Goal: Task Accomplishment & Management: Manage account settings

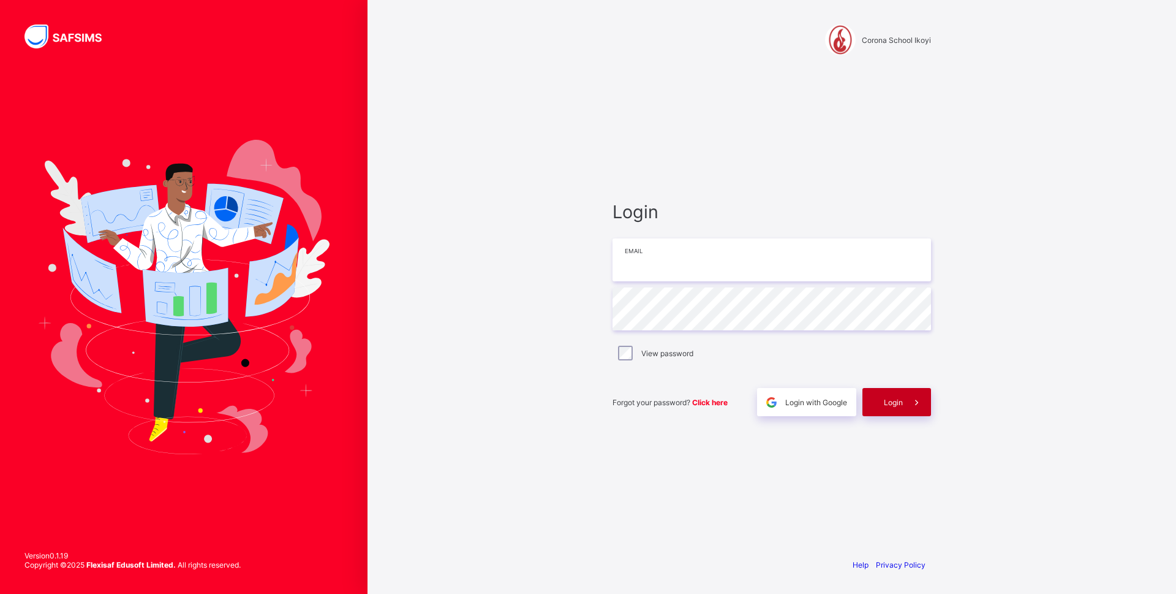
type input "**********"
click at [880, 399] on div "Login" at bounding box center [897, 402] width 69 height 28
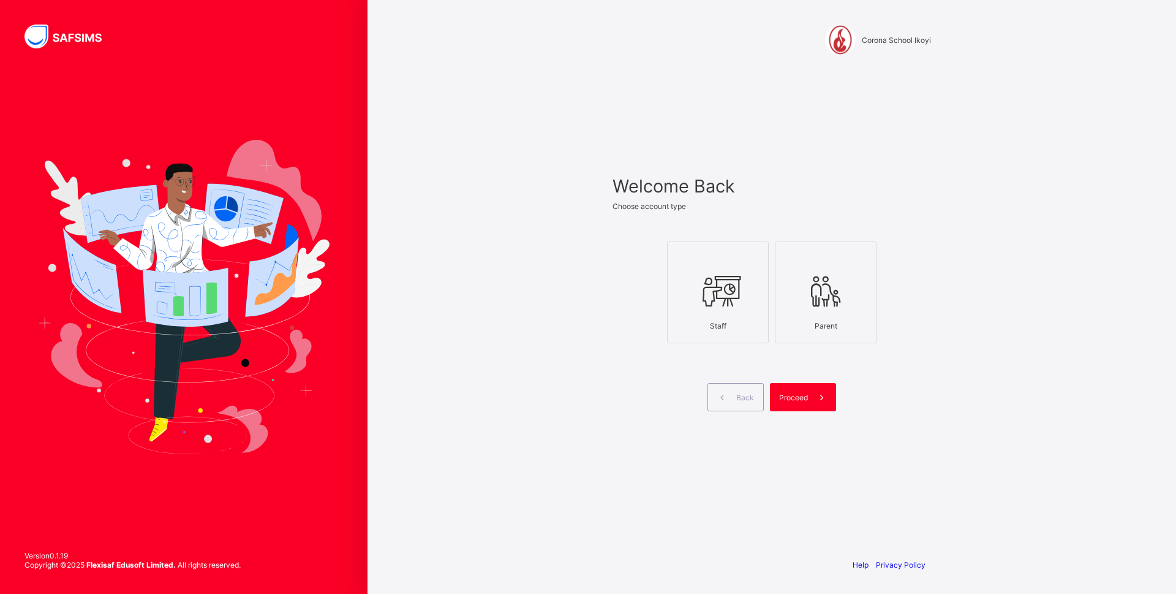
click at [700, 276] on icon at bounding box center [717, 291] width 43 height 37
click at [809, 397] on span at bounding box center [822, 397] width 28 height 28
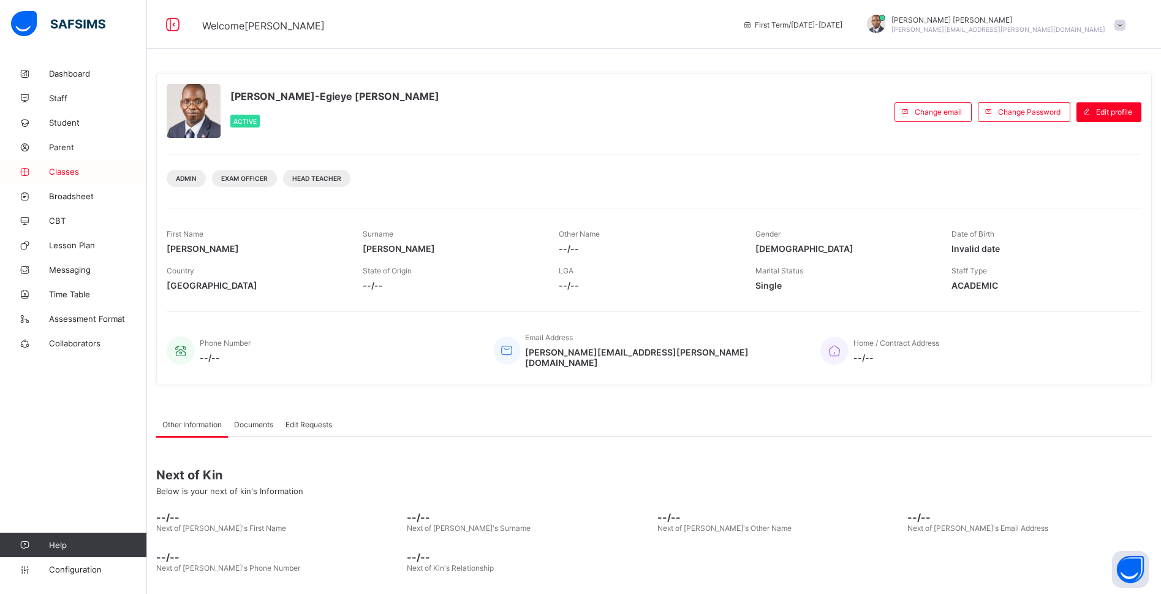
click at [58, 173] on span "Classes" at bounding box center [98, 172] width 98 height 10
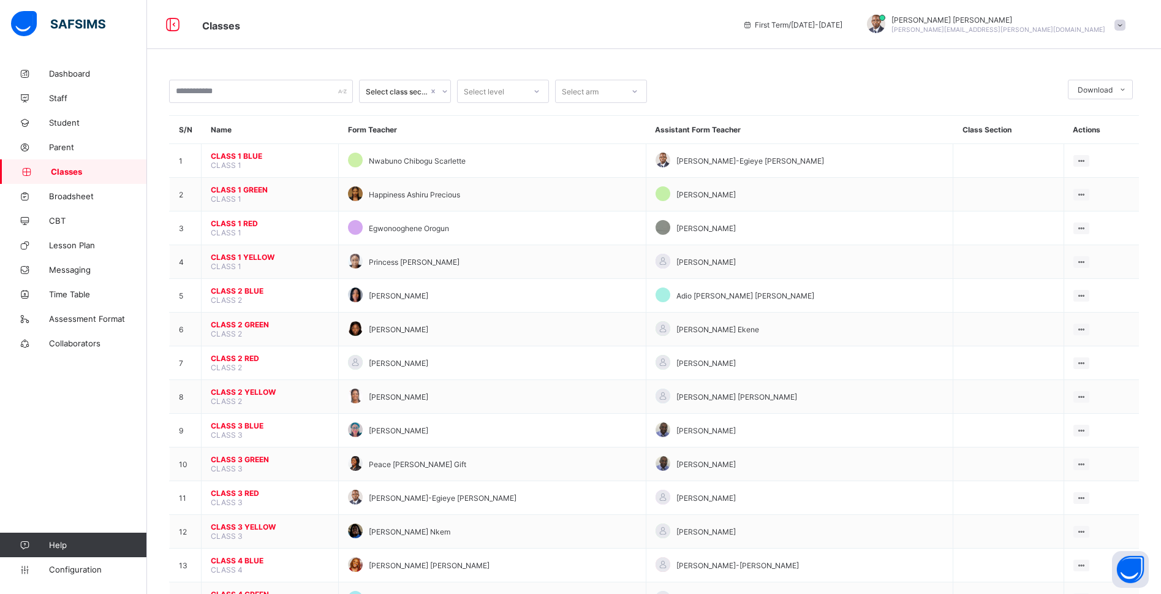
click at [683, 58] on div "Select class section Select level Select arm Download Pdf Report Excel Report S…" at bounding box center [654, 491] width 1014 height 983
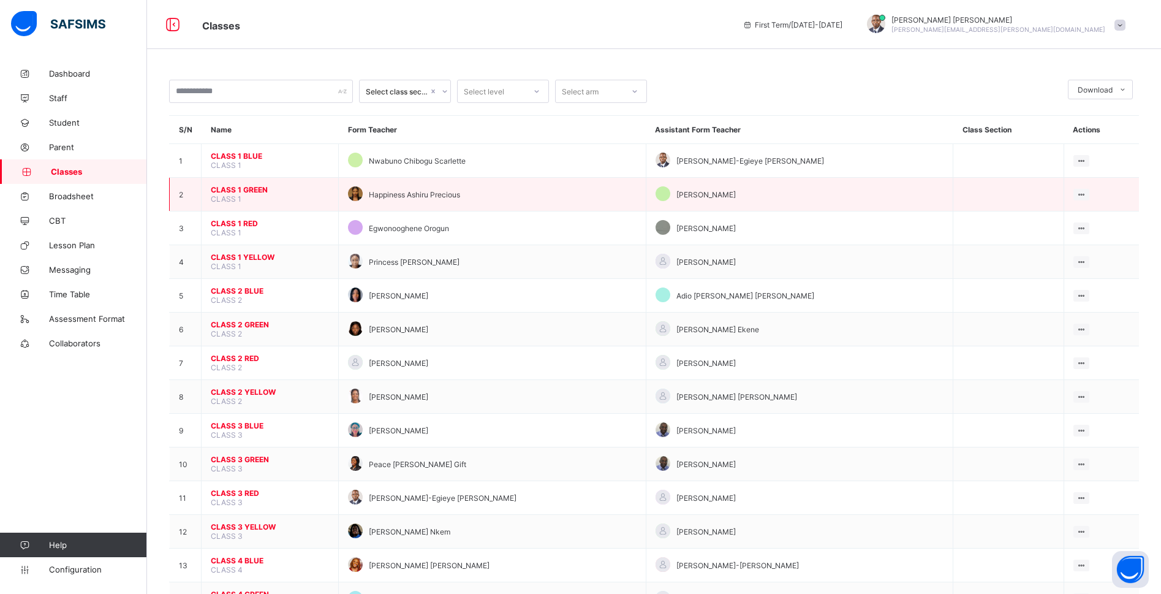
click at [246, 191] on span "CLASS 1 GREEN" at bounding box center [270, 189] width 118 height 9
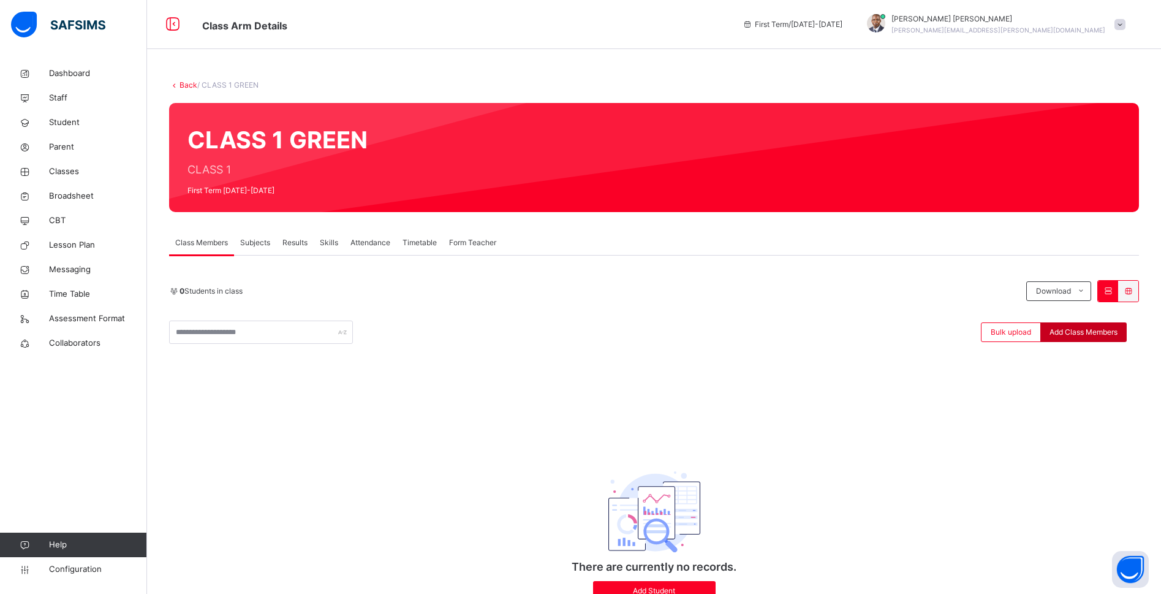
click at [1070, 331] on span "Add Class Members" at bounding box center [1083, 332] width 68 height 11
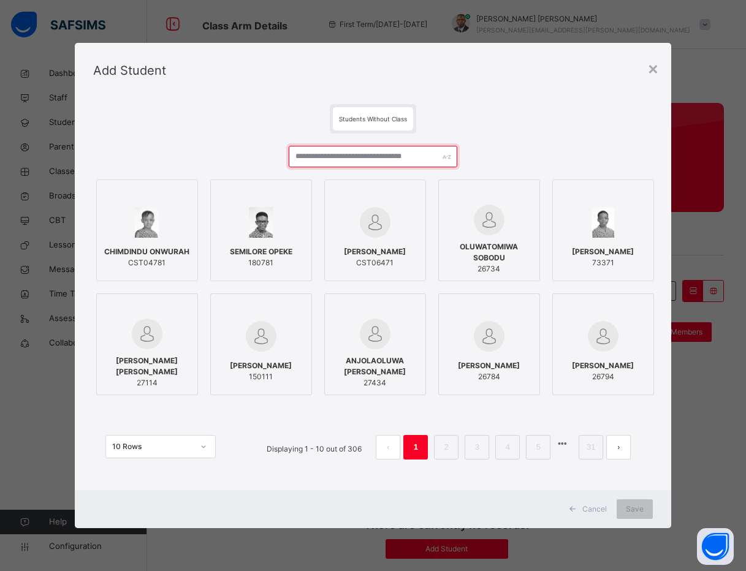
click at [364, 159] on input "text" at bounding box center [373, 156] width 168 height 21
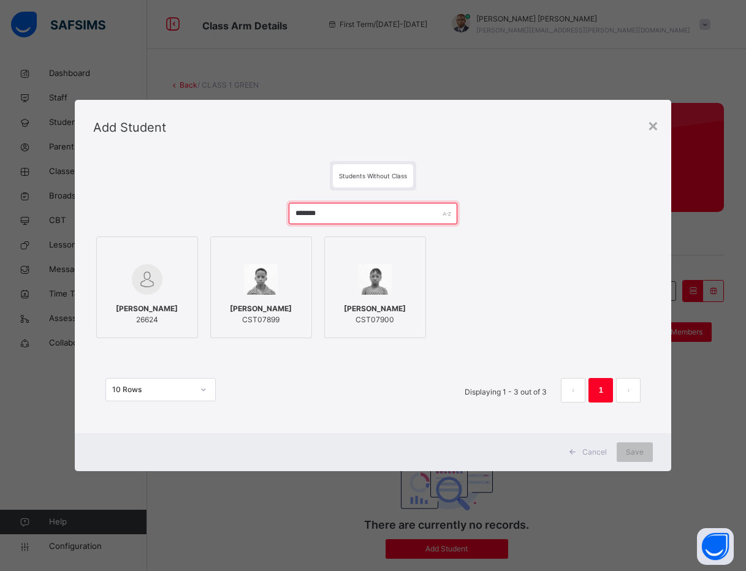
click at [365, 217] on input "*******" at bounding box center [373, 213] width 168 height 21
drag, startPoint x: 376, startPoint y: 381, endPoint x: 374, endPoint y: 341, distance: 40.4
click at [374, 379] on div "10 Rows Displaying 1 - 3 out of 3 1" at bounding box center [372, 390] width 535 height 25
drag, startPoint x: 339, startPoint y: 213, endPoint x: 223, endPoint y: 210, distance: 116.4
click at [223, 210] on div "******* ADEDAMOLA ADEBIYI 26624 OLUWOLE ADEBAYO CST07899 OMOLOLA ADEBAYO CST079…" at bounding box center [373, 309] width 560 height 236
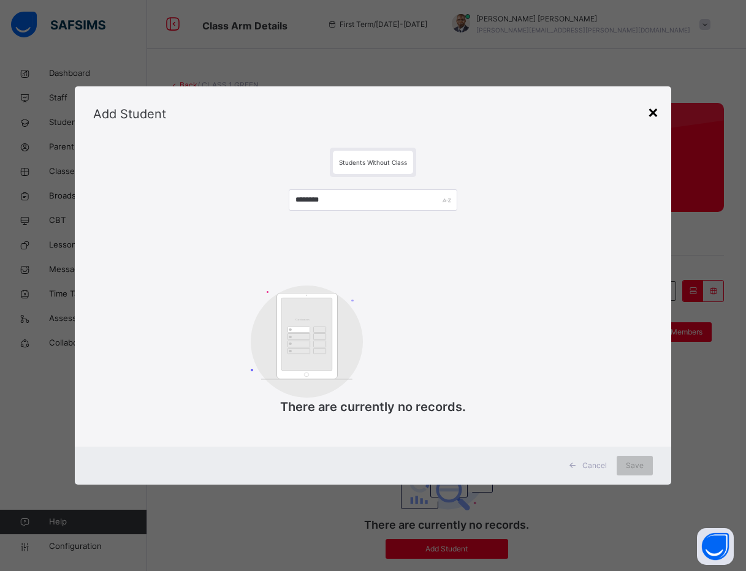
click at [659, 111] on div "×" at bounding box center [653, 112] width 12 height 26
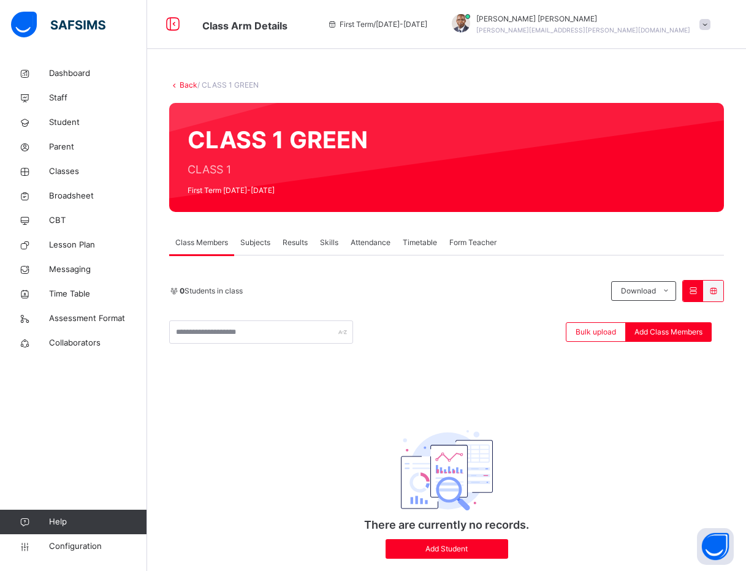
click at [262, 237] on span "Subjects" at bounding box center [255, 242] width 30 height 11
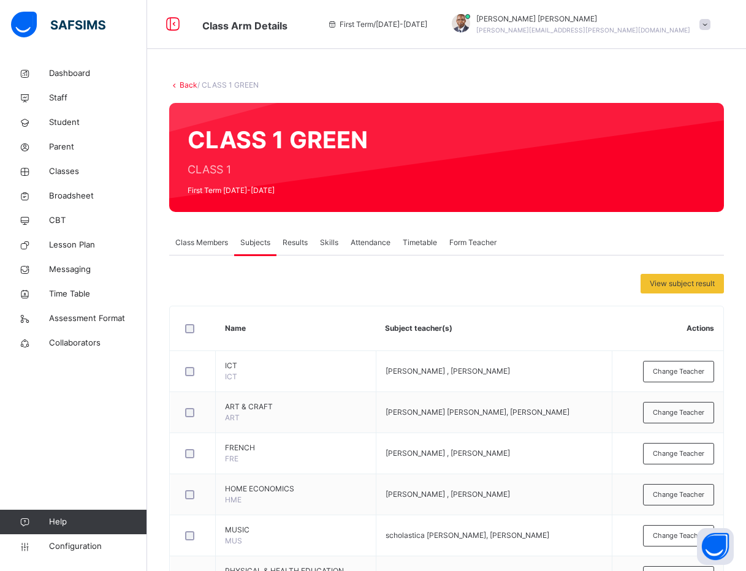
click at [195, 242] on span "Class Members" at bounding box center [201, 242] width 53 height 11
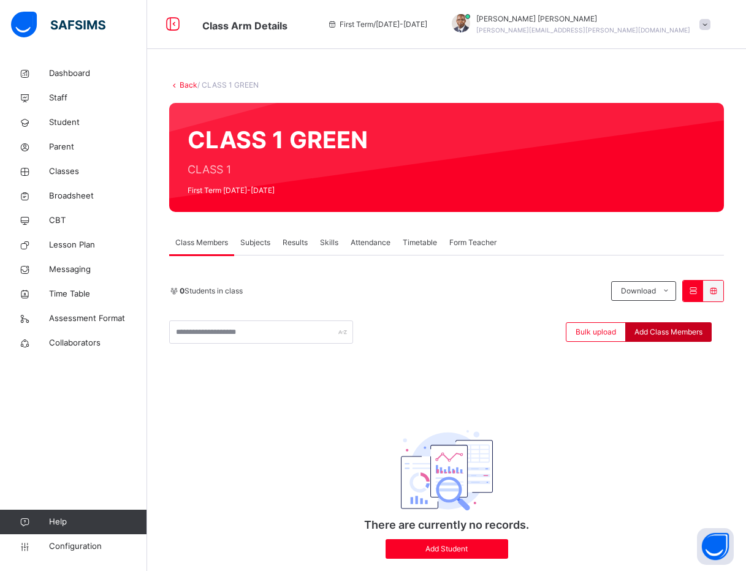
click at [687, 328] on span "Add Class Members" at bounding box center [668, 332] width 68 height 11
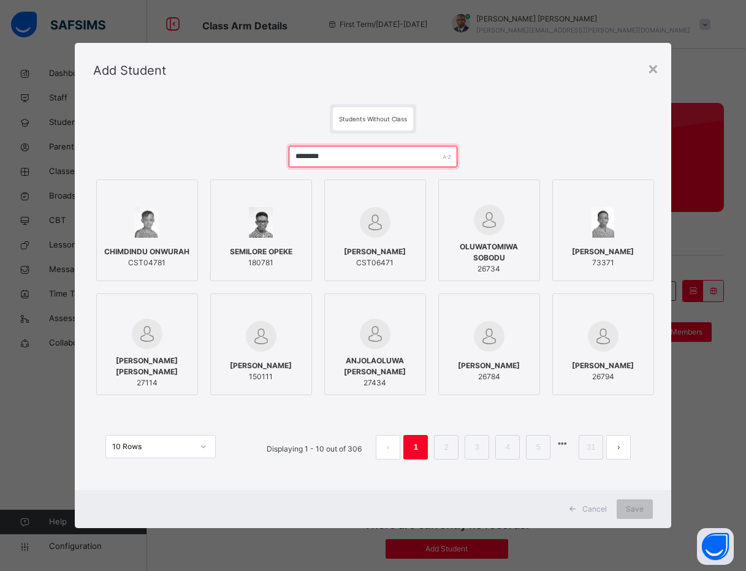
drag, startPoint x: 350, startPoint y: 155, endPoint x: 272, endPoint y: 157, distance: 77.8
click at [272, 157] on div "******** CHIMDINDU ONWURAH CST04781 SEMILORE OPEKE 180781 DERRICK ISRAEL CST064…" at bounding box center [373, 309] width 560 height 350
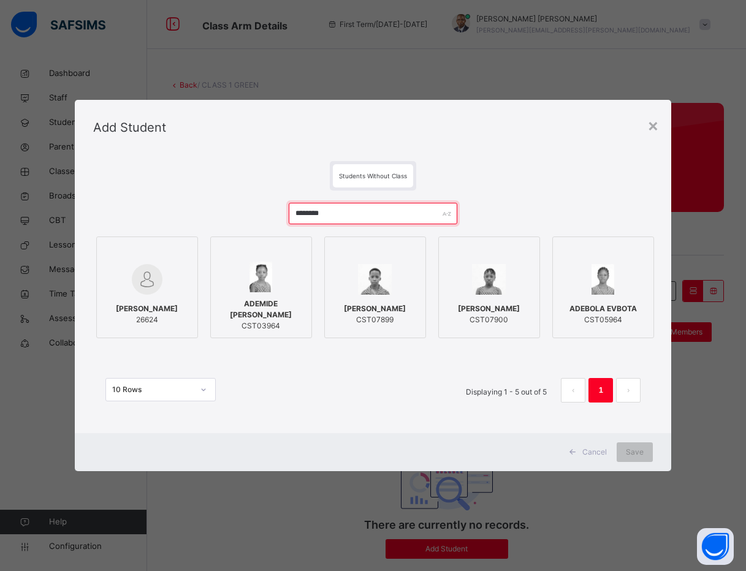
drag, startPoint x: 360, startPoint y: 214, endPoint x: 254, endPoint y: 205, distance: 106.4
click at [254, 205] on div "******** ADEDAMOLA ADEBIYI 26624 ADEMIDE SALEEMA ADEBIYI CST03964 OLUWOLE ADEBA…" at bounding box center [373, 309] width 560 height 236
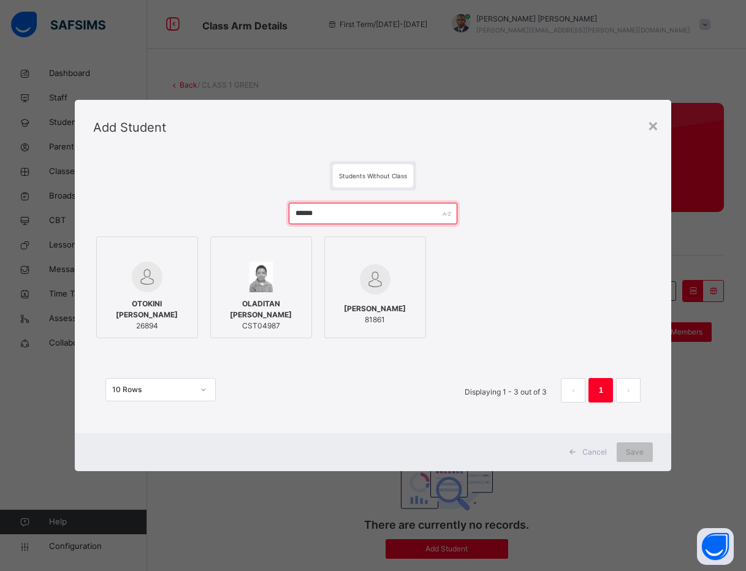
drag, startPoint x: 334, startPoint y: 214, endPoint x: 247, endPoint y: 210, distance: 87.7
click at [247, 210] on div "****** OTOKINI AARON OGUNMEKAN 26894 OLADITAN ELI OGUNMEKAN CST04987 ABISOLA OY…" at bounding box center [373, 309] width 560 height 236
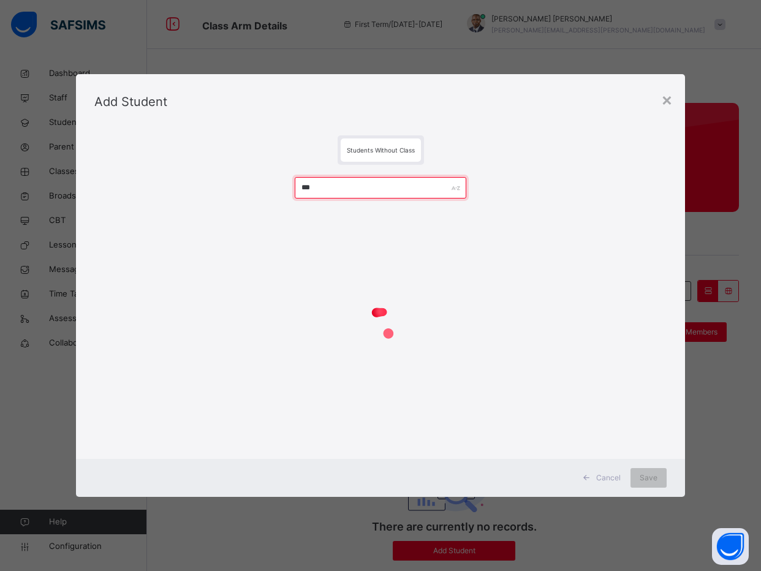
type input "****"
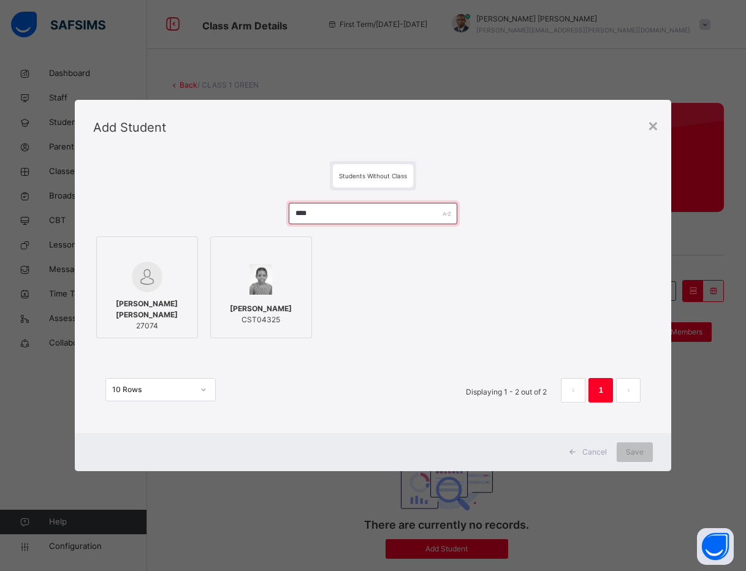
drag, startPoint x: 317, startPoint y: 218, endPoint x: 276, endPoint y: 221, distance: 41.1
click at [276, 221] on div "**** IKECHI CHRISTOPHER EZEH 27074 CHISOM EZENNE CST04325 10 Rows Displaying 1 …" at bounding box center [373, 309] width 560 height 236
drag, startPoint x: 338, startPoint y: 207, endPoint x: 247, endPoint y: 207, distance: 91.3
click at [247, 207] on div "****** ELIADAH SOBOTIE CST03334 OLADITAN ELI OGUNMEKAN CST04987 10 Rows Display…" at bounding box center [373, 309] width 560 height 236
type input "******"
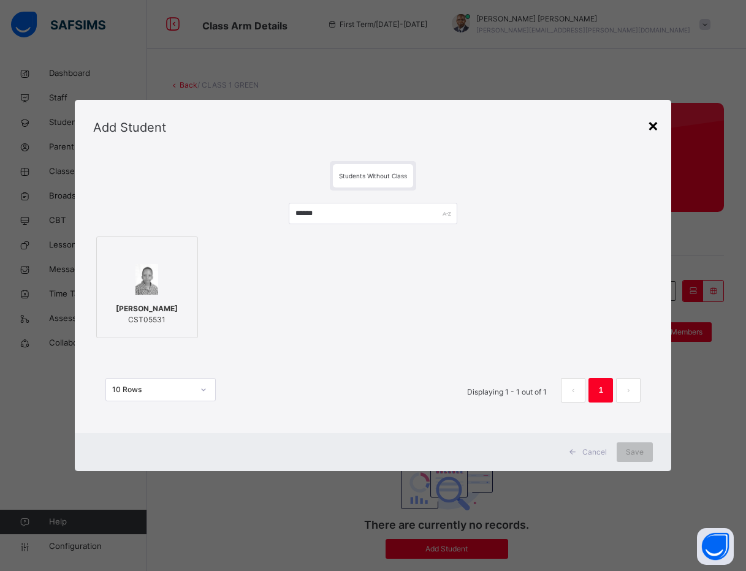
click at [657, 116] on div "×" at bounding box center [653, 125] width 12 height 26
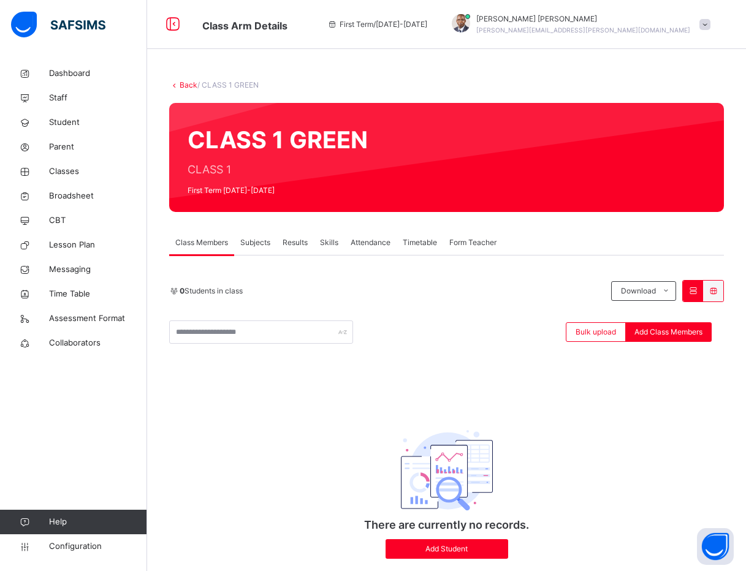
click at [184, 82] on link "Back" at bounding box center [188, 84] width 18 height 9
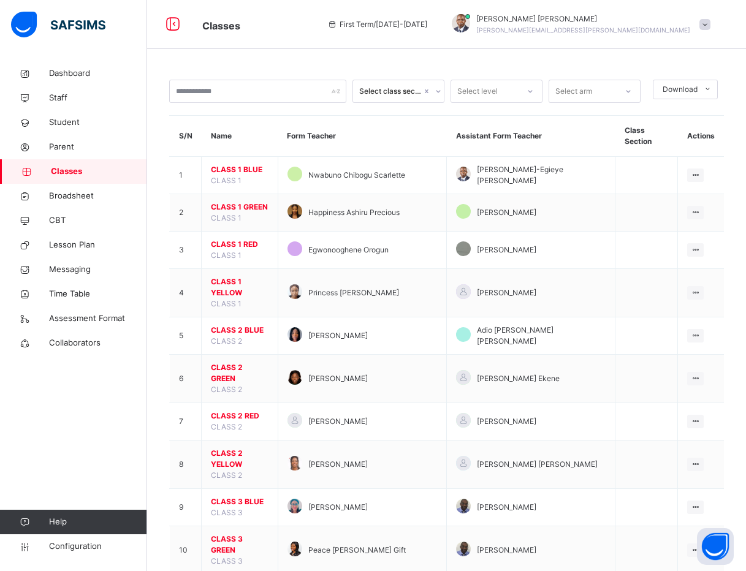
click at [43, 422] on div "Dashboard Staff Student Parent Classes Broadsheet CBT Lesson Plan Messaging Tim…" at bounding box center [73, 310] width 147 height 522
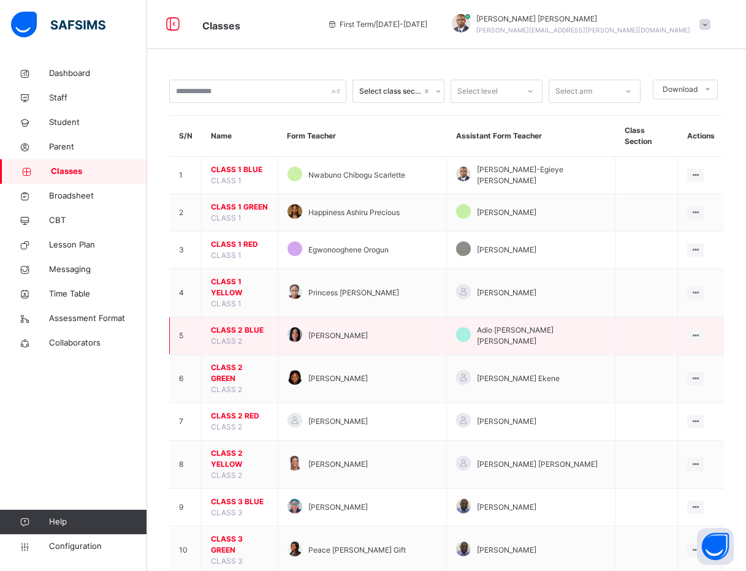
click at [232, 325] on span "CLASS 2 BLUE" at bounding box center [240, 330] width 58 height 11
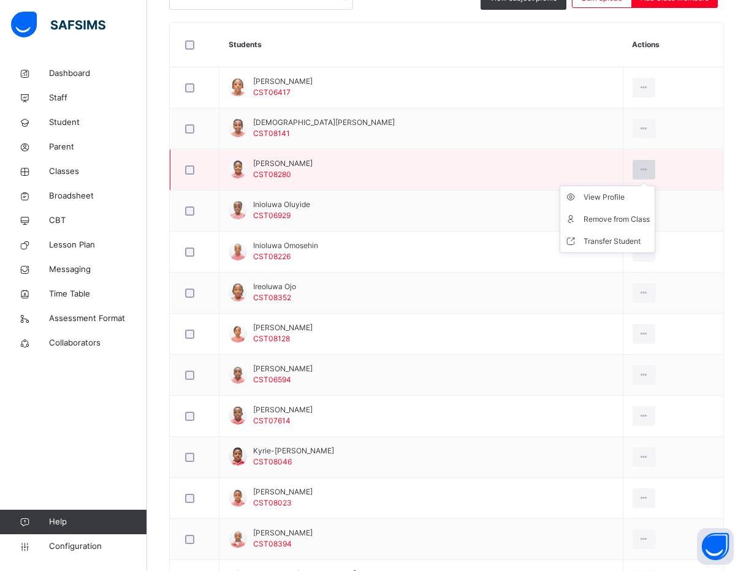
scroll to position [276, 0]
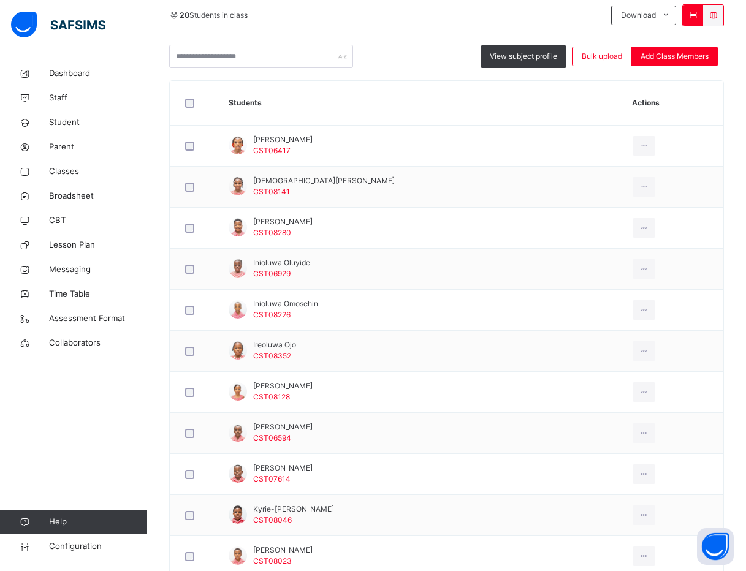
click at [164, 467] on div "Back / CLASS 2 BLUE CLASS 2 BLUE CLASS 2 First Term 2025-2026 Class Members Sub…" at bounding box center [446, 400] width 598 height 1228
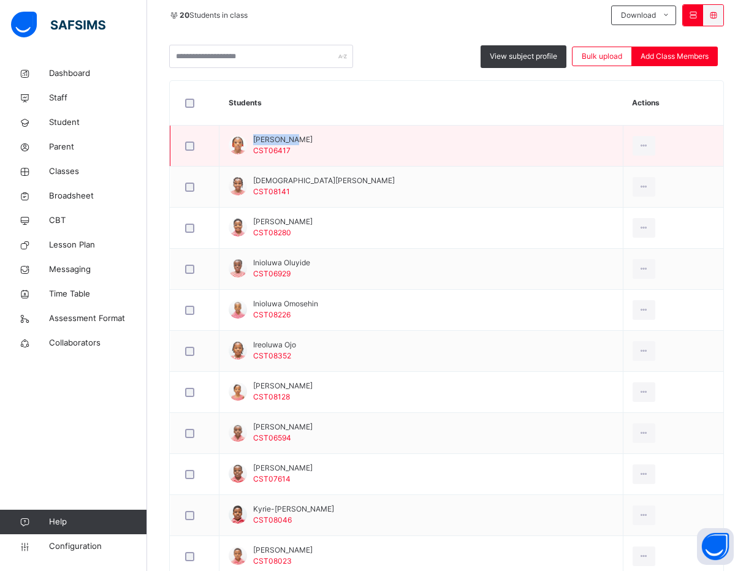
drag, startPoint x: 253, startPoint y: 138, endPoint x: 299, endPoint y: 143, distance: 46.1
click at [299, 143] on span "Chimamanda Ndubuisi" at bounding box center [282, 139] width 59 height 11
drag, startPoint x: 333, startPoint y: 136, endPoint x: 266, endPoint y: 138, distance: 66.2
click at [266, 138] on td "Chimamanda Ndubuisi CST06417" at bounding box center [421, 146] width 404 height 41
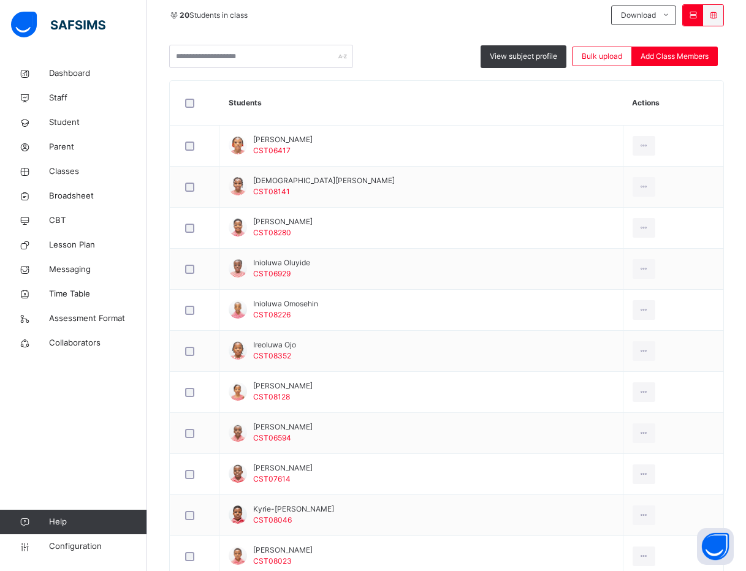
click at [295, 116] on th "Students" at bounding box center [421, 103] width 404 height 45
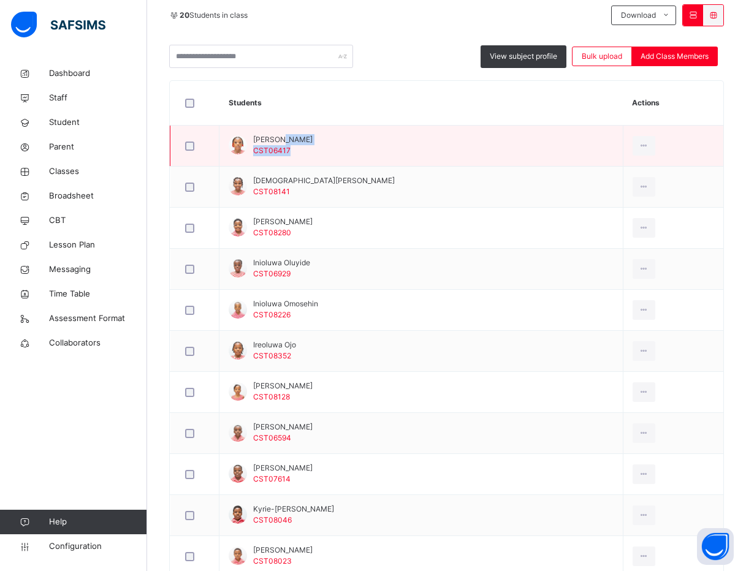
drag, startPoint x: 333, startPoint y: 140, endPoint x: 284, endPoint y: 134, distance: 49.4
click at [284, 134] on td "Chimamanda Ndubuisi CST06417" at bounding box center [421, 146] width 404 height 41
click at [249, 134] on div "Chimamanda Ndubuisi CST06417" at bounding box center [270, 145] width 84 height 22
drag, startPoint x: 252, startPoint y: 140, endPoint x: 328, endPoint y: 135, distance: 76.1
click at [312, 135] on div "Chimamanda Ndubuisi CST06417" at bounding box center [270, 145] width 84 height 22
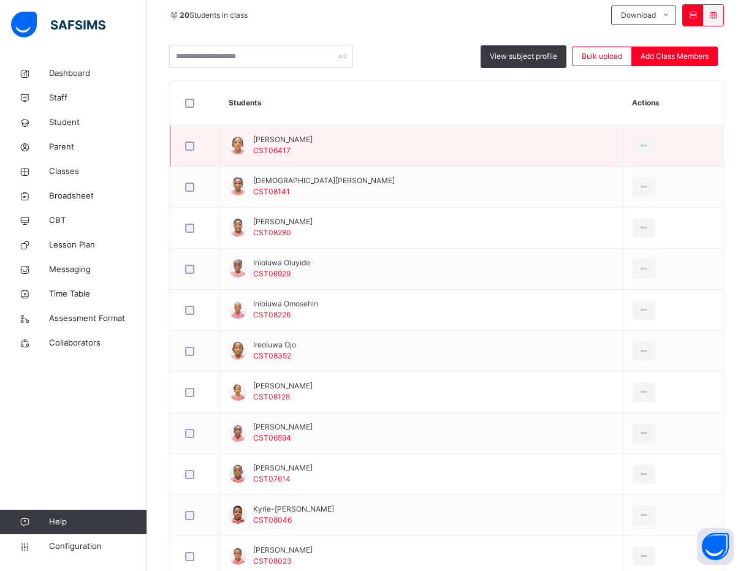
copy span "Chimamanda Ndubuisi"
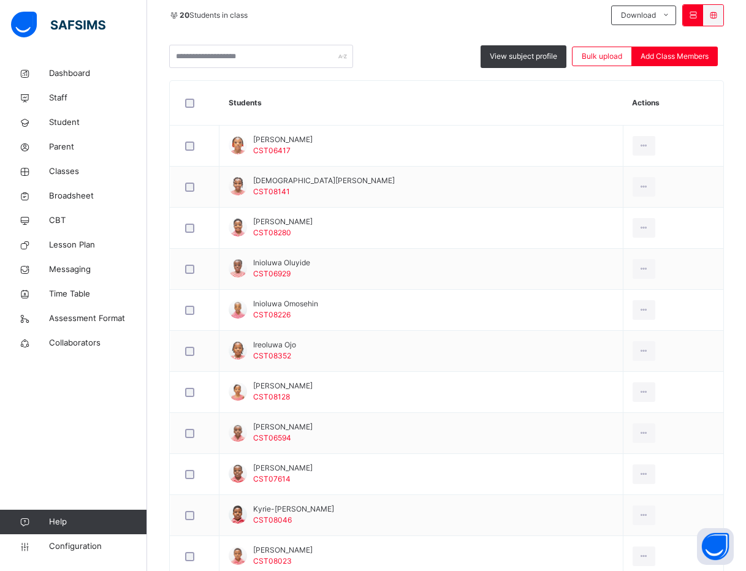
click at [311, 88] on th "Students" at bounding box center [421, 103] width 404 height 45
click at [342, 100] on th "Students" at bounding box center [421, 103] width 404 height 45
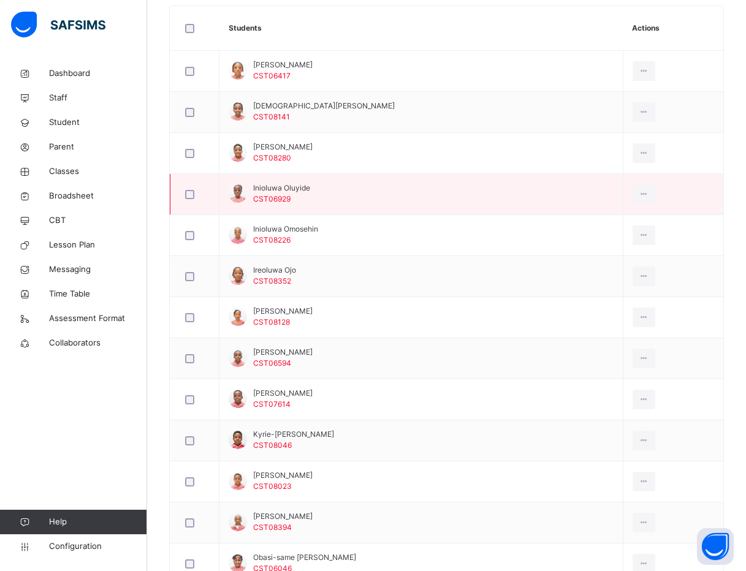
scroll to position [368, 0]
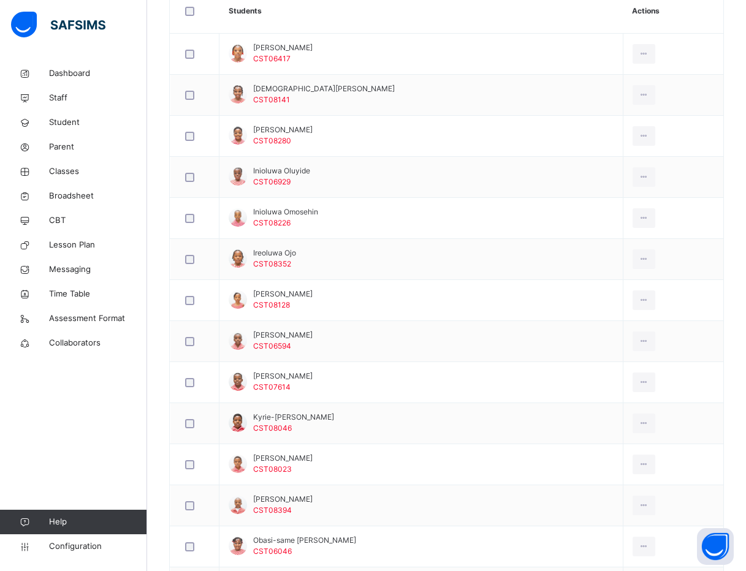
click at [99, 448] on div "Dashboard Staff Student Parent Classes Broadsheet CBT Lesson Plan Messaging Tim…" at bounding box center [73, 310] width 147 height 522
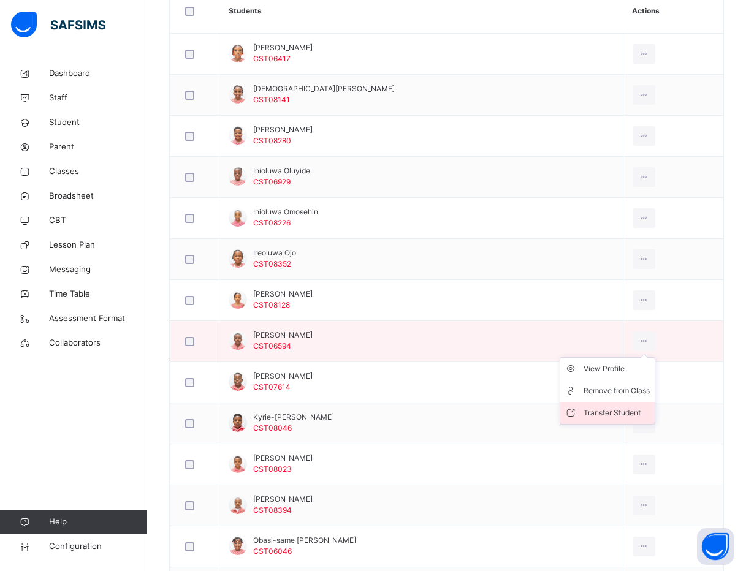
click at [583, 412] on div "Transfer Student" at bounding box center [616, 413] width 66 height 12
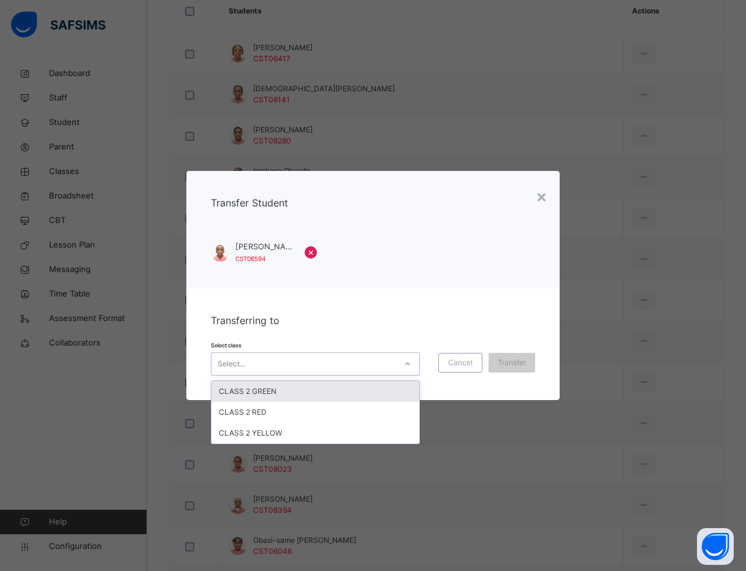
click at [411, 361] on icon at bounding box center [407, 364] width 7 height 12
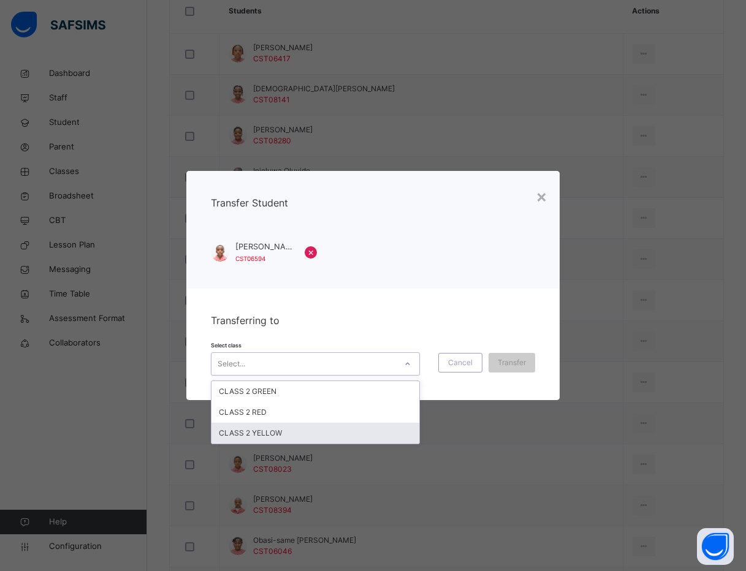
click at [287, 431] on div "CLASS 2 YELLOW" at bounding box center [315, 433] width 208 height 21
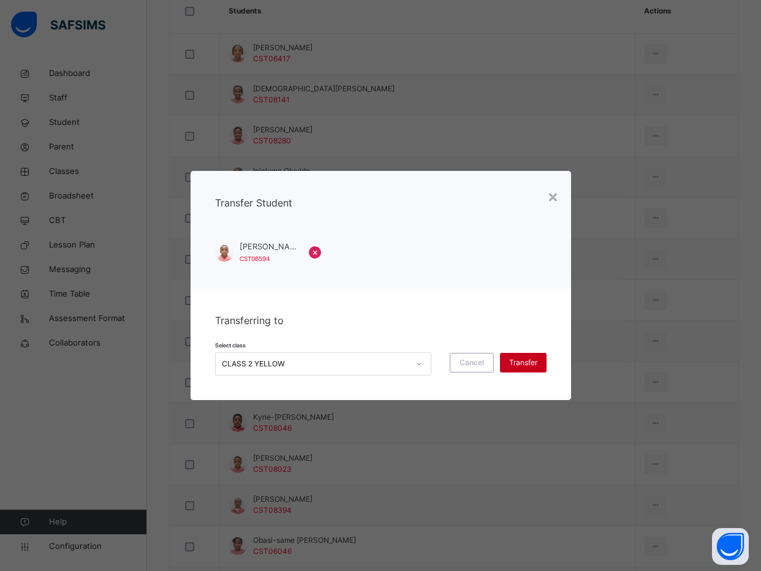
click at [517, 356] on div "Transfer" at bounding box center [523, 363] width 47 height 20
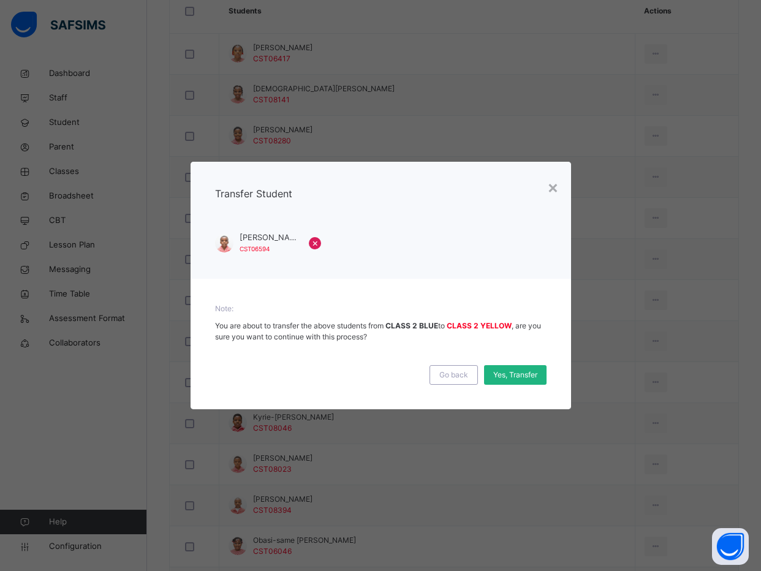
click at [512, 369] on span "Yes, Transfer" at bounding box center [515, 374] width 44 height 11
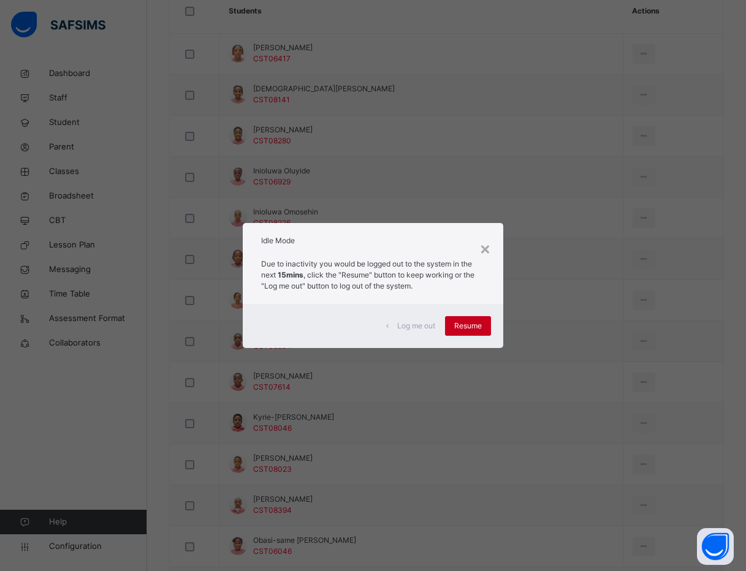
click at [477, 327] on span "Resume" at bounding box center [468, 325] width 28 height 11
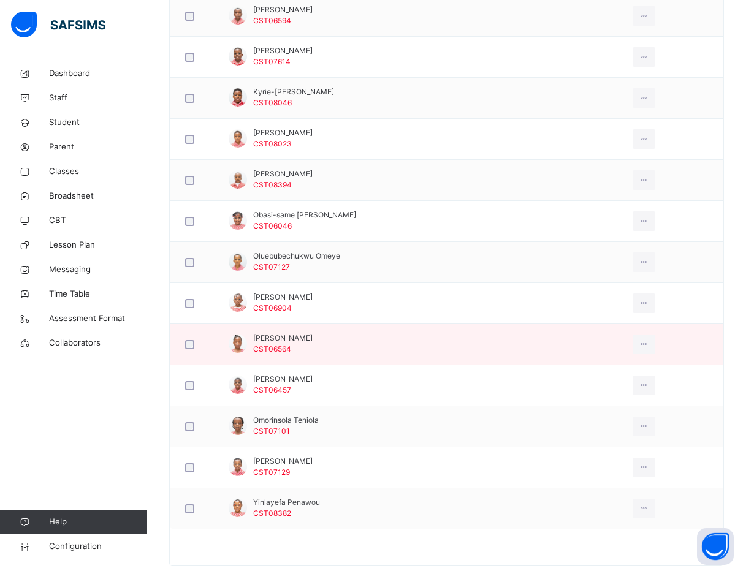
scroll to position [719, 0]
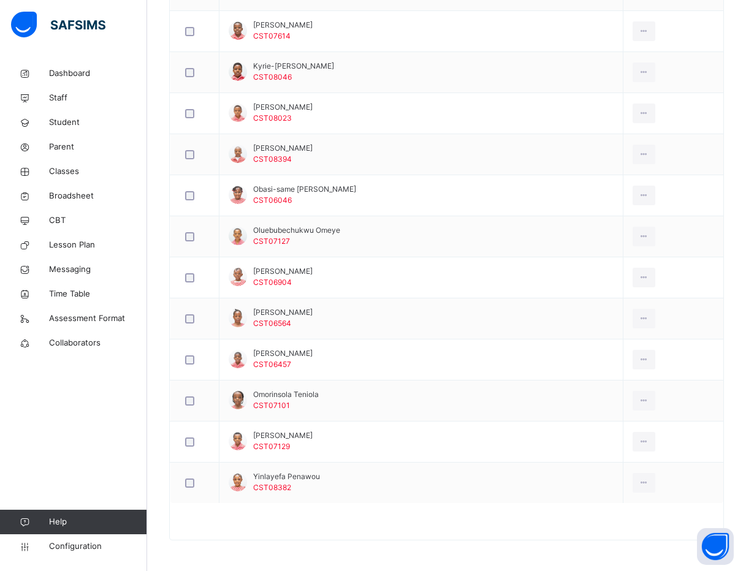
click at [442, 532] on div at bounding box center [446, 527] width 553 height 25
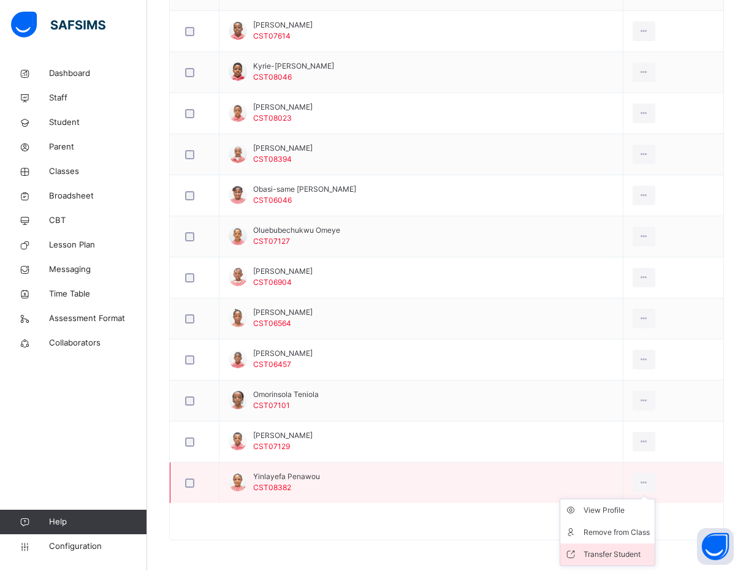
click at [608, 551] on div "Transfer Student" at bounding box center [616, 554] width 66 height 12
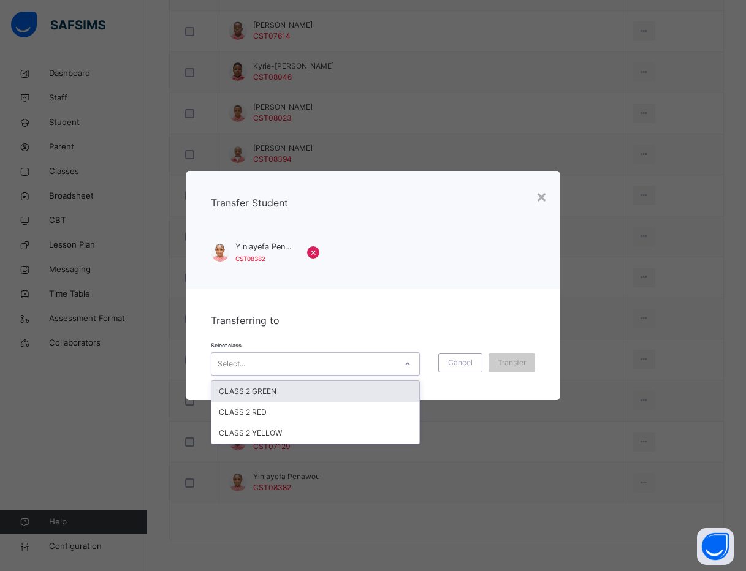
click at [371, 362] on div "Select..." at bounding box center [303, 363] width 184 height 19
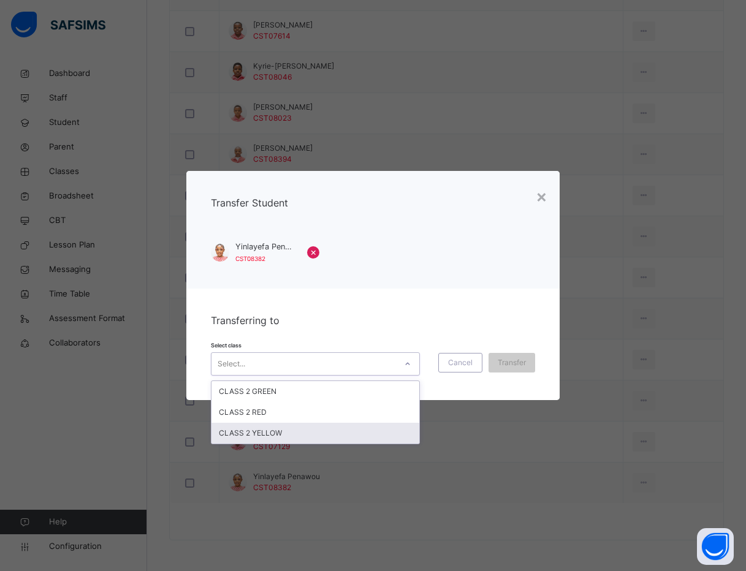
click at [353, 428] on div "CLASS 2 YELLOW" at bounding box center [315, 433] width 208 height 21
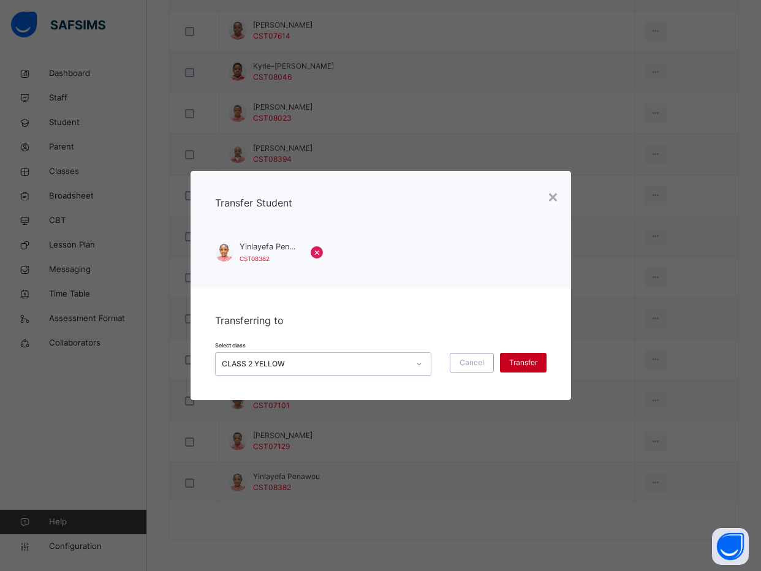
click at [520, 363] on span "Transfer" at bounding box center [523, 362] width 28 height 11
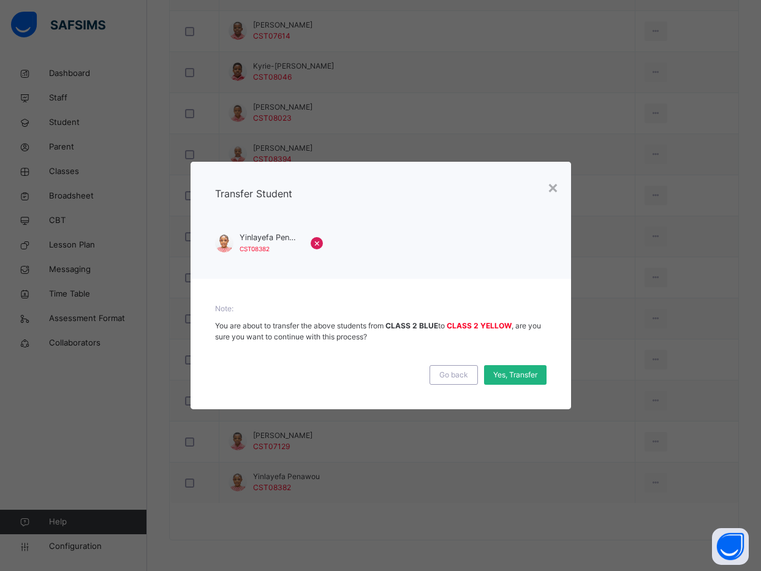
click at [515, 377] on span "Yes, Transfer" at bounding box center [515, 374] width 44 height 11
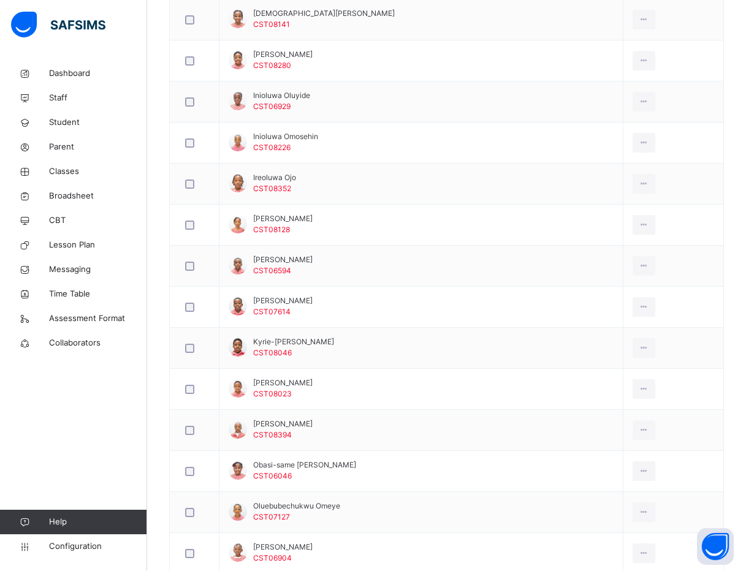
scroll to position [0, 0]
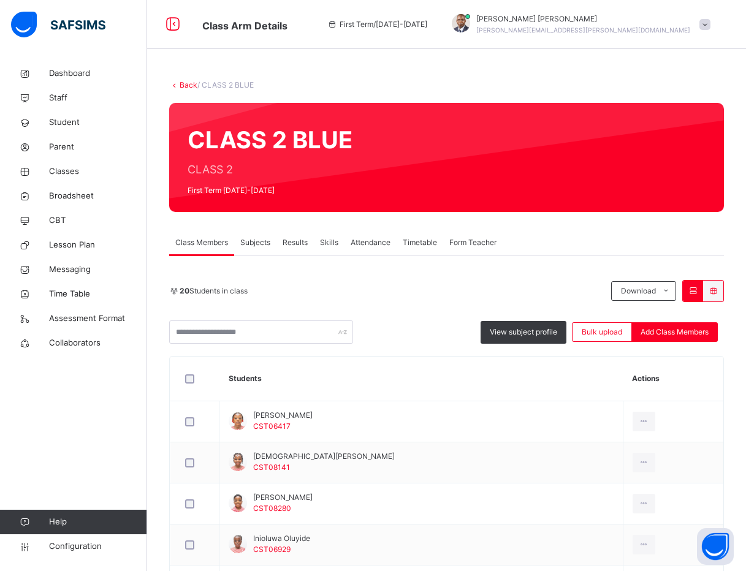
click at [97, 415] on div "Dashboard Staff Student Parent Classes Broadsheet CBT Lesson Plan Messaging Tim…" at bounding box center [73, 310] width 147 height 522
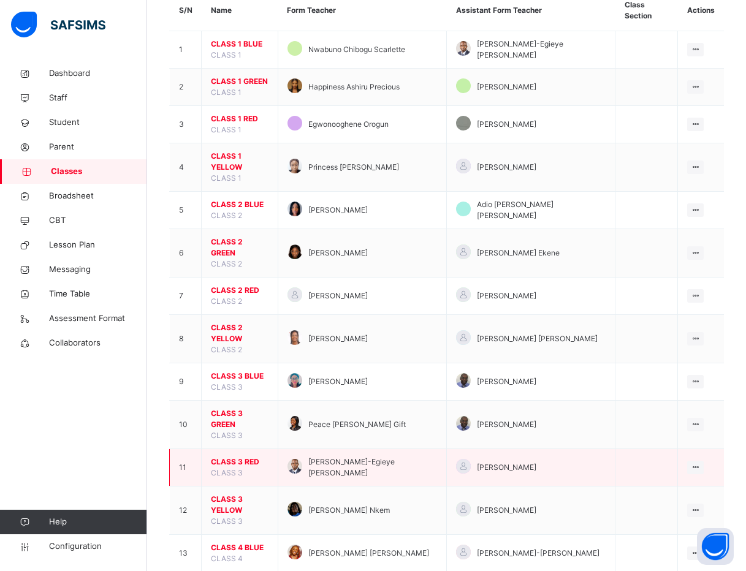
scroll to position [92, 0]
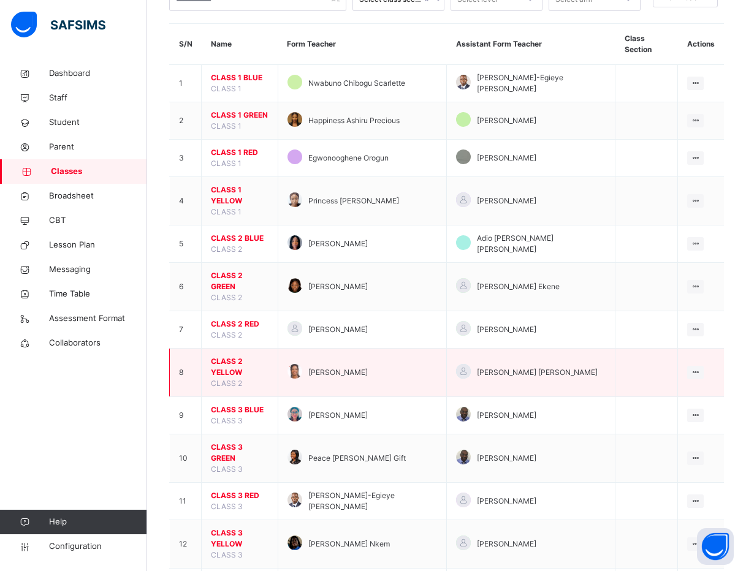
click at [237, 356] on span "CLASS 2 YELLOW" at bounding box center [240, 367] width 58 height 22
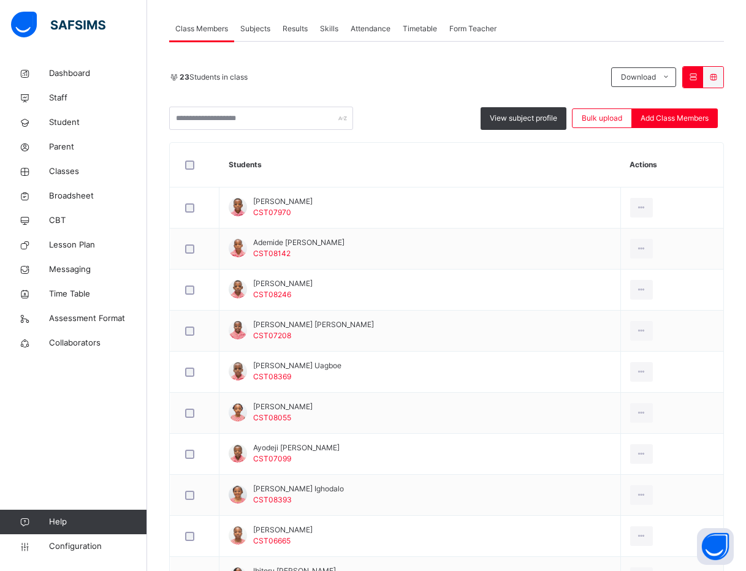
scroll to position [276, 0]
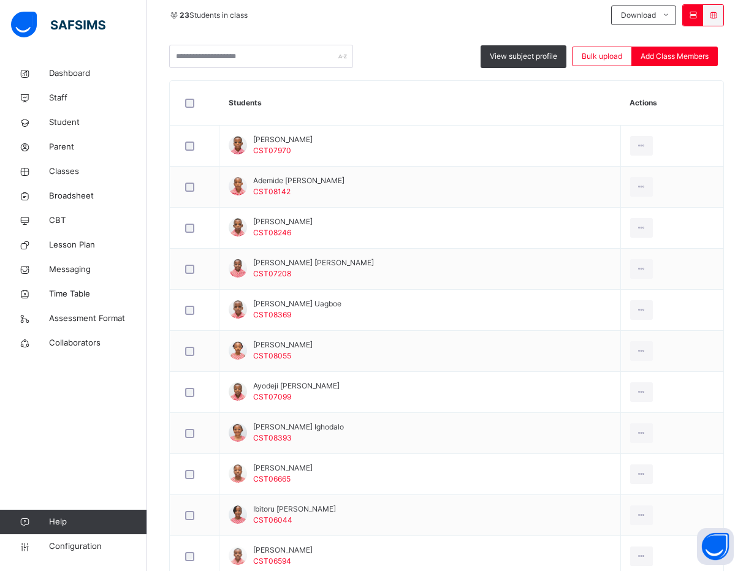
click at [156, 425] on div "Back / CLASS 2 YELLOW CLASS 2 YELLOW CLASS 2 First Term 2025-2026 Class Members…" at bounding box center [446, 461] width 598 height 1351
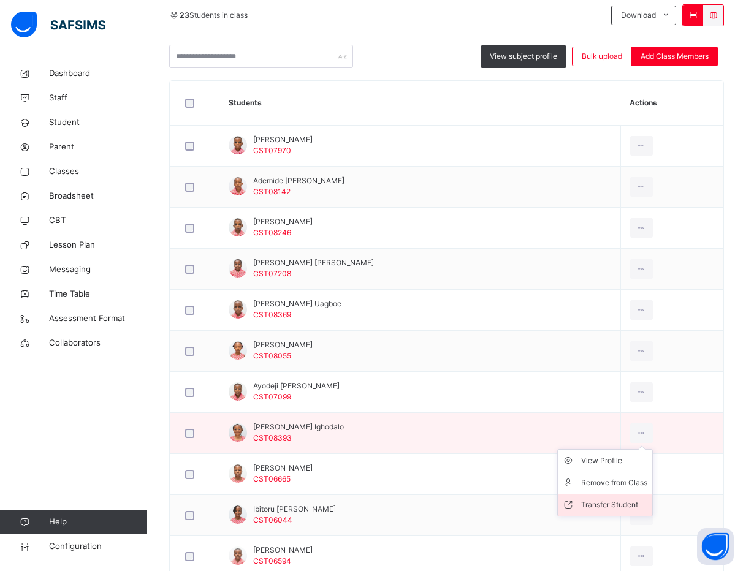
click at [610, 502] on div "Transfer Student" at bounding box center [614, 505] width 66 height 12
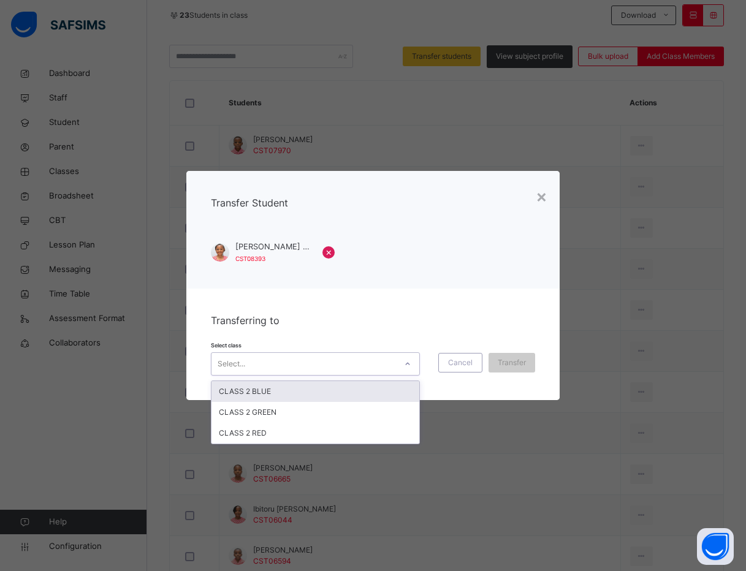
click at [323, 367] on div "Select..." at bounding box center [303, 363] width 184 height 19
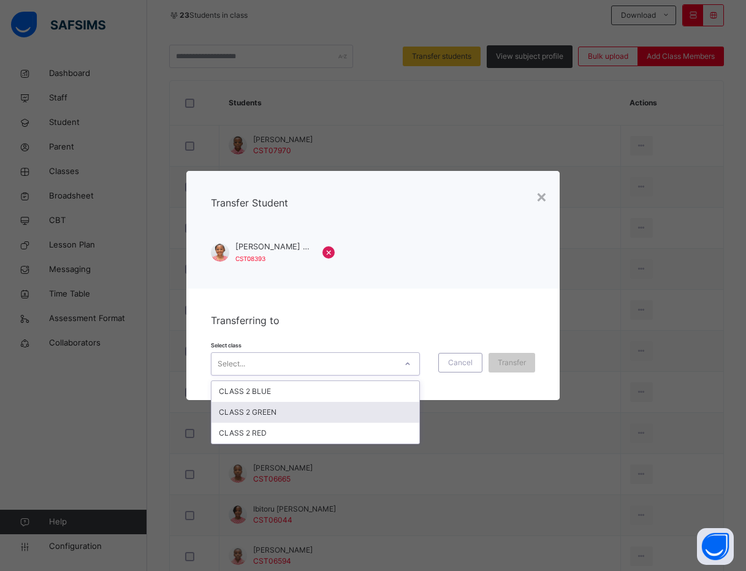
click at [308, 409] on div "CLASS 2 GREEN" at bounding box center [315, 412] width 208 height 21
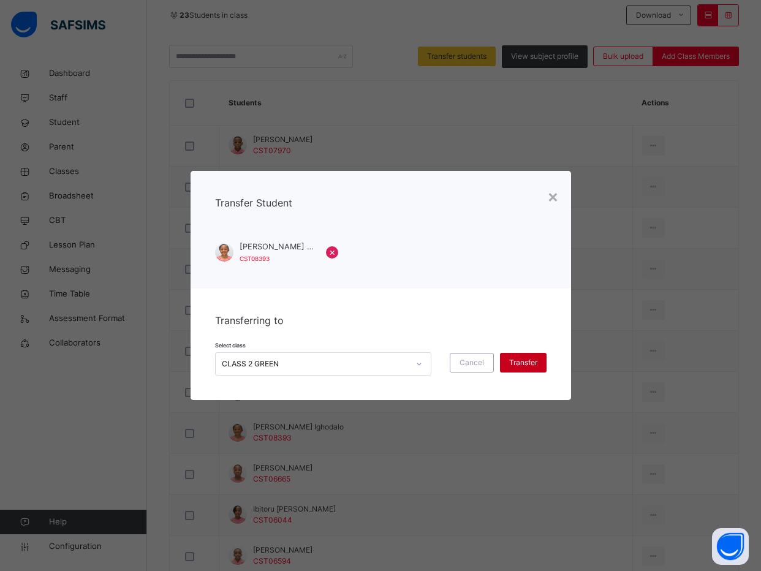
click at [510, 361] on span "Transfer" at bounding box center [523, 362] width 28 height 11
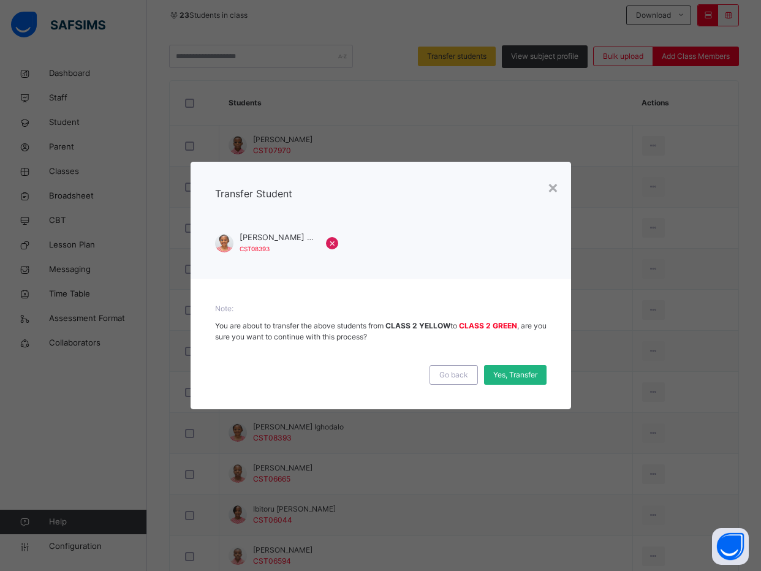
click at [515, 368] on div "Yes, Transfer" at bounding box center [515, 375] width 62 height 20
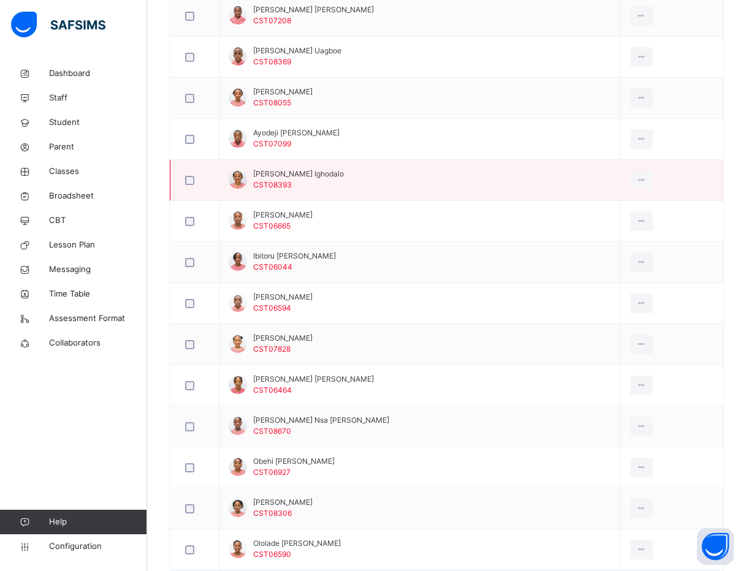
scroll to position [551, 0]
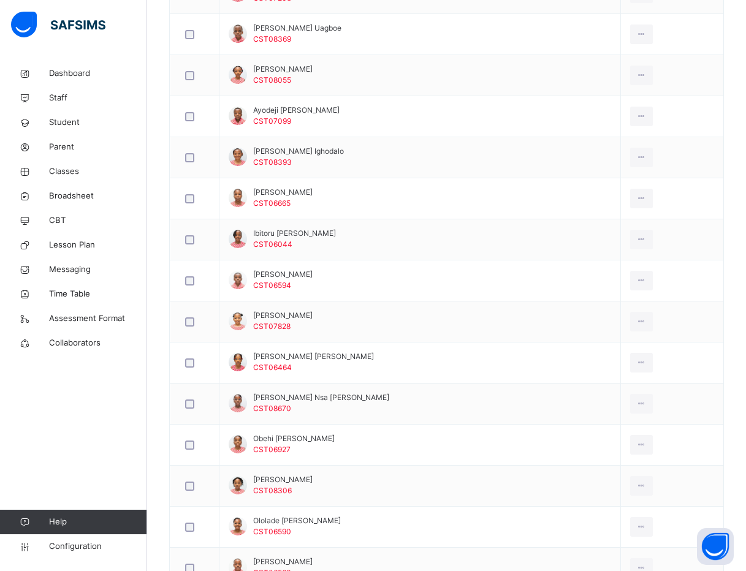
click at [162, 309] on div "Back / CLASS 2 YELLOW CLASS 2 YELLOW CLASS 2 First Term 2025-2026 Class Members…" at bounding box center [446, 185] width 598 height 1351
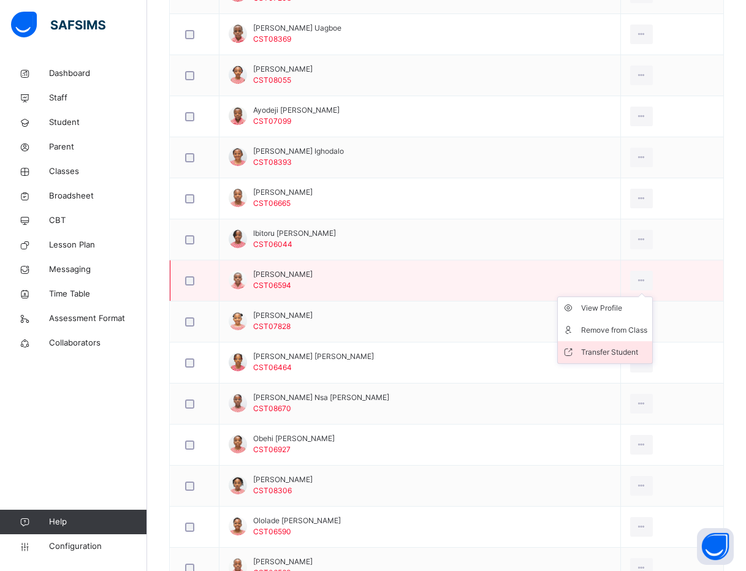
click at [608, 355] on div "Transfer Student" at bounding box center [614, 352] width 66 height 12
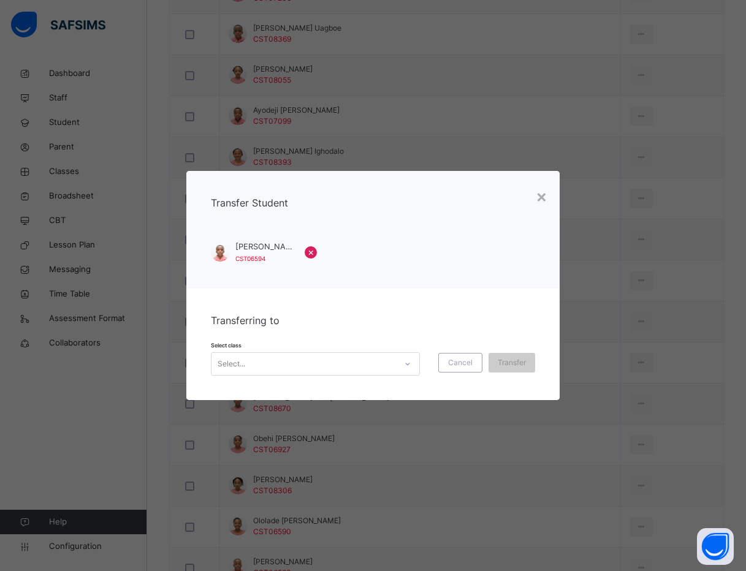
click at [307, 365] on div "Select..." at bounding box center [303, 363] width 184 height 19
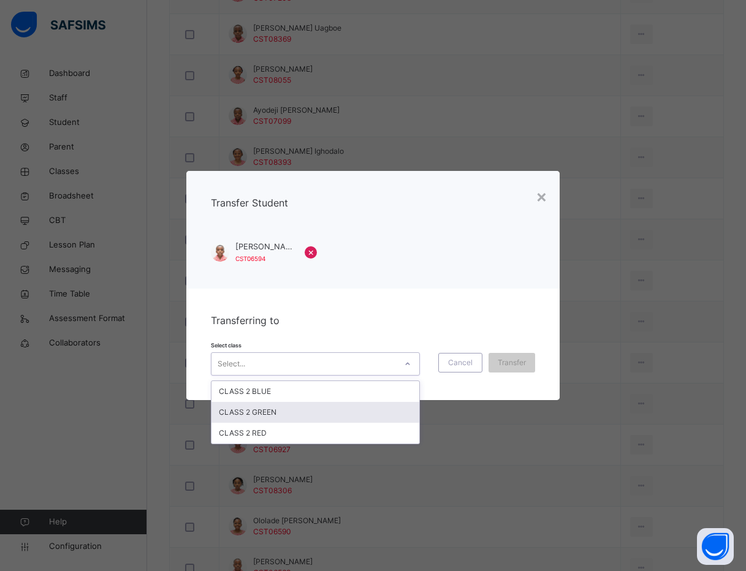
click at [290, 411] on div "CLASS 2 GREEN" at bounding box center [315, 412] width 208 height 21
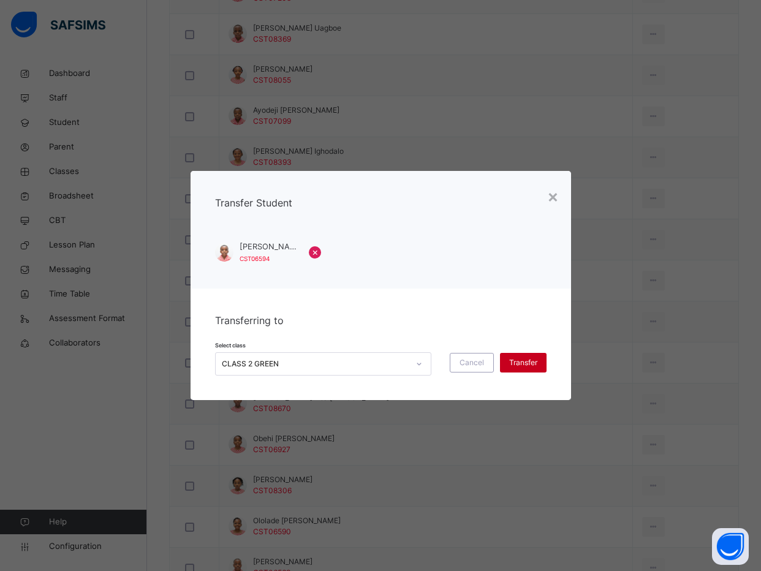
click at [521, 363] on span "Transfer" at bounding box center [523, 362] width 28 height 11
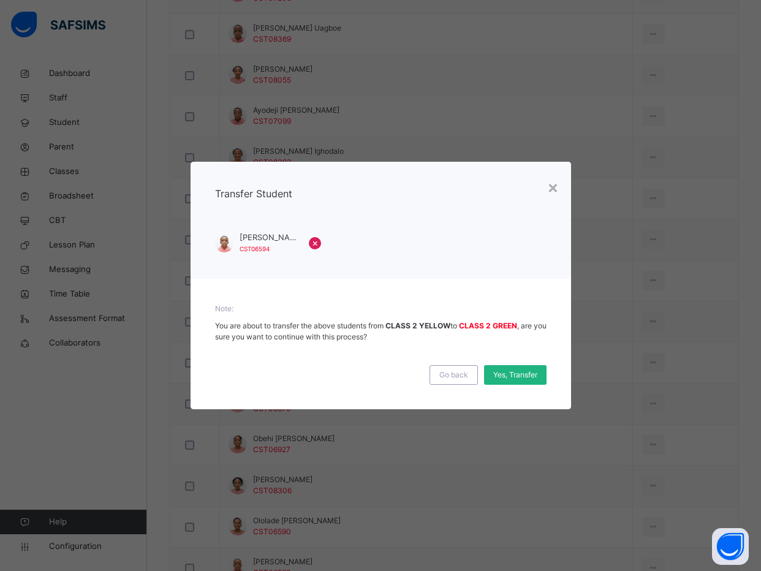
click at [521, 375] on span "Yes, Transfer" at bounding box center [515, 374] width 44 height 11
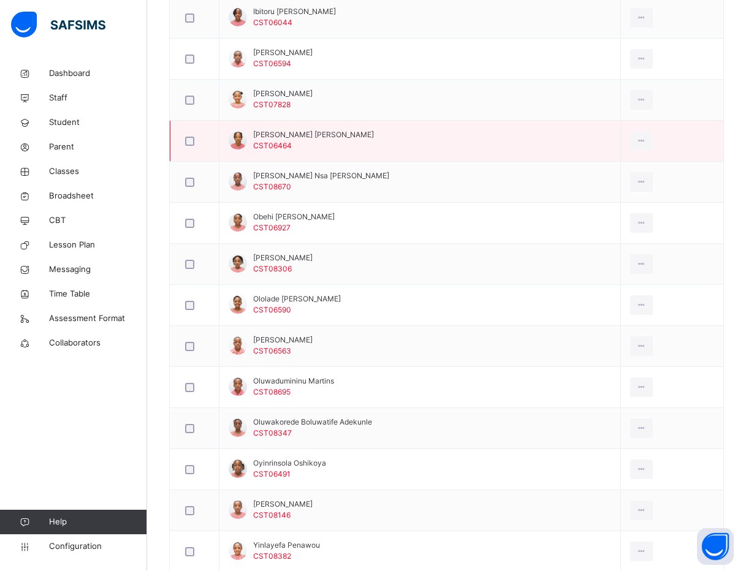
scroll to position [827, 0]
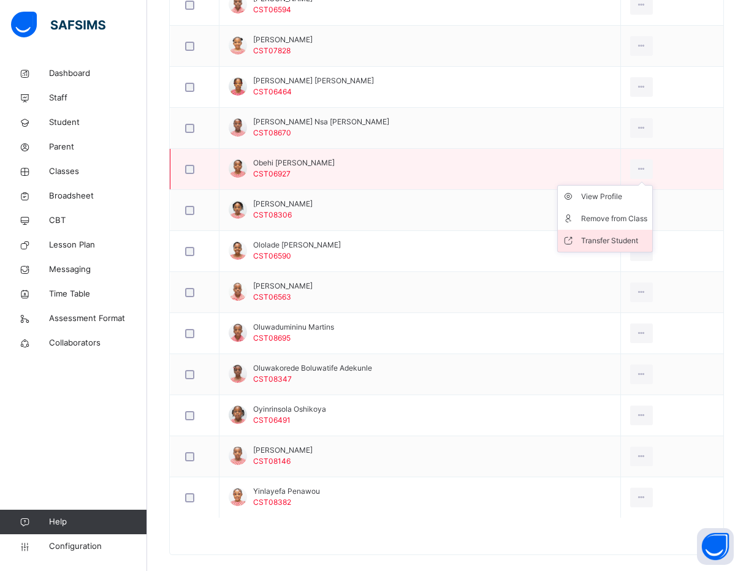
click at [622, 243] on div "Transfer Student" at bounding box center [614, 241] width 66 height 12
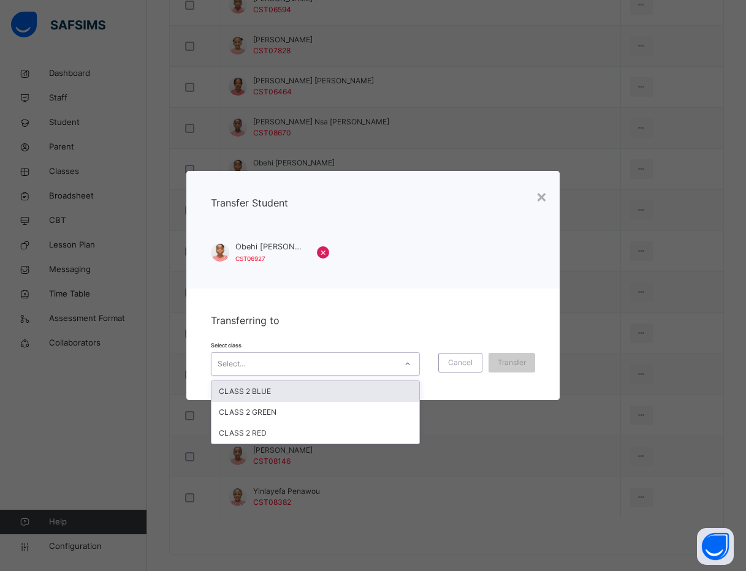
click at [366, 368] on div "Select..." at bounding box center [303, 363] width 184 height 19
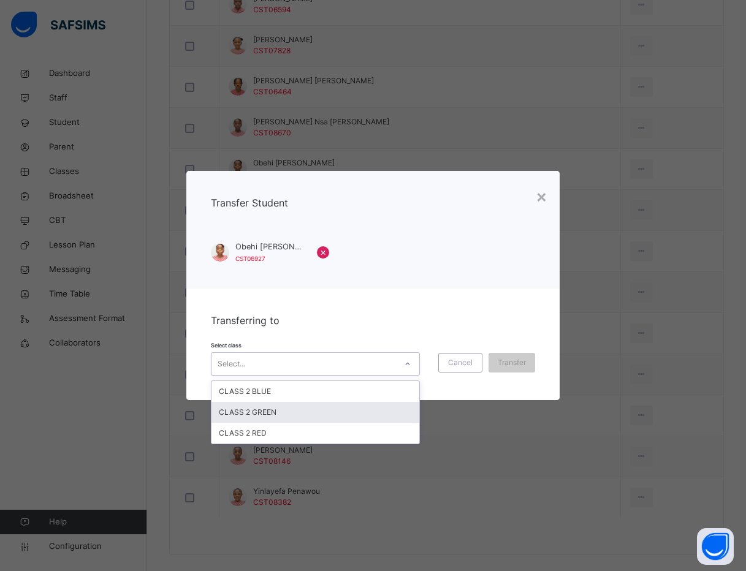
click at [349, 412] on div "CLASS 2 GREEN" at bounding box center [315, 412] width 208 height 21
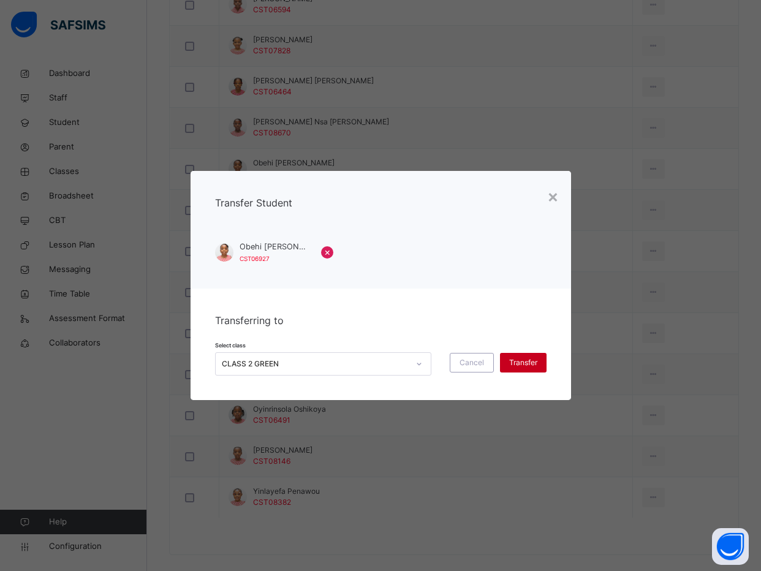
click at [540, 358] on div "Transfer" at bounding box center [523, 363] width 47 height 20
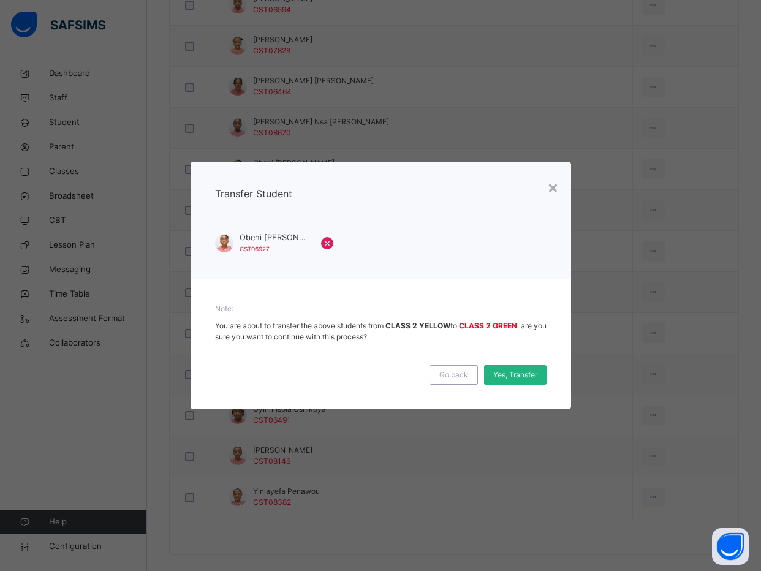
click at [509, 377] on span "Yes, Transfer" at bounding box center [515, 374] width 44 height 11
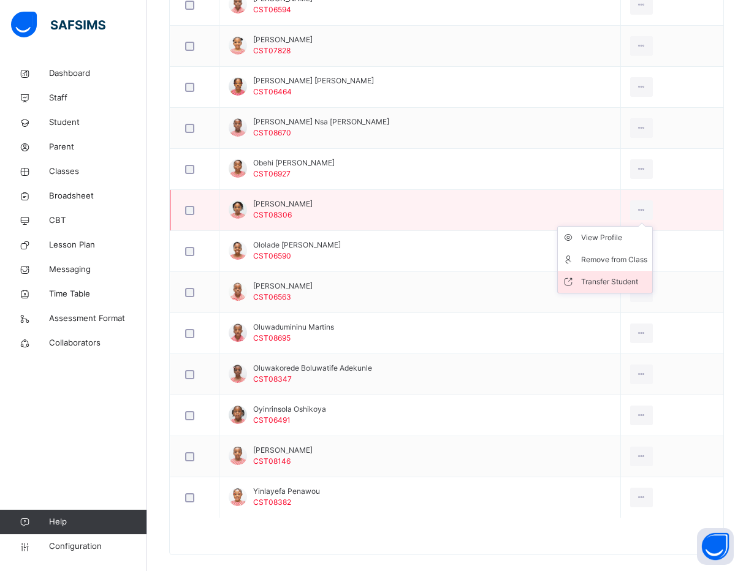
click at [613, 282] on div "Transfer Student" at bounding box center [614, 282] width 66 height 12
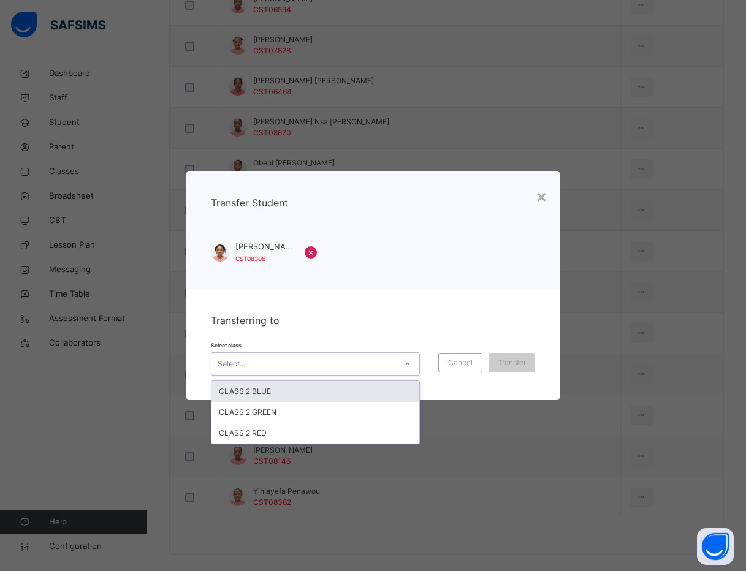
click at [319, 355] on div "Select..." at bounding box center [303, 363] width 184 height 19
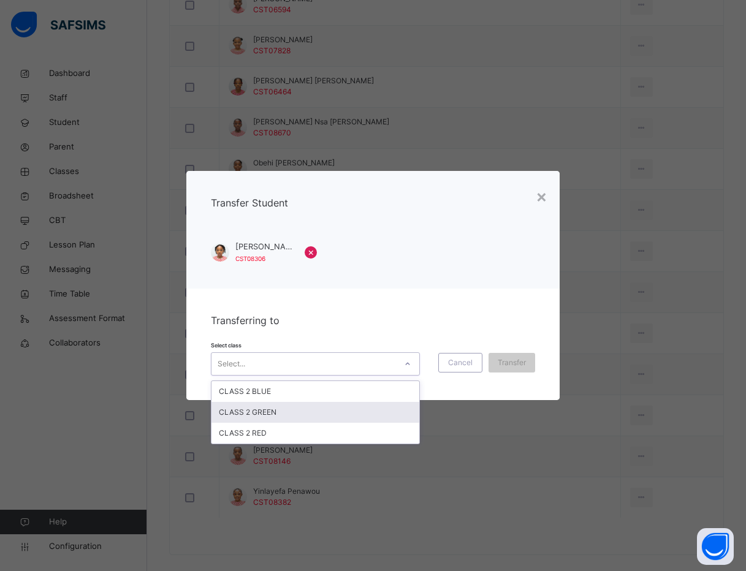
click at [273, 415] on div "CLASS 2 GREEN" at bounding box center [315, 412] width 208 height 21
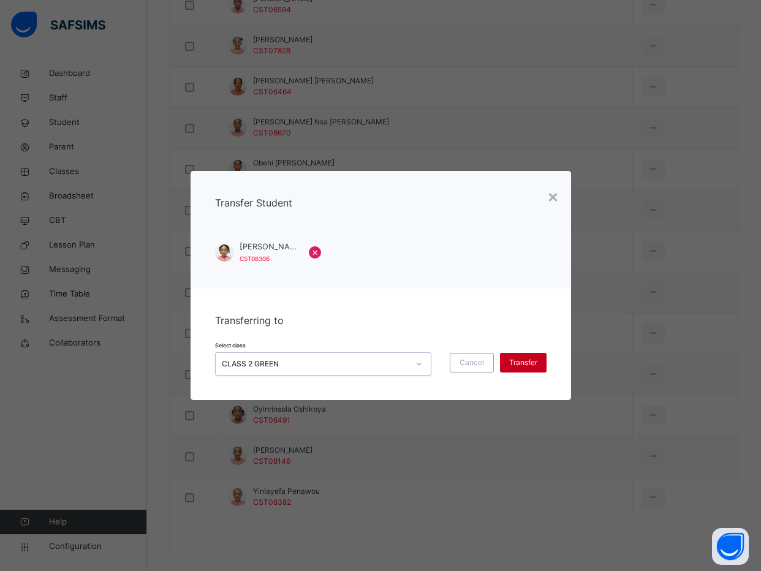
click at [513, 363] on span "Transfer" at bounding box center [523, 362] width 28 height 11
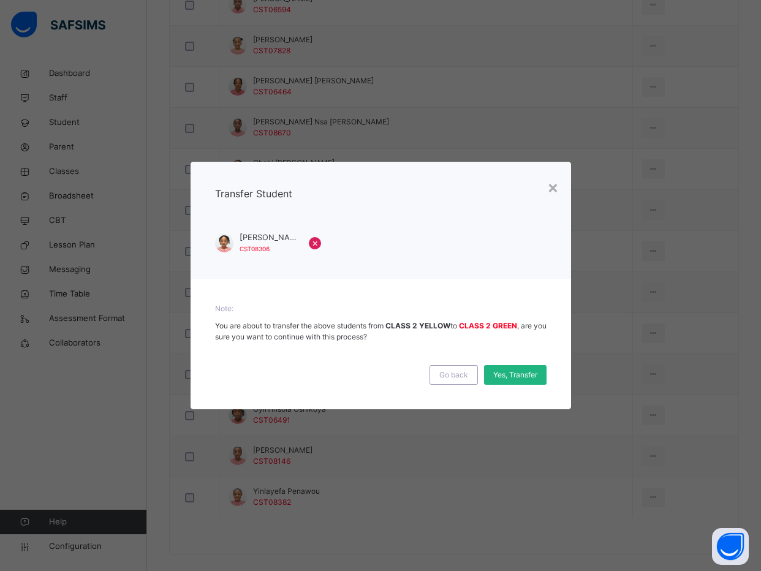
click at [507, 376] on span "Yes, Transfer" at bounding box center [515, 374] width 44 height 11
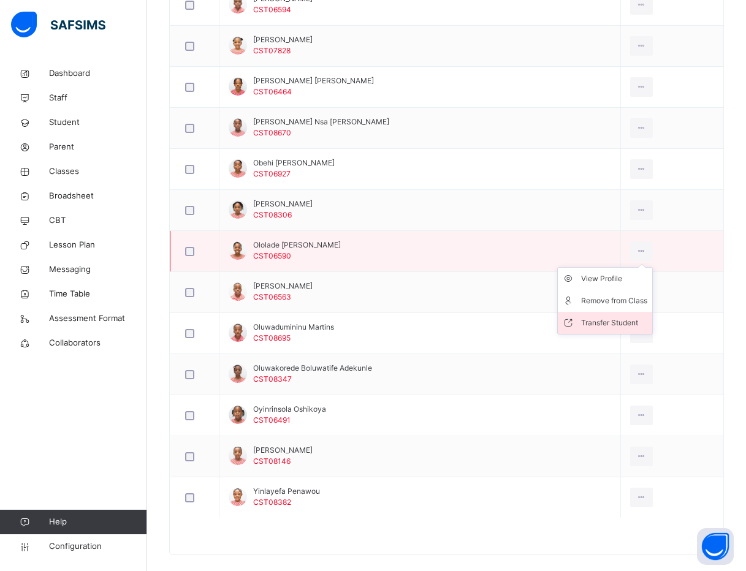
click at [628, 315] on li "Transfer Student" at bounding box center [604, 323] width 94 height 22
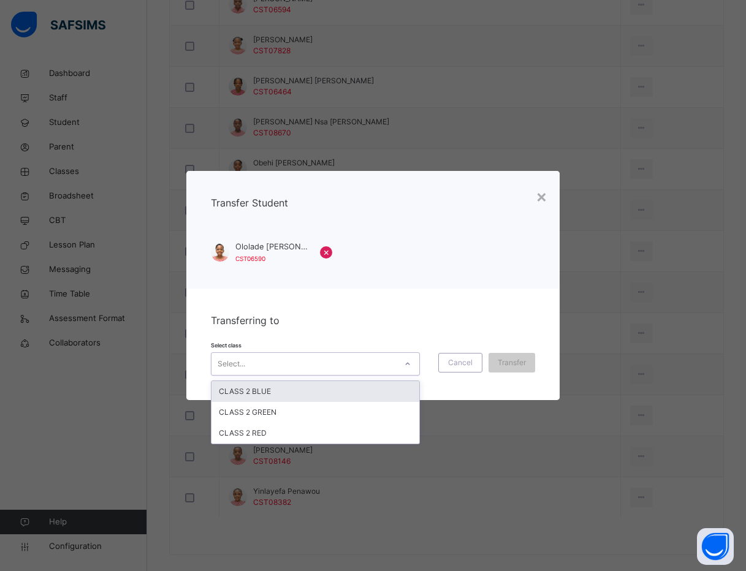
click at [257, 362] on div "Select..." at bounding box center [303, 363] width 184 height 19
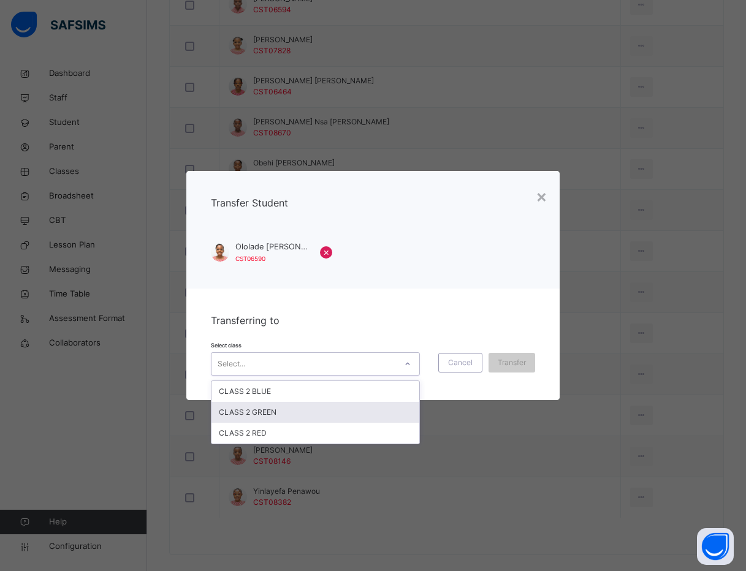
click at [257, 413] on div "CLASS 2 GREEN" at bounding box center [315, 412] width 208 height 21
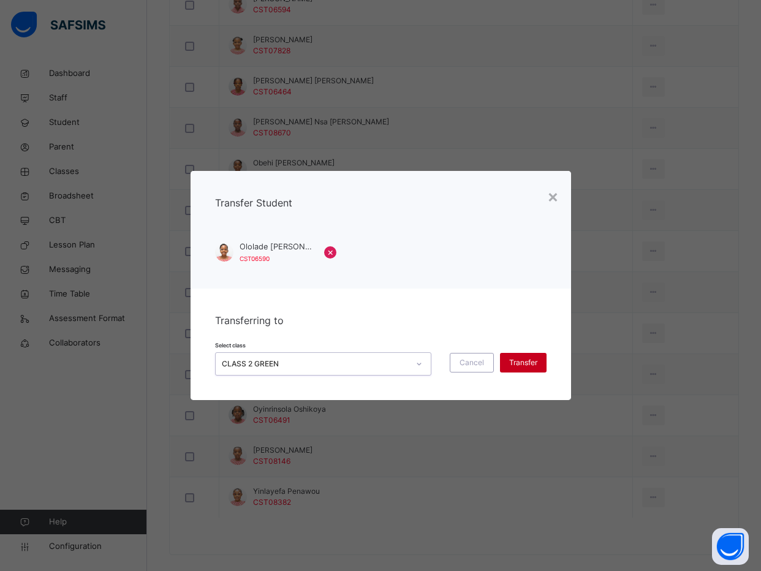
click at [517, 363] on span "Transfer" at bounding box center [523, 362] width 28 height 11
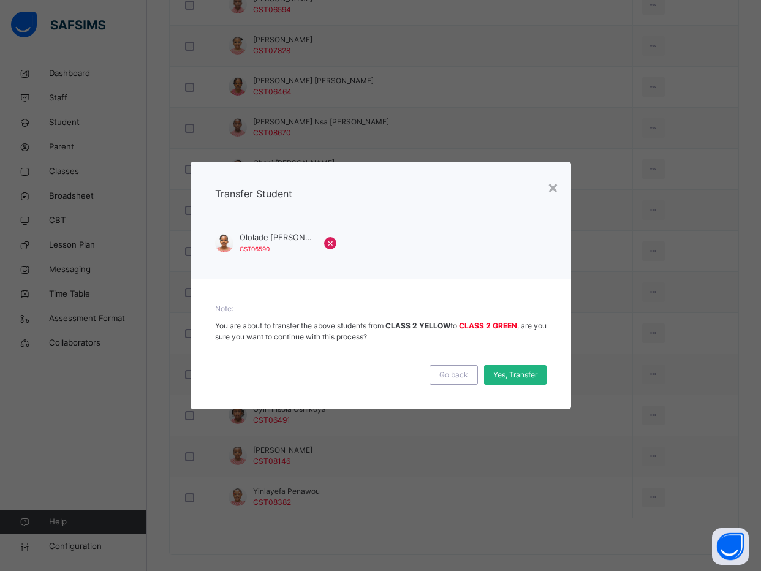
click at [517, 373] on span "Yes, Transfer" at bounding box center [515, 374] width 44 height 11
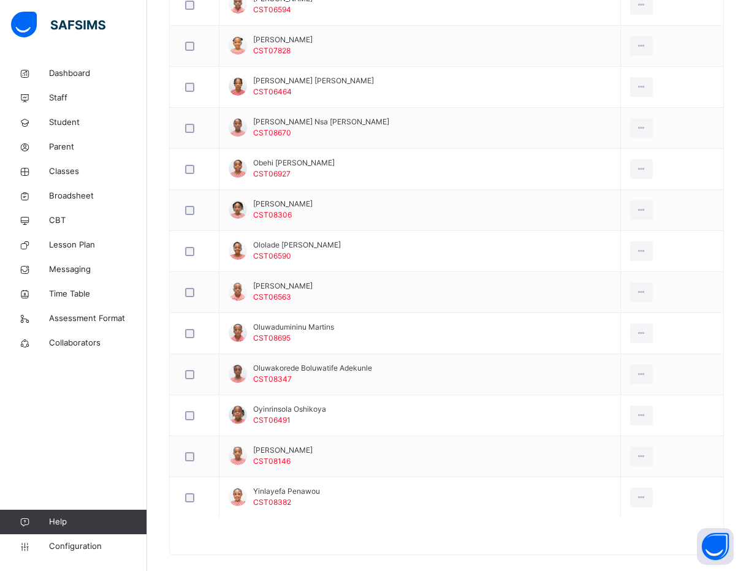
click at [216, 537] on div at bounding box center [446, 542] width 553 height 25
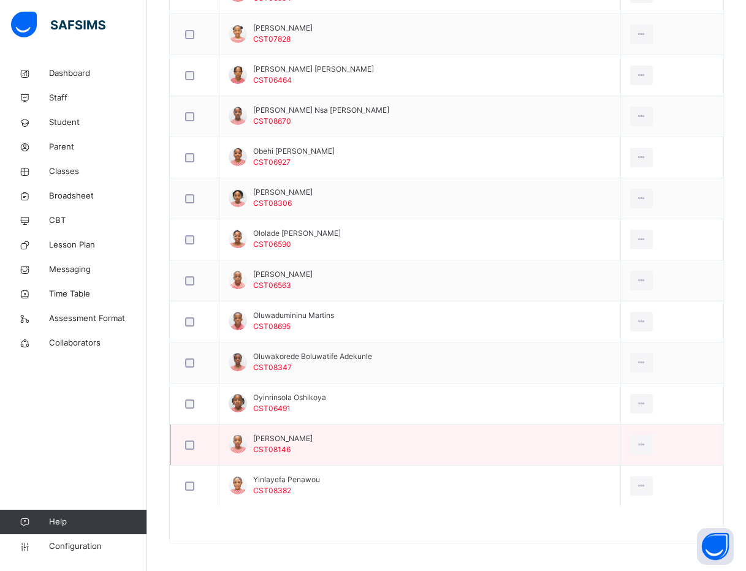
scroll to position [842, 0]
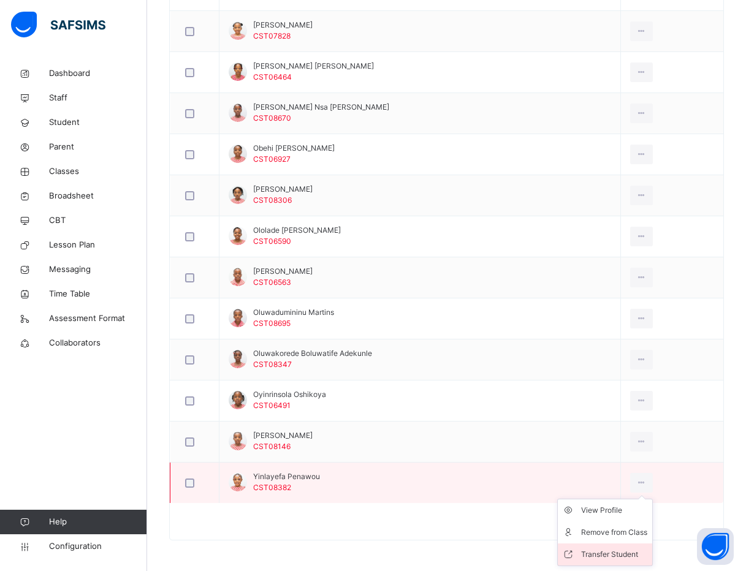
click at [627, 547] on li "Transfer Student" at bounding box center [604, 554] width 94 height 22
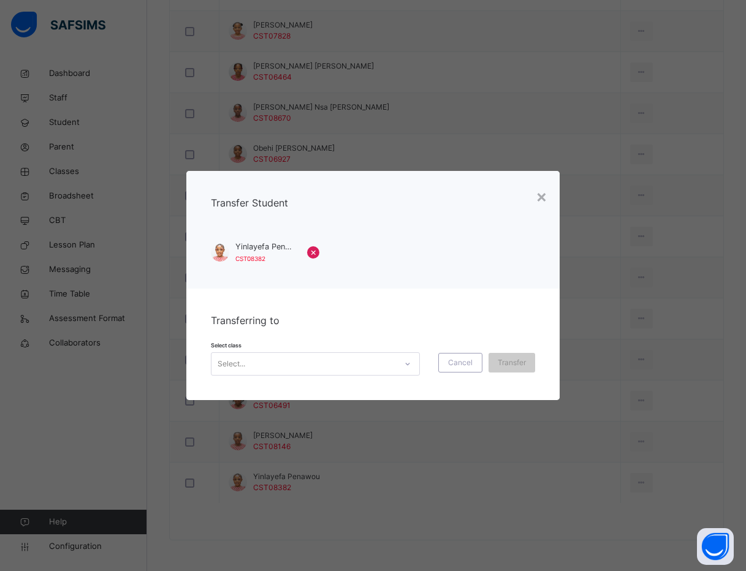
click at [344, 362] on div "Select..." at bounding box center [303, 363] width 184 height 19
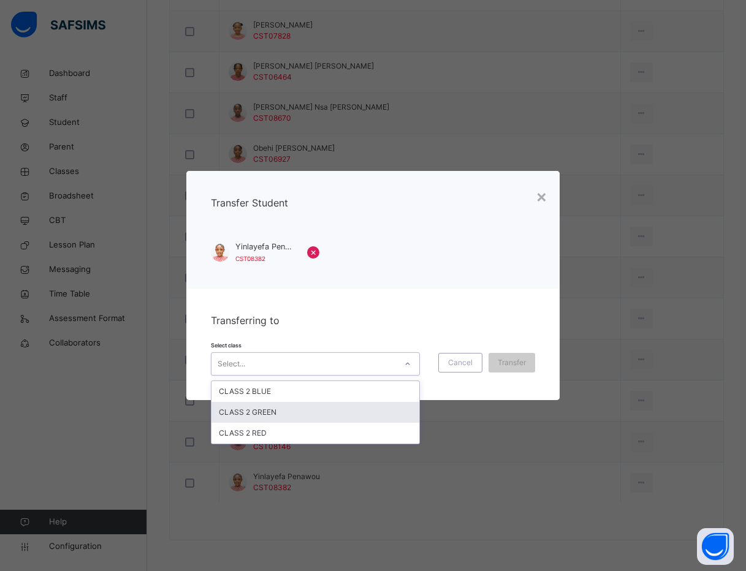
click at [335, 409] on div "CLASS 2 GREEN" at bounding box center [315, 412] width 208 height 21
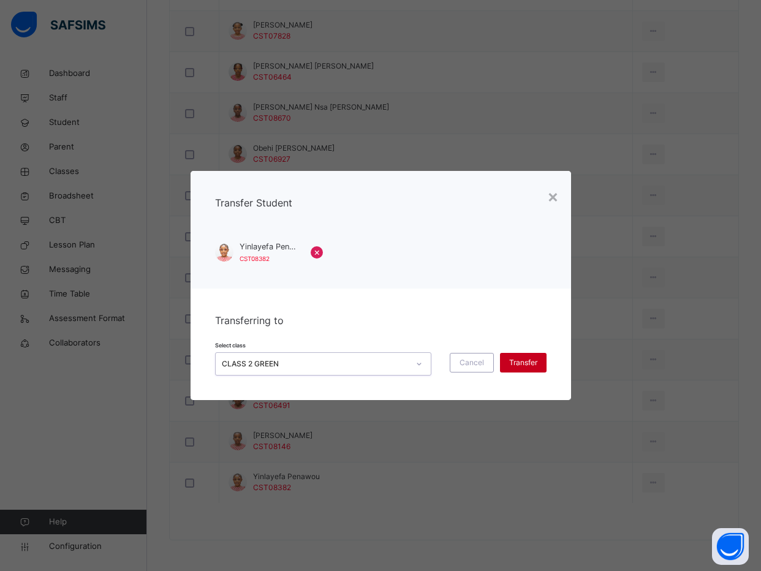
click at [512, 360] on span "Transfer" at bounding box center [523, 362] width 28 height 11
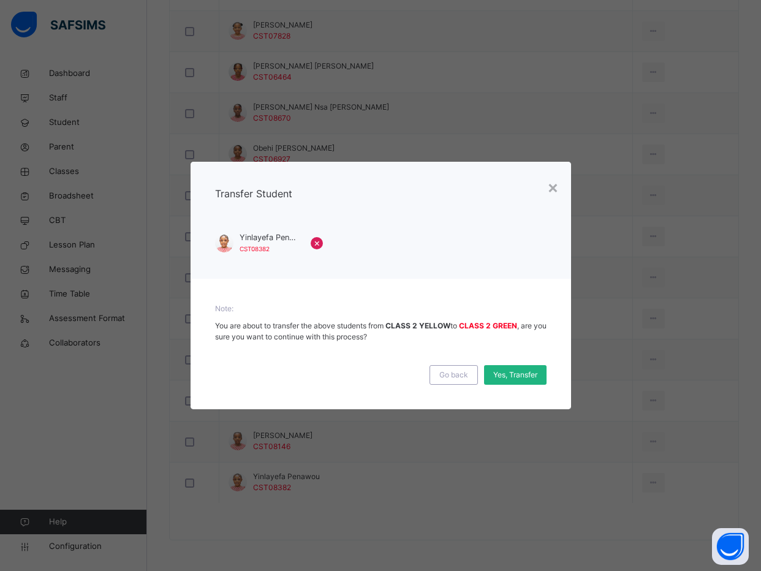
click at [512, 372] on span "Yes, Transfer" at bounding box center [515, 374] width 44 height 11
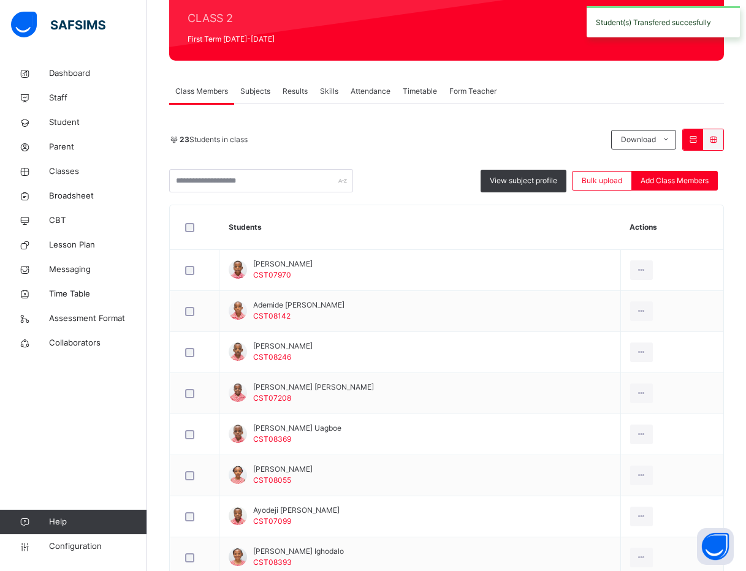
scroll to position [0, 0]
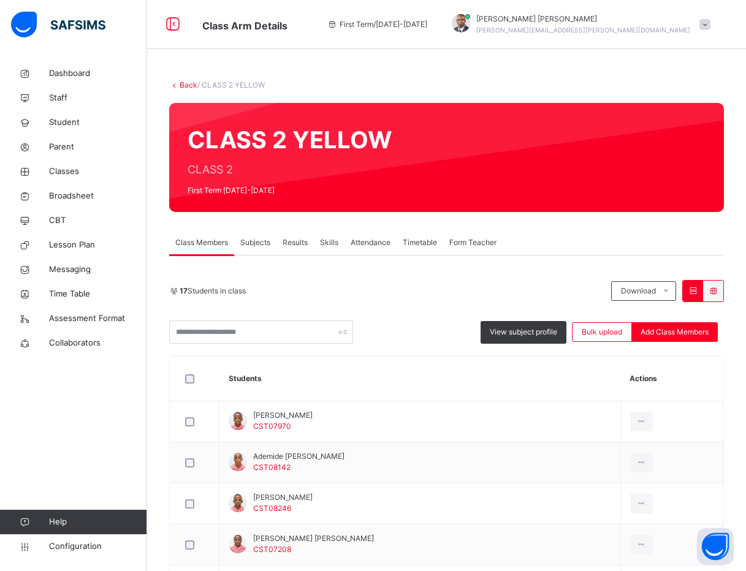
click at [186, 85] on link "Back" at bounding box center [188, 84] width 18 height 9
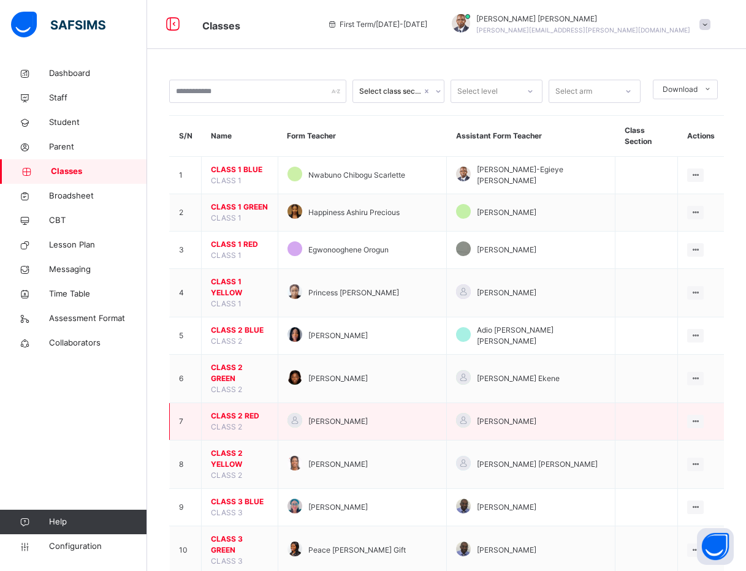
click at [242, 410] on span "CLASS 2 RED" at bounding box center [240, 415] width 58 height 11
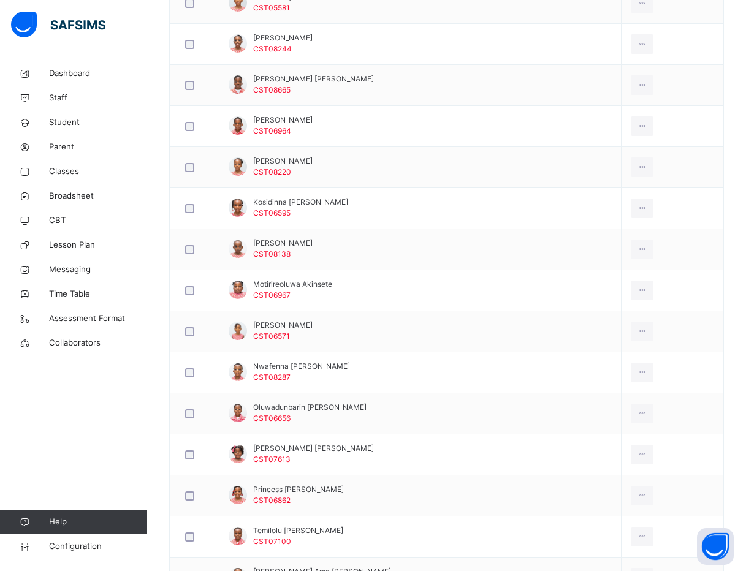
scroll to position [368, 0]
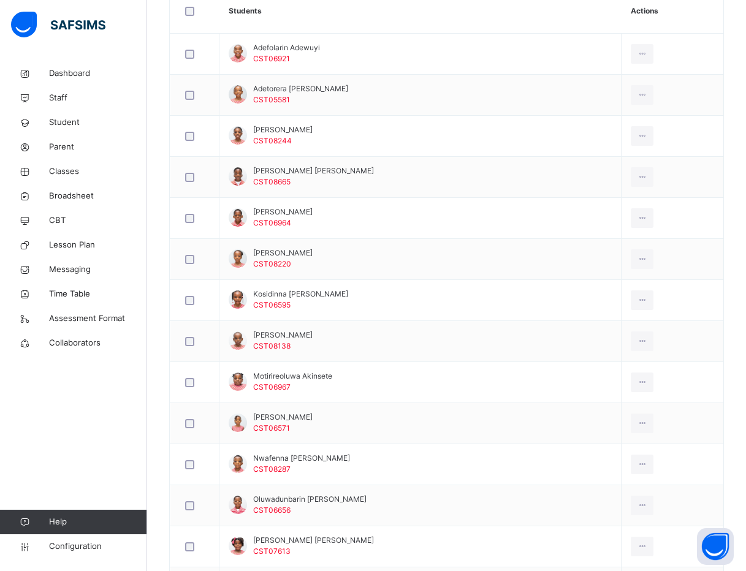
click at [157, 303] on div "Back / CLASS 2 RED CLASS 2 RED CLASS 2 First Term 2025-2026 Class Members Subje…" at bounding box center [446, 267] width 598 height 1146
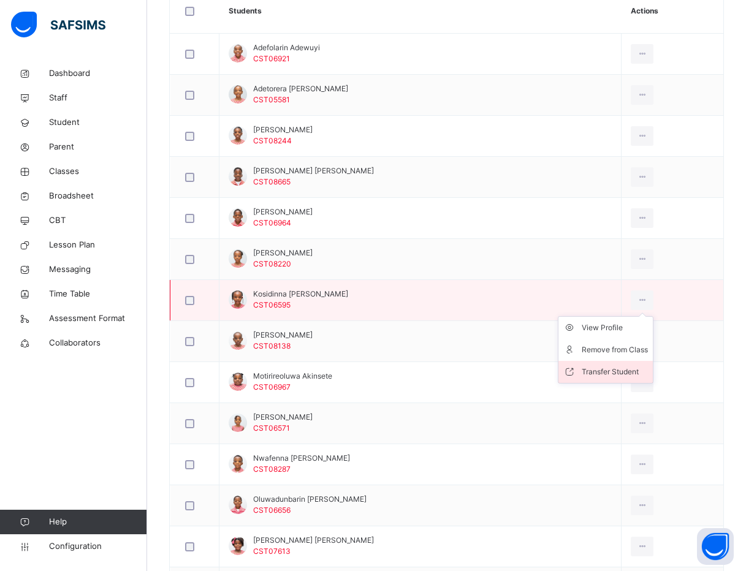
click at [616, 365] on li "Transfer Student" at bounding box center [605, 372] width 94 height 22
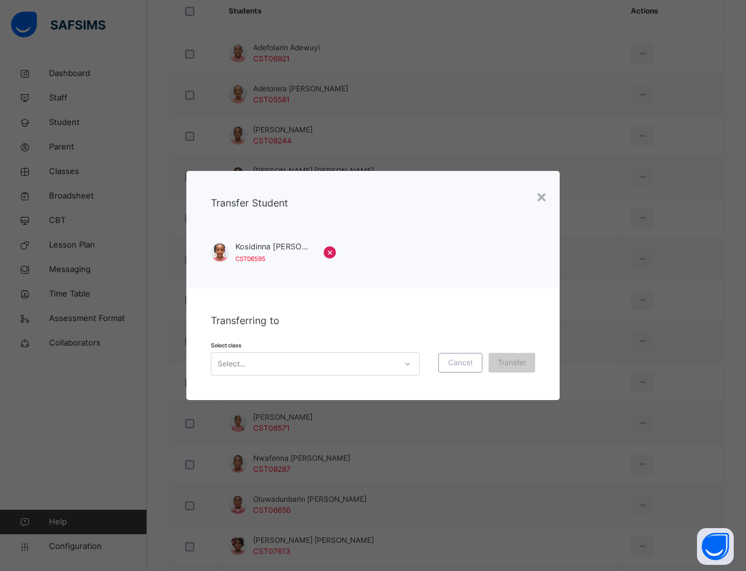
click at [357, 358] on div "Select..." at bounding box center [303, 363] width 184 height 19
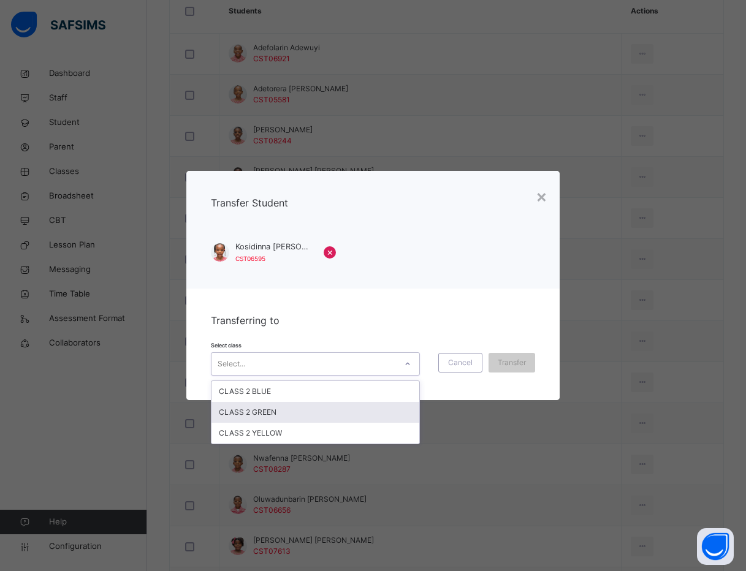
click at [338, 406] on div "CLASS 2 GREEN" at bounding box center [315, 412] width 208 height 21
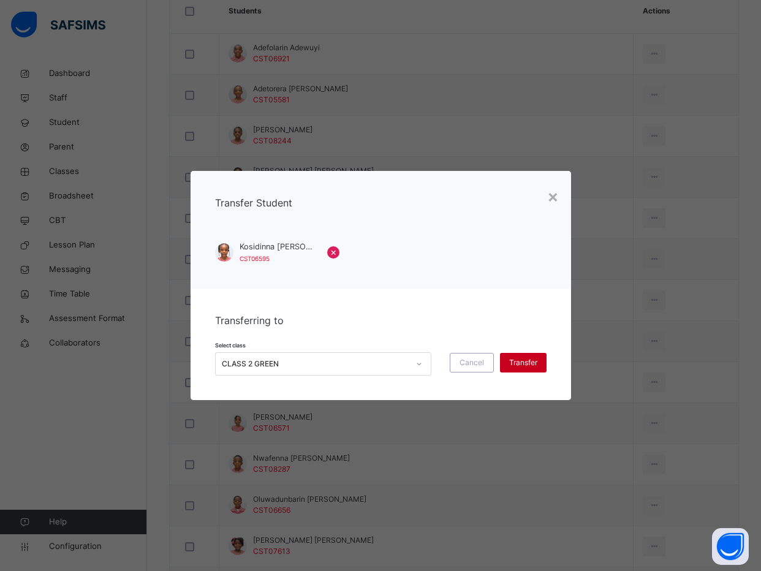
click at [530, 355] on div "Transfer" at bounding box center [523, 363] width 47 height 20
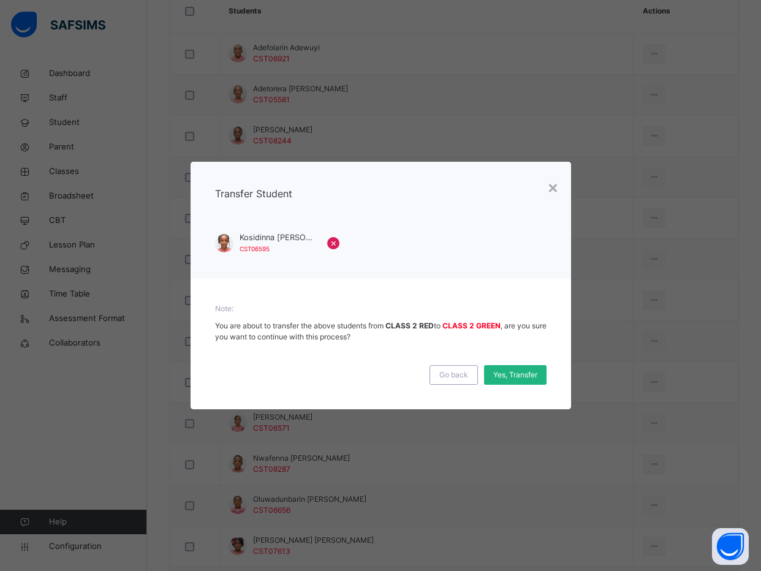
click at [527, 374] on span "Yes, Transfer" at bounding box center [515, 374] width 44 height 11
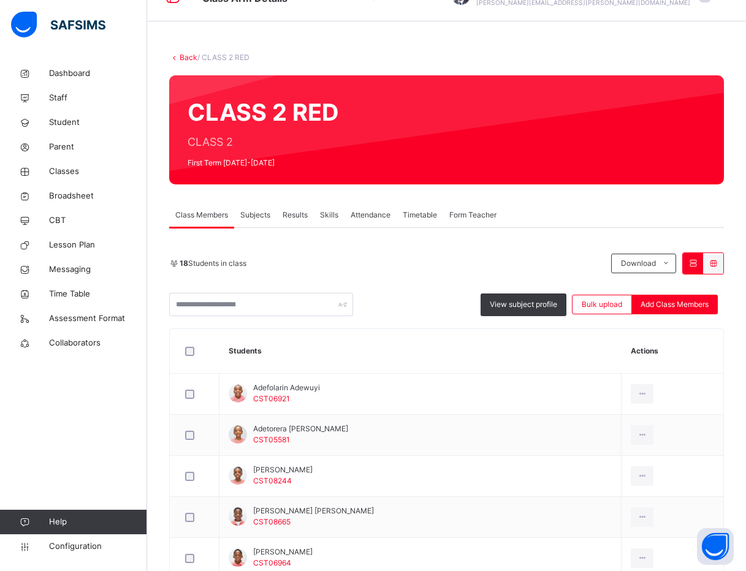
scroll to position [0, 0]
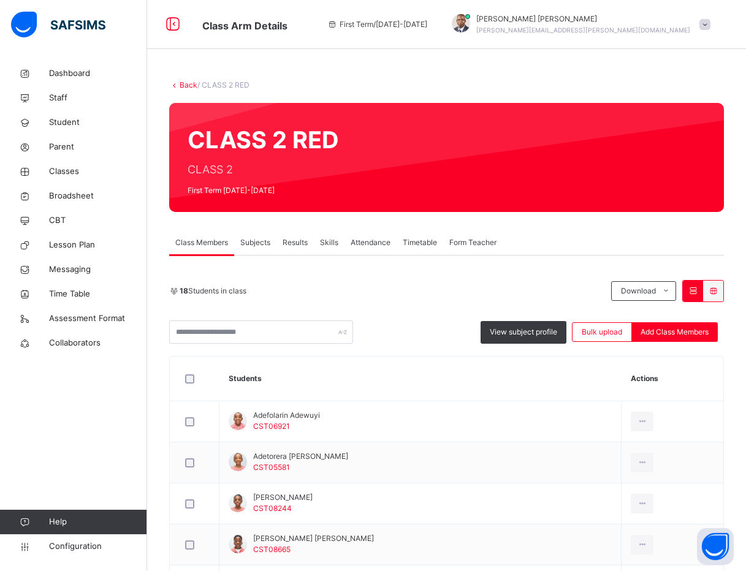
click at [184, 85] on link "Back" at bounding box center [188, 84] width 18 height 9
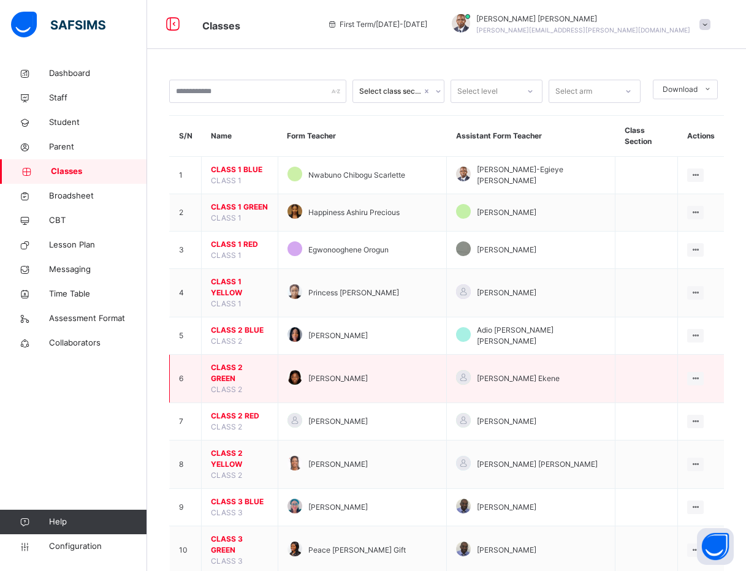
click at [244, 362] on span "CLASS 2 GREEN" at bounding box center [240, 373] width 58 height 22
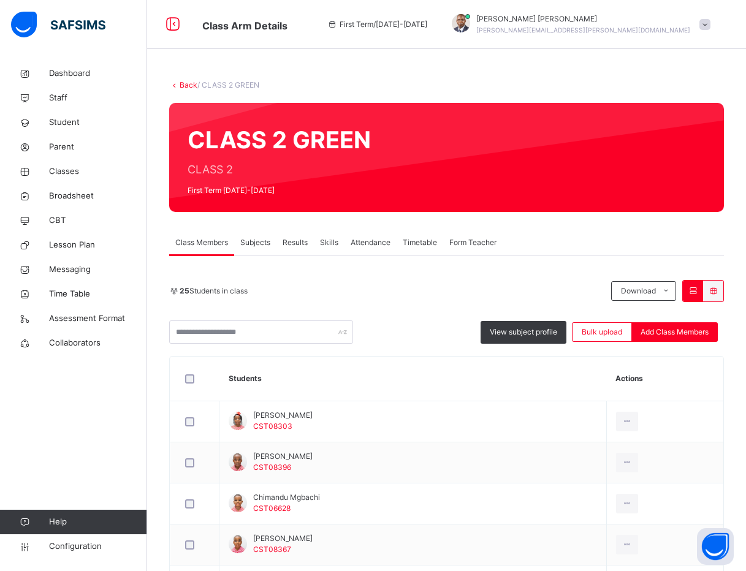
scroll to position [276, 0]
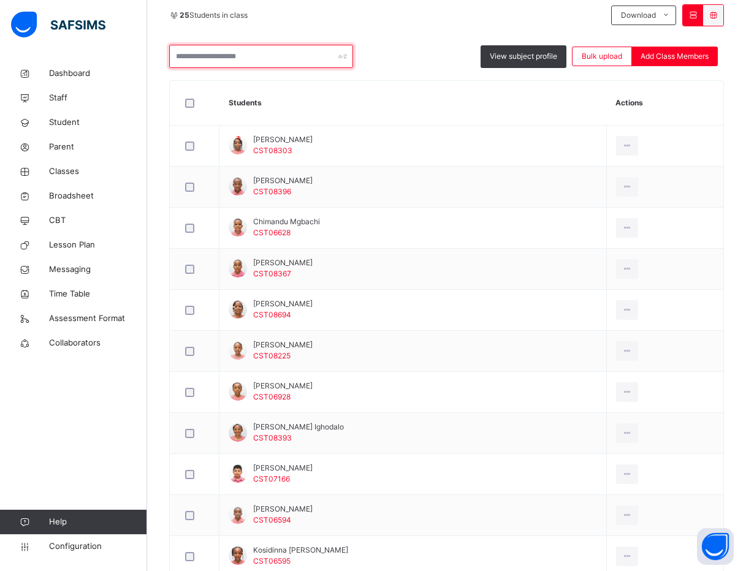
click at [240, 58] on input "text" at bounding box center [261, 56] width 184 height 23
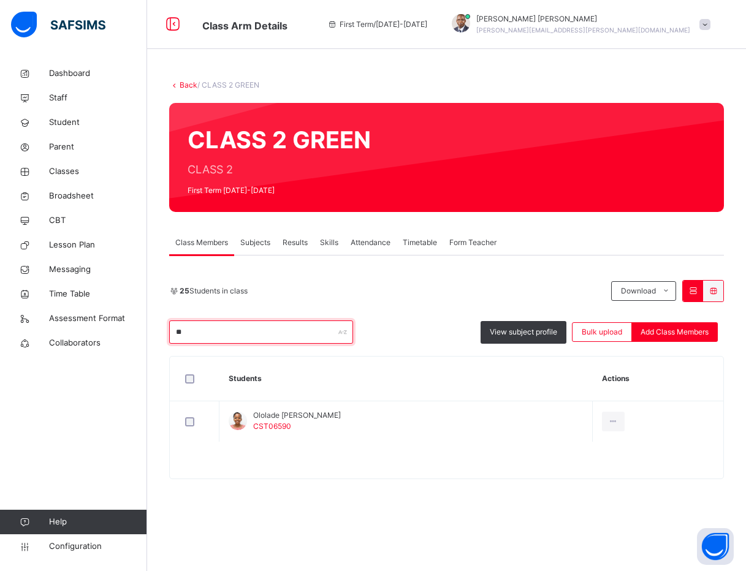
scroll to position [0, 0]
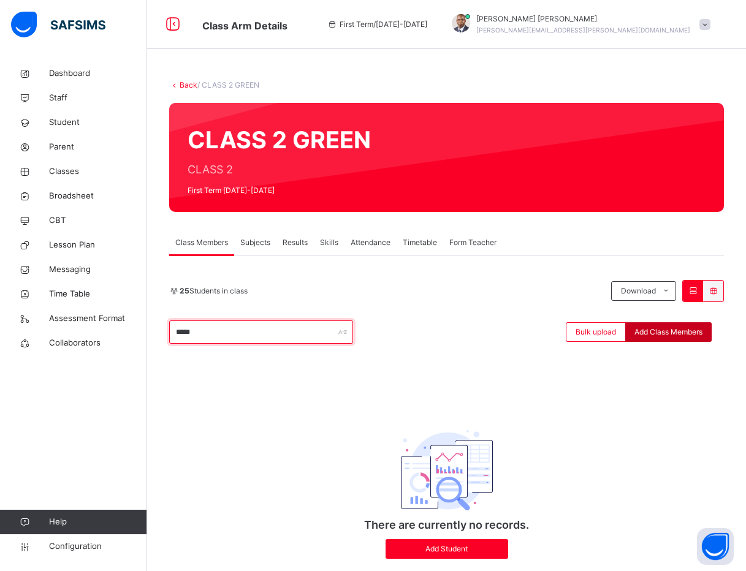
type input "*****"
click at [660, 335] on span "Add Class Members" at bounding box center [668, 332] width 68 height 11
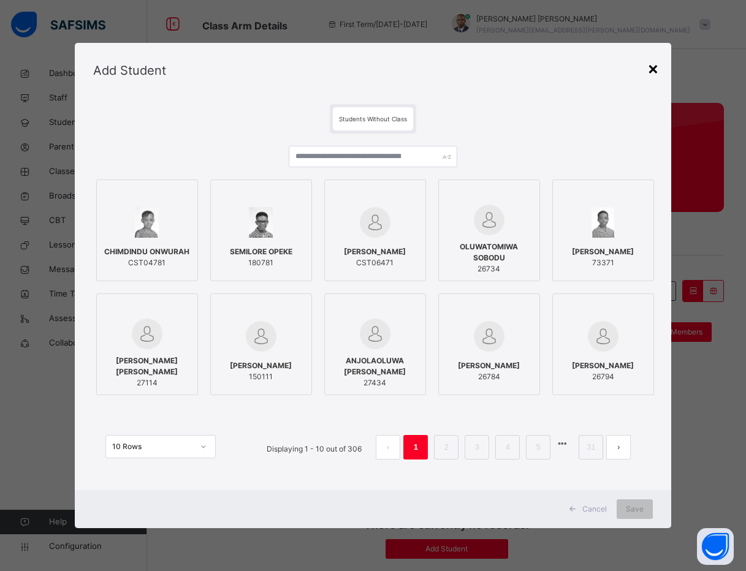
click at [659, 69] on div "×" at bounding box center [653, 68] width 12 height 26
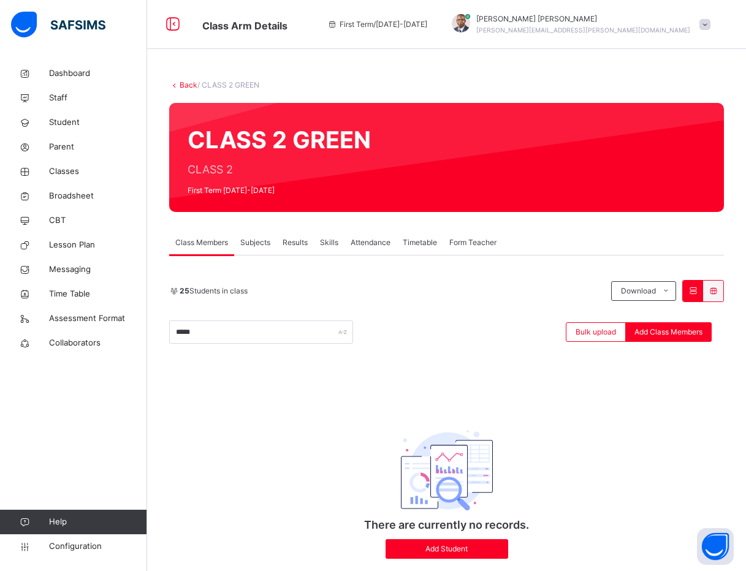
click at [186, 83] on link "Back" at bounding box center [188, 84] width 18 height 9
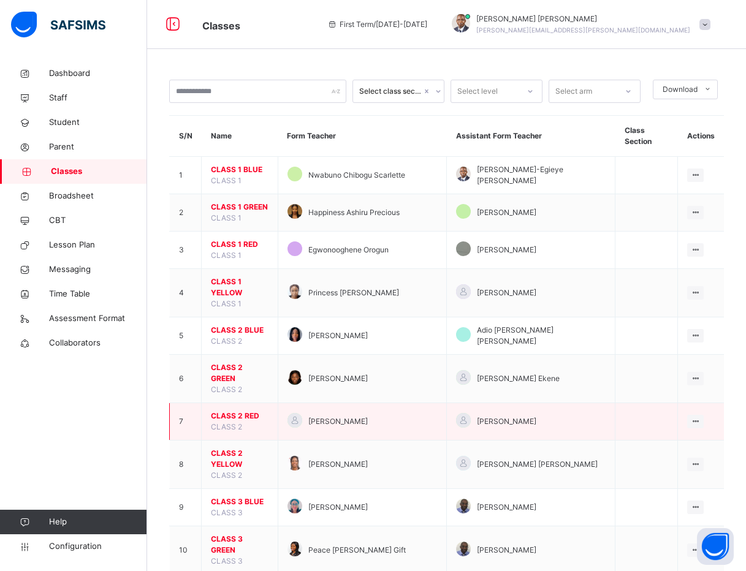
click at [241, 410] on span "CLASS 2 RED" at bounding box center [240, 415] width 58 height 11
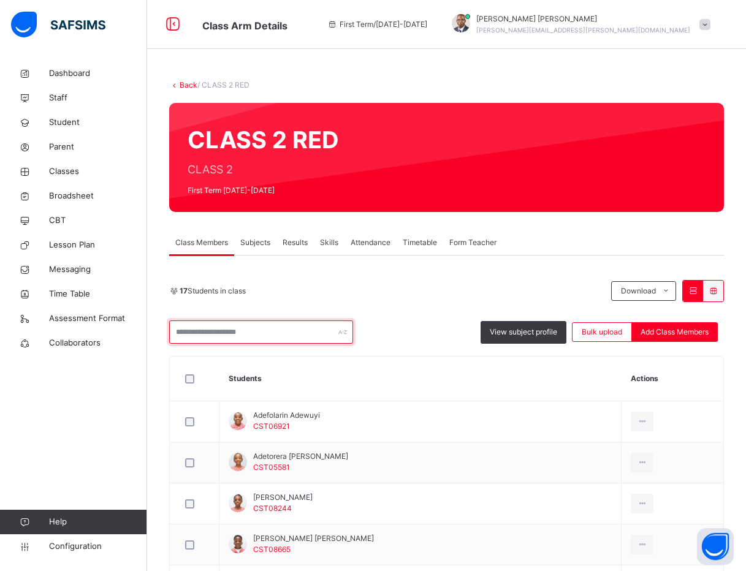
click at [262, 340] on input "text" at bounding box center [261, 331] width 184 height 23
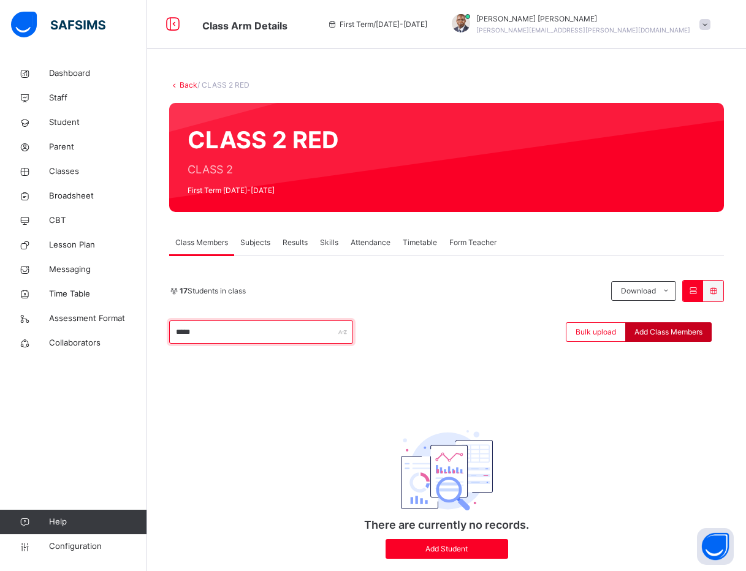
type input "*****"
click at [697, 336] on span "Add Class Members" at bounding box center [668, 332] width 68 height 11
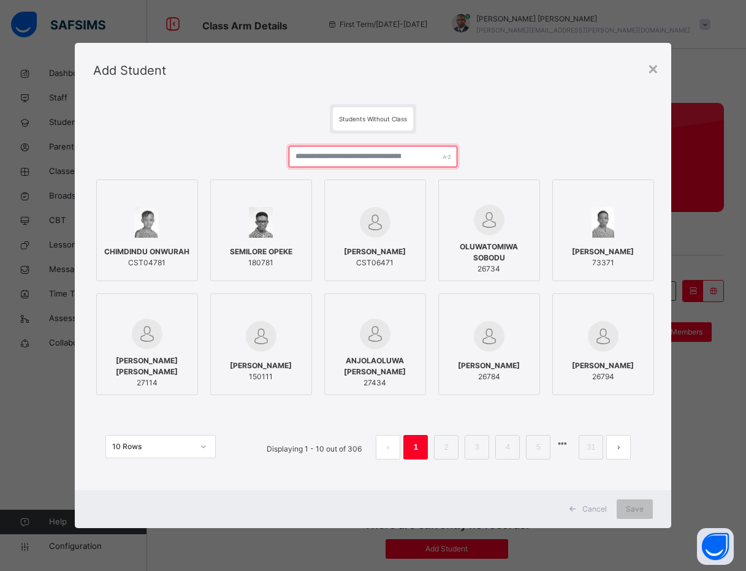
click at [380, 154] on input "text" at bounding box center [373, 156] width 168 height 21
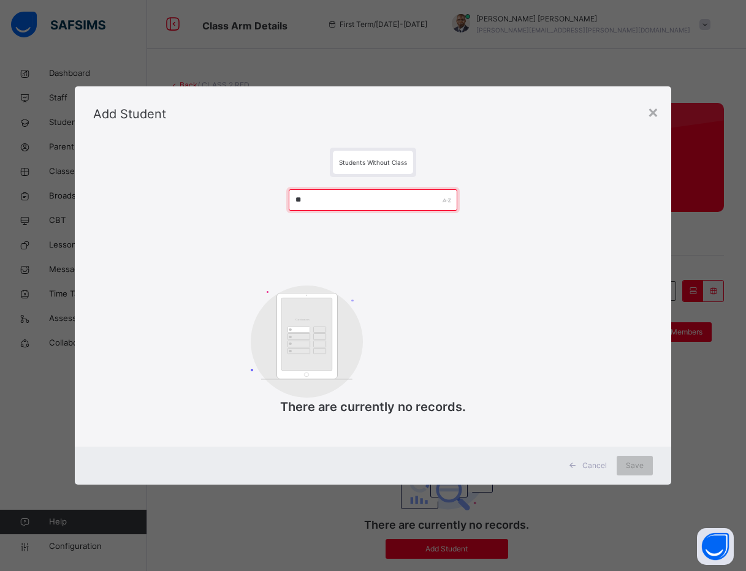
type input "*"
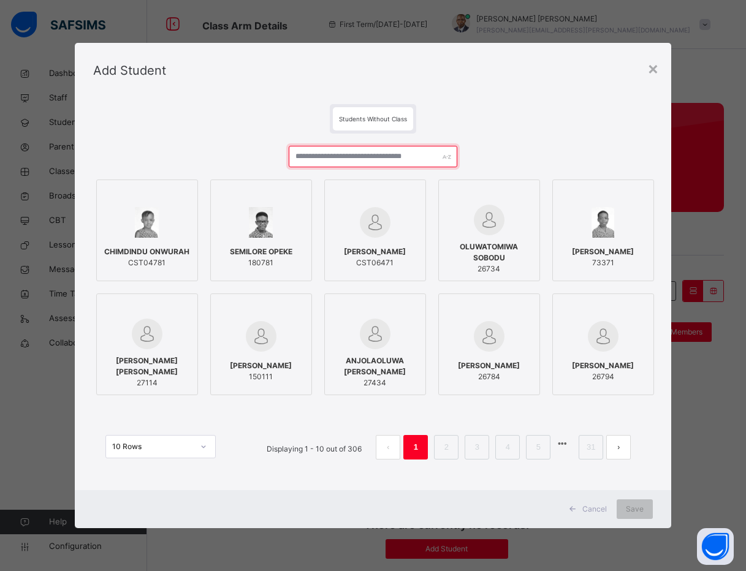
type input "*"
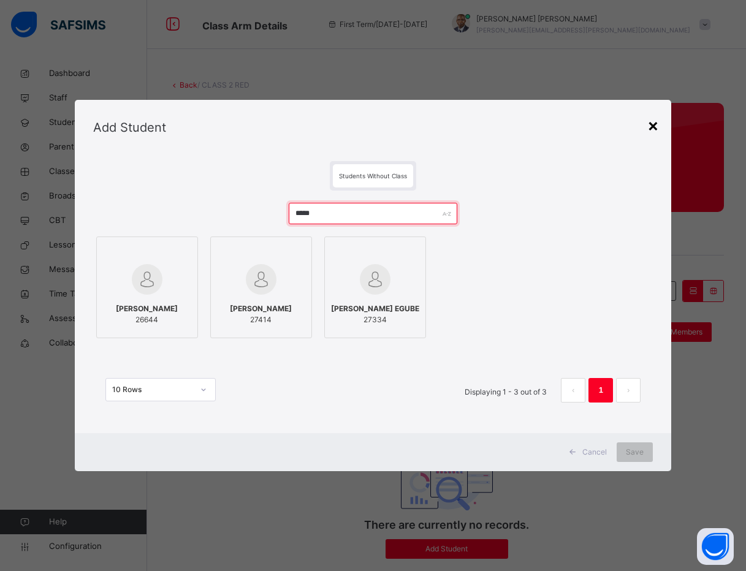
type input "*****"
click at [654, 125] on div "×" at bounding box center [653, 125] width 12 height 26
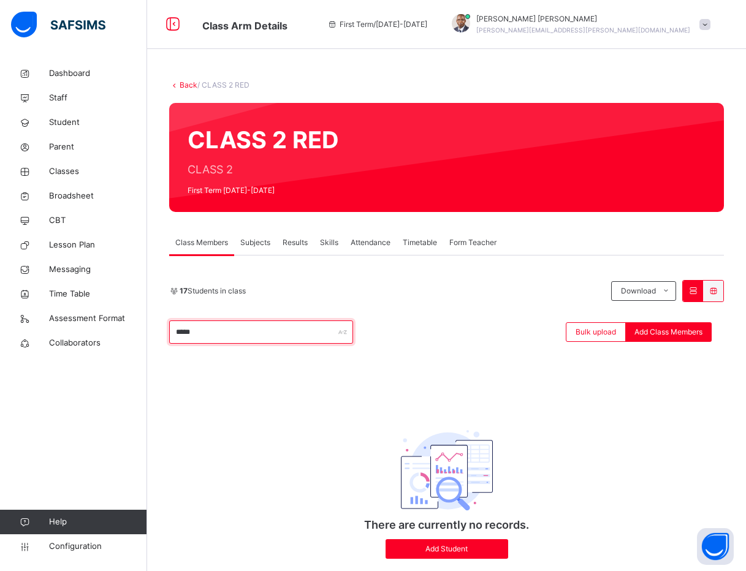
click at [266, 340] on input "*****" at bounding box center [261, 331] width 184 height 23
drag, startPoint x: 210, startPoint y: 336, endPoint x: 172, endPoint y: 338, distance: 38.0
click at [172, 338] on input "*****" at bounding box center [261, 331] width 184 height 23
click at [198, 334] on input "*****" at bounding box center [261, 331] width 184 height 23
drag, startPoint x: 198, startPoint y: 334, endPoint x: 171, endPoint y: 336, distance: 27.6
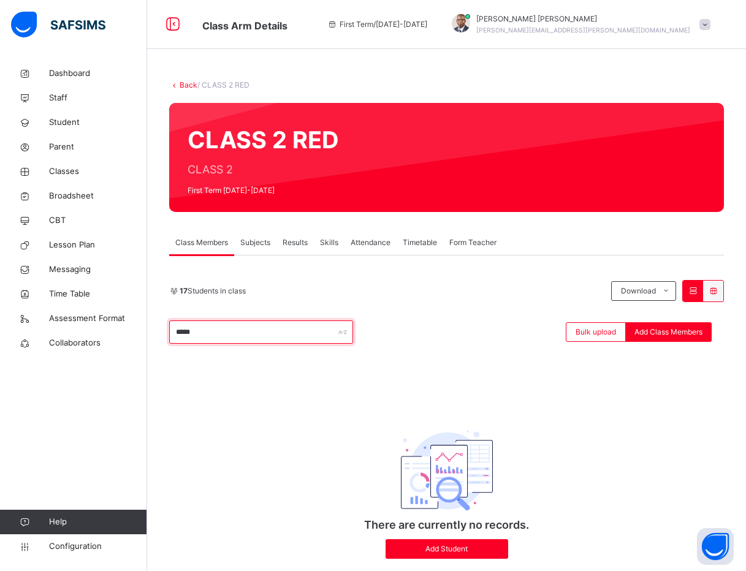
click at [171, 336] on input "*****" at bounding box center [261, 331] width 184 height 23
click at [199, 331] on input "*****" at bounding box center [261, 331] width 184 height 23
drag, startPoint x: 198, startPoint y: 331, endPoint x: 175, endPoint y: 333, distance: 23.3
click at [175, 333] on input "*****" at bounding box center [261, 331] width 184 height 23
click at [202, 329] on input "*****" at bounding box center [261, 331] width 184 height 23
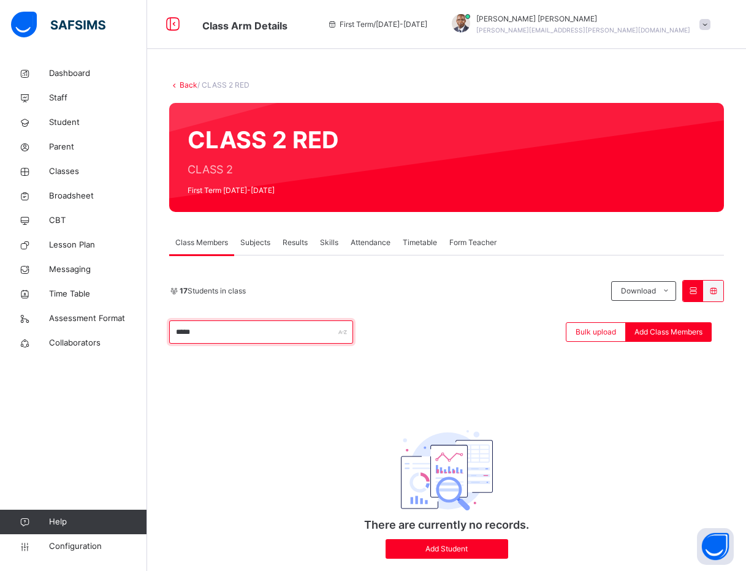
drag, startPoint x: 202, startPoint y: 329, endPoint x: 173, endPoint y: 334, distance: 29.3
click at [173, 334] on input "*****" at bounding box center [261, 331] width 184 height 23
click at [210, 332] on input "*****" at bounding box center [261, 331] width 184 height 23
drag, startPoint x: 210, startPoint y: 332, endPoint x: 146, endPoint y: 338, distance: 63.4
click at [146, 338] on div "Class Arm Details First Term / 2025-2026 Paul-Egieye Michael Paul-Egieye.Michae…" at bounding box center [373, 301] width 746 height 602
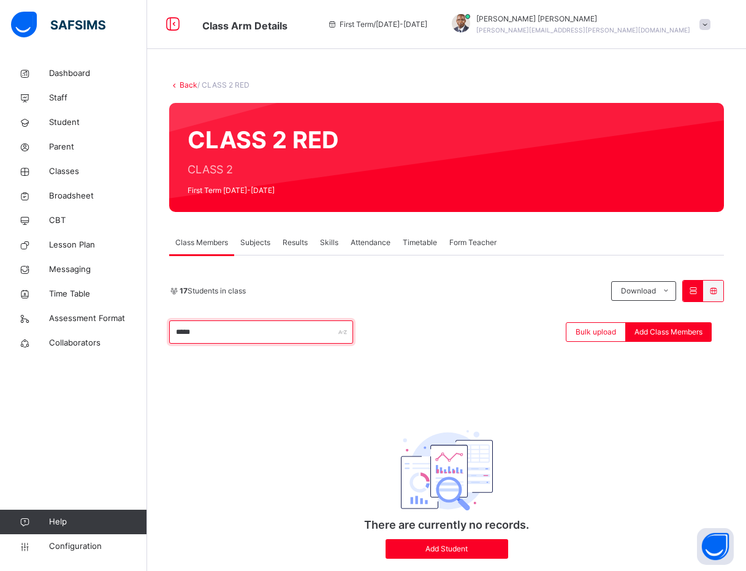
click at [198, 330] on input "*****" at bounding box center [261, 331] width 184 height 23
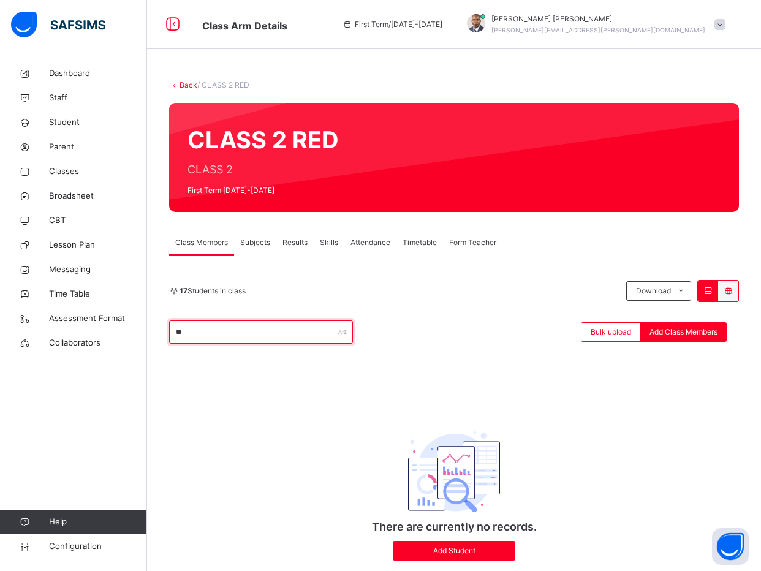
type input "*"
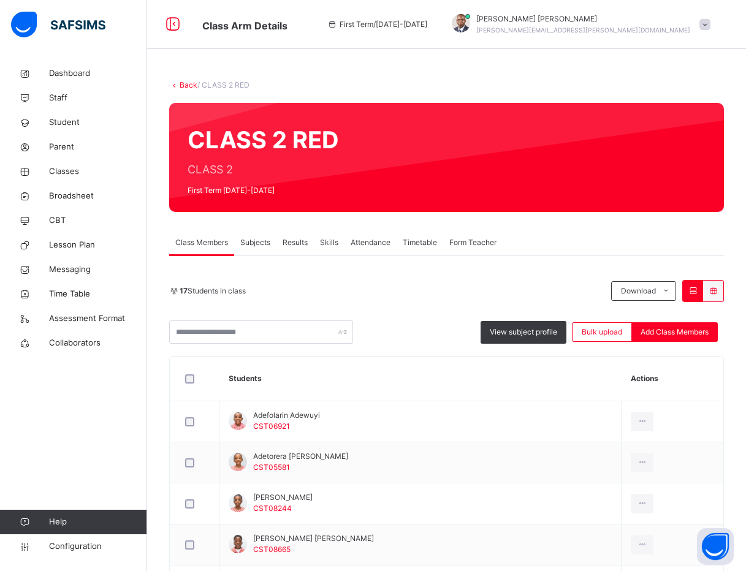
click at [187, 88] on link "Back" at bounding box center [188, 84] width 18 height 9
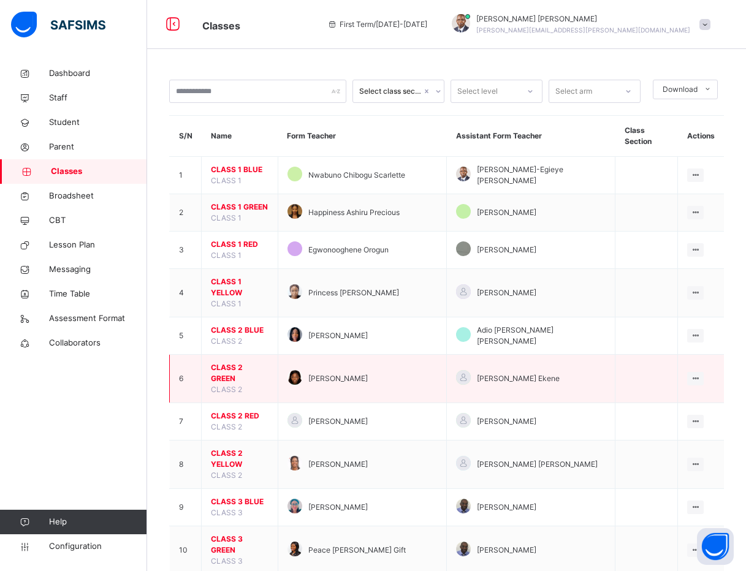
click at [237, 362] on span "CLASS 2 GREEN" at bounding box center [240, 373] width 58 height 22
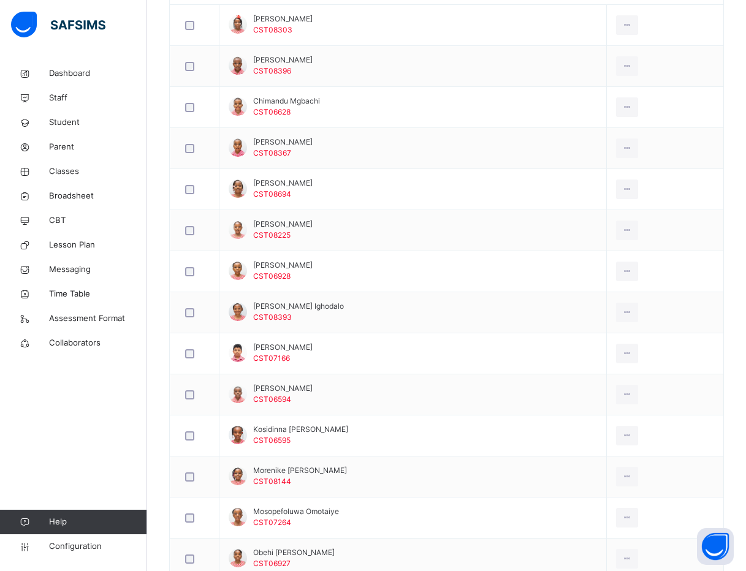
scroll to position [368, 0]
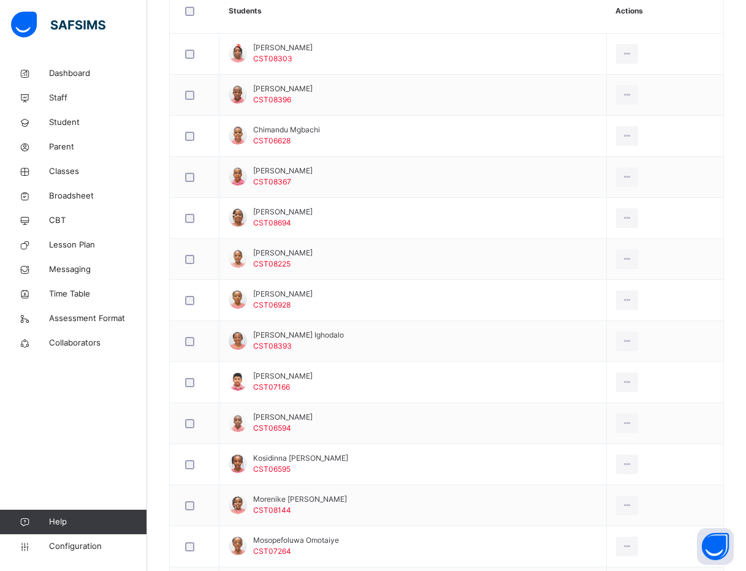
click at [157, 306] on div "Back / CLASS 2 GREEN CLASS 2 GREEN CLASS 2 First Term 2025-2026 Class Members S…" at bounding box center [446, 410] width 598 height 1433
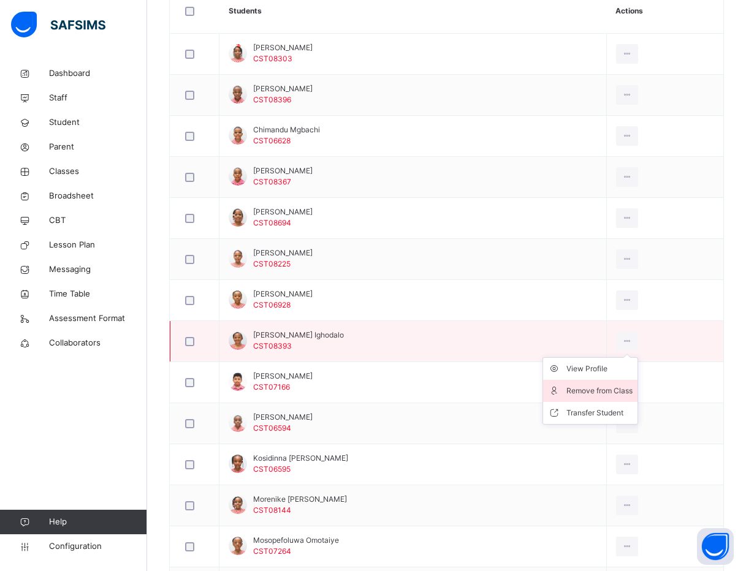
click at [615, 388] on div "Remove from Class" at bounding box center [599, 391] width 66 height 12
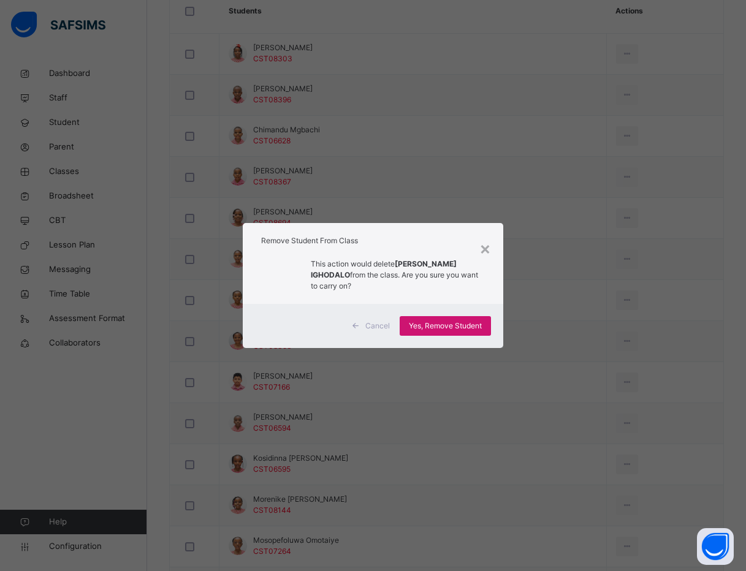
click at [466, 323] on span "Yes, Remove Student" at bounding box center [445, 325] width 73 height 11
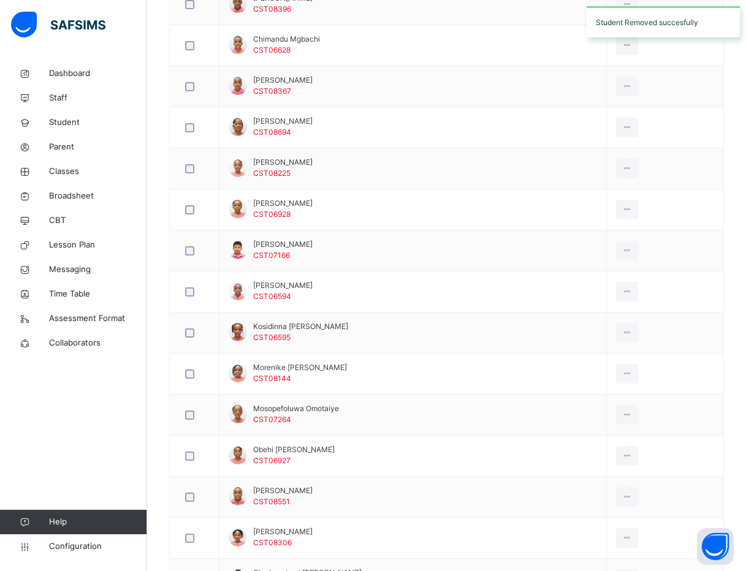
scroll to position [459, 0]
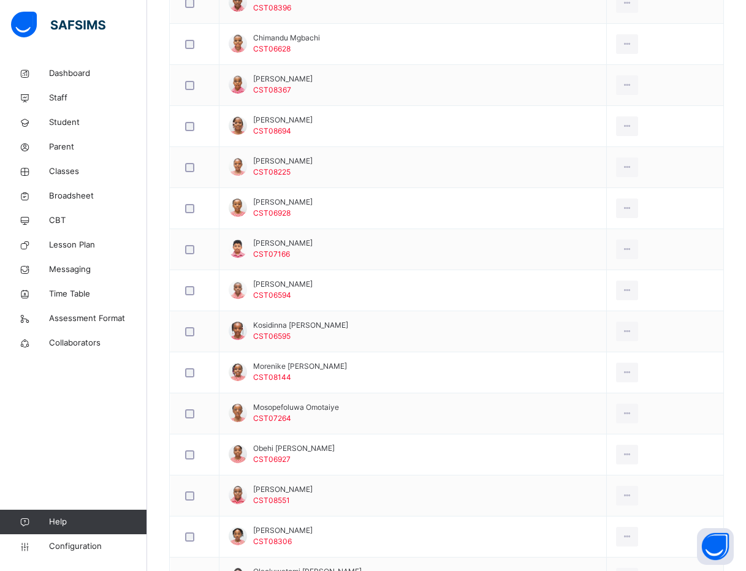
click at [163, 325] on div "Back / CLASS 2 GREEN CLASS 2 GREEN CLASS 2 First Term 2025-2026 Class Members S…" at bounding box center [446, 298] width 598 height 1392
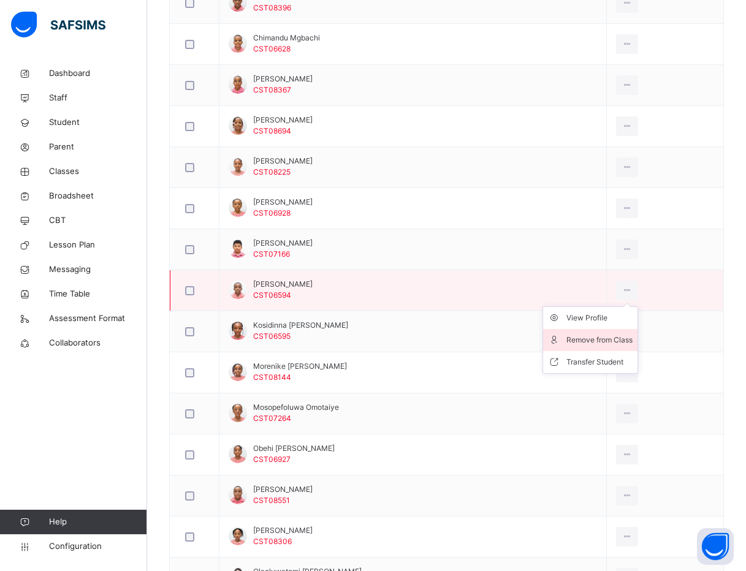
click at [608, 338] on div "Remove from Class" at bounding box center [599, 340] width 66 height 12
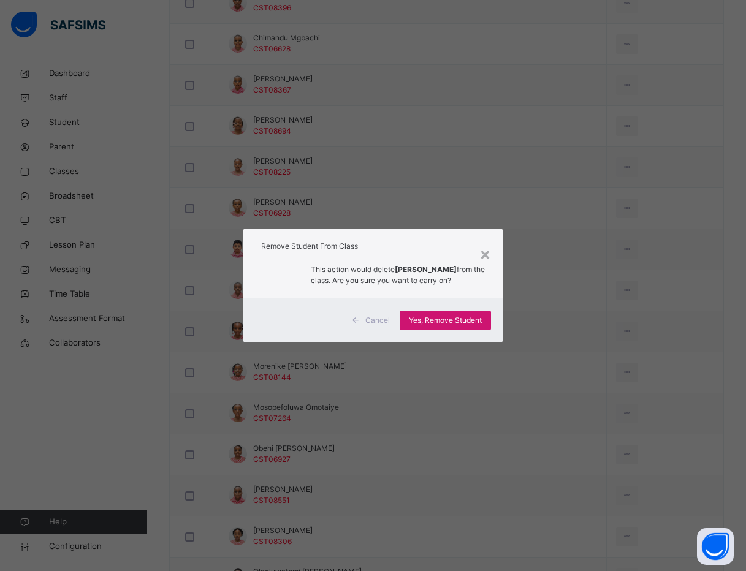
click at [466, 321] on span "Yes, Remove Student" at bounding box center [445, 320] width 73 height 11
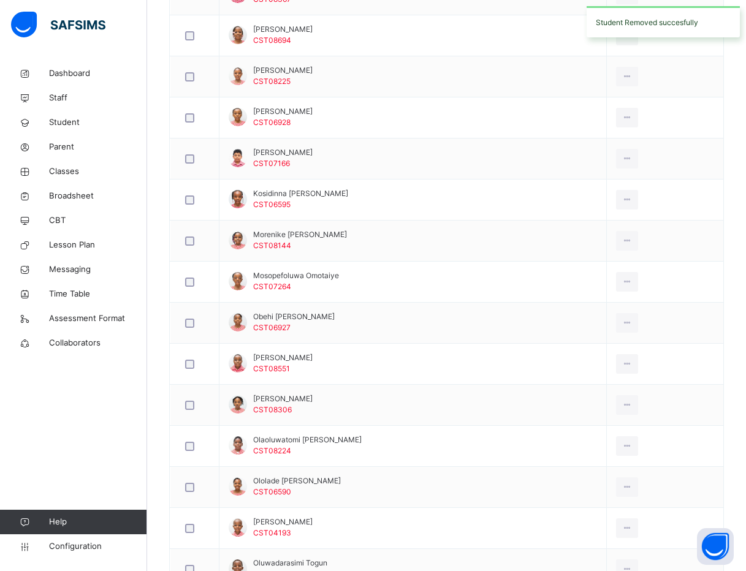
scroll to position [551, 0]
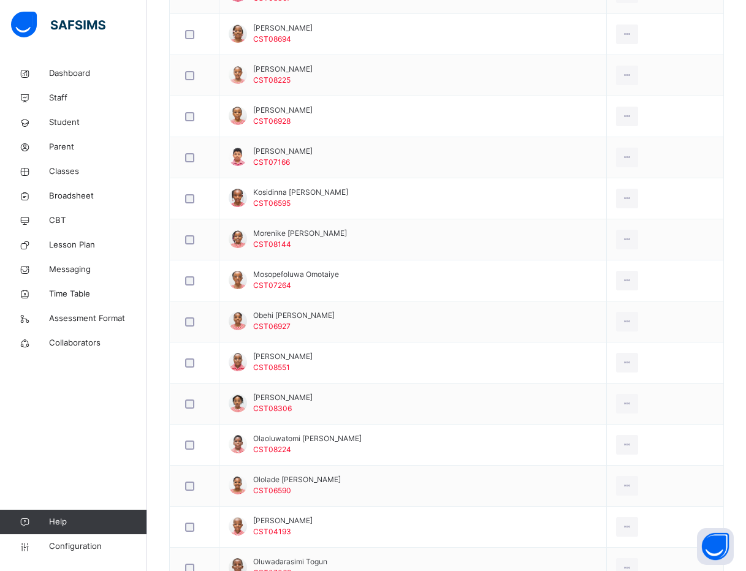
click at [151, 236] on div "Back / CLASS 2 GREEN CLASS 2 GREEN CLASS 2 First Term 2025-2026 Class Members S…" at bounding box center [446, 185] width 598 height 1351
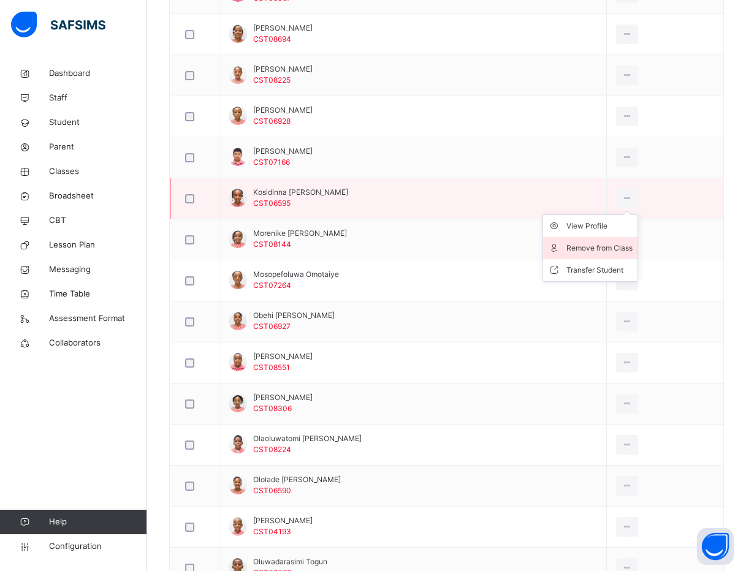
click at [600, 253] on div "Remove from Class" at bounding box center [599, 248] width 66 height 12
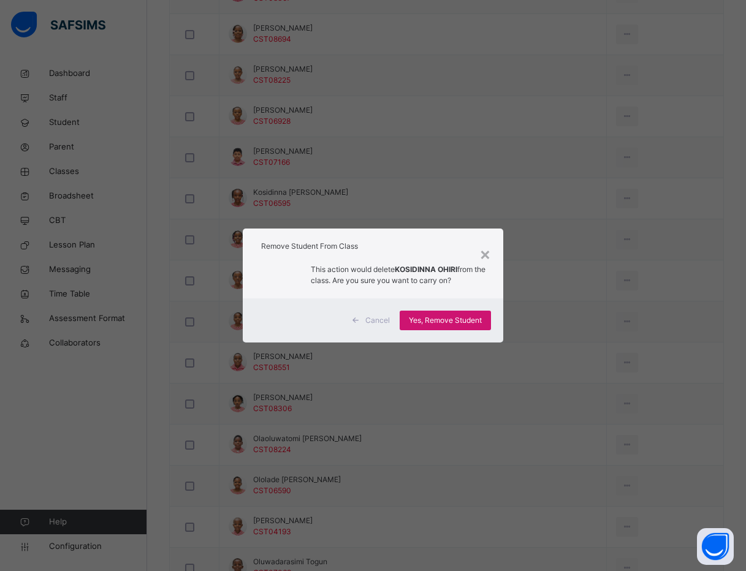
click at [459, 322] on span "Yes, Remove Student" at bounding box center [445, 320] width 73 height 11
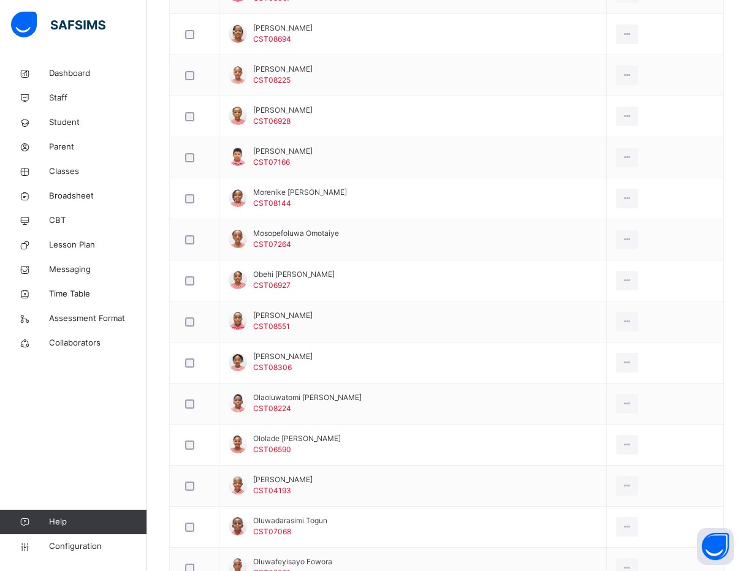
click at [151, 323] on div "Back / CLASS 2 GREEN CLASS 2 GREEN CLASS 2 First Term 2025-2026 Class Members S…" at bounding box center [446, 165] width 598 height 1310
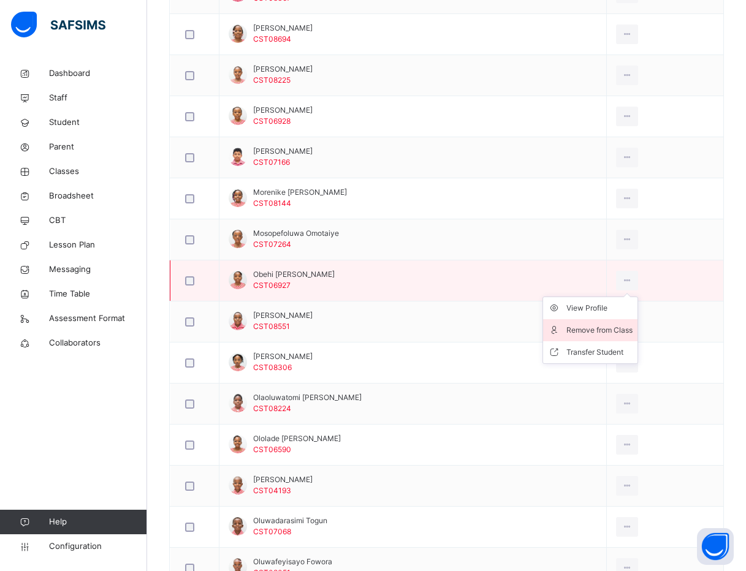
click at [626, 331] on div "Remove from Class" at bounding box center [599, 330] width 66 height 12
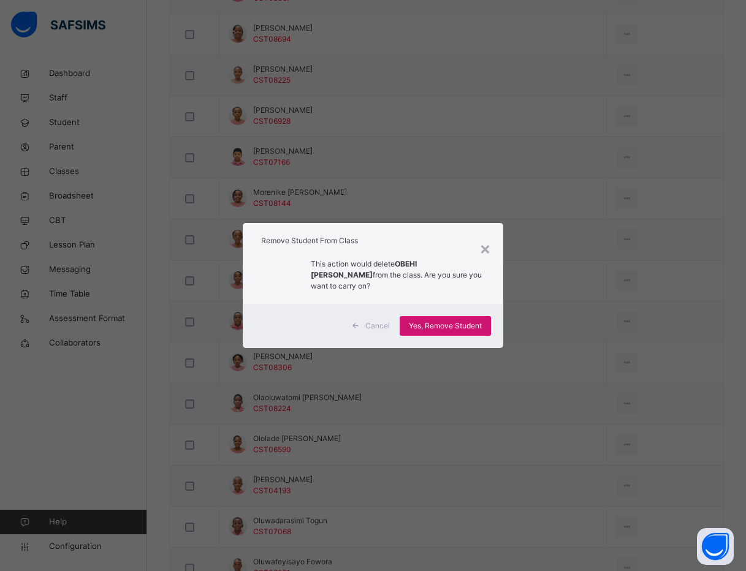
click at [462, 322] on span "Yes, Remove Student" at bounding box center [445, 325] width 73 height 11
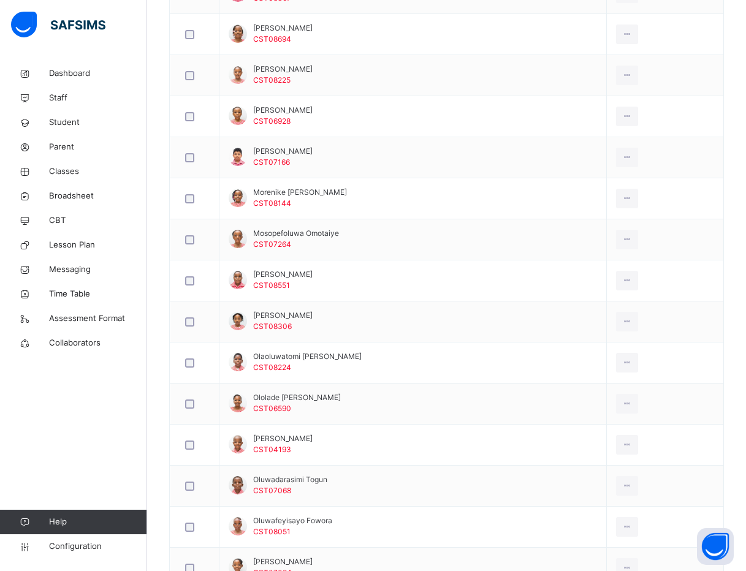
click at [159, 340] on div "Back / CLASS 2 GREEN CLASS 2 GREEN CLASS 2 First Term 2025-2026 Class Members S…" at bounding box center [446, 144] width 598 height 1269
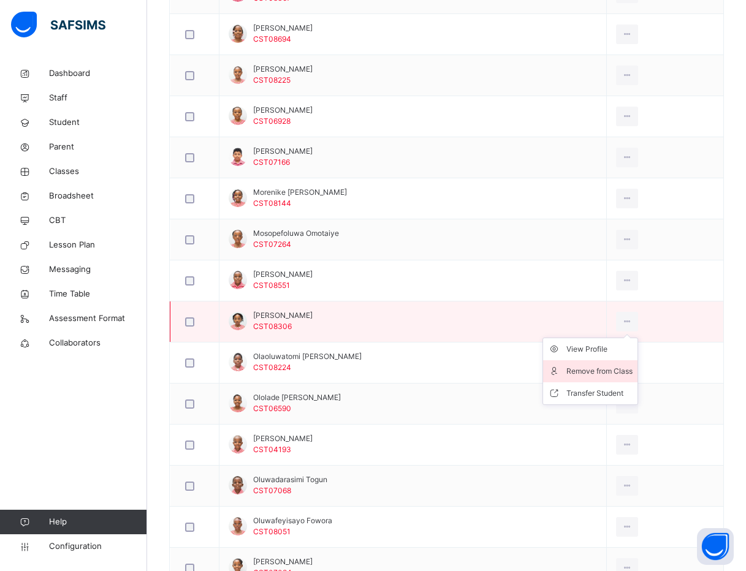
click at [621, 366] on div "Remove from Class" at bounding box center [599, 371] width 66 height 12
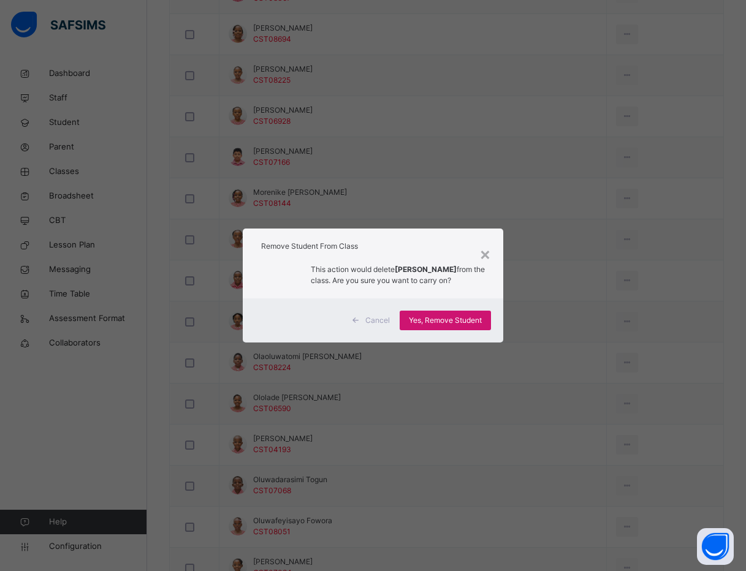
click at [458, 314] on div "Yes, Remove Student" at bounding box center [444, 321] width 91 height 20
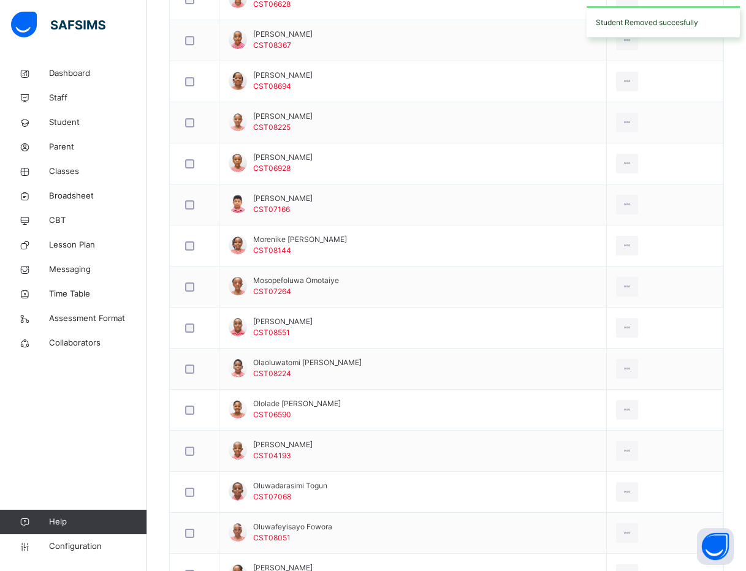
scroll to position [643, 0]
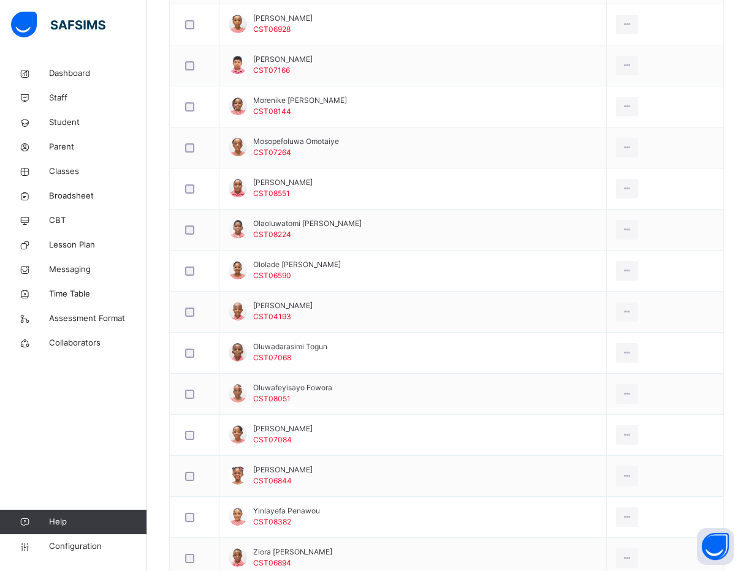
click at [153, 304] on div "Back / CLASS 2 GREEN CLASS 2 GREEN CLASS 2 First Term 2025-2026 Class Members S…" at bounding box center [446, 32] width 598 height 1228
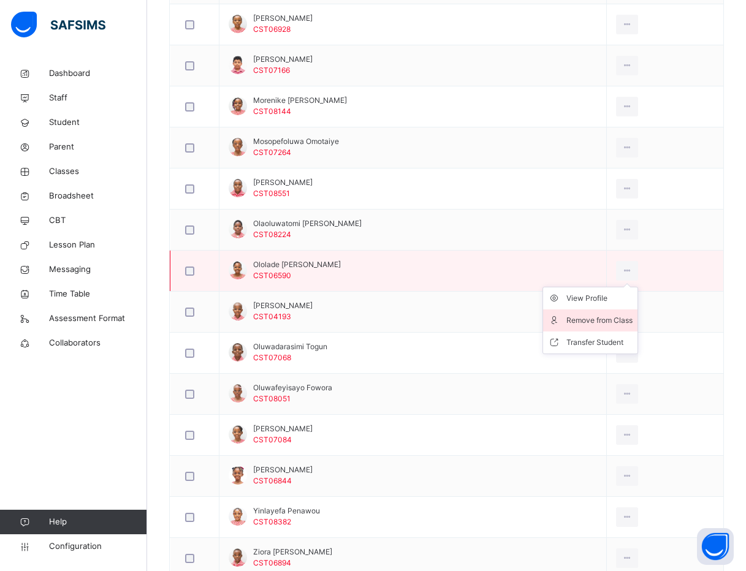
click at [594, 319] on div "Remove from Class" at bounding box center [599, 320] width 66 height 12
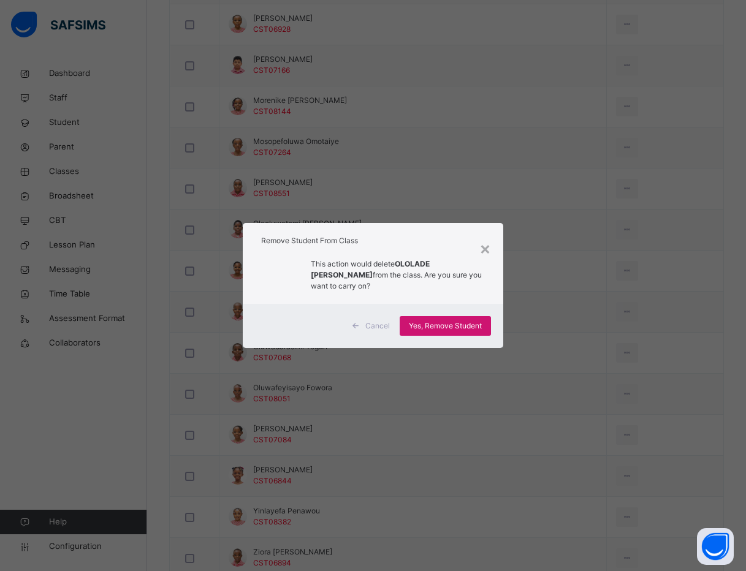
click at [456, 325] on span "Yes, Remove Student" at bounding box center [445, 325] width 73 height 11
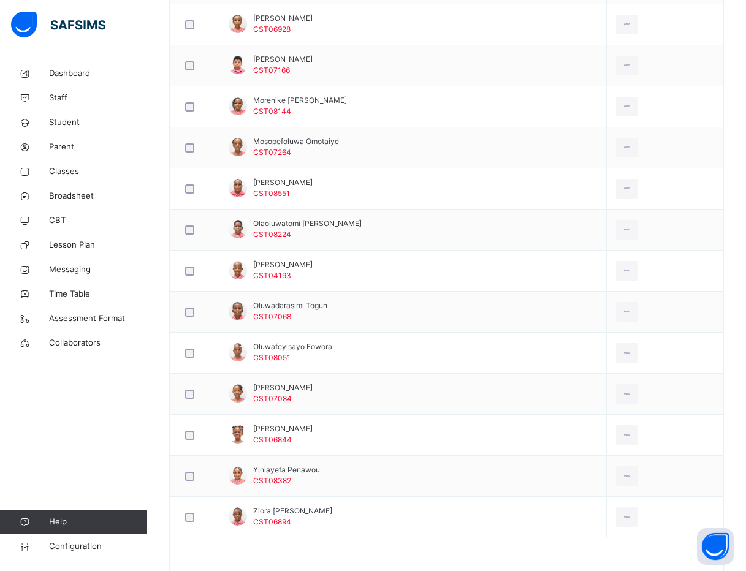
click at [158, 477] on div "Back / CLASS 2 GREEN CLASS 2 GREEN CLASS 2 First Term 2025-2026 Class Members S…" at bounding box center [446, 11] width 598 height 1187
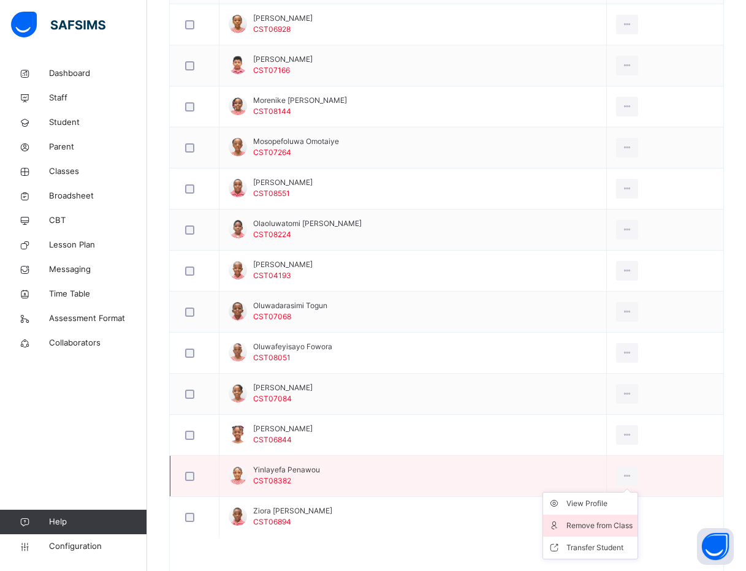
click at [612, 515] on li "Remove from Class" at bounding box center [590, 526] width 94 height 22
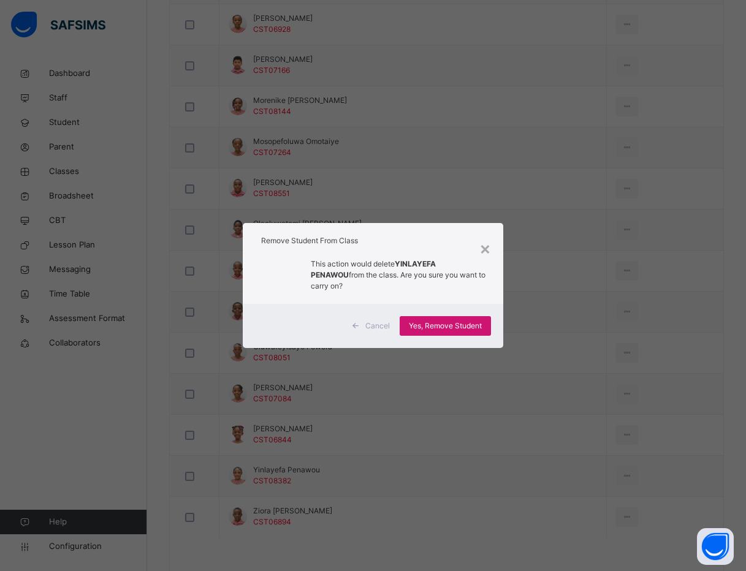
click at [450, 323] on span "Yes, Remove Student" at bounding box center [445, 325] width 73 height 11
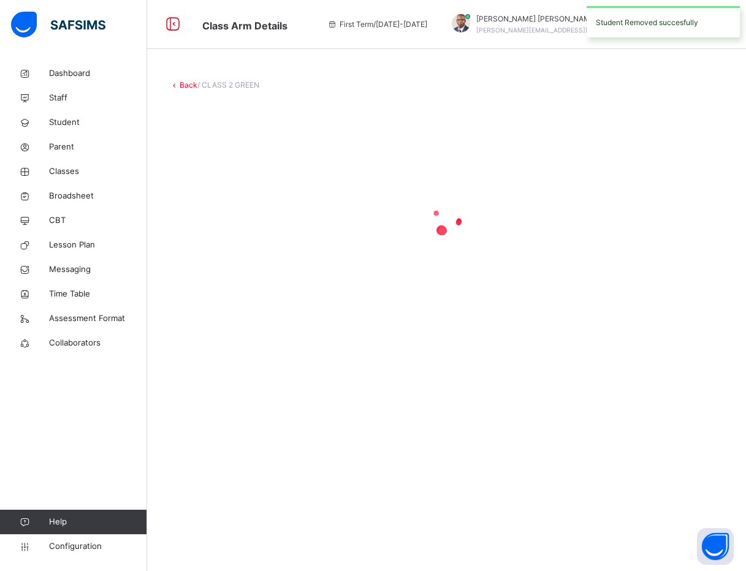
scroll to position [0, 0]
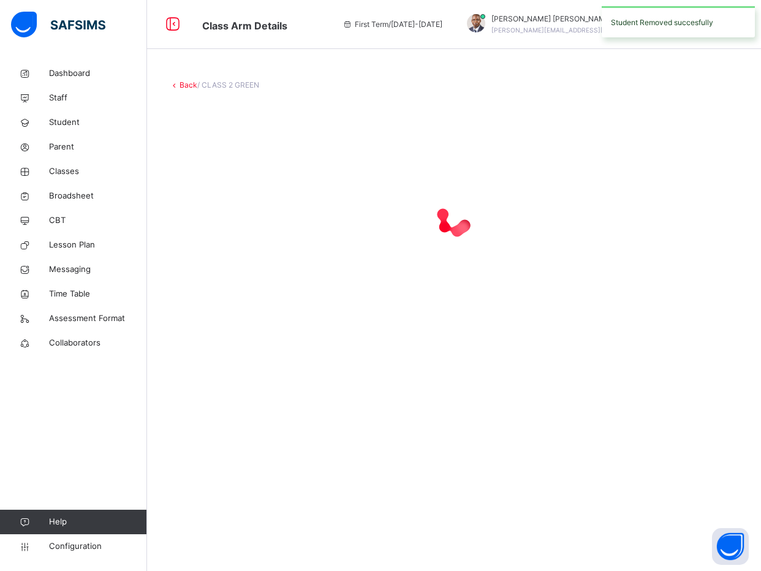
click at [450, 323] on div at bounding box center [454, 219] width 570 height 233
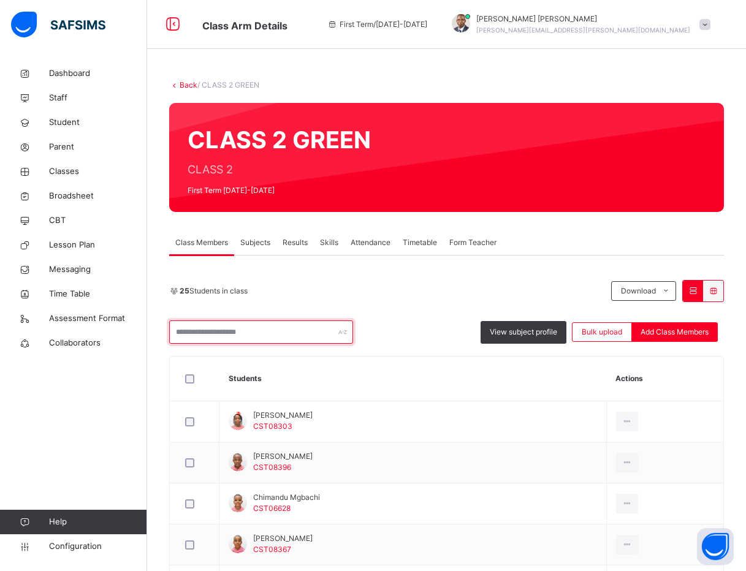
click at [202, 328] on input "text" at bounding box center [261, 331] width 184 height 23
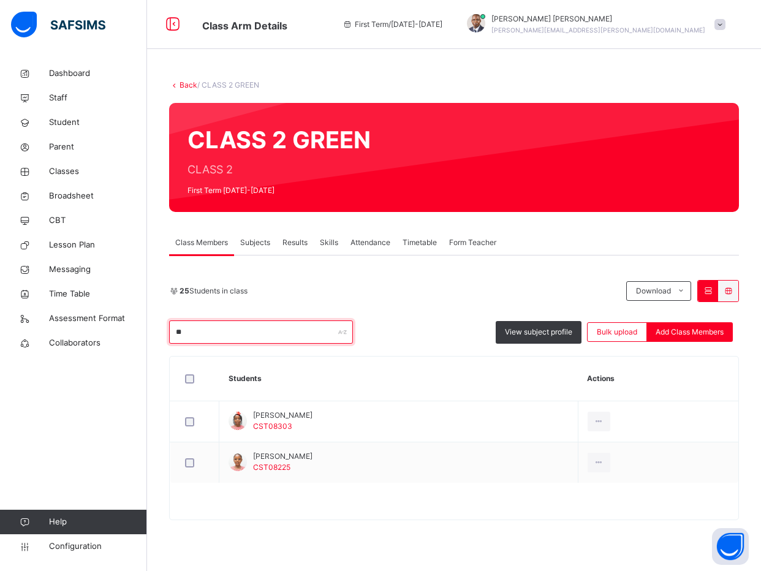
type input "*"
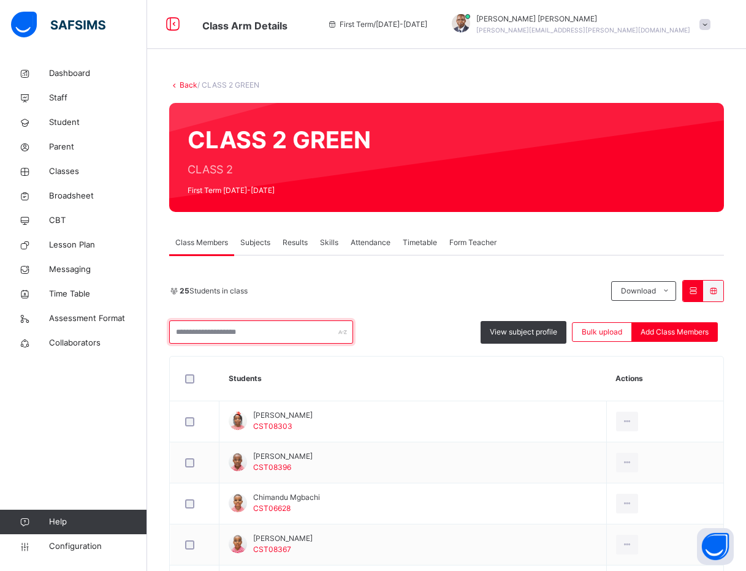
click at [314, 330] on input "text" at bounding box center [261, 331] width 184 height 23
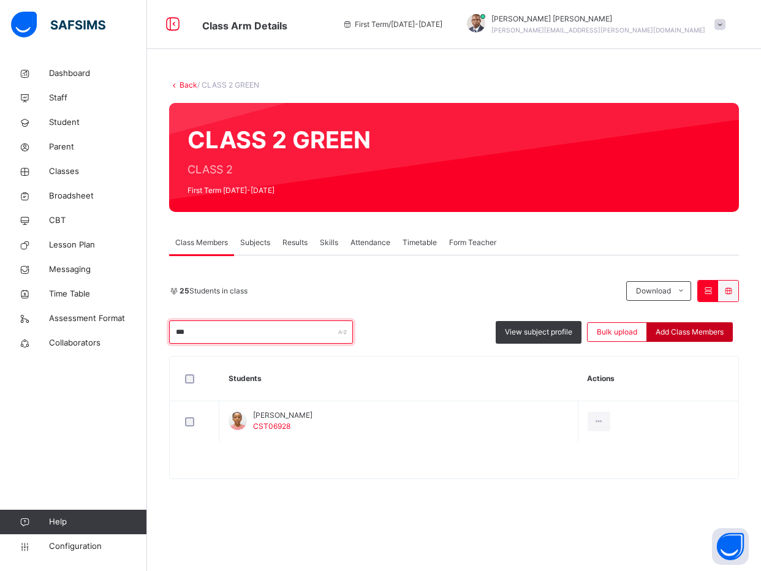
type input "***"
click at [672, 333] on span "Add Class Members" at bounding box center [689, 332] width 68 height 11
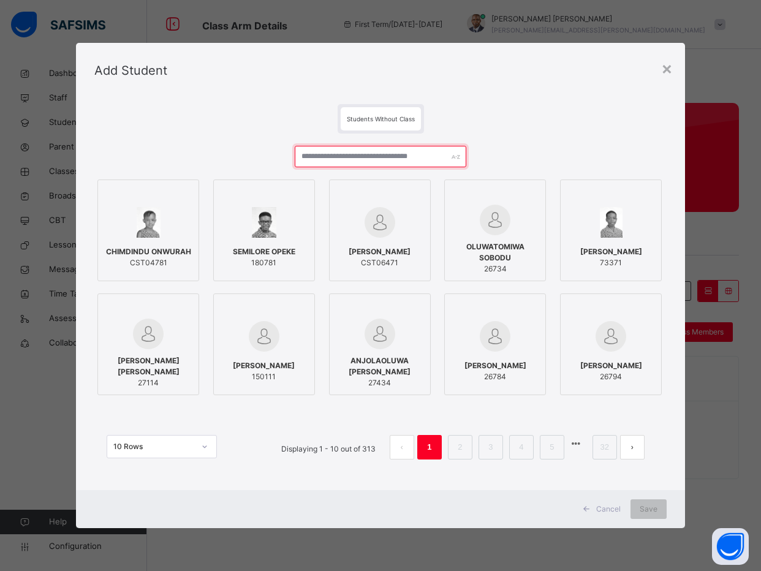
click at [344, 154] on input "text" at bounding box center [381, 156] width 172 height 21
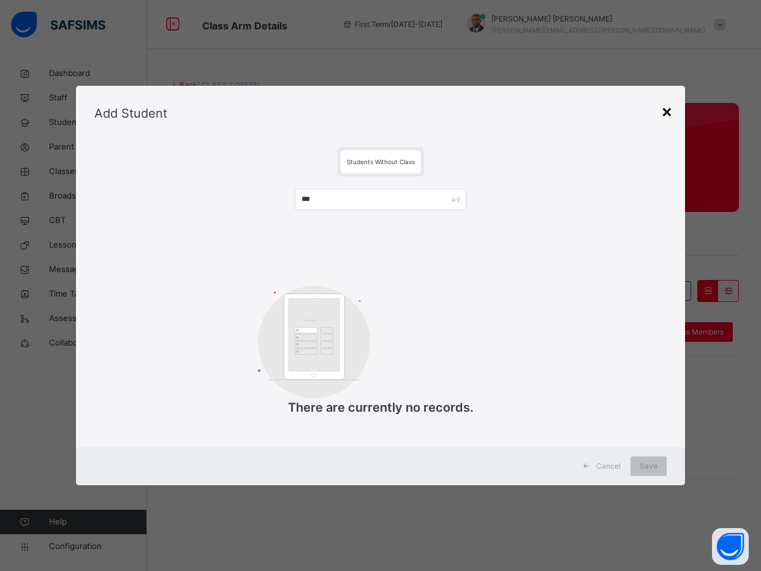
click at [661, 110] on div "×" at bounding box center [667, 111] width 12 height 26
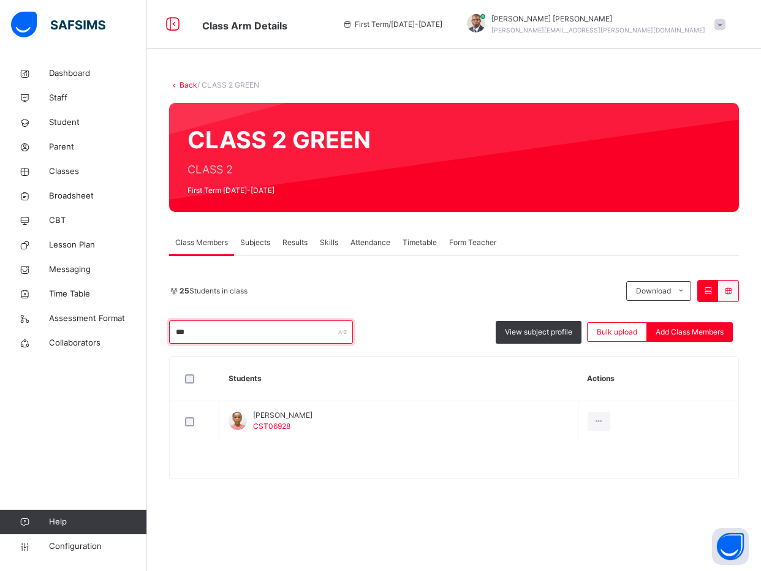
click at [265, 328] on input "***" at bounding box center [261, 331] width 184 height 23
click at [673, 333] on span "Add Class Members" at bounding box center [689, 332] width 68 height 11
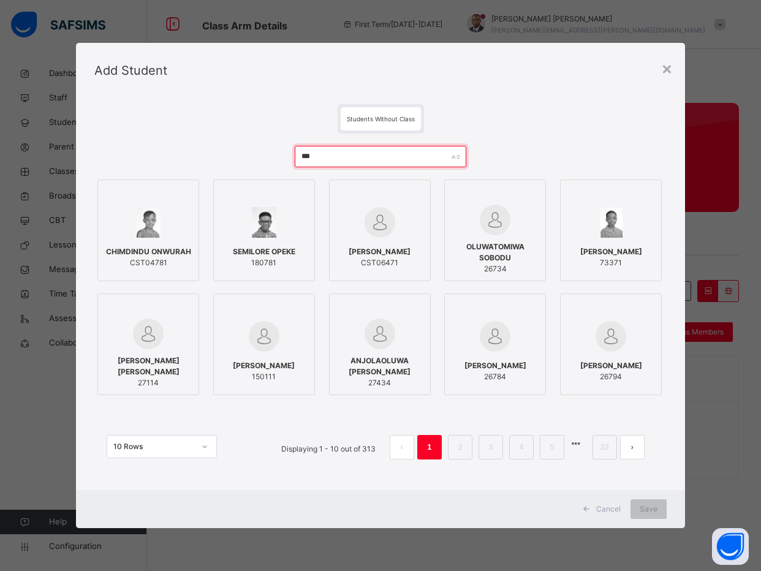
click at [387, 160] on input "***" at bounding box center [381, 156] width 172 height 21
type input "*"
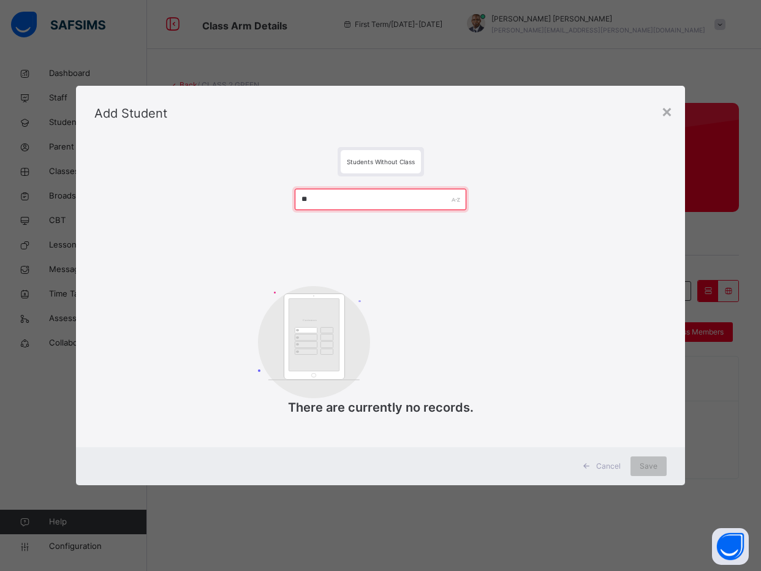
type input "*"
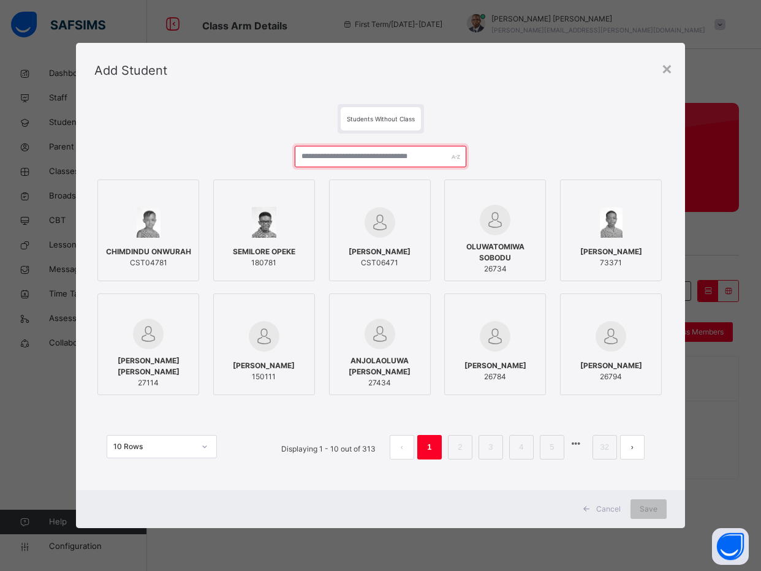
click at [348, 165] on input "text" at bounding box center [381, 156] width 172 height 21
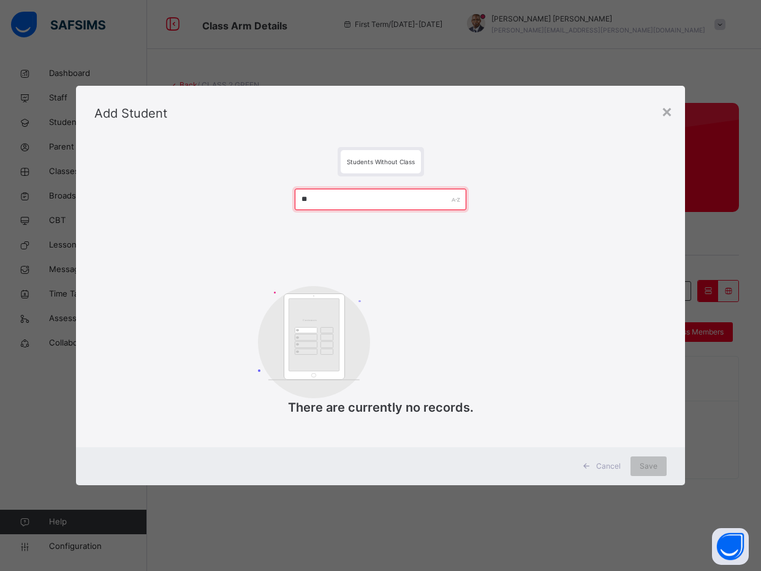
type input "*"
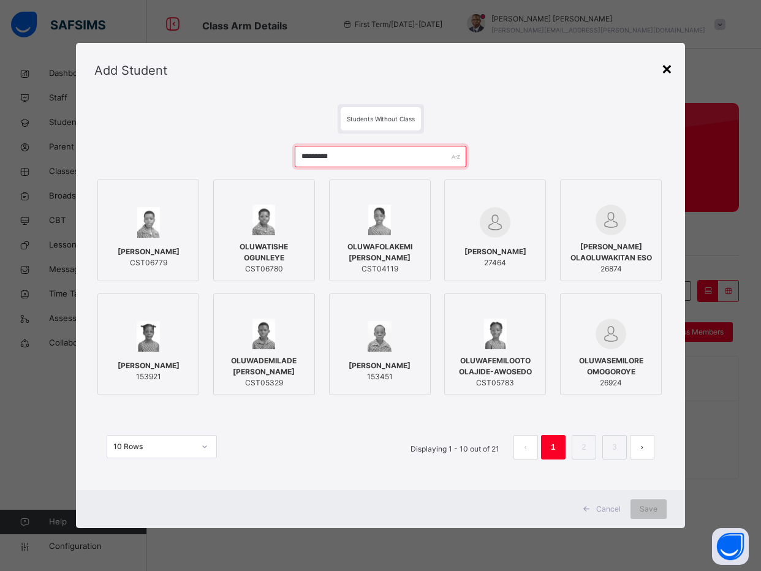
type input "*********"
click at [663, 66] on div "×" at bounding box center [667, 68] width 12 height 26
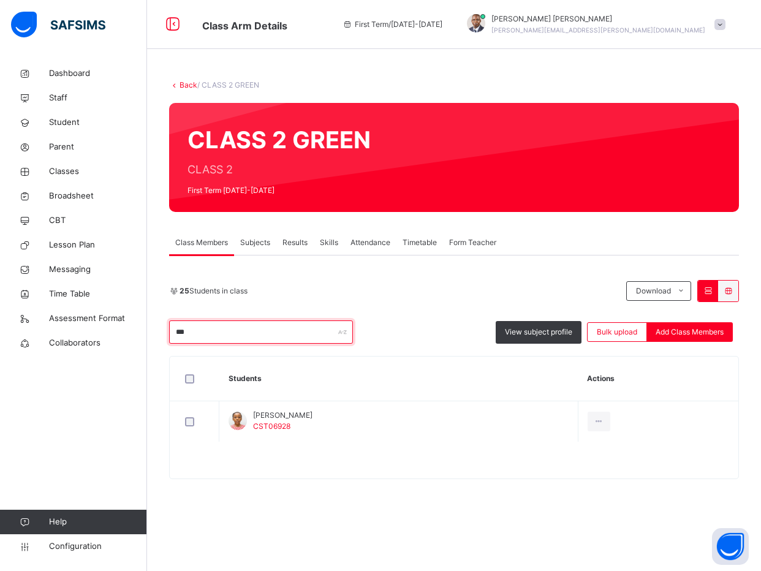
drag, startPoint x: 208, startPoint y: 333, endPoint x: 162, endPoint y: 344, distance: 47.1
click at [162, 344] on div "Back / CLASS 2 GREEN CLASS 2 GREEN CLASS 2 First Term 2025-2026 Class Members S…" at bounding box center [454, 285] width 614 height 448
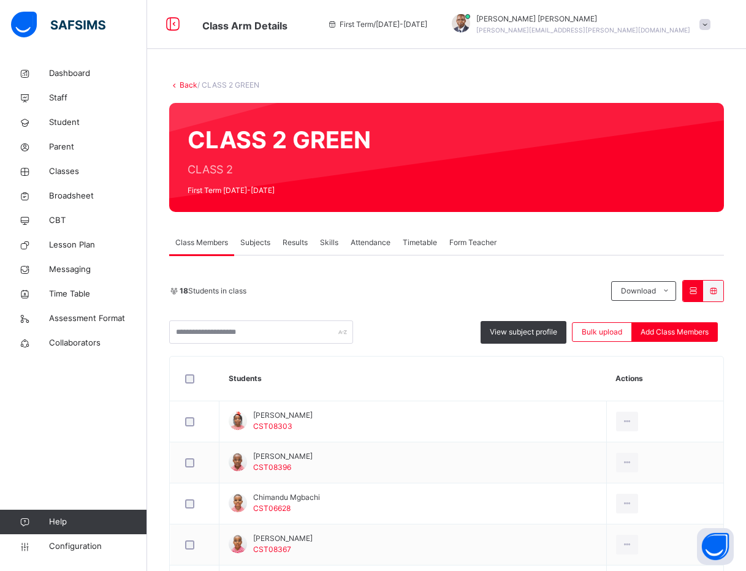
scroll to position [92, 0]
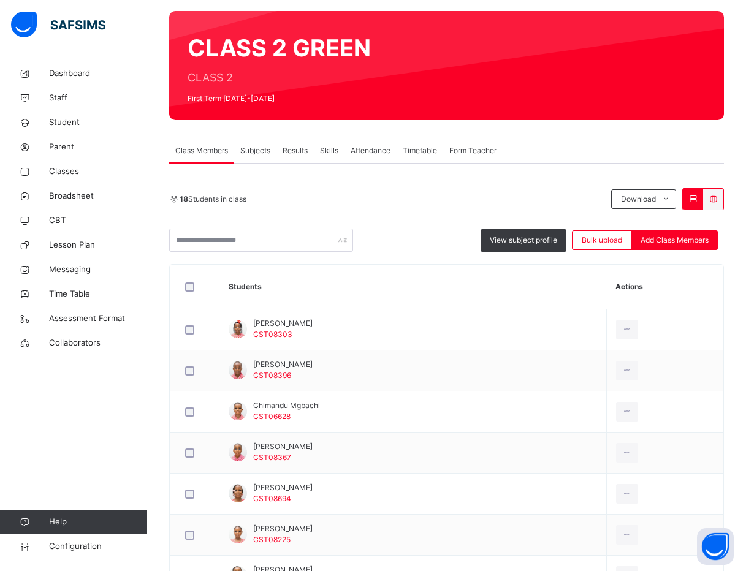
click at [59, 444] on div "Dashboard Staff Student Parent Classes Broadsheet CBT Lesson Plan Messaging Tim…" at bounding box center [73, 310] width 147 height 522
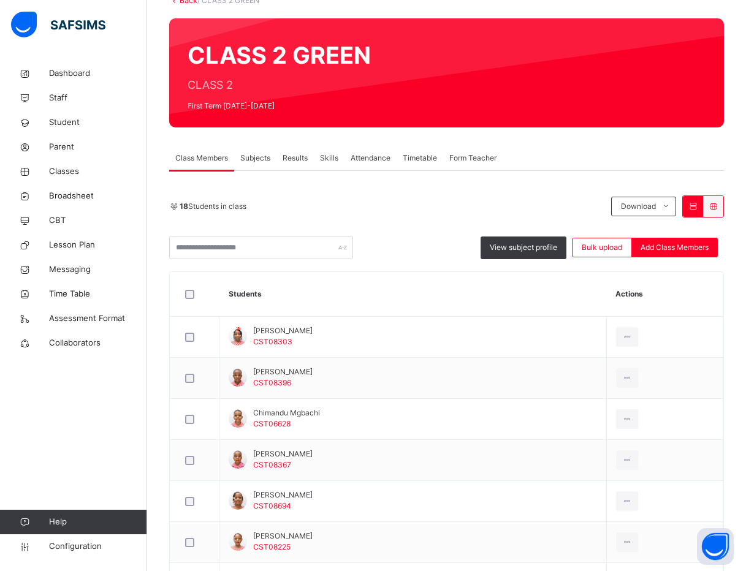
scroll to position [0, 0]
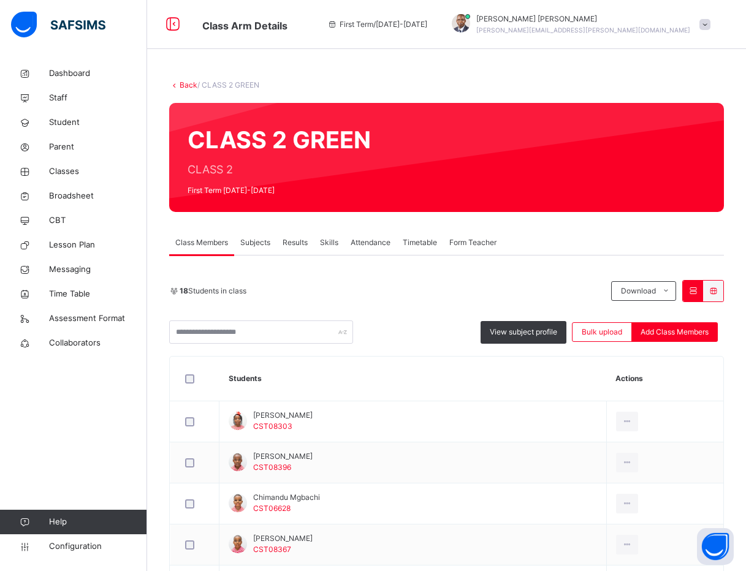
click at [191, 86] on link "Back" at bounding box center [188, 84] width 18 height 9
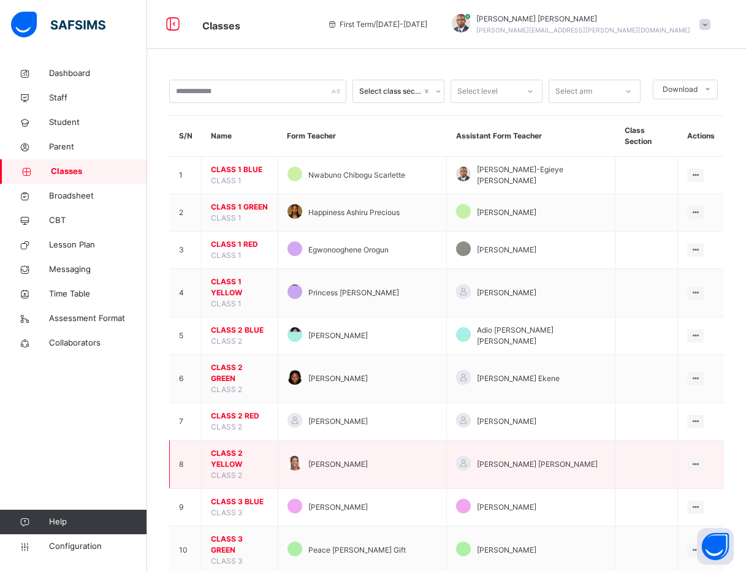
scroll to position [184, 0]
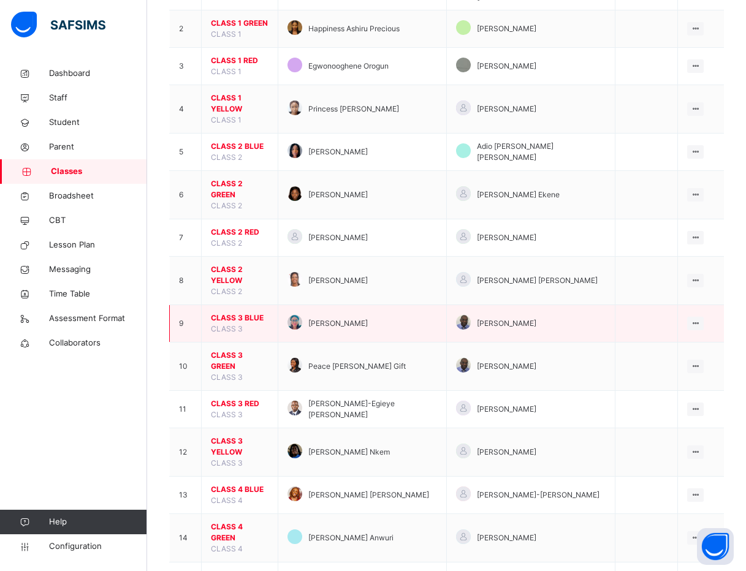
click at [233, 312] on span "CLASS 3 BLUE" at bounding box center [240, 317] width 58 height 11
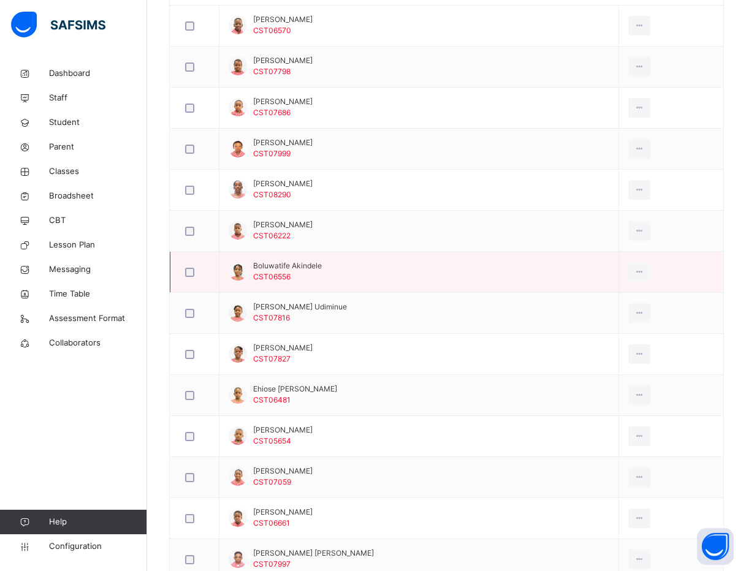
scroll to position [368, 0]
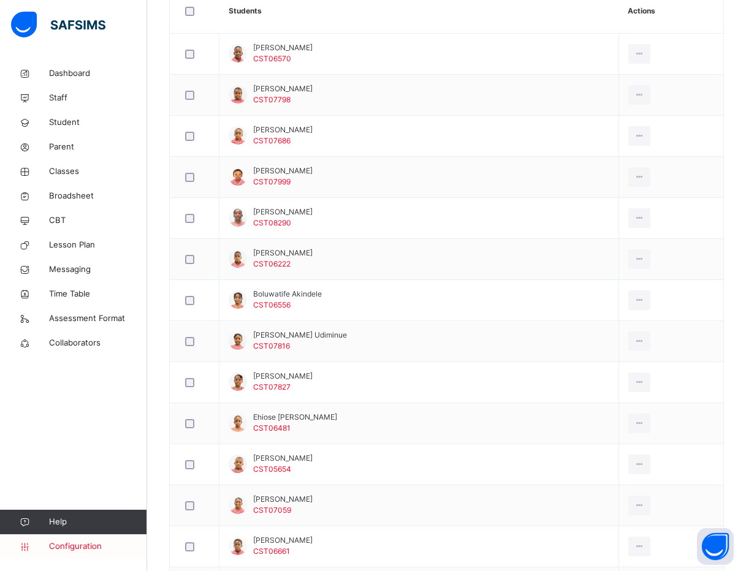
click at [66, 542] on span "Configuration" at bounding box center [97, 546] width 97 height 12
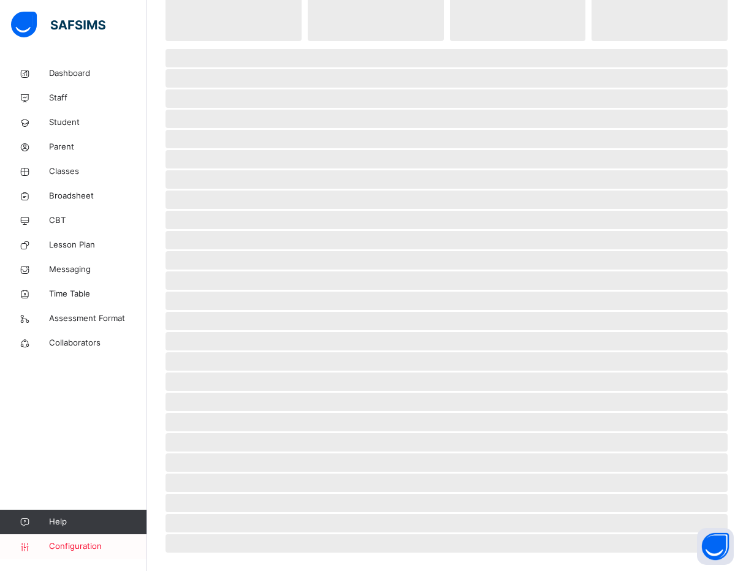
scroll to position [6, 0]
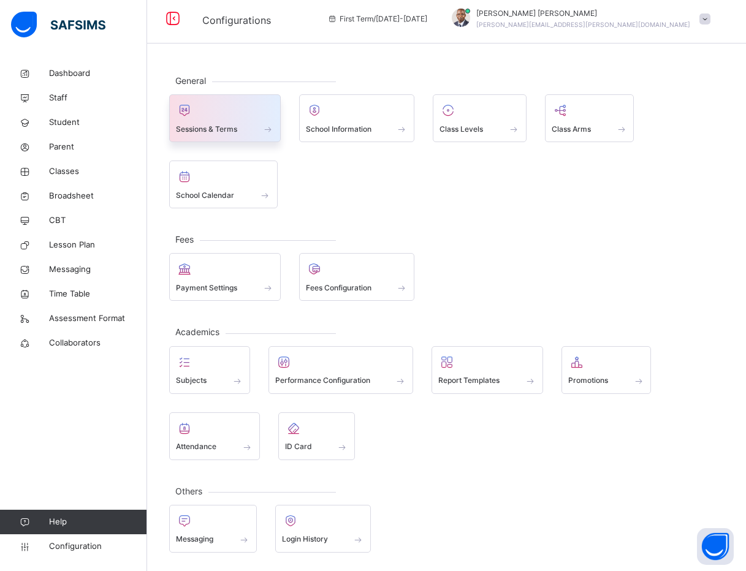
click at [221, 120] on span at bounding box center [225, 120] width 98 height 3
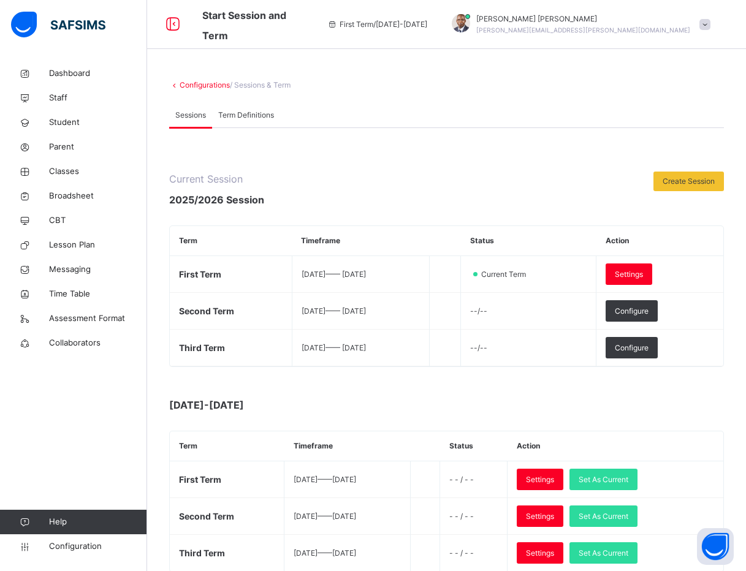
click at [232, 113] on span "Term Definitions" at bounding box center [246, 115] width 56 height 11
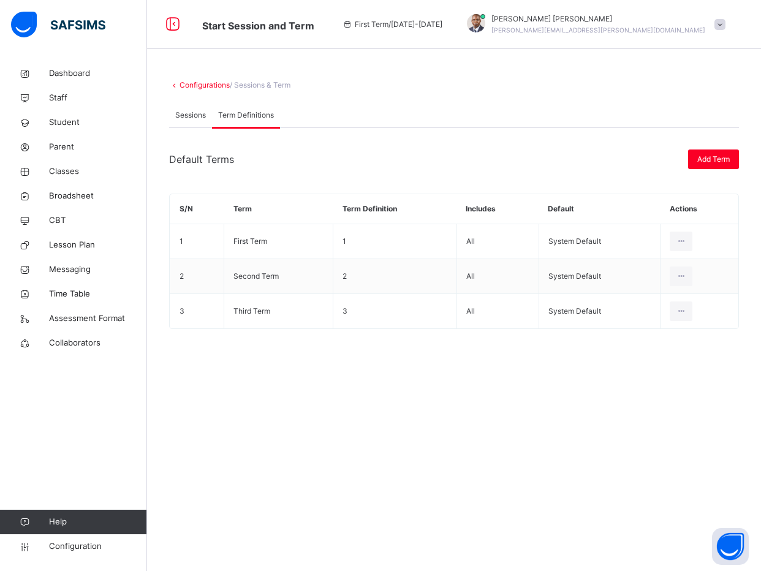
click at [193, 110] on span "Sessions" at bounding box center [190, 115] width 31 height 11
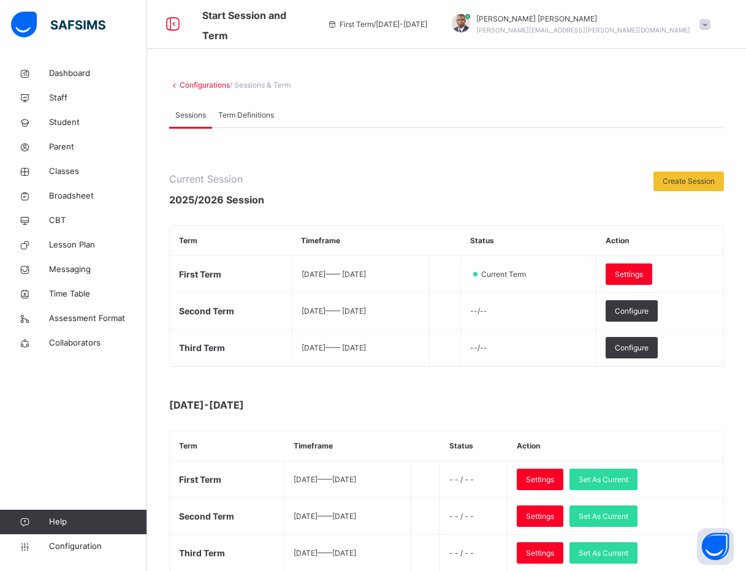
click at [194, 86] on link "Configurations" at bounding box center [204, 84] width 50 height 9
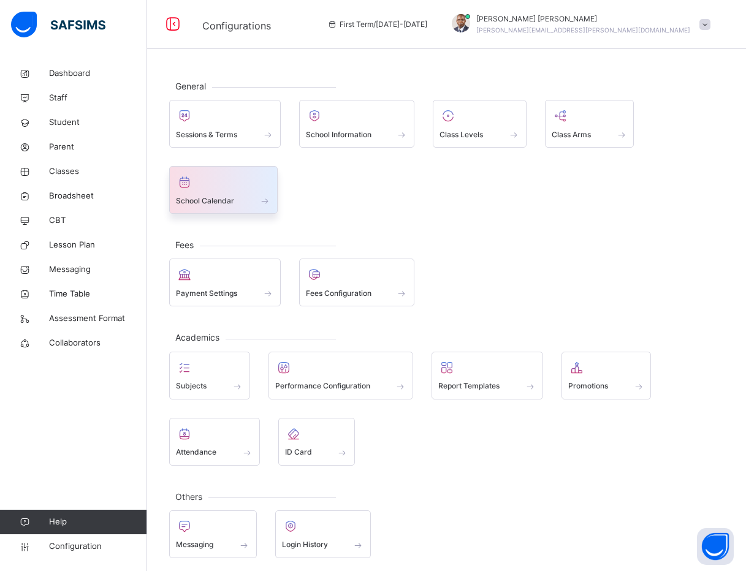
click at [226, 198] on span "School Calendar" at bounding box center [205, 200] width 58 height 11
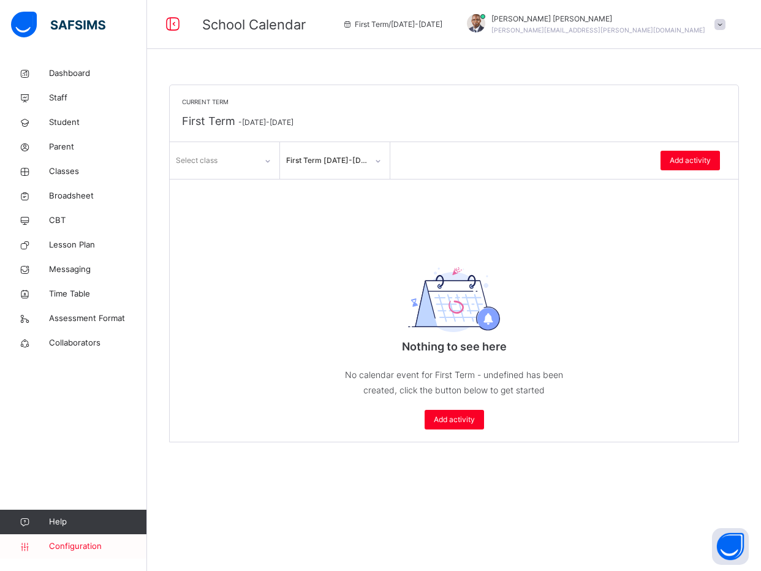
click at [81, 545] on span "Configuration" at bounding box center [97, 546] width 97 height 12
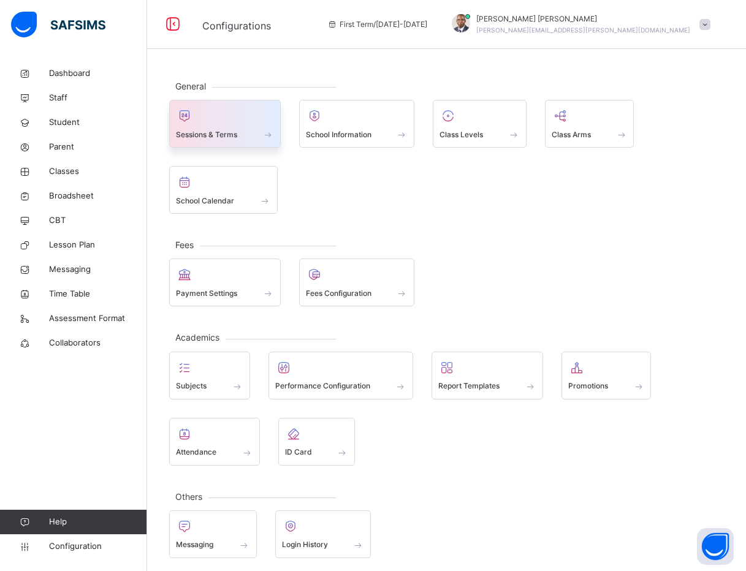
click at [217, 130] on span "Sessions & Terms" at bounding box center [206, 134] width 61 height 11
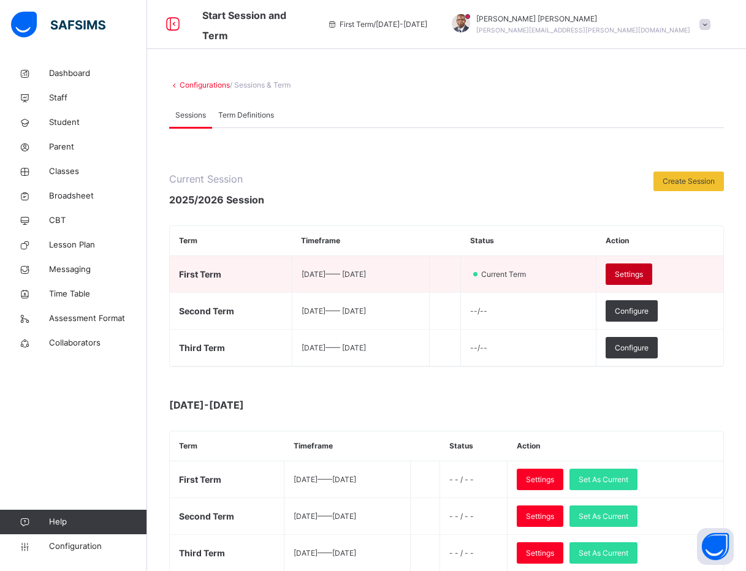
click at [643, 270] on span "Settings" at bounding box center [628, 274] width 28 height 11
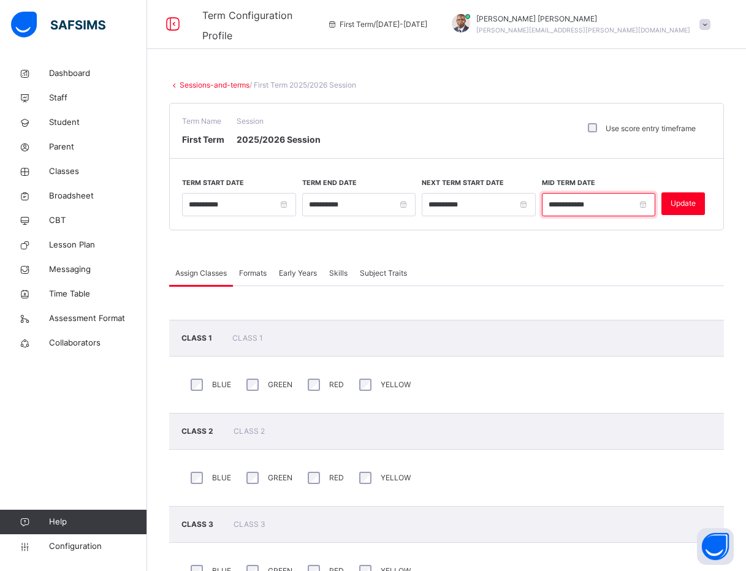
click at [610, 202] on input "**********" at bounding box center [599, 204] width 114 height 23
click at [504, 242] on span at bounding box center [446, 245] width 554 height 31
click at [221, 83] on link "Sessions-and-terms" at bounding box center [214, 84] width 70 height 9
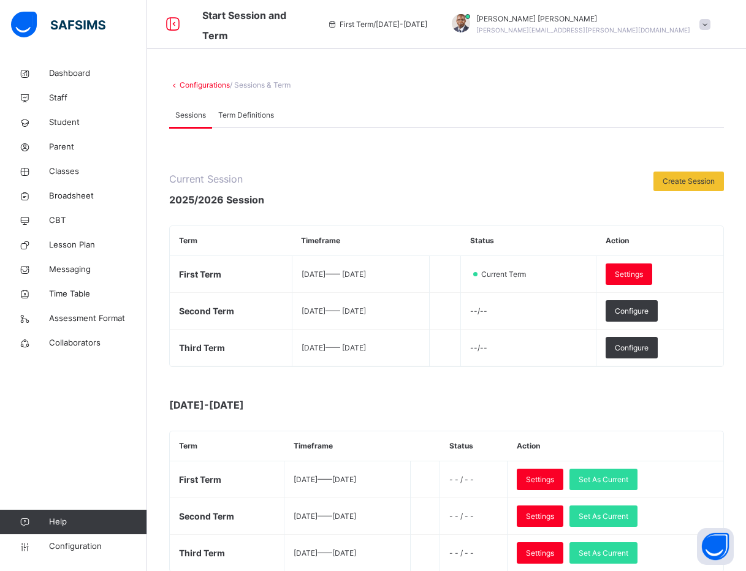
click at [221, 83] on link "Configurations" at bounding box center [204, 84] width 50 height 9
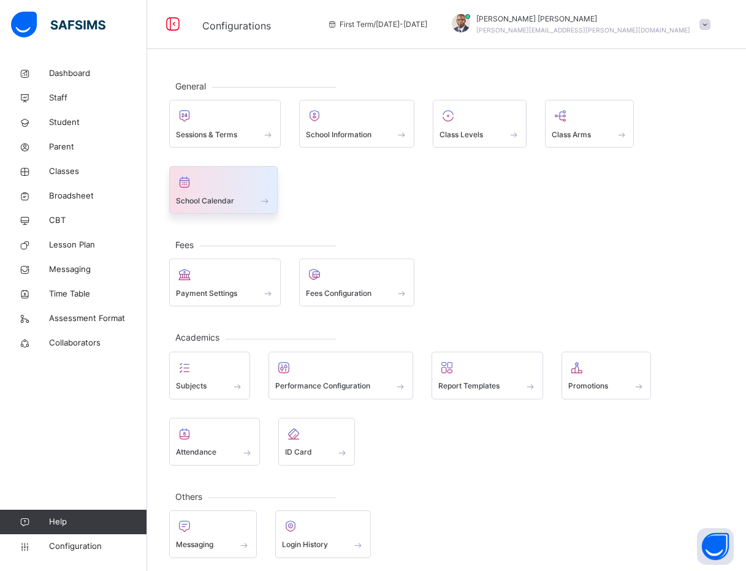
click at [238, 194] on span at bounding box center [223, 192] width 95 height 3
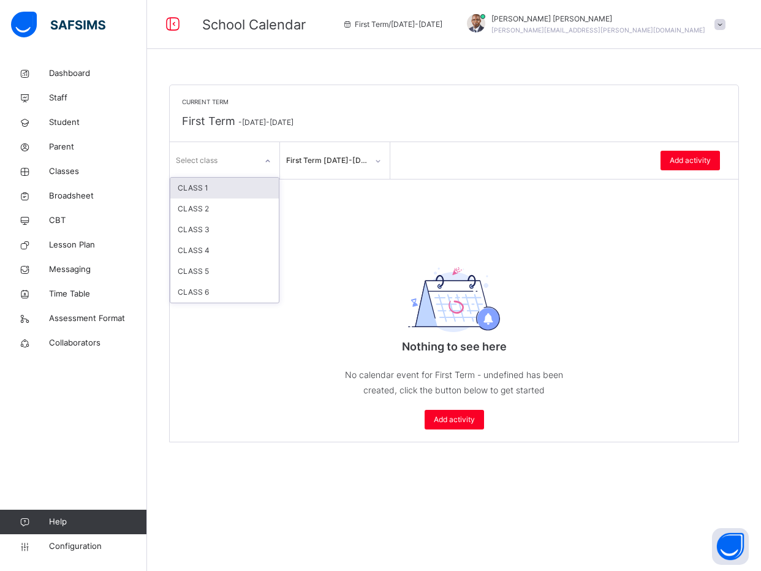
click at [213, 158] on div "Select class" at bounding box center [197, 160] width 42 height 23
click at [668, 199] on div "Current Term First Term - 2025-2026 option CLASS 1 focused, 1 of 6. 6 results a…" at bounding box center [454, 263] width 568 height 357
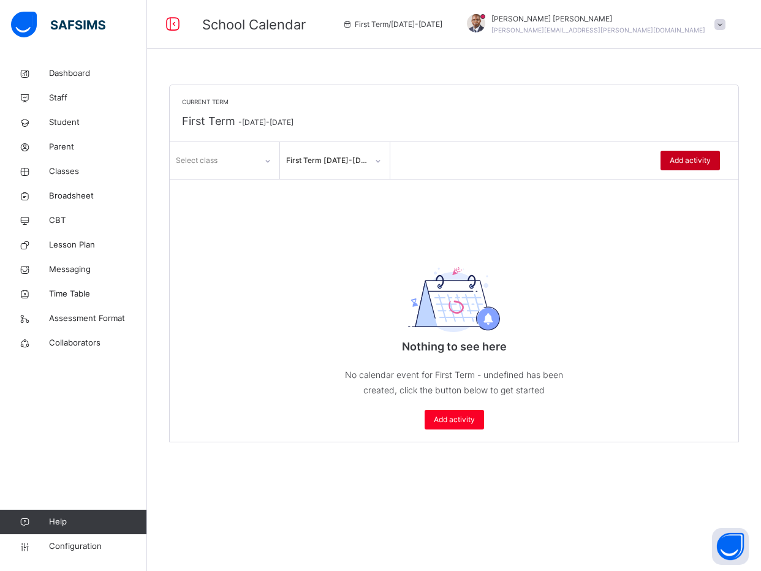
click at [676, 160] on span "Add activity" at bounding box center [690, 160] width 41 height 11
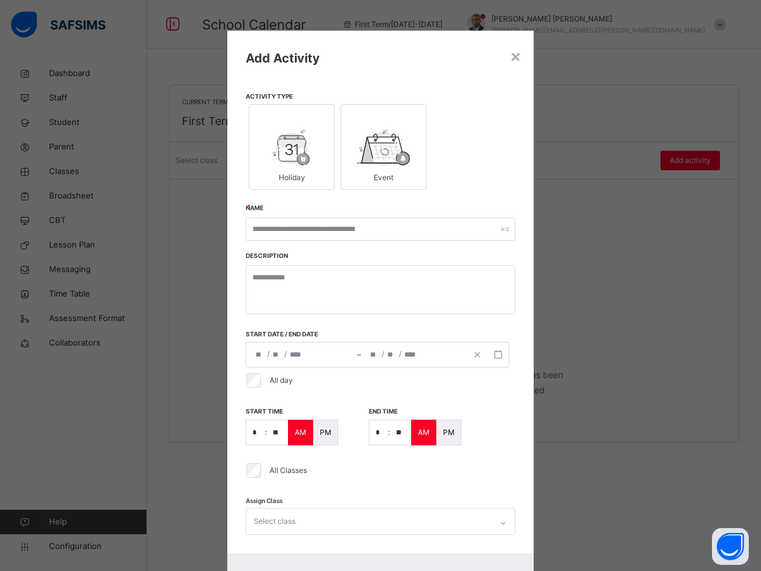
click at [289, 149] on img at bounding box center [292, 147] width 38 height 37
click at [308, 233] on input "text" at bounding box center [381, 228] width 270 height 23
paste input "**********"
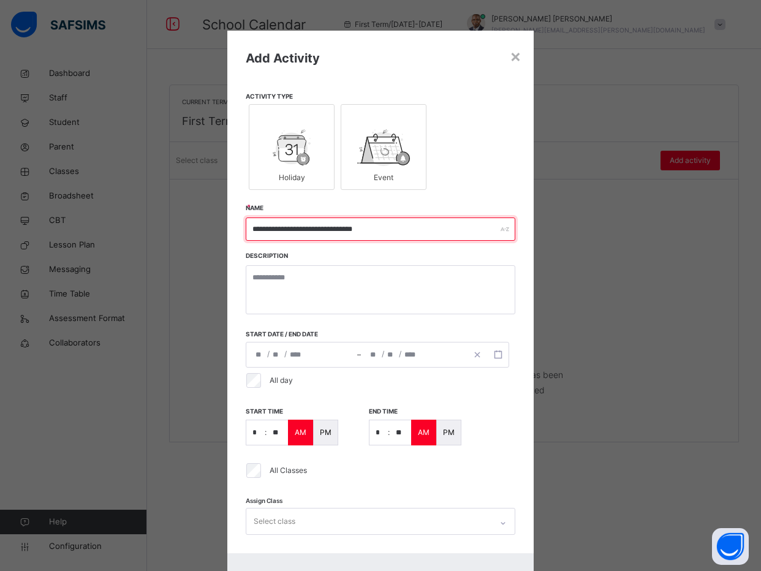
type input "**********"
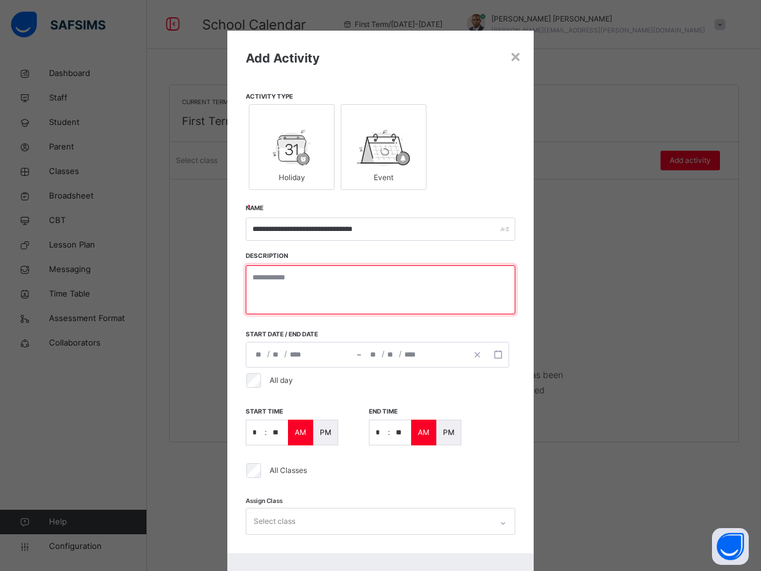
click at [340, 276] on textarea at bounding box center [381, 289] width 270 height 49
paste textarea "**********"
type textarea "**********"
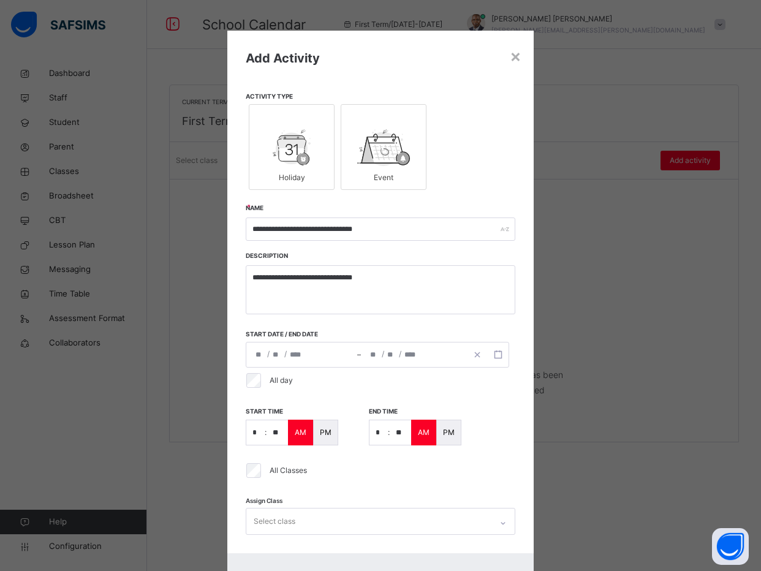
click at [318, 358] on div "**********" at bounding box center [301, 354] width 111 height 25
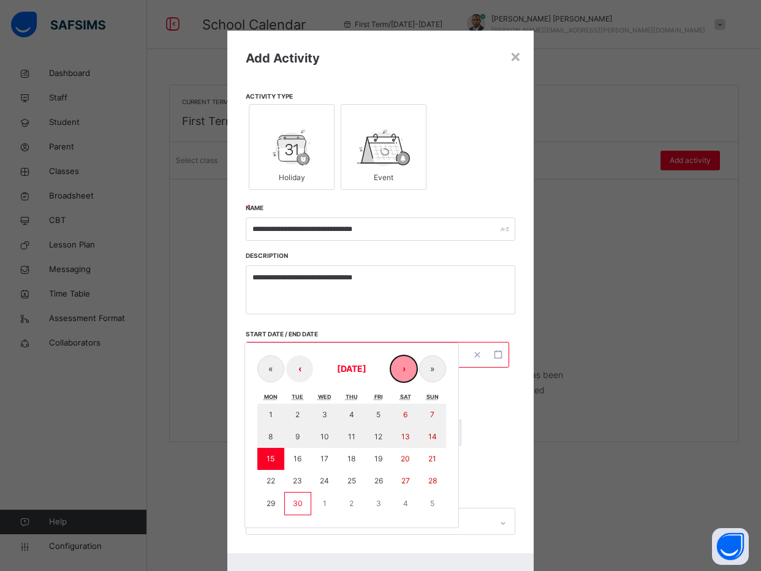
click at [404, 367] on button "›" at bounding box center [403, 368] width 27 height 27
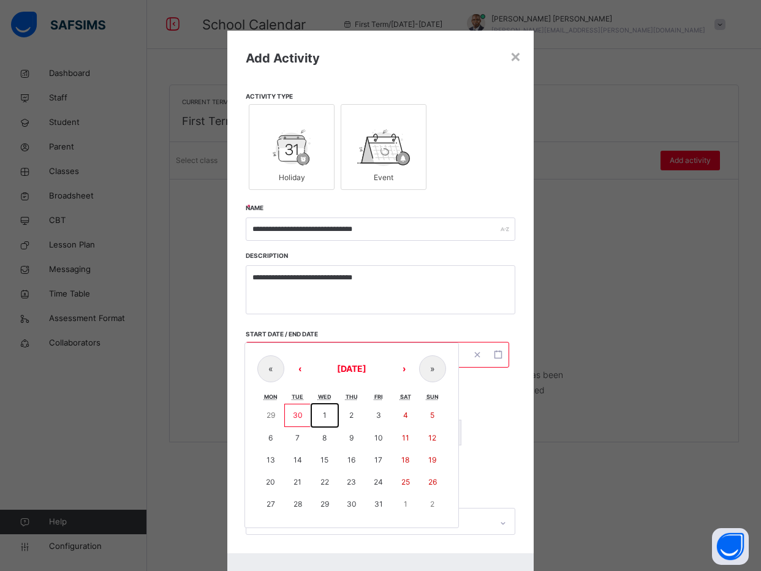
click at [325, 412] on button "1" at bounding box center [324, 415] width 27 height 23
click at [523, 439] on div "**********" at bounding box center [380, 292] width 306 height 523
click at [295, 357] on div "**********" at bounding box center [377, 355] width 263 height 26
click at [323, 418] on button "1" at bounding box center [324, 415] width 27 height 23
type input "**********"
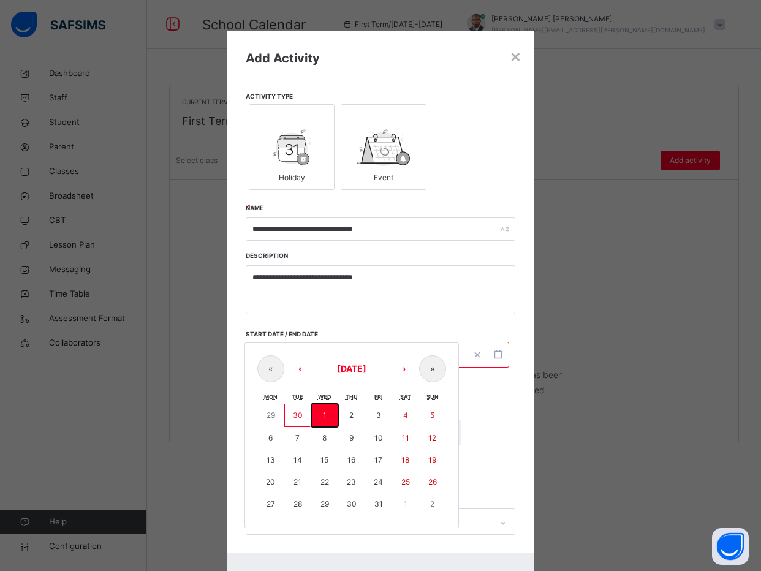
type input "**"
type input "*"
type input "**********"
type input "**"
type input "*"
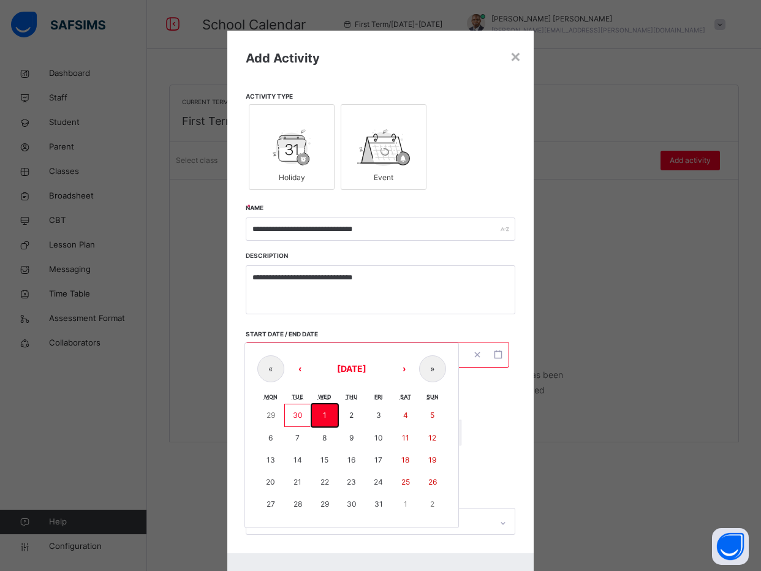
type input "****"
type input "**"
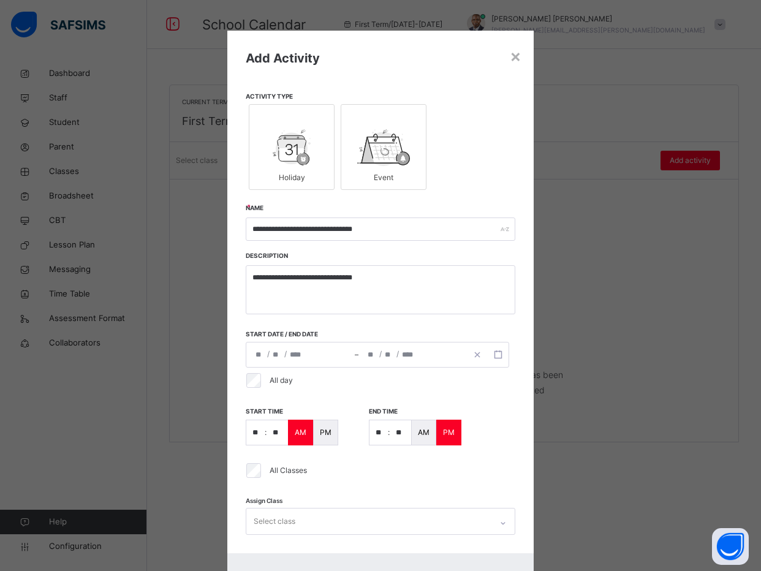
click at [323, 418] on div "start time ** : ** AM PM" at bounding box center [292, 426] width 92 height 40
click at [251, 388] on div "All day" at bounding box center [378, 381] width 274 height 26
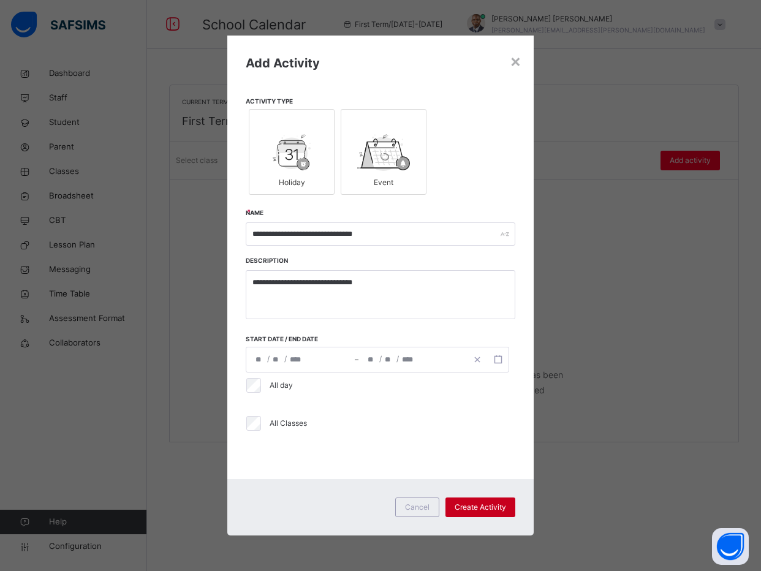
click at [495, 508] on span "Create Activity" at bounding box center [480, 507] width 51 height 11
click at [472, 508] on div "**********" at bounding box center [454, 285] width 614 height 571
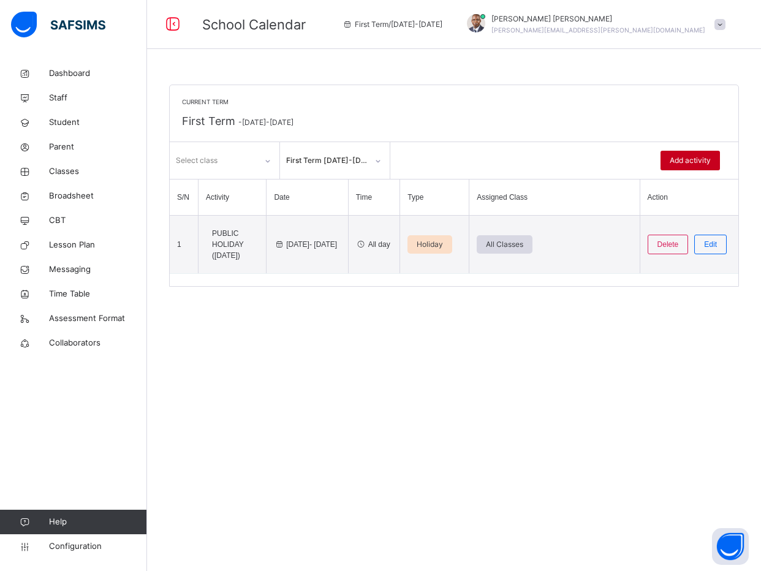
click at [687, 154] on div "Add activity" at bounding box center [689, 161] width 59 height 20
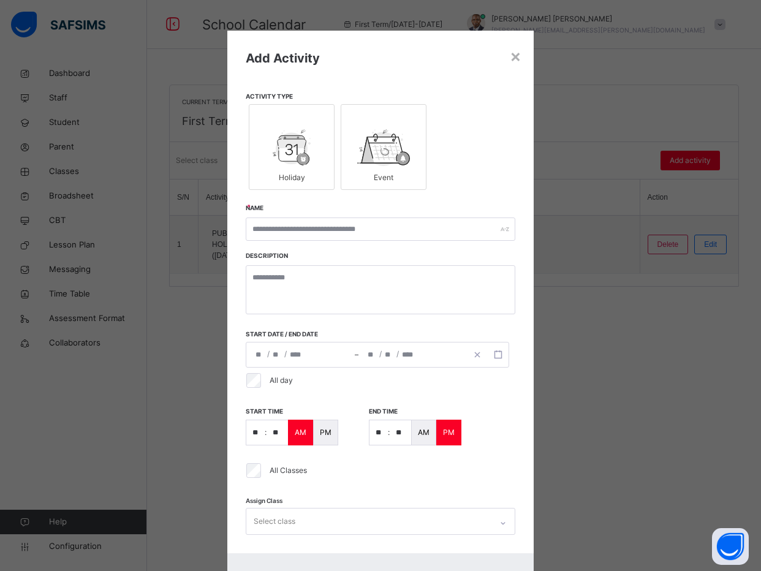
click at [296, 165] on img at bounding box center [292, 147] width 38 height 37
click at [293, 224] on input "text" at bounding box center [381, 228] width 270 height 23
paste input "**********"
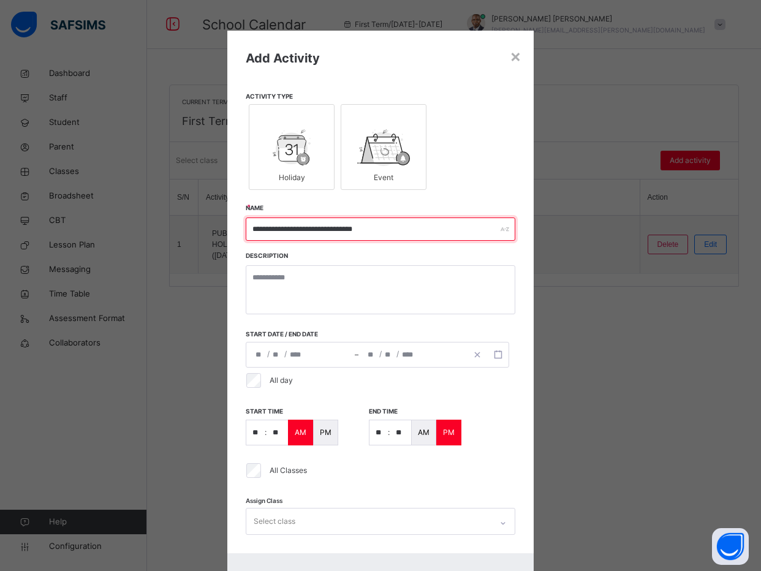
drag, startPoint x: 311, startPoint y: 233, endPoint x: 215, endPoint y: 237, distance: 95.7
click at [215, 237] on div "**********" at bounding box center [380, 285] width 761 height 571
type input "********"
drag, startPoint x: 309, startPoint y: 227, endPoint x: 175, endPoint y: 229, distance: 133.6
click at [175, 229] on div "× Add Activity Activity Type Holiday Event Name ******** Description Start date…" at bounding box center [380, 285] width 761 height 571
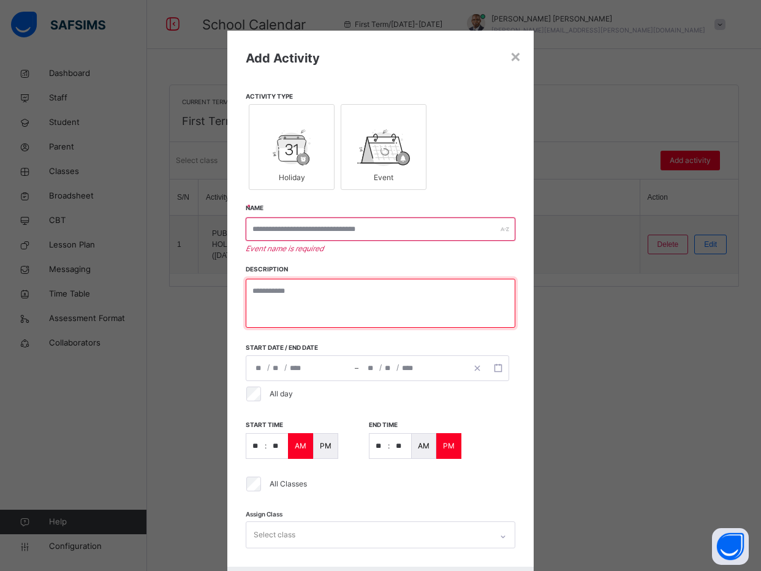
click at [333, 296] on textarea at bounding box center [381, 303] width 270 height 49
paste textarea "********"
type textarea "********"
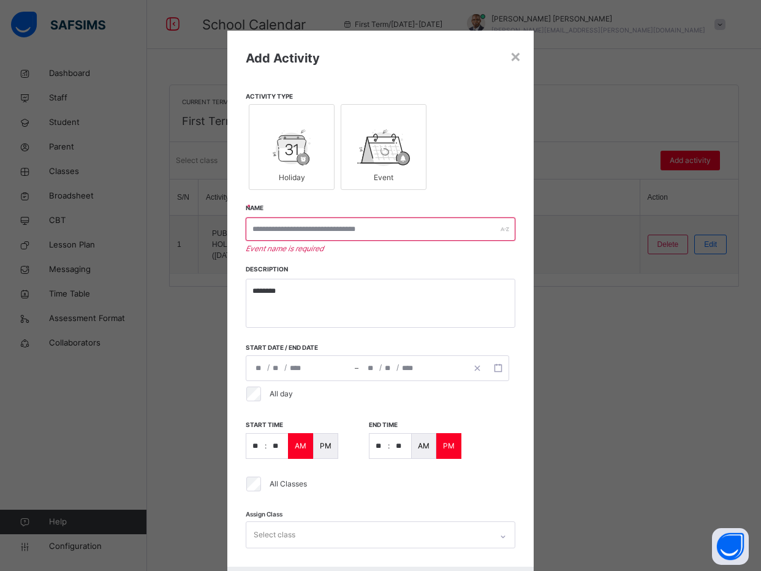
click at [315, 216] on div "Add Activity Activity Type Holiday Event Name Event name is required Descriptio…" at bounding box center [380, 299] width 306 height 536
click at [317, 228] on input "text" at bounding box center [381, 228] width 270 height 23
paste input "********"
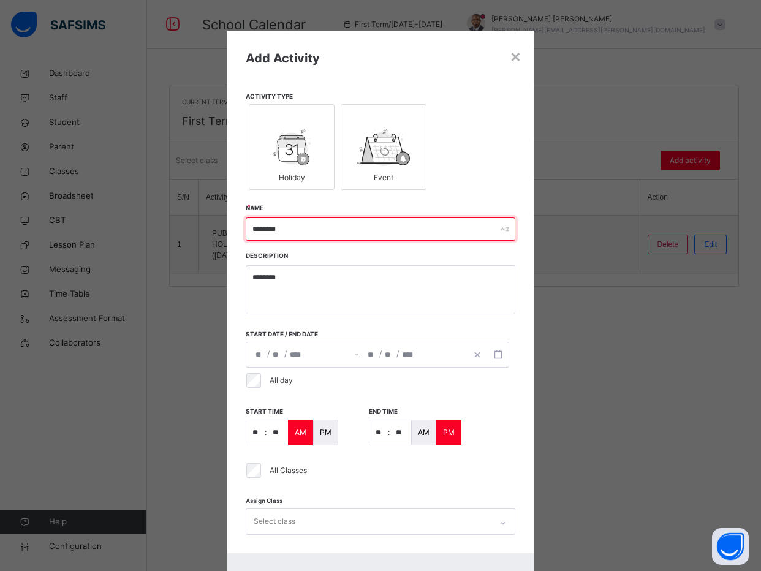
type input "********"
click at [294, 353] on div "/ / – / / « ‹ October 2025 › » Mon Tue Wed Thu Fri Sat Sun 29 30 1 2 3 4 5 6 7 …" at bounding box center [377, 355] width 263 height 26
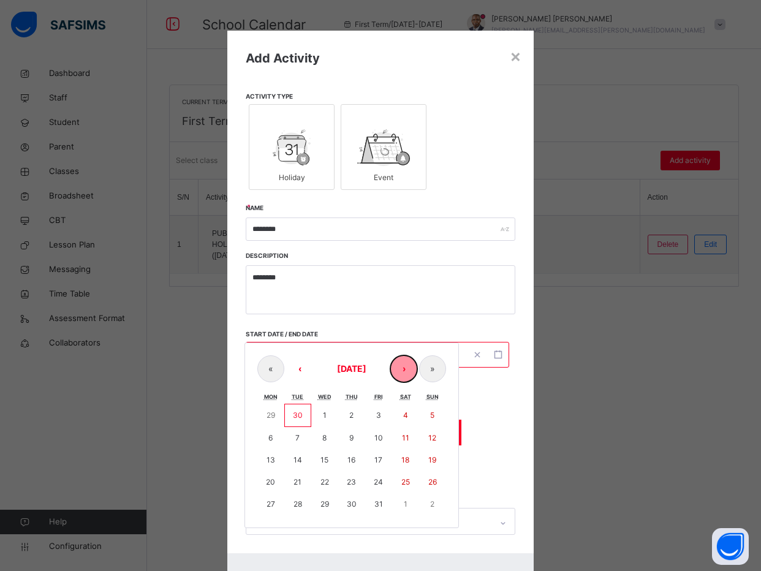
click at [404, 368] on button "›" at bounding box center [403, 368] width 27 height 27
click at [265, 429] on button "3" at bounding box center [270, 437] width 27 height 22
drag, startPoint x: 265, startPoint y: 429, endPoint x: 379, endPoint y: 436, distance: 114.7
click at [379, 436] on div "27 28 29 30 31 1 2 3 4 5 6 7 8 9 10 11 12 13 14 15 16 17 18 19 20 21 22 23 24 2…" at bounding box center [351, 459] width 189 height 110
click at [379, 436] on button "7" at bounding box center [378, 437] width 27 height 22
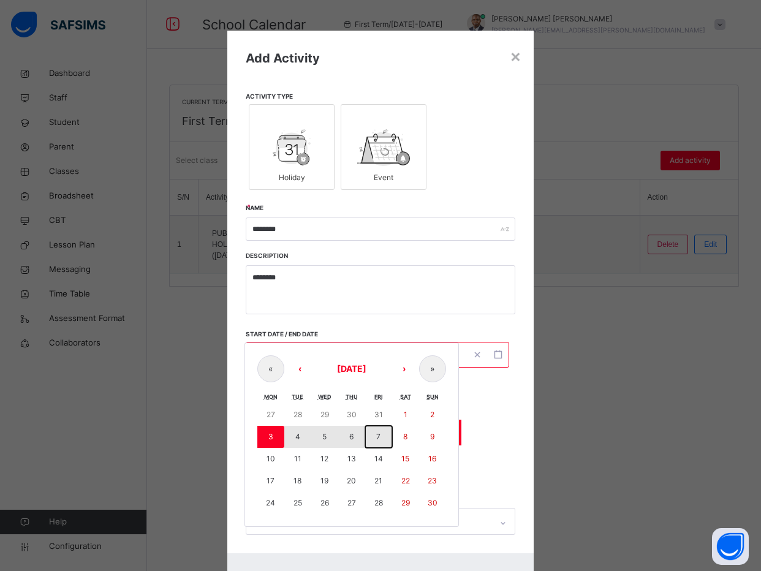
type input "**********"
type input "**"
type input "*"
type input "****"
type input "**********"
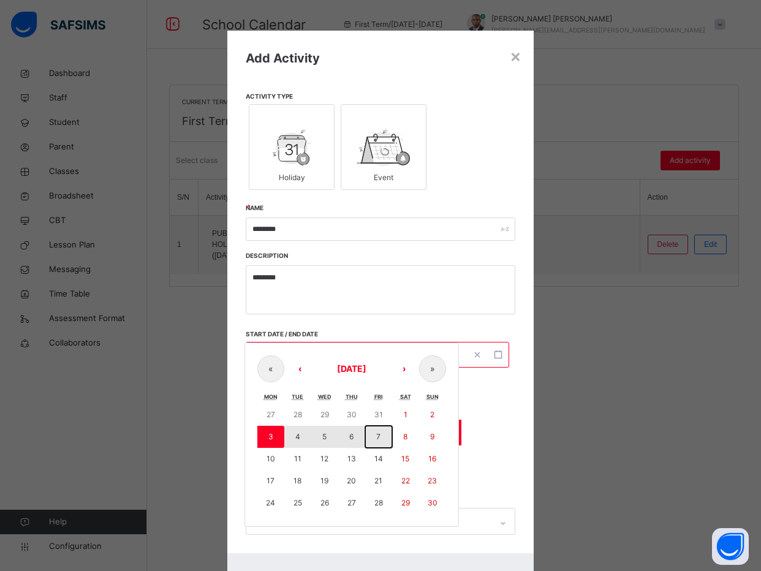
type input "**"
type input "*"
type input "****"
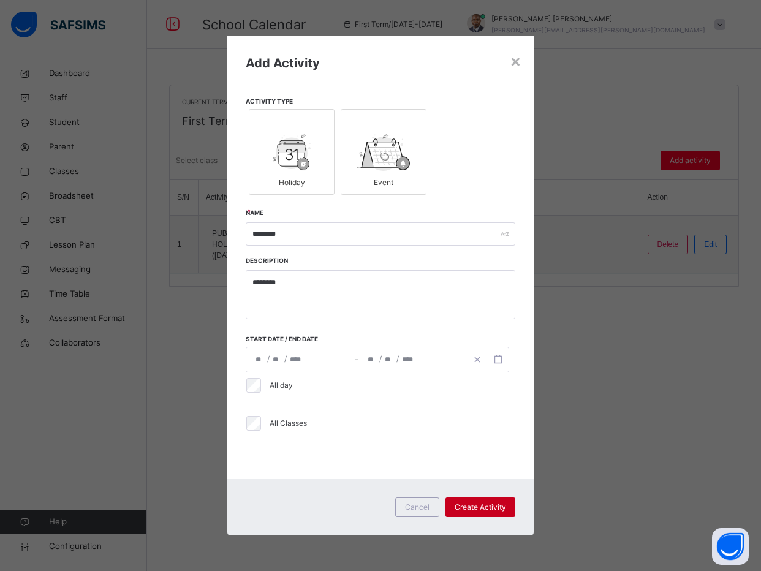
click at [475, 507] on span "Create Activity" at bounding box center [480, 507] width 51 height 11
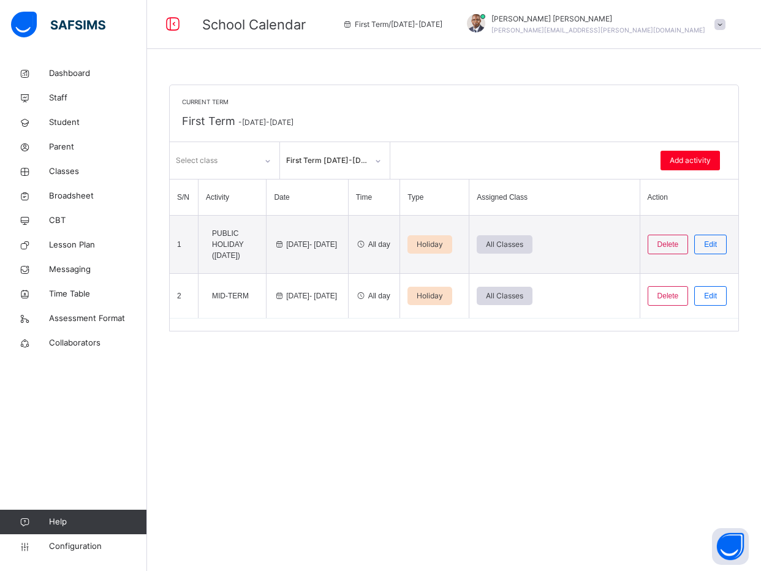
click at [406, 447] on div "Current Term First Term - 2025-2026 Select class First Term 2025-2026 Add activ…" at bounding box center [454, 285] width 614 height 571
click at [383, 119] on div "Current Term First Term - 2025-2026" at bounding box center [454, 113] width 568 height 57
click at [60, 167] on span "Classes" at bounding box center [98, 171] width 98 height 12
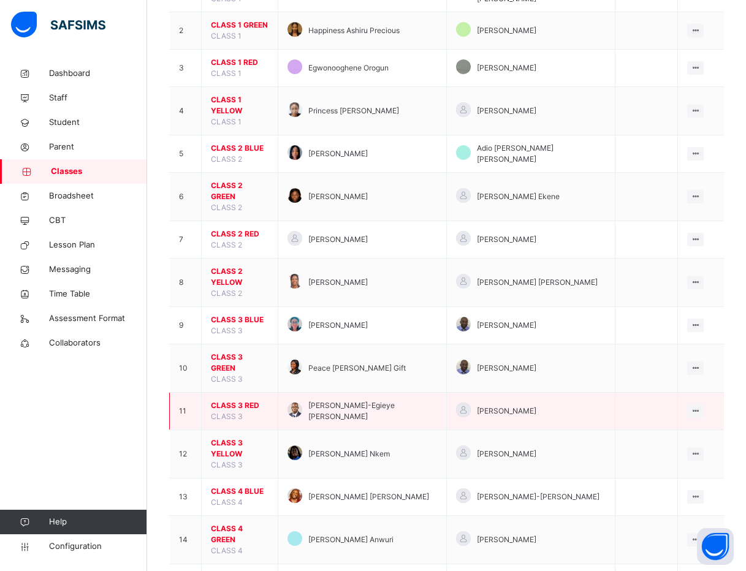
scroll to position [184, 0]
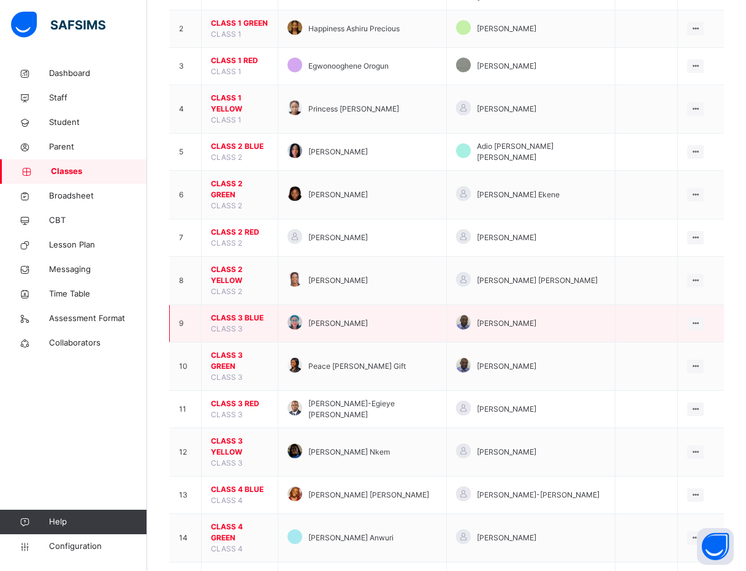
click at [240, 312] on span "CLASS 3 BLUE" at bounding box center [240, 317] width 58 height 11
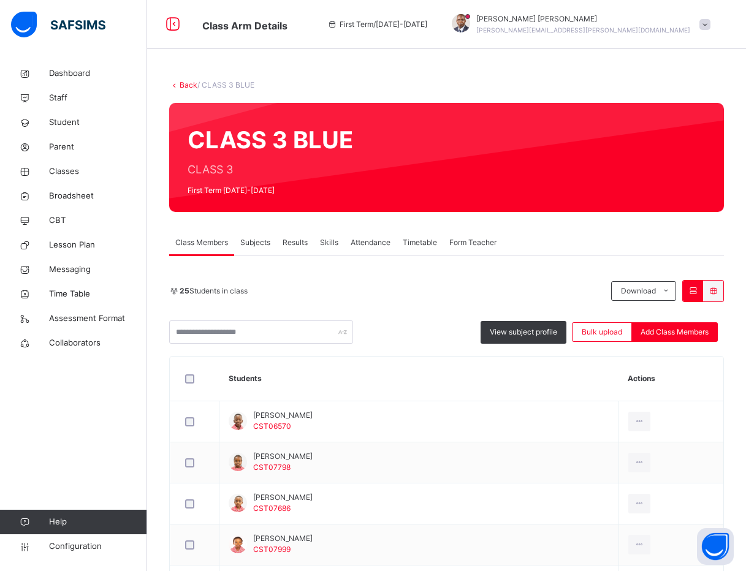
click at [390, 330] on div "View subject profile Bulk upload Add Class Members" at bounding box center [446, 331] width 554 height 23
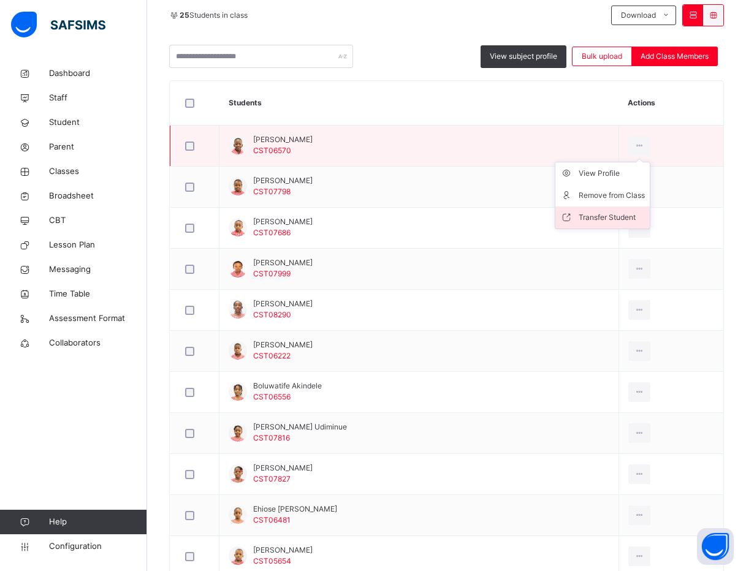
click at [596, 221] on div "Transfer Student" at bounding box center [611, 217] width 66 height 12
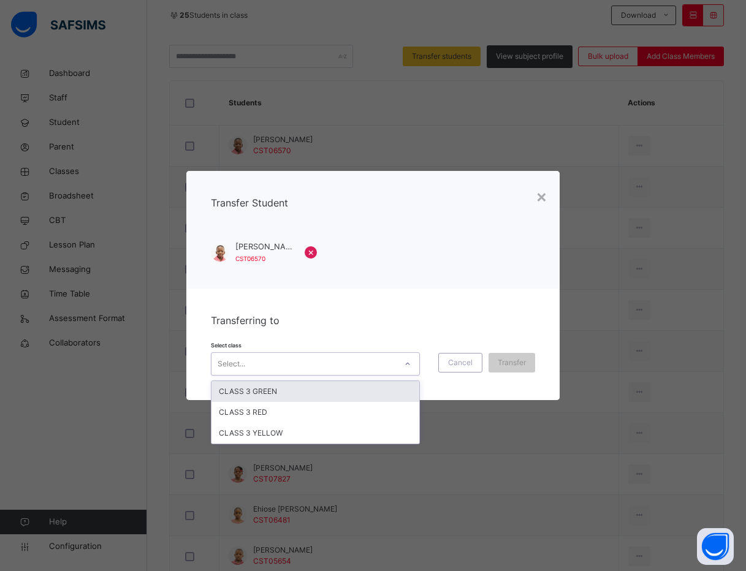
click at [289, 362] on div "Select..." at bounding box center [303, 363] width 184 height 19
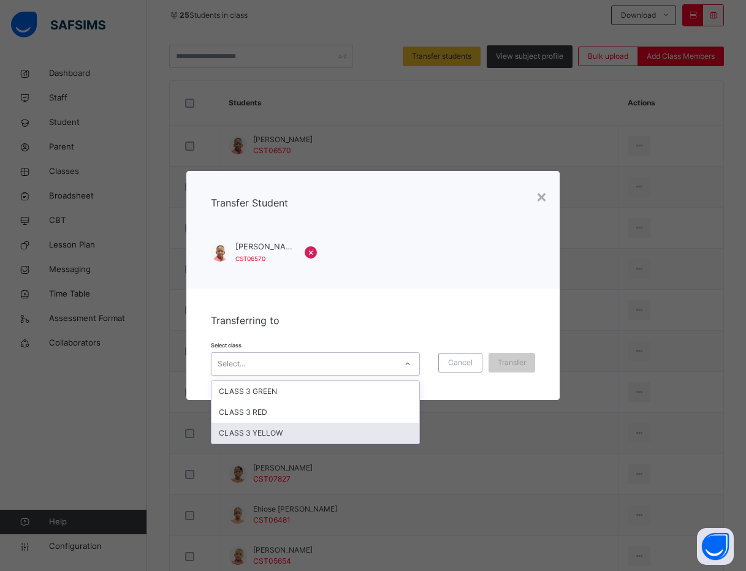
click at [288, 428] on div "CLASS 3 YELLOW" at bounding box center [315, 433] width 208 height 21
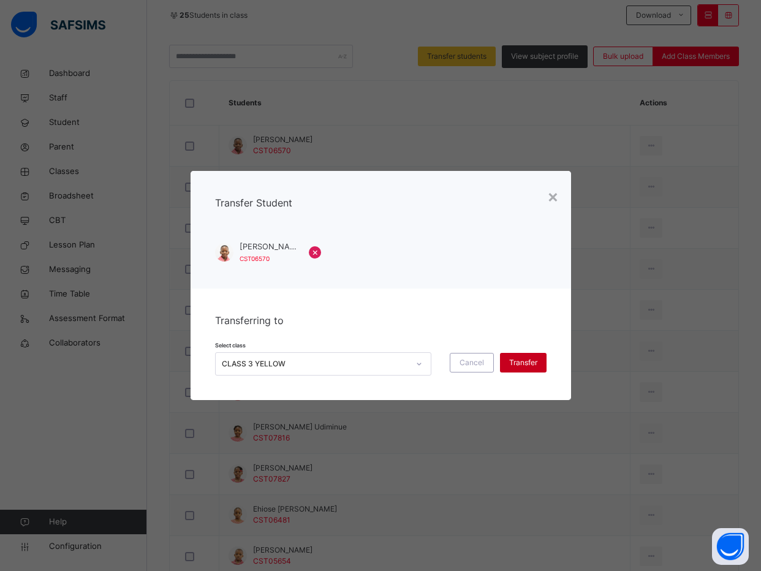
click at [515, 359] on span "Transfer" at bounding box center [523, 362] width 28 height 11
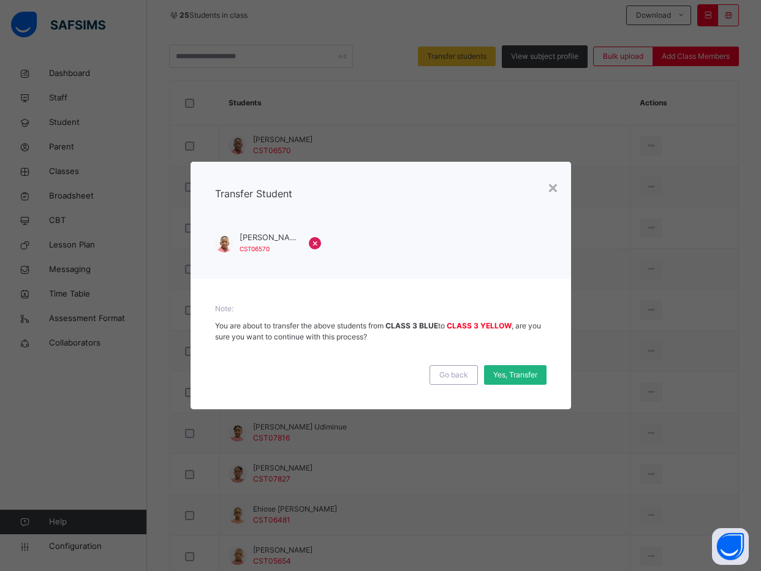
click at [515, 374] on span "Yes, Transfer" at bounding box center [515, 374] width 44 height 11
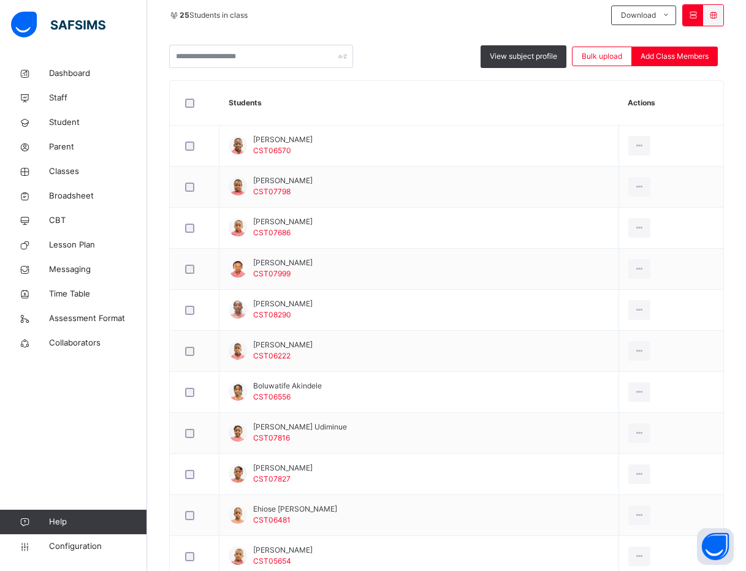
click at [154, 194] on div "Back / CLASS 3 BLUE CLASS 3 BLUE CLASS 3 First Term 2025-2026 Class Members Sub…" at bounding box center [446, 502] width 598 height 1433
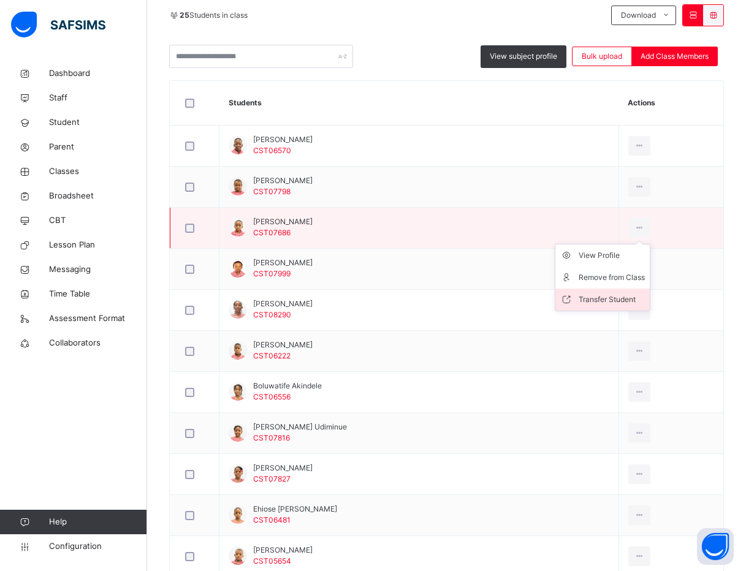
click at [613, 301] on div "Transfer Student" at bounding box center [611, 299] width 66 height 12
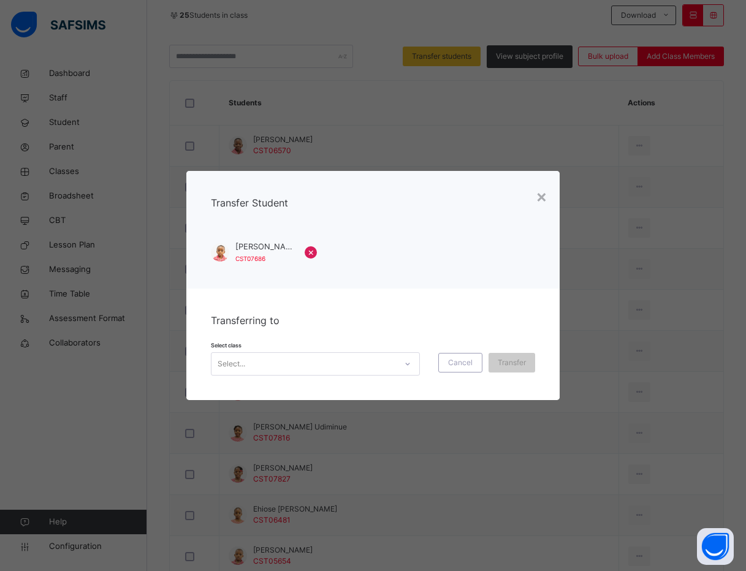
click at [418, 370] on div at bounding box center [407, 364] width 21 height 20
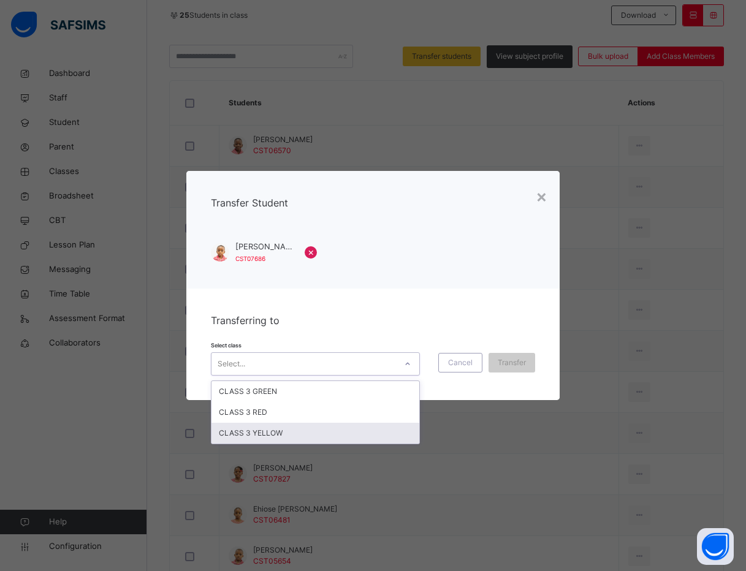
click at [407, 431] on div "CLASS 3 YELLOW" at bounding box center [315, 433] width 208 height 21
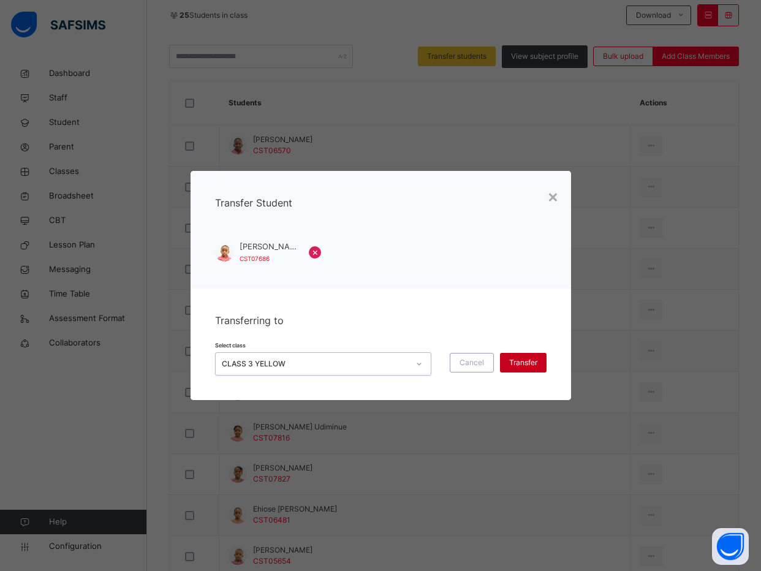
click at [535, 358] on span "Transfer" at bounding box center [523, 362] width 28 height 11
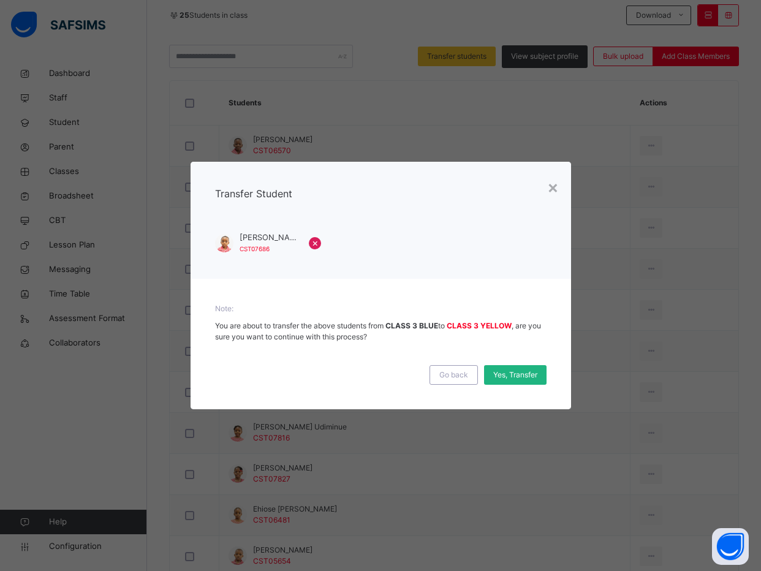
click at [532, 367] on div "Yes, Transfer" at bounding box center [515, 375] width 62 height 20
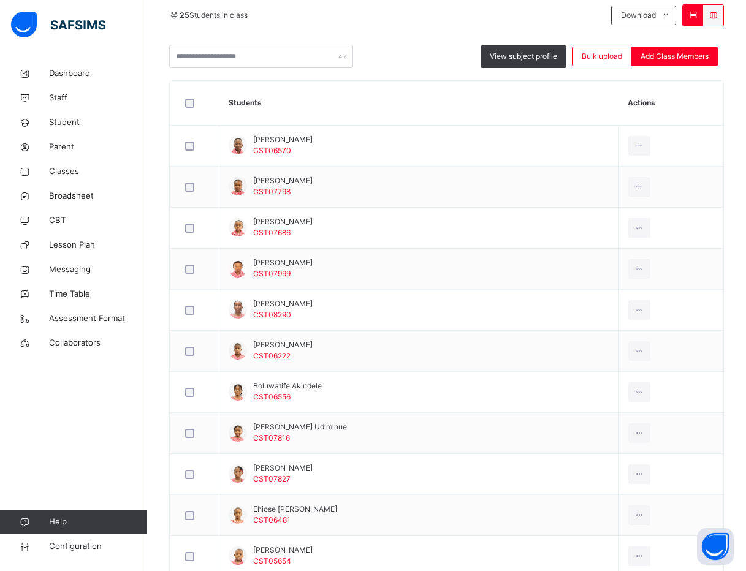
click at [159, 285] on div "Back / CLASS 3 BLUE CLASS 3 BLUE CLASS 3 First Term 2025-2026 Class Members Sub…" at bounding box center [446, 502] width 598 height 1433
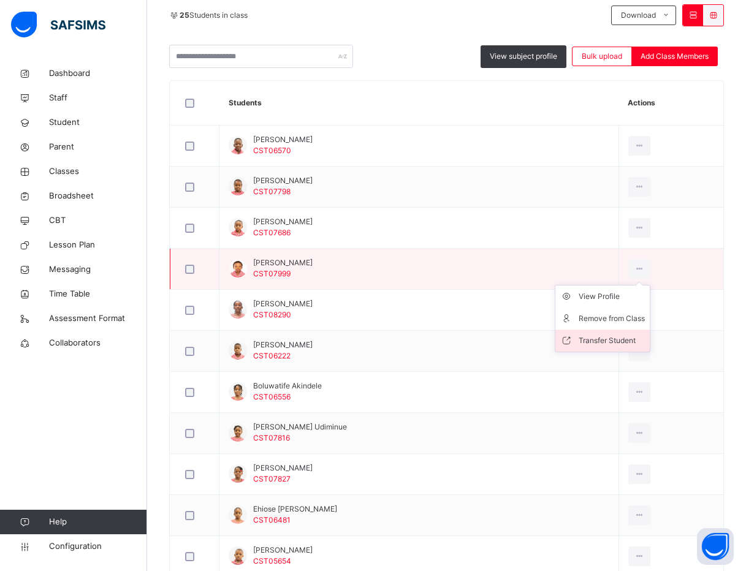
click at [613, 344] on div "Transfer Student" at bounding box center [611, 340] width 66 height 12
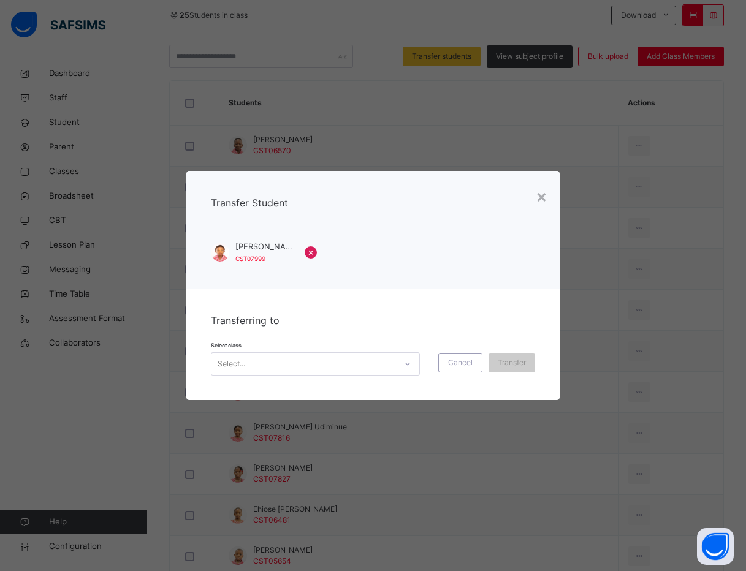
click at [350, 368] on div "Select..." at bounding box center [303, 363] width 184 height 19
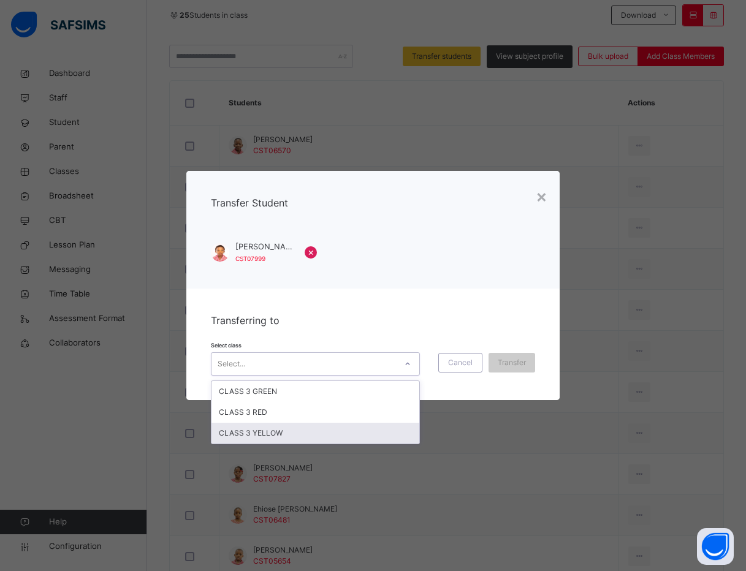
click at [331, 429] on div "CLASS 3 YELLOW" at bounding box center [315, 433] width 208 height 21
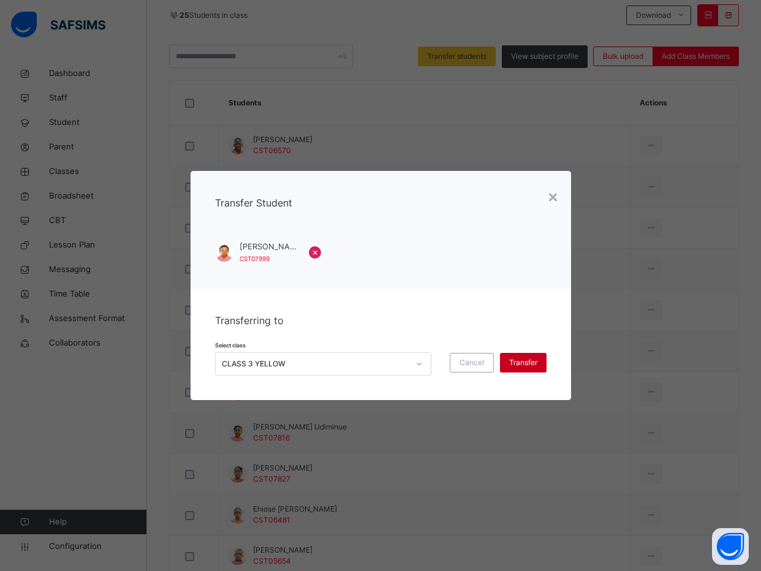
click at [526, 360] on span "Transfer" at bounding box center [523, 362] width 28 height 11
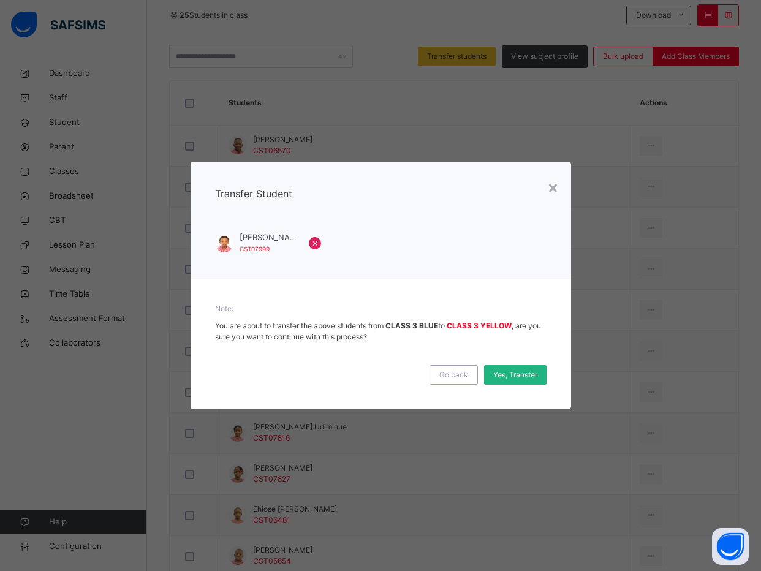
click at [513, 368] on div "Yes, Transfer" at bounding box center [515, 375] width 62 height 20
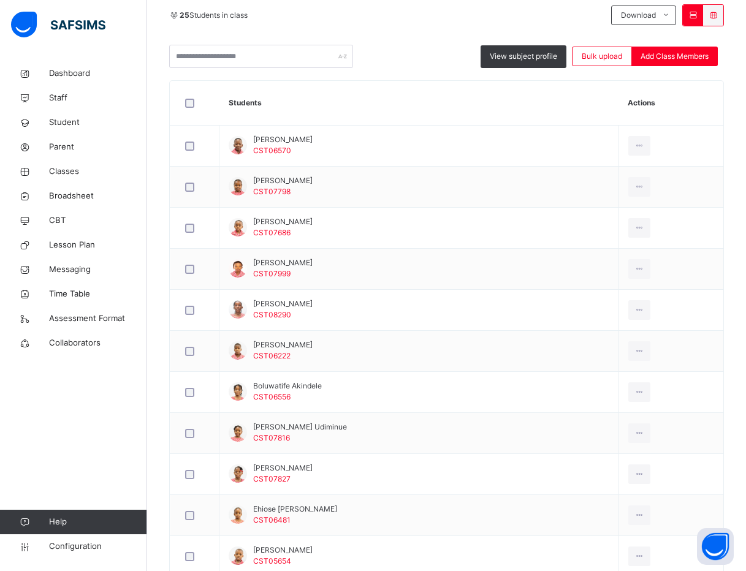
click at [477, 40] on div "25 Students in class Download Pdf Report Excel Report View subject profile Bulk…" at bounding box center [446, 36] width 554 height 64
click at [164, 356] on div "Back / CLASS 3 BLUE CLASS 3 BLUE CLASS 3 First Term 2025-2026 Class Members Sub…" at bounding box center [446, 502] width 598 height 1433
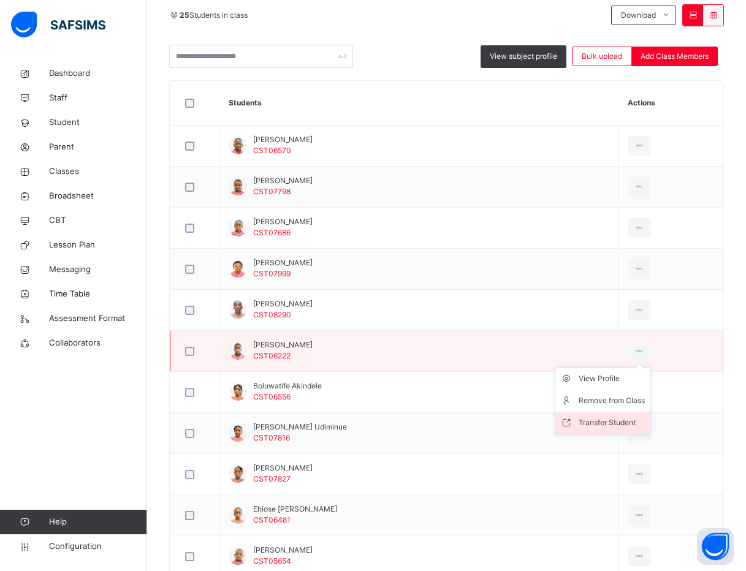
click at [609, 422] on div "Transfer Student" at bounding box center [611, 423] width 66 height 12
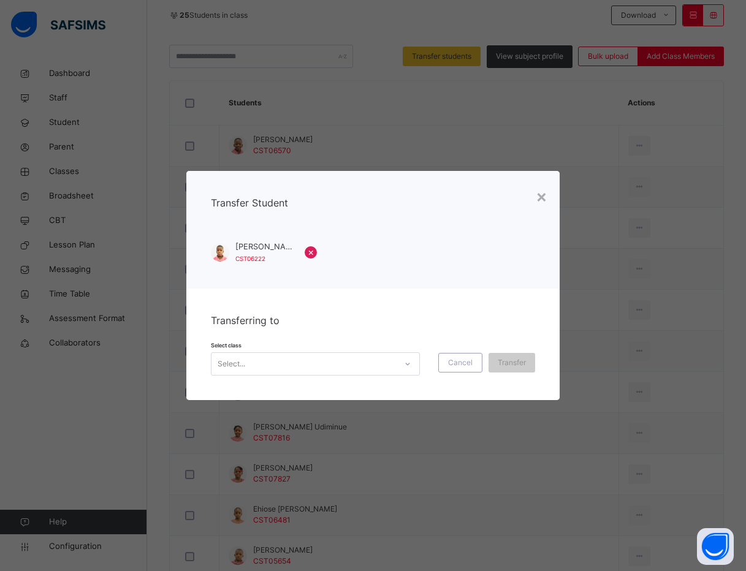
click at [331, 363] on div "Select..." at bounding box center [303, 363] width 184 height 19
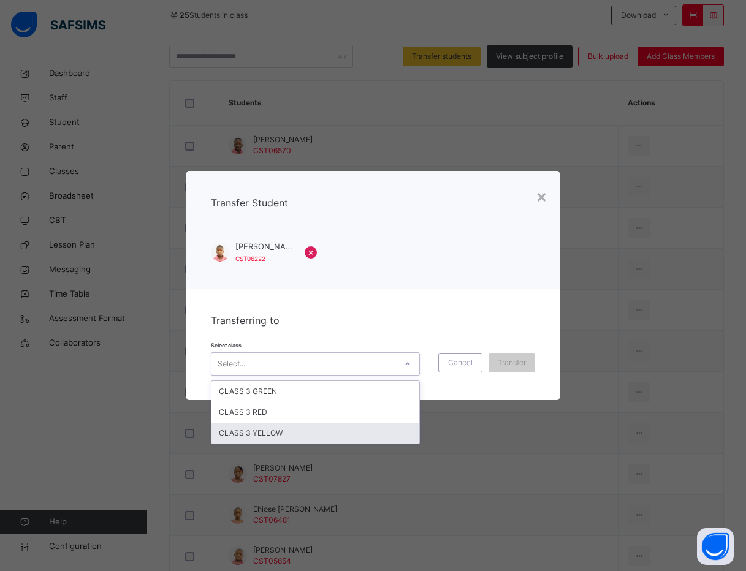
click at [291, 434] on div "CLASS 3 YELLOW" at bounding box center [315, 433] width 208 height 21
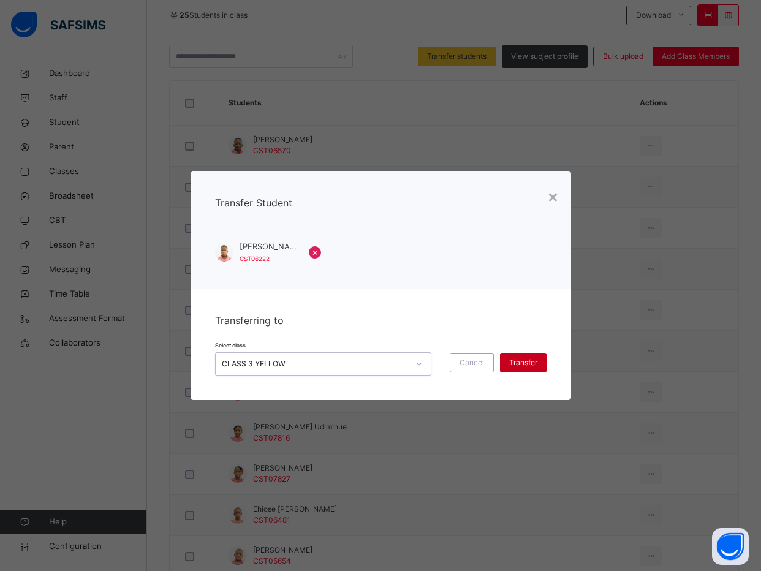
click at [534, 358] on span "Transfer" at bounding box center [523, 362] width 28 height 11
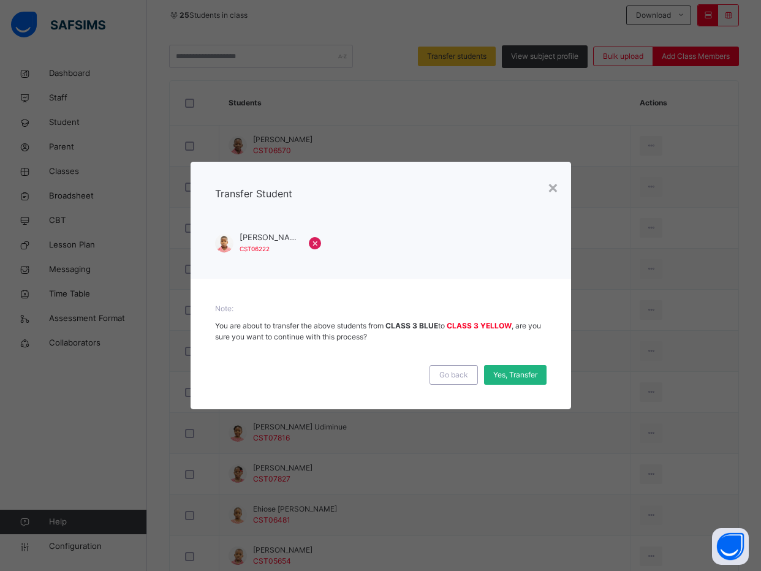
click at [505, 376] on span "Yes, Transfer" at bounding box center [515, 374] width 44 height 11
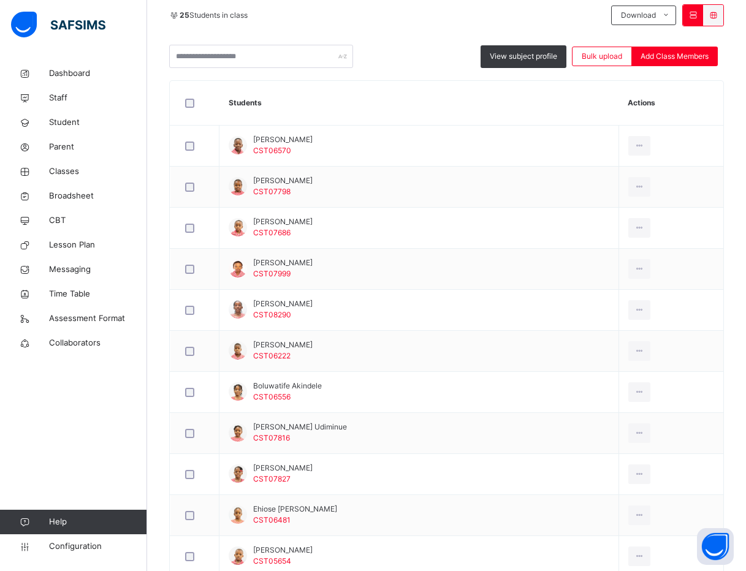
click at [157, 437] on div "Back / CLASS 3 BLUE CLASS 3 BLUE CLASS 3 First Term 2025-2026 Class Members Sub…" at bounding box center [446, 502] width 598 height 1433
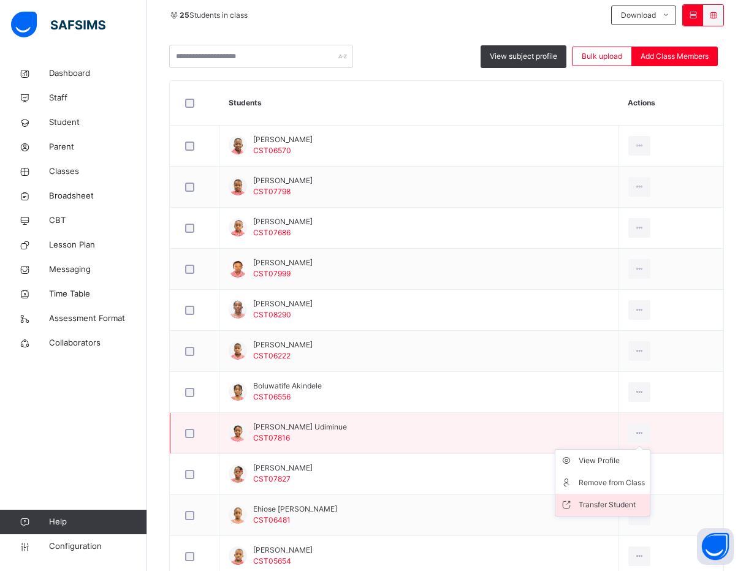
click at [612, 496] on li "Transfer Student" at bounding box center [602, 505] width 94 height 22
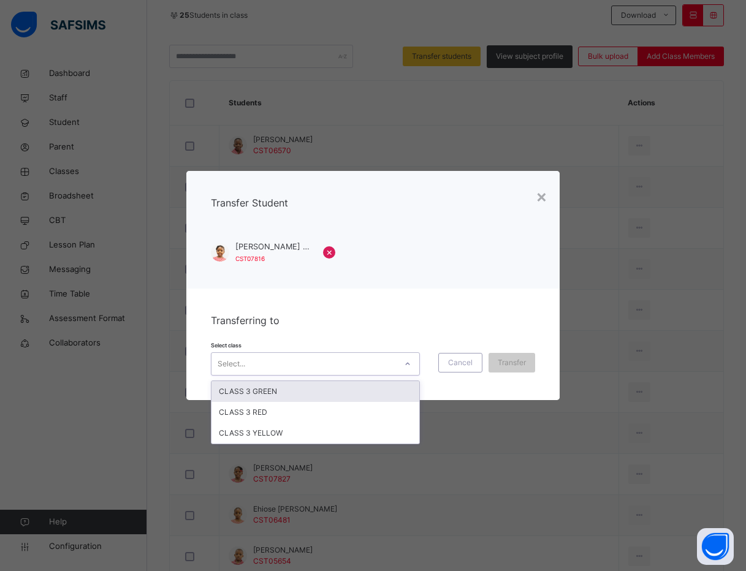
click at [345, 363] on div "Select..." at bounding box center [303, 363] width 184 height 19
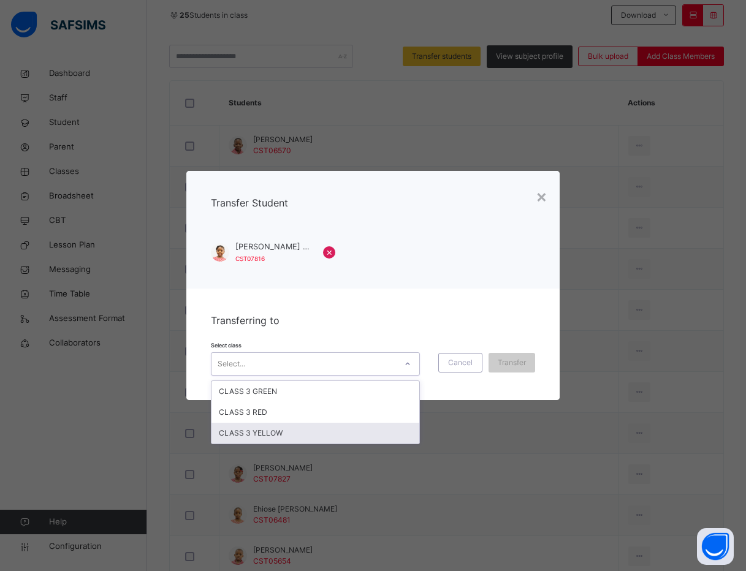
click at [329, 430] on div "CLASS 3 YELLOW" at bounding box center [315, 433] width 208 height 21
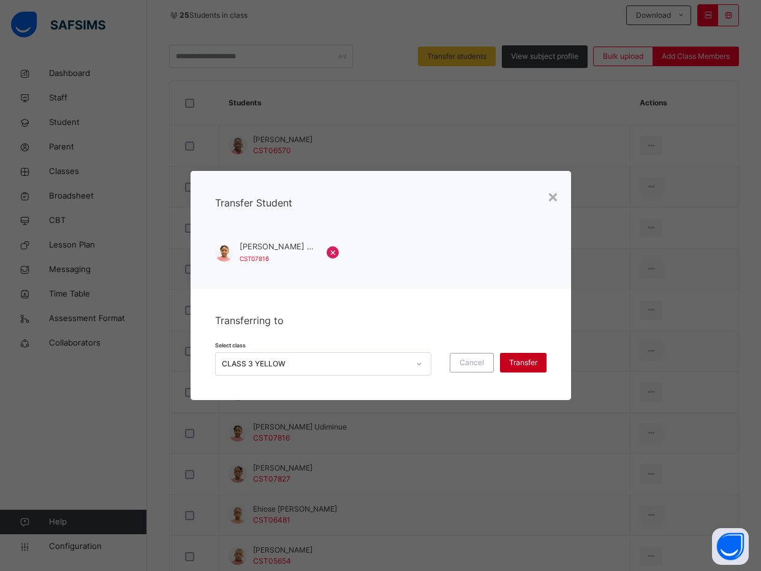
click at [510, 365] on span "Transfer" at bounding box center [523, 362] width 28 height 11
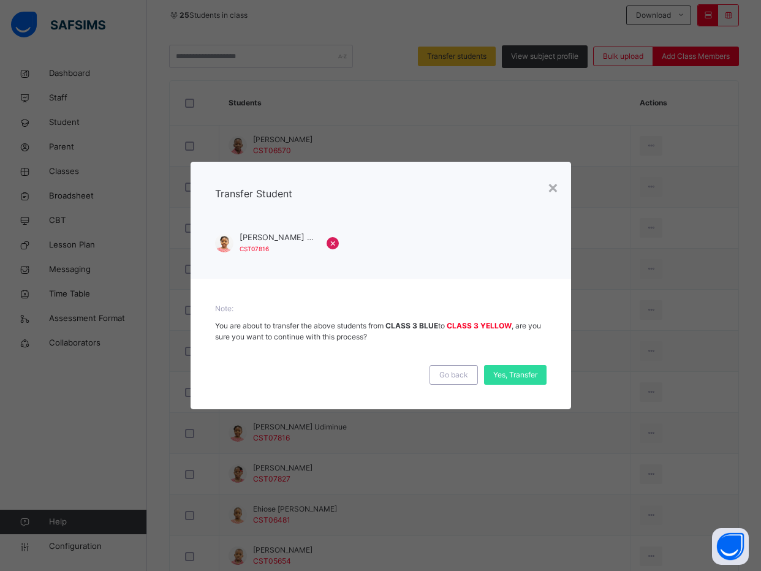
click at [510, 365] on div "Yes, Transfer" at bounding box center [515, 375] width 62 height 20
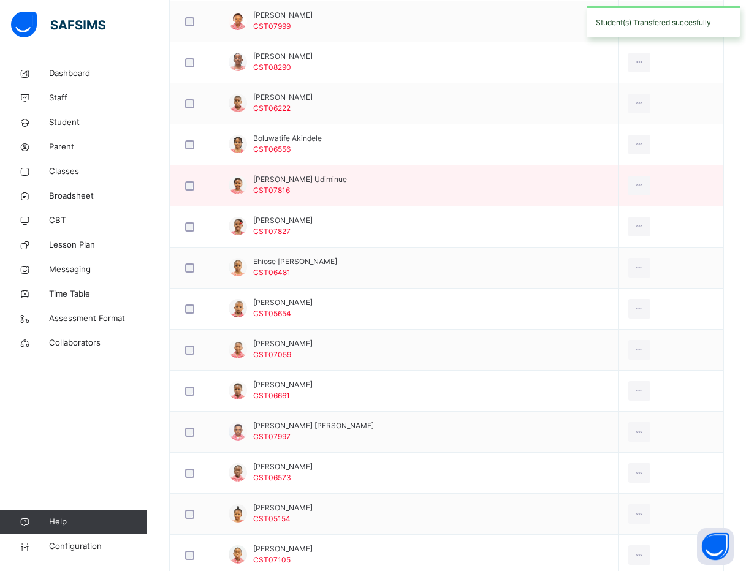
scroll to position [551, 0]
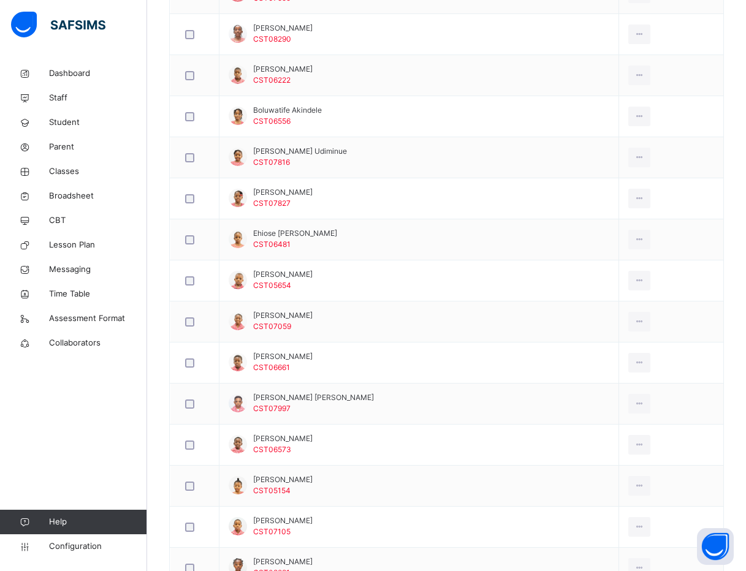
click at [163, 248] on div "Back / CLASS 3 BLUE CLASS 3 BLUE CLASS 3 First Term 2025-2026 Class Members Sub…" at bounding box center [446, 226] width 598 height 1433
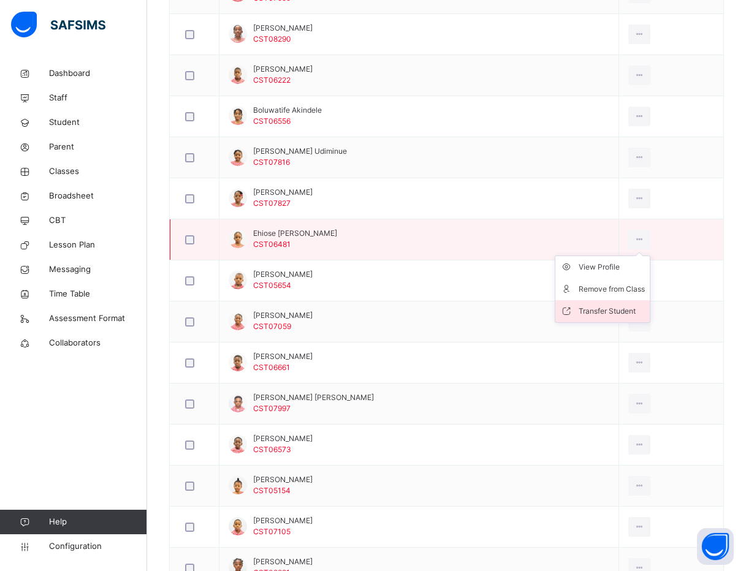
click at [609, 301] on li "Transfer Student" at bounding box center [602, 311] width 94 height 22
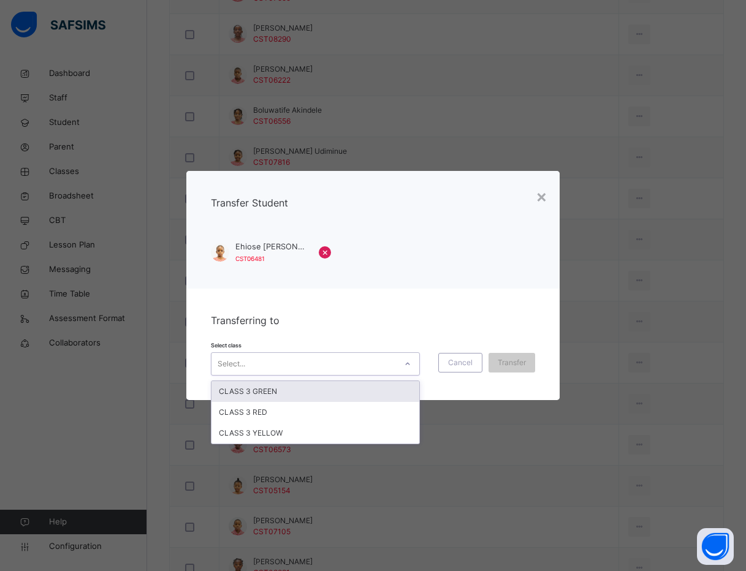
click at [391, 368] on div "Select..." at bounding box center [303, 363] width 184 height 19
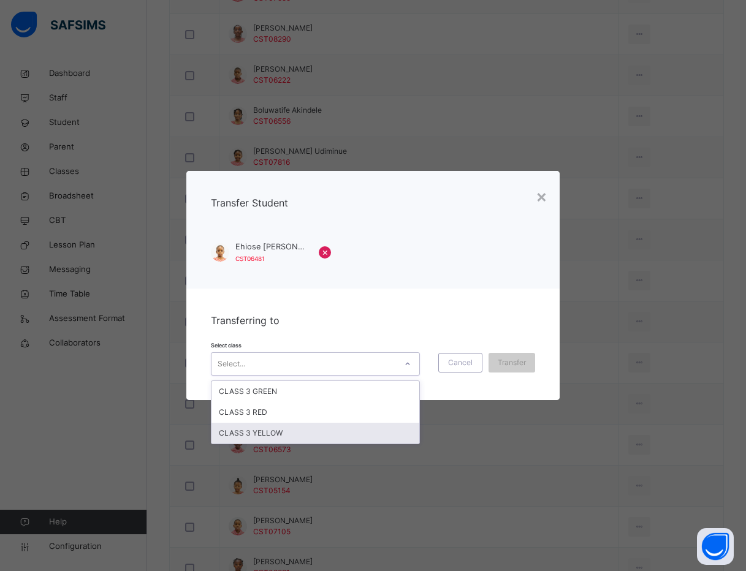
click at [372, 426] on div "CLASS 3 YELLOW" at bounding box center [315, 433] width 208 height 21
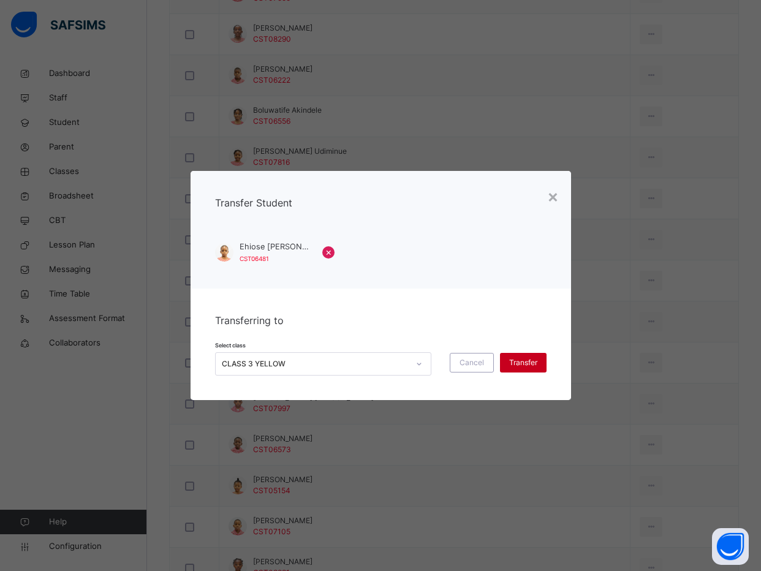
click at [520, 360] on span "Transfer" at bounding box center [523, 362] width 28 height 11
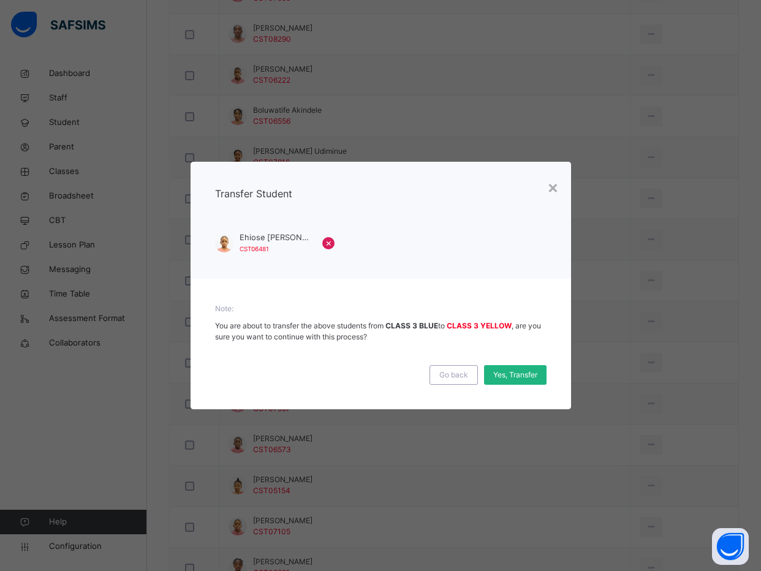
click at [516, 374] on span "Yes, Transfer" at bounding box center [515, 374] width 44 height 11
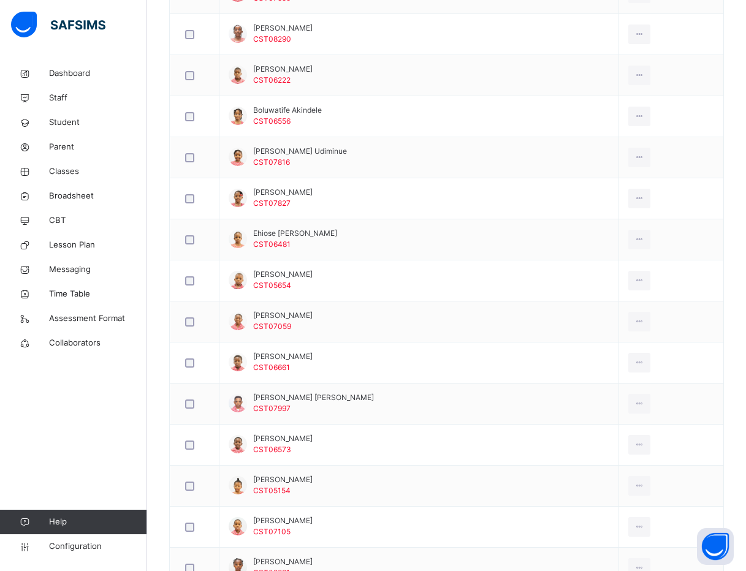
click at [159, 369] on div "Back / CLASS 3 BLUE CLASS 3 BLUE CLASS 3 First Term 2025-2026 Class Members Sub…" at bounding box center [446, 226] width 598 height 1433
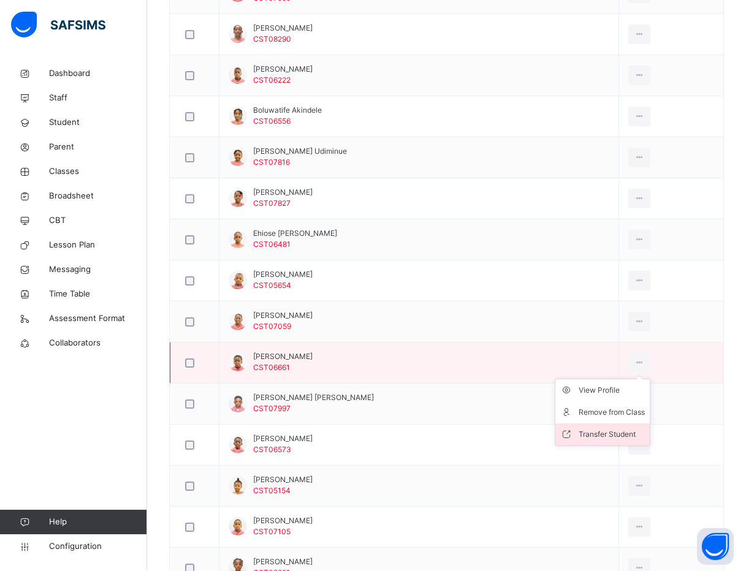
click at [611, 437] on div "Transfer Student" at bounding box center [611, 434] width 66 height 12
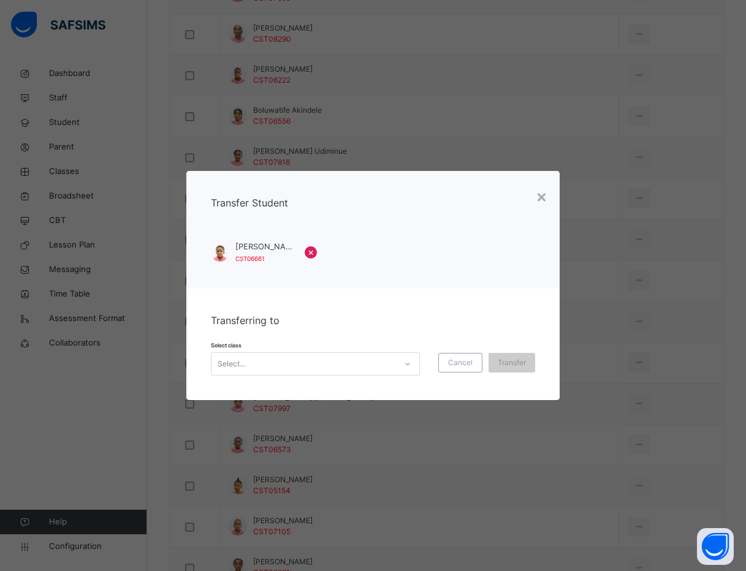
click at [394, 357] on div "Select..." at bounding box center [303, 363] width 184 height 19
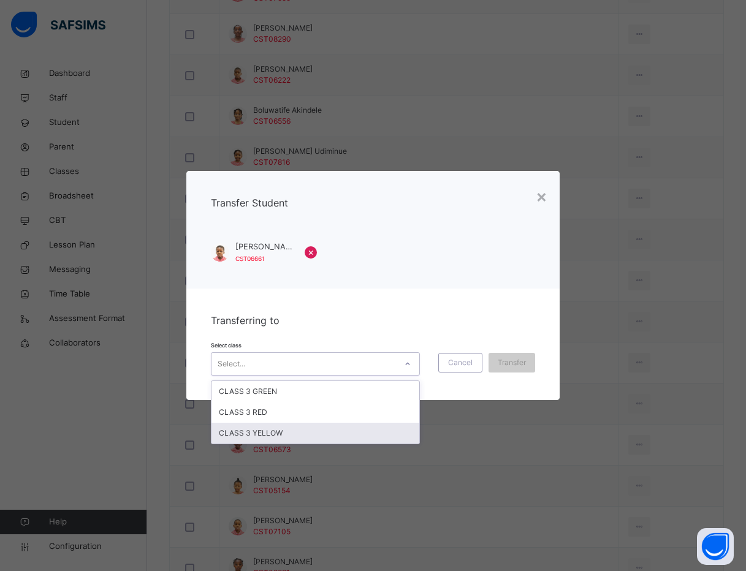
click at [380, 427] on div "CLASS 3 YELLOW" at bounding box center [315, 433] width 208 height 21
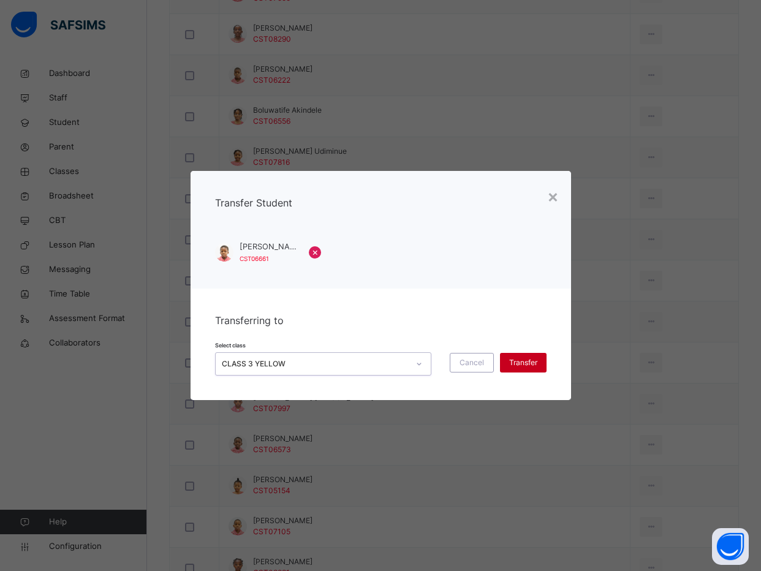
click at [535, 357] on div "Transfer" at bounding box center [523, 363] width 47 height 20
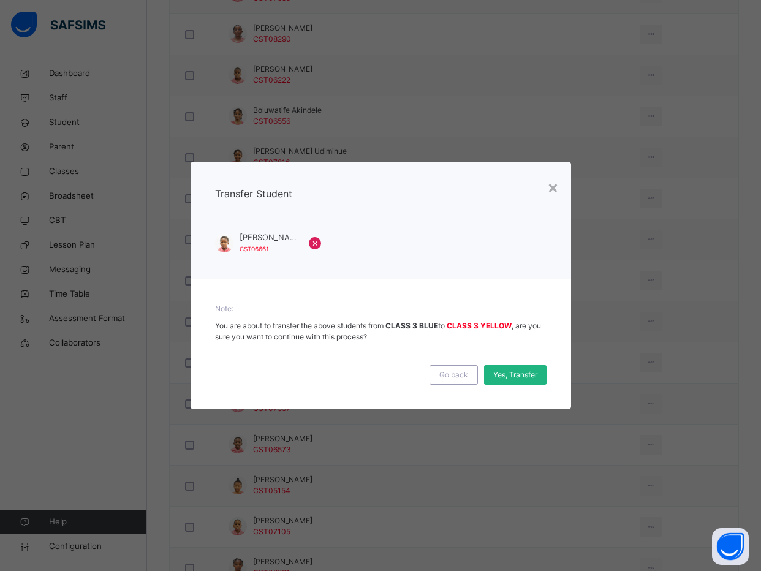
click at [529, 369] on div "Yes, Transfer" at bounding box center [515, 375] width 62 height 20
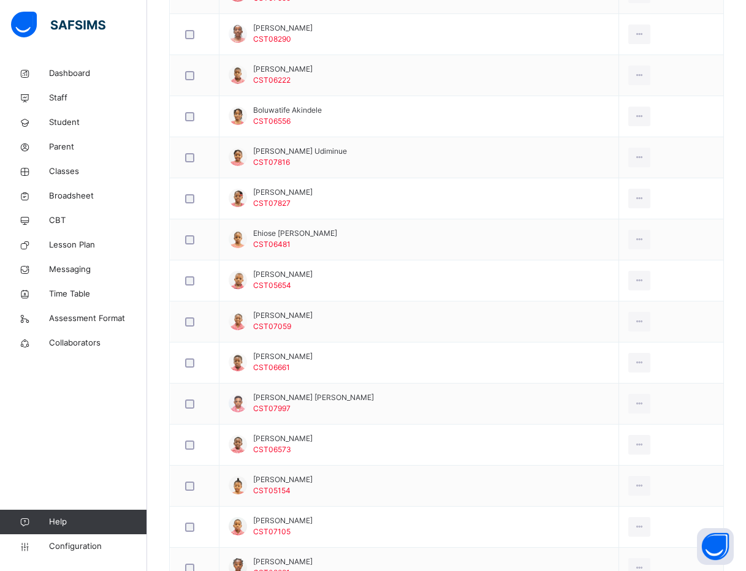
click at [152, 390] on div "Back / CLASS 3 BLUE CLASS 3 BLUE CLASS 3 First Term 2025-2026 Class Members Sub…" at bounding box center [446, 226] width 598 height 1433
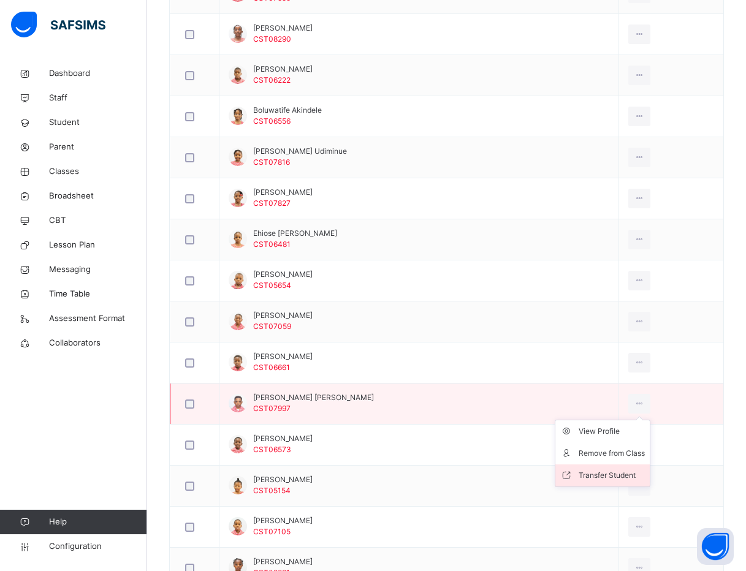
click at [615, 475] on div "Transfer Student" at bounding box center [611, 475] width 66 height 12
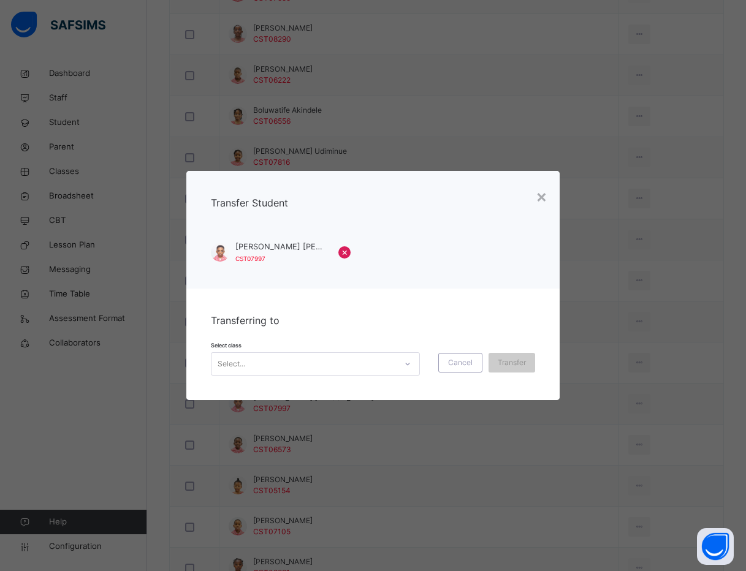
click at [258, 367] on div "Select..." at bounding box center [303, 363] width 184 height 19
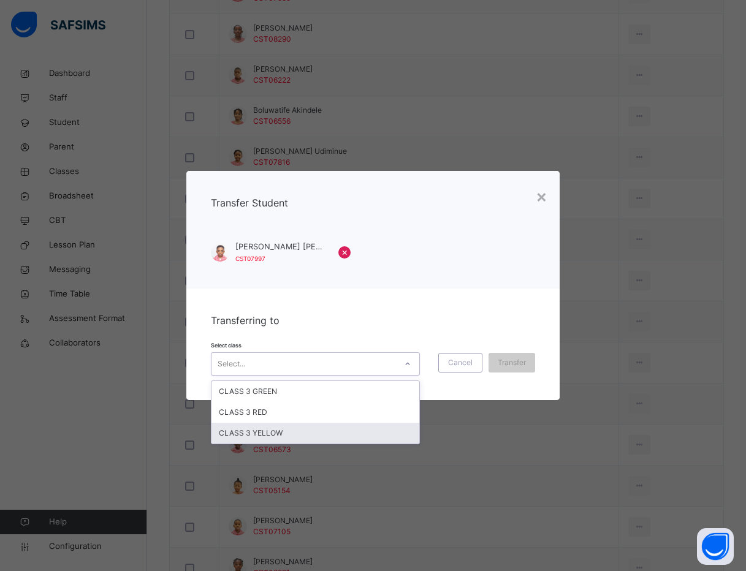
click at [254, 428] on div "CLASS 3 YELLOW" at bounding box center [315, 433] width 208 height 21
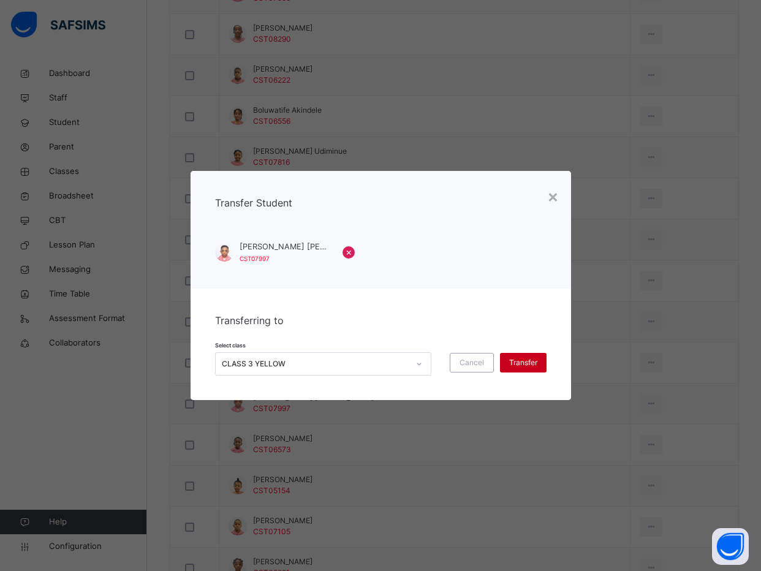
click at [523, 361] on span "Transfer" at bounding box center [523, 362] width 28 height 11
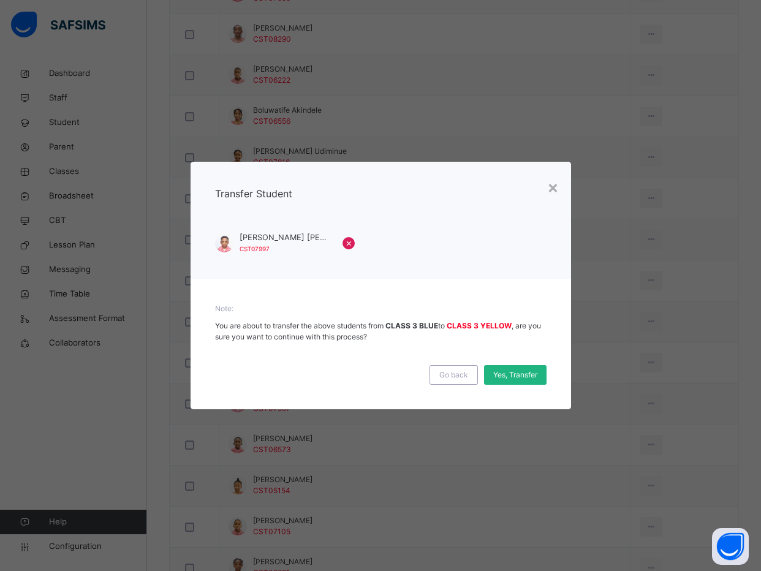
click at [516, 376] on span "Yes, Transfer" at bounding box center [515, 374] width 44 height 11
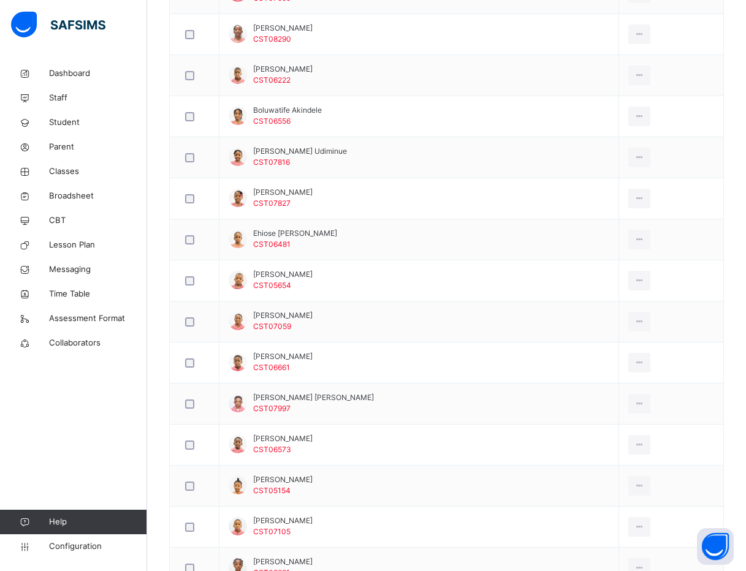
click at [160, 453] on div "Back / CLASS 3 BLUE CLASS 3 BLUE CLASS 3 First Term 2025-2026 Class Members Sub…" at bounding box center [446, 226] width 598 height 1433
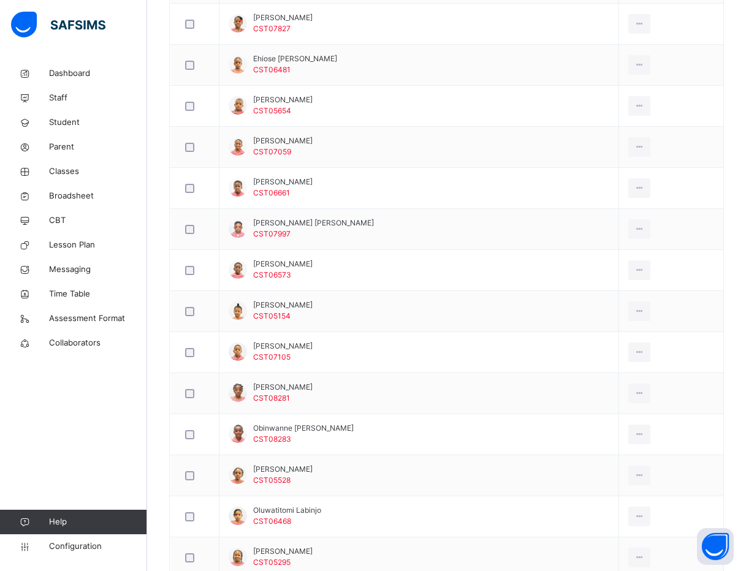
scroll to position [735, 0]
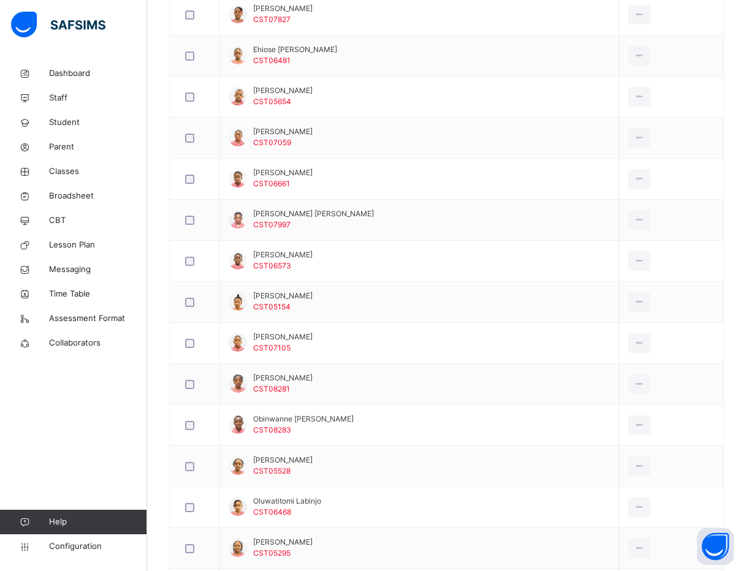
click at [156, 294] on div "Back / CLASS 3 BLUE CLASS 3 BLUE CLASS 3 First Term 2025-2026 Class Members Sub…" at bounding box center [446, 42] width 598 height 1433
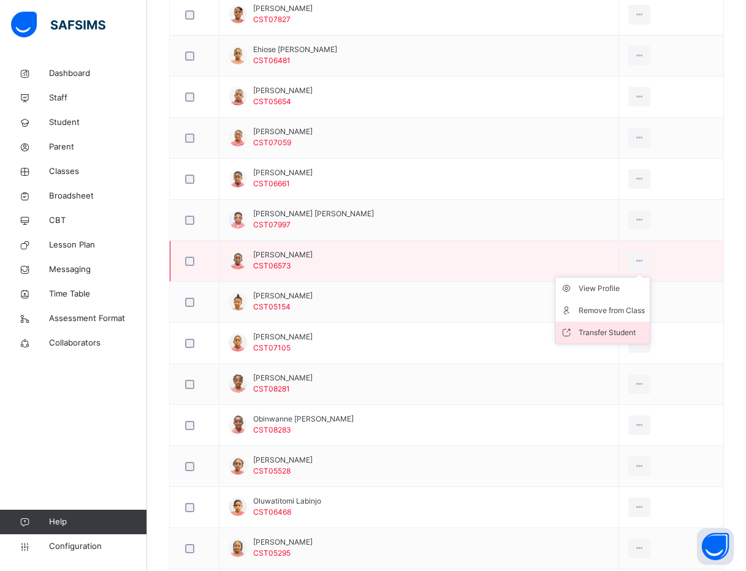
click at [606, 330] on div "Transfer Student" at bounding box center [611, 333] width 66 height 12
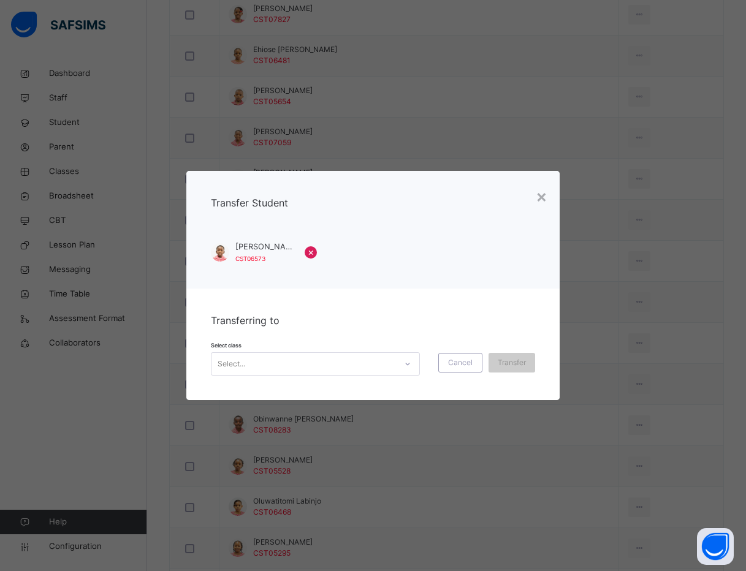
click at [359, 359] on div "Select..." at bounding box center [303, 363] width 184 height 19
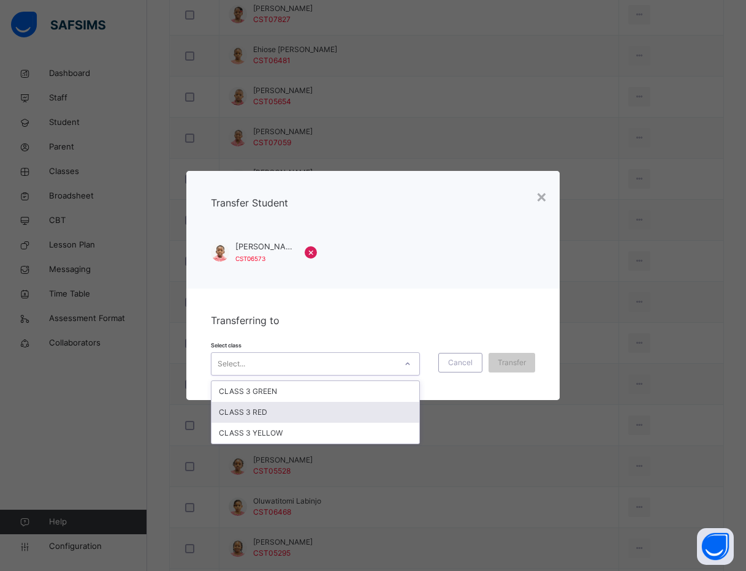
click at [331, 404] on div "CLASS 3 RED" at bounding box center [315, 412] width 208 height 21
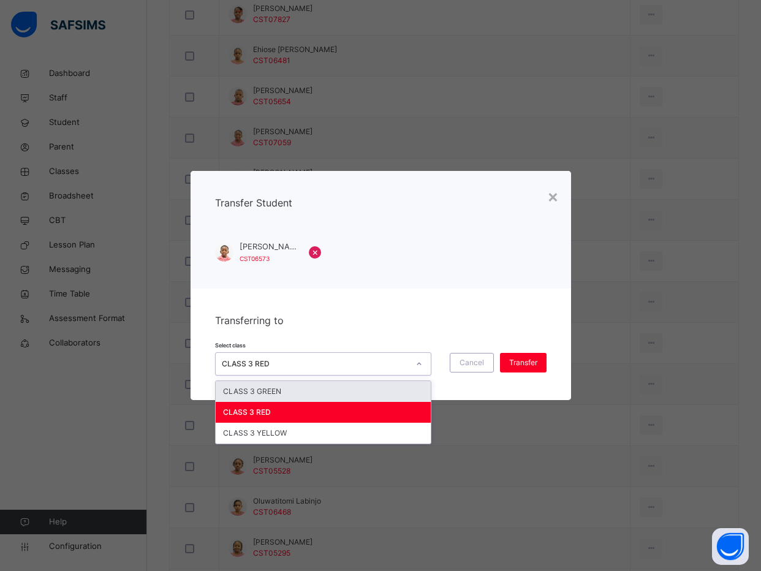
click at [401, 361] on div "CLASS 3 RED" at bounding box center [315, 363] width 187 height 11
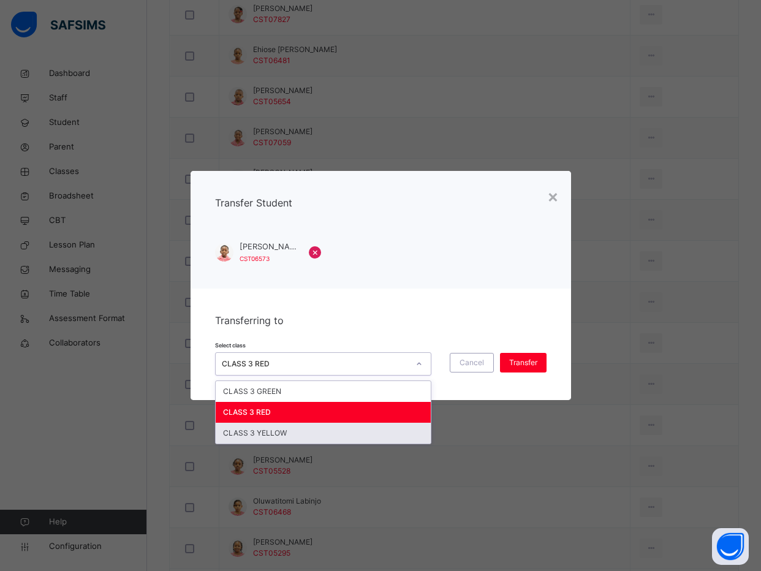
click at [345, 425] on div "CLASS 3 YELLOW" at bounding box center [323, 433] width 215 height 21
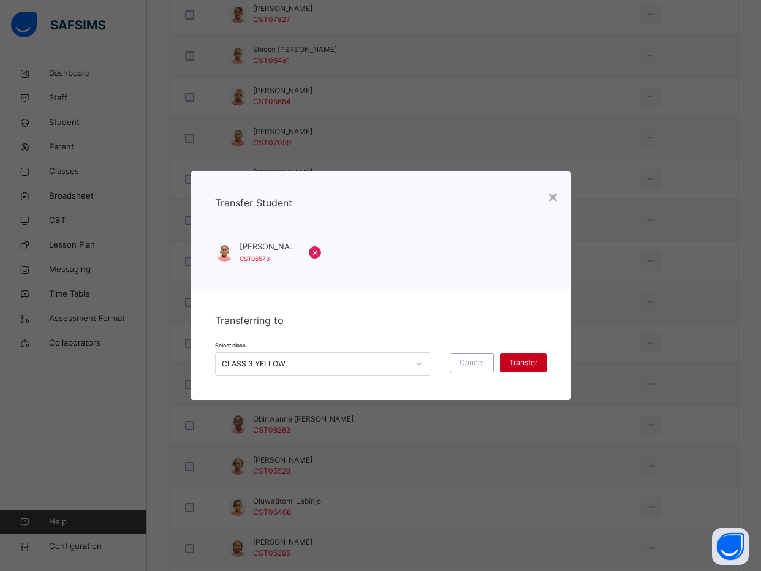
click at [514, 356] on div "Transfer" at bounding box center [523, 363] width 47 height 20
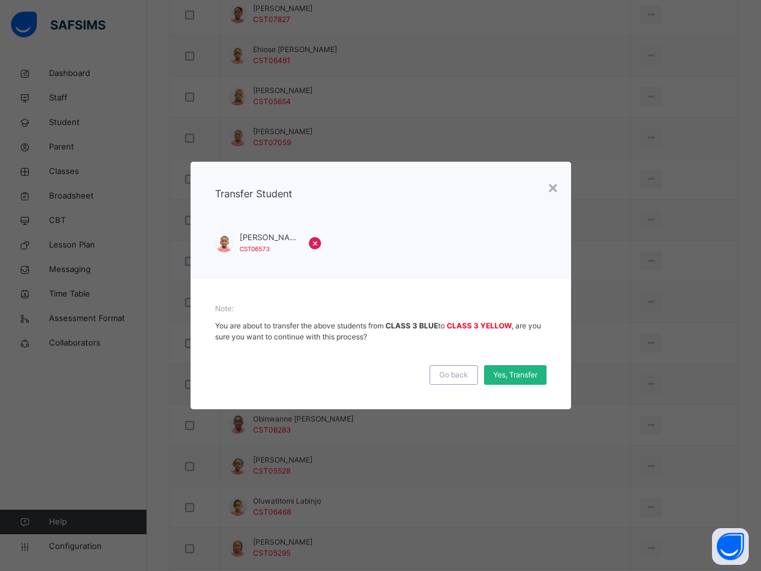
click at [518, 373] on span "Yes, Transfer" at bounding box center [515, 374] width 44 height 11
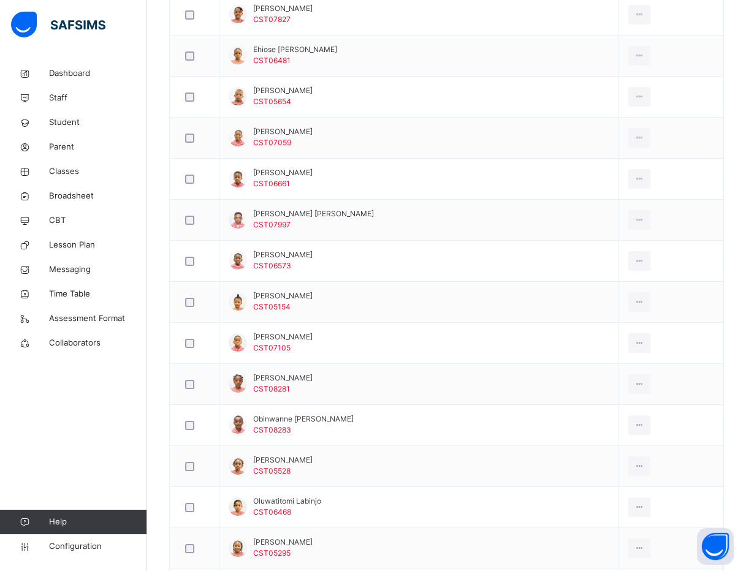
click at [148, 345] on div "Back / CLASS 3 BLUE CLASS 3 BLUE CLASS 3 First Term 2025-2026 Class Members Sub…" at bounding box center [446, 42] width 598 height 1433
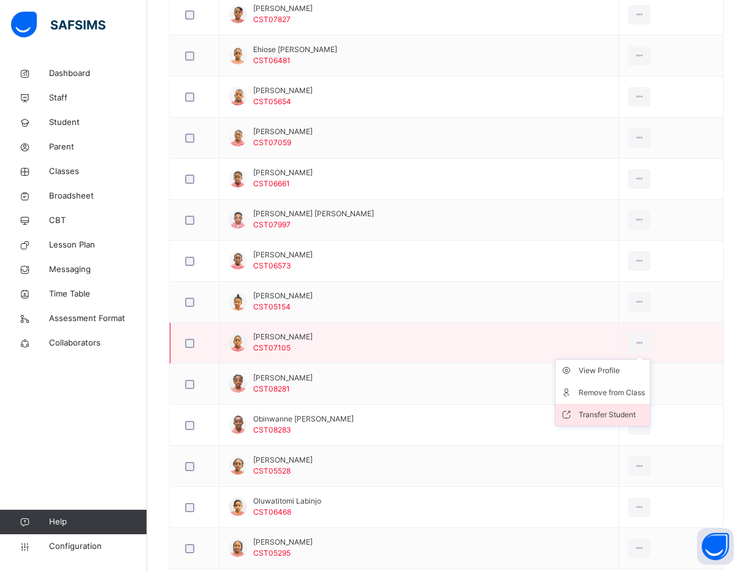
click at [603, 417] on div "Transfer Student" at bounding box center [611, 415] width 66 height 12
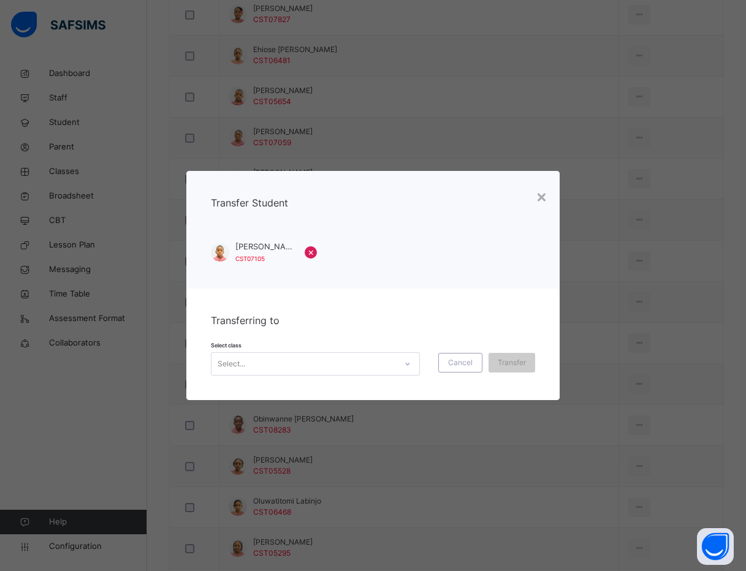
click at [391, 366] on div "Select..." at bounding box center [303, 363] width 184 height 19
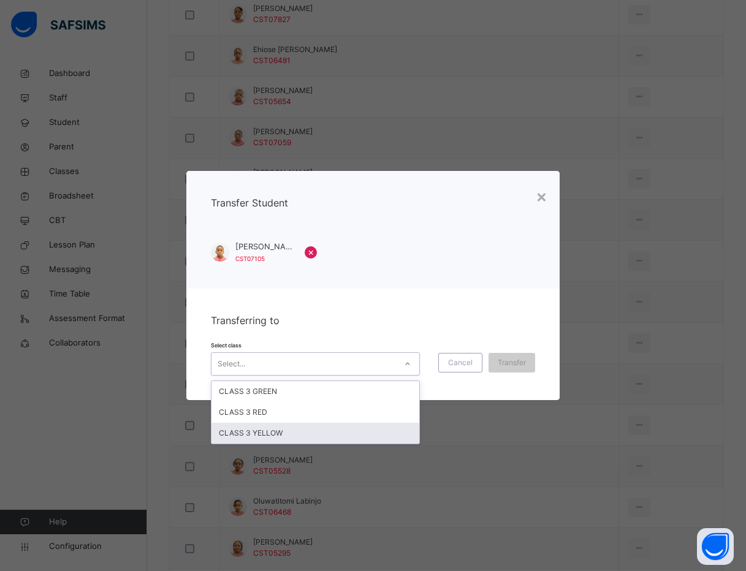
click at [366, 432] on div "CLASS 3 YELLOW" at bounding box center [315, 433] width 208 height 21
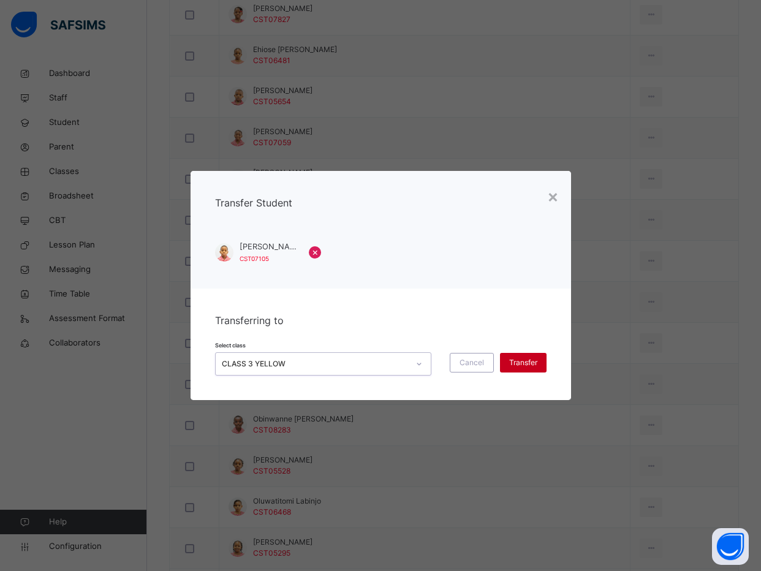
click at [523, 361] on span "Transfer" at bounding box center [523, 362] width 28 height 11
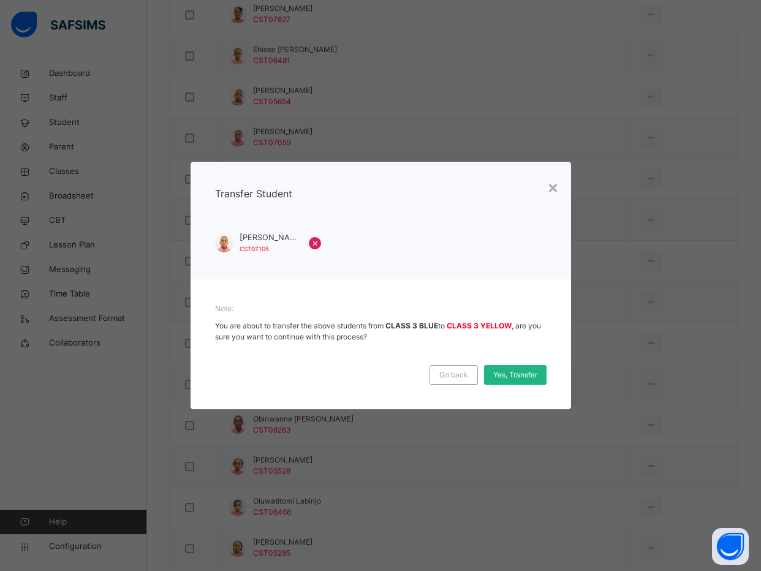
click at [515, 376] on span "Yes, Transfer" at bounding box center [515, 374] width 44 height 11
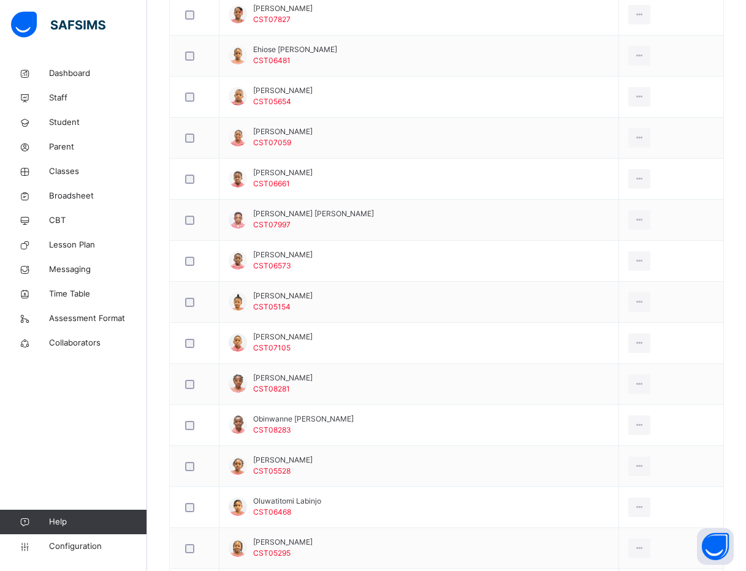
click at [159, 372] on div "Back / CLASS 3 BLUE CLASS 3 BLUE CLASS 3 First Term 2025-2026 Class Members Sub…" at bounding box center [446, 42] width 598 height 1433
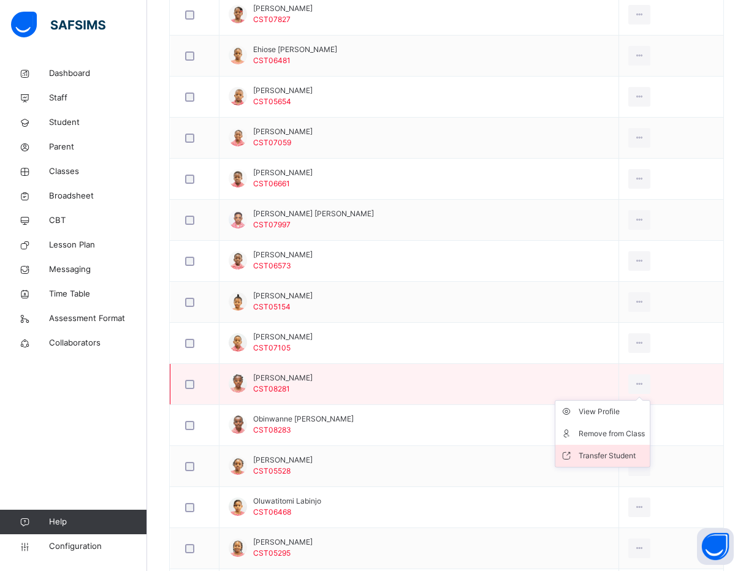
click at [603, 456] on div "Transfer Student" at bounding box center [611, 456] width 66 height 12
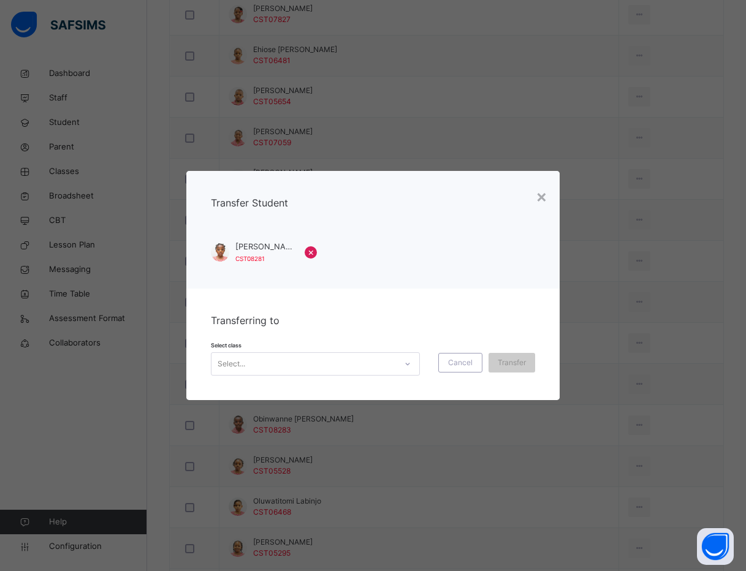
click at [406, 366] on div at bounding box center [407, 364] width 21 height 20
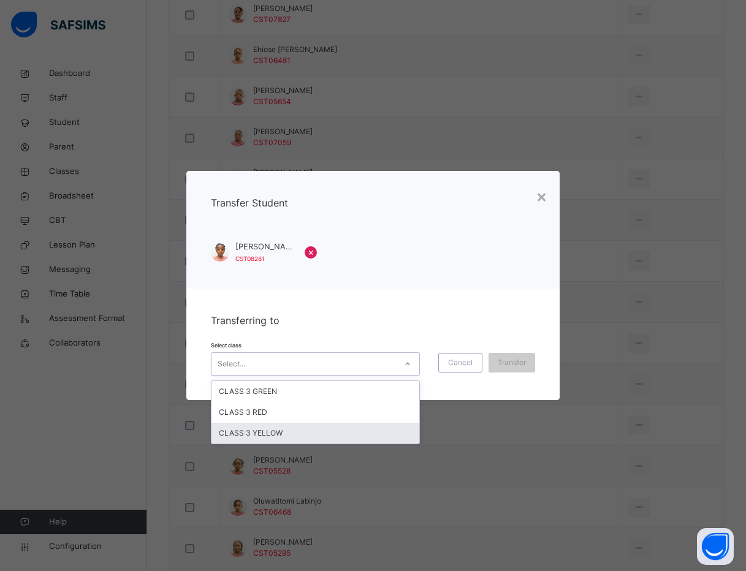
click at [370, 432] on div "CLASS 3 YELLOW" at bounding box center [315, 433] width 208 height 21
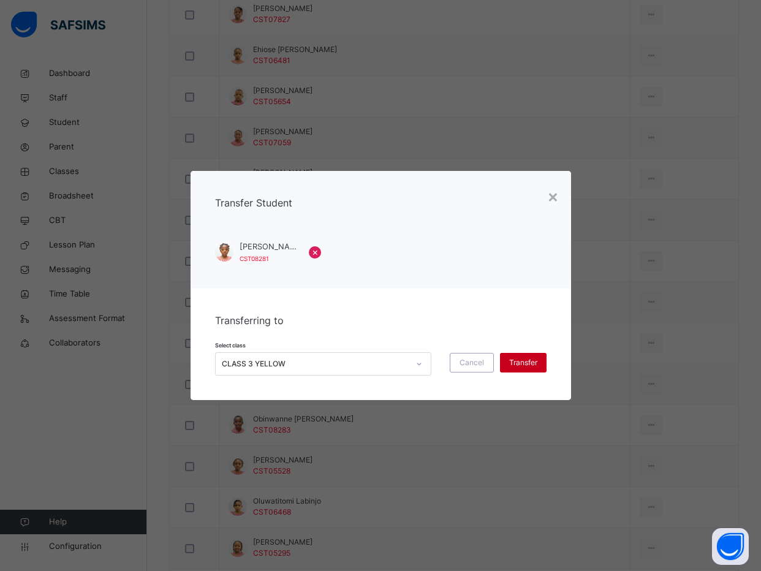
click at [516, 362] on span "Transfer" at bounding box center [523, 362] width 28 height 11
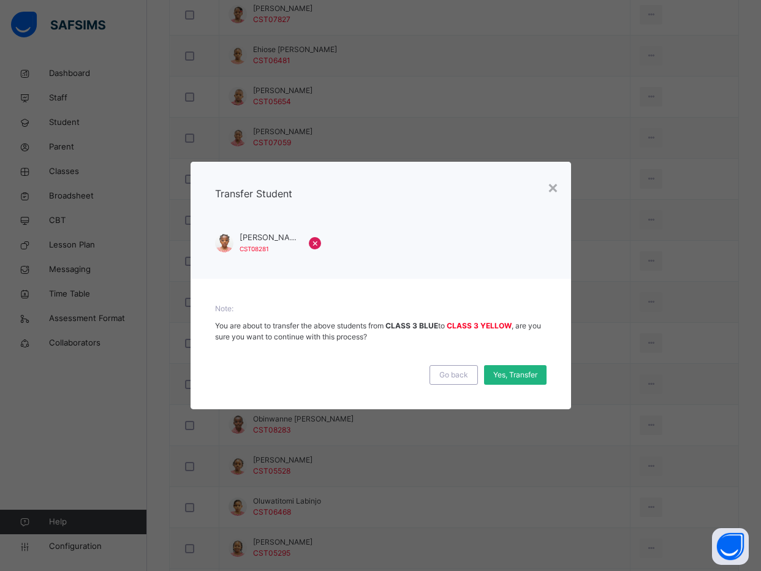
click at [516, 371] on span "Yes, Transfer" at bounding box center [515, 374] width 44 height 11
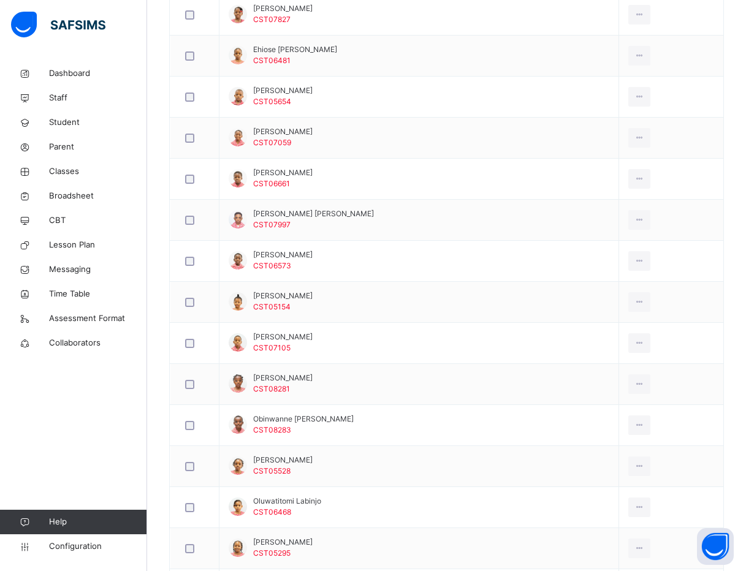
click at [106, 434] on div "Dashboard Staff Student Parent Classes Broadsheet CBT Lesson Plan Messaging Tim…" at bounding box center [73, 310] width 147 height 522
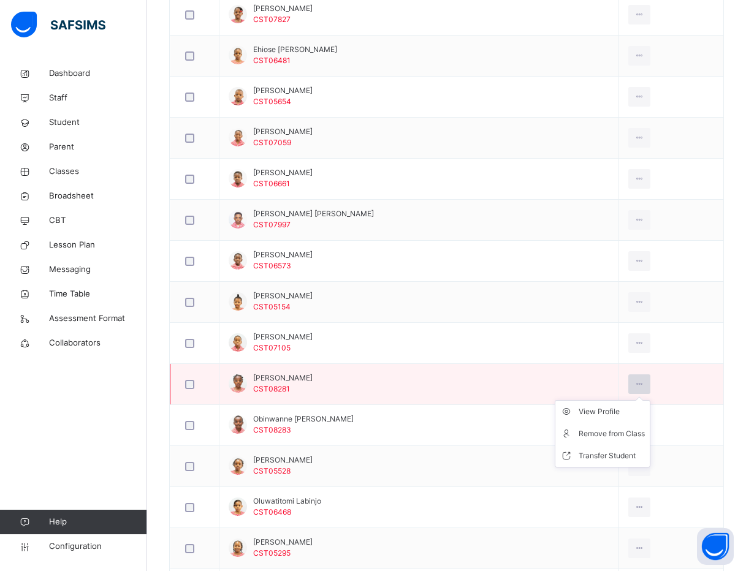
click at [645, 383] on div at bounding box center [639, 384] width 23 height 20
click at [610, 460] on div "Transfer Student" at bounding box center [611, 456] width 66 height 12
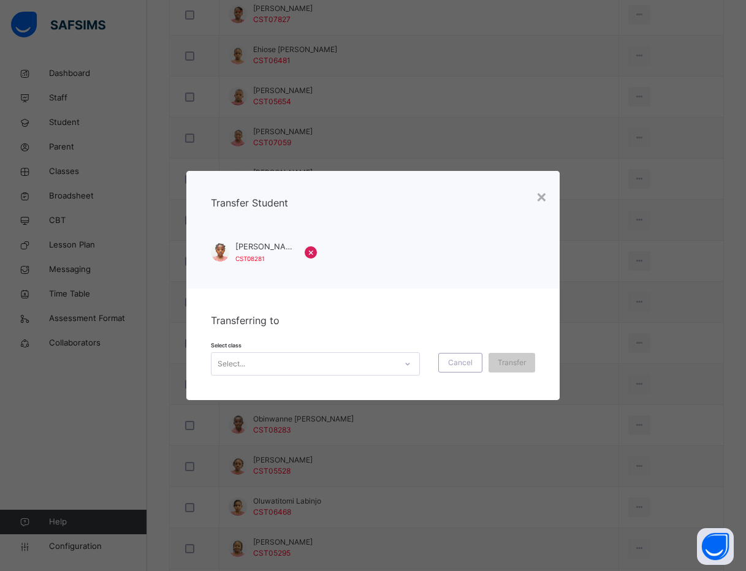
click at [265, 360] on div "Select..." at bounding box center [303, 363] width 184 height 19
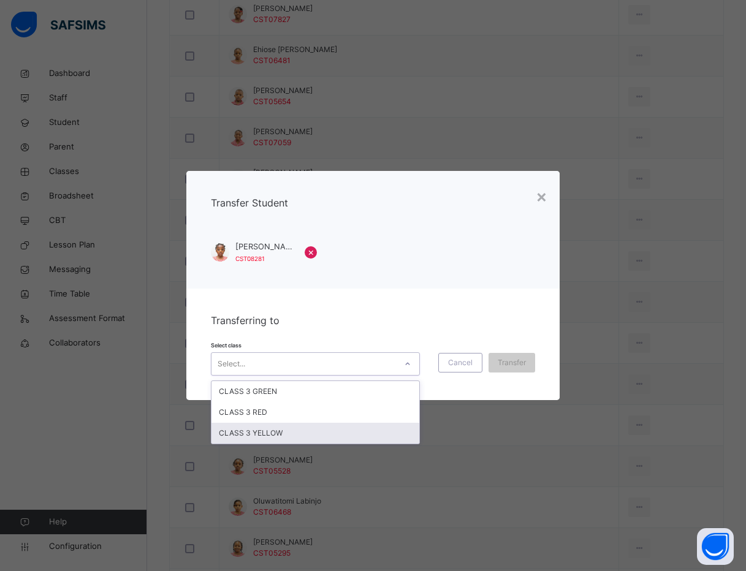
click at [271, 435] on div "CLASS 3 YELLOW" at bounding box center [315, 433] width 208 height 21
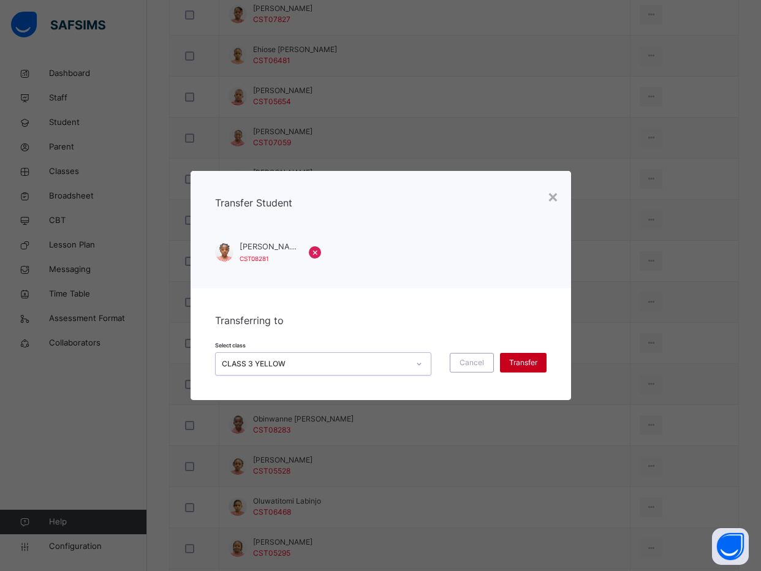
click at [513, 364] on span "Transfer" at bounding box center [523, 362] width 28 height 11
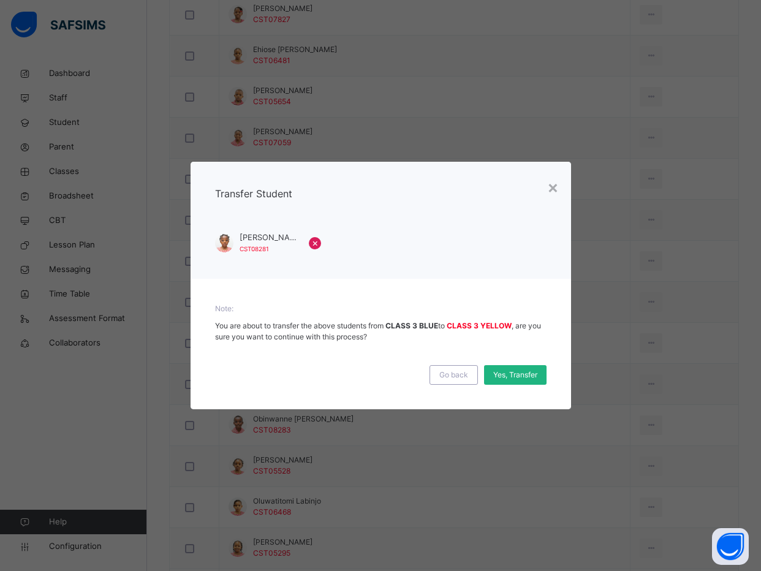
click at [513, 367] on div "Yes, Transfer" at bounding box center [515, 375] width 62 height 20
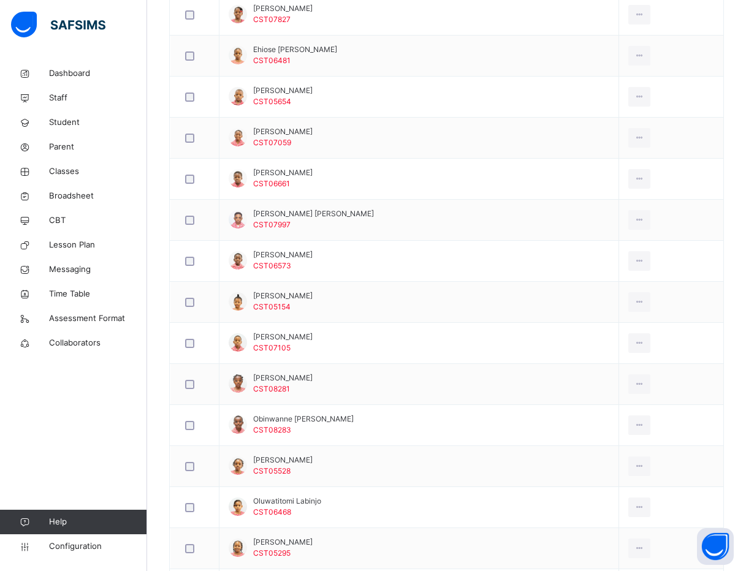
click at [115, 439] on div "Dashboard Staff Student Parent Classes Broadsheet CBT Lesson Plan Messaging Tim…" at bounding box center [73, 310] width 147 height 522
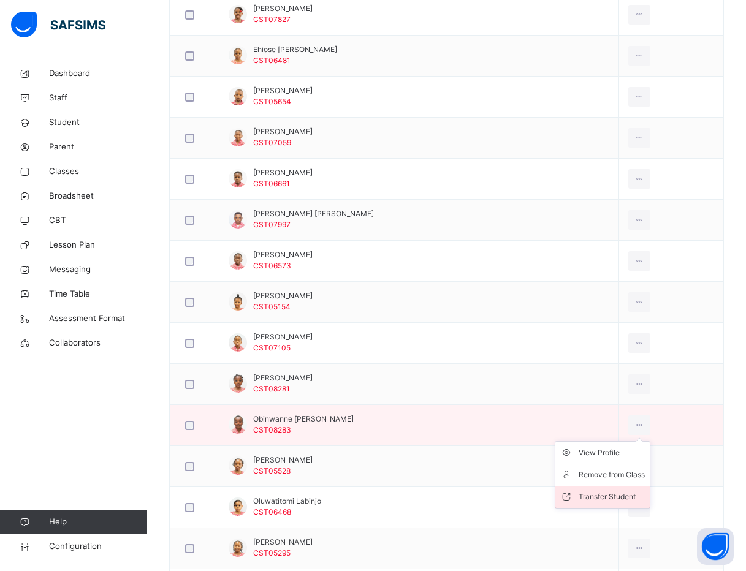
click at [619, 497] on div "Transfer Student" at bounding box center [611, 497] width 66 height 12
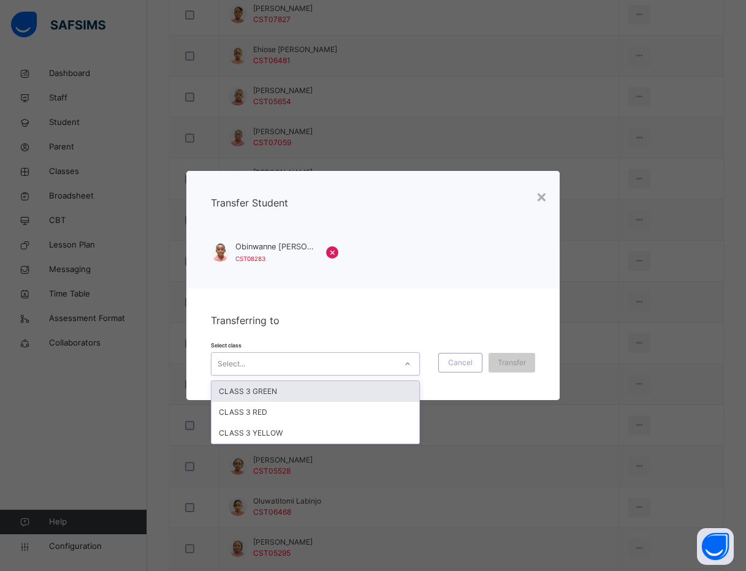
click at [369, 368] on div "Select..." at bounding box center [303, 363] width 184 height 19
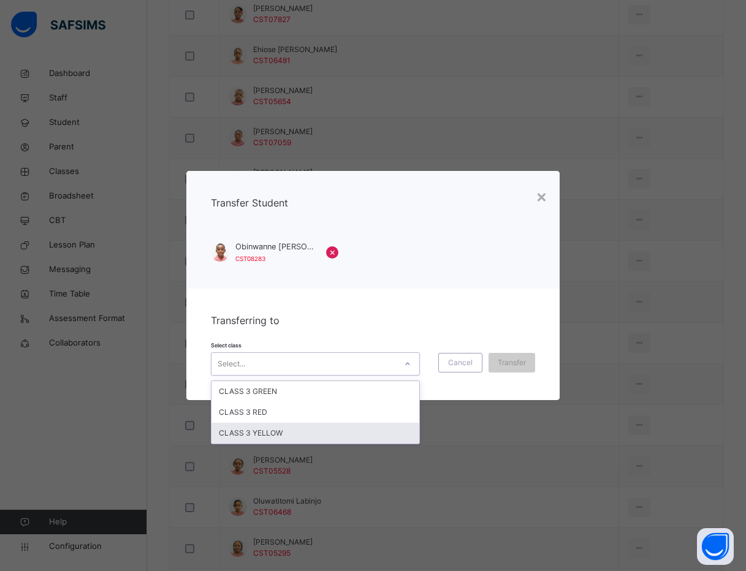
click at [352, 439] on div "CLASS 3 YELLOW" at bounding box center [315, 433] width 208 height 21
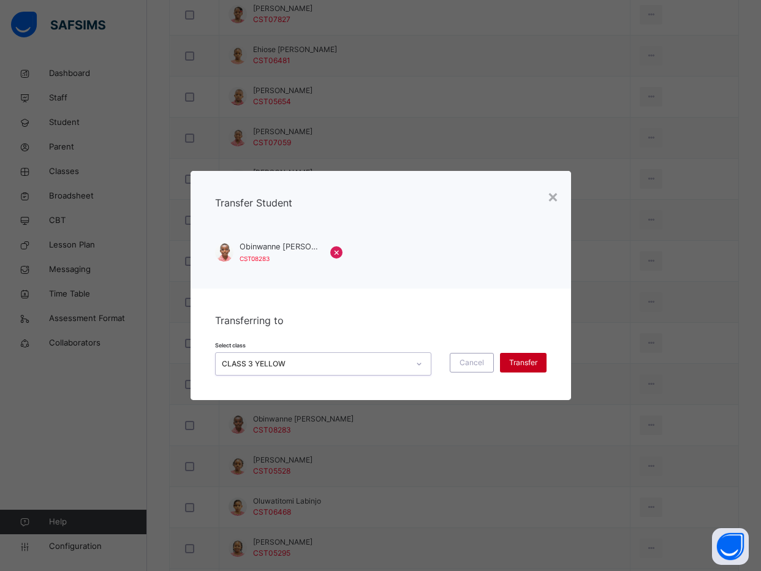
click at [521, 360] on span "Transfer" at bounding box center [523, 362] width 28 height 11
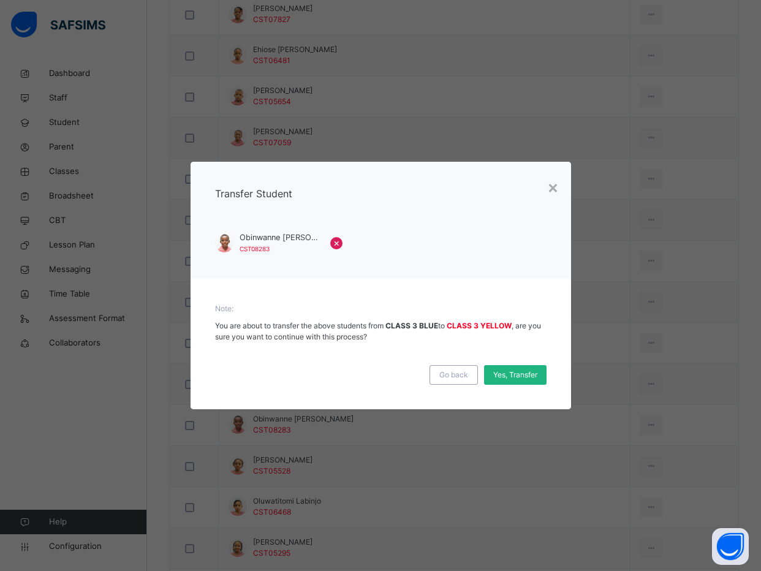
click at [521, 379] on span "Yes, Transfer" at bounding box center [515, 374] width 44 height 11
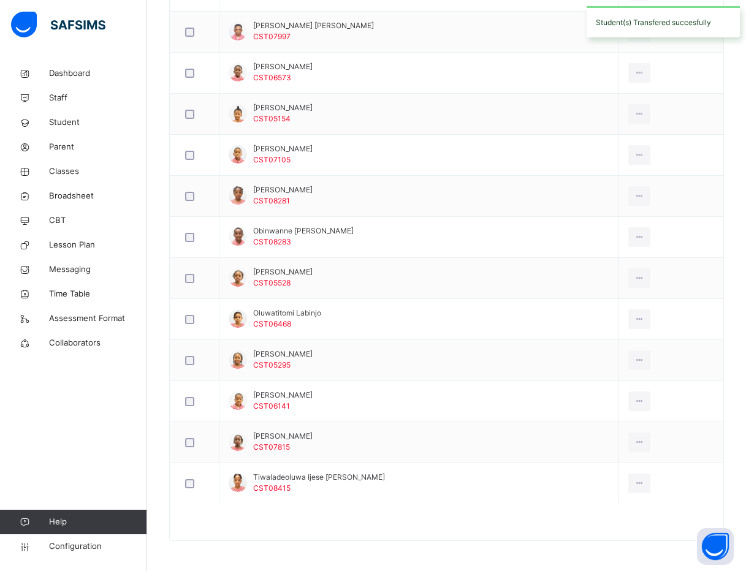
scroll to position [924, 0]
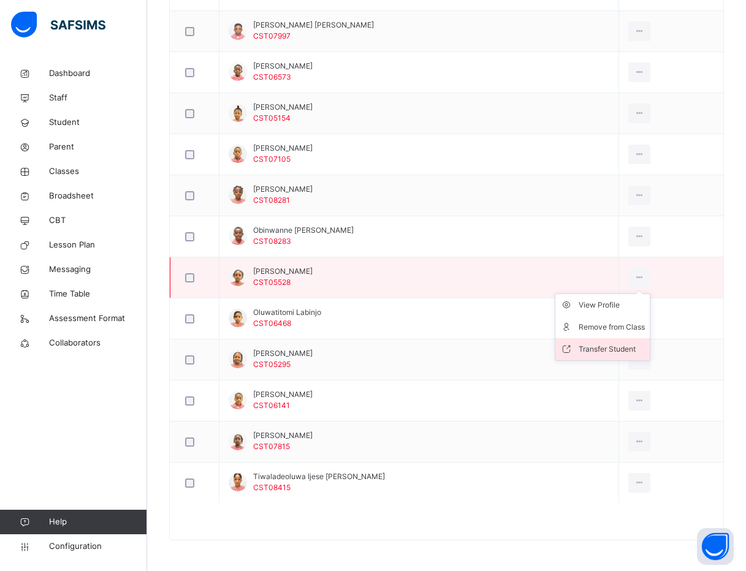
click at [587, 352] on div "Transfer Student" at bounding box center [611, 349] width 66 height 12
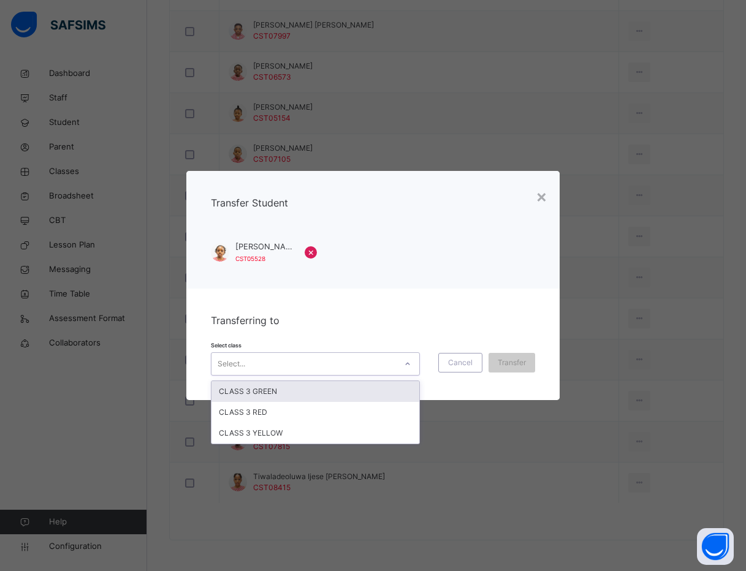
click at [312, 364] on div "Select..." at bounding box center [303, 363] width 184 height 19
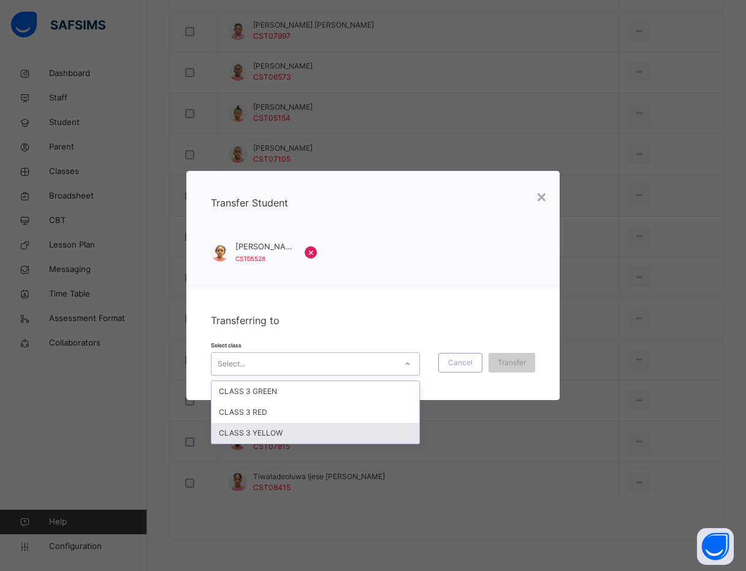
click at [265, 433] on div "CLASS 3 YELLOW" at bounding box center [315, 433] width 208 height 21
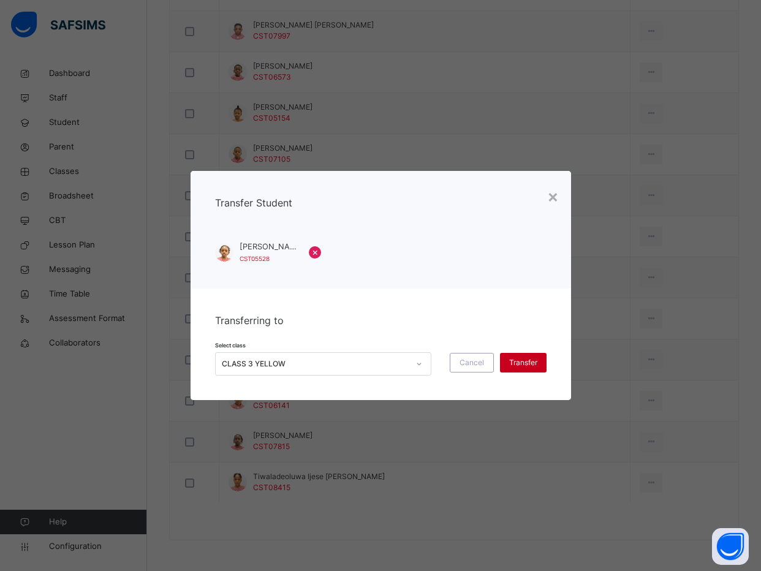
click at [520, 363] on span "Transfer" at bounding box center [523, 362] width 28 height 11
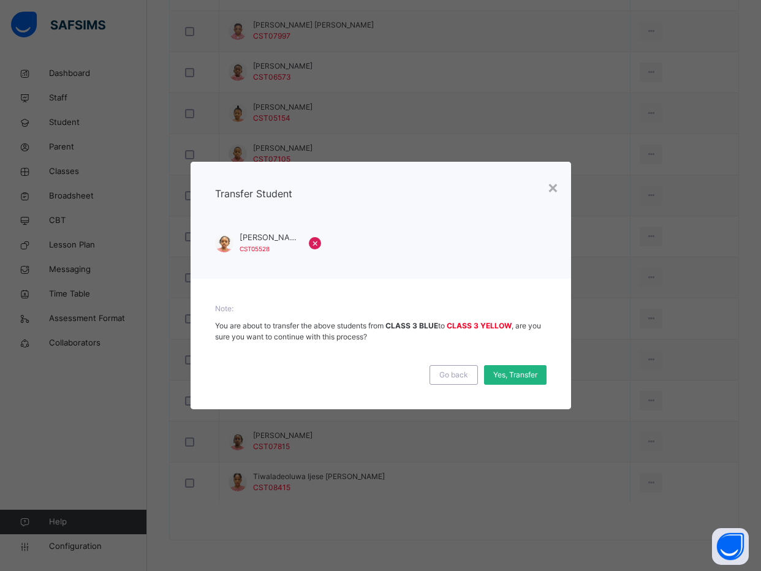
click at [516, 371] on span "Yes, Transfer" at bounding box center [515, 374] width 44 height 11
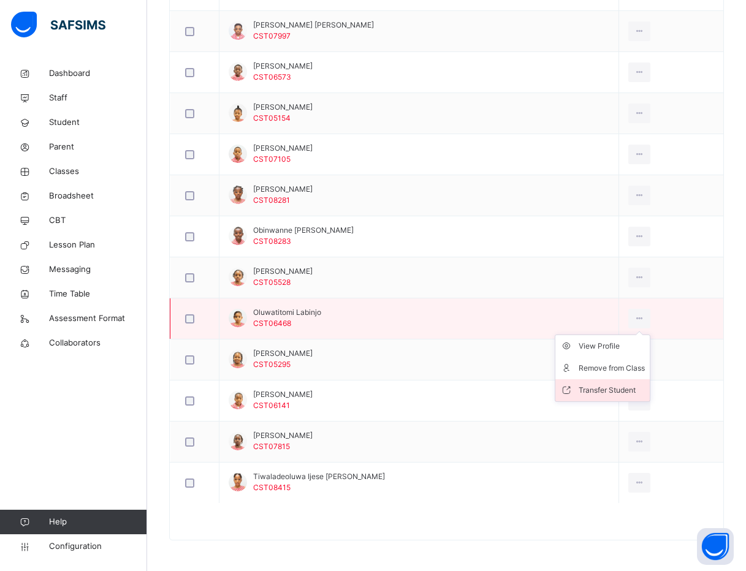
click at [602, 379] on li "Transfer Student" at bounding box center [602, 390] width 94 height 22
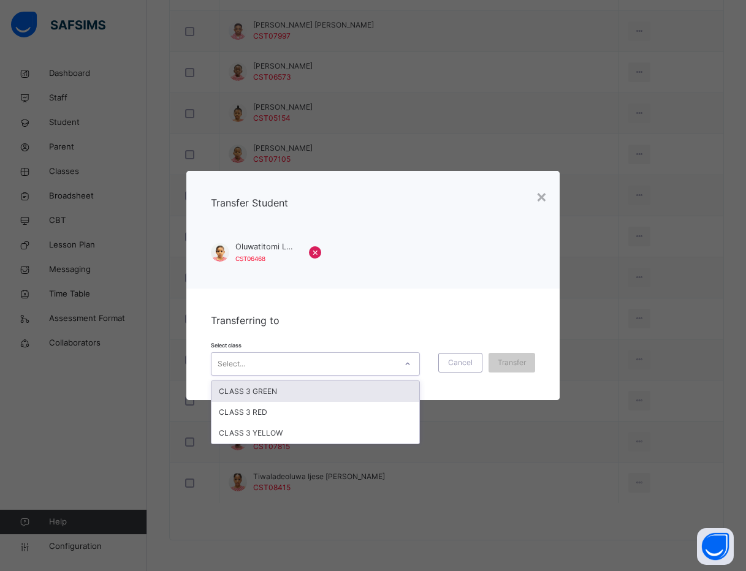
click at [327, 360] on div "Select..." at bounding box center [303, 363] width 184 height 19
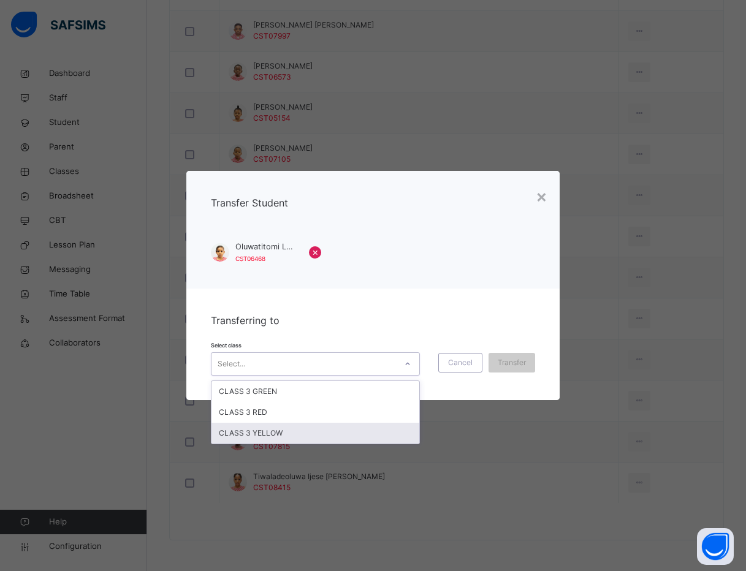
click at [277, 430] on div "CLASS 3 YELLOW" at bounding box center [315, 433] width 208 height 21
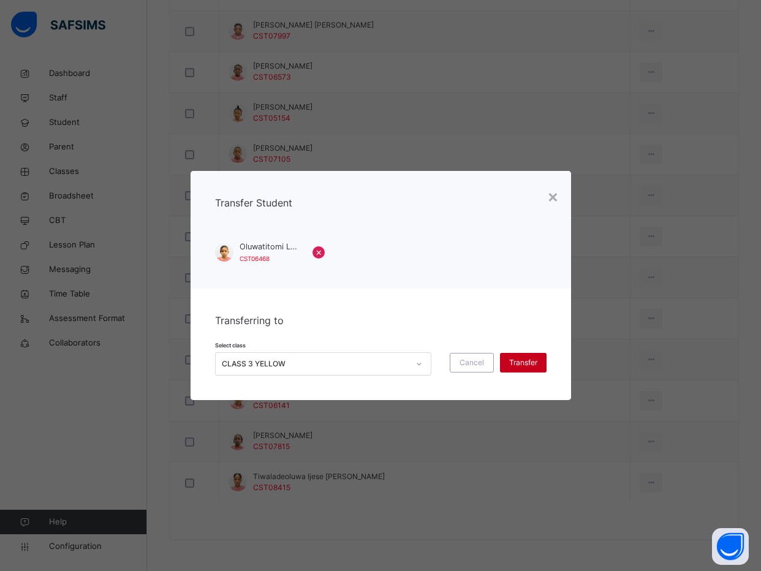
click at [536, 358] on span "Transfer" at bounding box center [523, 362] width 28 height 11
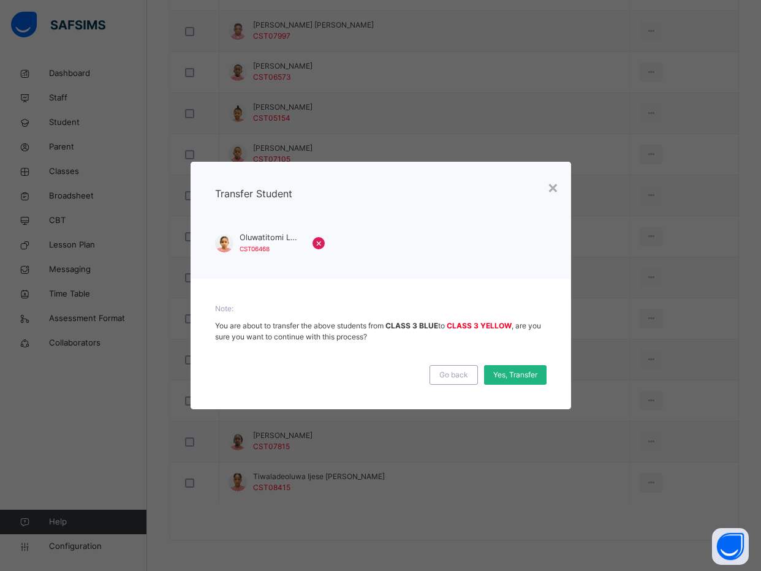
click at [519, 374] on span "Yes, Transfer" at bounding box center [515, 374] width 44 height 11
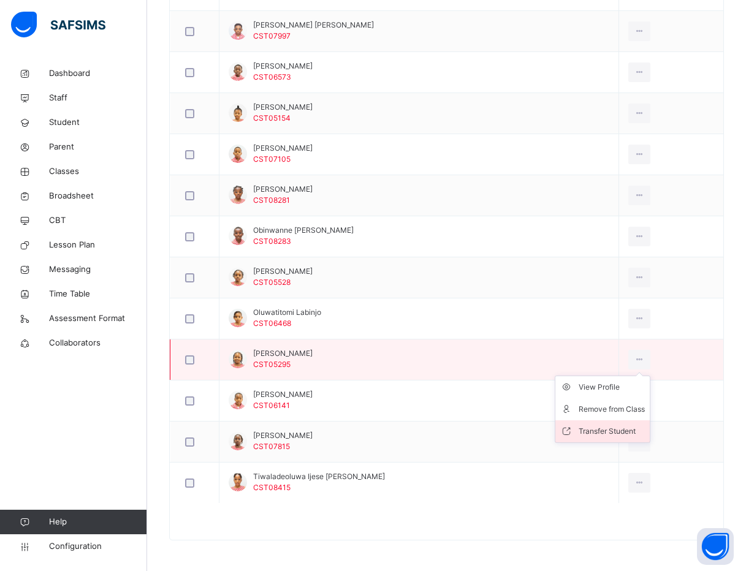
click at [613, 425] on div "Transfer Student" at bounding box center [611, 431] width 66 height 12
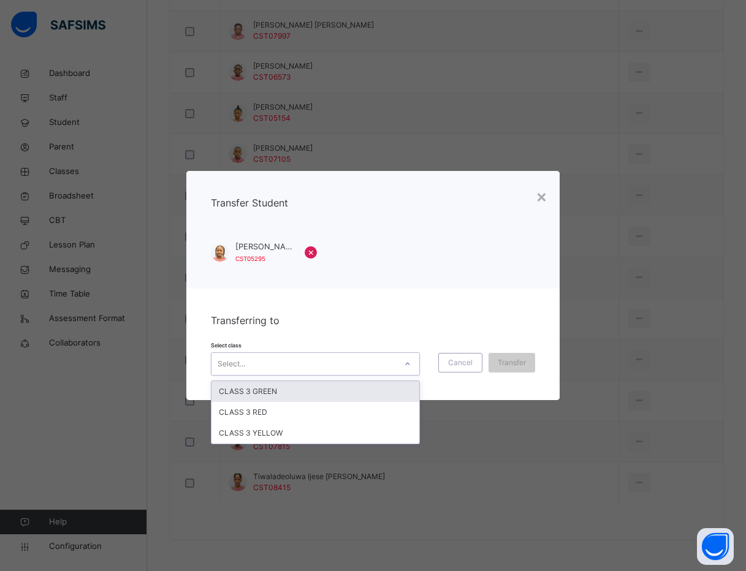
click at [305, 358] on div "Select..." at bounding box center [303, 363] width 184 height 19
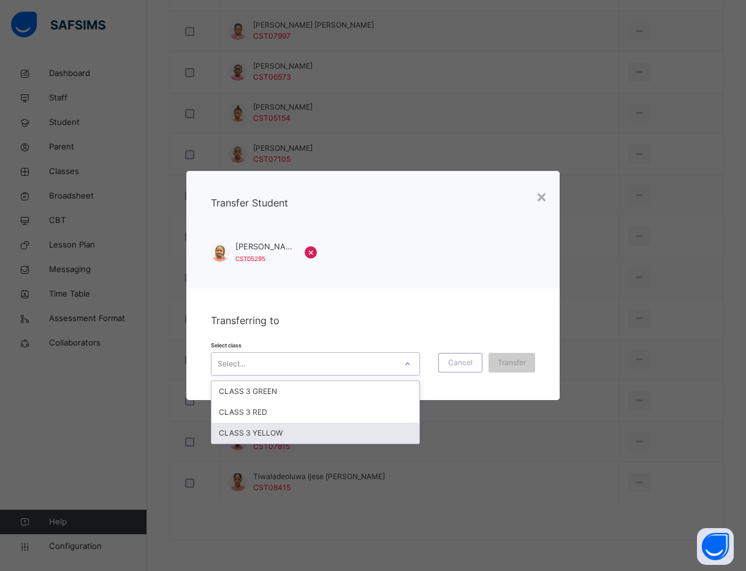
click at [289, 433] on div "CLASS 3 YELLOW" at bounding box center [315, 433] width 208 height 21
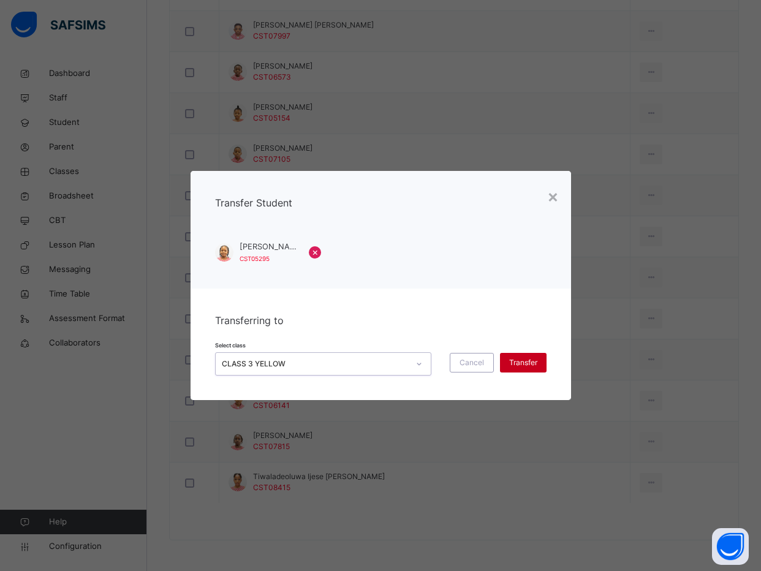
click at [524, 364] on span "Transfer" at bounding box center [523, 362] width 28 height 11
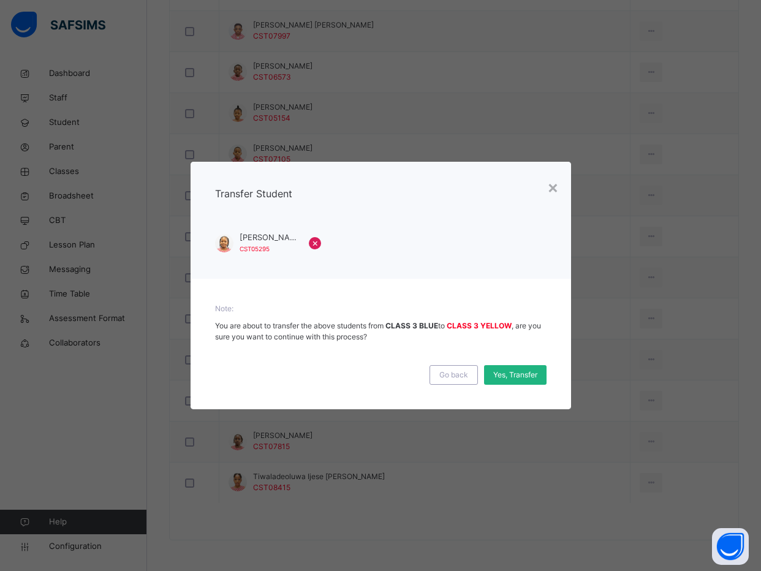
click at [521, 369] on span "Yes, Transfer" at bounding box center [515, 374] width 44 height 11
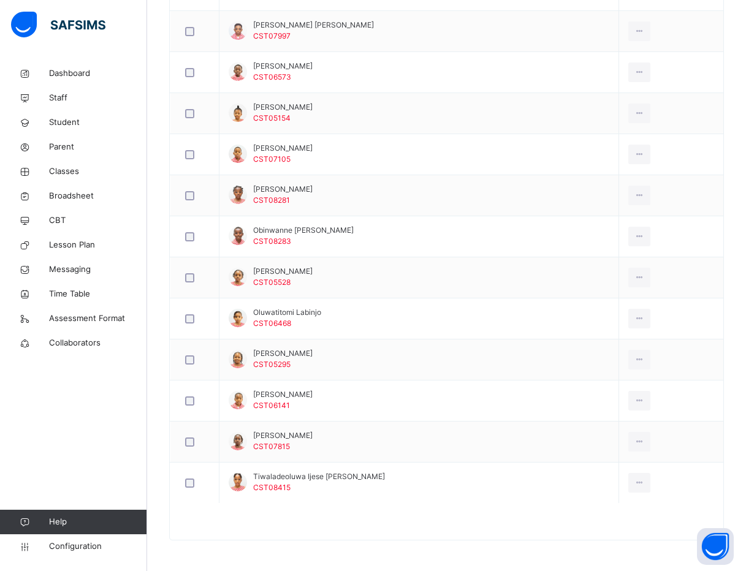
click at [86, 443] on div "Dashboard Staff Student Parent Classes Broadsheet CBT Lesson Plan Messaging Tim…" at bounding box center [73, 310] width 147 height 522
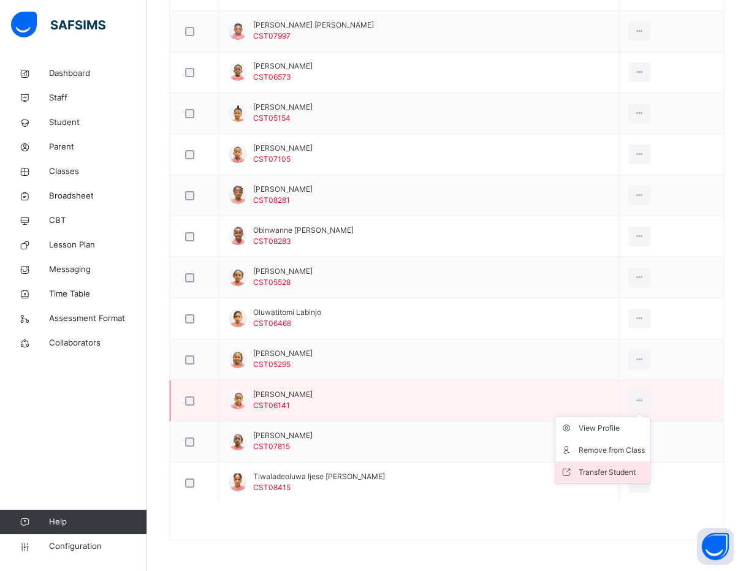
click at [610, 469] on div "Transfer Student" at bounding box center [611, 472] width 66 height 12
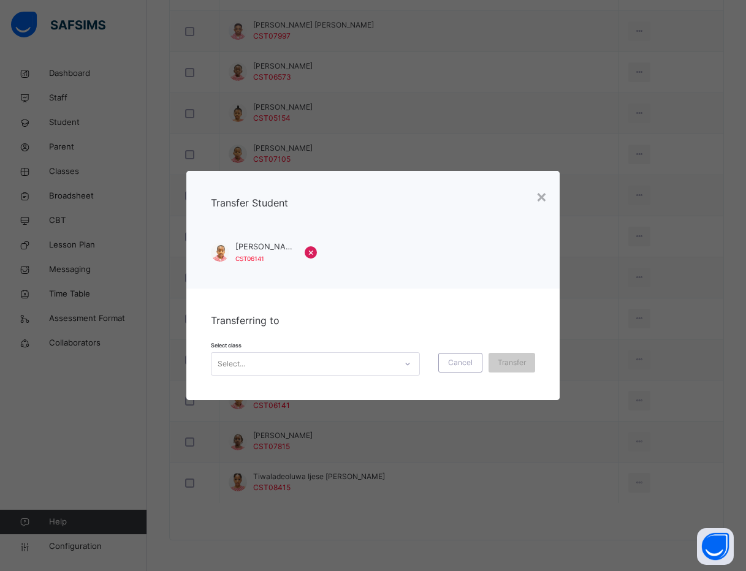
click at [376, 362] on div "Select..." at bounding box center [303, 363] width 184 height 19
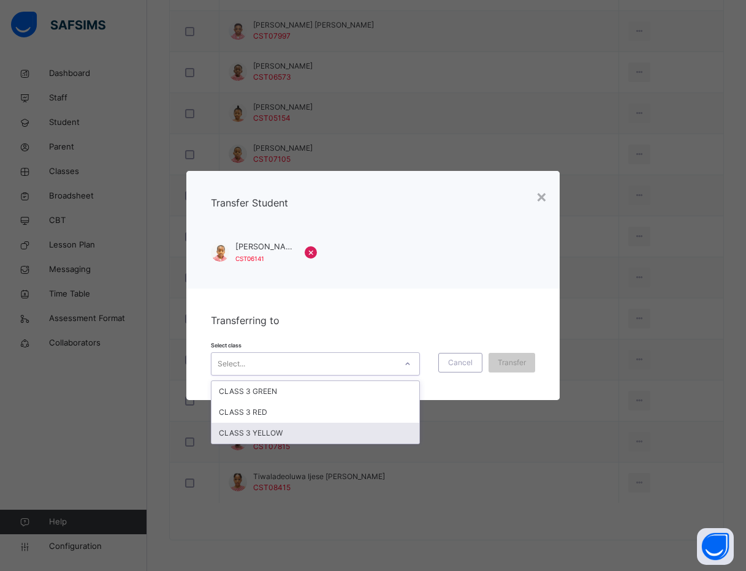
click at [341, 432] on div "CLASS 3 YELLOW" at bounding box center [315, 433] width 208 height 21
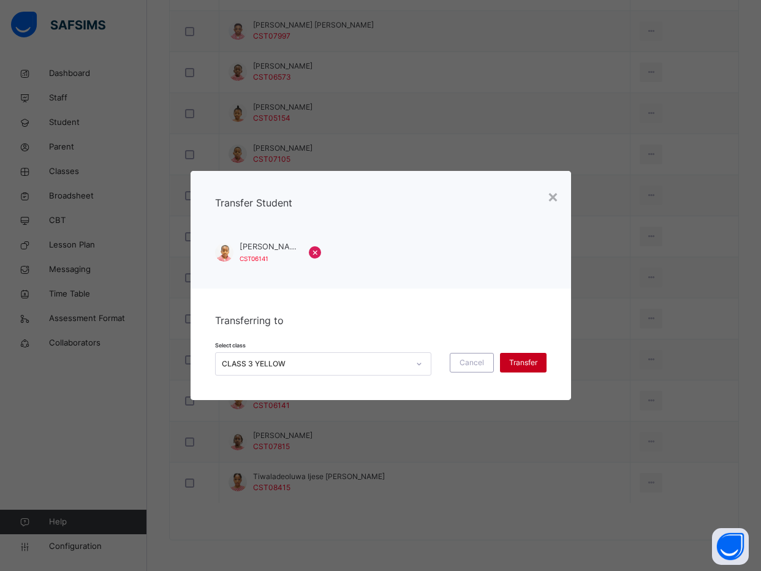
click at [521, 360] on span "Transfer" at bounding box center [523, 362] width 28 height 11
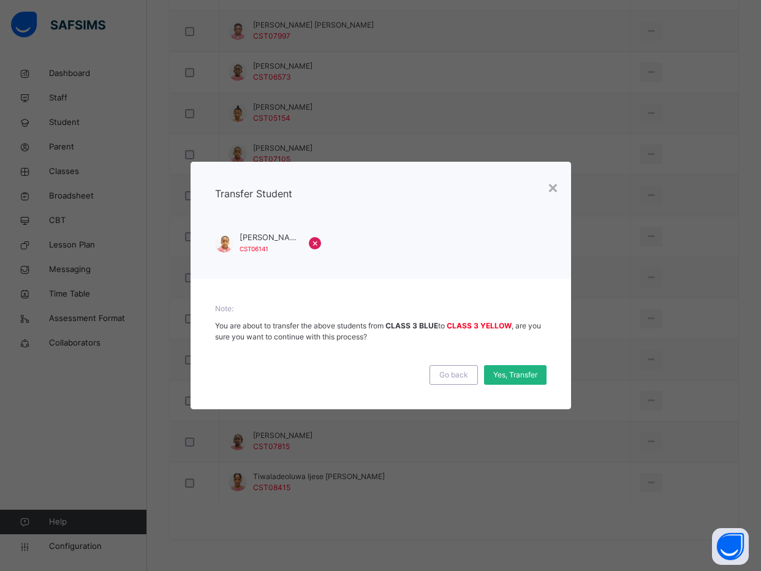
click at [506, 369] on div "Yes, Transfer" at bounding box center [515, 375] width 62 height 20
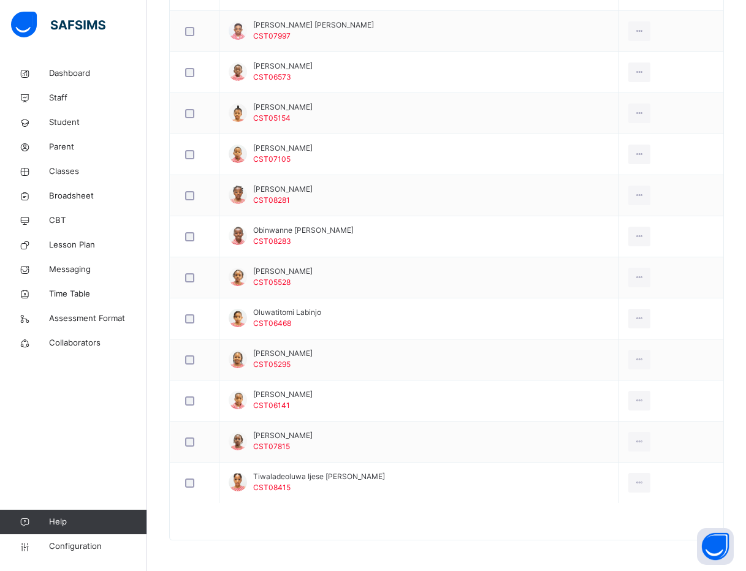
click at [323, 524] on div at bounding box center [446, 527] width 553 height 25
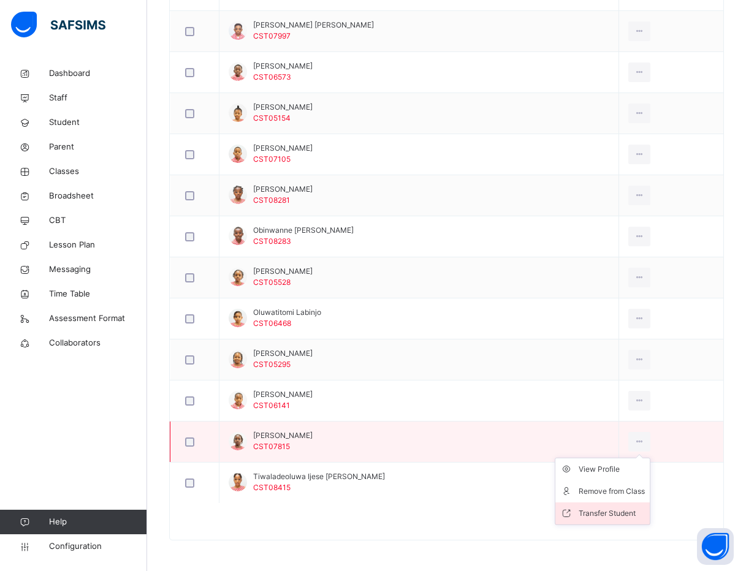
click at [605, 506] on li "Transfer Student" at bounding box center [602, 513] width 94 height 22
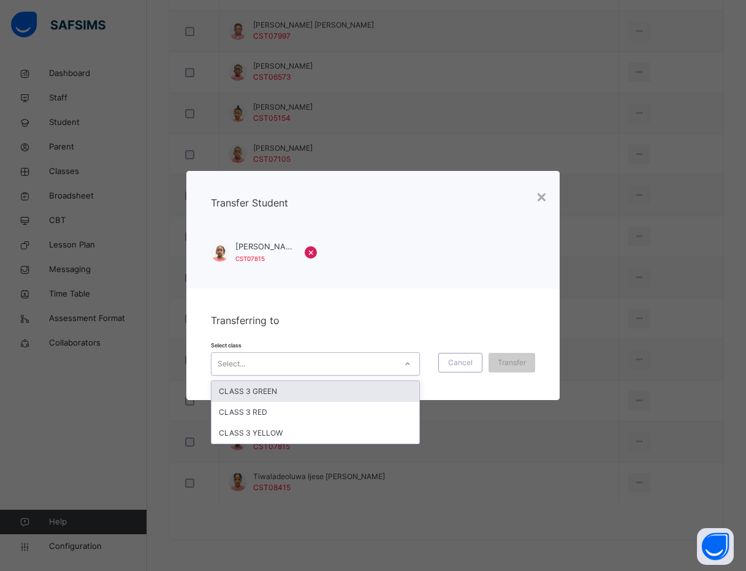
click at [373, 368] on div "Select..." at bounding box center [303, 363] width 184 height 19
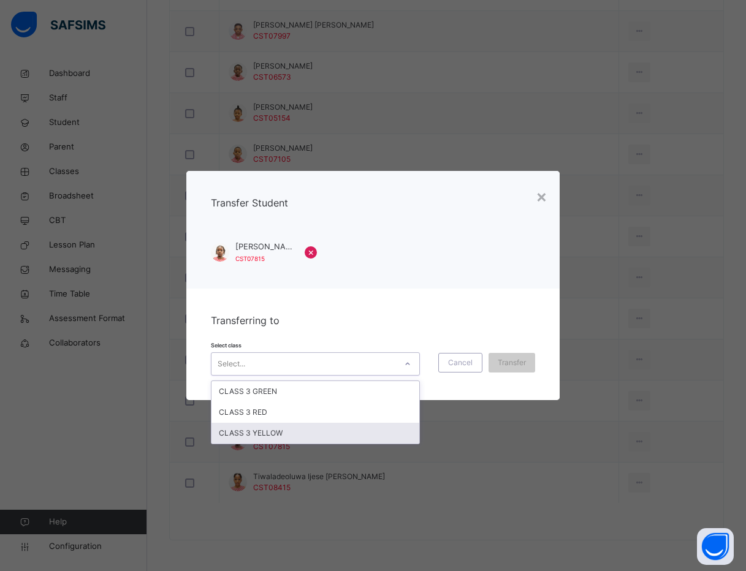
click at [354, 427] on div "CLASS 3 YELLOW" at bounding box center [315, 433] width 208 height 21
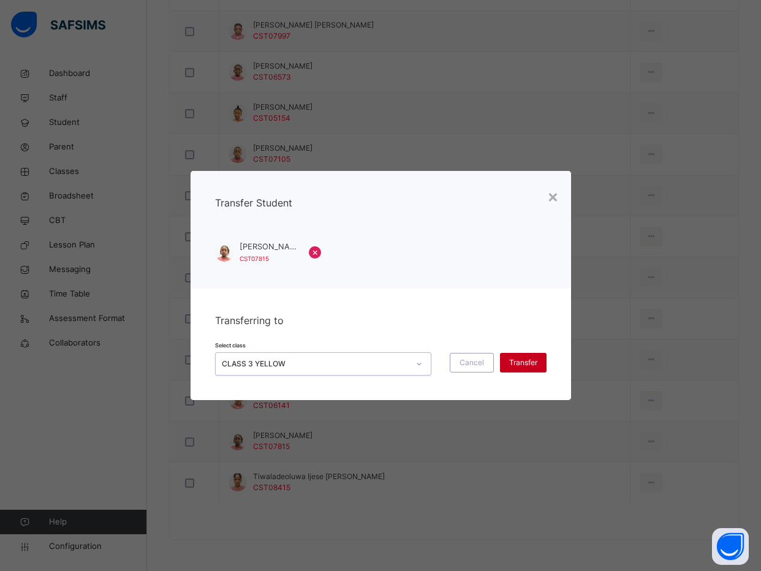
click at [521, 359] on span "Transfer" at bounding box center [523, 362] width 28 height 11
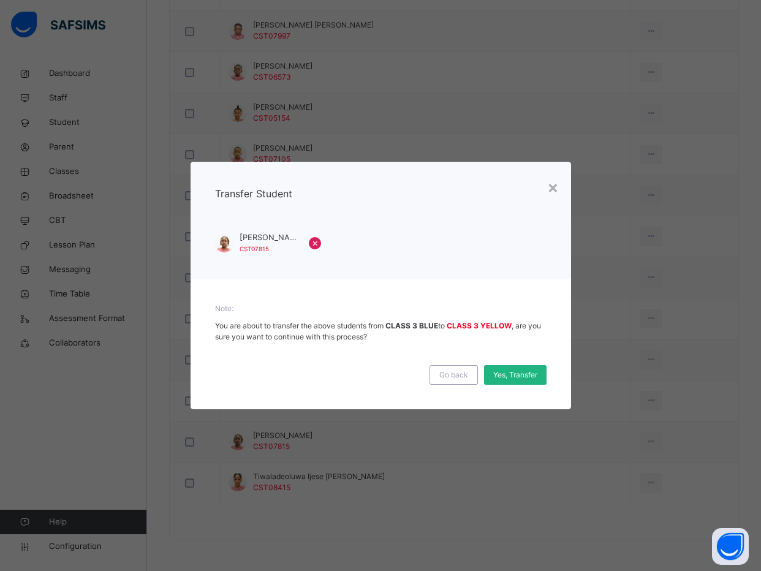
click at [521, 374] on span "Yes, Transfer" at bounding box center [515, 374] width 44 height 11
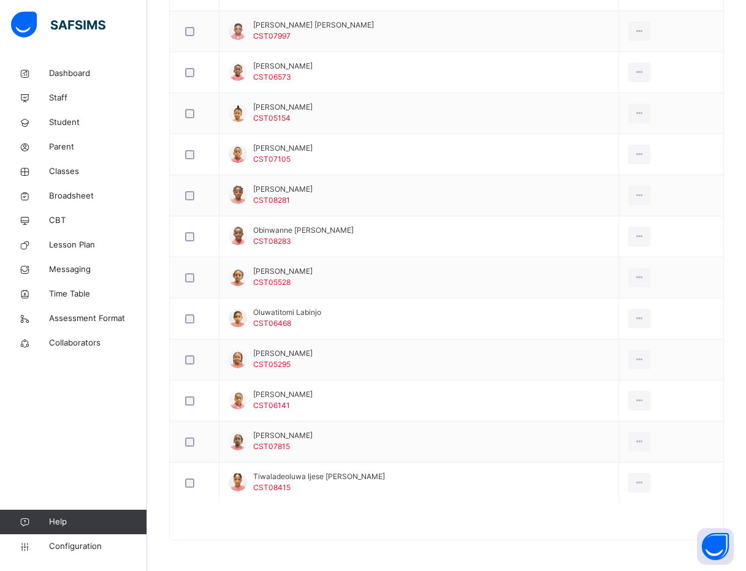
click at [437, 529] on div at bounding box center [446, 527] width 553 height 25
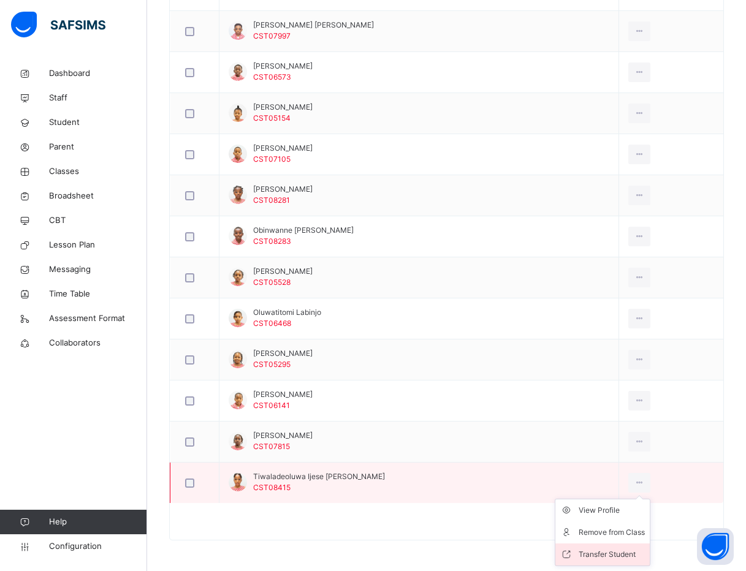
click at [606, 549] on div "Transfer Student" at bounding box center [611, 554] width 66 height 12
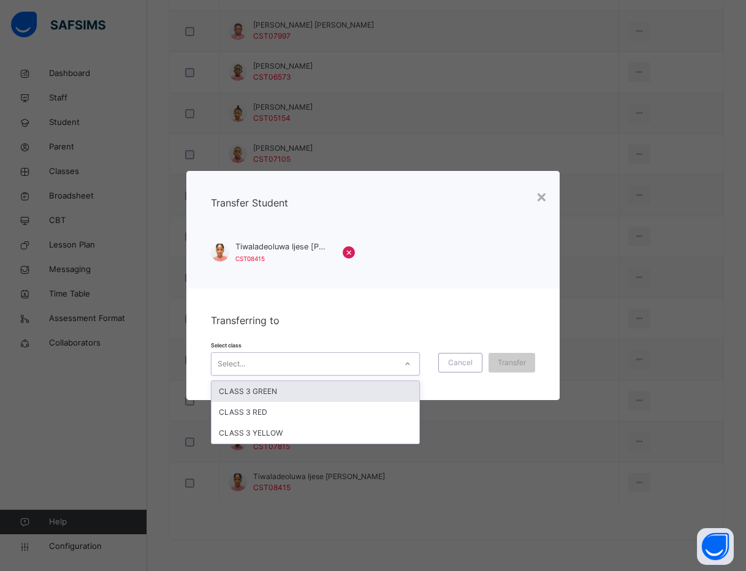
click at [364, 356] on div "Select..." at bounding box center [303, 363] width 184 height 19
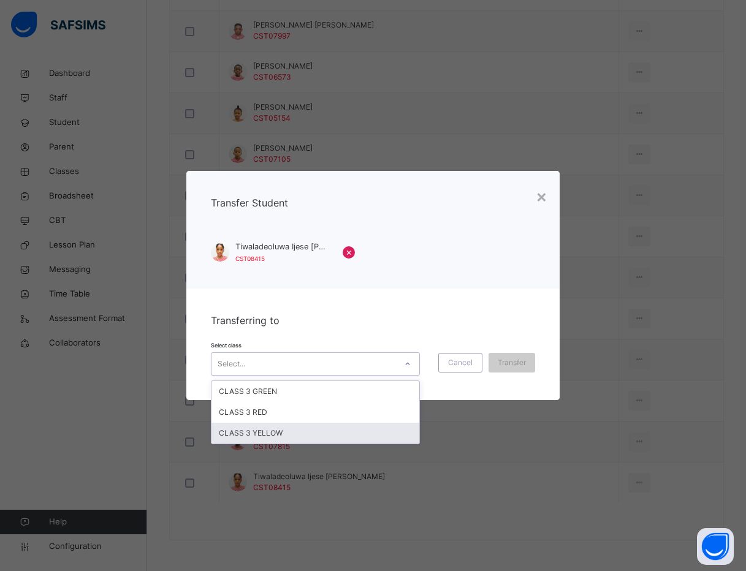
click at [339, 430] on div "CLASS 3 YELLOW" at bounding box center [315, 433] width 208 height 21
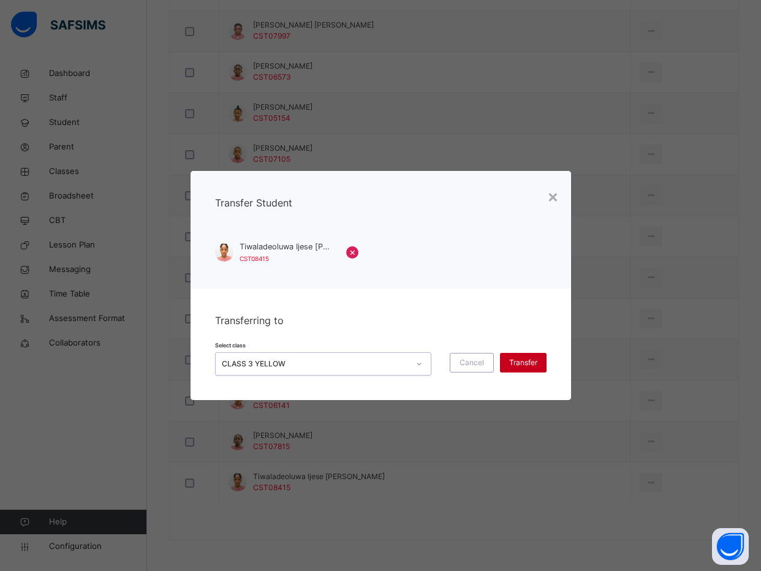
click at [513, 356] on div "Transfer" at bounding box center [523, 363] width 47 height 20
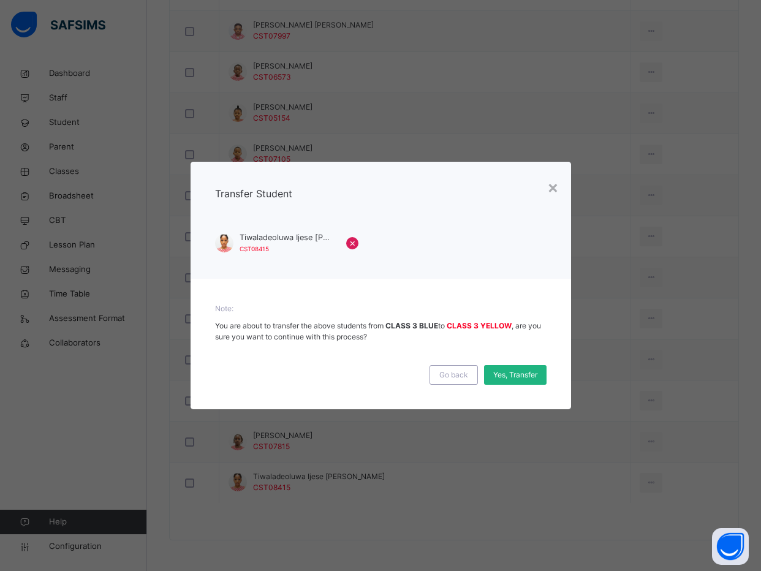
click at [511, 378] on span "Yes, Transfer" at bounding box center [515, 374] width 44 height 11
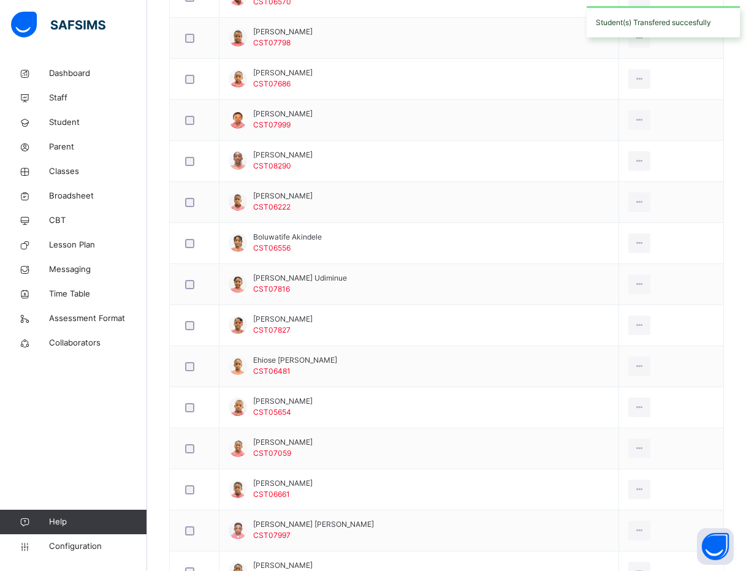
scroll to position [0, 0]
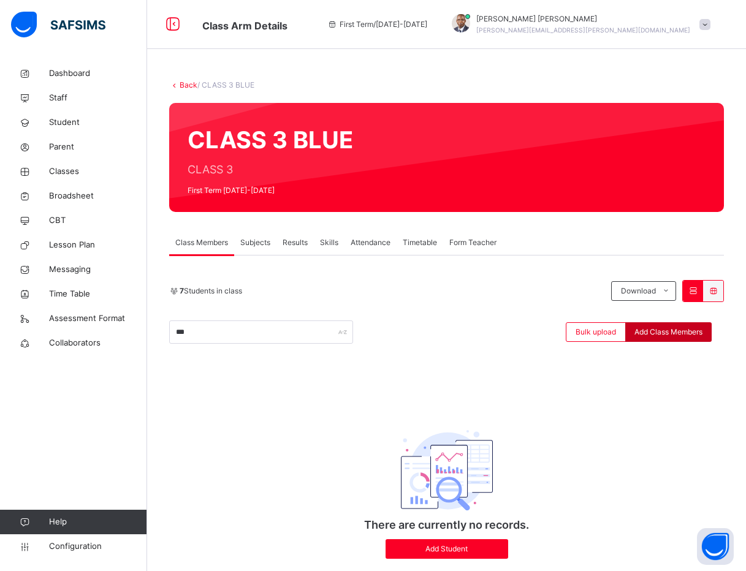
type input "***"
click at [664, 331] on span "Add Class Members" at bounding box center [668, 332] width 68 height 11
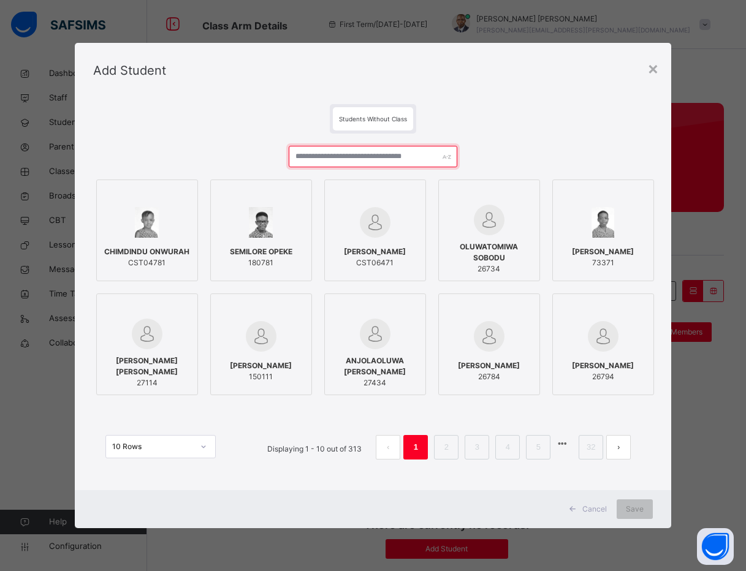
click at [356, 163] on input "text" at bounding box center [373, 156] width 168 height 21
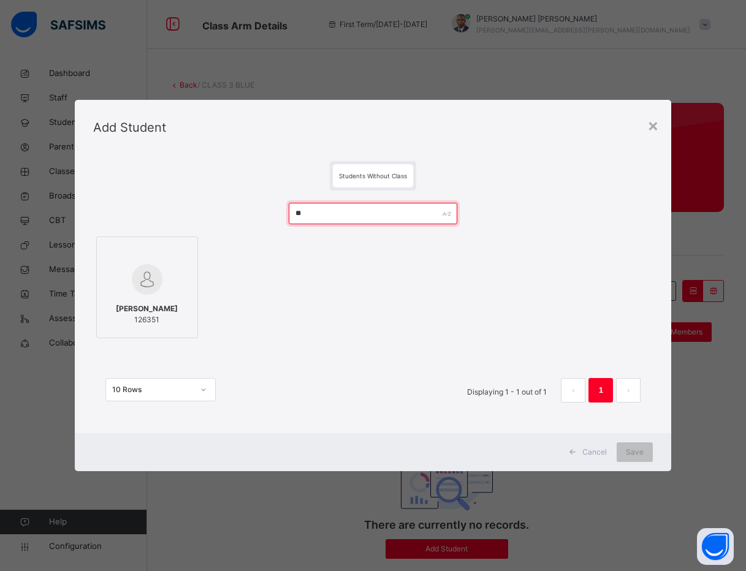
type input "*"
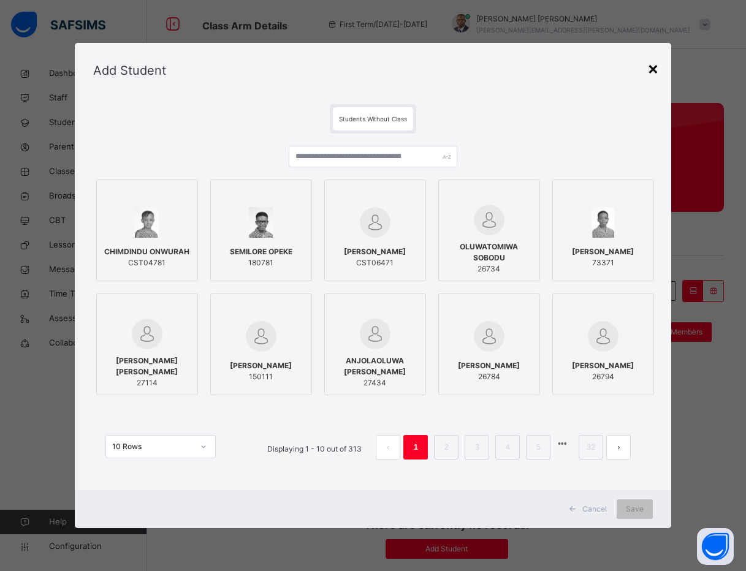
click at [654, 65] on div "×" at bounding box center [653, 68] width 12 height 26
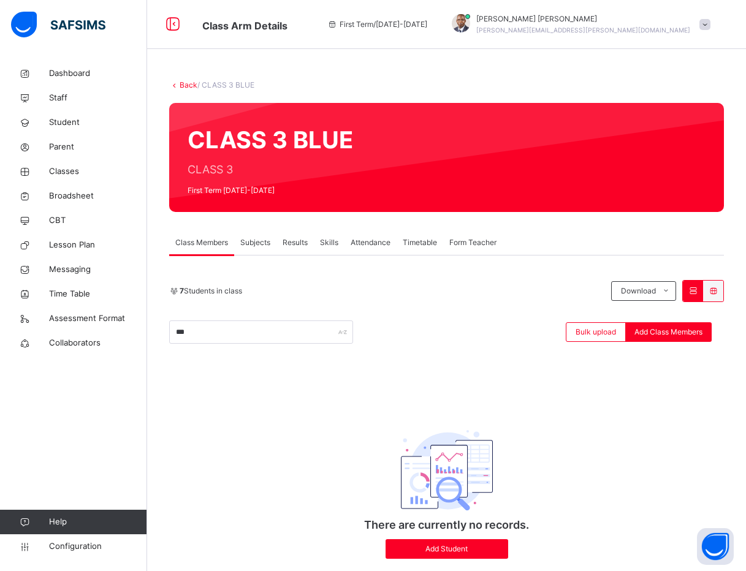
click at [187, 86] on link "Back" at bounding box center [188, 84] width 18 height 9
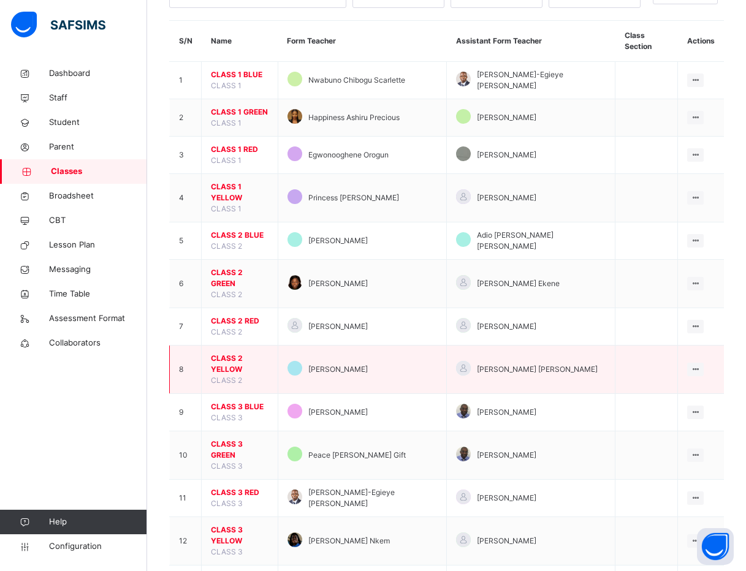
scroll to position [184, 0]
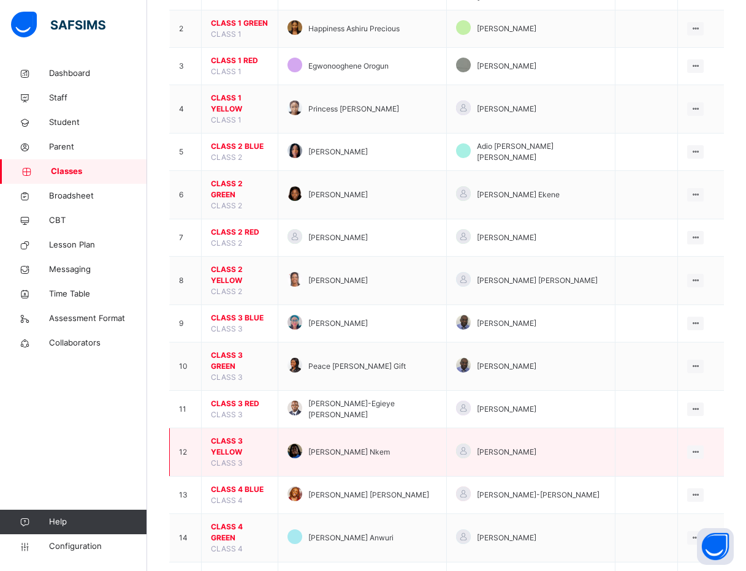
click at [243, 436] on span "CLASS 3 YELLOW" at bounding box center [240, 447] width 58 height 22
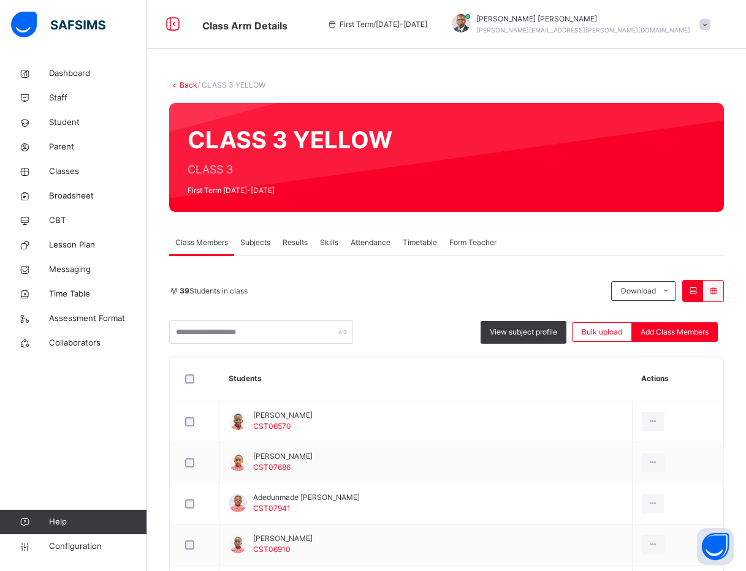
click at [189, 85] on link "Back" at bounding box center [188, 84] width 18 height 9
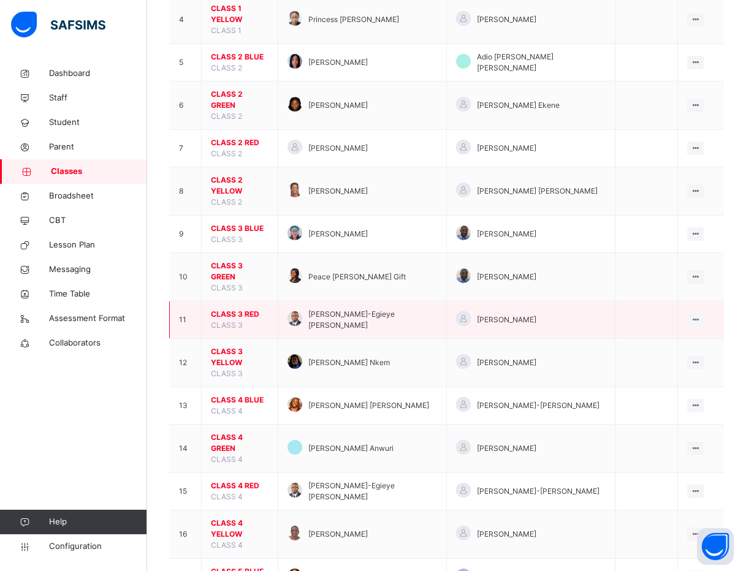
scroll to position [276, 0]
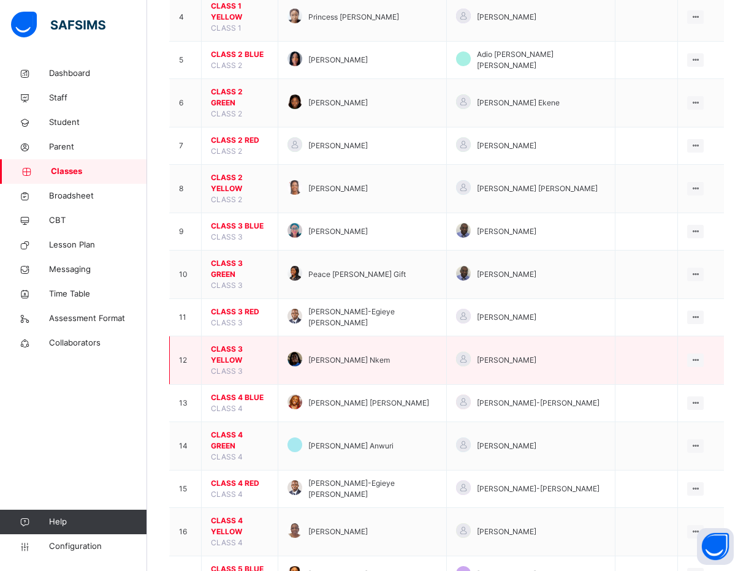
click at [241, 344] on span "CLASS 3 YELLOW" at bounding box center [240, 355] width 58 height 22
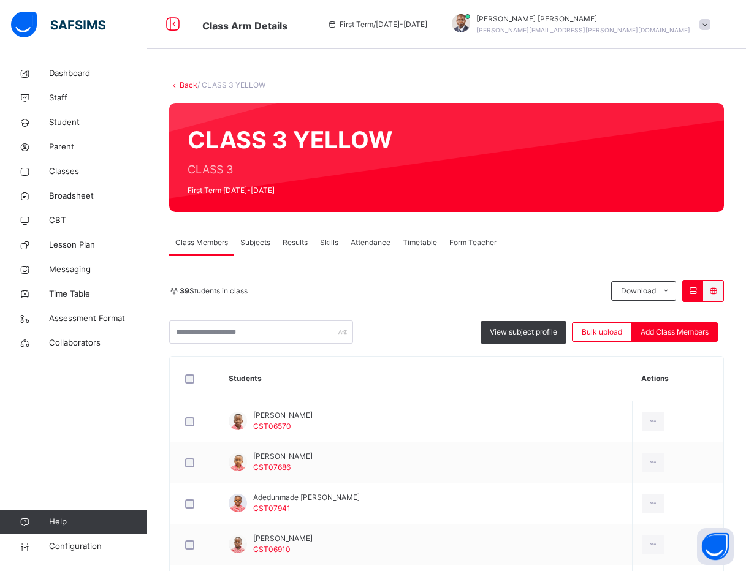
scroll to position [368, 0]
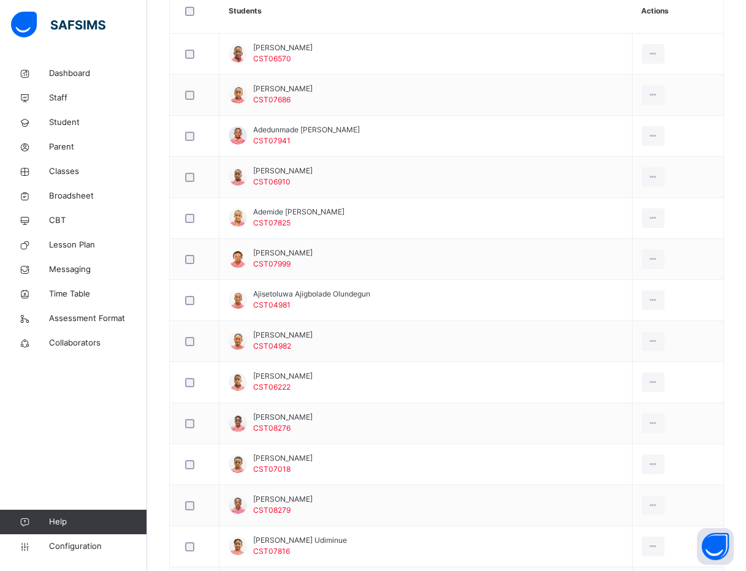
click at [339, 18] on th "Students" at bounding box center [425, 11] width 413 height 45
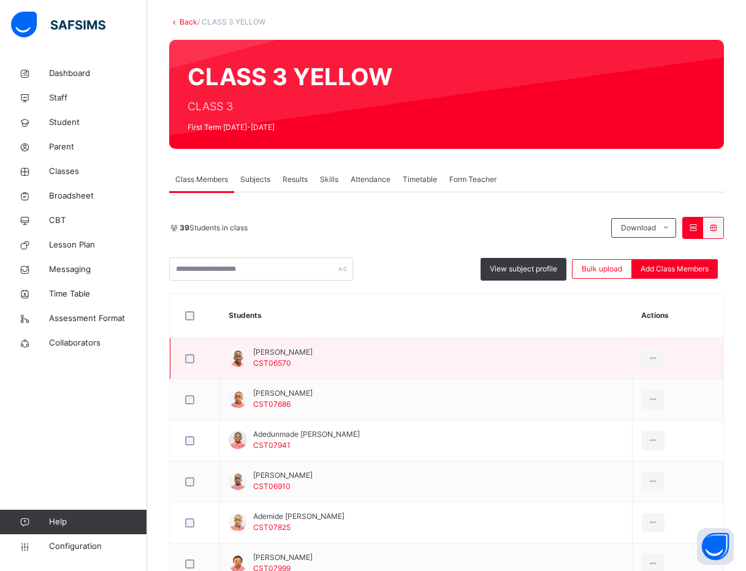
scroll to position [92, 0]
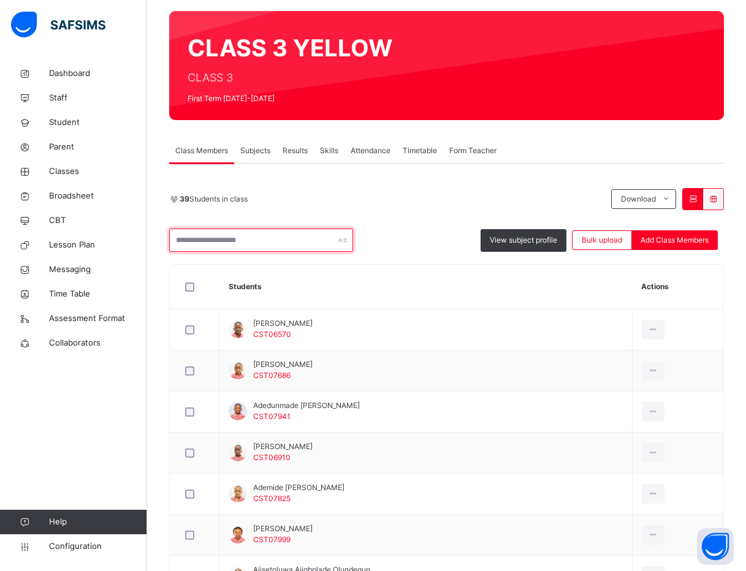
click at [272, 236] on input "text" at bounding box center [261, 239] width 184 height 23
click at [428, 251] on div "View subject profile Bulk upload Add Class Members" at bounding box center [446, 239] width 554 height 23
click at [393, 205] on div "39 Students in class Download Pdf Report Excel Report" at bounding box center [446, 199] width 554 height 22
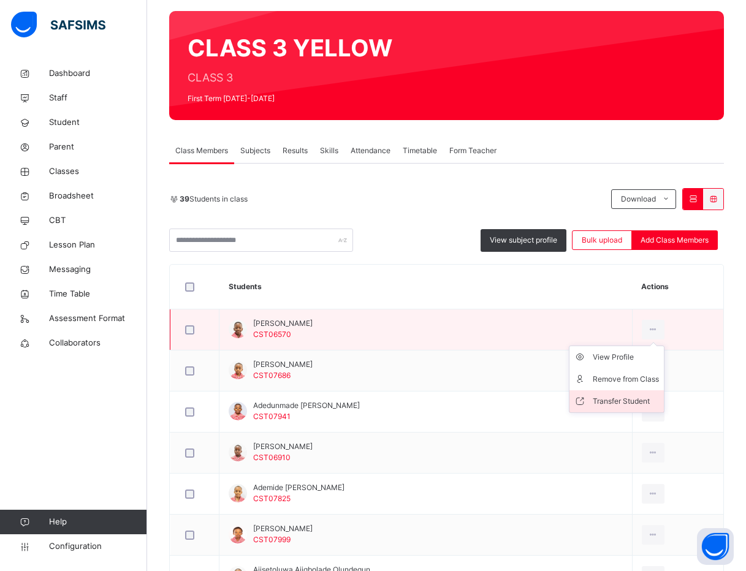
click at [603, 399] on div "Transfer Student" at bounding box center [625, 401] width 66 height 12
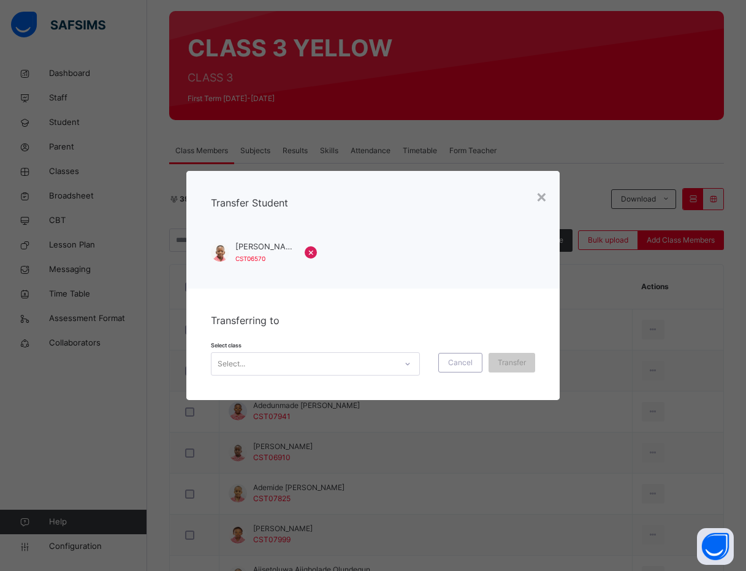
click at [390, 368] on div "Select..." at bounding box center [303, 363] width 184 height 19
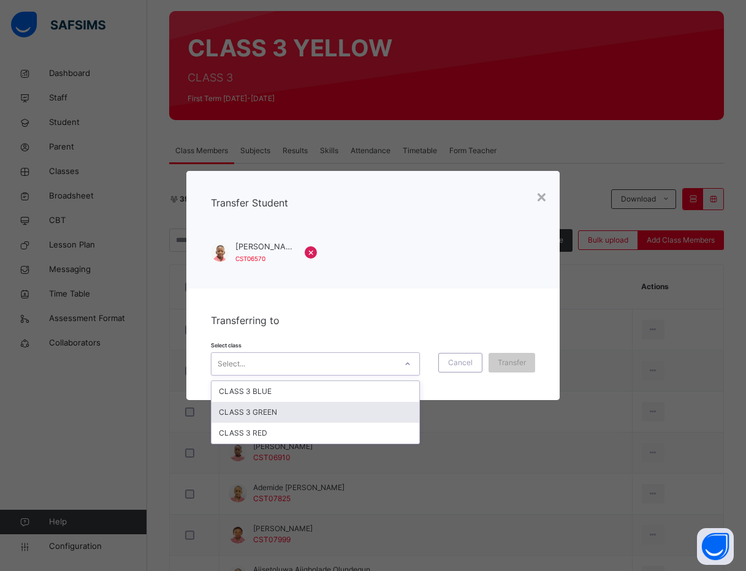
click at [352, 412] on div "CLASS 3 GREEN" at bounding box center [315, 412] width 208 height 21
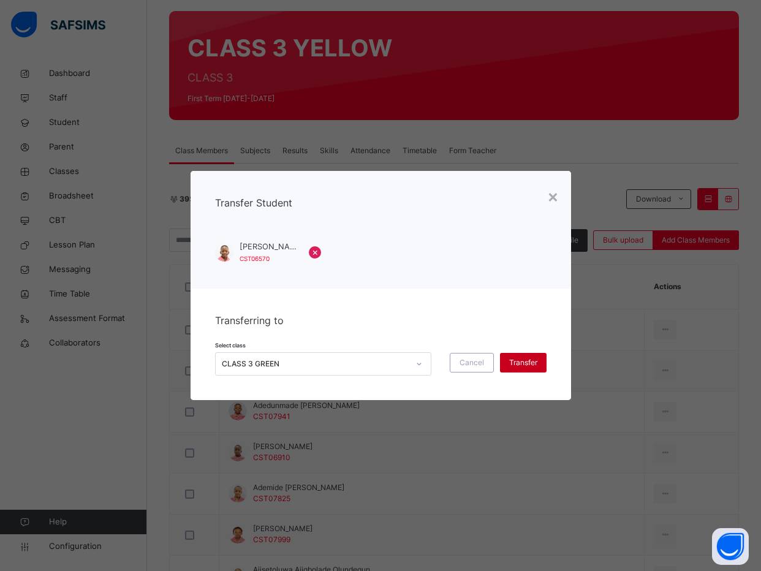
click at [523, 363] on span "Transfer" at bounding box center [523, 362] width 28 height 11
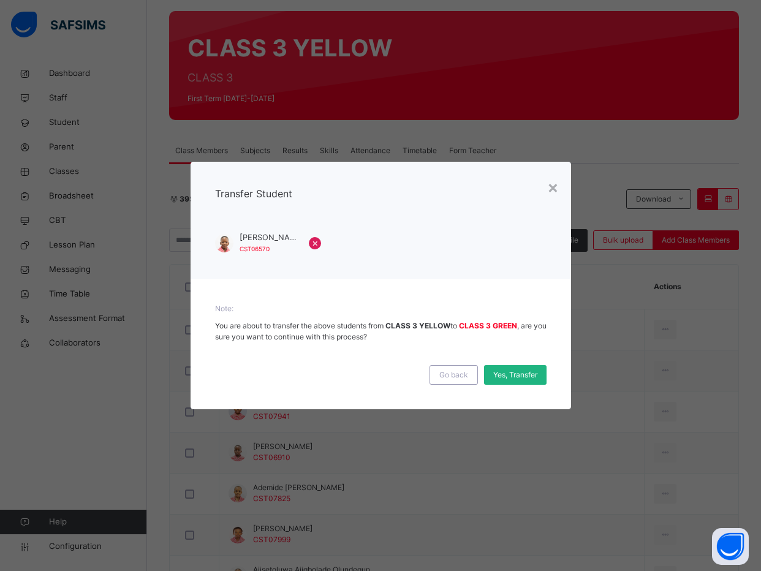
click at [520, 380] on span "Yes, Transfer" at bounding box center [515, 374] width 44 height 11
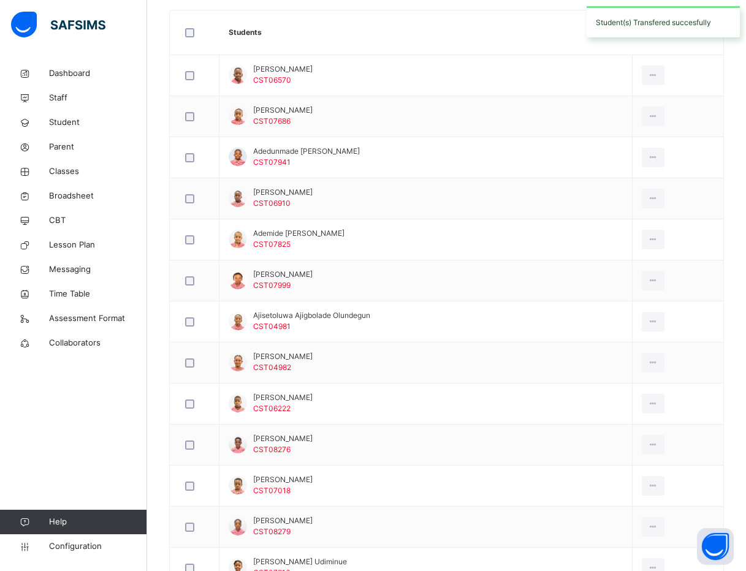
scroll to position [368, 0]
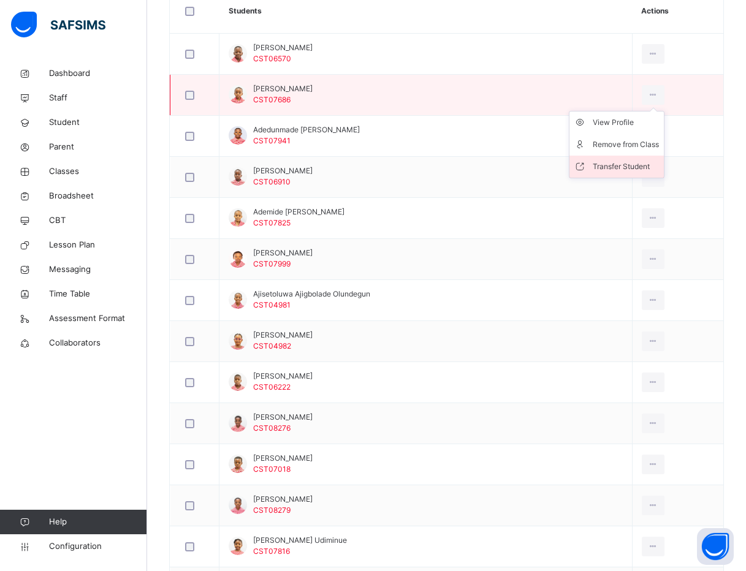
click at [614, 159] on li "Transfer Student" at bounding box center [616, 167] width 94 height 22
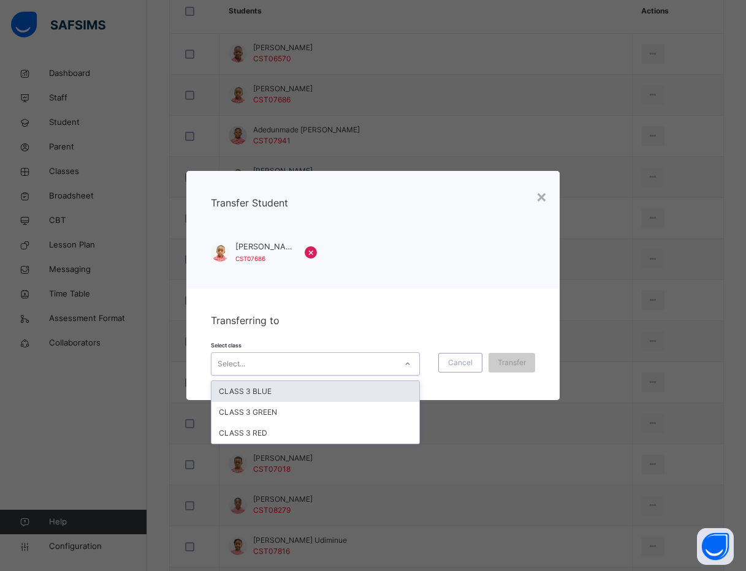
click at [309, 357] on div "Select..." at bounding box center [303, 363] width 184 height 19
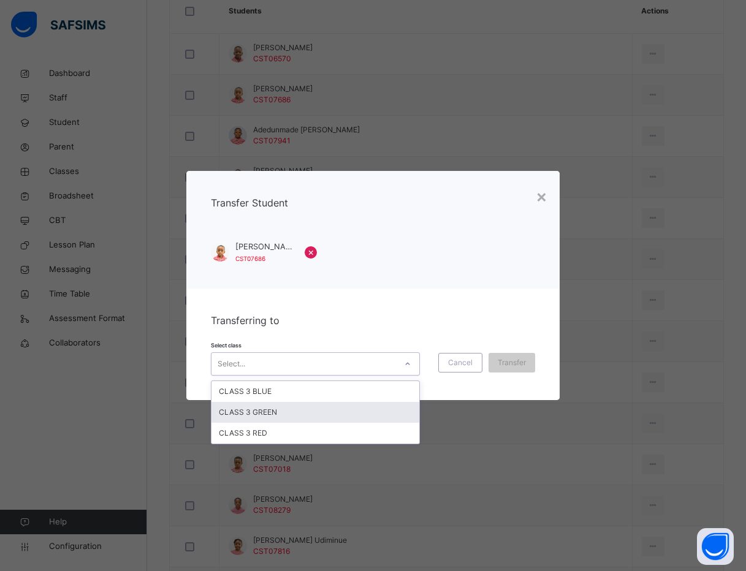
click at [304, 417] on div "CLASS 3 GREEN" at bounding box center [315, 412] width 208 height 21
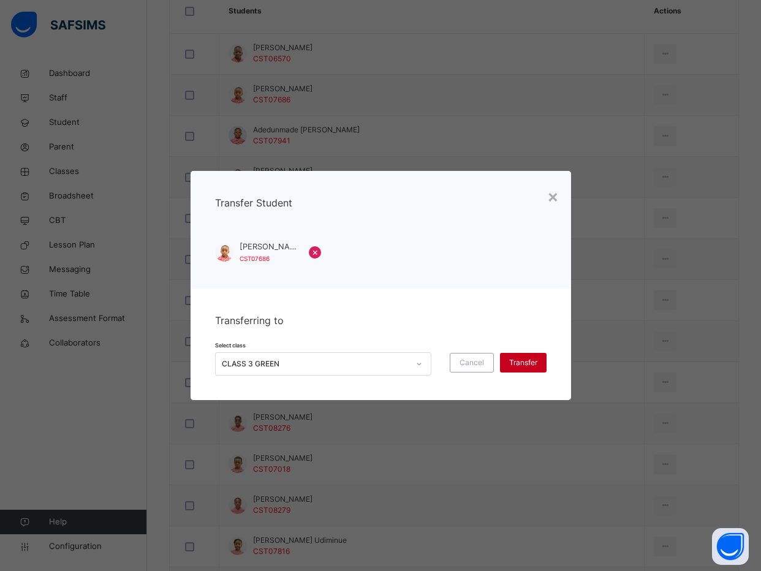
click at [513, 357] on div "Transfer" at bounding box center [523, 363] width 47 height 20
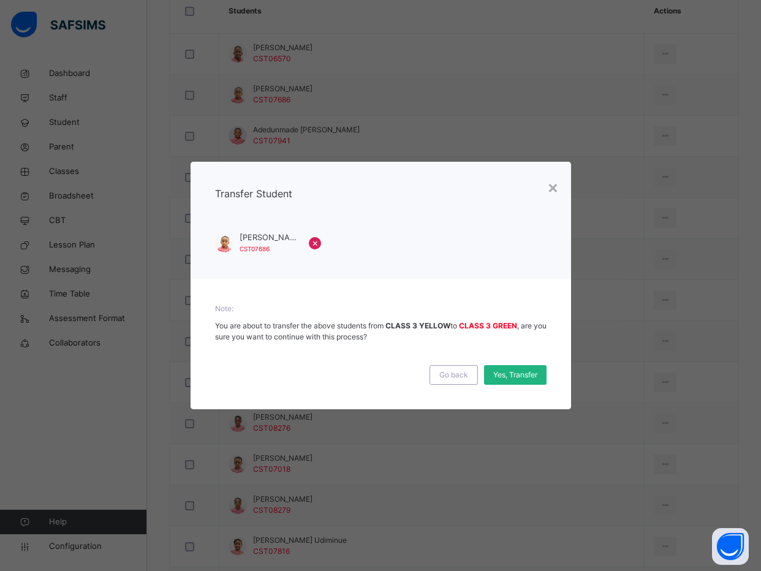
click at [505, 379] on span "Yes, Transfer" at bounding box center [515, 374] width 44 height 11
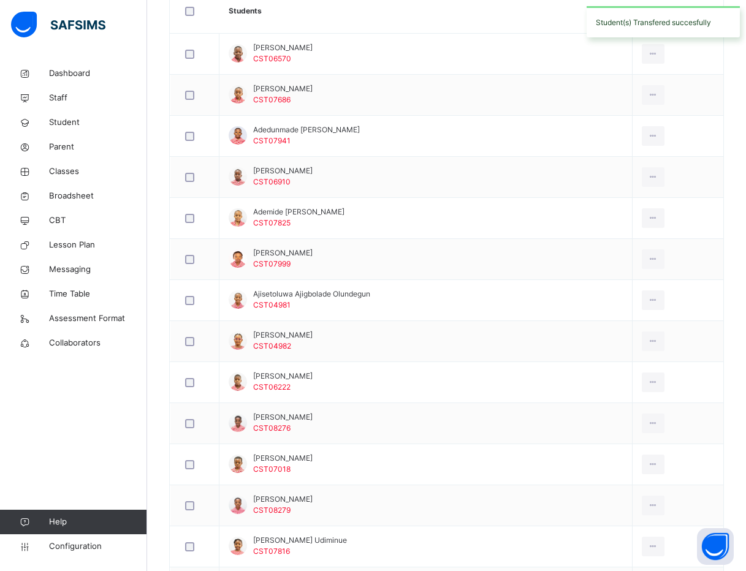
click at [505, 379] on td "Anthony Loko CST06222" at bounding box center [425, 382] width 413 height 41
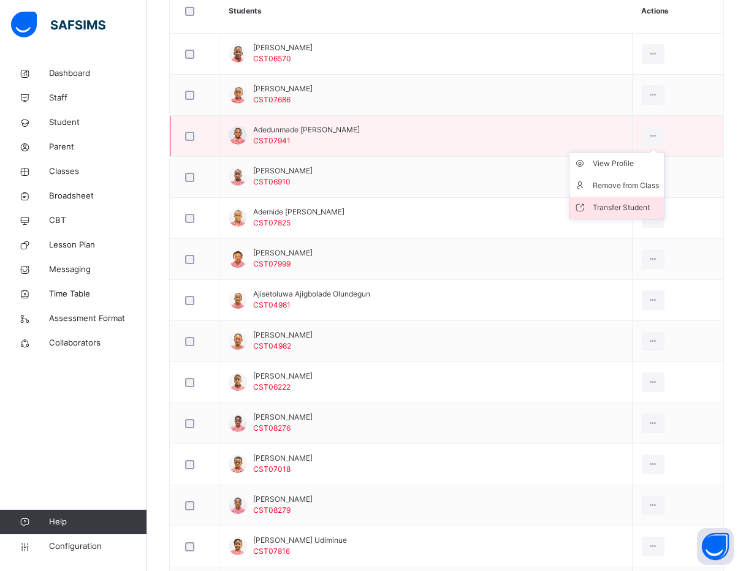
click at [614, 208] on div "Transfer Student" at bounding box center [625, 208] width 66 height 12
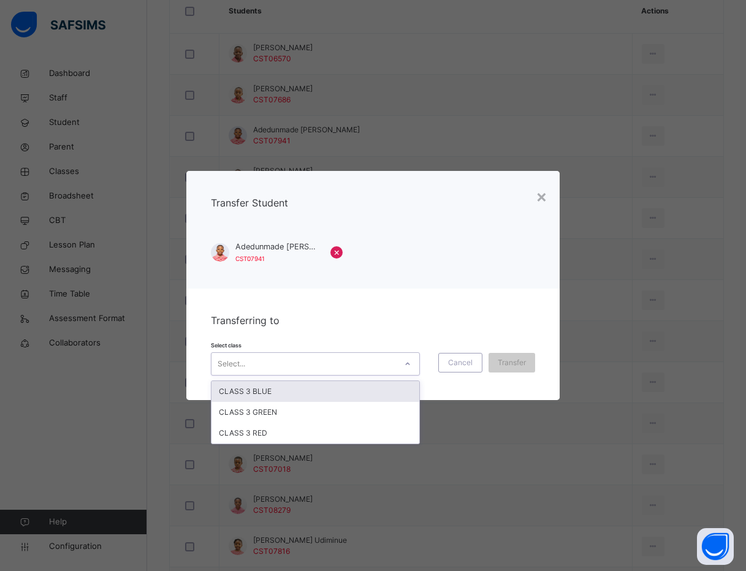
click at [385, 372] on div "Select..." at bounding box center [303, 363] width 184 height 19
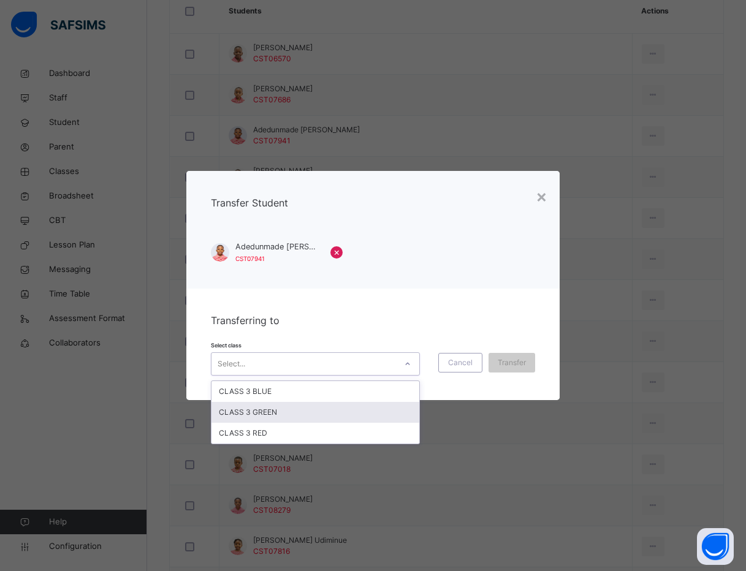
click at [371, 410] on div "CLASS 3 GREEN" at bounding box center [315, 412] width 208 height 21
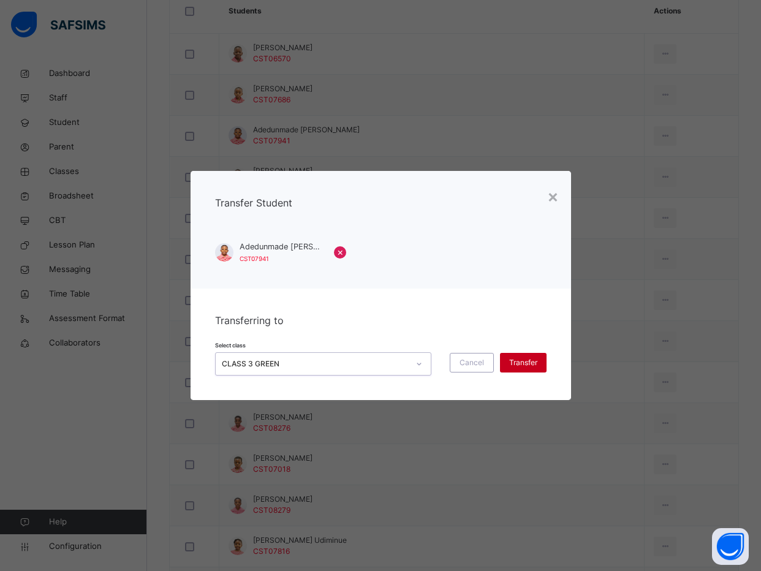
click at [518, 361] on span "Transfer" at bounding box center [523, 362] width 28 height 11
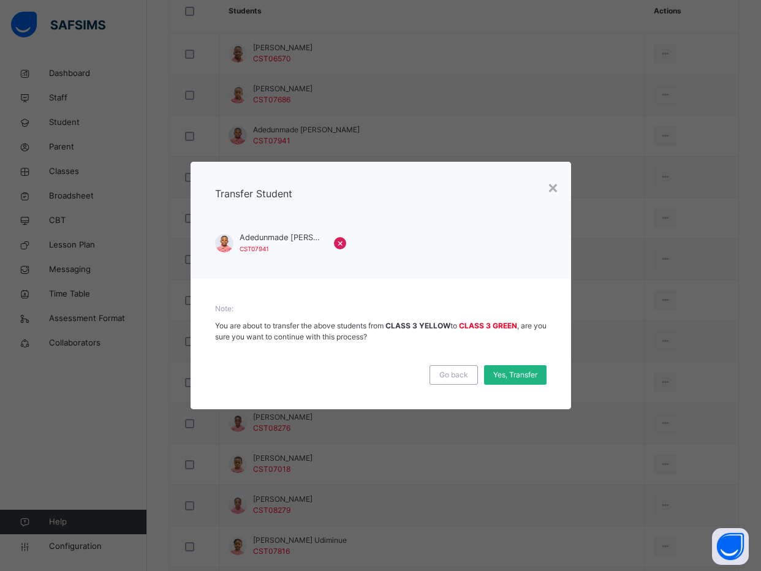
click at [493, 377] on span "Yes, Transfer" at bounding box center [515, 374] width 44 height 11
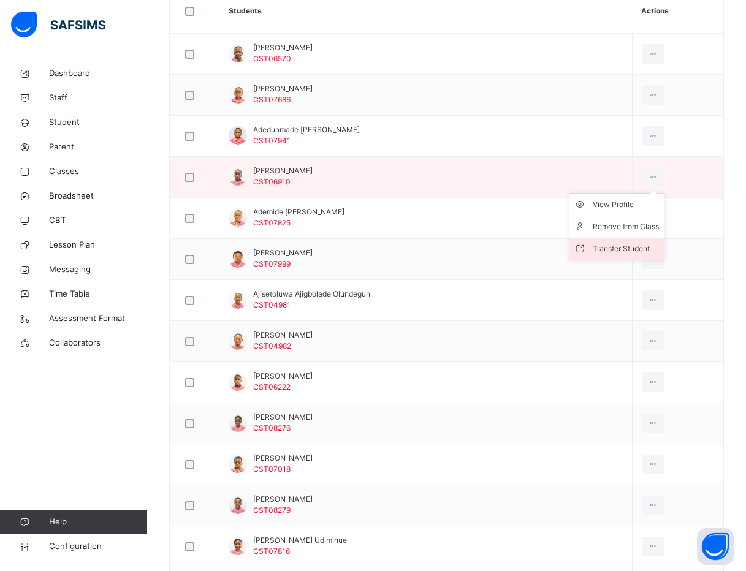
click at [601, 254] on div "Transfer Student" at bounding box center [625, 249] width 66 height 12
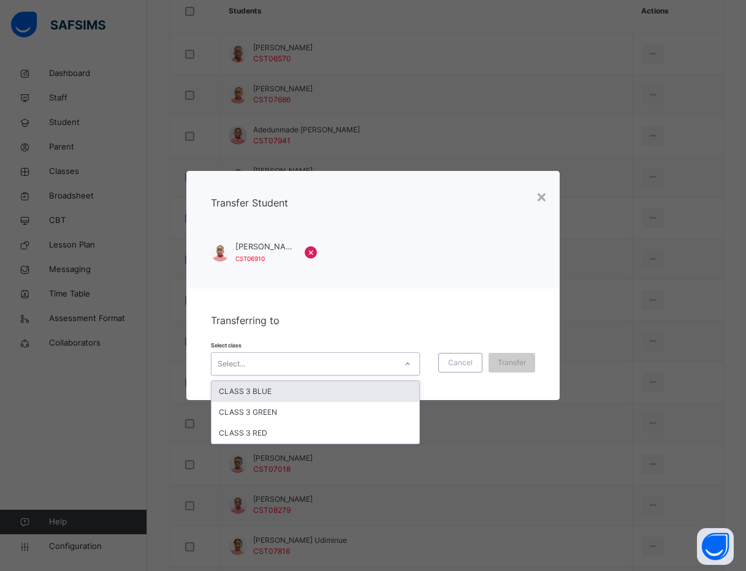
click at [348, 368] on div "Select..." at bounding box center [303, 363] width 184 height 19
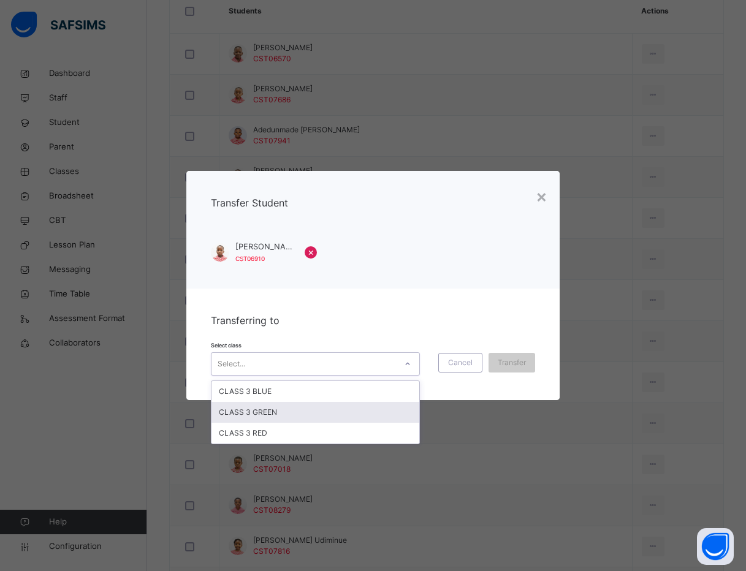
click at [331, 412] on div "CLASS 3 GREEN" at bounding box center [315, 412] width 208 height 21
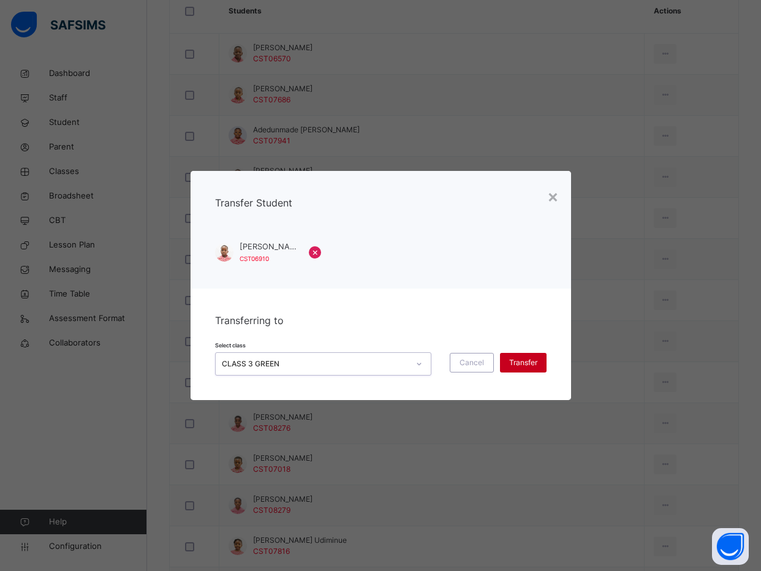
click at [522, 357] on span "Transfer" at bounding box center [523, 362] width 28 height 11
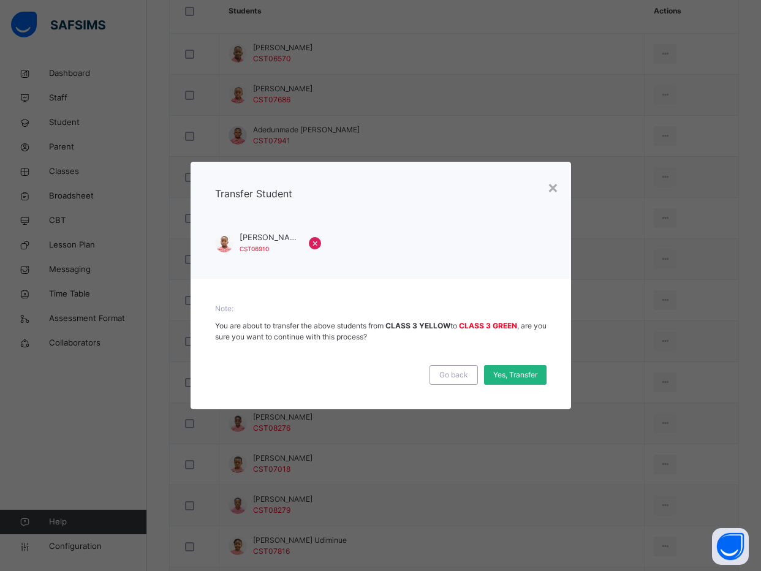
click at [529, 374] on span "Yes, Transfer" at bounding box center [515, 374] width 44 height 11
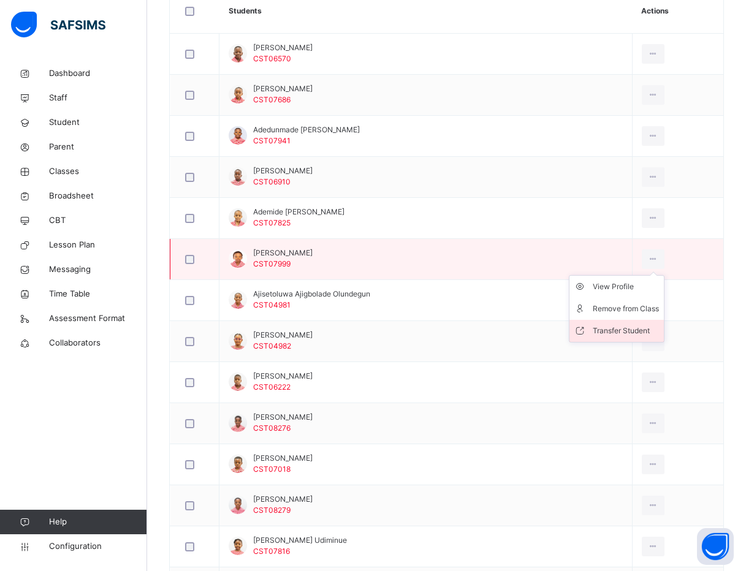
click at [608, 331] on div "Transfer Student" at bounding box center [625, 331] width 66 height 12
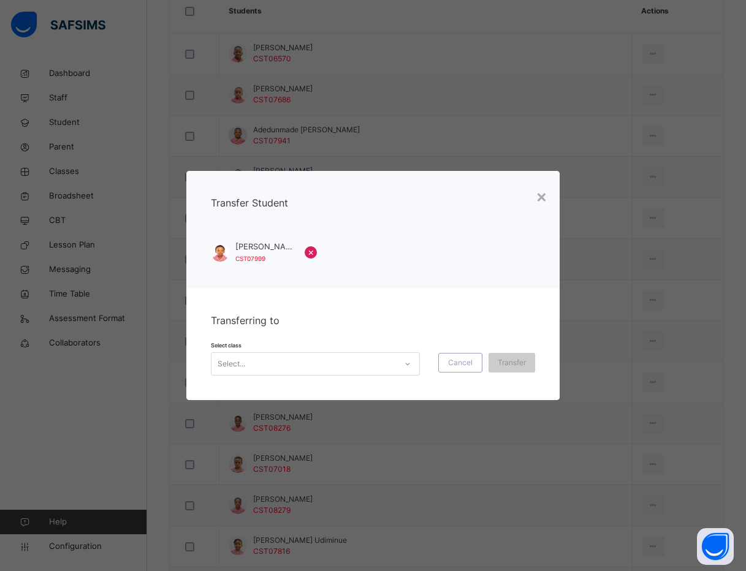
click at [334, 362] on div "Select..." at bounding box center [303, 363] width 184 height 19
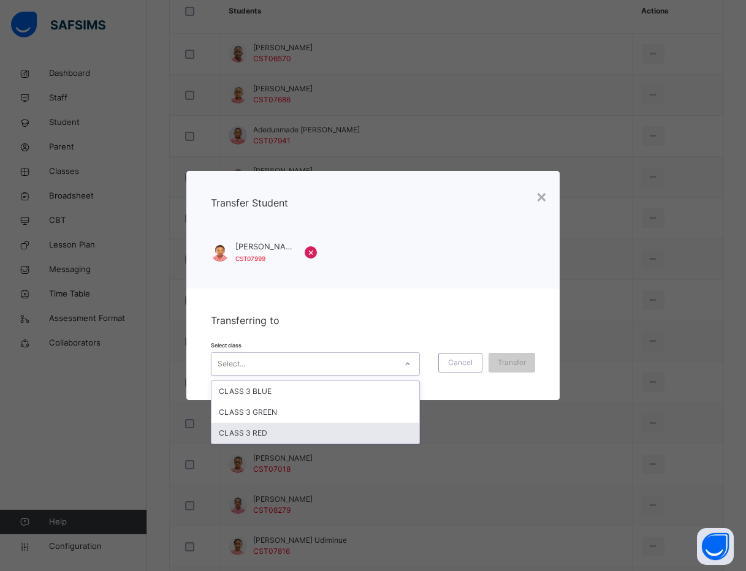
click at [328, 425] on div "CLASS 3 RED" at bounding box center [315, 433] width 208 height 21
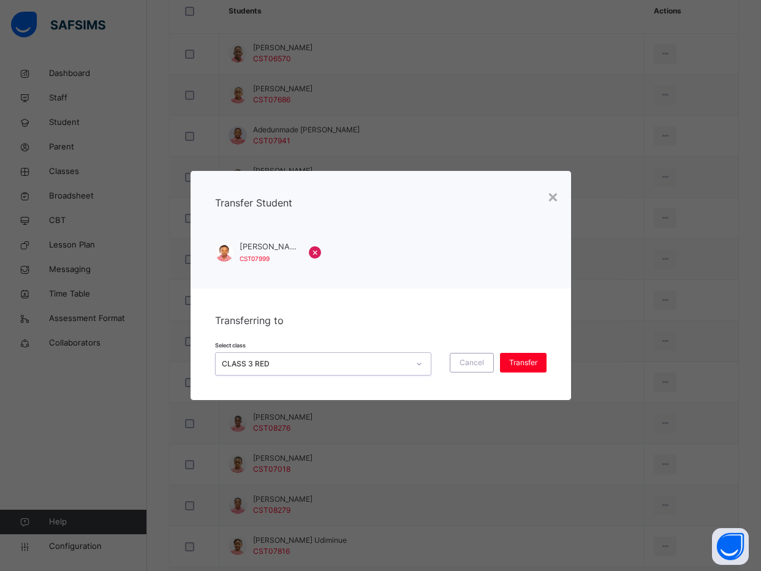
click at [308, 353] on div "CLASS 3 RED" at bounding box center [323, 363] width 216 height 23
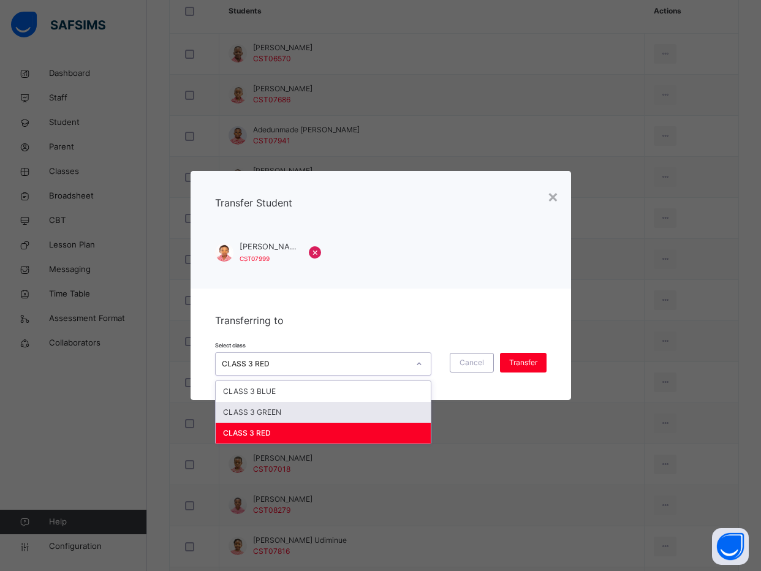
click at [300, 410] on div "CLASS 3 GREEN" at bounding box center [323, 412] width 215 height 21
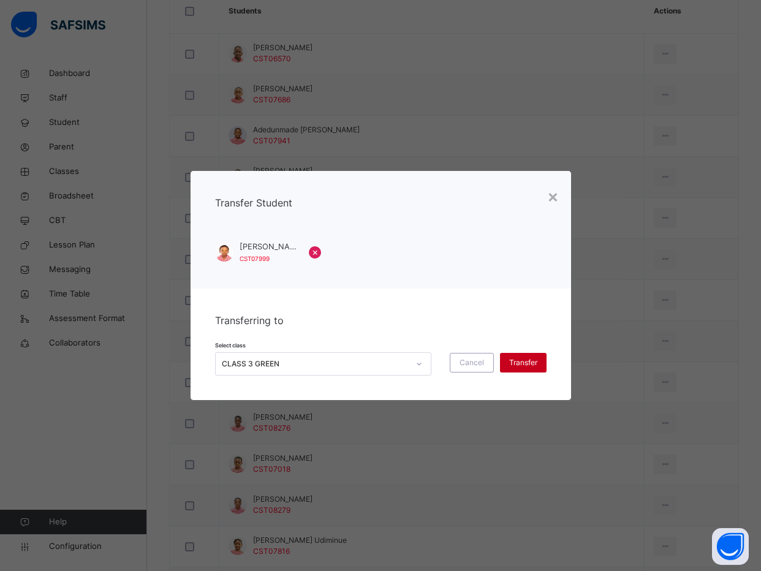
click at [513, 361] on span "Transfer" at bounding box center [523, 362] width 28 height 11
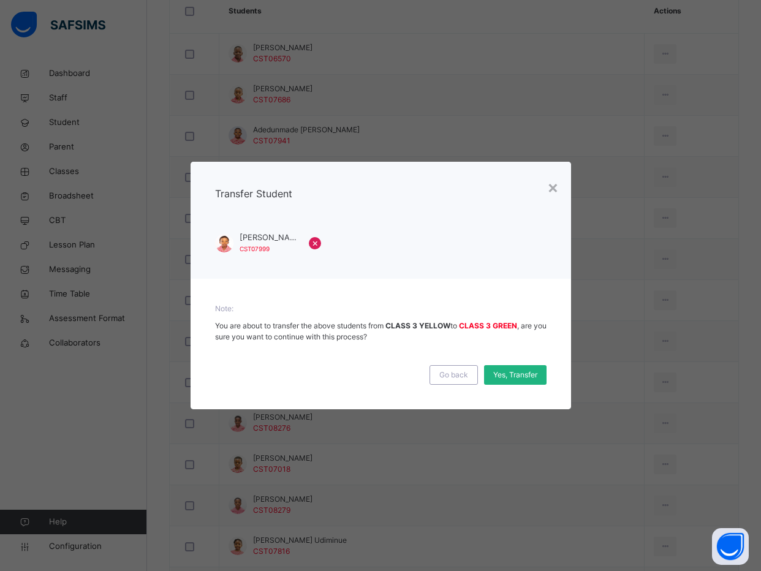
click at [513, 375] on span "Yes, Transfer" at bounding box center [515, 374] width 44 height 11
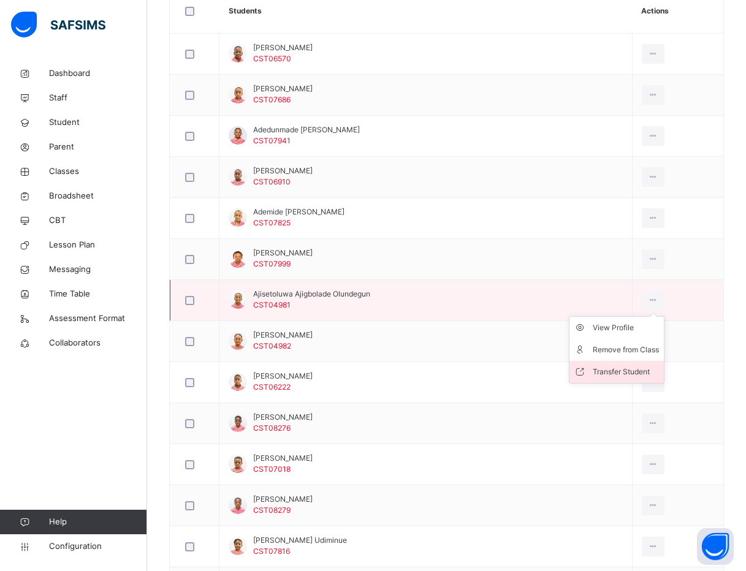
click at [599, 368] on div "Transfer Student" at bounding box center [625, 372] width 66 height 12
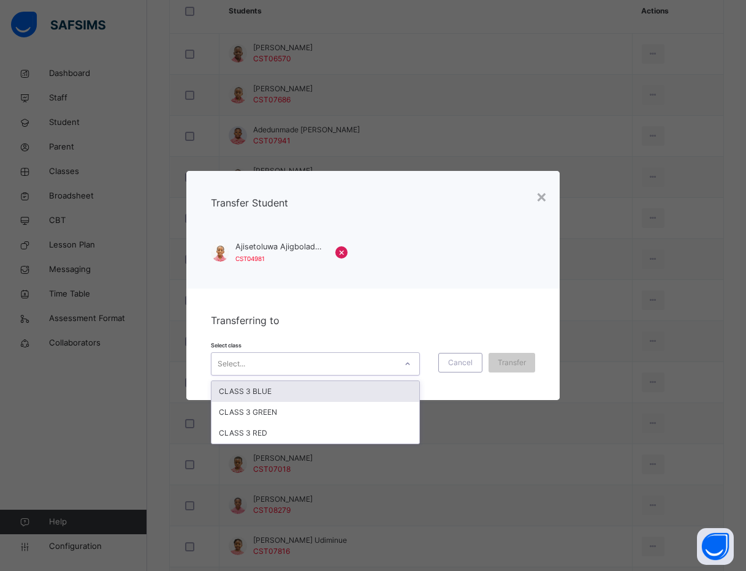
click at [378, 361] on div "Select..." at bounding box center [303, 363] width 184 height 19
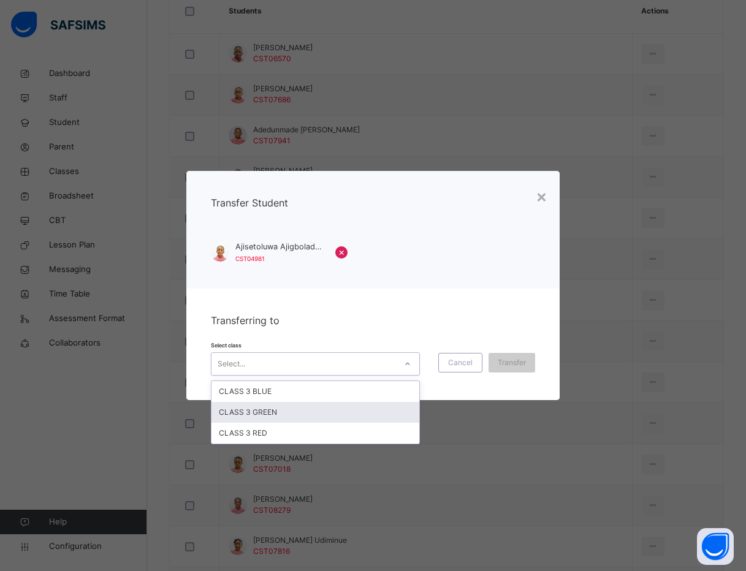
click at [314, 412] on div "CLASS 3 GREEN" at bounding box center [315, 412] width 208 height 21
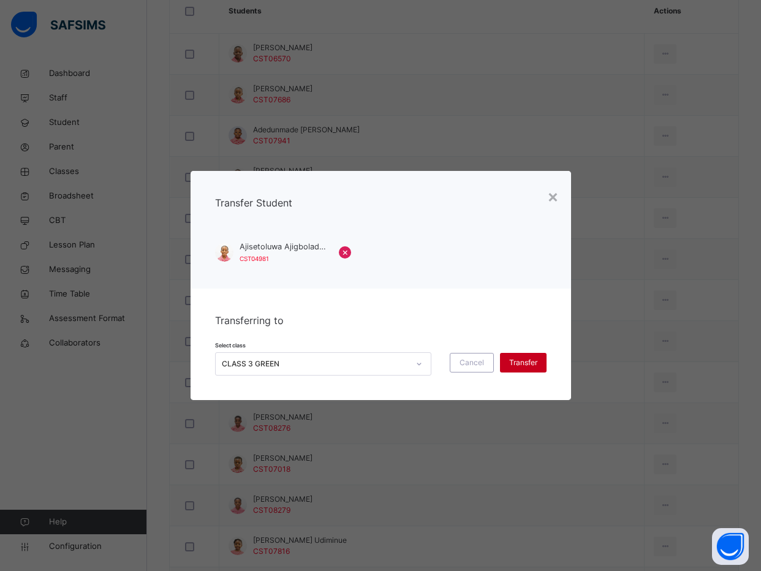
click at [524, 355] on div "Transfer" at bounding box center [523, 363] width 47 height 20
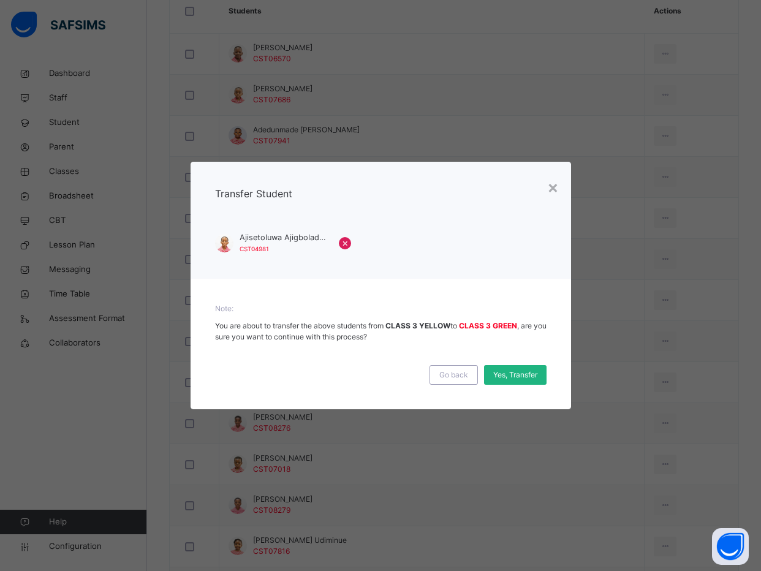
click at [519, 374] on span "Yes, Transfer" at bounding box center [515, 374] width 44 height 11
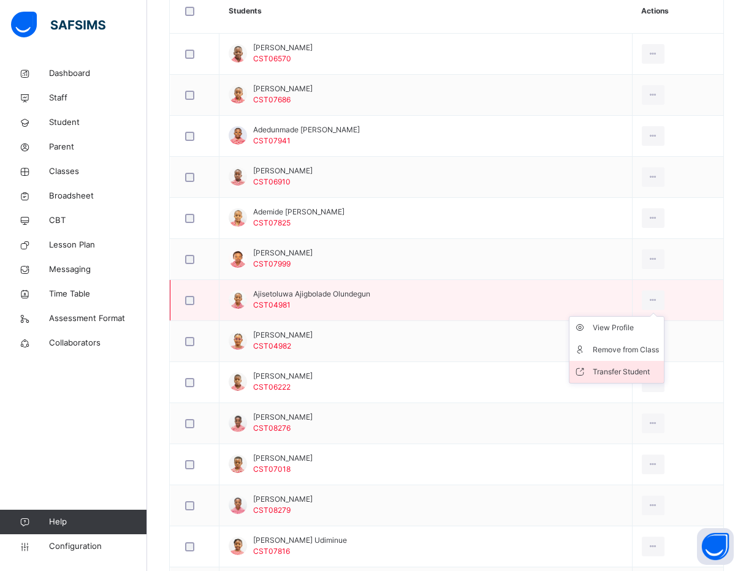
click at [612, 367] on div "Transfer Student" at bounding box center [625, 372] width 66 height 12
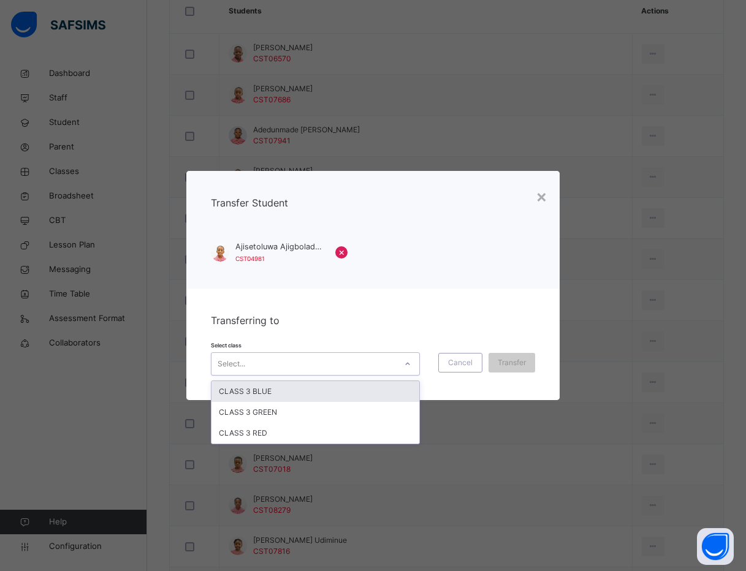
click at [345, 354] on div "Select..." at bounding box center [303, 363] width 184 height 19
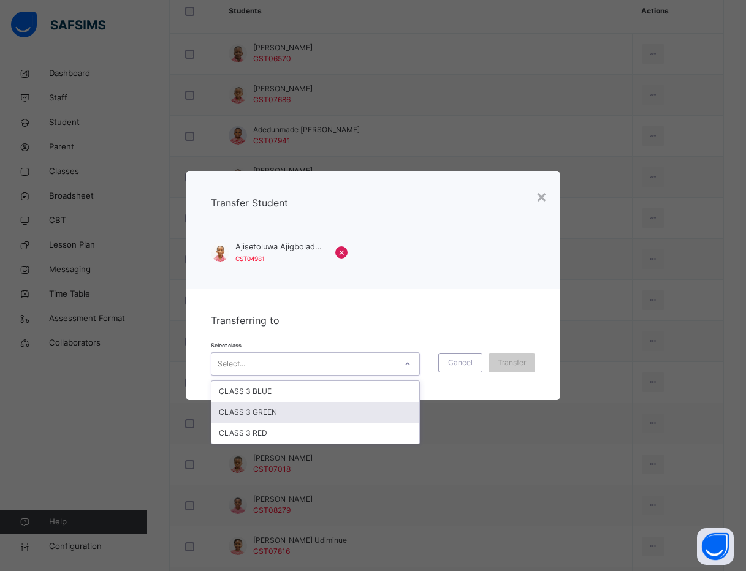
click at [334, 405] on div "CLASS 3 GREEN" at bounding box center [315, 412] width 208 height 21
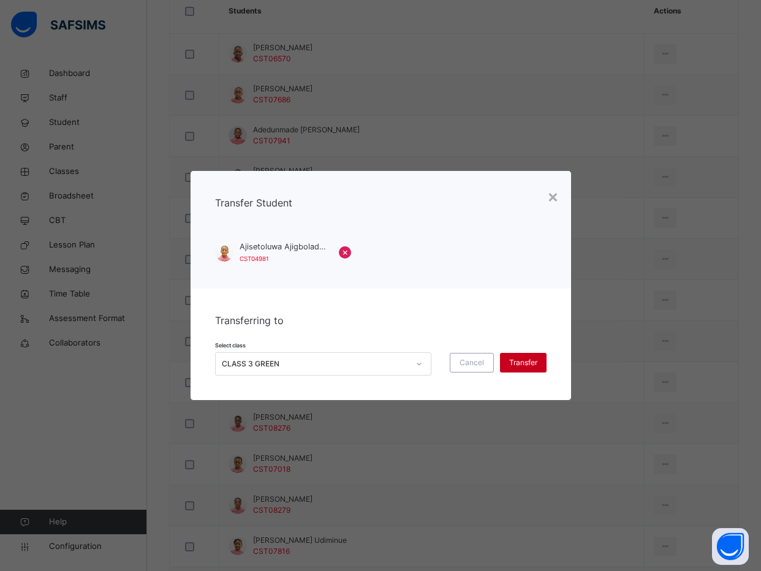
click at [518, 361] on span "Transfer" at bounding box center [523, 362] width 28 height 11
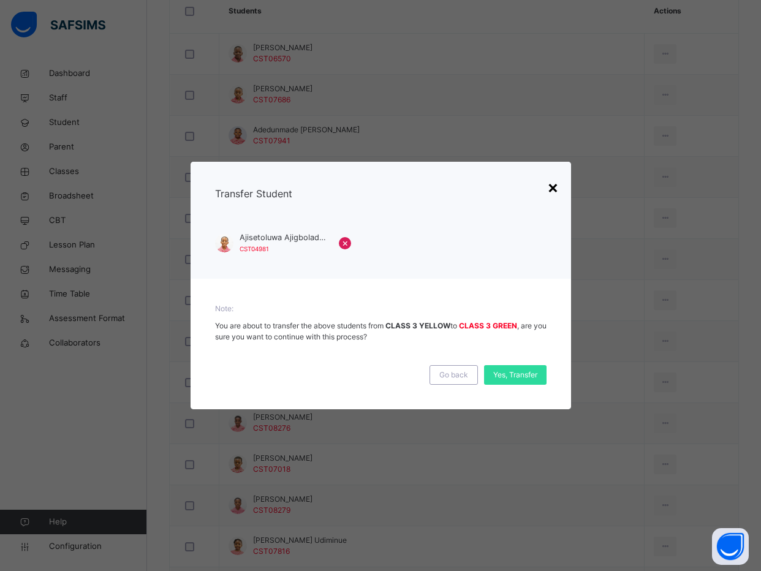
click at [547, 186] on div "×" at bounding box center [553, 187] width 12 height 26
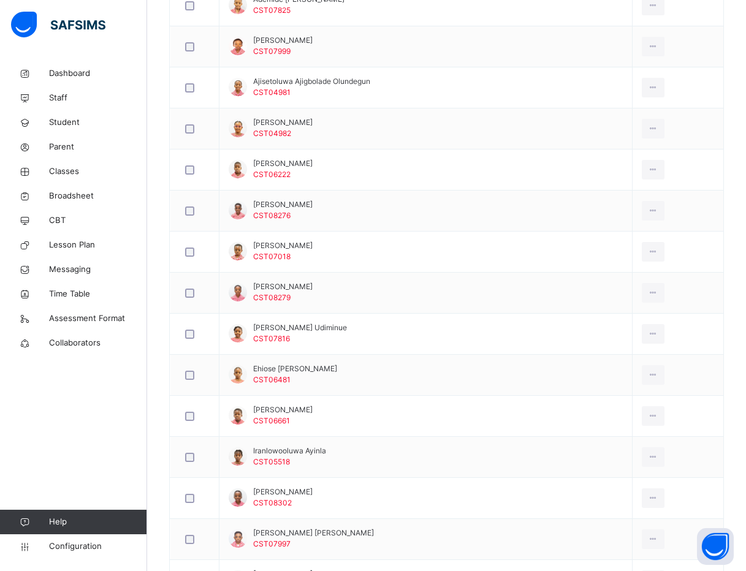
scroll to position [551, 0]
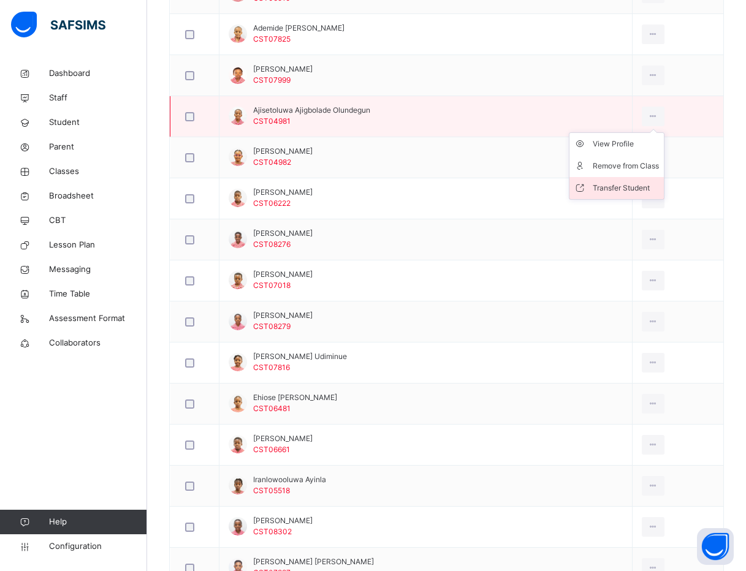
click at [613, 187] on div "Transfer Student" at bounding box center [625, 188] width 66 height 12
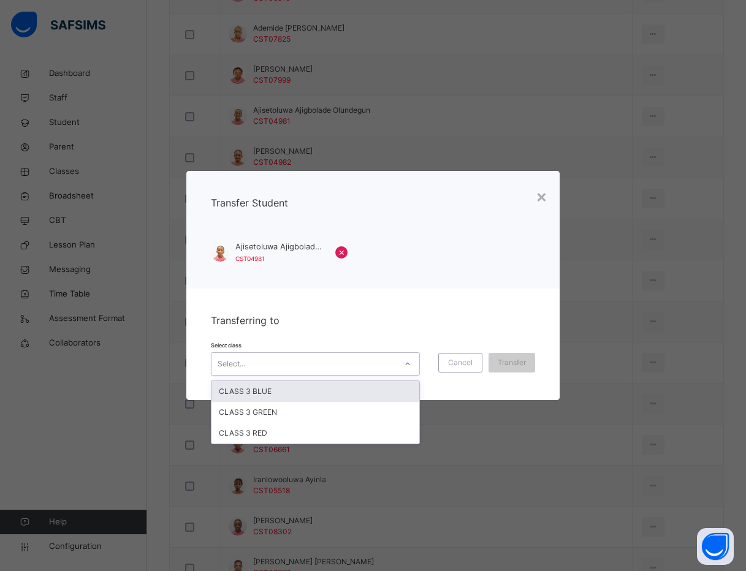
click at [255, 357] on div "Select..." at bounding box center [303, 363] width 184 height 19
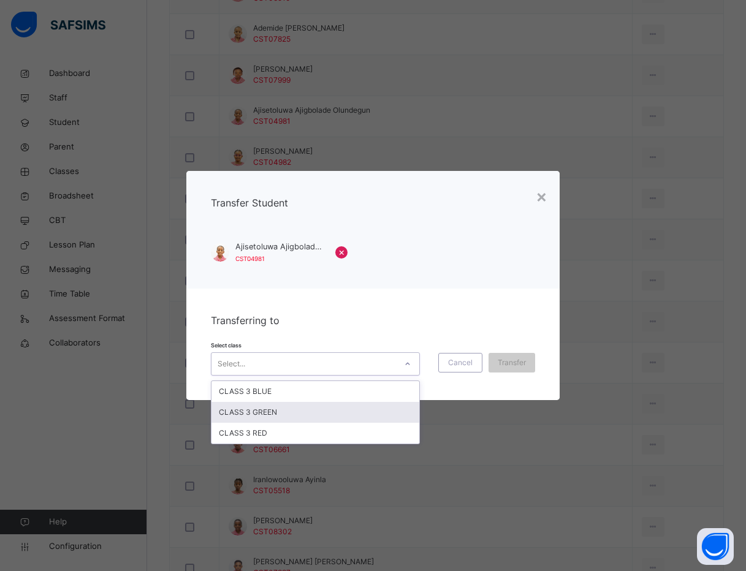
click at [257, 413] on div "CLASS 3 GREEN" at bounding box center [315, 412] width 208 height 21
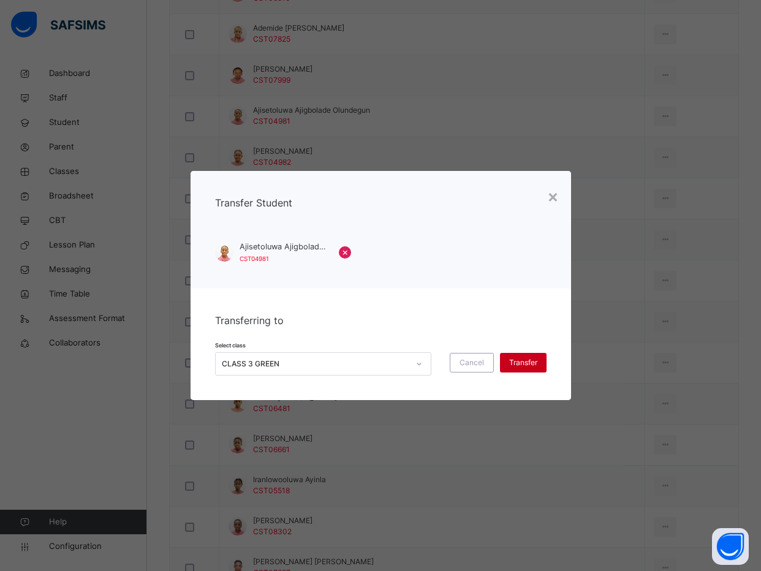
click at [524, 357] on div "Transfer" at bounding box center [523, 363] width 47 height 20
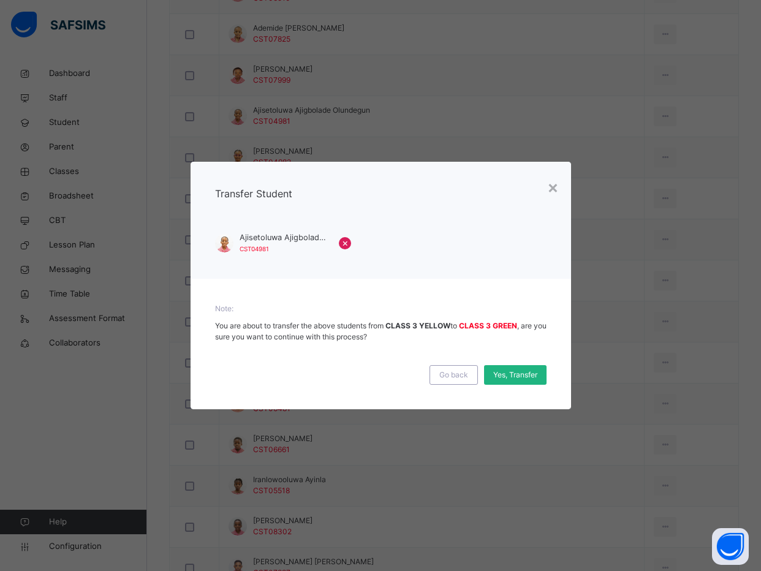
click at [496, 371] on span "Yes, Transfer" at bounding box center [515, 374] width 44 height 11
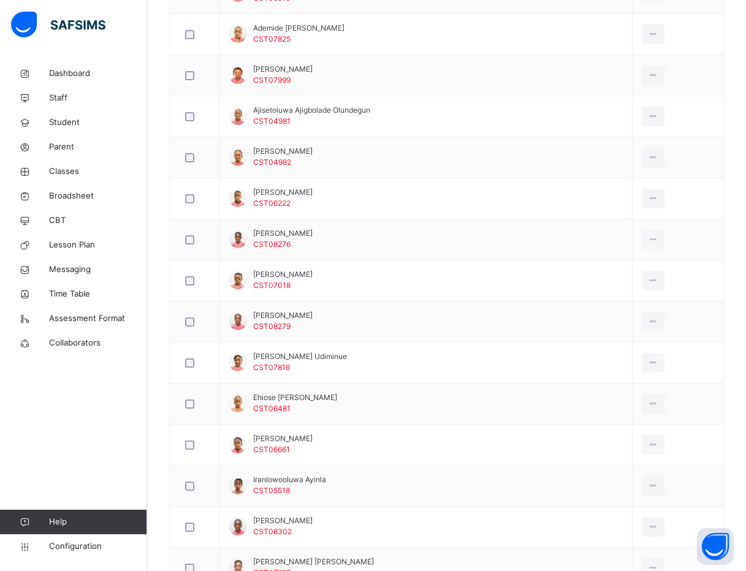
click at [152, 237] on div "Back / CLASS 3 YELLOW CLASS 3 YELLOW CLASS 3 First Term 2025-2026 Class Members…" at bounding box center [446, 514] width 598 height 2008
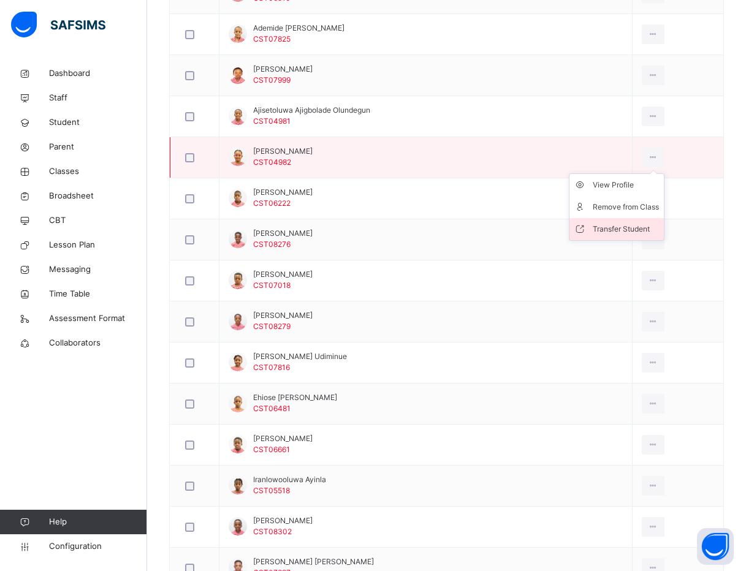
click at [600, 221] on li "Transfer Student" at bounding box center [616, 229] width 94 height 22
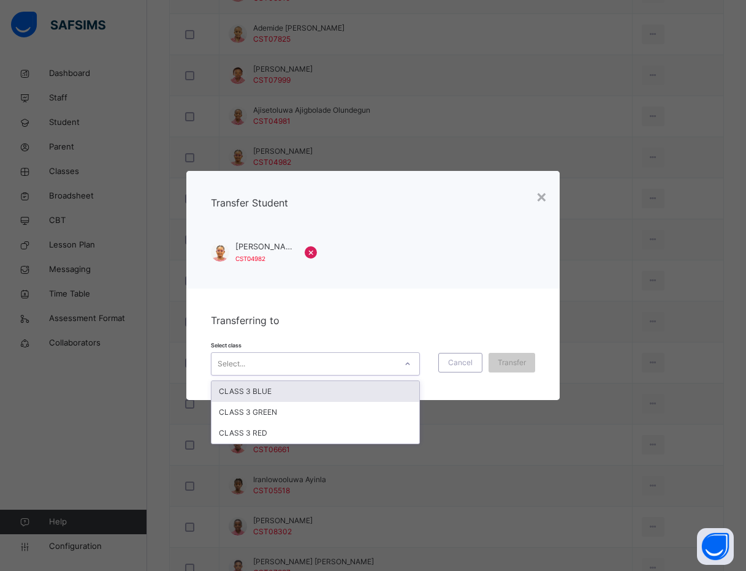
click at [268, 358] on div "Select..." at bounding box center [303, 363] width 184 height 19
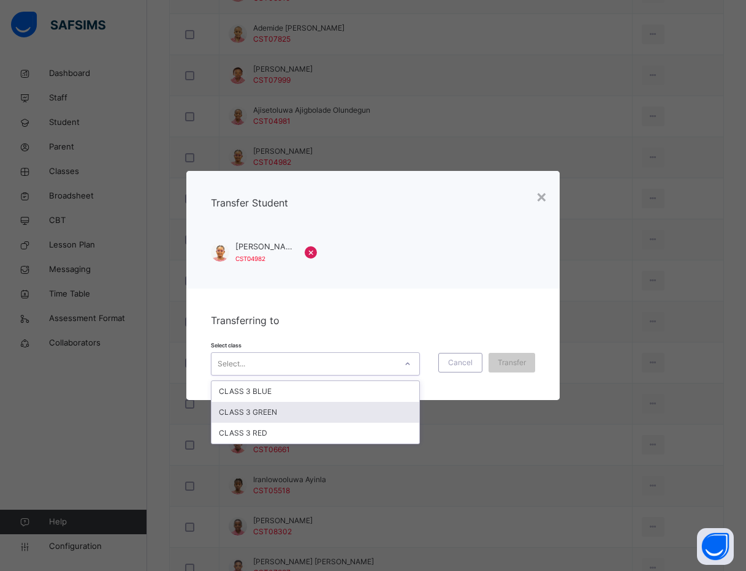
click at [263, 417] on div "CLASS 3 GREEN" at bounding box center [315, 412] width 208 height 21
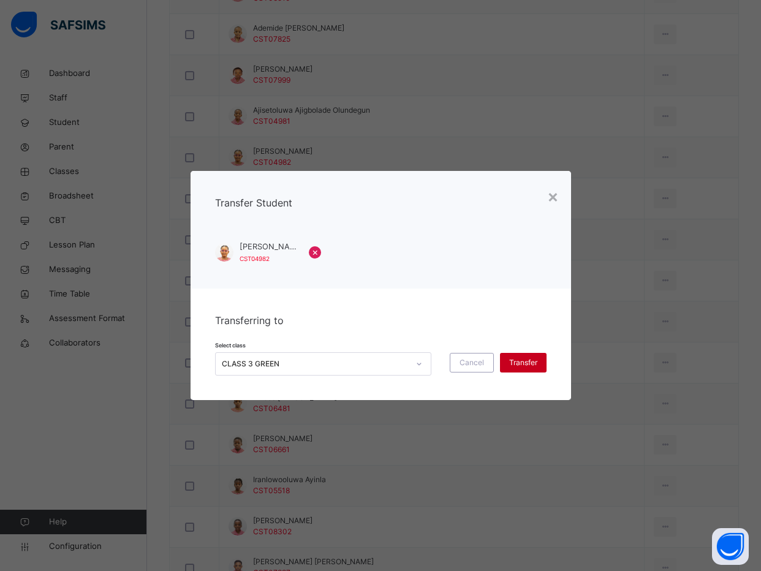
click at [513, 361] on span "Transfer" at bounding box center [523, 362] width 28 height 11
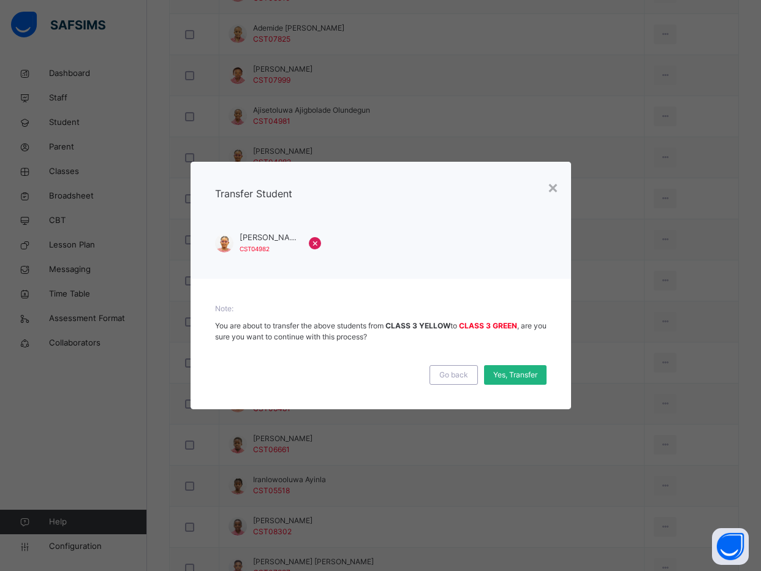
click at [513, 366] on div "Yes, Transfer" at bounding box center [515, 375] width 62 height 20
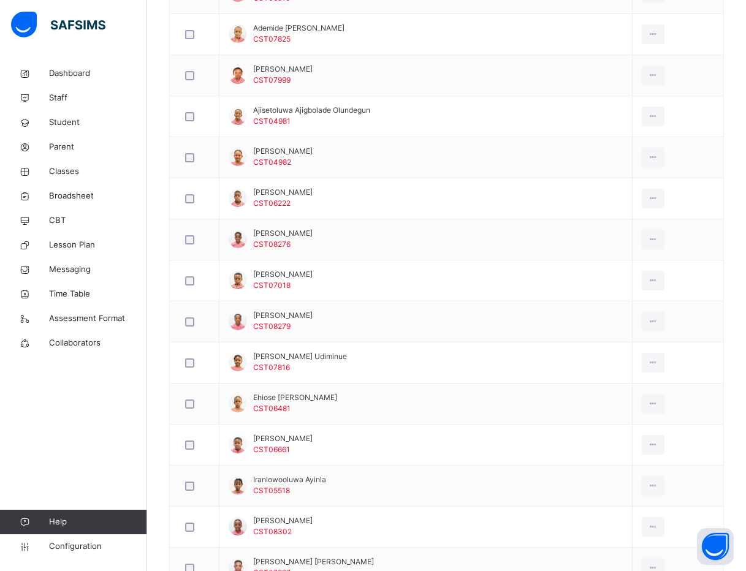
click at [156, 219] on div "Back / CLASS 3 YELLOW CLASS 3 YELLOW CLASS 3 First Term 2025-2026 Class Members…" at bounding box center [446, 514] width 598 height 2008
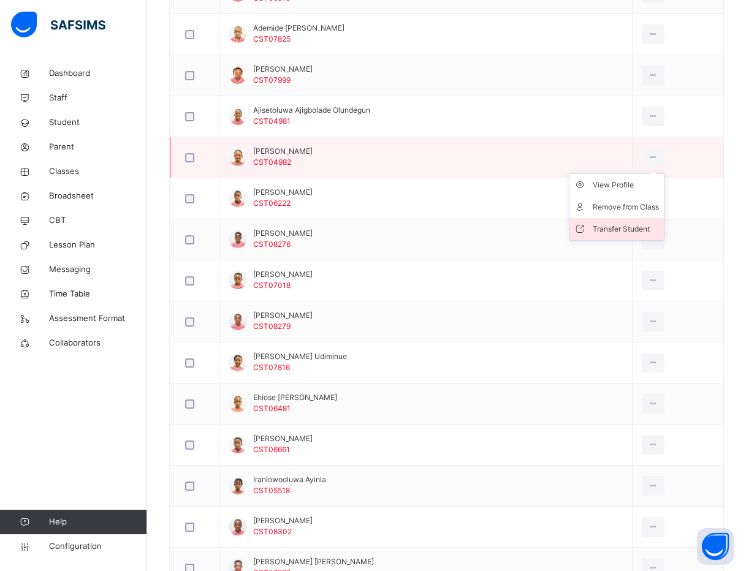
click at [603, 230] on div "Transfer Student" at bounding box center [625, 229] width 66 height 12
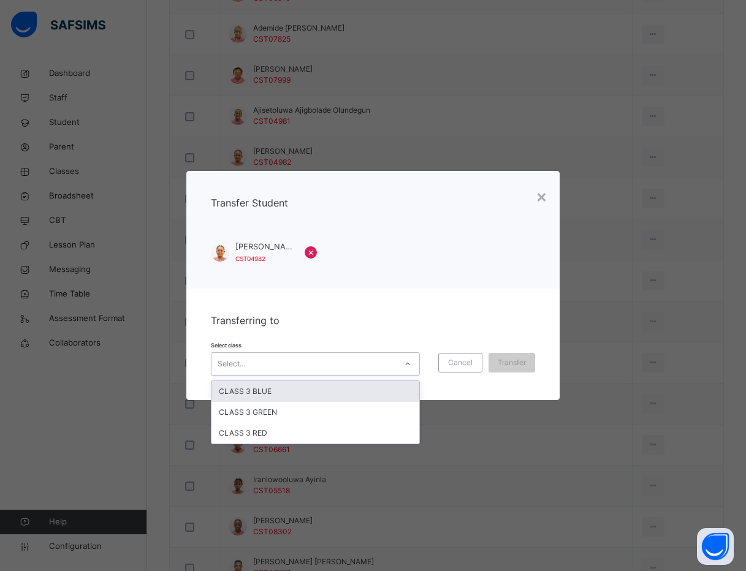
click at [343, 364] on div "Select..." at bounding box center [303, 363] width 184 height 19
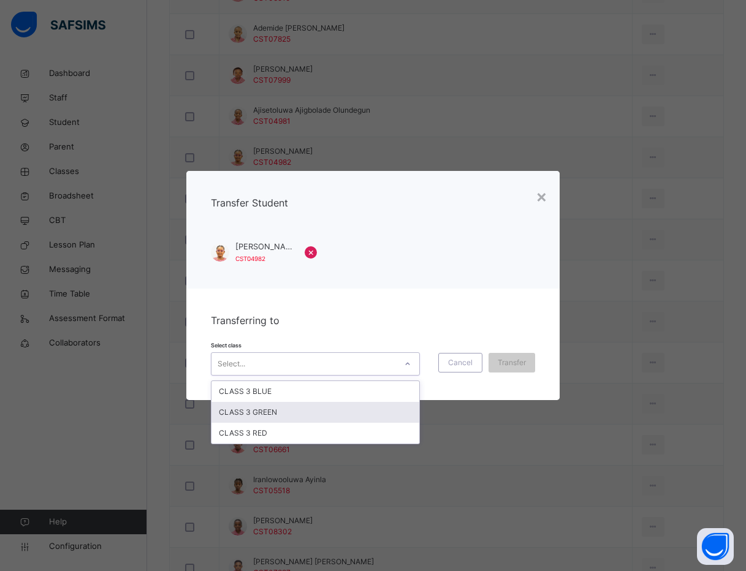
click at [257, 415] on div "CLASS 3 GREEN" at bounding box center [315, 412] width 208 height 21
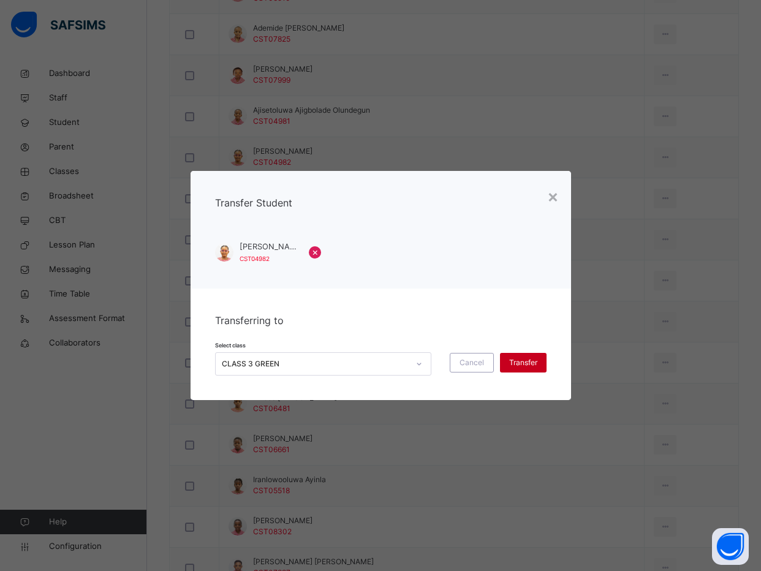
click at [517, 363] on span "Transfer" at bounding box center [523, 362] width 28 height 11
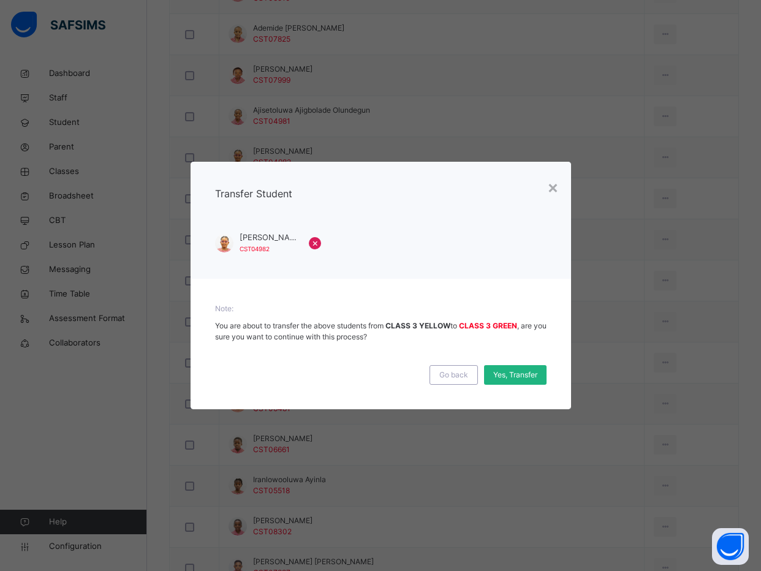
click at [507, 376] on span "Yes, Transfer" at bounding box center [515, 374] width 44 height 11
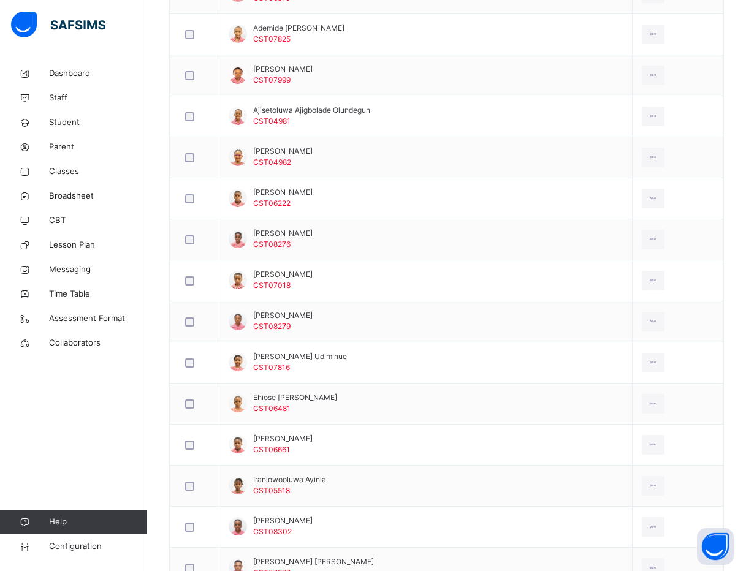
click at [157, 203] on div "Back / CLASS 3 YELLOW CLASS 3 YELLOW CLASS 3 First Term 2025-2026 Class Members…" at bounding box center [446, 514] width 598 height 2008
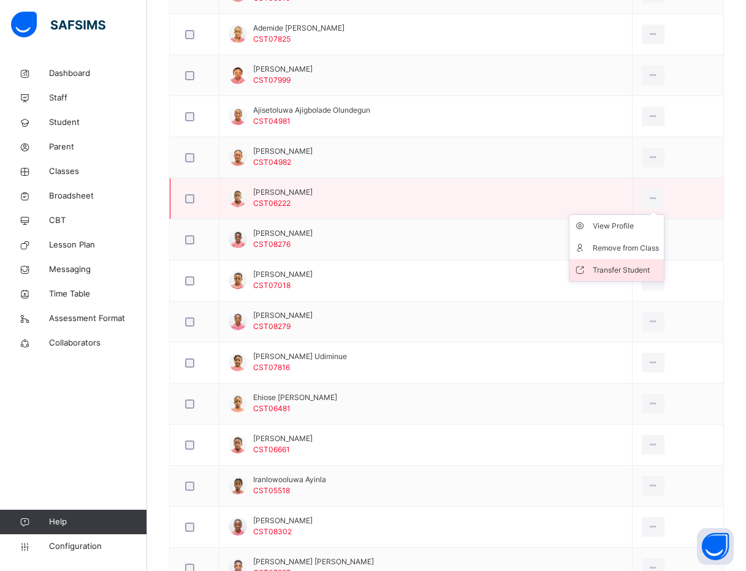
click at [606, 264] on div "Transfer Student" at bounding box center [625, 270] width 66 height 12
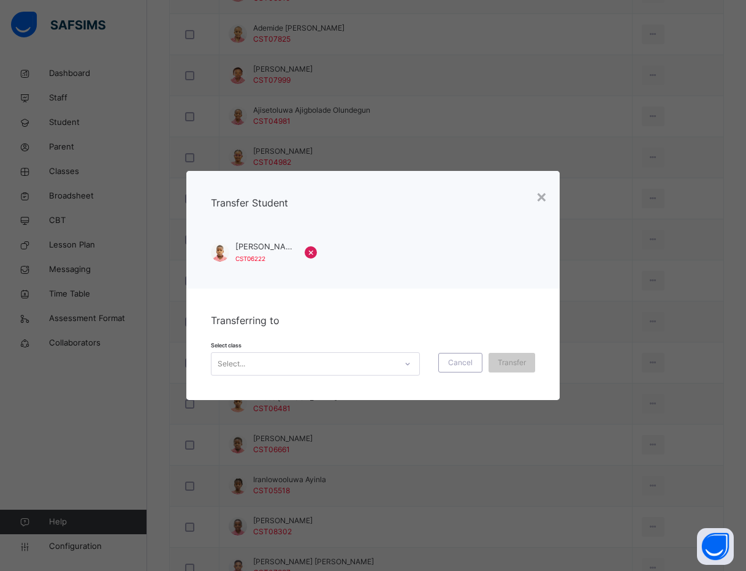
click at [347, 358] on div "Select..." at bounding box center [303, 363] width 184 height 19
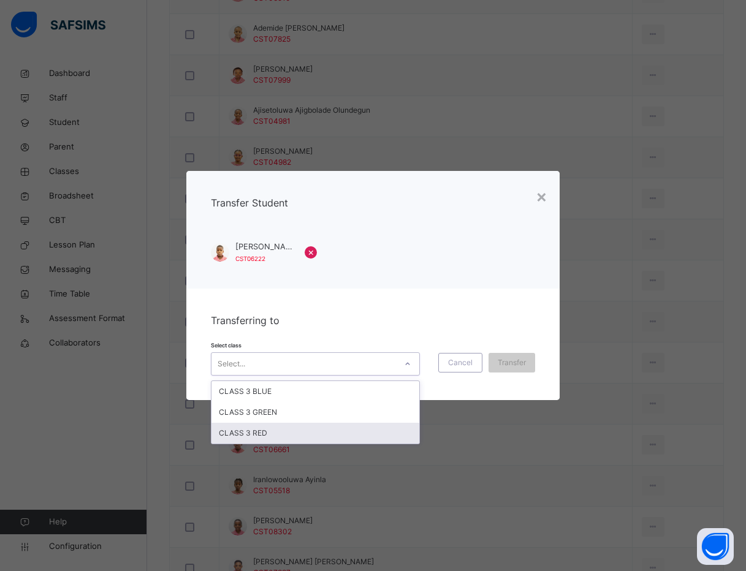
click at [328, 433] on div "CLASS 3 RED" at bounding box center [315, 433] width 208 height 21
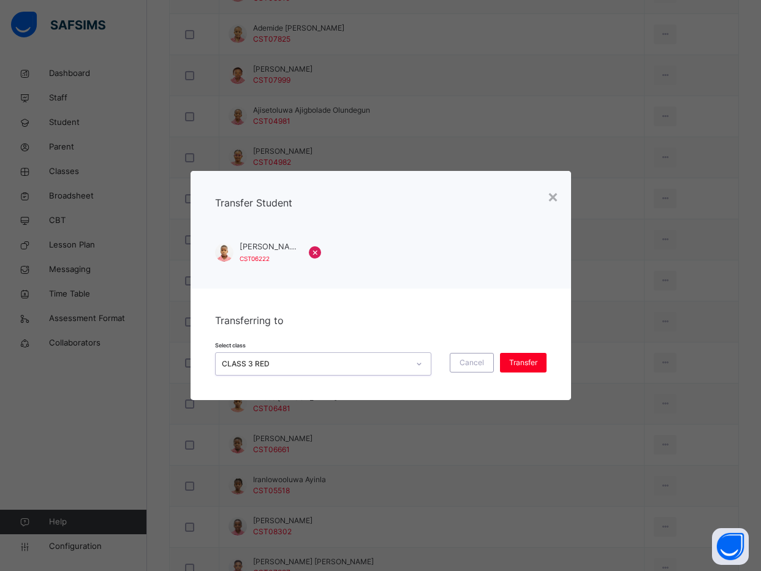
click at [322, 358] on div "CLASS 3 RED" at bounding box center [315, 363] width 187 height 11
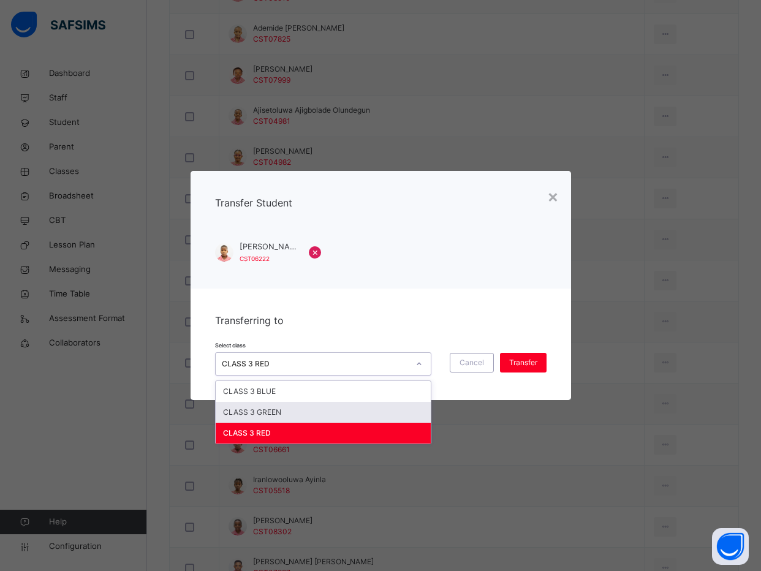
click at [317, 409] on div "CLASS 3 GREEN" at bounding box center [323, 412] width 215 height 21
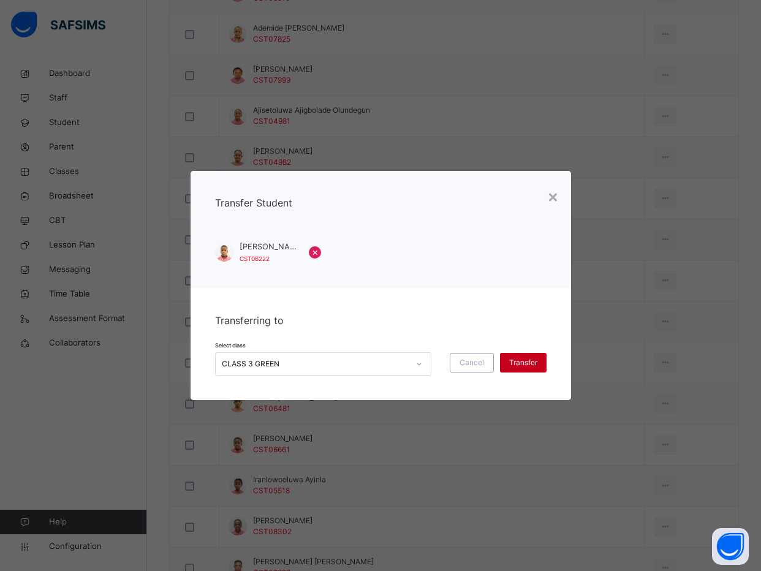
click at [541, 361] on div "Transfer" at bounding box center [523, 363] width 47 height 20
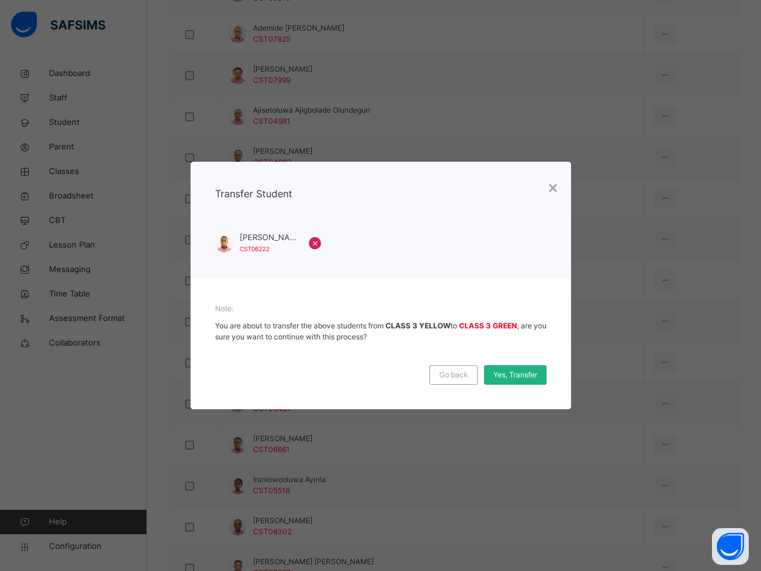
click at [499, 376] on span "Yes, Transfer" at bounding box center [515, 374] width 44 height 11
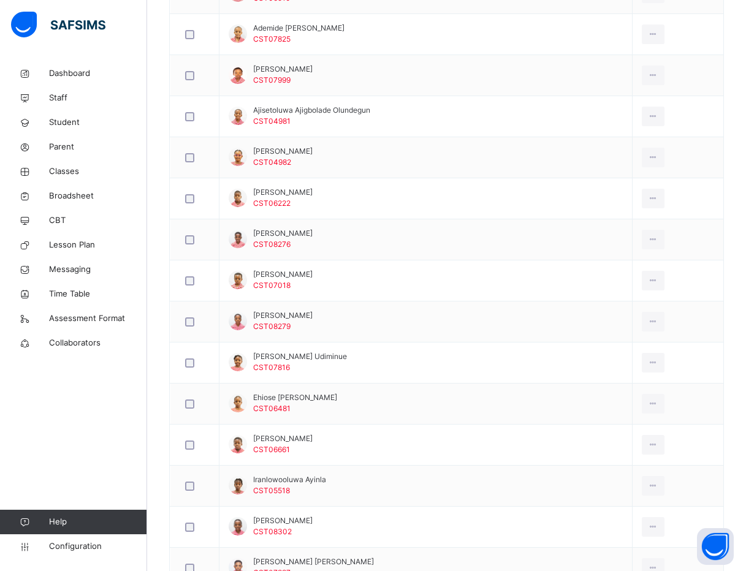
click at [151, 266] on div "Back / CLASS 3 YELLOW CLASS 3 YELLOW CLASS 3 First Term 2025-2026 Class Members…" at bounding box center [446, 514] width 598 height 2008
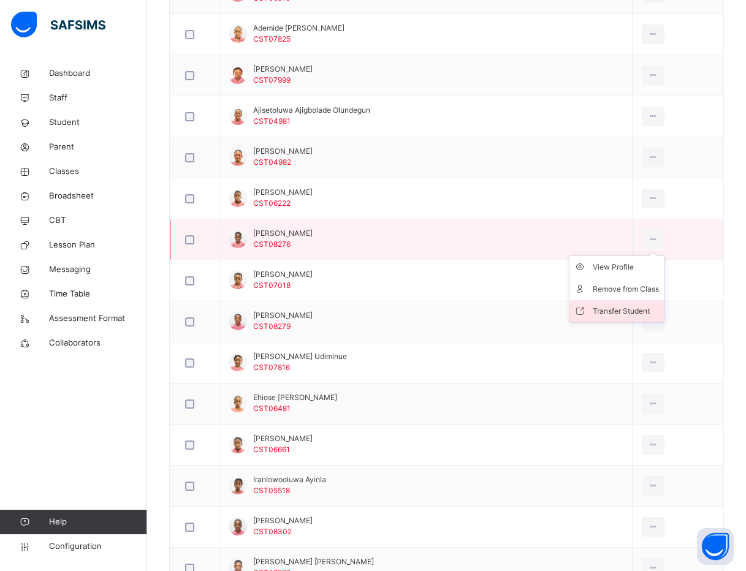
click at [600, 308] on div "Transfer Student" at bounding box center [625, 311] width 66 height 12
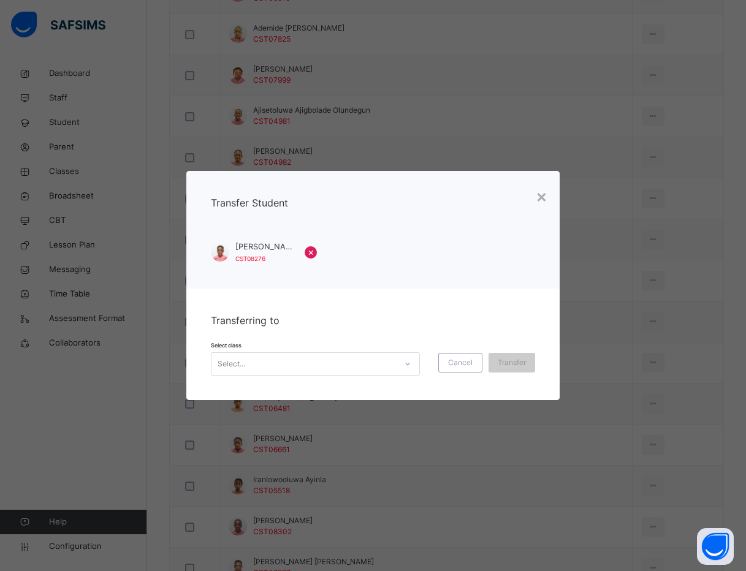
click at [342, 362] on div "Select..." at bounding box center [303, 363] width 184 height 19
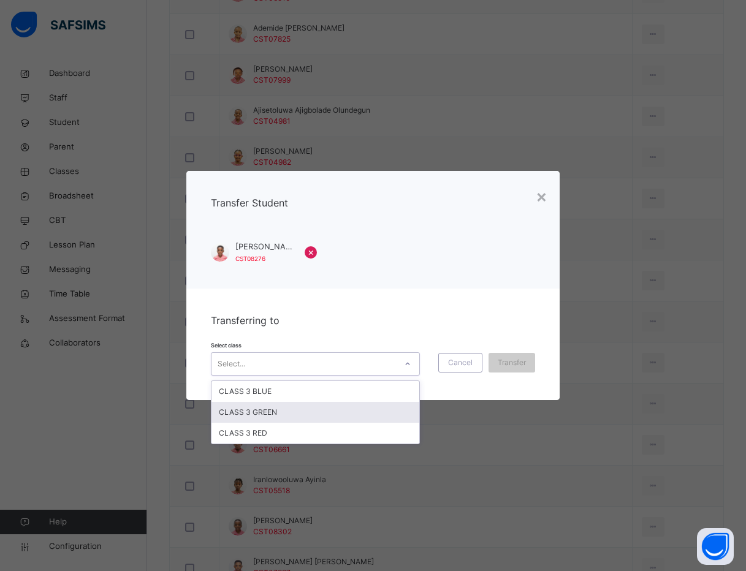
click at [328, 412] on div "CLASS 3 GREEN" at bounding box center [315, 412] width 208 height 21
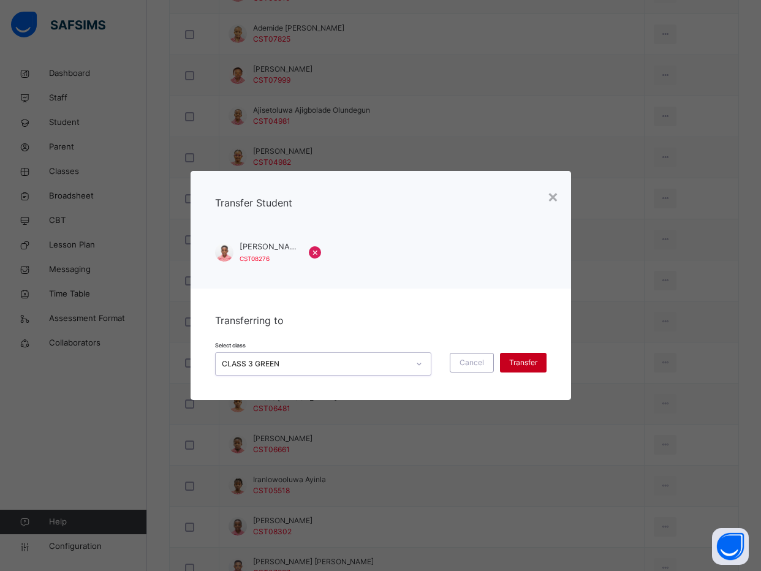
click at [512, 357] on span "Transfer" at bounding box center [523, 362] width 28 height 11
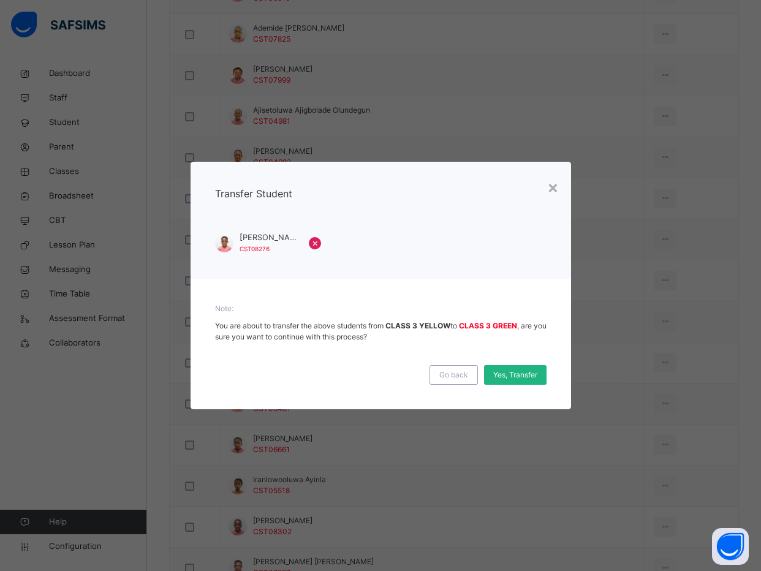
click at [512, 373] on span "Yes, Transfer" at bounding box center [515, 374] width 44 height 11
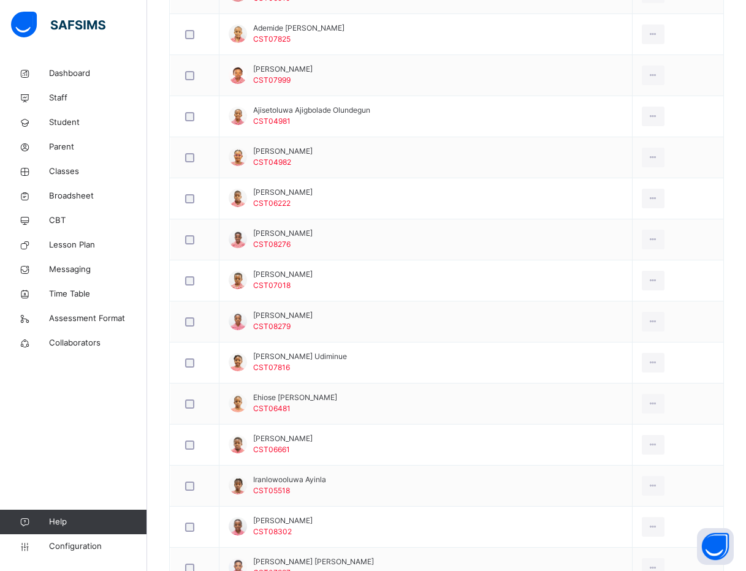
click at [150, 341] on div "Back / CLASS 3 YELLOW CLASS 3 YELLOW CLASS 3 First Term 2025-2026 Class Members…" at bounding box center [446, 514] width 598 height 2008
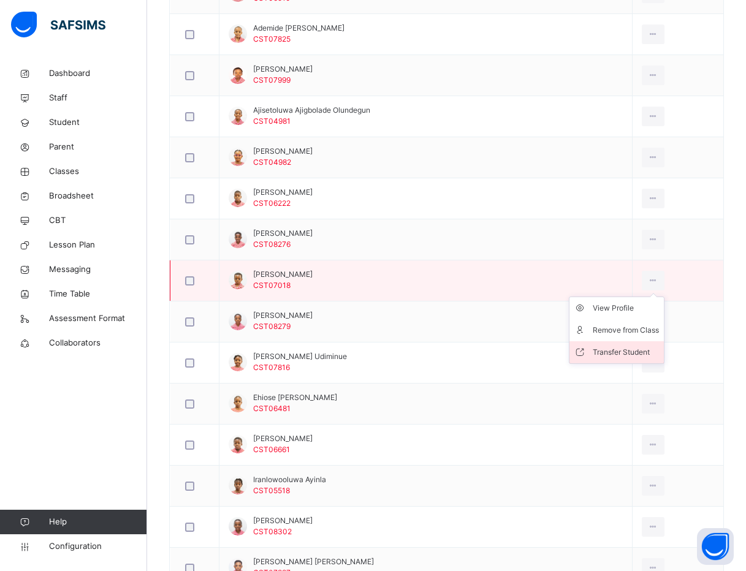
click at [598, 344] on li "Transfer Student" at bounding box center [616, 352] width 94 height 22
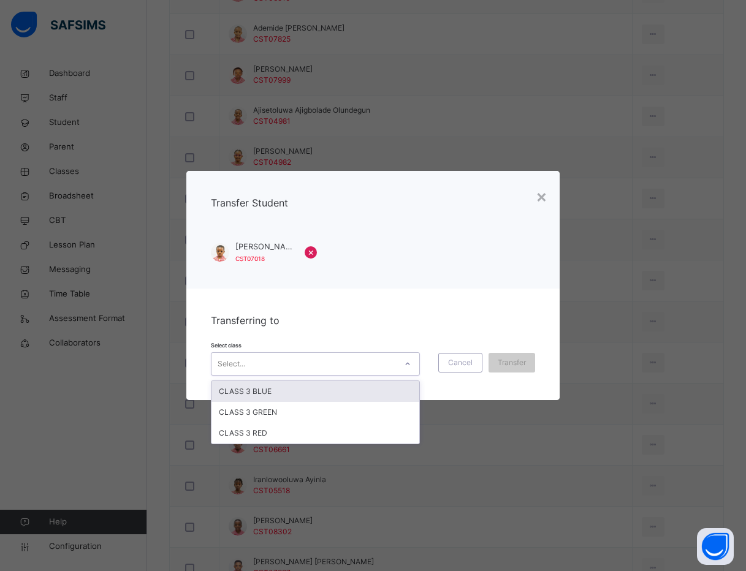
click at [257, 368] on div "Select..." at bounding box center [303, 363] width 184 height 19
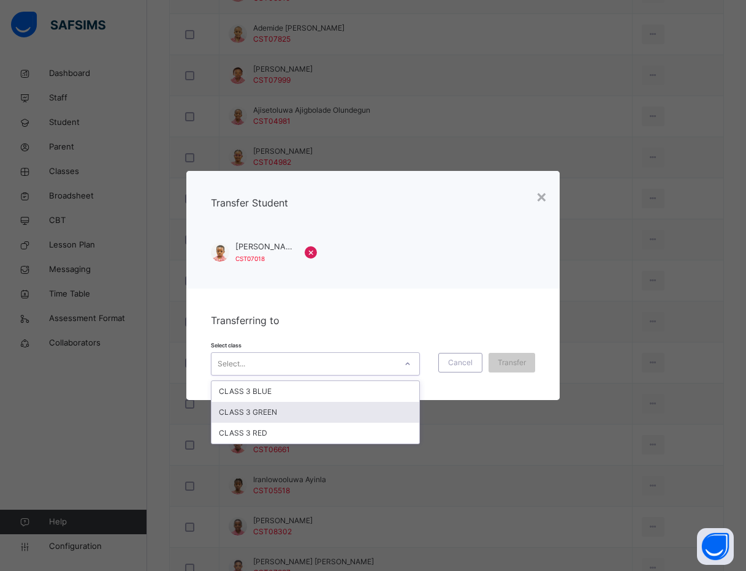
click at [255, 406] on div "CLASS 3 GREEN" at bounding box center [315, 412] width 208 height 21
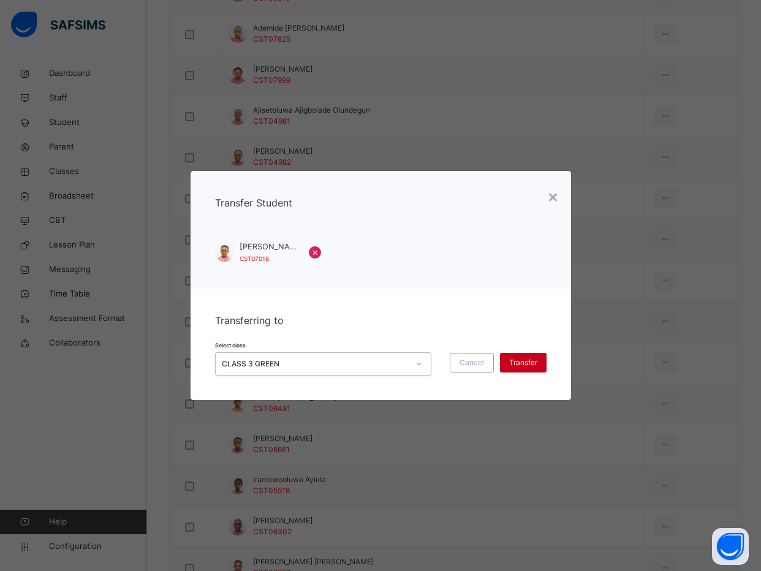
click at [509, 358] on span "Transfer" at bounding box center [523, 362] width 28 height 11
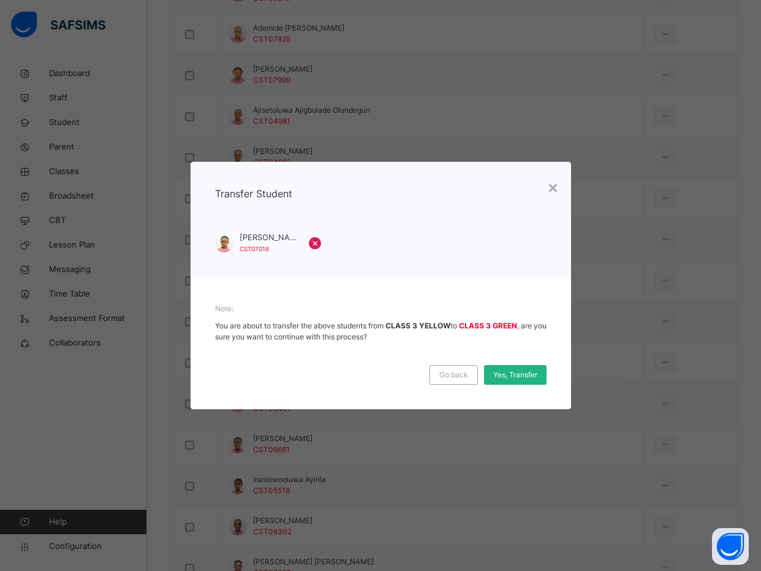
click at [515, 368] on div "Yes, Transfer" at bounding box center [515, 375] width 62 height 20
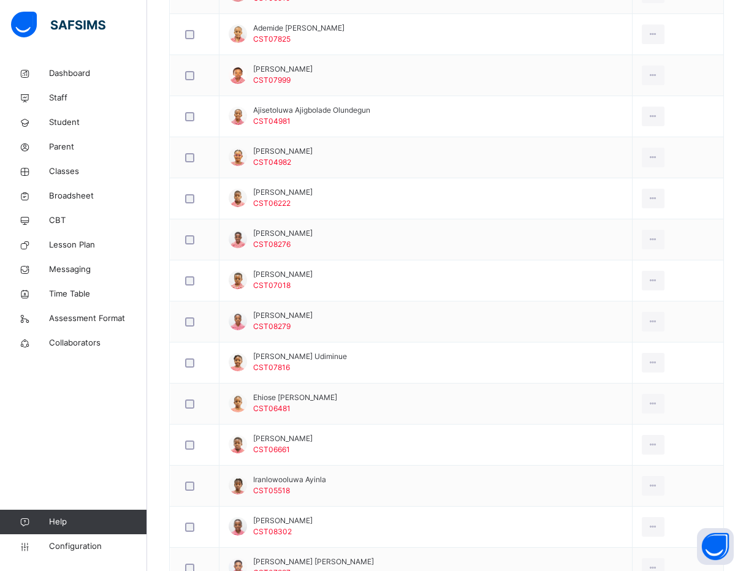
click at [153, 213] on div "Back / CLASS 3 YELLOW CLASS 3 YELLOW CLASS 3 First Term 2025-2026 Class Members…" at bounding box center [446, 514] width 598 height 2008
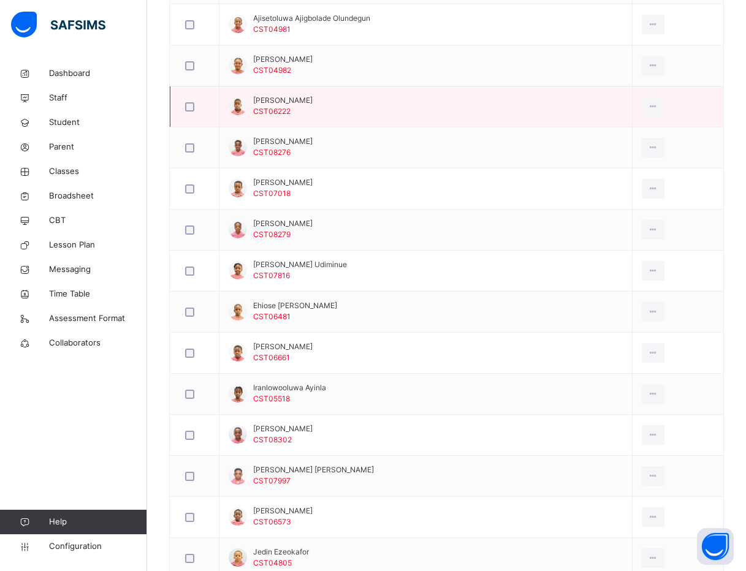
scroll to position [735, 0]
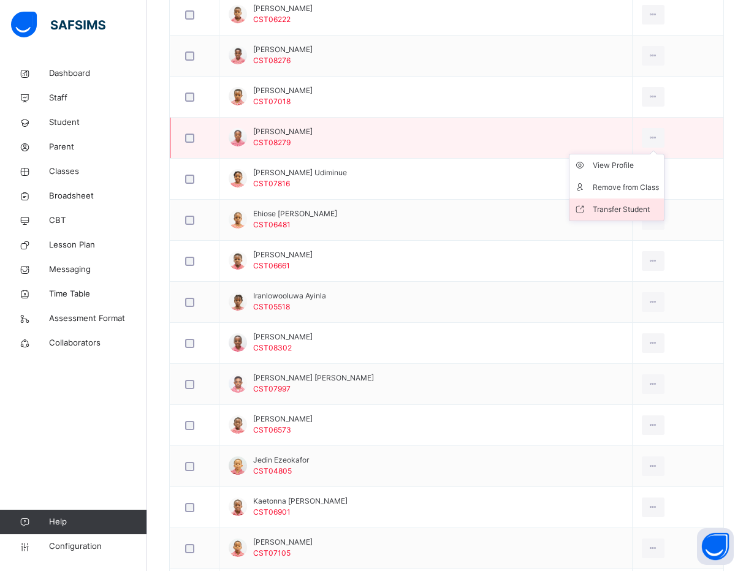
click at [616, 208] on div "Transfer Student" at bounding box center [625, 209] width 66 height 12
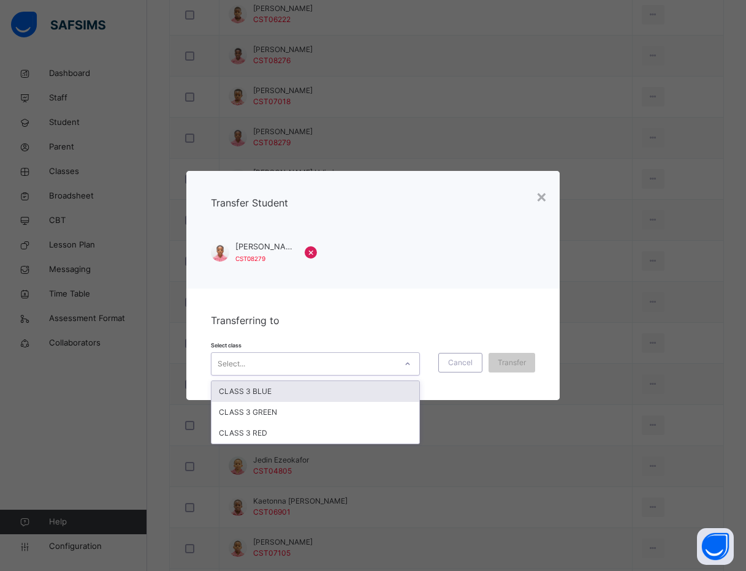
click at [347, 353] on div "Select..." at bounding box center [315, 363] width 209 height 23
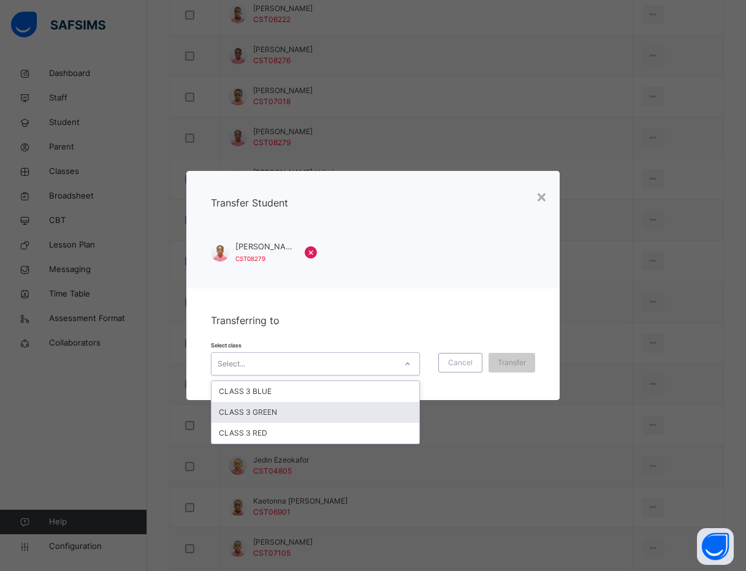
click at [334, 419] on div "CLASS 3 GREEN" at bounding box center [315, 412] width 208 height 21
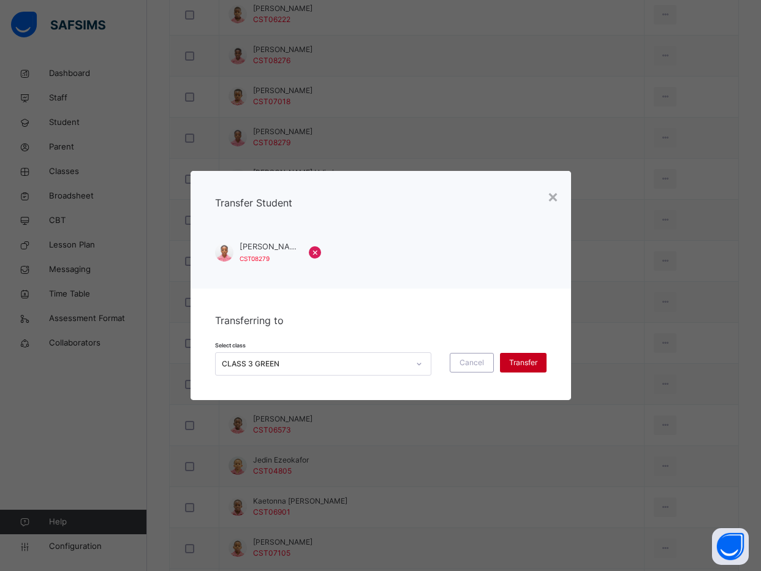
click at [520, 359] on span "Transfer" at bounding box center [523, 362] width 28 height 11
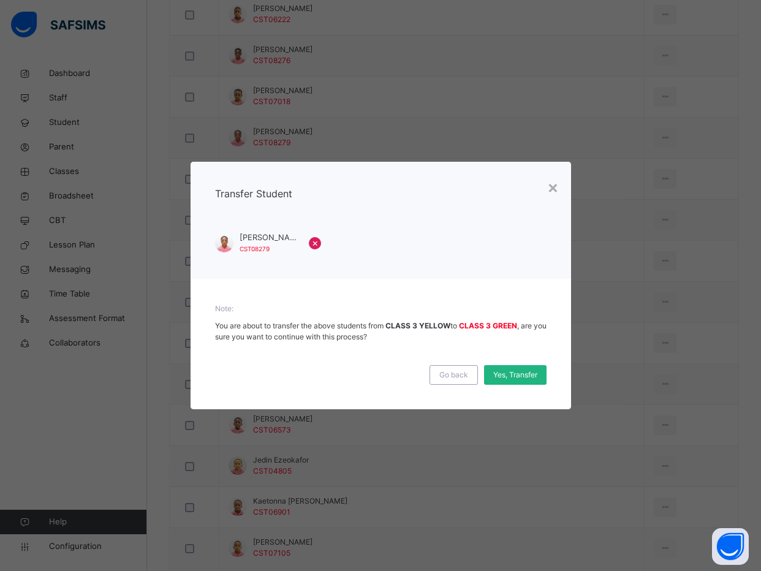
click at [510, 376] on span "Yes, Transfer" at bounding box center [515, 374] width 44 height 11
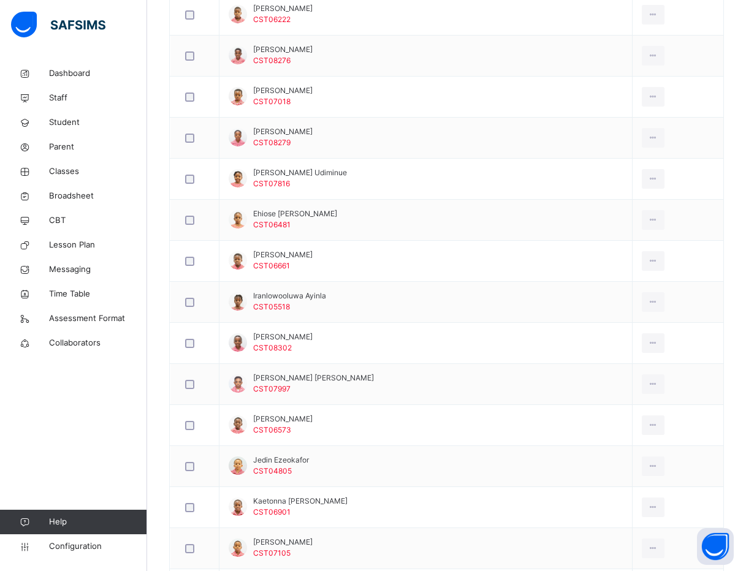
click at [158, 270] on div "Back / CLASS 3 YELLOW CLASS 3 YELLOW CLASS 3 First Term 2025-2026 Class Members…" at bounding box center [446, 330] width 598 height 2008
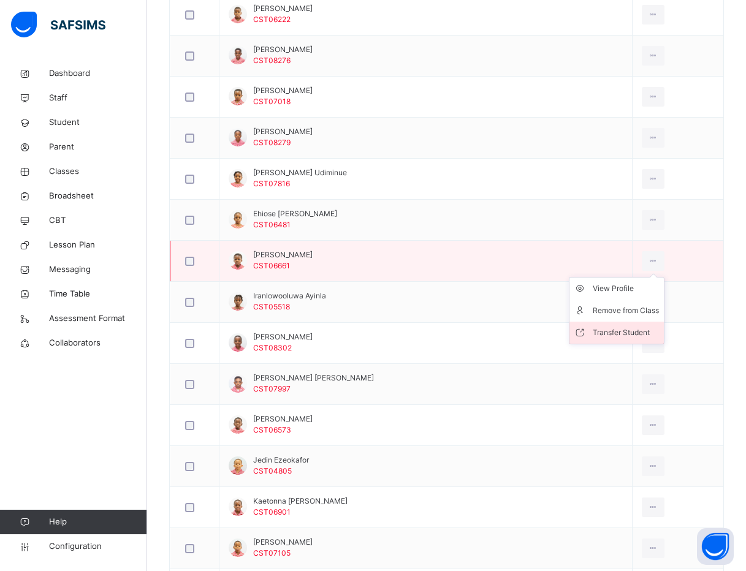
click at [600, 330] on div "Transfer Student" at bounding box center [625, 333] width 66 height 12
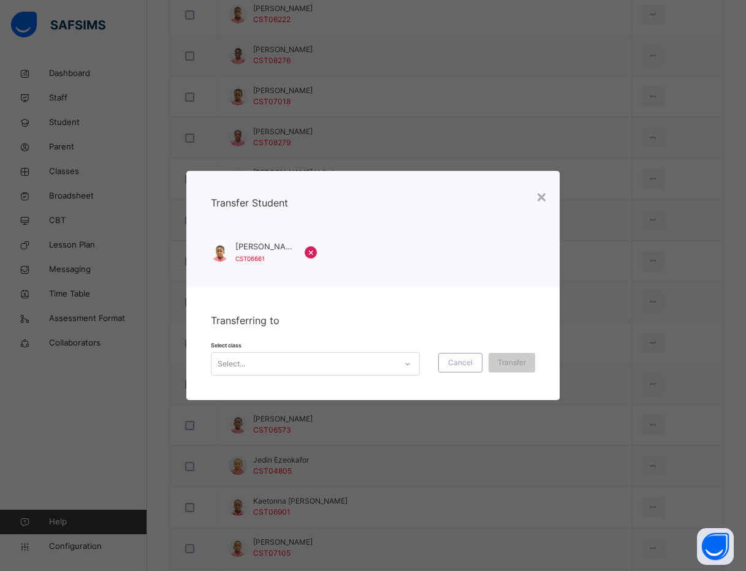
click at [407, 356] on div at bounding box center [407, 364] width 21 height 20
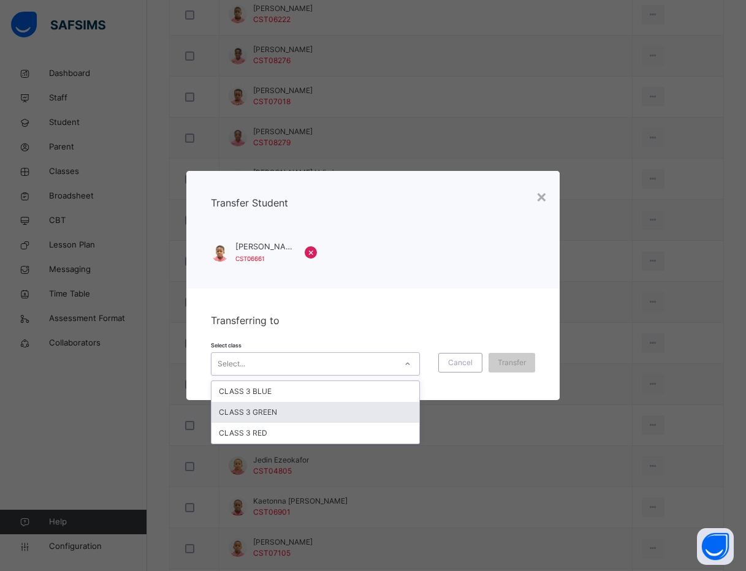
click at [358, 415] on div "CLASS 3 GREEN" at bounding box center [315, 412] width 208 height 21
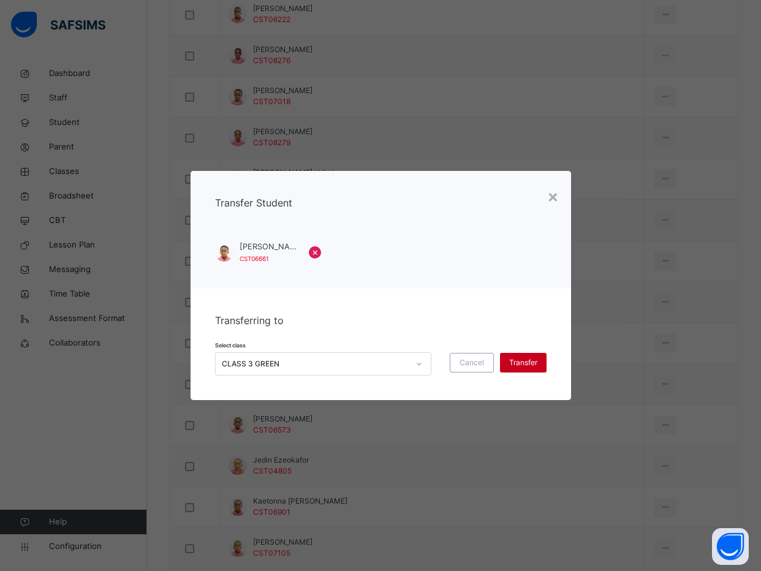
click at [538, 360] on div "Transfer" at bounding box center [523, 363] width 47 height 20
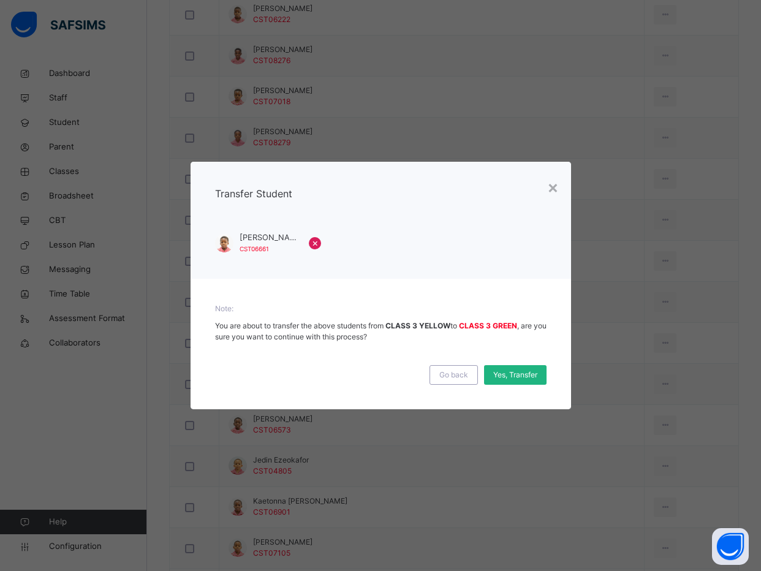
click at [512, 376] on span "Yes, Transfer" at bounding box center [515, 374] width 44 height 11
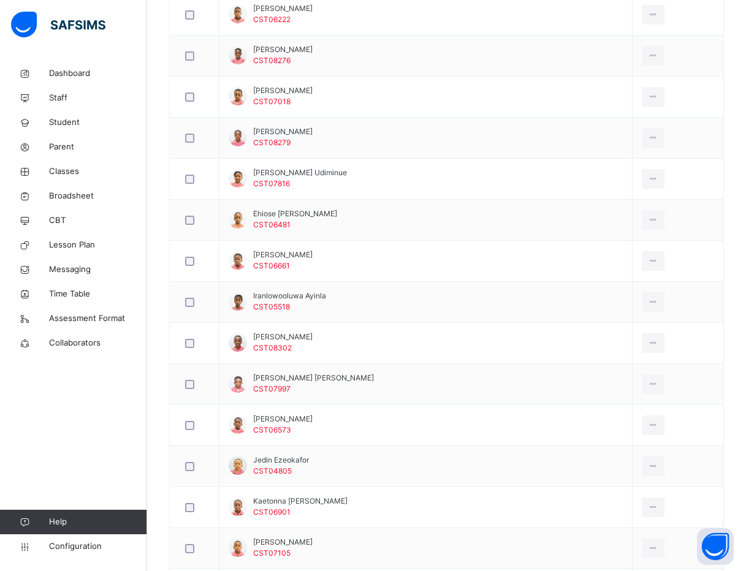
drag, startPoint x: 151, startPoint y: 290, endPoint x: 157, endPoint y: 289, distance: 6.2
click at [154, 290] on div "Back / CLASS 3 YELLOW CLASS 3 YELLOW CLASS 3 First Term 2025-2026 Class Members…" at bounding box center [446, 330] width 598 height 2008
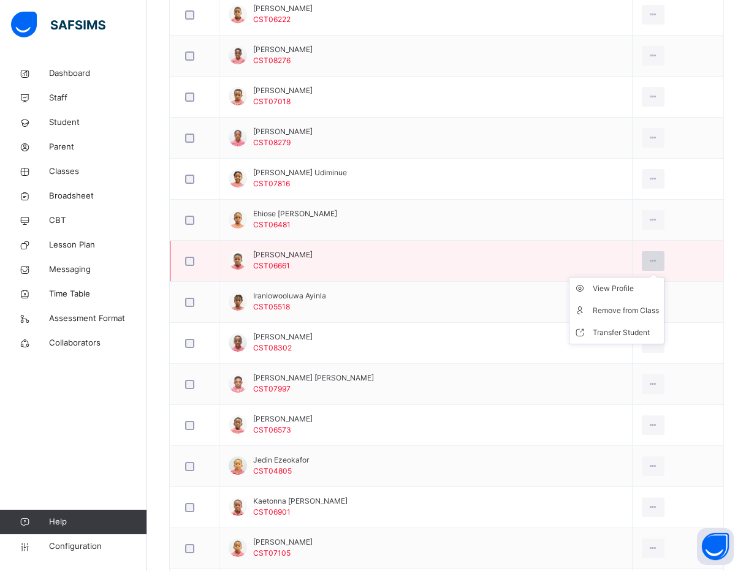
click at [647, 257] on icon at bounding box center [652, 260] width 10 height 11
click at [614, 330] on div "Transfer Student" at bounding box center [625, 333] width 66 height 12
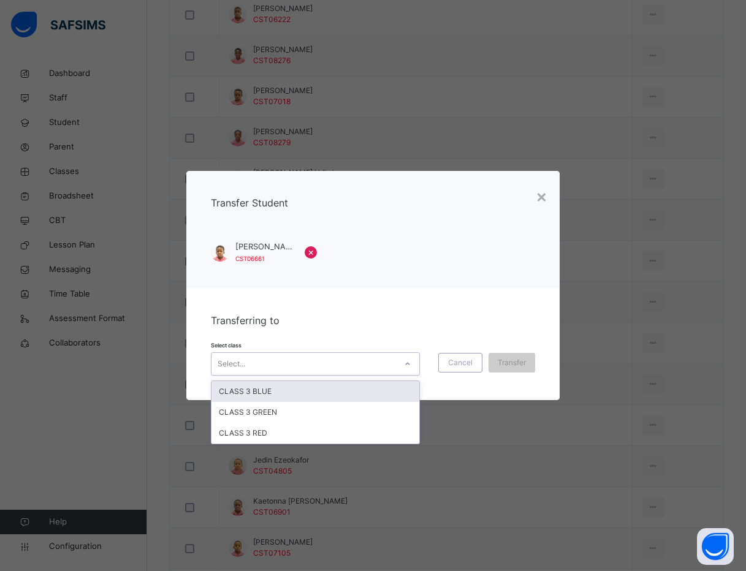
click at [392, 363] on div "Select..." at bounding box center [303, 363] width 184 height 19
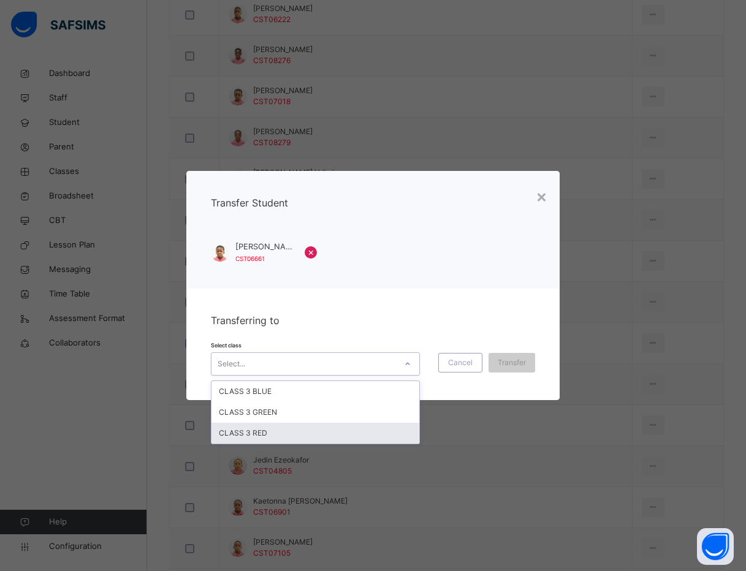
click at [376, 423] on div "CLASS 3 RED" at bounding box center [315, 433] width 208 height 21
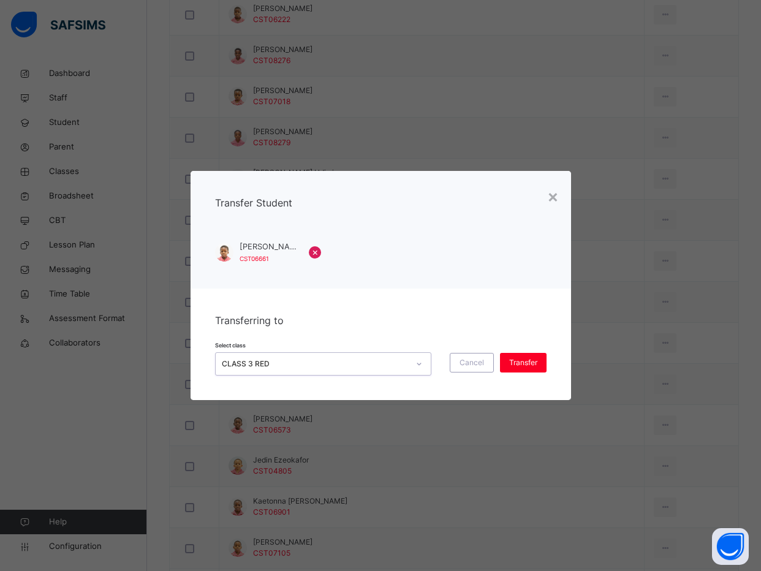
click at [350, 357] on div "CLASS 3 RED" at bounding box center [312, 363] width 192 height 19
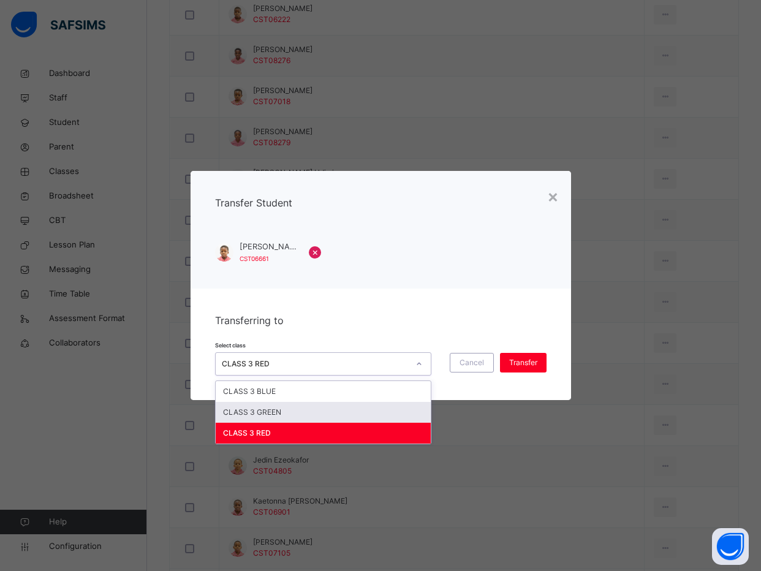
click at [350, 402] on div "CLASS 3 GREEN" at bounding box center [323, 412] width 215 height 21
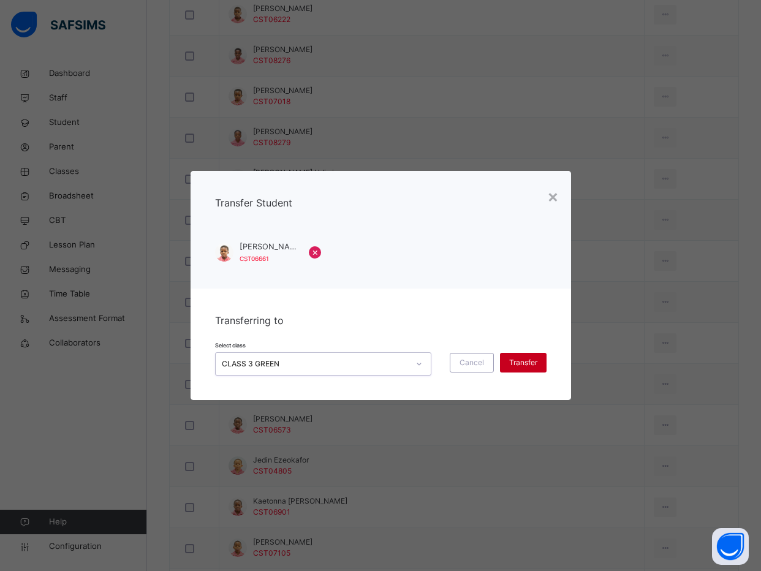
click at [519, 361] on span "Transfer" at bounding box center [523, 362] width 28 height 11
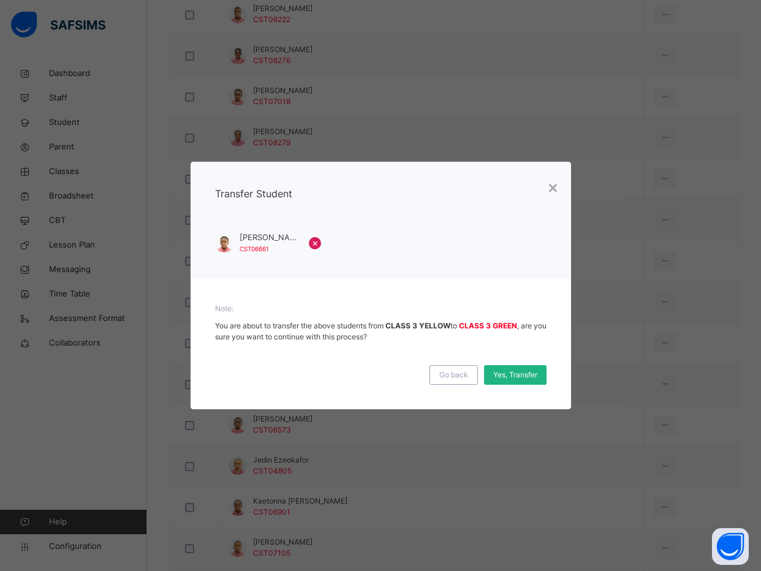
click at [536, 374] on span "Yes, Transfer" at bounding box center [515, 374] width 44 height 11
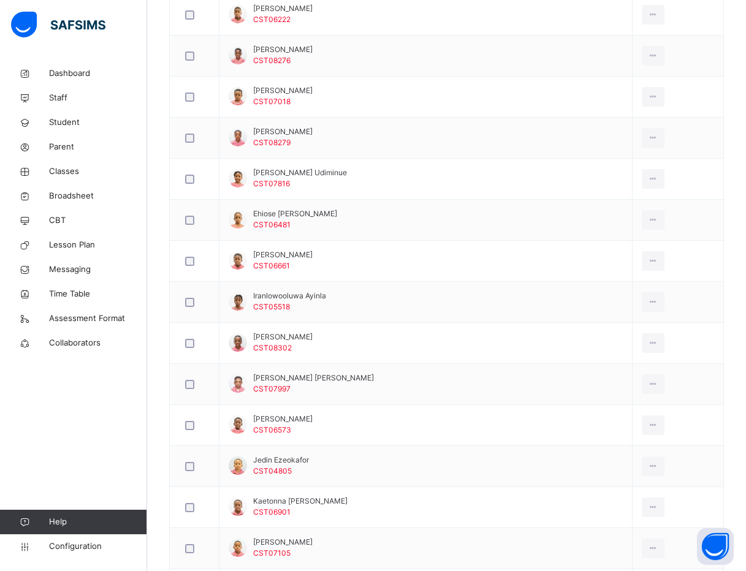
click at [152, 355] on div "Back / CLASS 3 YELLOW CLASS 3 YELLOW CLASS 3 First Term 2025-2026 Class Members…" at bounding box center [446, 330] width 598 height 2008
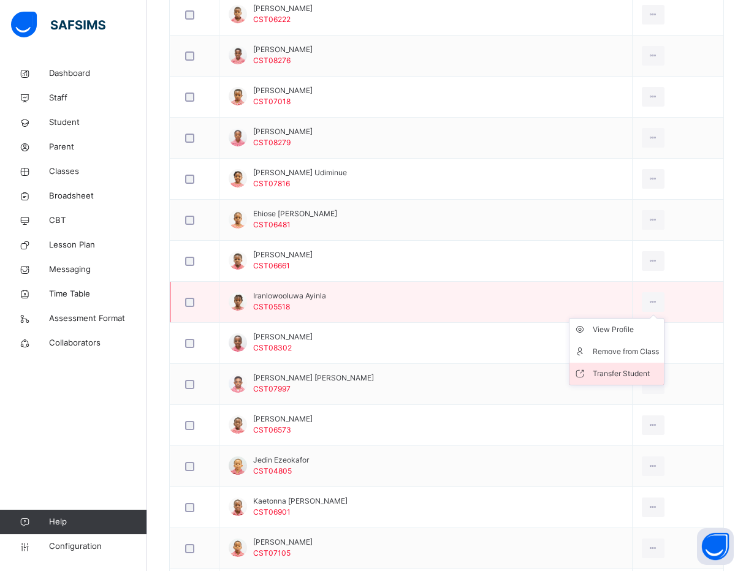
click at [617, 376] on div "Transfer Student" at bounding box center [625, 374] width 66 height 12
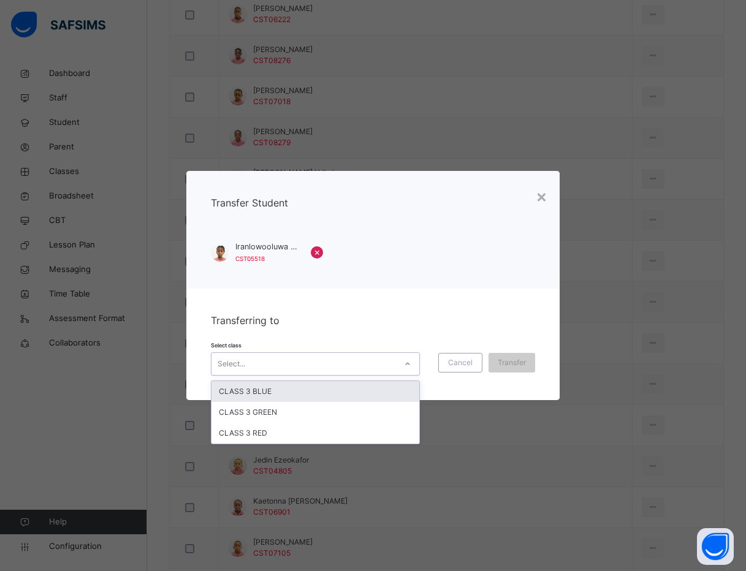
click at [379, 364] on div "Select..." at bounding box center [303, 363] width 184 height 19
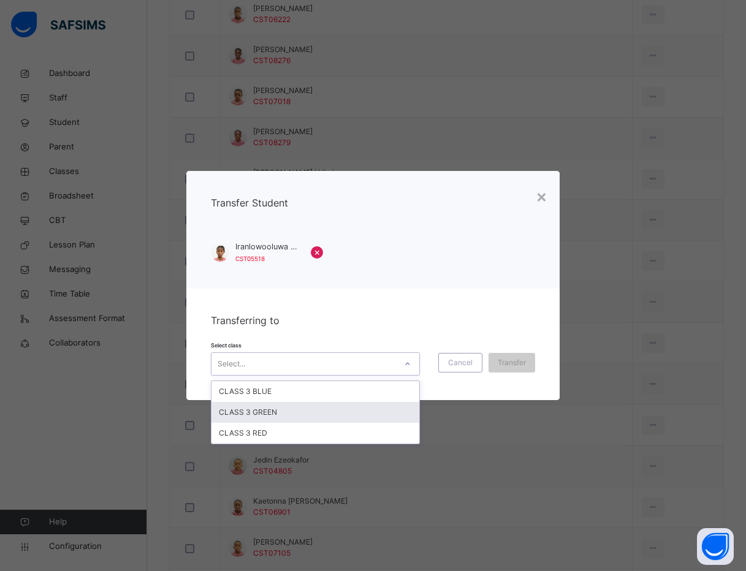
click at [364, 416] on div "CLASS 3 GREEN" at bounding box center [315, 412] width 208 height 21
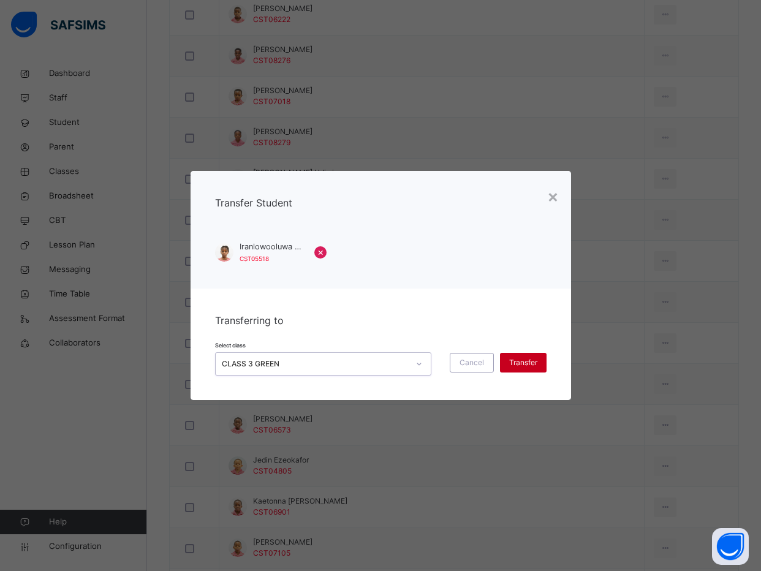
click at [526, 359] on span "Transfer" at bounding box center [523, 362] width 28 height 11
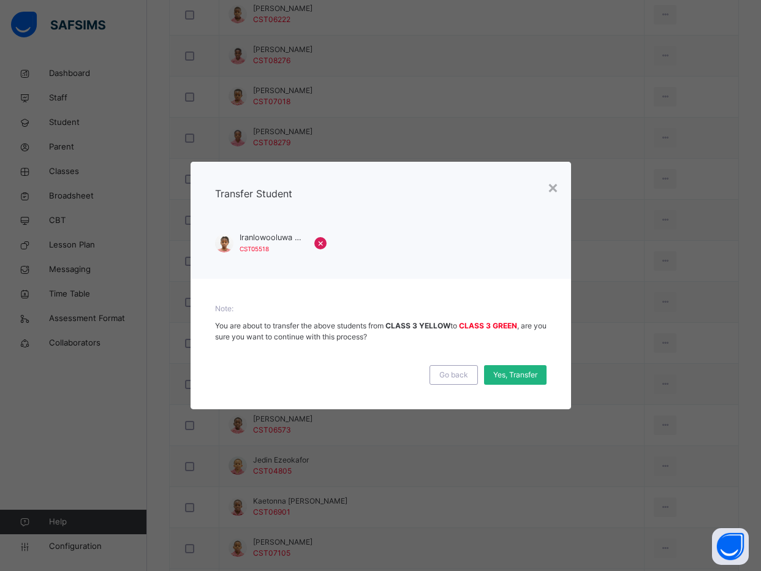
click at [519, 377] on span "Yes, Transfer" at bounding box center [515, 374] width 44 height 11
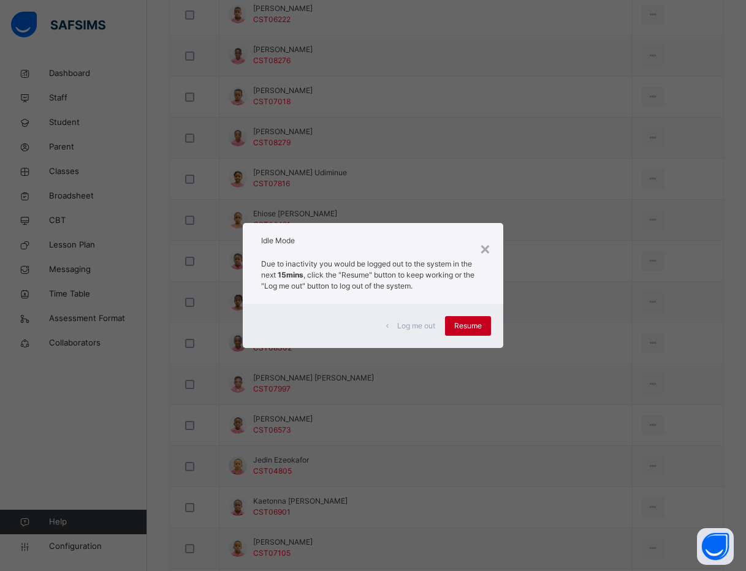
click at [465, 325] on span "Resume" at bounding box center [468, 325] width 28 height 11
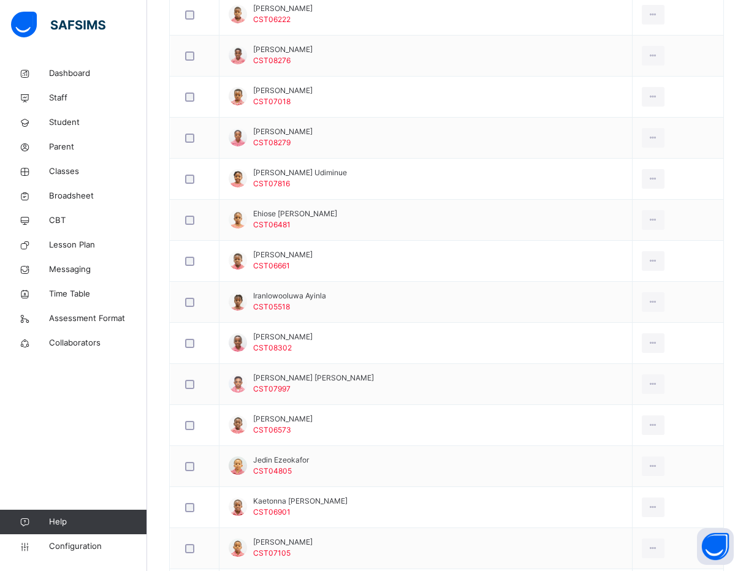
click at [154, 345] on div "Back / CLASS 3 YELLOW CLASS 3 YELLOW CLASS 3 First Term 2025-2026 Class Members…" at bounding box center [446, 330] width 598 height 2008
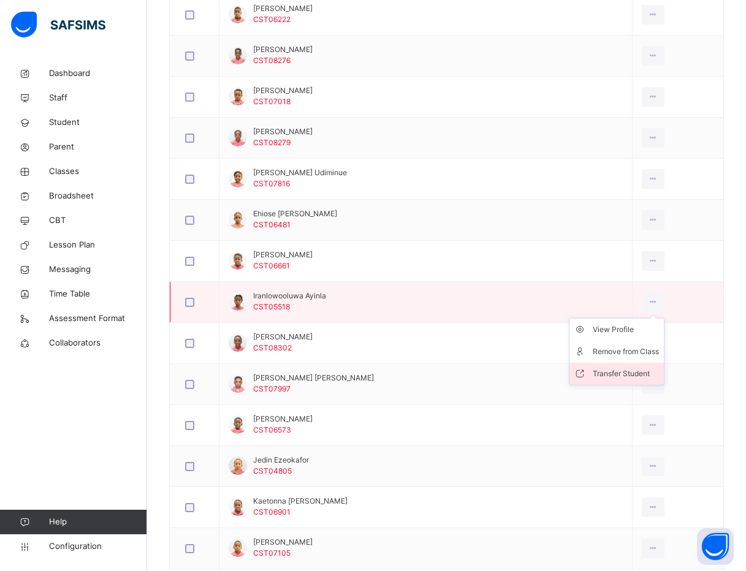
click at [603, 369] on div "Transfer Student" at bounding box center [625, 374] width 66 height 12
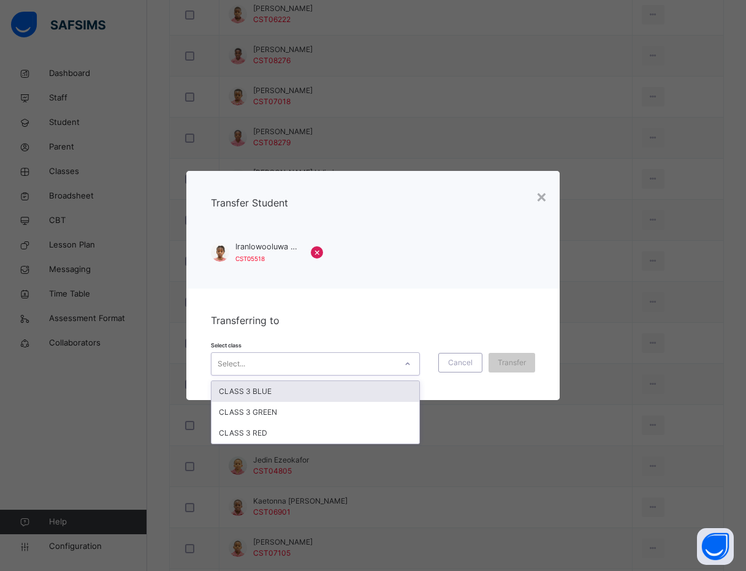
click at [401, 368] on div at bounding box center [407, 364] width 21 height 20
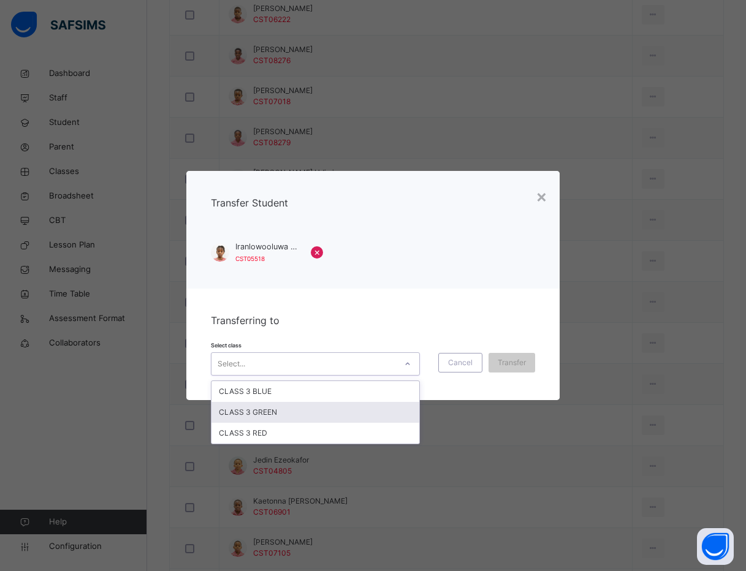
click at [394, 404] on div "CLASS 3 GREEN" at bounding box center [315, 412] width 208 height 21
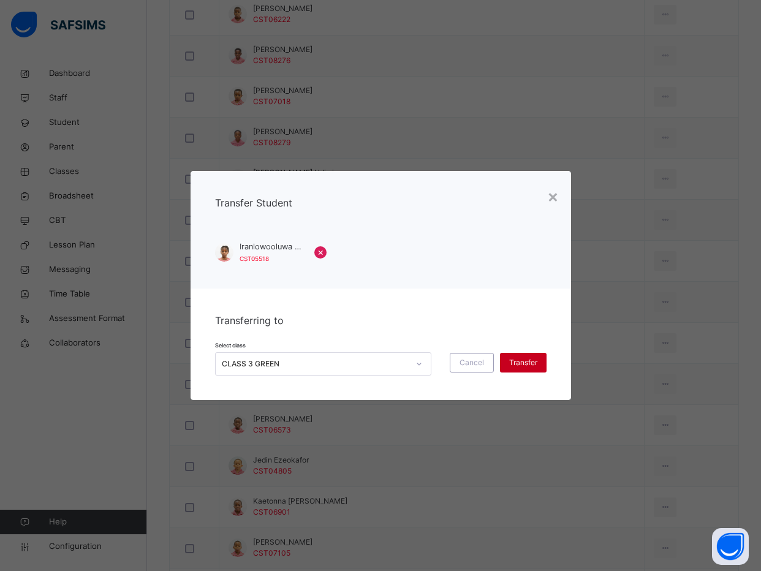
click at [525, 361] on span "Transfer" at bounding box center [523, 362] width 28 height 11
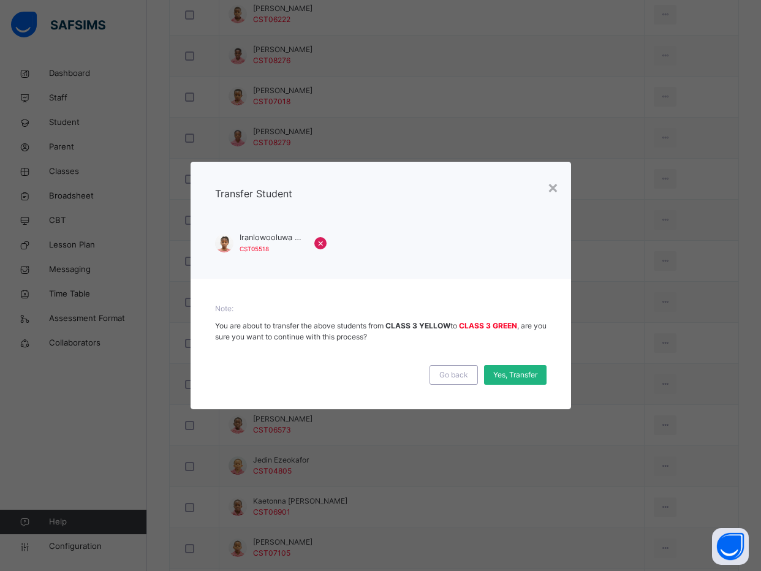
click at [526, 369] on div "Yes, Transfer" at bounding box center [515, 375] width 62 height 20
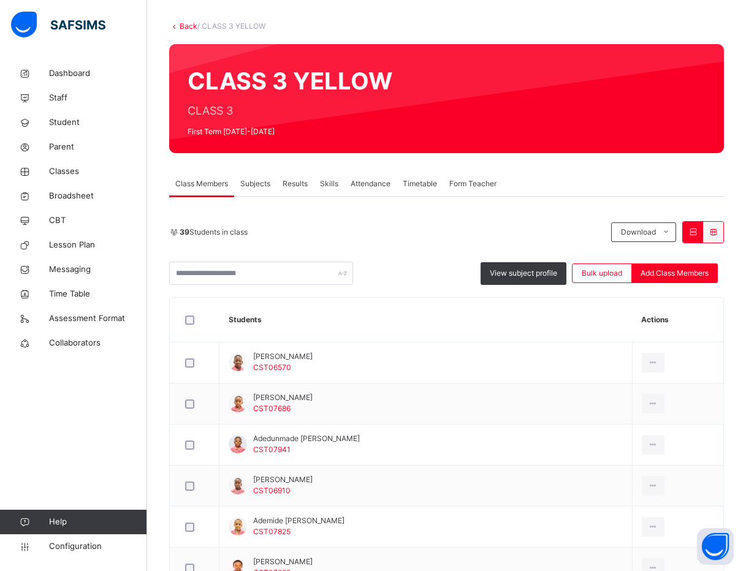
scroll to position [0, 0]
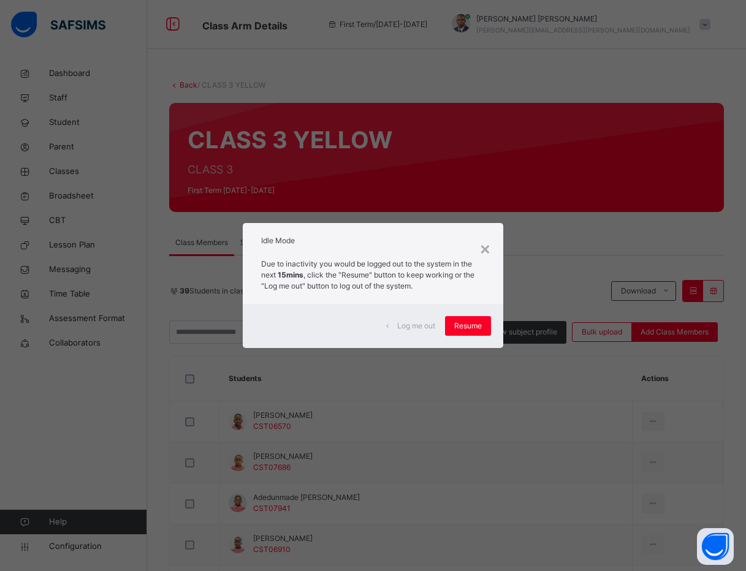
click at [287, 301] on div "Due to inactivity you would be logged out to the system in the next 15mins , cl…" at bounding box center [373, 277] width 261 height 51
click at [466, 321] on span "Resume" at bounding box center [468, 325] width 28 height 11
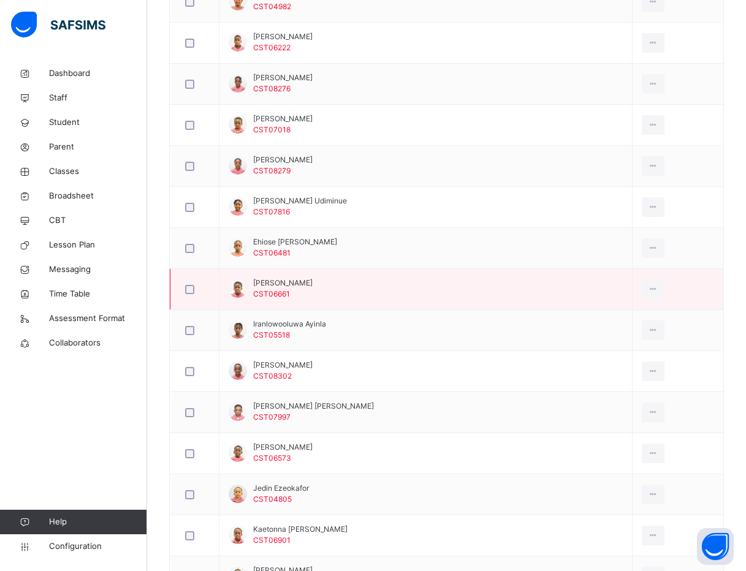
scroll to position [735, 0]
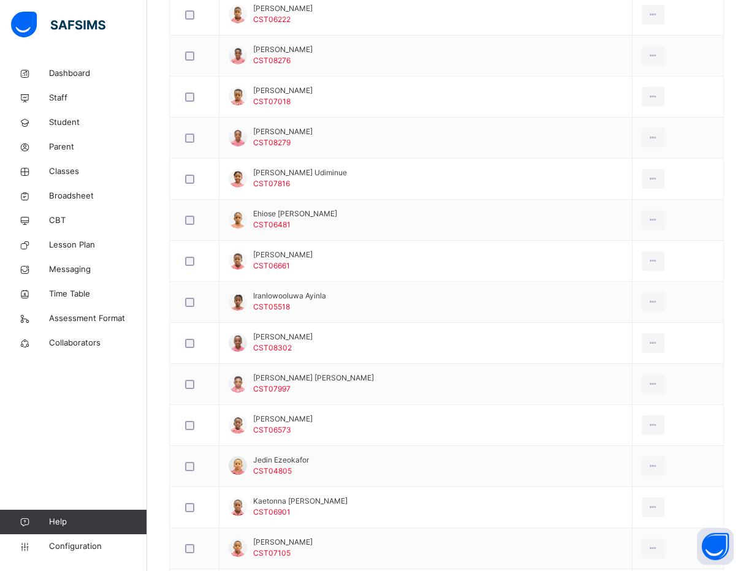
click at [152, 317] on div "Back / CLASS 3 YELLOW CLASS 3 YELLOW CLASS 3 First Term 2025-2026 Class Members…" at bounding box center [446, 330] width 598 height 2008
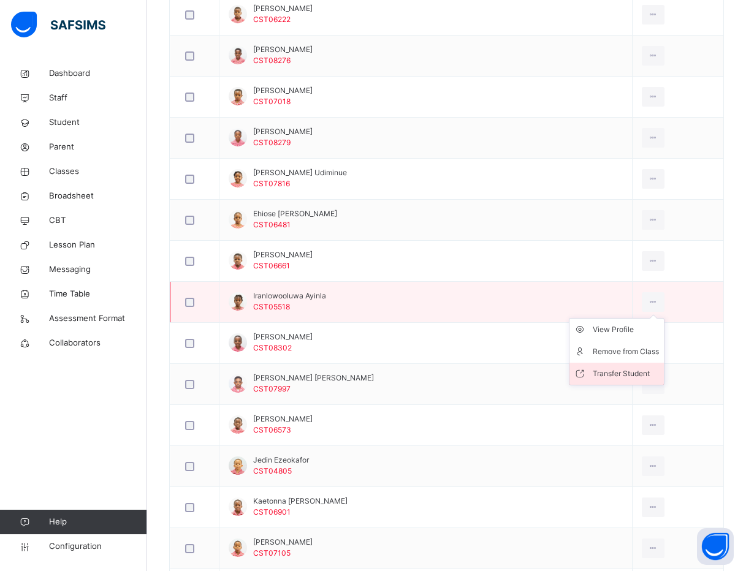
click at [613, 369] on div "Transfer Student" at bounding box center [625, 374] width 66 height 12
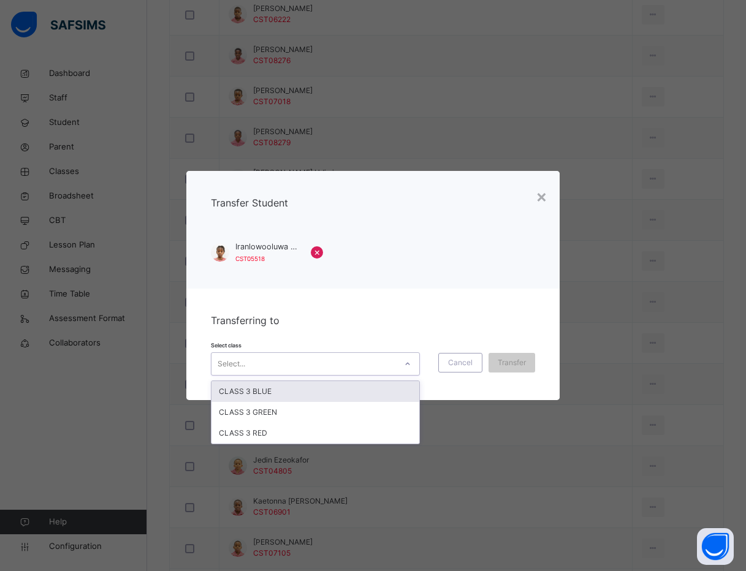
click at [396, 371] on div "Select..." at bounding box center [303, 363] width 184 height 19
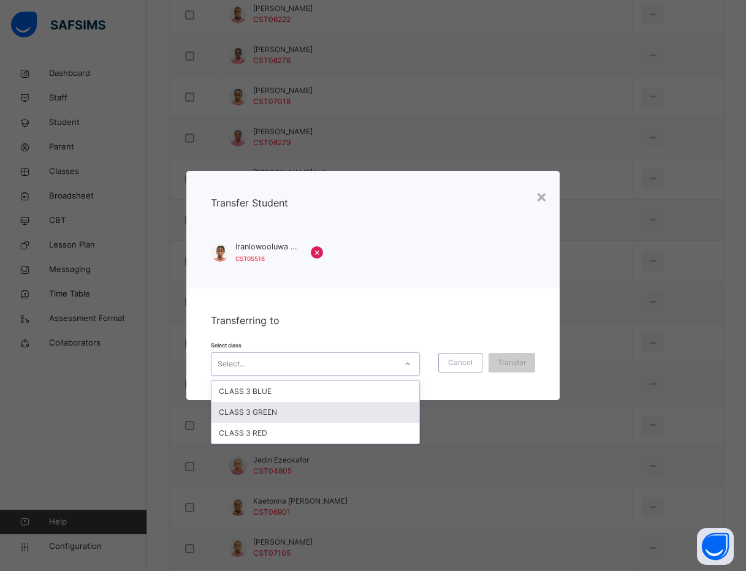
click at [384, 407] on div "CLASS 3 GREEN" at bounding box center [315, 412] width 208 height 21
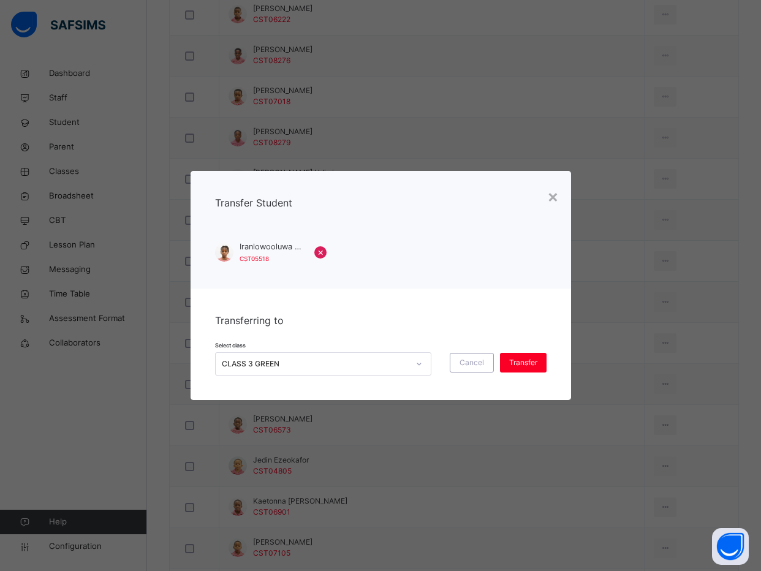
click at [512, 350] on div "Select class CLASS 3 GREEN Cancel Transfer" at bounding box center [380, 358] width 331 height 36
click at [515, 360] on span "Transfer" at bounding box center [523, 362] width 28 height 11
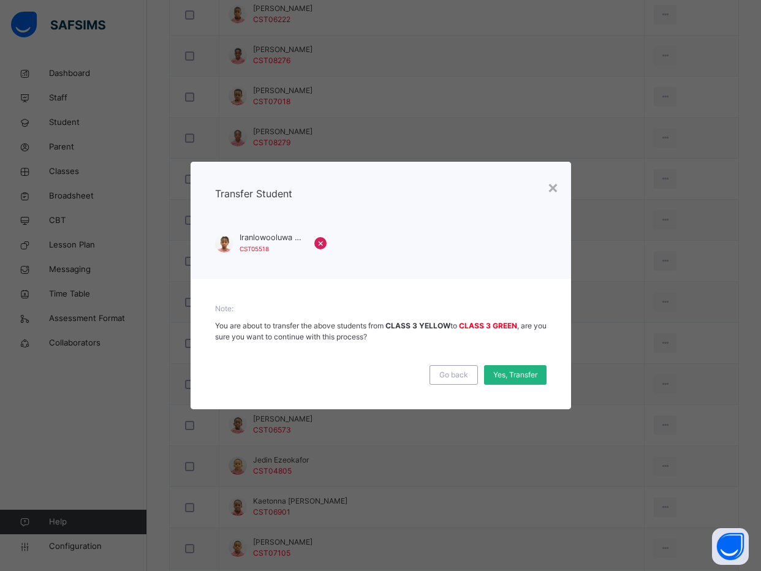
click at [515, 380] on span "Yes, Transfer" at bounding box center [515, 374] width 44 height 11
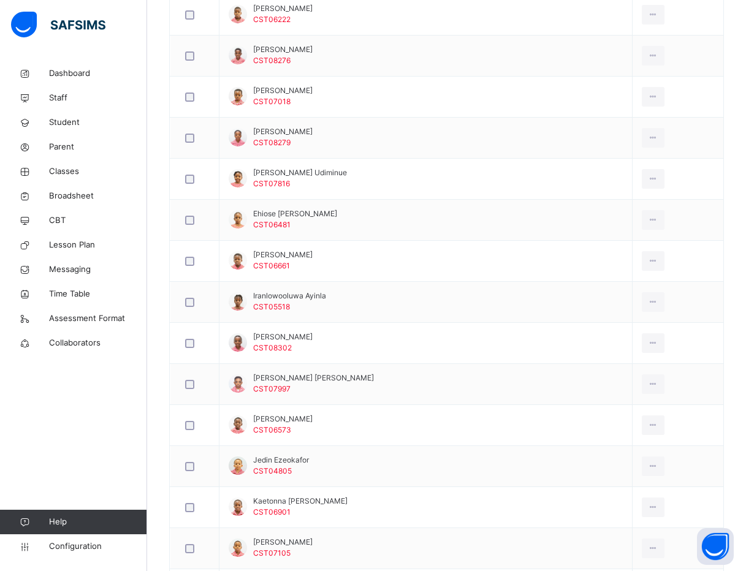
click at [155, 399] on div "Back / CLASS 3 YELLOW CLASS 3 YELLOW CLASS 3 First Term 2025-2026 Class Members…" at bounding box center [446, 330] width 598 height 2008
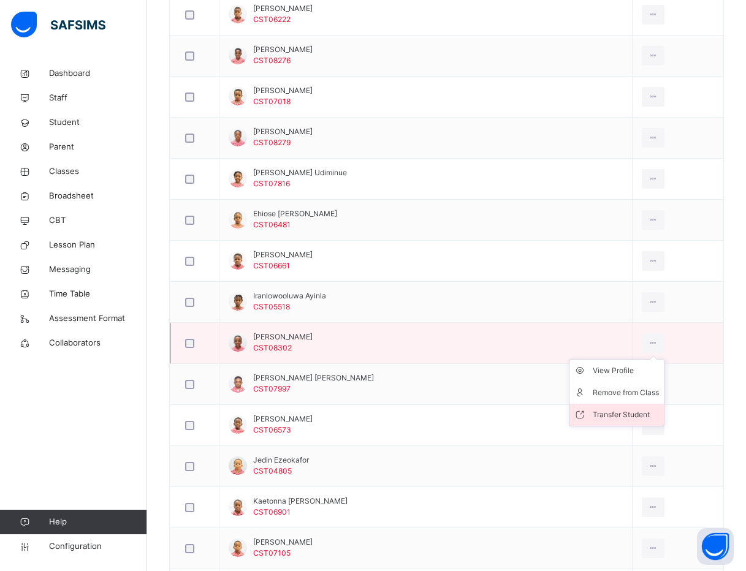
click at [611, 410] on div "Transfer Student" at bounding box center [625, 415] width 66 height 12
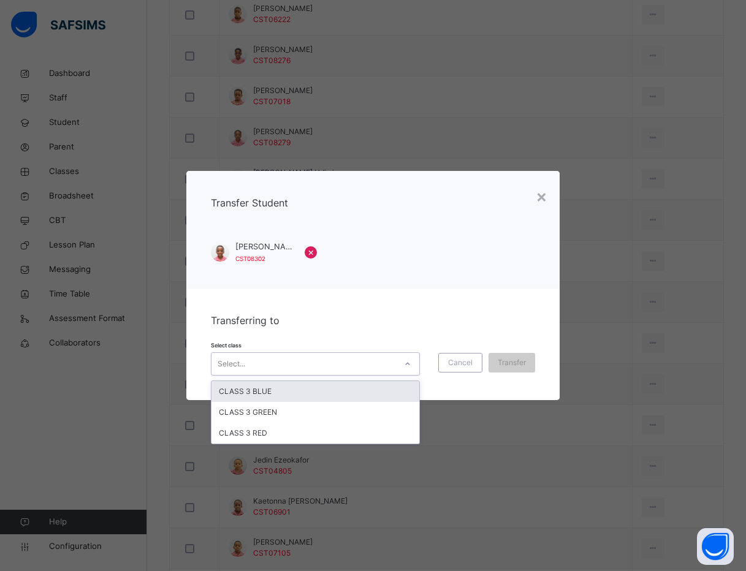
click at [362, 358] on div "Select..." at bounding box center [303, 363] width 184 height 19
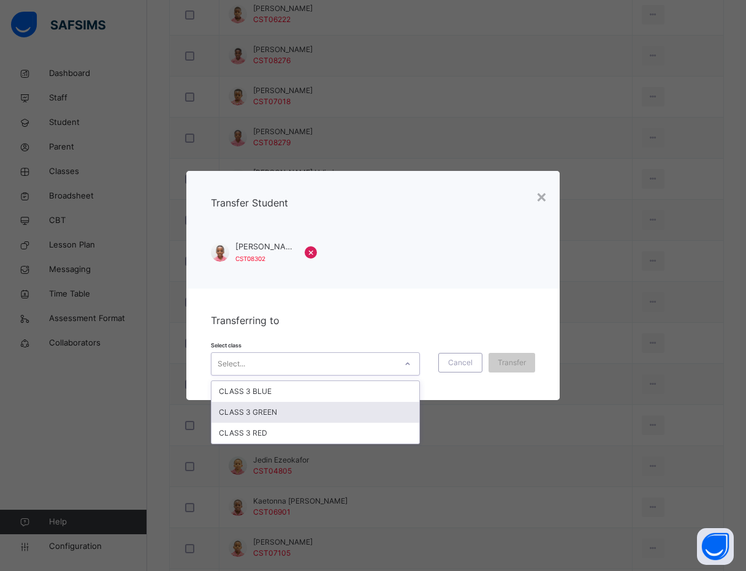
click at [355, 412] on div "CLASS 3 GREEN" at bounding box center [315, 412] width 208 height 21
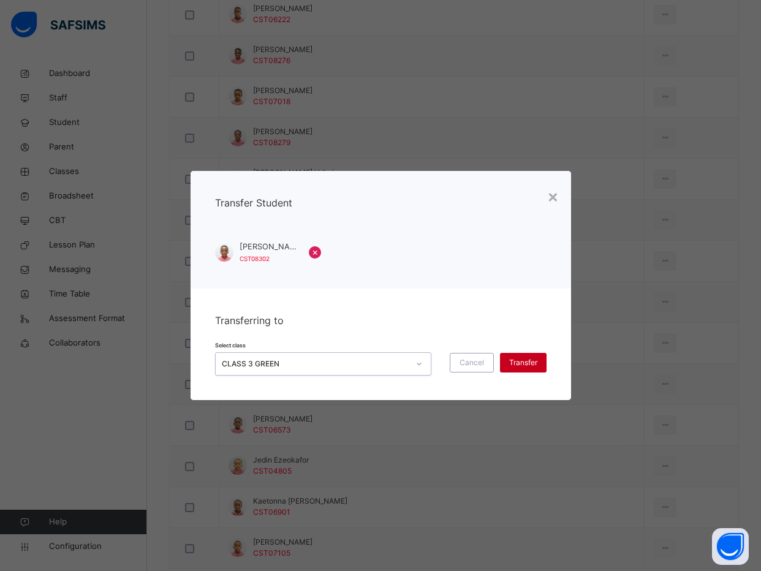
click at [513, 353] on div "Transfer" at bounding box center [523, 363] width 47 height 20
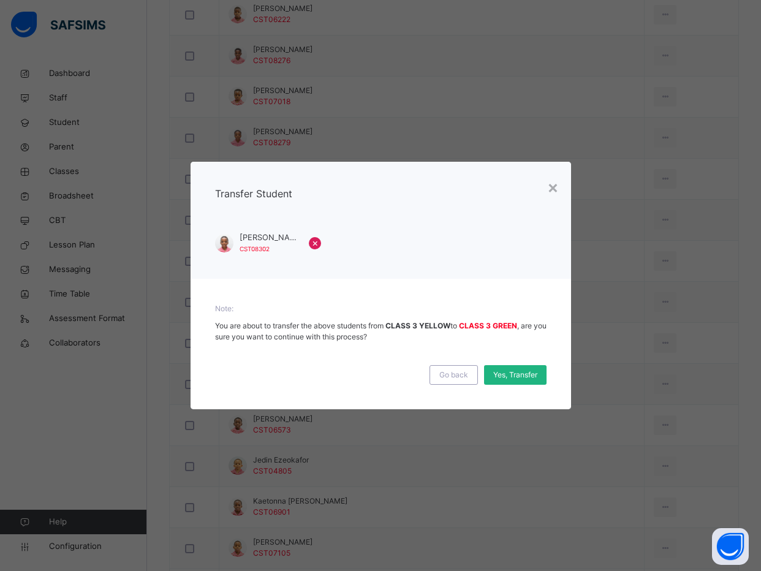
click at [521, 367] on div "Yes, Transfer" at bounding box center [515, 375] width 62 height 20
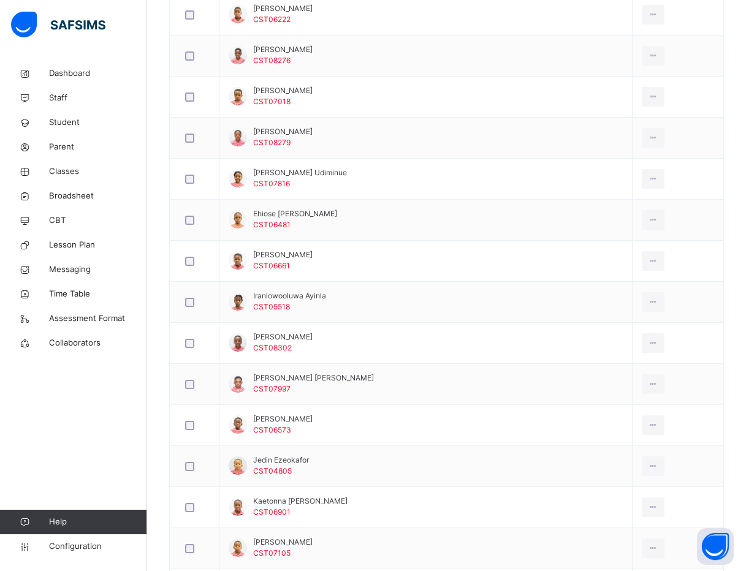
click at [158, 420] on div "Back / CLASS 3 YELLOW CLASS 3 YELLOW CLASS 3 First Term 2025-2026 Class Members…" at bounding box center [446, 330] width 598 height 2008
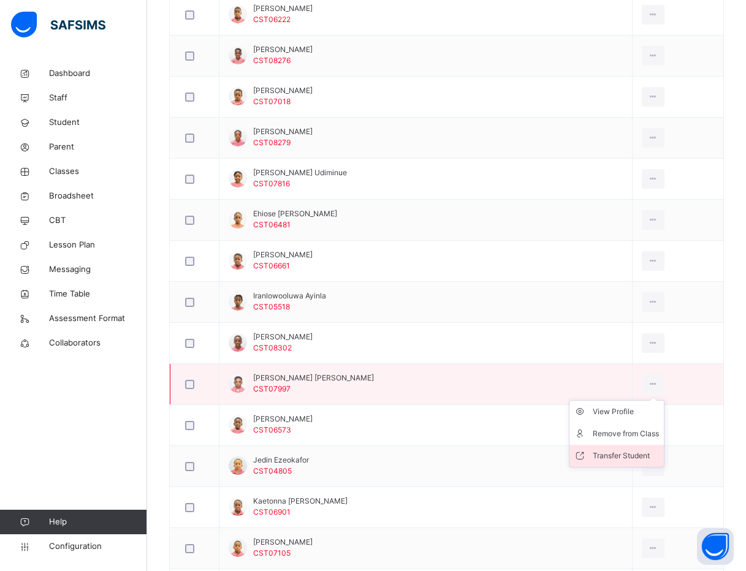
click at [604, 453] on div "Transfer Student" at bounding box center [625, 456] width 66 height 12
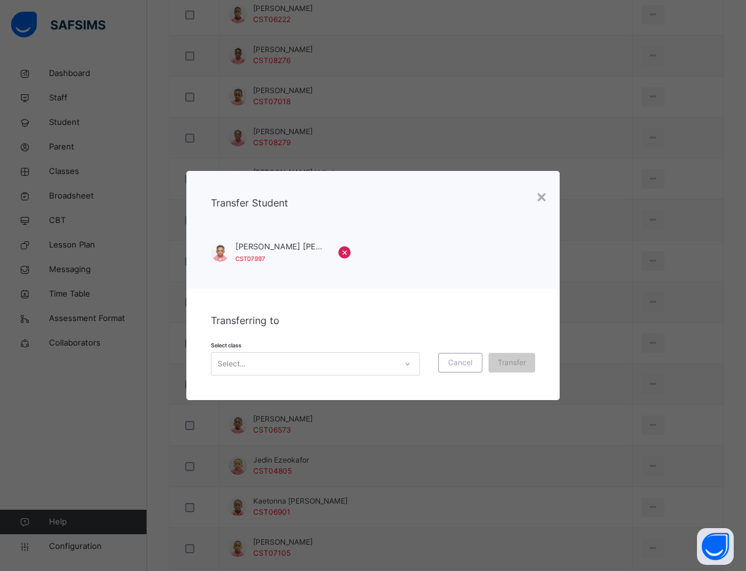
click at [320, 366] on div "Select..." at bounding box center [303, 363] width 184 height 19
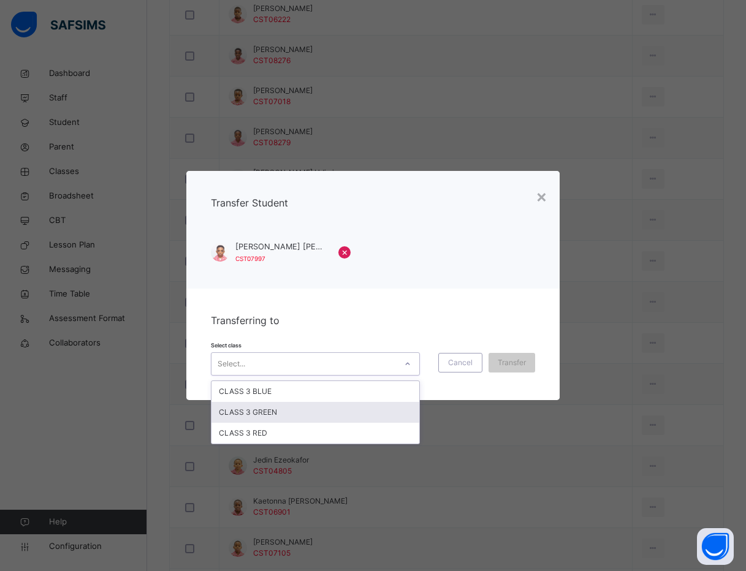
click at [312, 416] on div "CLASS 3 GREEN" at bounding box center [315, 412] width 208 height 21
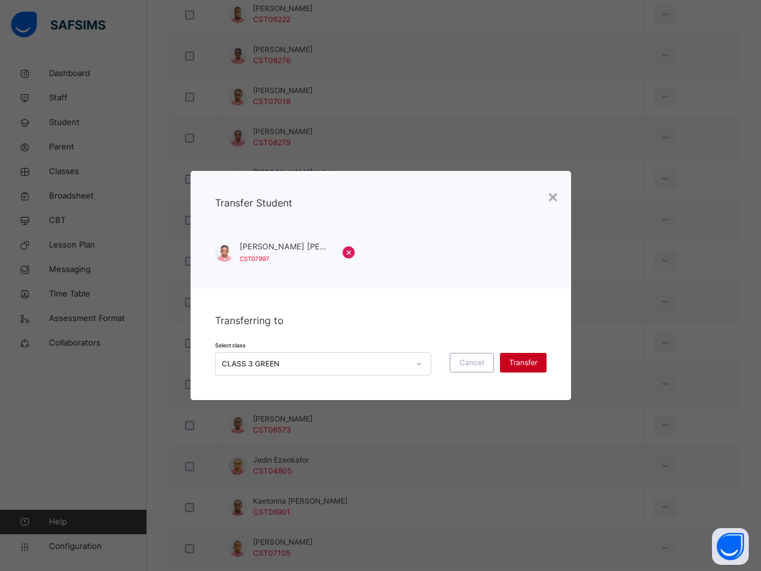
click at [535, 359] on span "Transfer" at bounding box center [523, 362] width 28 height 11
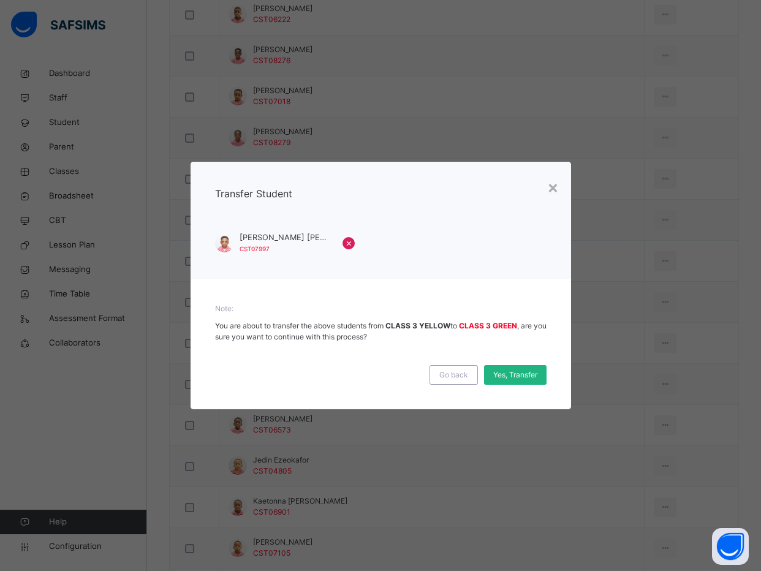
click at [530, 372] on span "Yes, Transfer" at bounding box center [515, 374] width 44 height 11
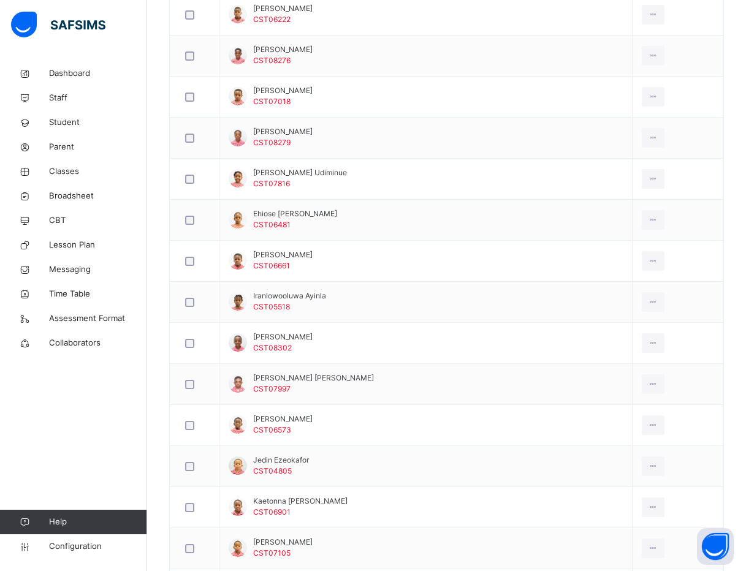
click at [152, 368] on div "Back / CLASS 3 YELLOW CLASS 3 YELLOW CLASS 3 First Term 2025-2026 Class Members…" at bounding box center [446, 330] width 598 height 2008
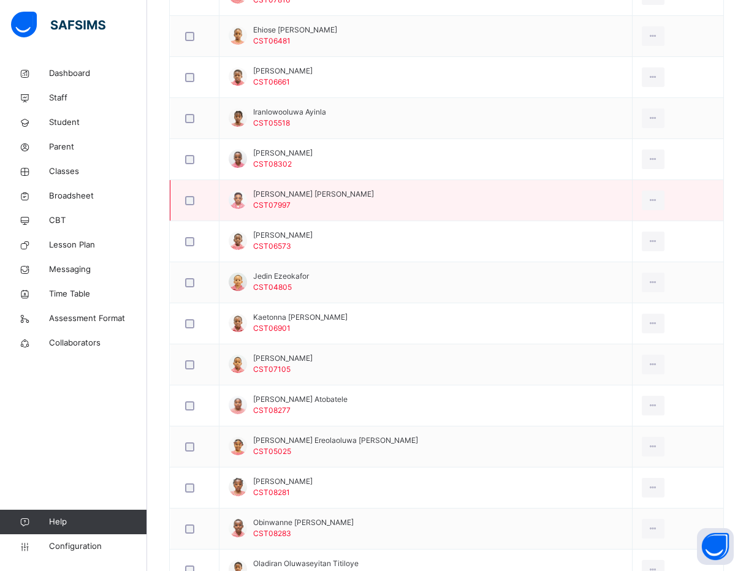
scroll to position [1011, 0]
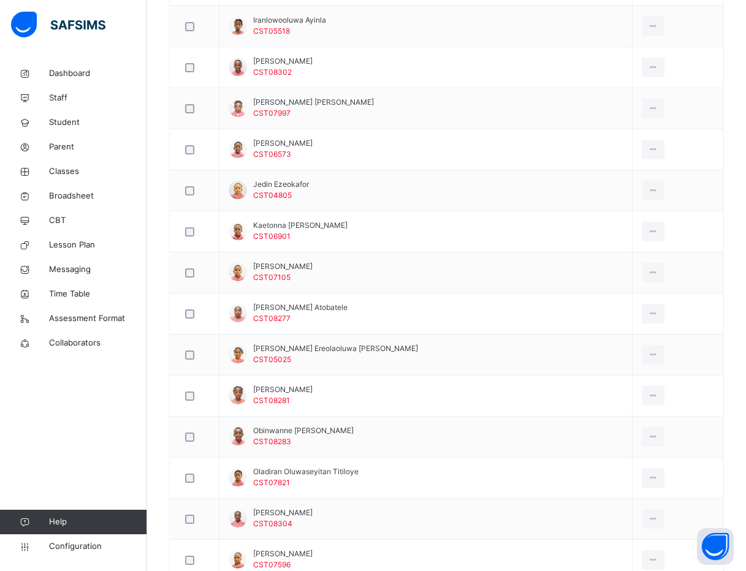
click at [149, 334] on div "Back / CLASS 3 YELLOW CLASS 3 YELLOW CLASS 3 First Term 2025-2026 Class Members…" at bounding box center [446, 55] width 598 height 2008
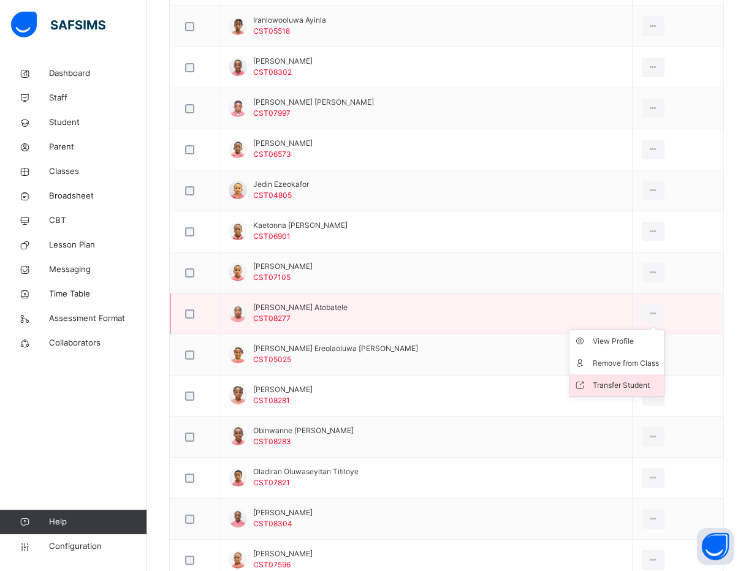
click at [620, 380] on div "Transfer Student" at bounding box center [625, 385] width 66 height 12
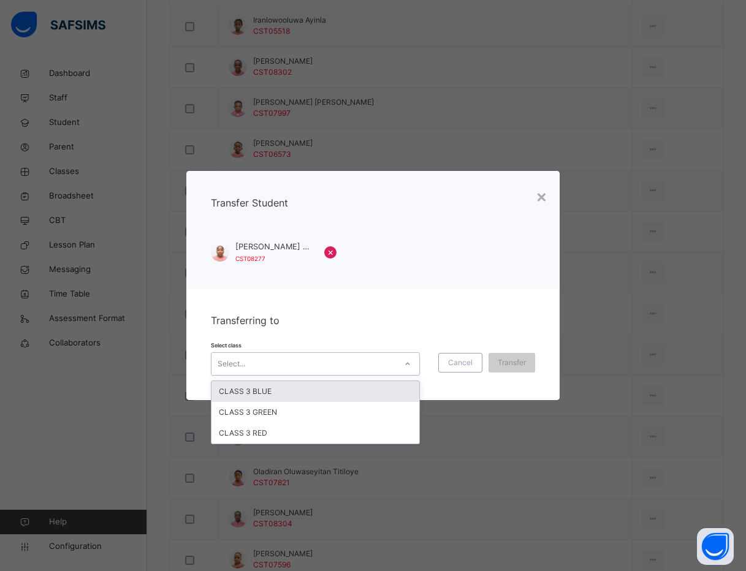
click at [391, 361] on div "Select..." at bounding box center [303, 363] width 184 height 19
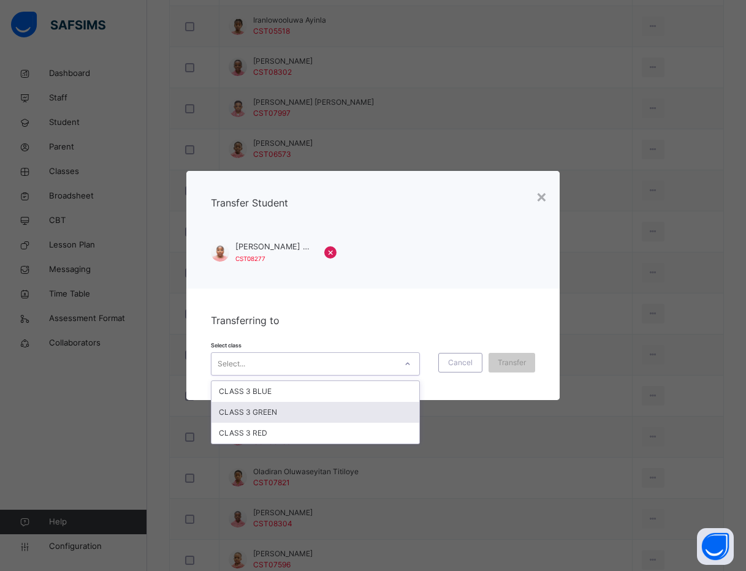
click at [382, 409] on div "CLASS 3 GREEN" at bounding box center [315, 412] width 208 height 21
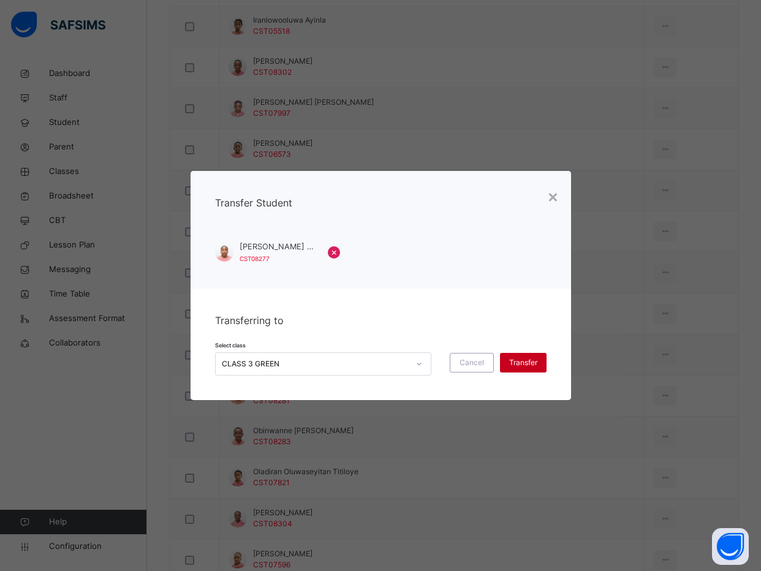
click at [510, 363] on span "Transfer" at bounding box center [523, 362] width 28 height 11
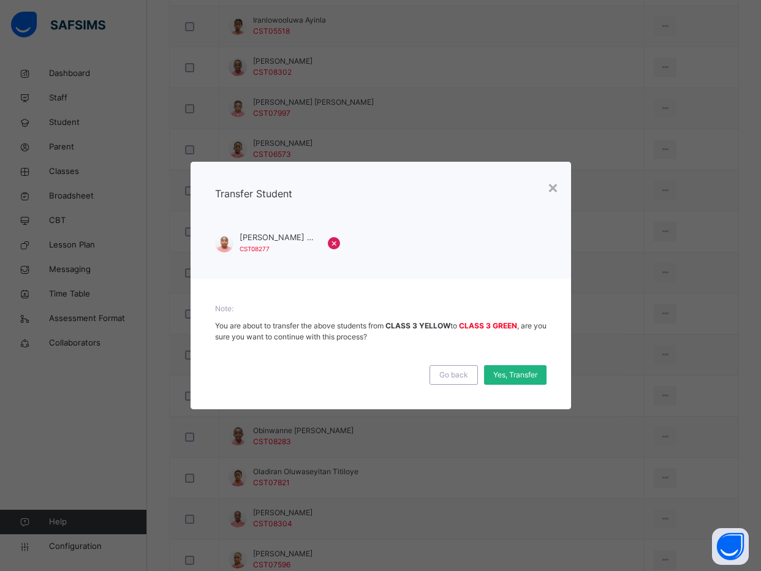
click at [511, 370] on span "Yes, Transfer" at bounding box center [515, 374] width 44 height 11
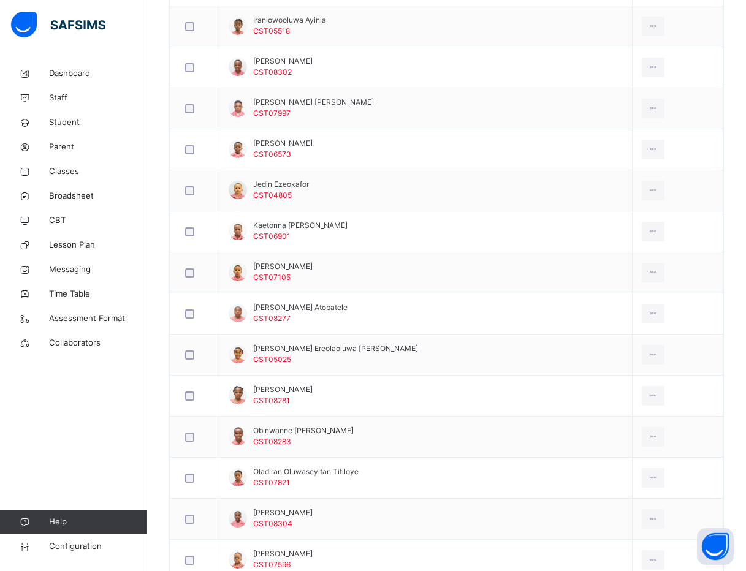
click at [142, 409] on div "Dashboard Staff Student Parent Classes Broadsheet CBT Lesson Plan Messaging Tim…" at bounding box center [73, 310] width 147 height 522
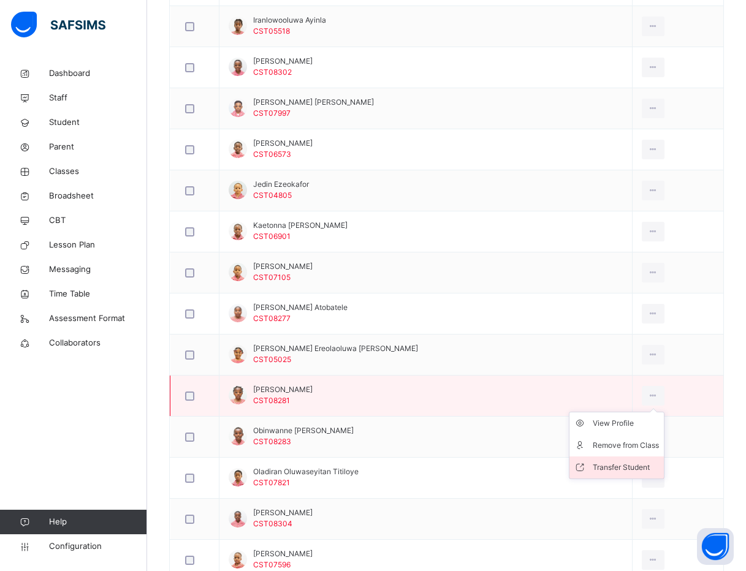
click at [605, 468] on div "Transfer Student" at bounding box center [625, 467] width 66 height 12
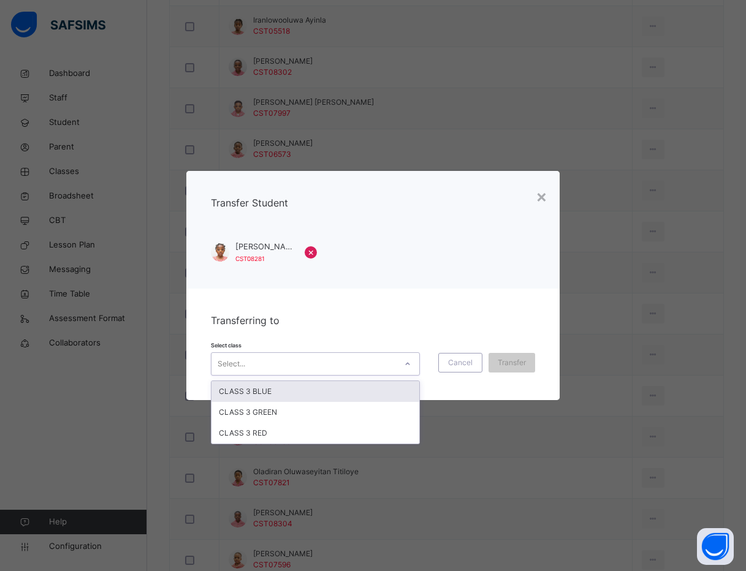
click at [352, 371] on div "Select..." at bounding box center [303, 363] width 184 height 19
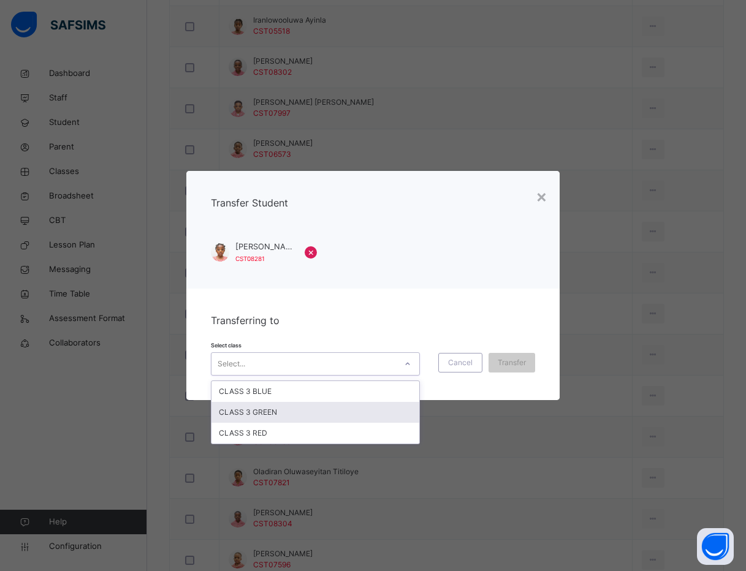
click at [333, 406] on div "CLASS 3 GREEN" at bounding box center [315, 412] width 208 height 21
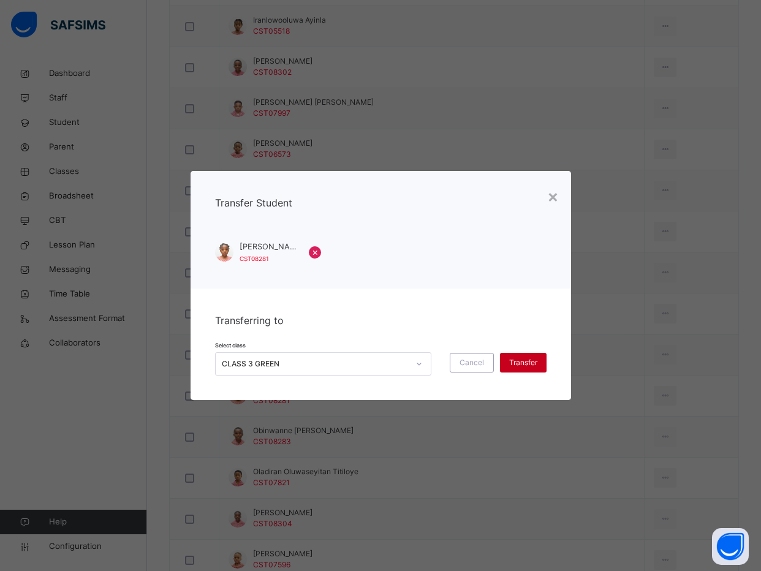
click at [515, 359] on span "Transfer" at bounding box center [523, 362] width 28 height 11
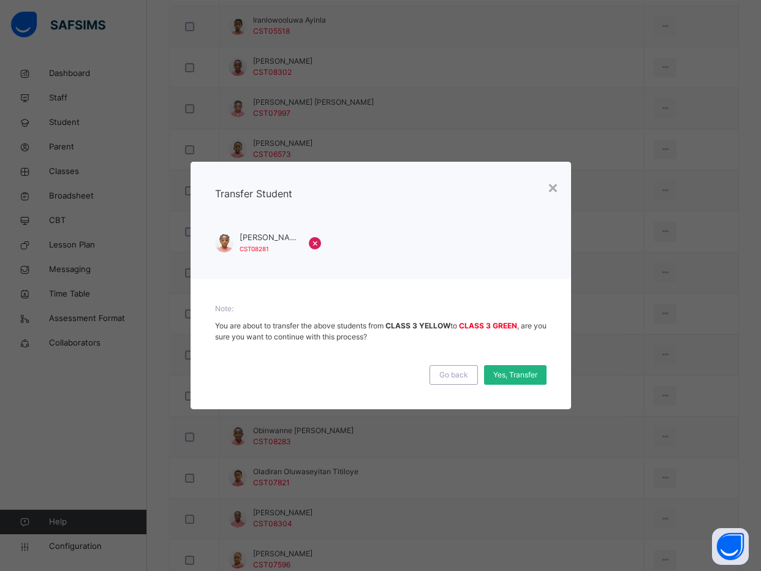
click at [513, 368] on div "Yes, Transfer" at bounding box center [515, 375] width 62 height 20
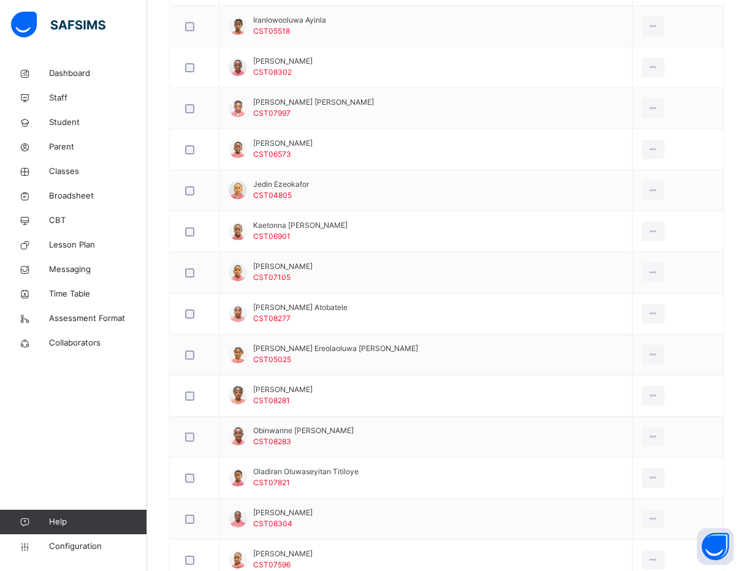
click at [159, 430] on div "Back / CLASS 3 YELLOW CLASS 3 YELLOW CLASS 3 First Term 2025-2026 Class Members…" at bounding box center [446, 55] width 598 height 2008
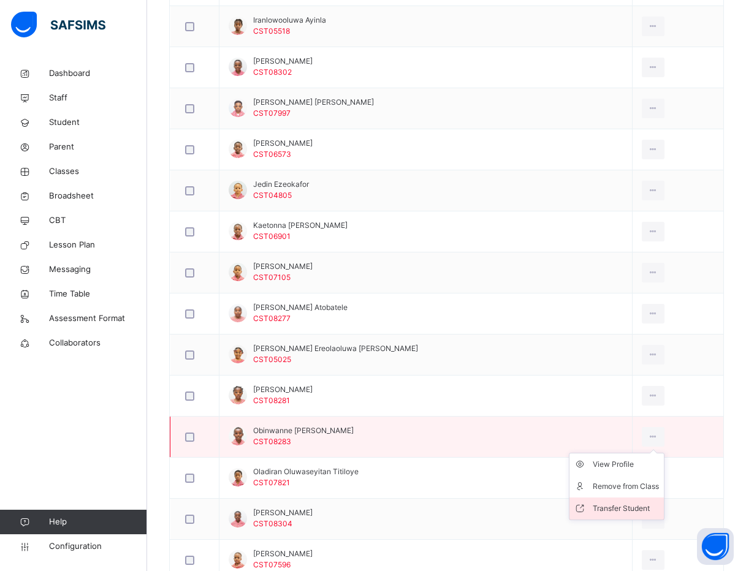
click at [619, 510] on div "Transfer Student" at bounding box center [625, 508] width 66 height 12
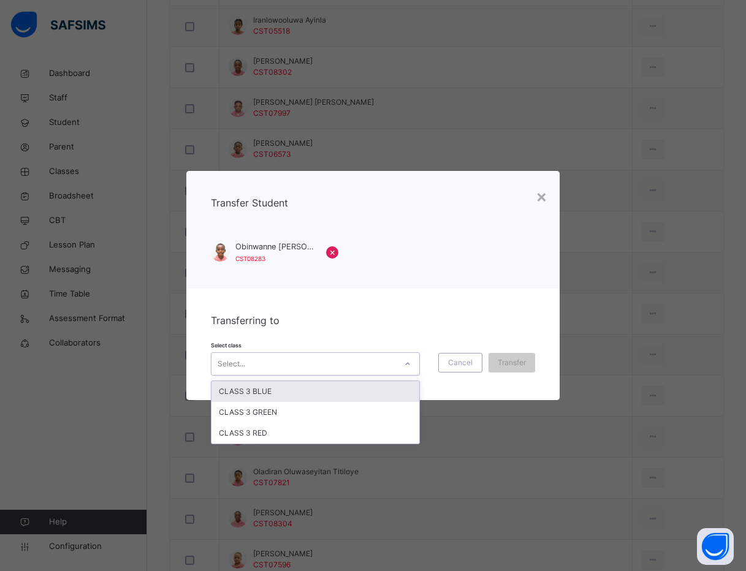
click at [393, 363] on div "Select..." at bounding box center [303, 363] width 184 height 19
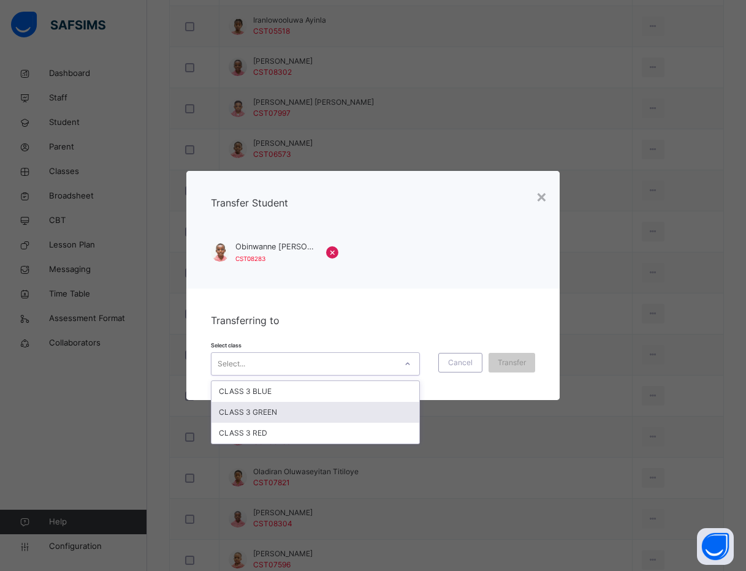
click at [364, 407] on div "CLASS 3 GREEN" at bounding box center [315, 412] width 208 height 21
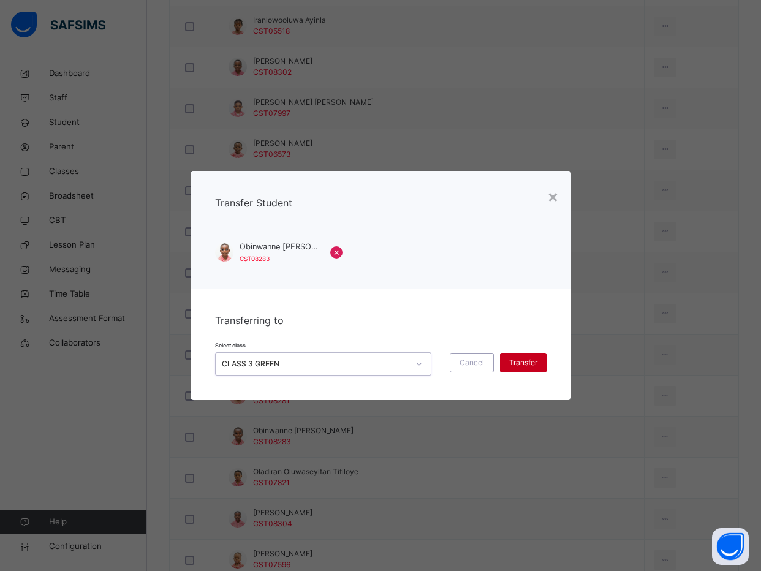
click at [517, 363] on span "Transfer" at bounding box center [523, 362] width 28 height 11
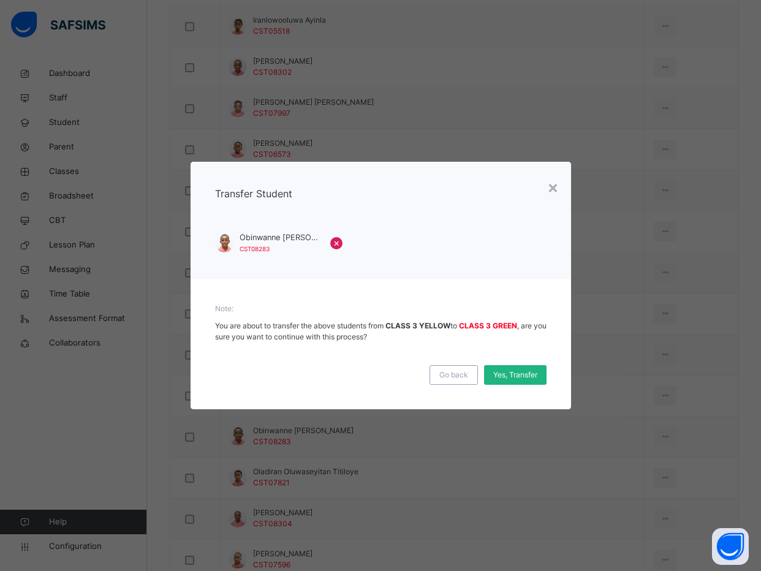
click at [516, 376] on span "Yes, Transfer" at bounding box center [515, 374] width 44 height 11
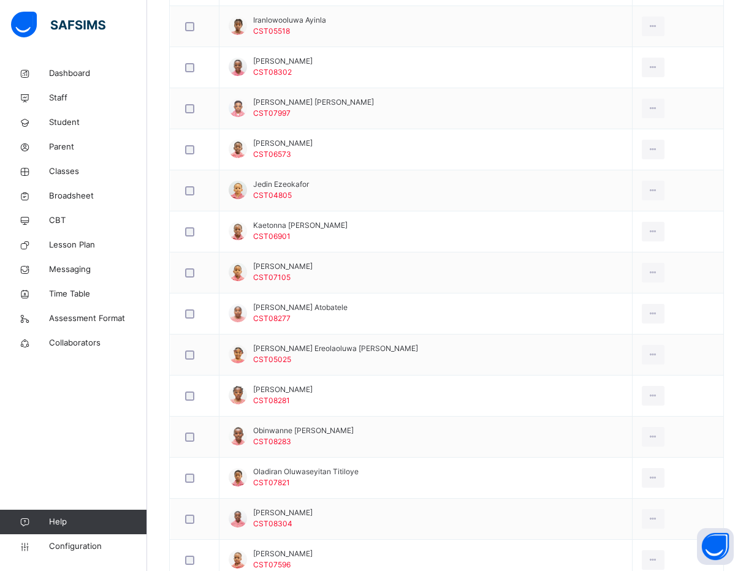
click at [152, 478] on div "Back / CLASS 3 YELLOW CLASS 3 YELLOW CLASS 3 First Term 2025-2026 Class Members…" at bounding box center [446, 55] width 598 height 2008
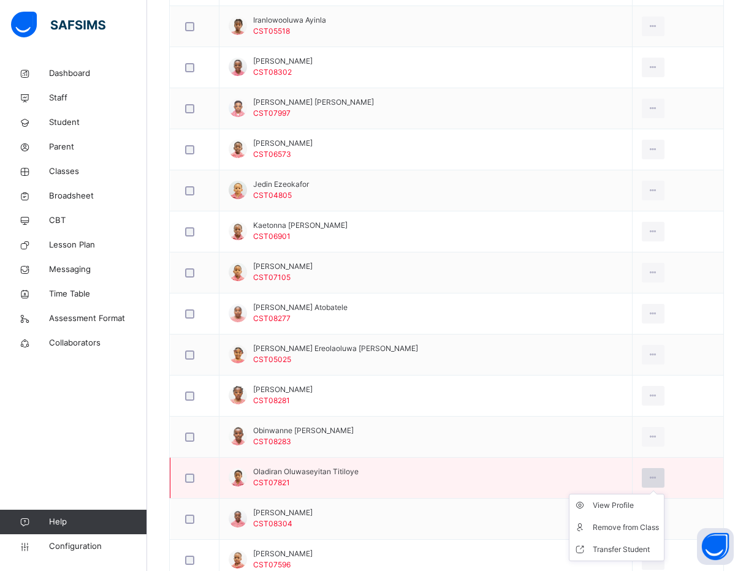
click at [647, 476] on icon at bounding box center [652, 477] width 10 height 11
click at [619, 551] on div "Transfer Student" at bounding box center [625, 549] width 66 height 12
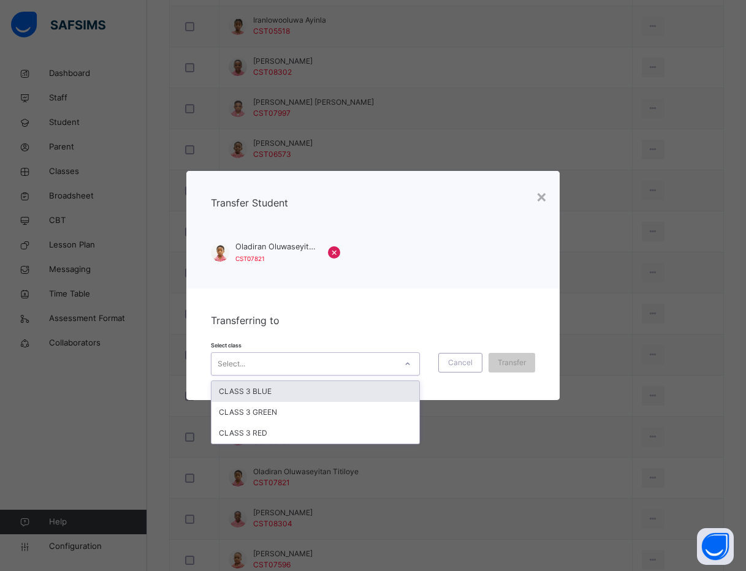
click at [391, 367] on div "Select..." at bounding box center [303, 363] width 184 height 19
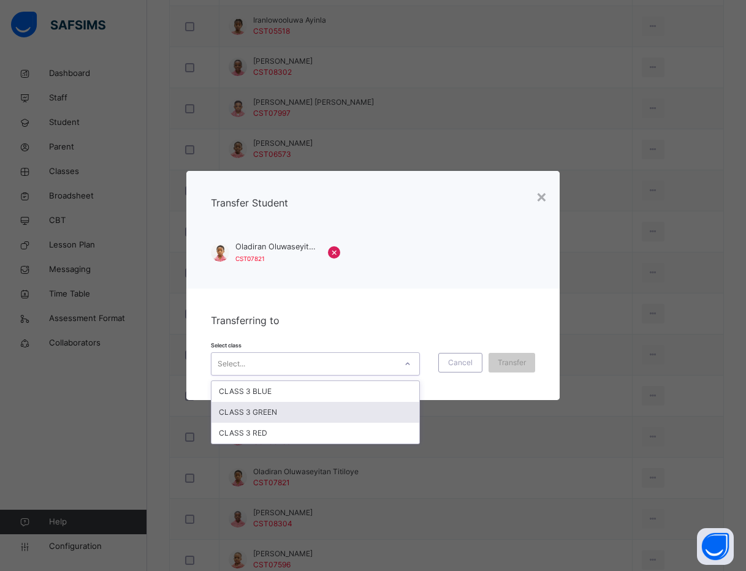
click at [383, 413] on div "CLASS 3 GREEN" at bounding box center [315, 412] width 208 height 21
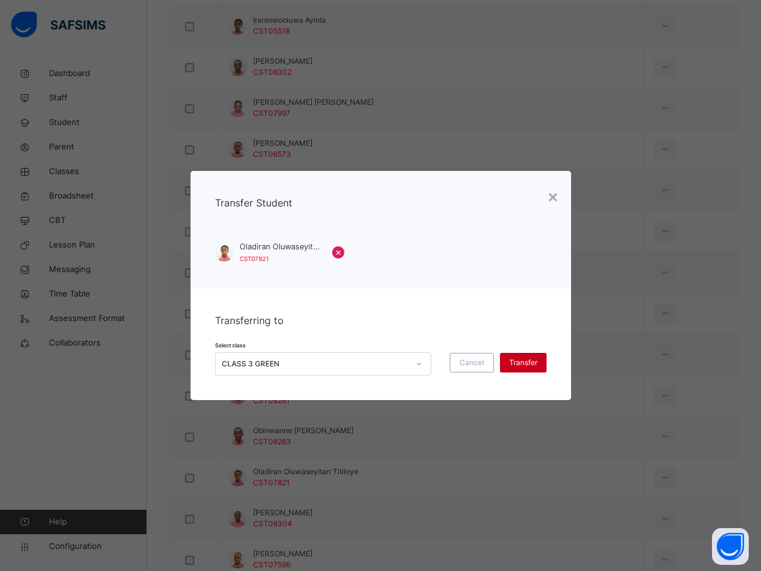
click at [523, 363] on span "Transfer" at bounding box center [523, 362] width 28 height 11
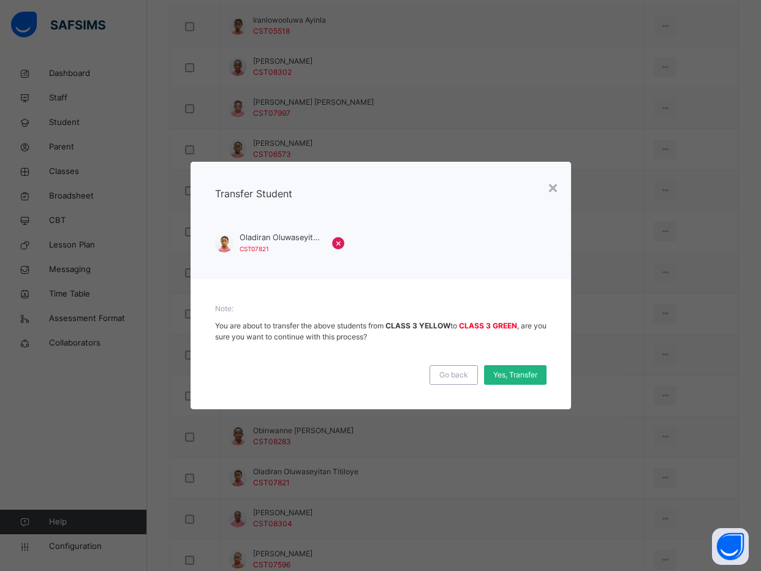
click at [508, 376] on span "Yes, Transfer" at bounding box center [515, 374] width 44 height 11
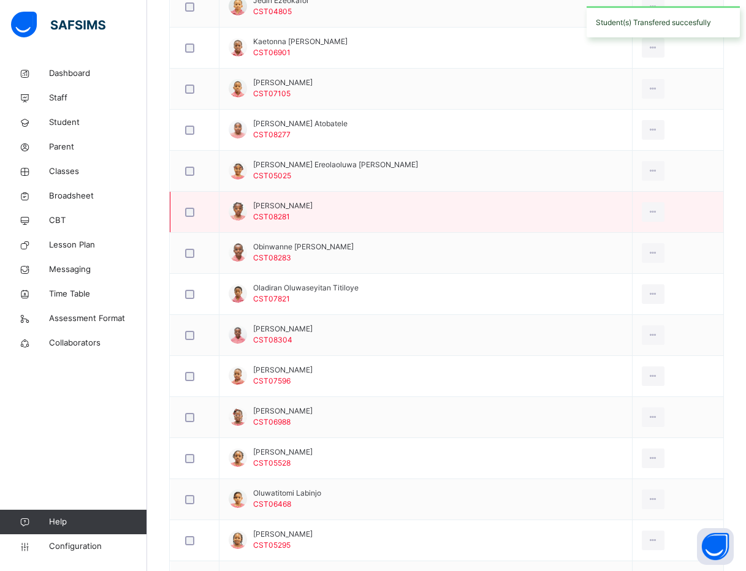
scroll to position [1286, 0]
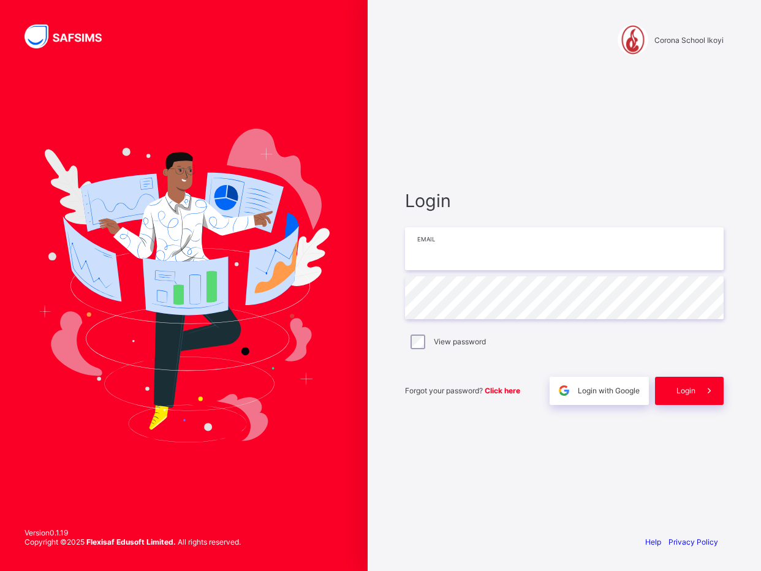
type input "**********"
click at [486, 178] on div "**********" at bounding box center [564, 297] width 343 height 456
click at [690, 394] on span "Login" at bounding box center [685, 390] width 19 height 9
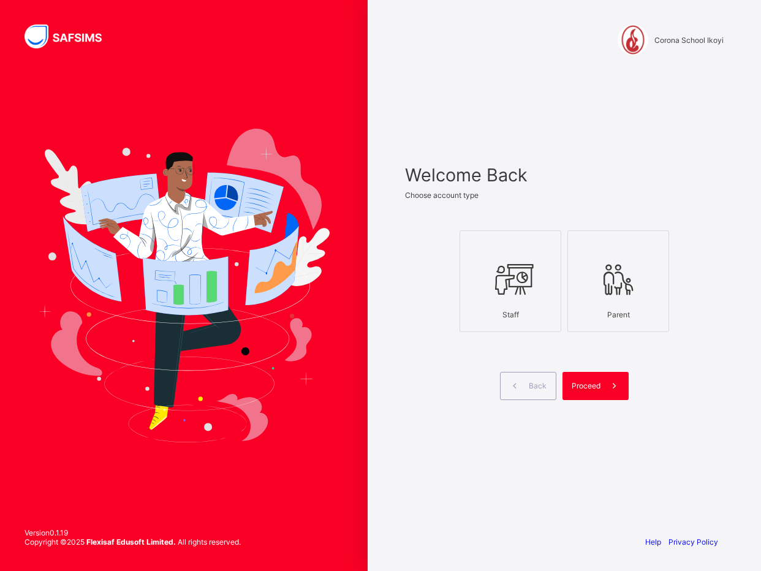
click at [502, 313] on div "Staff" at bounding box center [510, 314] width 88 height 21
click at [595, 385] on span "Proceed" at bounding box center [586, 385] width 29 height 9
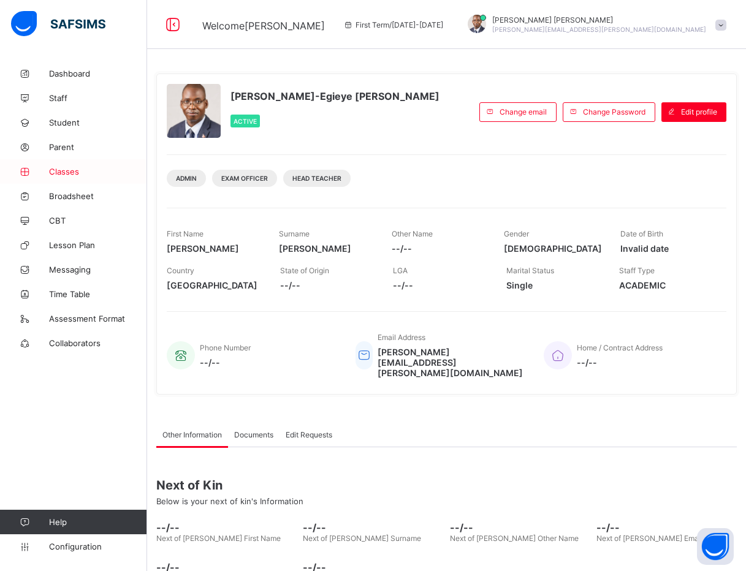
click at [59, 164] on link "Classes" at bounding box center [73, 171] width 147 height 25
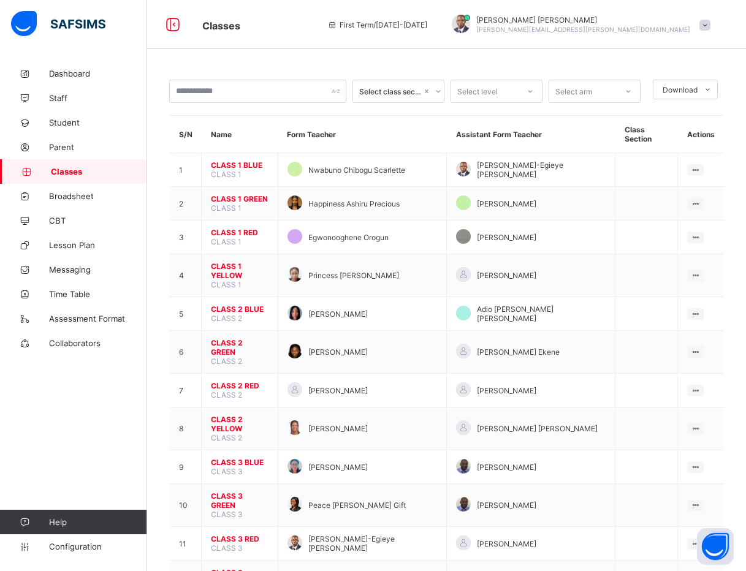
click at [119, 446] on div "Dashboard Staff Student Parent Classes Broadsheet CBT Lesson Plan Messaging Tim…" at bounding box center [73, 310] width 147 height 522
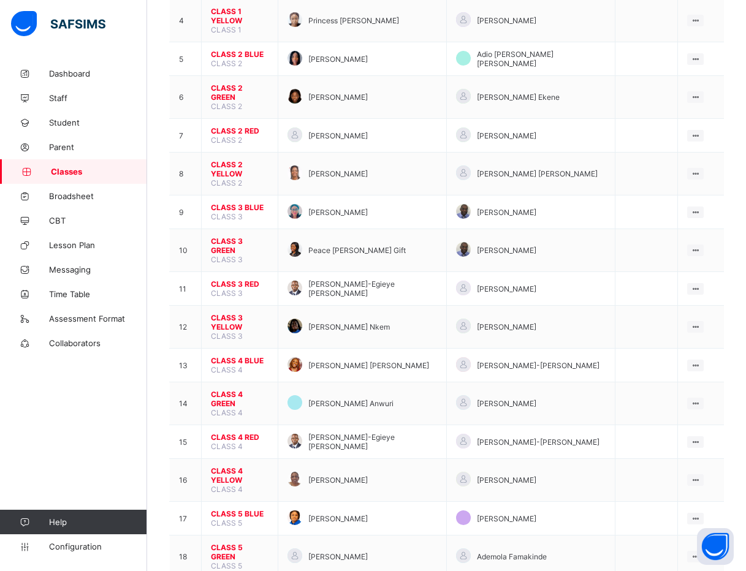
scroll to position [257, 0]
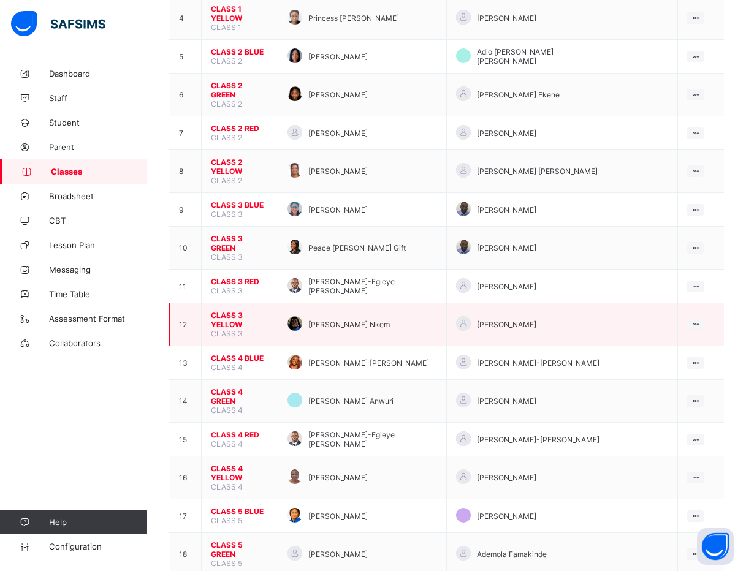
click at [247, 311] on span "CLASS 3 YELLOW" at bounding box center [240, 320] width 58 height 18
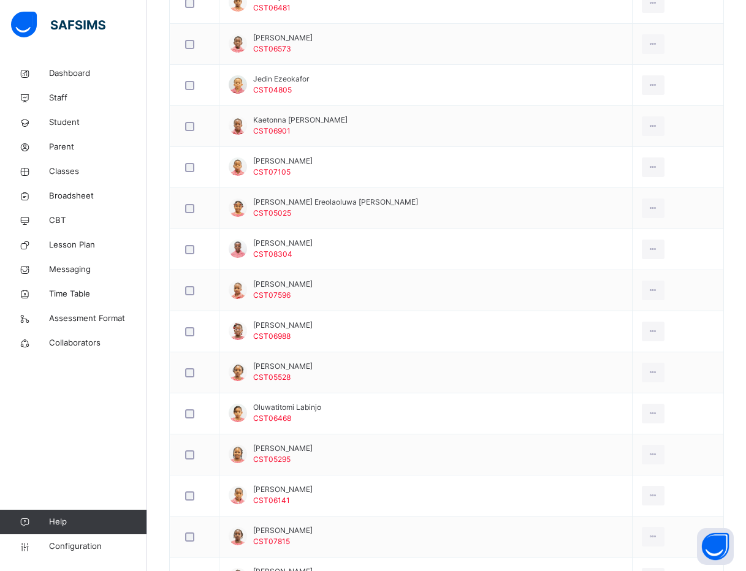
scroll to position [498, 0]
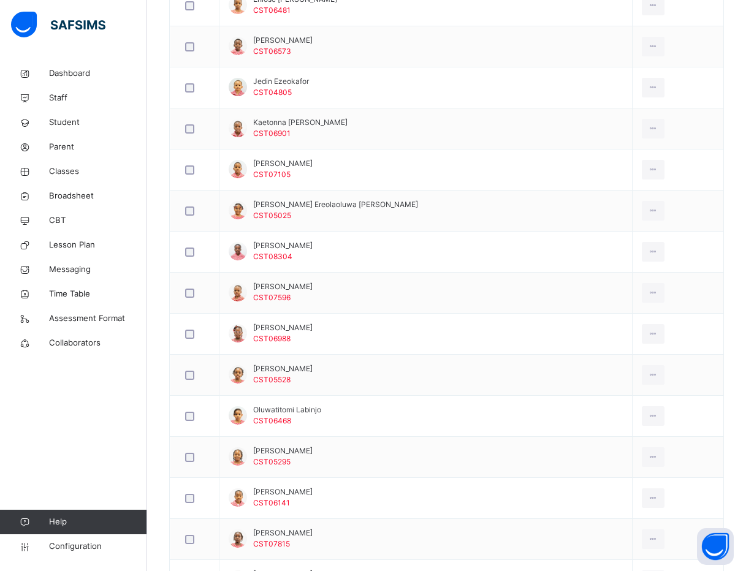
click at [151, 266] on div "Back / CLASS 3 YELLOW CLASS 3 YELLOW CLASS 3 First Term [DATE]-[DATE] Class Mem…" at bounding box center [446, 177] width 598 height 1228
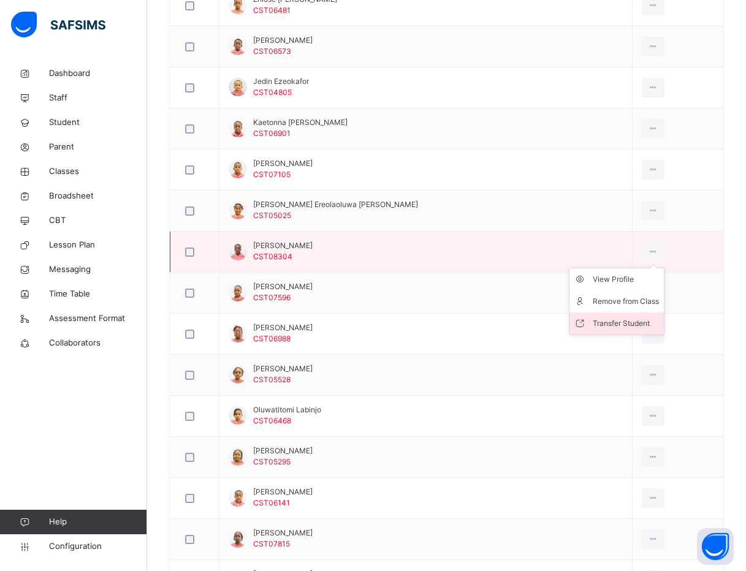
click at [618, 320] on div "Transfer Student" at bounding box center [625, 323] width 66 height 12
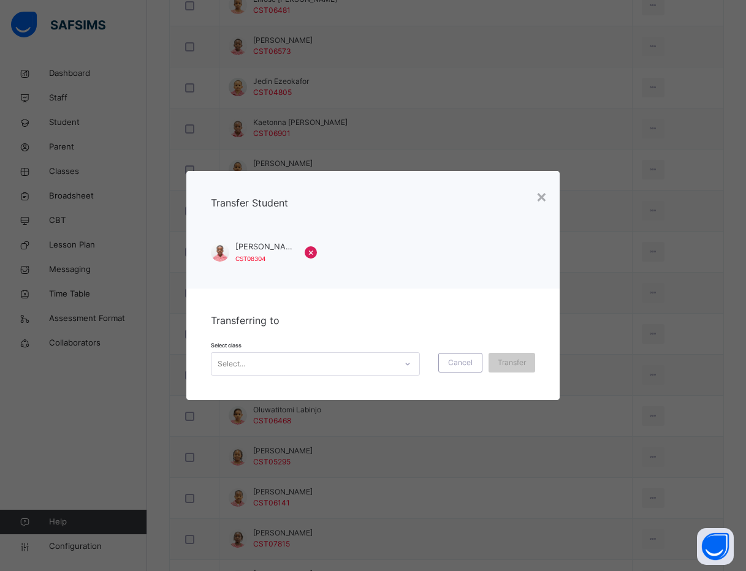
click at [303, 360] on div "Select..." at bounding box center [303, 363] width 184 height 19
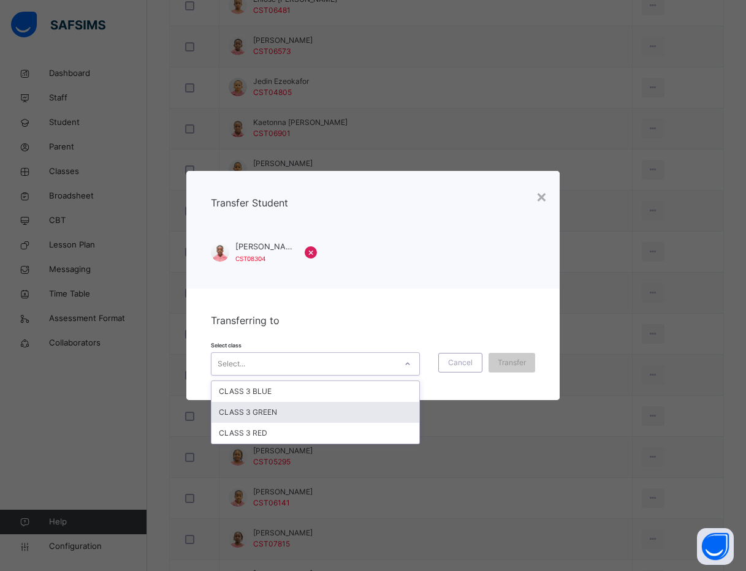
click at [298, 408] on div "CLASS 3 GREEN" at bounding box center [315, 412] width 208 height 21
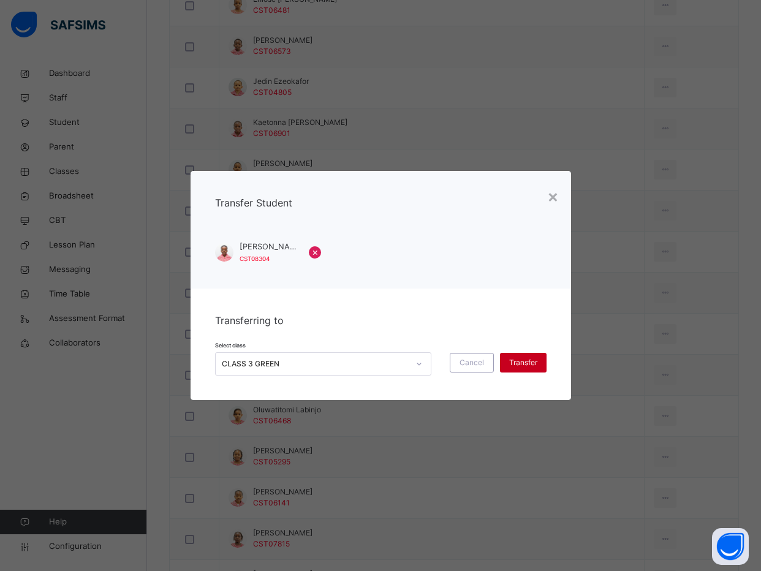
click at [510, 368] on span "Transfer" at bounding box center [523, 362] width 28 height 11
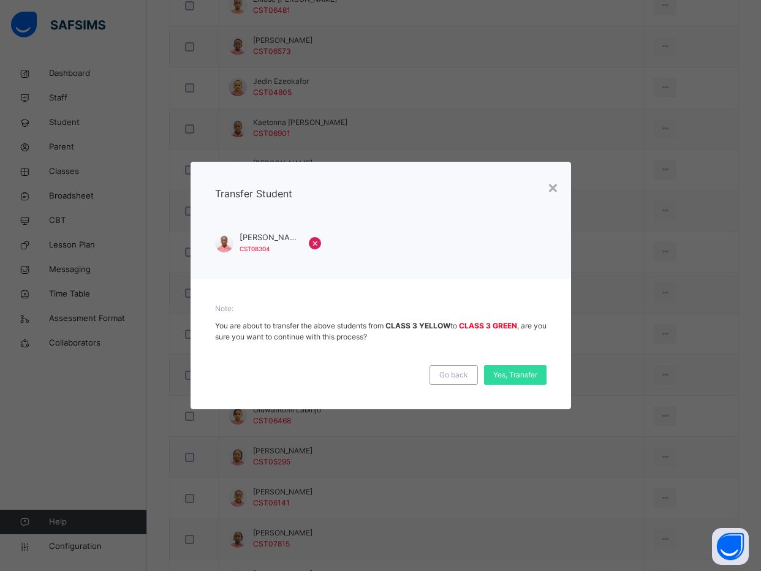
click at [510, 368] on div "Yes, Transfer" at bounding box center [515, 375] width 62 height 20
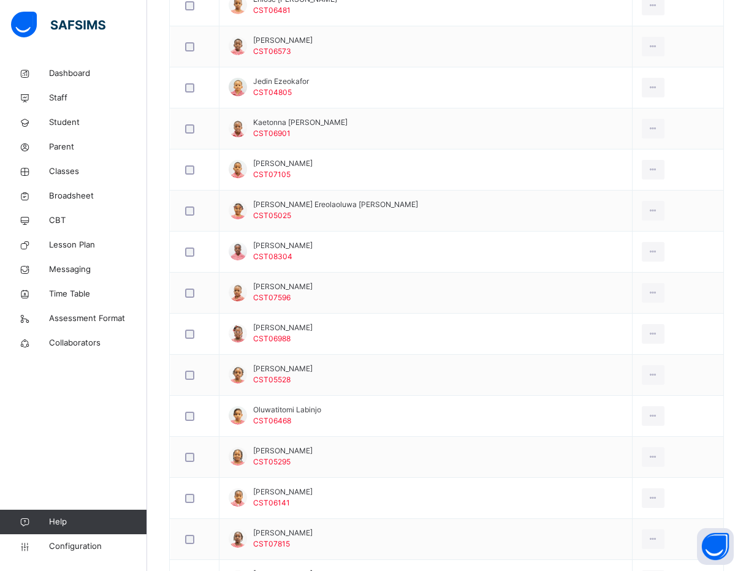
click at [150, 317] on div "Back / CLASS 3 YELLOW CLASS 3 YELLOW CLASS 3 First Term [DATE]-[DATE] Class Mem…" at bounding box center [446, 177] width 598 height 1228
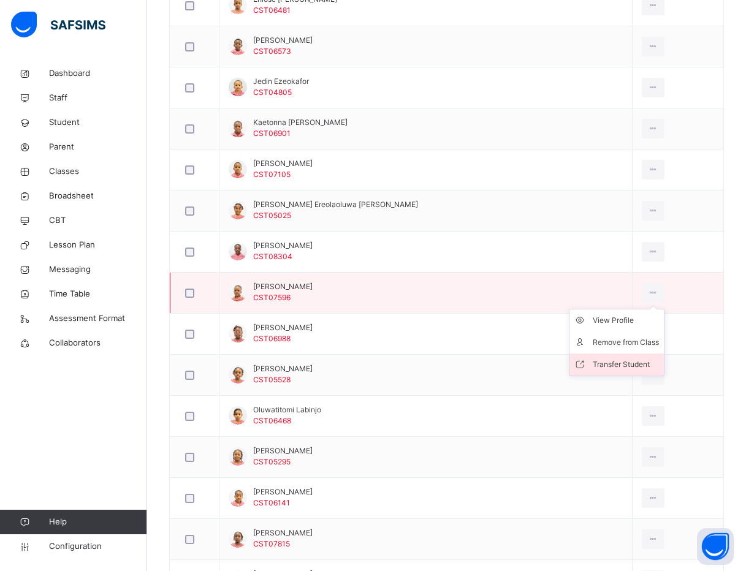
click at [600, 360] on div "Transfer Student" at bounding box center [625, 364] width 66 height 12
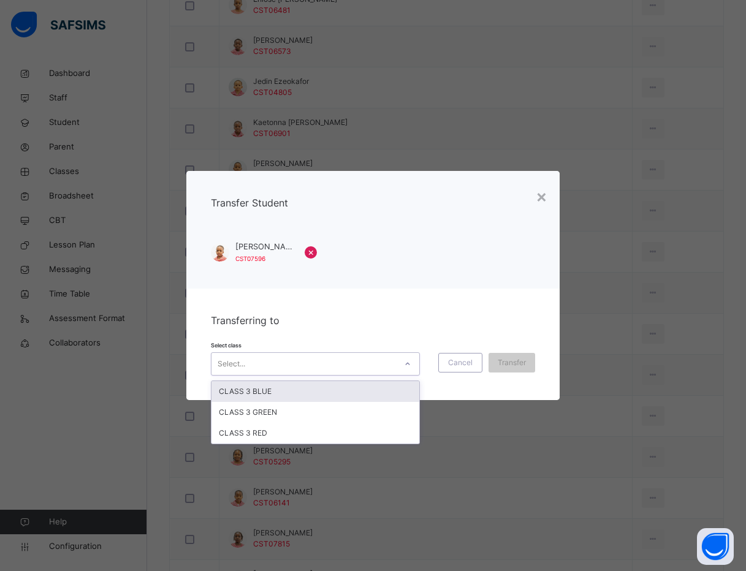
click at [281, 355] on div "Select..." at bounding box center [303, 363] width 184 height 19
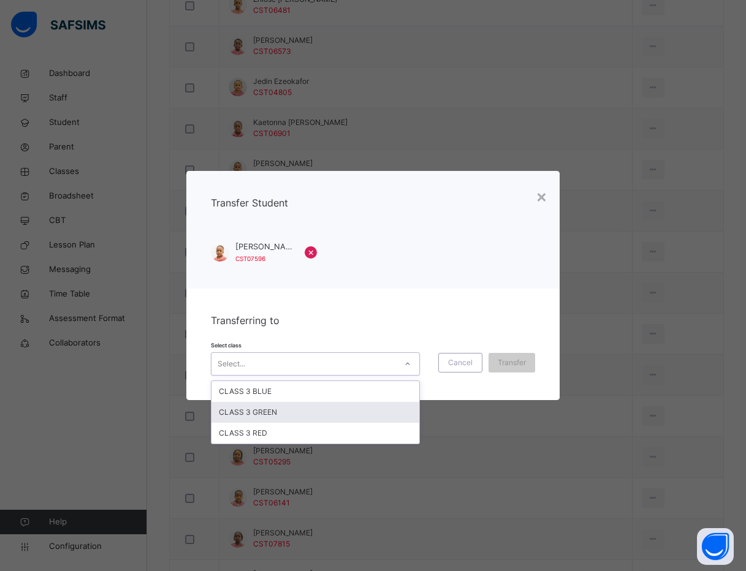
click at [269, 410] on div "CLASS 3 GREEN" at bounding box center [315, 412] width 208 height 21
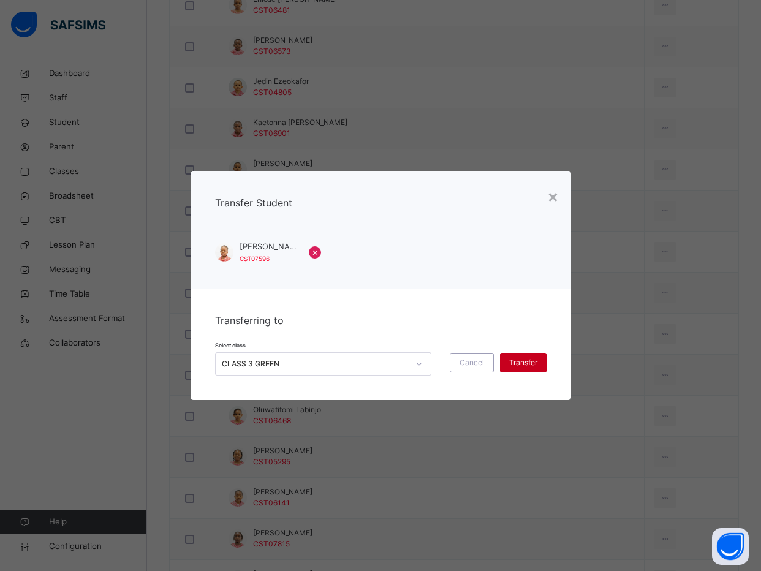
click at [509, 358] on span "Transfer" at bounding box center [523, 362] width 28 height 11
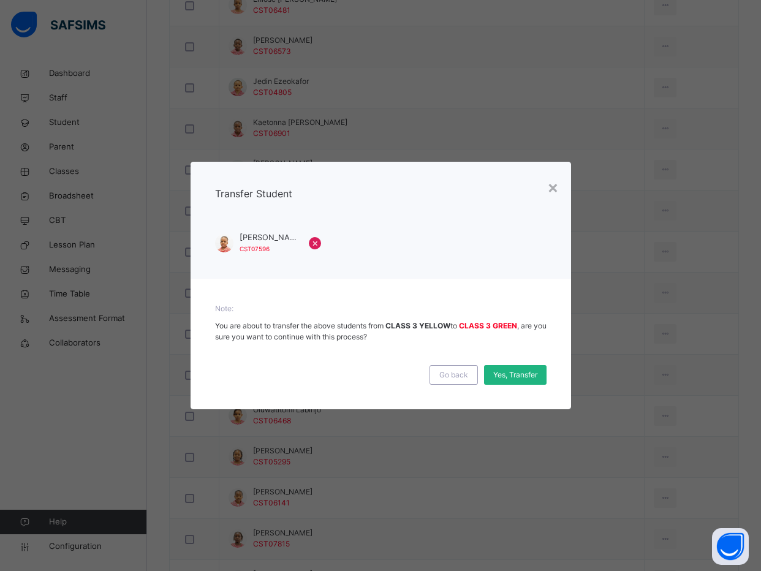
click at [512, 375] on span "Yes, Transfer" at bounding box center [515, 374] width 44 height 11
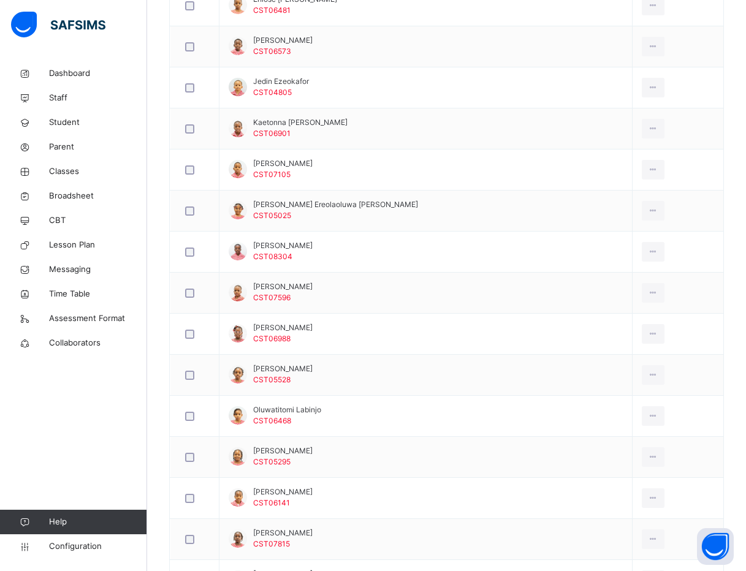
click at [104, 407] on div "Dashboard Staff Student Parent Classes Broadsheet CBT Lesson Plan Messaging Tim…" at bounding box center [73, 310] width 147 height 522
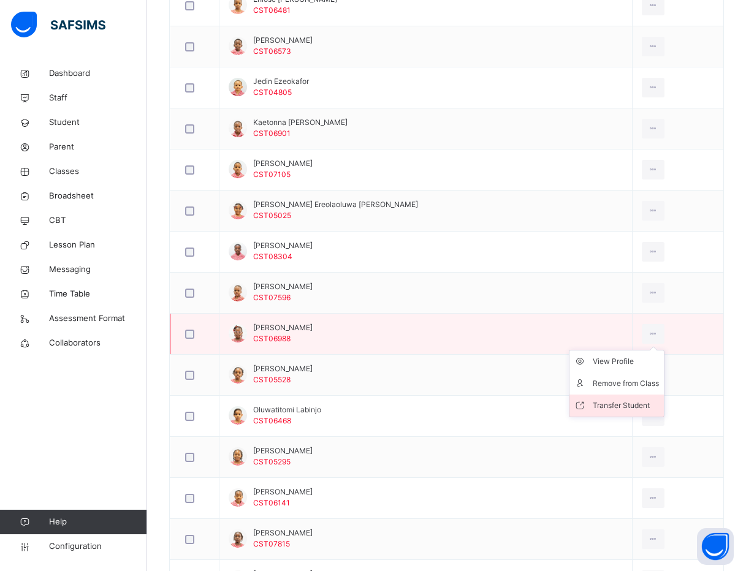
click at [630, 397] on li "Transfer Student" at bounding box center [616, 405] width 94 height 22
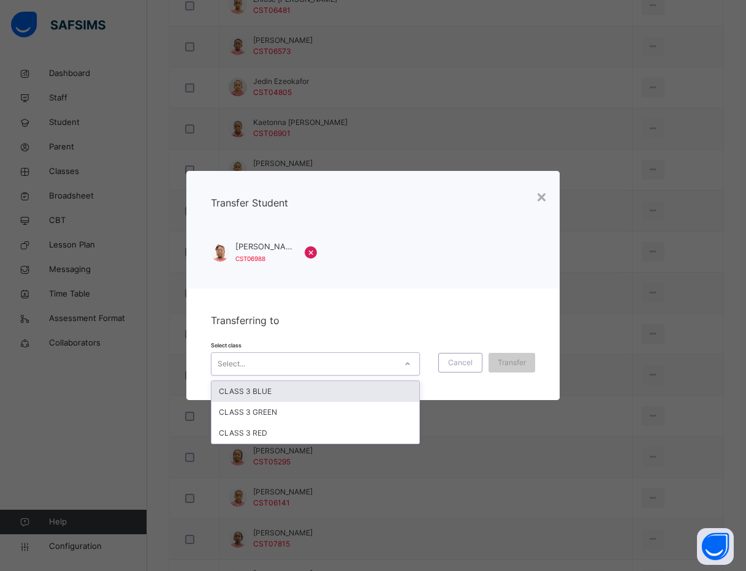
click at [407, 357] on div at bounding box center [407, 364] width 21 height 20
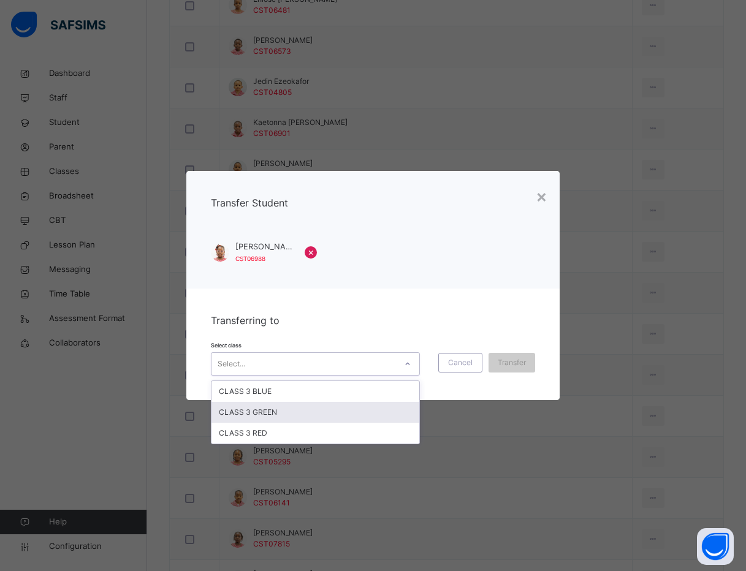
click at [396, 411] on div "CLASS 3 GREEN" at bounding box center [315, 412] width 208 height 21
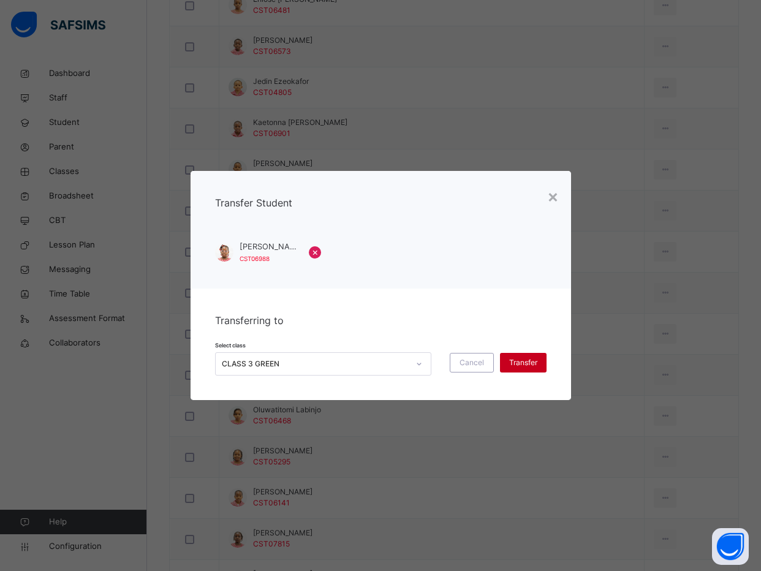
click at [523, 363] on span "Transfer" at bounding box center [523, 362] width 28 height 11
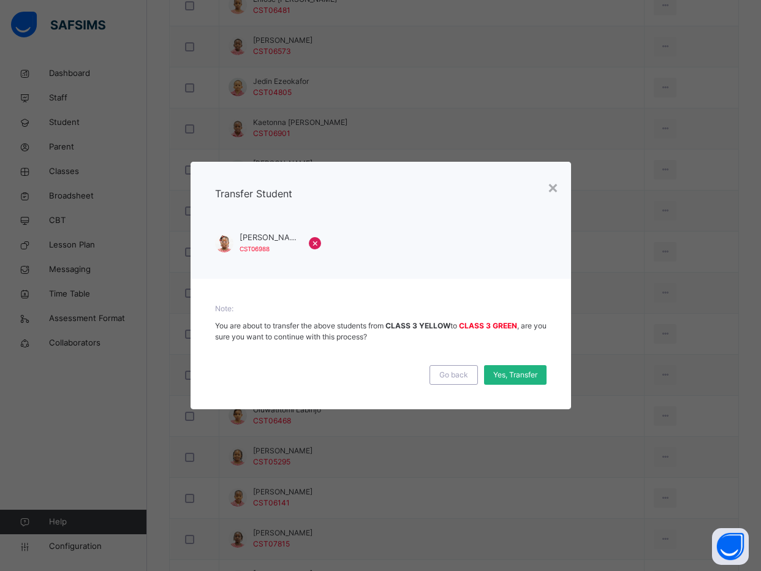
click at [513, 365] on div "Yes, Transfer" at bounding box center [515, 375] width 62 height 20
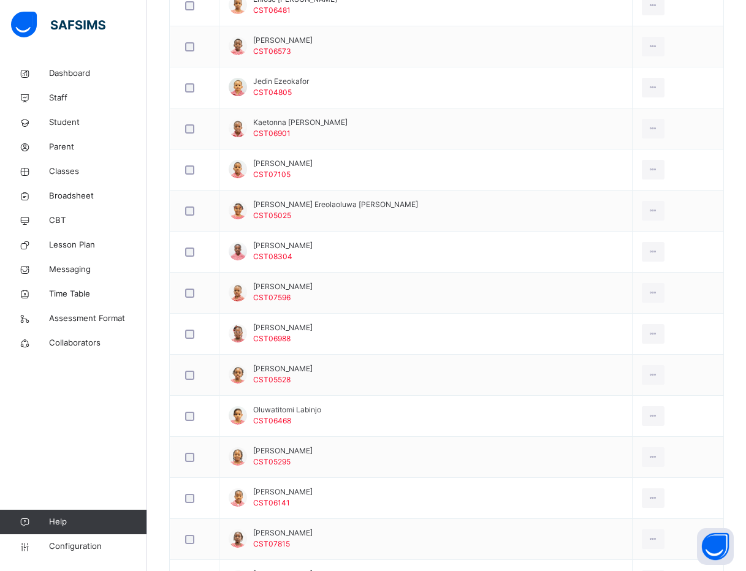
click at [64, 471] on div "Dashboard Staff Student Parent Classes Broadsheet CBT Lesson Plan Messaging Tim…" at bounding box center [73, 310] width 147 height 522
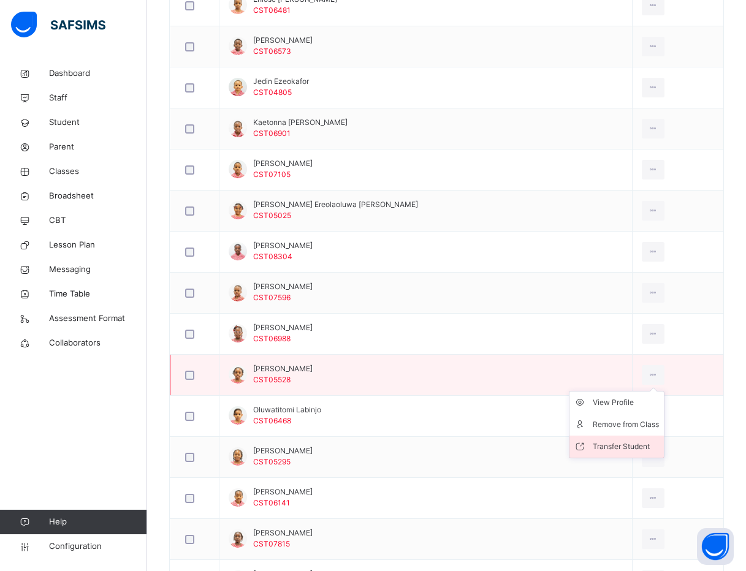
click at [624, 437] on li "Transfer Student" at bounding box center [616, 447] width 94 height 22
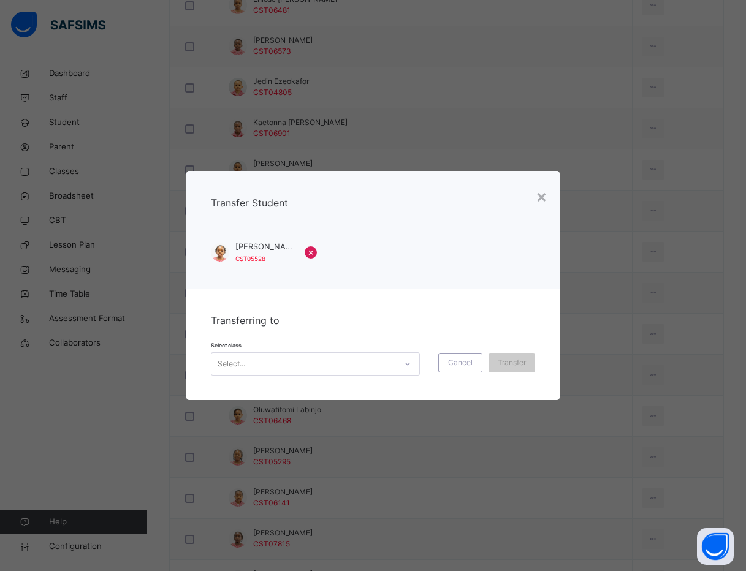
click at [309, 360] on div "Select..." at bounding box center [303, 363] width 184 height 19
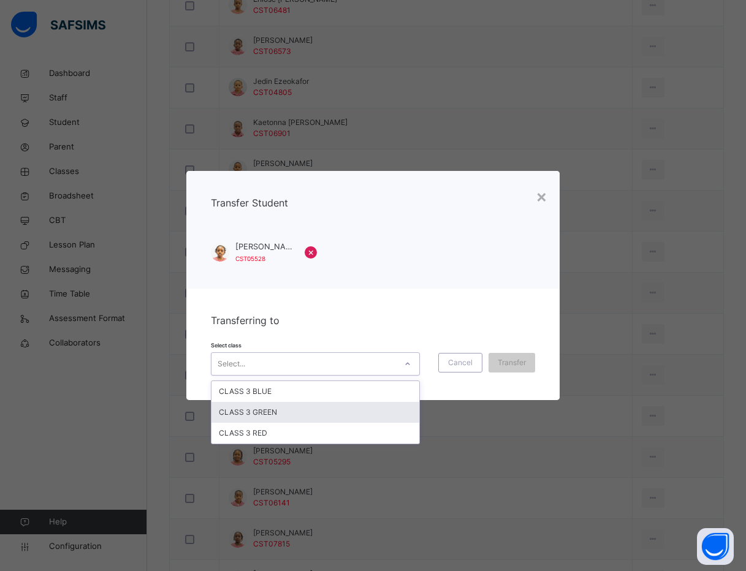
click at [295, 406] on div "CLASS 3 GREEN" at bounding box center [315, 412] width 208 height 21
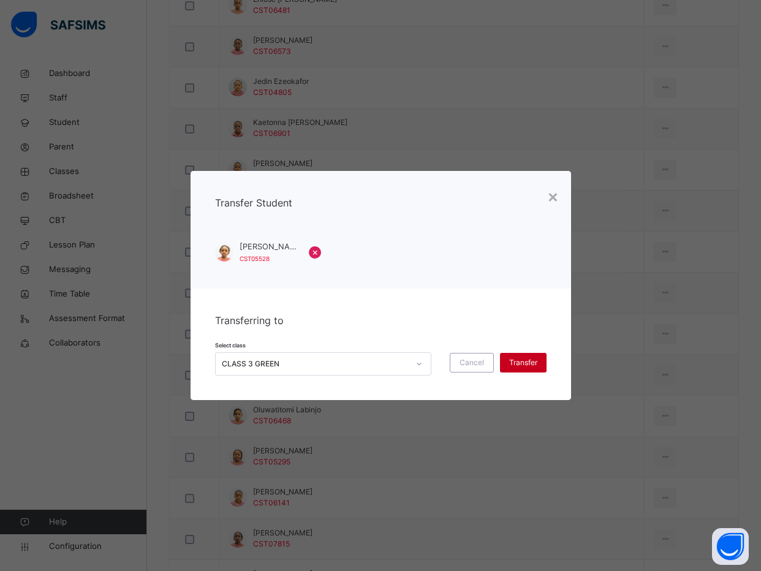
click at [519, 359] on span "Transfer" at bounding box center [523, 362] width 28 height 11
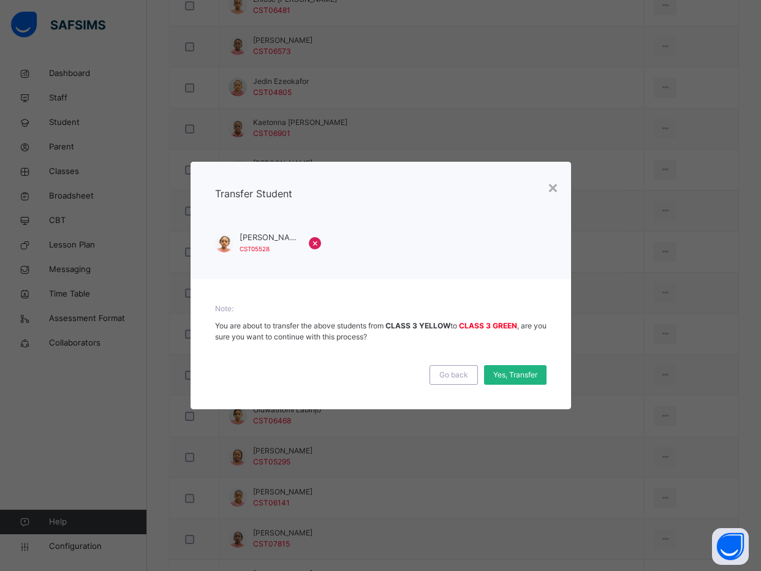
click at [519, 369] on span "Yes, Transfer" at bounding box center [515, 374] width 44 height 11
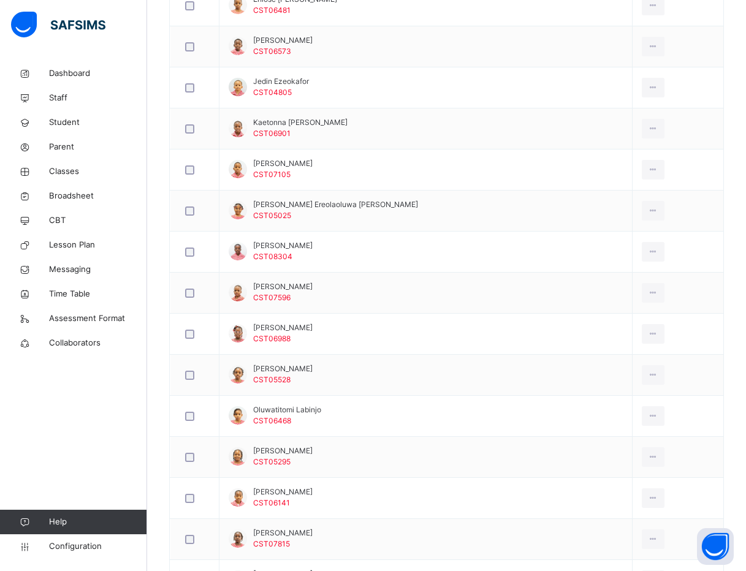
click at [84, 447] on div "Dashboard Staff Student Parent Classes Broadsheet CBT Lesson Plan Messaging Tim…" at bounding box center [73, 310] width 147 height 522
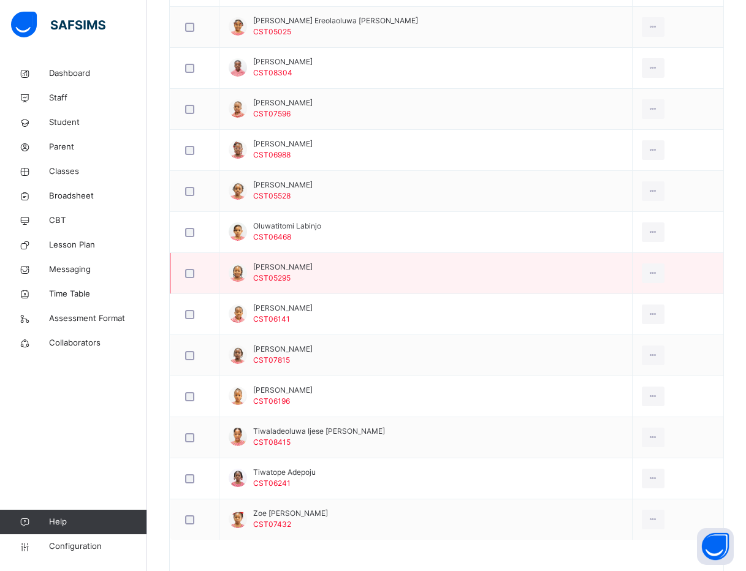
scroll to position [719, 0]
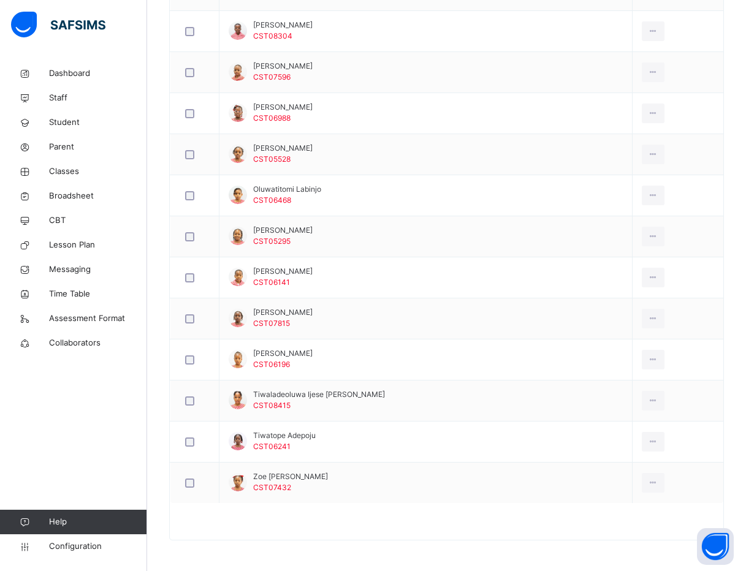
click at [133, 430] on div "Dashboard Staff Student Parent Classes Broadsheet CBT Lesson Plan Messaging Tim…" at bounding box center [73, 310] width 147 height 522
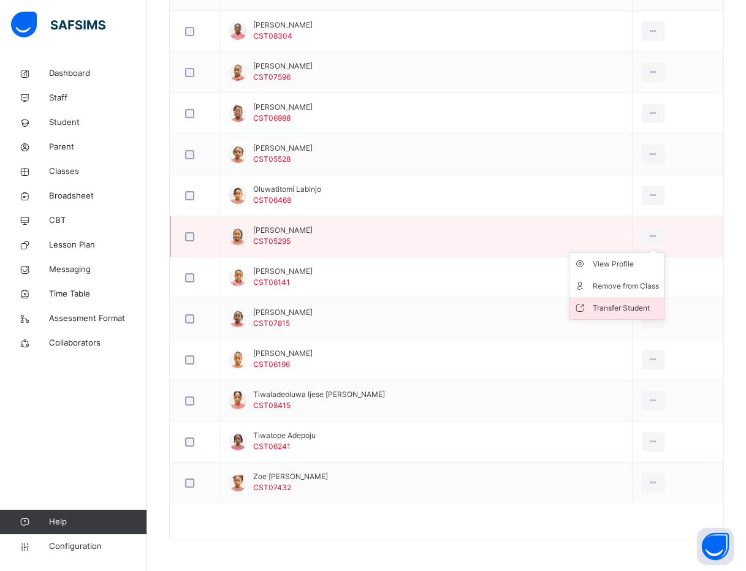
click at [592, 306] on div "Transfer Student" at bounding box center [625, 308] width 66 height 12
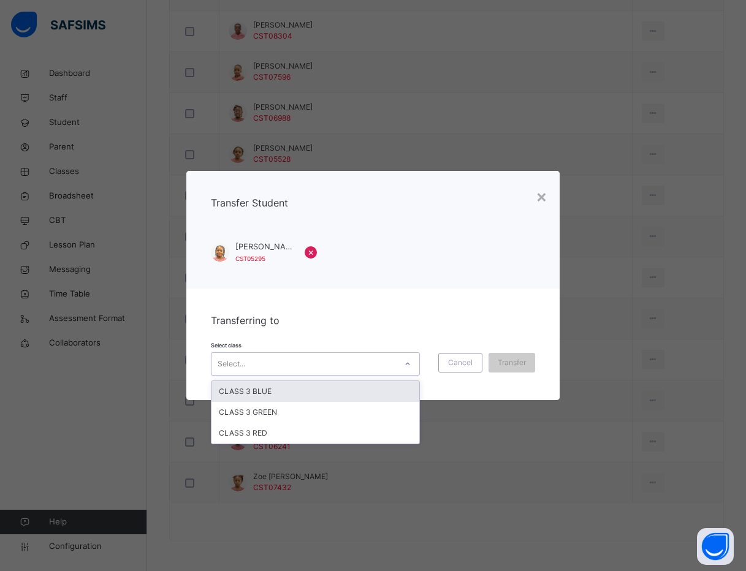
click at [388, 368] on div "Select..." at bounding box center [303, 363] width 184 height 19
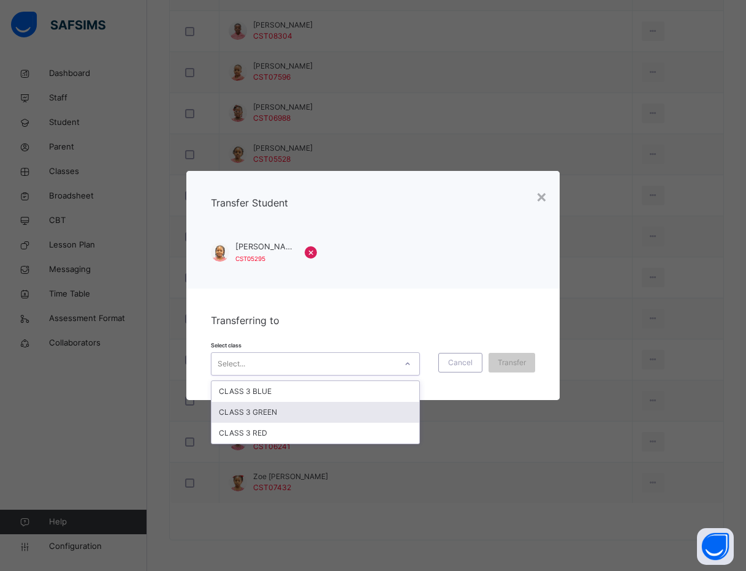
click at [342, 419] on div "CLASS 3 GREEN" at bounding box center [315, 412] width 208 height 21
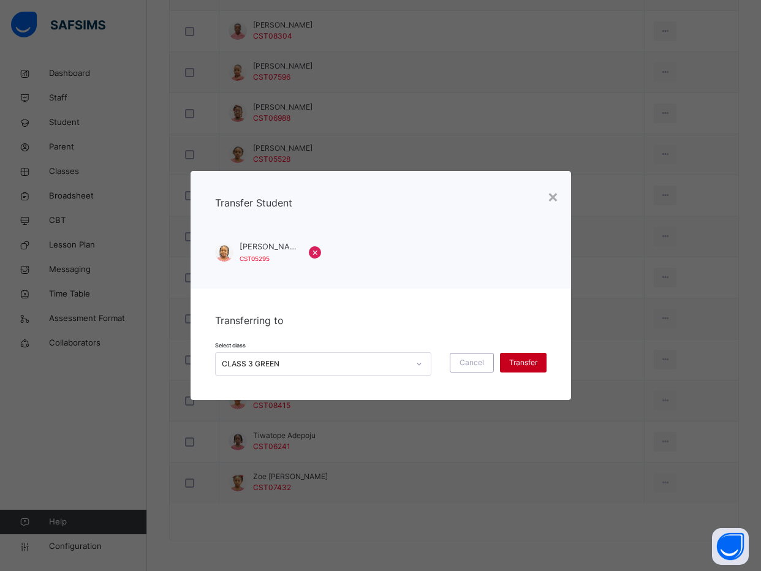
click at [521, 354] on div "Transfer" at bounding box center [523, 363] width 47 height 20
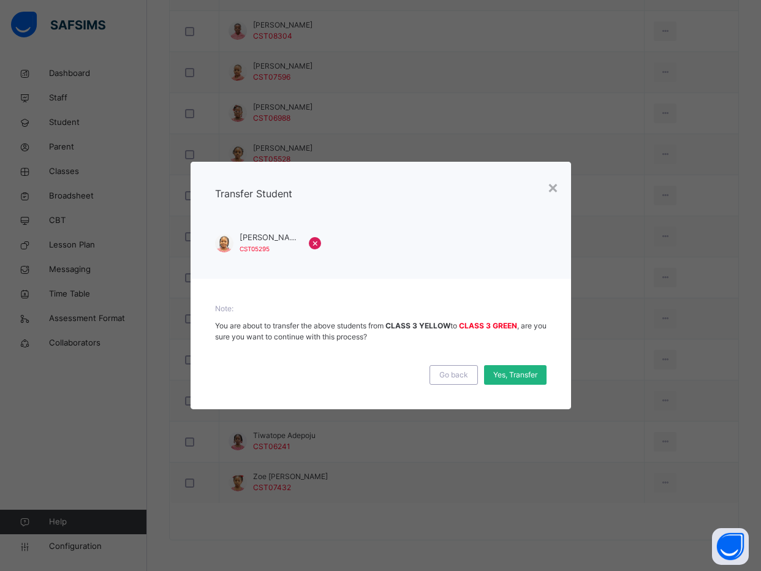
click at [518, 377] on span "Yes, Transfer" at bounding box center [515, 374] width 44 height 11
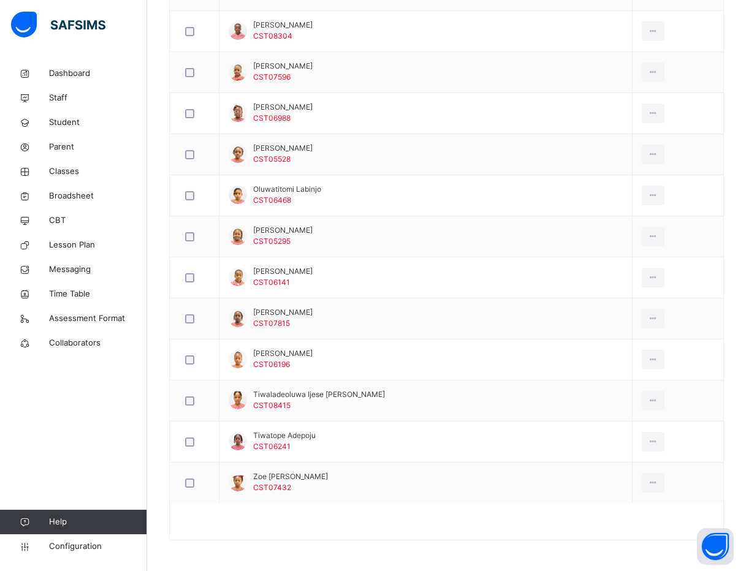
click at [143, 428] on div "Dashboard Staff Student Parent Classes Broadsheet CBT Lesson Plan Messaging Tim…" at bounding box center [73, 310] width 147 height 522
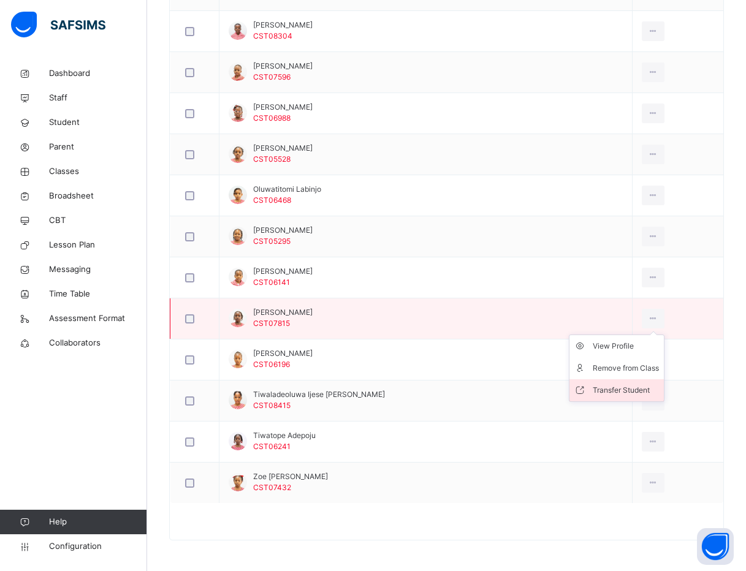
click at [607, 385] on div "Transfer Student" at bounding box center [625, 390] width 66 height 12
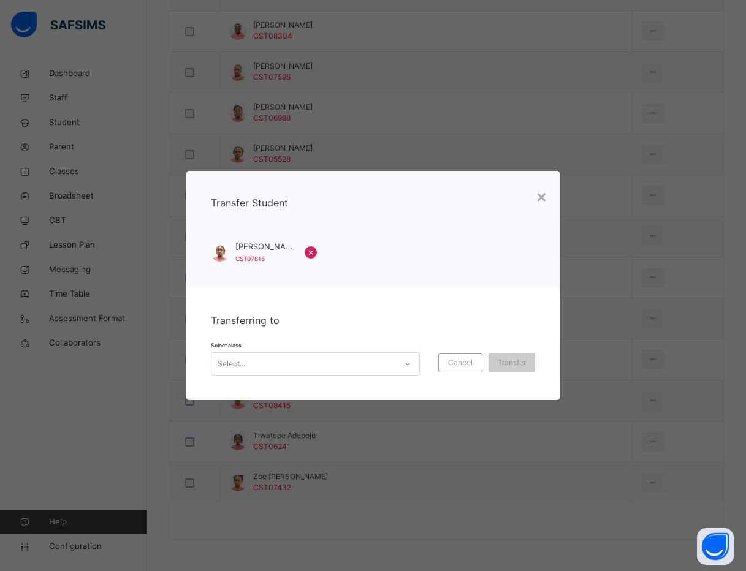
click at [388, 366] on div "Select..." at bounding box center [303, 363] width 184 height 19
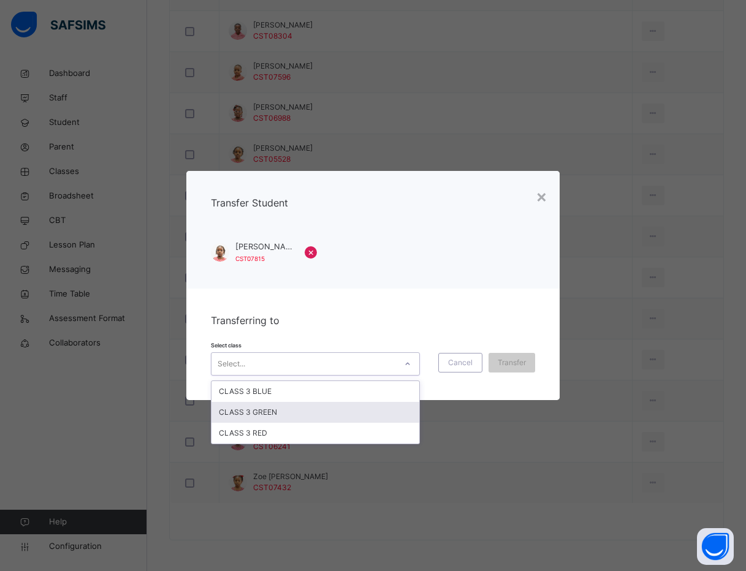
click at [353, 413] on div "CLASS 3 GREEN" at bounding box center [315, 412] width 208 height 21
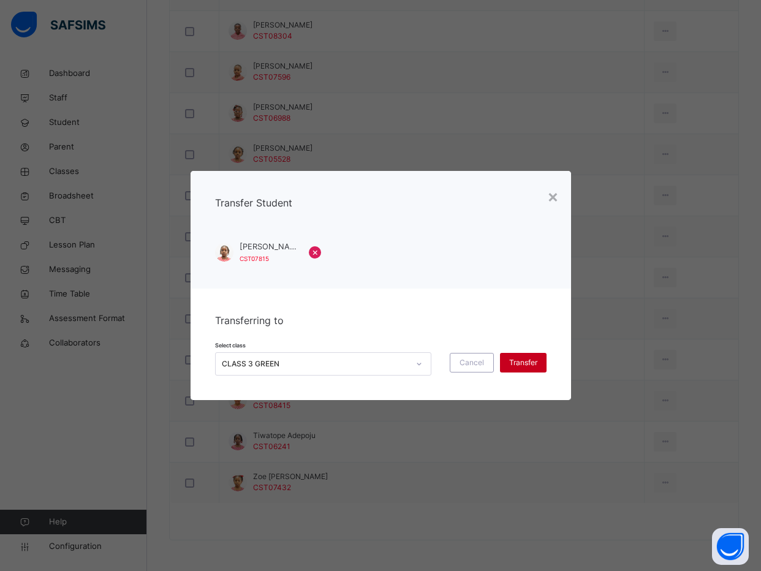
click at [519, 361] on span "Transfer" at bounding box center [523, 362] width 28 height 11
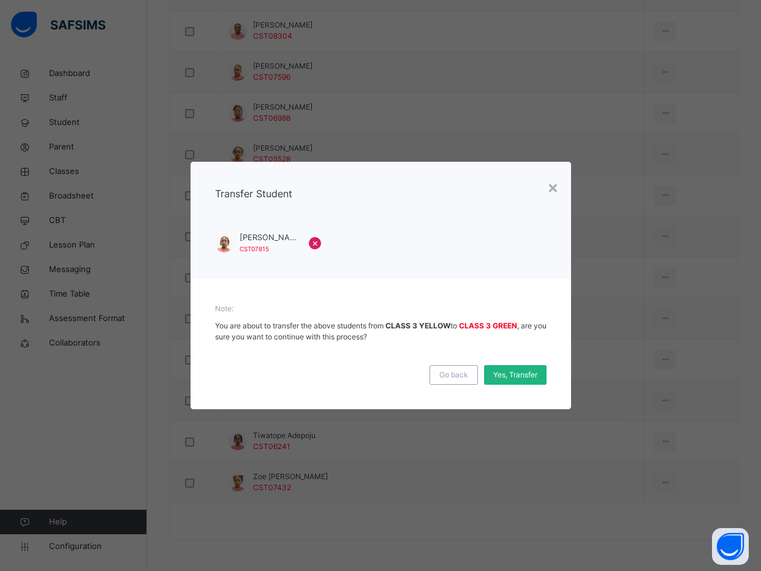
click at [513, 369] on span "Yes, Transfer" at bounding box center [515, 374] width 44 height 11
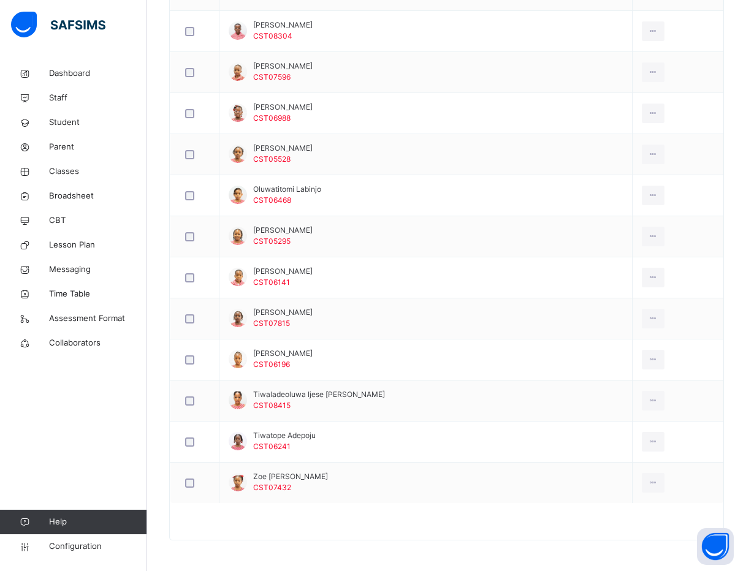
click at [97, 427] on div "Dashboard Staff Student Parent Classes Broadsheet CBT Lesson Plan Messaging Tim…" at bounding box center [73, 310] width 147 height 522
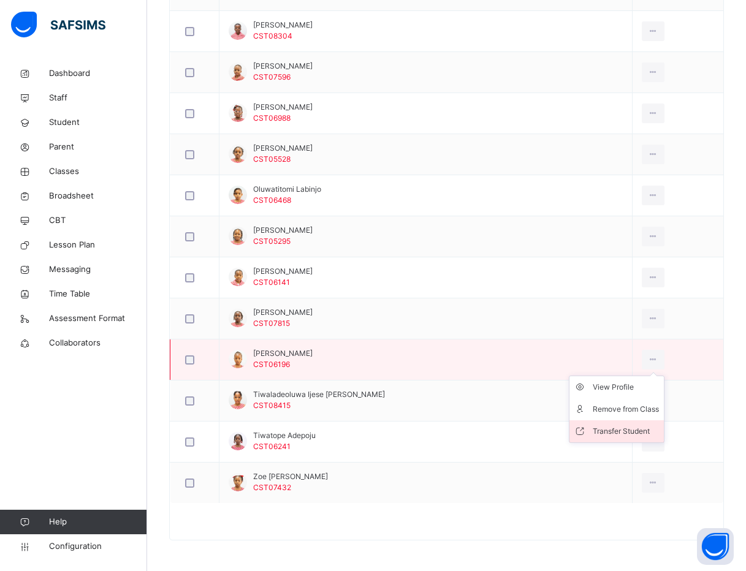
click at [592, 428] on div "Transfer Student" at bounding box center [625, 431] width 66 height 12
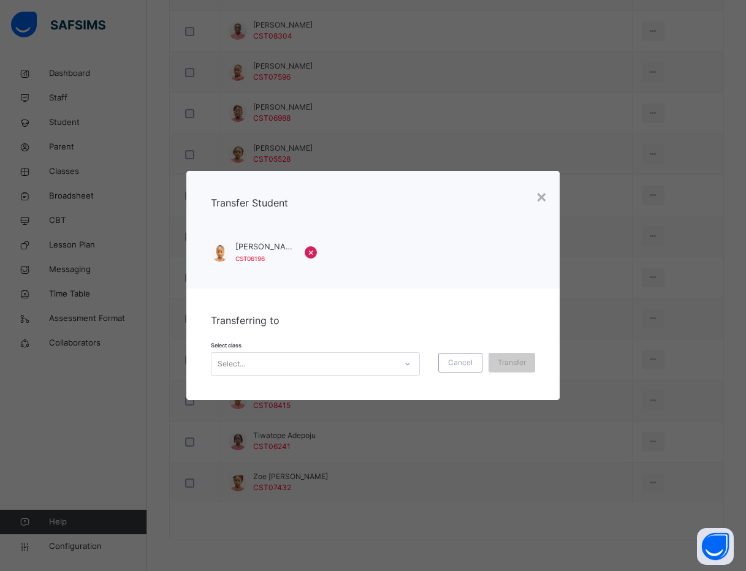
click at [383, 367] on div "Select..." at bounding box center [303, 363] width 184 height 19
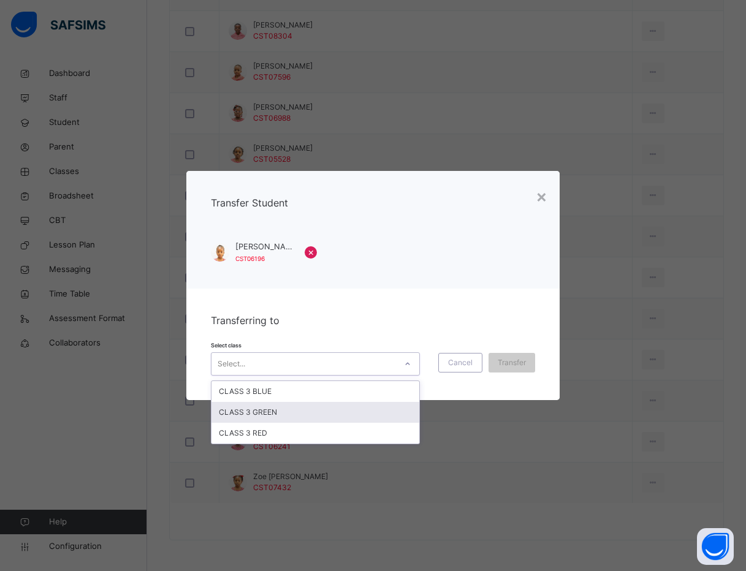
click at [362, 415] on div "CLASS 3 GREEN" at bounding box center [315, 412] width 208 height 21
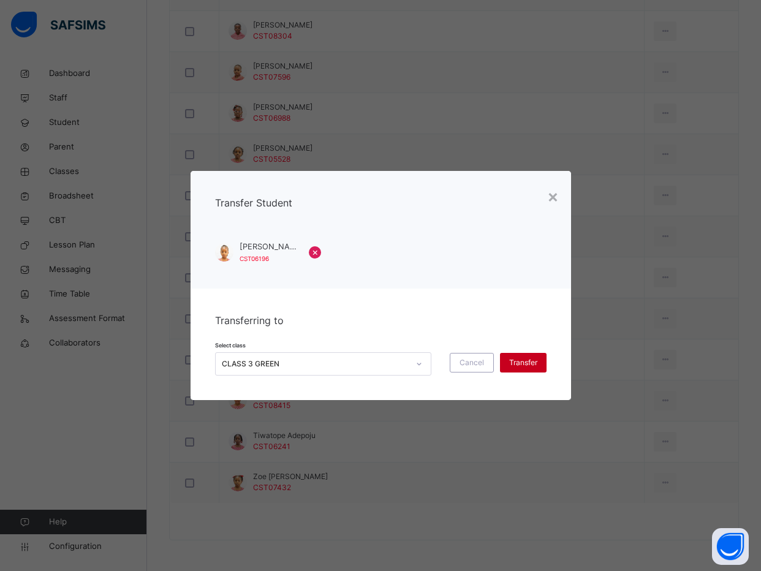
click at [530, 364] on span "Transfer" at bounding box center [523, 362] width 28 height 11
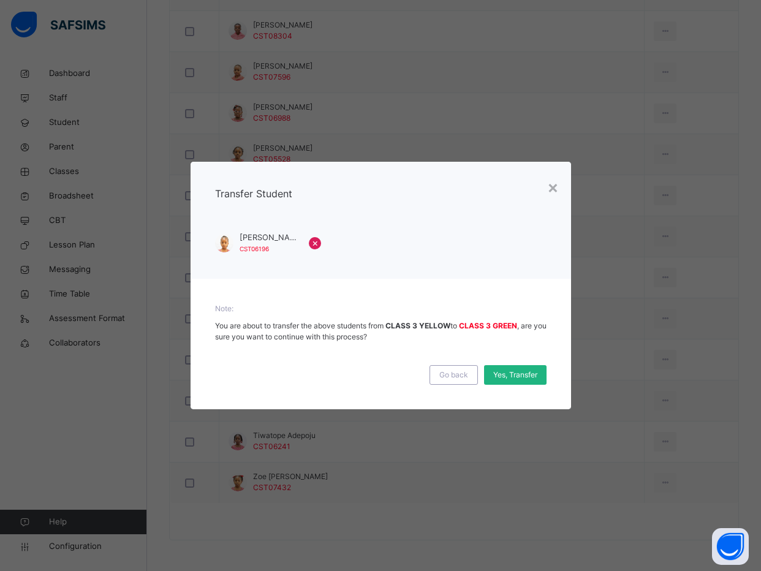
click at [528, 371] on span "Yes, Transfer" at bounding box center [515, 374] width 44 height 11
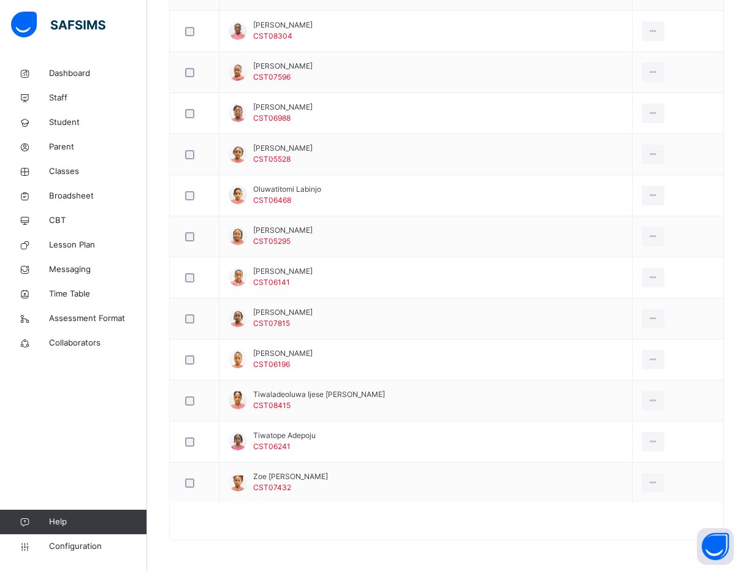
click at [75, 442] on div "Dashboard Staff Student Parent Classes Broadsheet CBT Lesson Plan Messaging Tim…" at bounding box center [73, 310] width 147 height 522
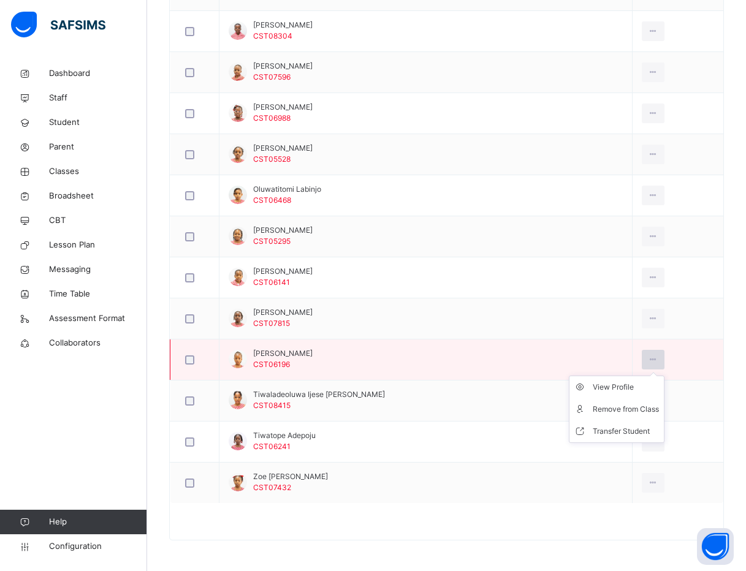
click at [647, 359] on icon at bounding box center [652, 359] width 10 height 11
click at [598, 424] on li "Transfer Student" at bounding box center [616, 431] width 94 height 22
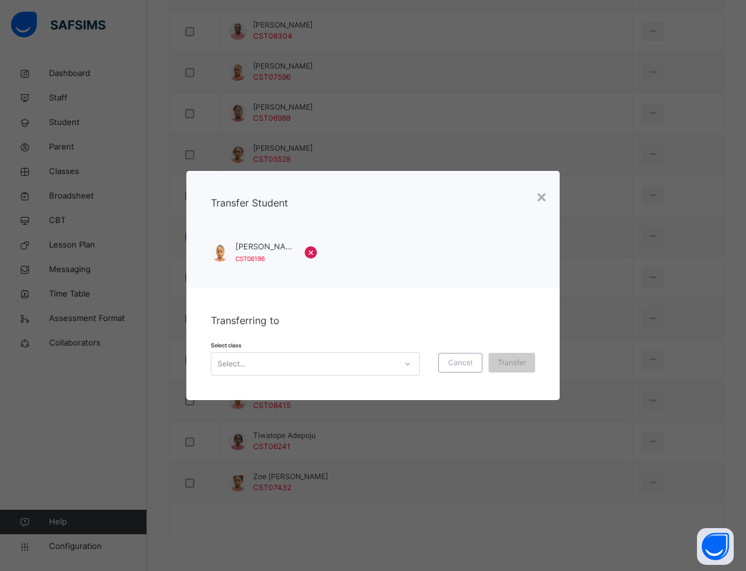
click at [394, 366] on div "Select..." at bounding box center [303, 363] width 184 height 19
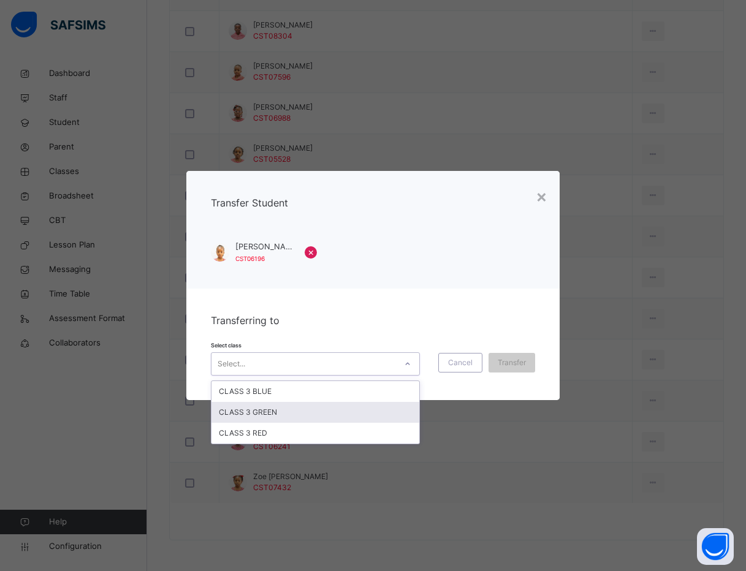
click at [383, 413] on div "CLASS 3 GREEN" at bounding box center [315, 412] width 208 height 21
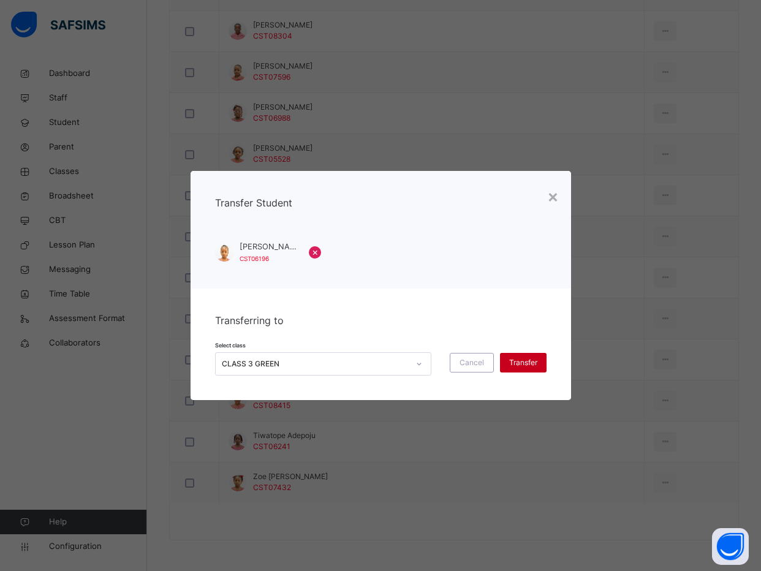
click at [512, 360] on span "Transfer" at bounding box center [523, 362] width 28 height 11
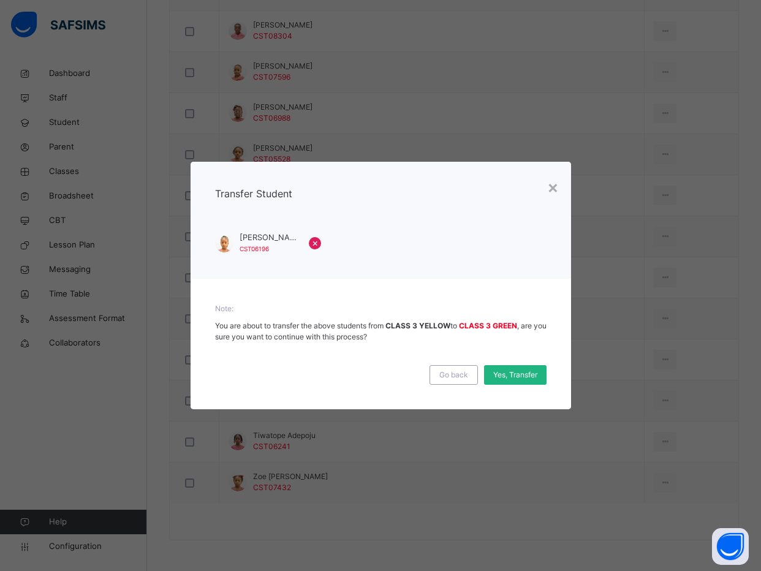
click at [506, 374] on span "Yes, Transfer" at bounding box center [515, 374] width 44 height 11
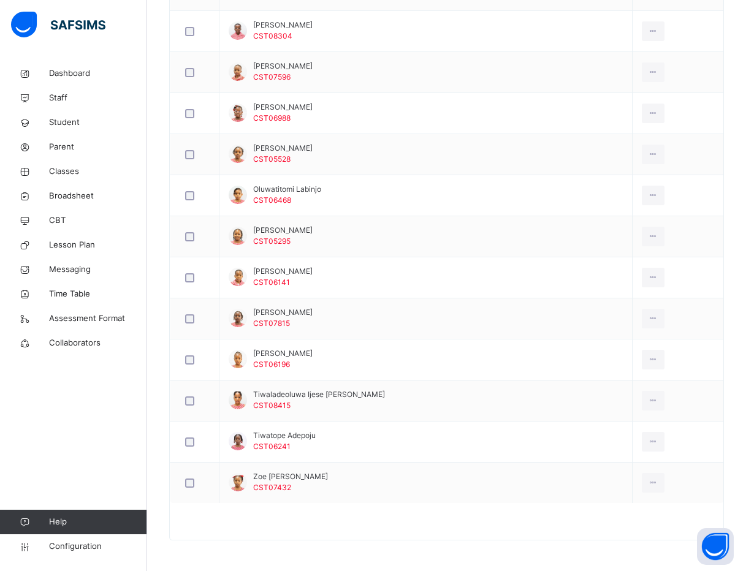
click at [91, 432] on div "Dashboard Staff Student Parent Classes Broadsheet CBT Lesson Plan Messaging Tim…" at bounding box center [73, 310] width 147 height 522
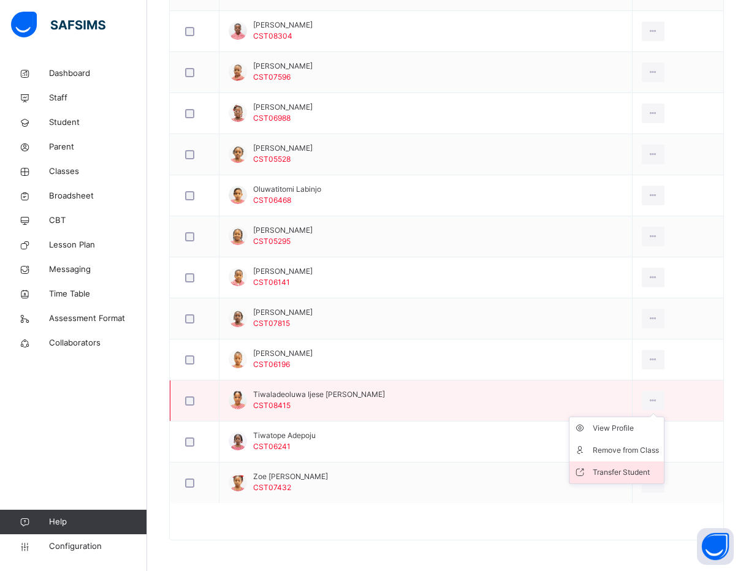
click at [603, 472] on div "Transfer Student" at bounding box center [625, 472] width 66 height 12
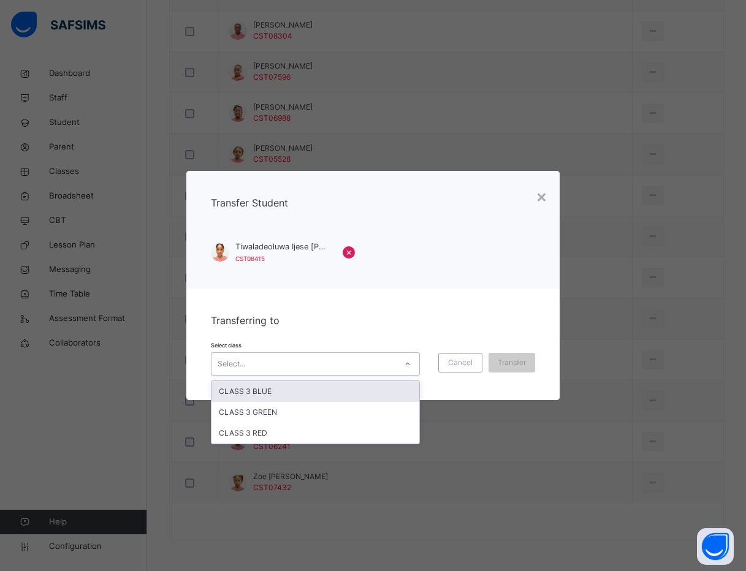
click at [380, 363] on div "Select..." at bounding box center [303, 363] width 184 height 19
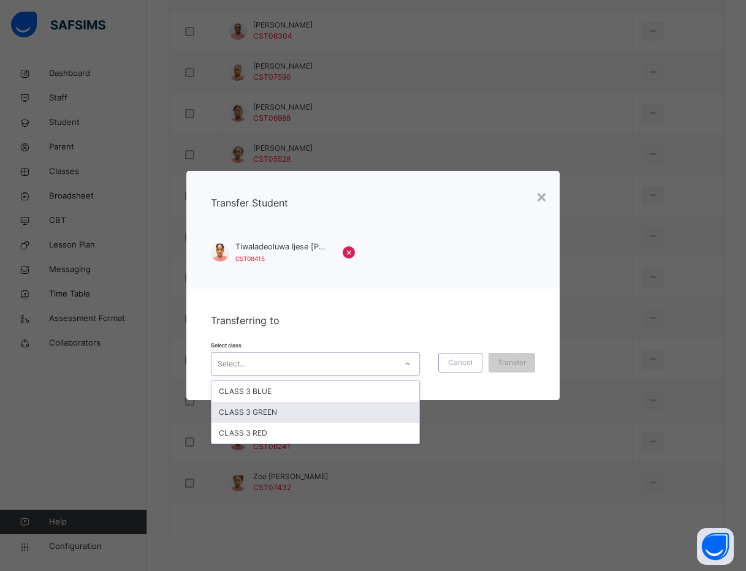
click at [335, 411] on div "CLASS 3 GREEN" at bounding box center [315, 412] width 208 height 21
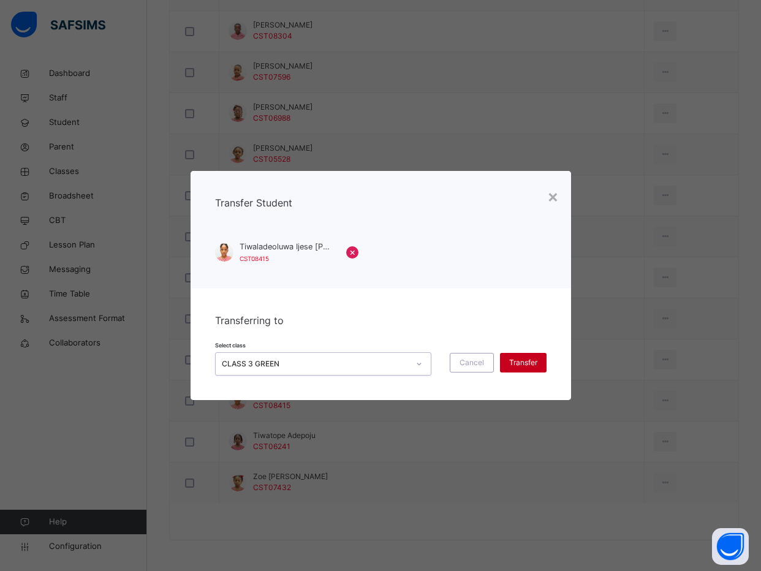
click at [529, 363] on span "Transfer" at bounding box center [523, 362] width 28 height 11
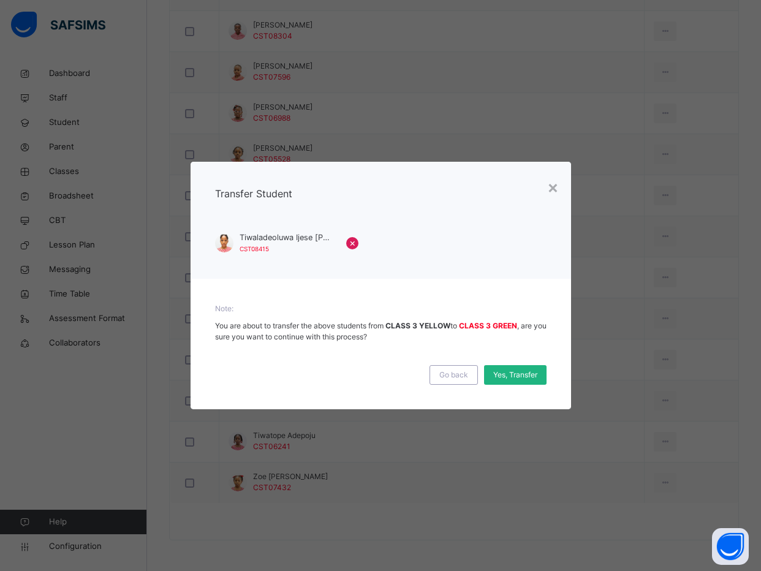
click at [521, 372] on span "Yes, Transfer" at bounding box center [515, 374] width 44 height 11
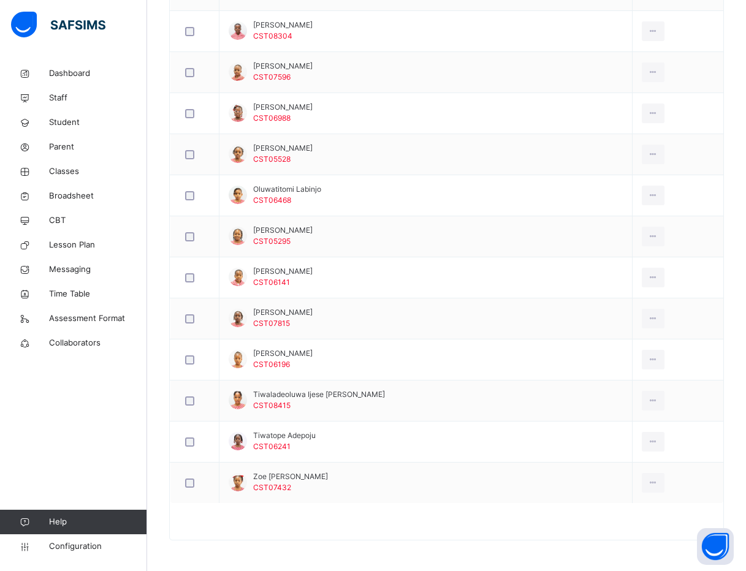
click at [107, 424] on div "Dashboard Staff Student Parent Classes Broadsheet CBT Lesson Plan Messaging Tim…" at bounding box center [73, 310] width 147 height 522
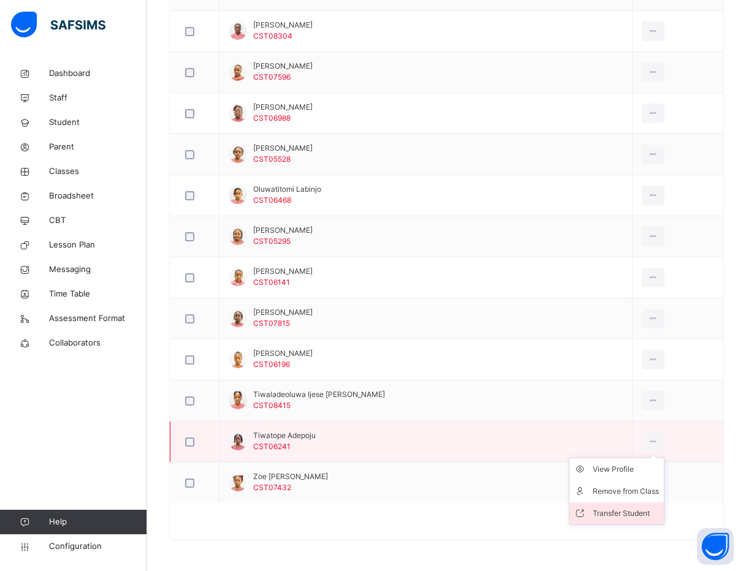
click at [600, 513] on div "Transfer Student" at bounding box center [625, 513] width 66 height 12
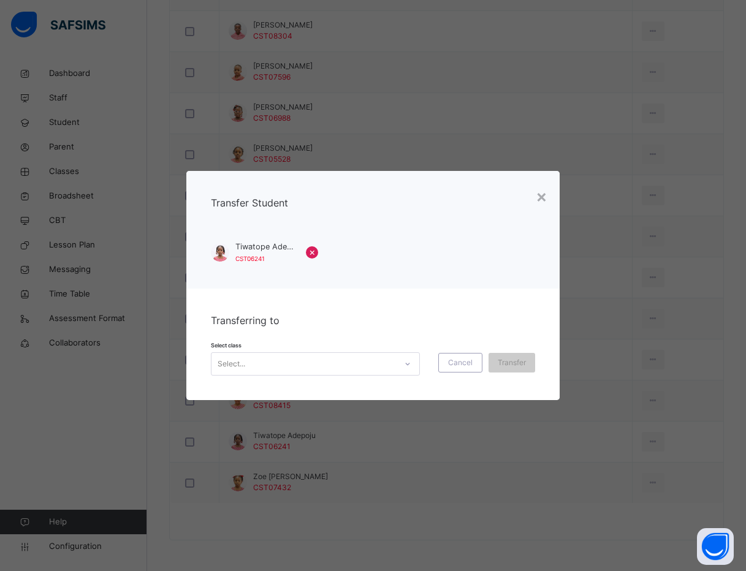
click at [317, 368] on div "Select..." at bounding box center [303, 363] width 184 height 19
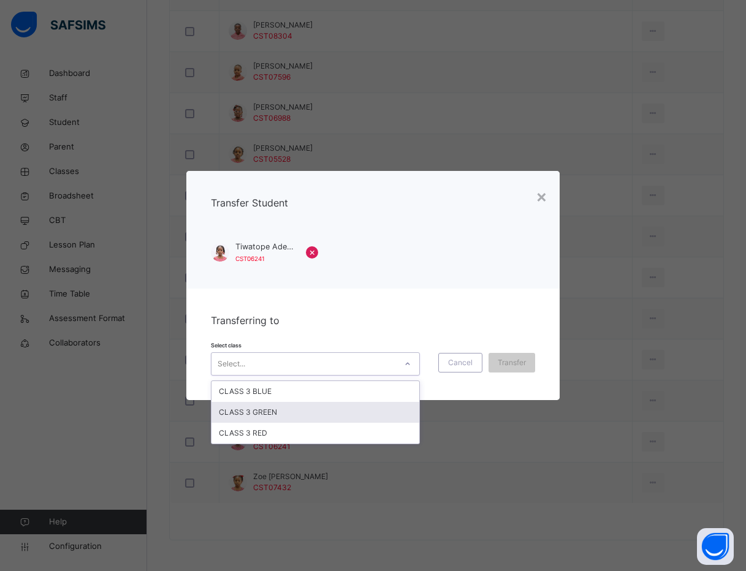
click at [311, 408] on div "CLASS 3 GREEN" at bounding box center [315, 412] width 208 height 21
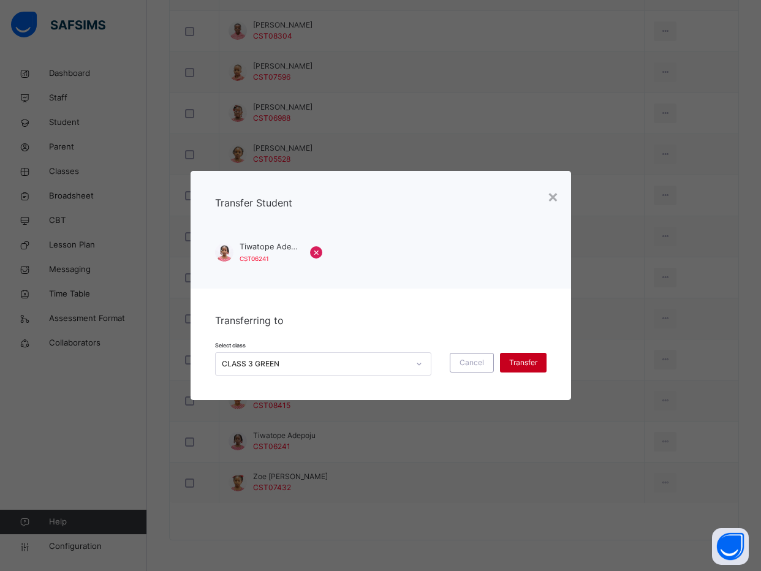
click at [534, 361] on span "Transfer" at bounding box center [523, 362] width 28 height 11
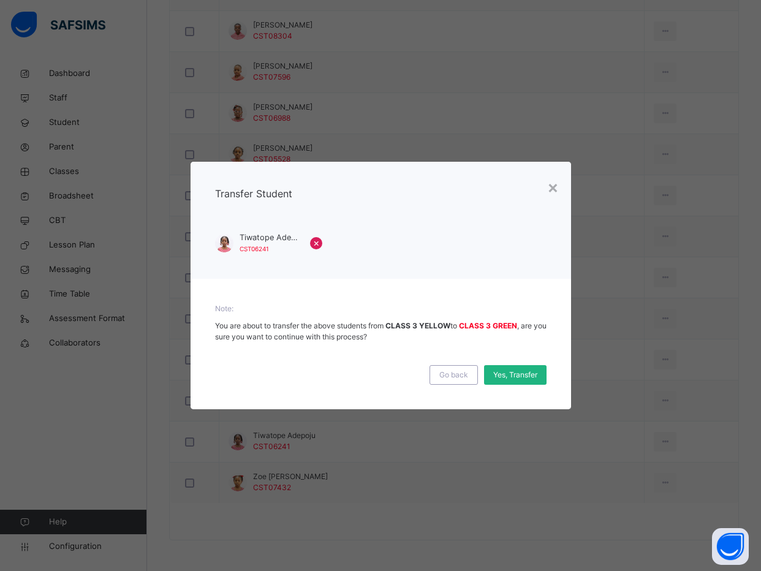
click at [524, 372] on span "Yes, Transfer" at bounding box center [515, 374] width 44 height 11
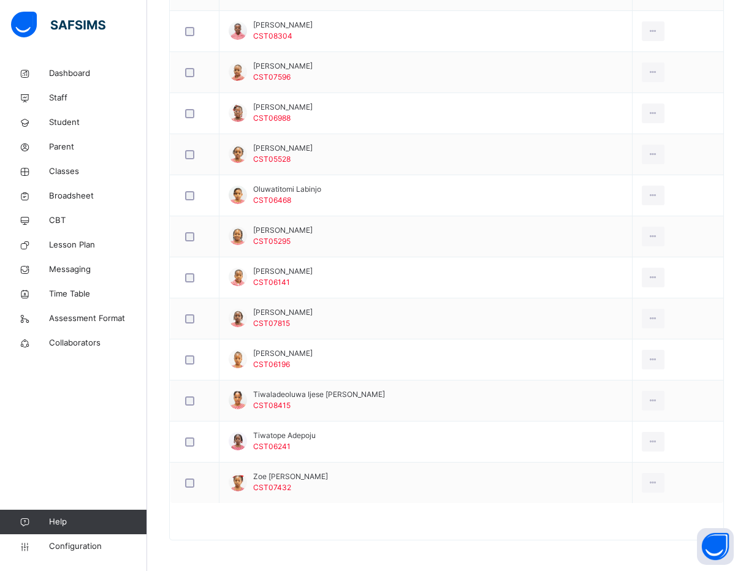
click at [63, 470] on div "Dashboard Staff Student Parent Classes Broadsheet CBT Lesson Plan Messaging Tim…" at bounding box center [73, 310] width 147 height 522
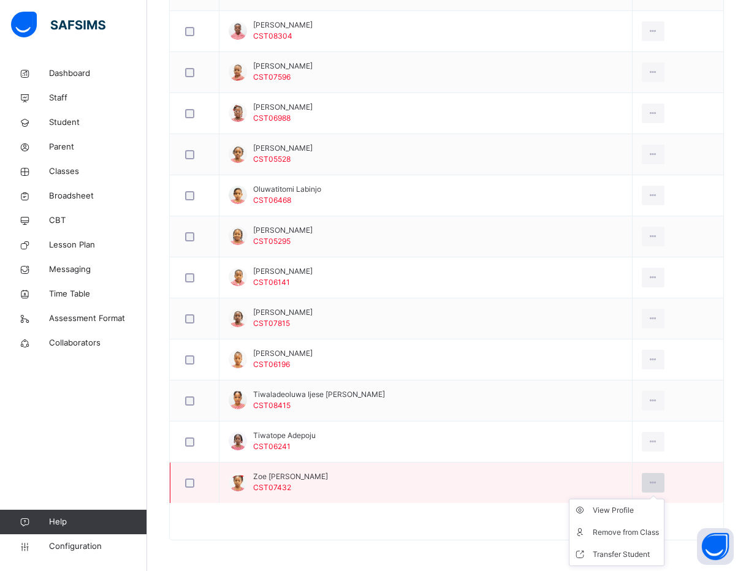
click at [647, 478] on icon at bounding box center [652, 482] width 10 height 11
click at [623, 554] on div "Transfer Student" at bounding box center [625, 554] width 66 height 12
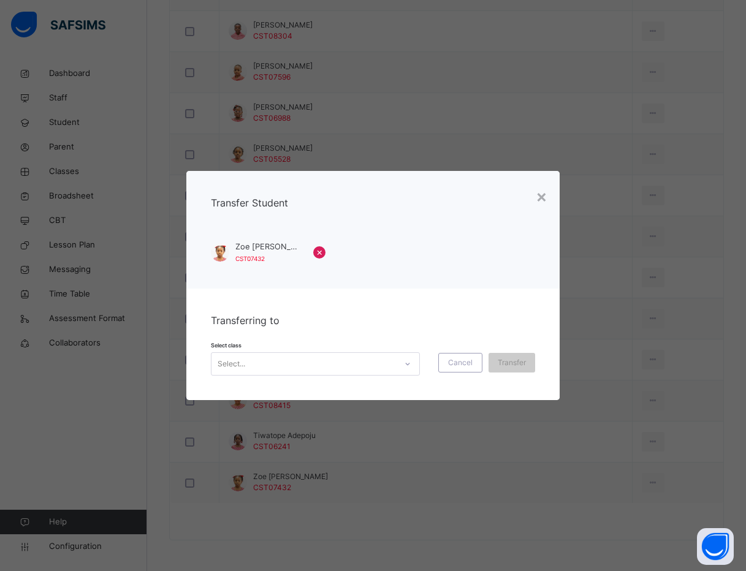
click at [368, 357] on div "Select..." at bounding box center [303, 363] width 184 height 19
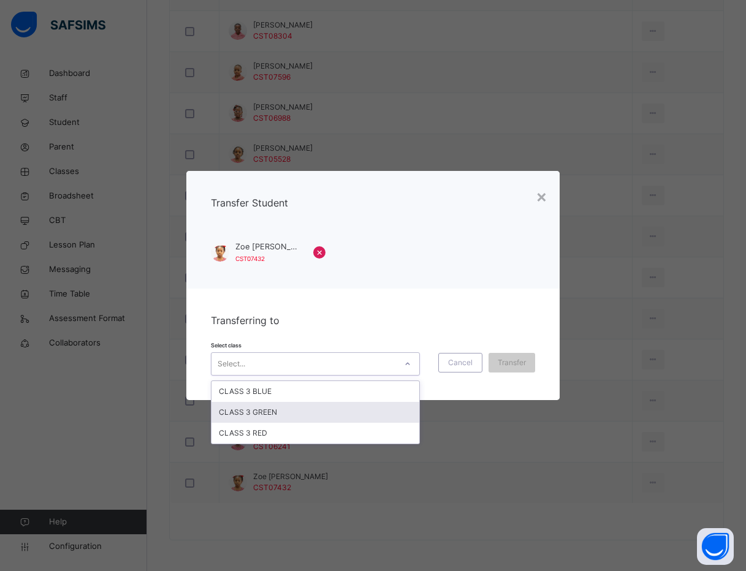
click at [354, 403] on div "CLASS 3 GREEN" at bounding box center [315, 412] width 208 height 21
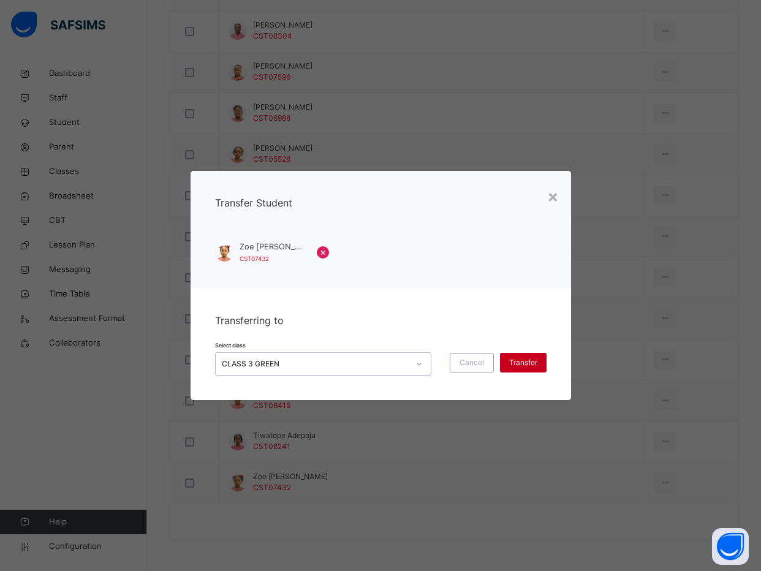
click at [535, 355] on div "Transfer" at bounding box center [523, 363] width 47 height 20
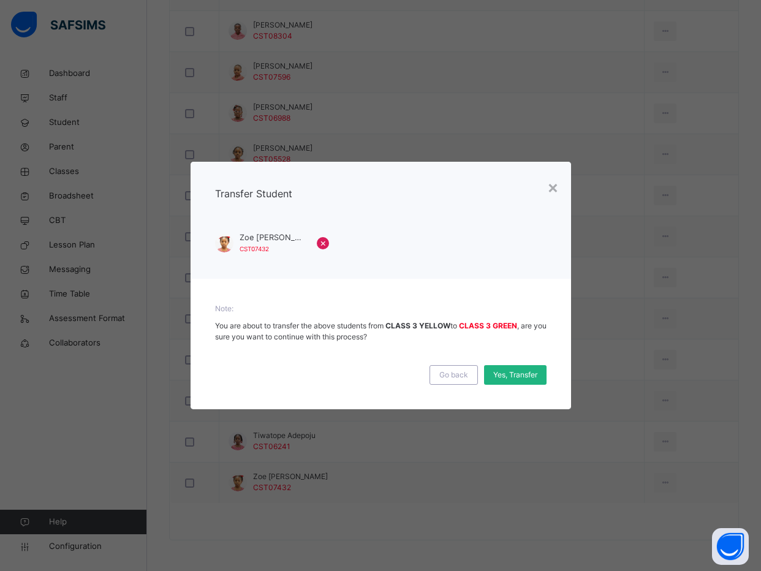
click at [525, 371] on span "Yes, Transfer" at bounding box center [515, 374] width 44 height 11
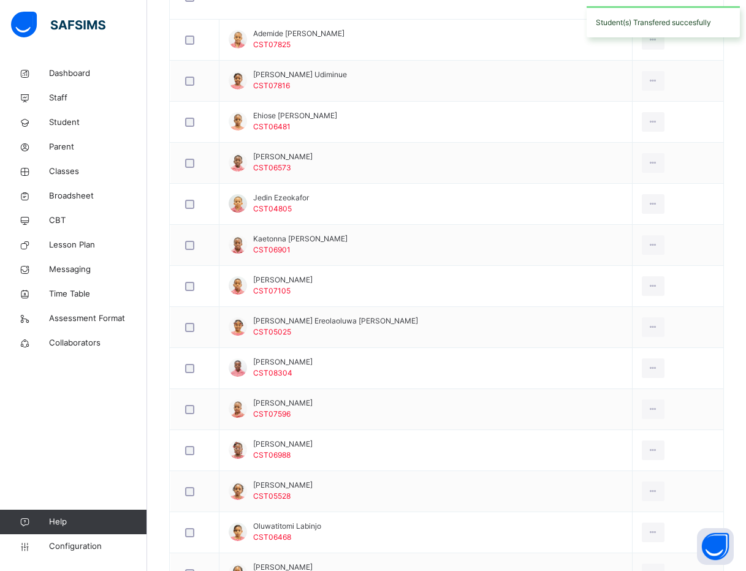
scroll to position [0, 0]
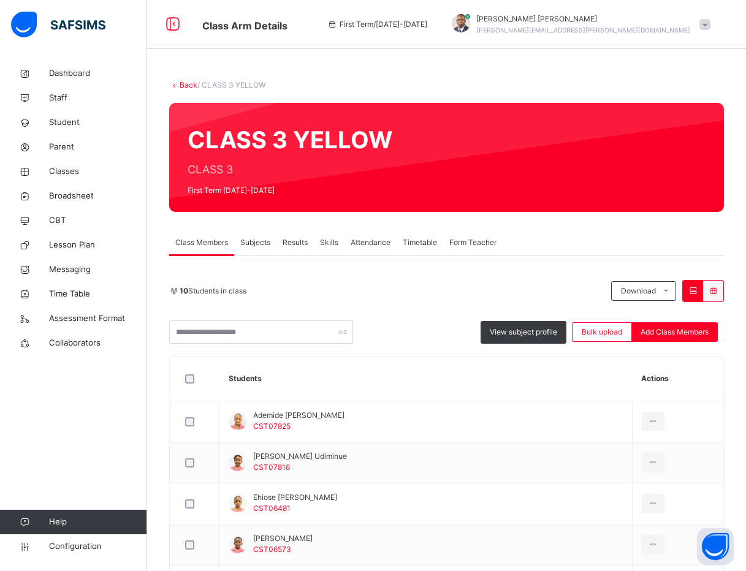
click at [518, 138] on div "CLASS 3 YELLOW CLASS 3 First Term [DATE]-[DATE]" at bounding box center [446, 157] width 554 height 109
click at [423, 282] on div "10 Students in class Download Pdf Report Excel Report" at bounding box center [446, 291] width 554 height 22
click at [186, 84] on link "Back" at bounding box center [188, 84] width 18 height 9
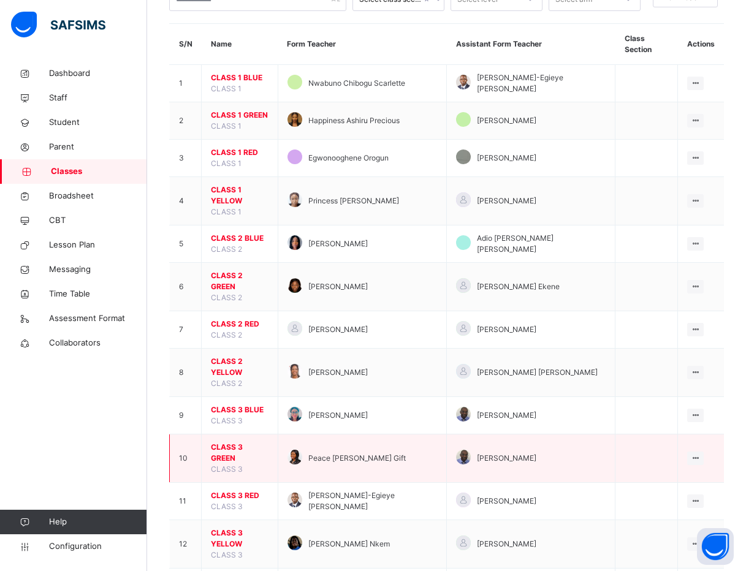
scroll to position [184, 0]
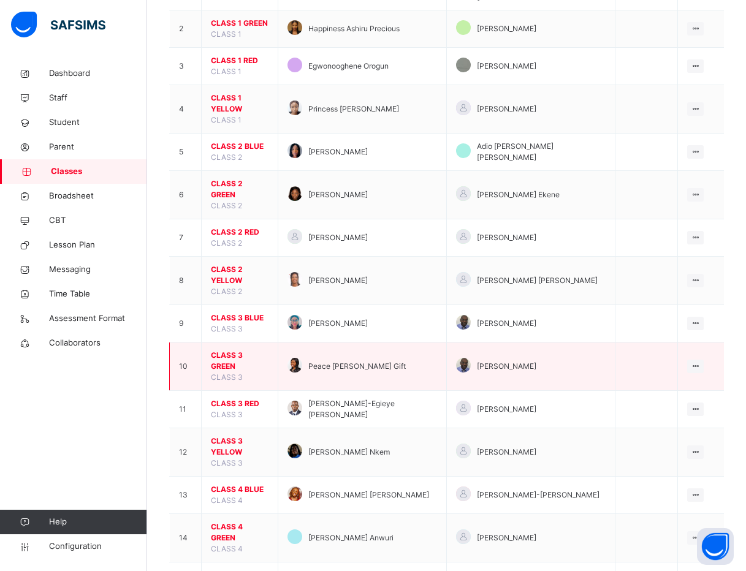
click at [248, 350] on span "CLASS 3 GREEN" at bounding box center [240, 361] width 58 height 22
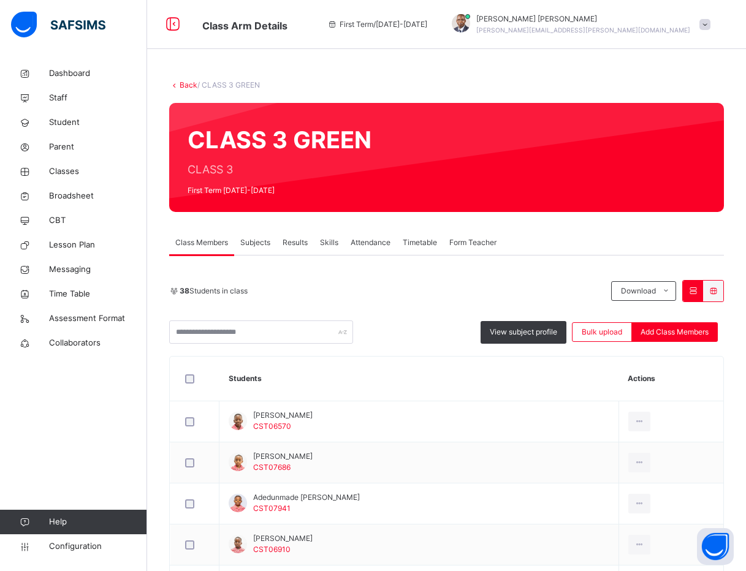
click at [187, 88] on link "Back" at bounding box center [188, 84] width 18 height 9
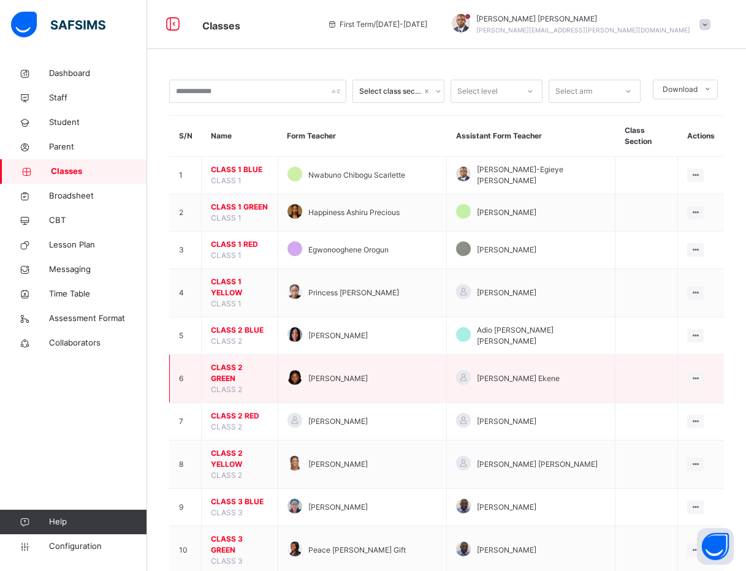
scroll to position [184, 0]
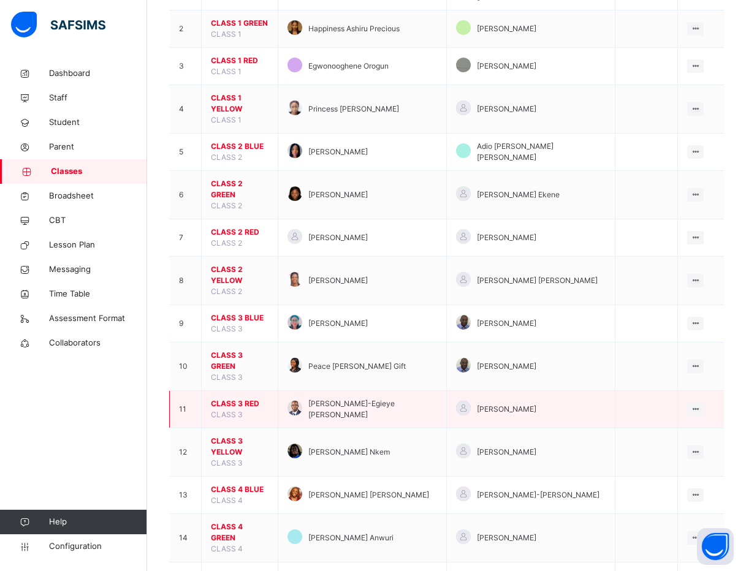
click at [248, 398] on span "CLASS 3 RED" at bounding box center [240, 403] width 58 height 11
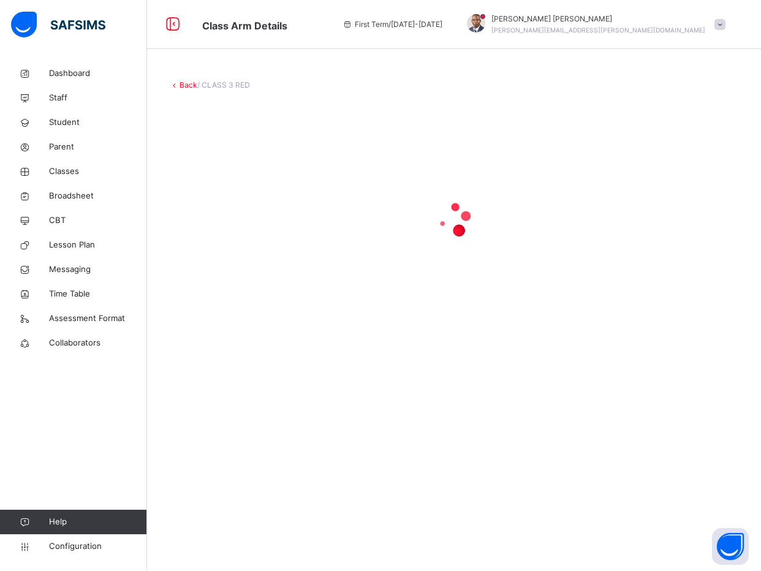
click at [591, 296] on div at bounding box center [454, 219] width 570 height 233
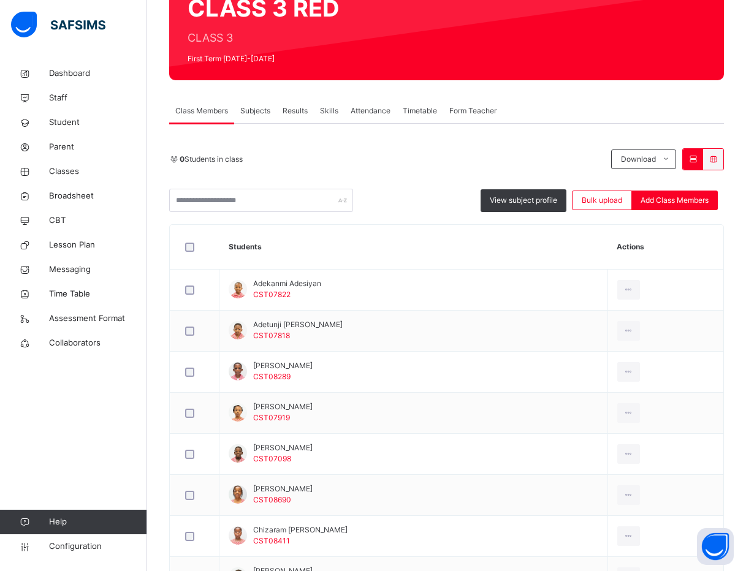
scroll to position [184, 0]
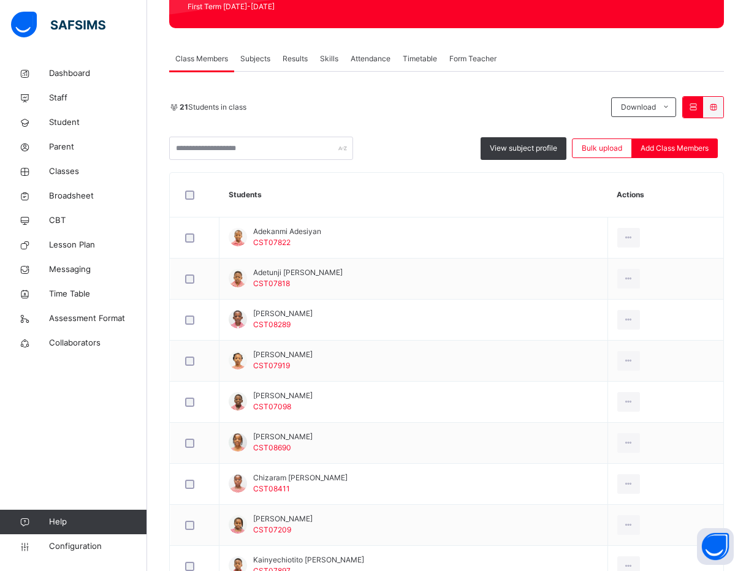
click at [111, 437] on div "Dashboard Staff Student Parent Classes Broadsheet CBT Lesson Plan Messaging Tim…" at bounding box center [73, 310] width 147 height 522
click at [62, 435] on div "Dashboard Staff Student Parent Classes Broadsheet CBT Lesson Plan Messaging Tim…" at bounding box center [73, 310] width 147 height 522
click at [60, 432] on div "Dashboard Staff Student Parent Classes Broadsheet CBT Lesson Plan Messaging Tim…" at bounding box center [73, 310] width 147 height 522
click at [358, 106] on div "21 Students in class" at bounding box center [387, 107] width 436 height 11
click at [374, 110] on div "21 Students in class" at bounding box center [387, 107] width 436 height 11
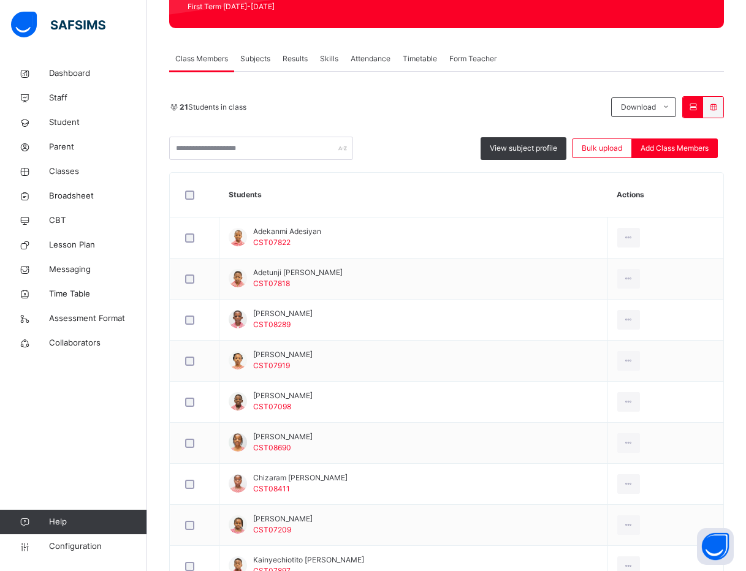
click at [390, 96] on div "21 Students in class Download Pdf Report Excel Report" at bounding box center [446, 107] width 554 height 22
click at [58, 170] on span "Classes" at bounding box center [98, 171] width 98 height 12
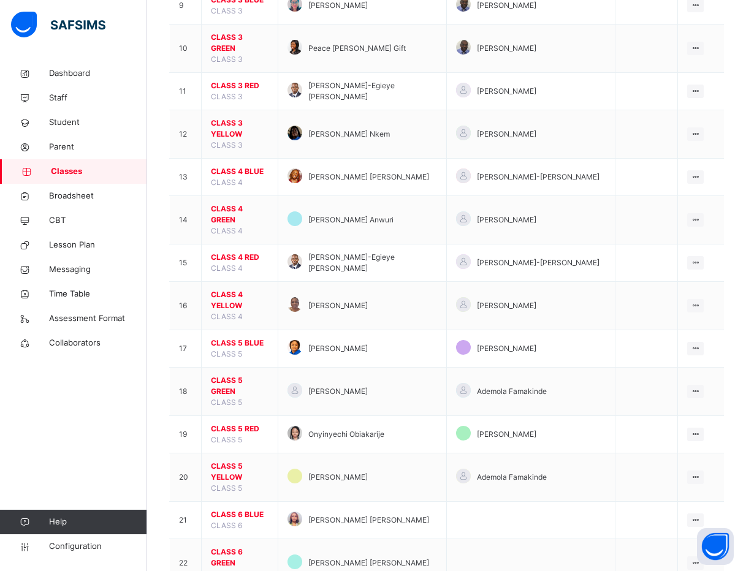
scroll to position [502, 0]
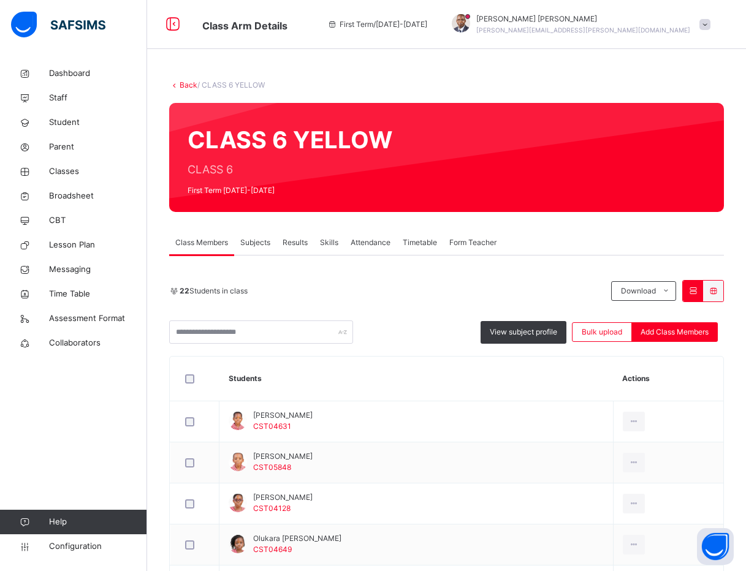
click at [184, 82] on link "Back" at bounding box center [188, 84] width 18 height 9
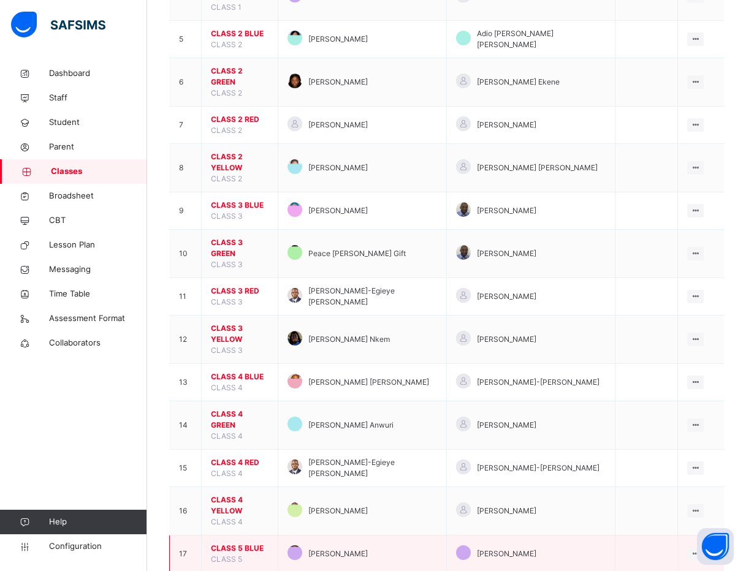
scroll to position [502, 0]
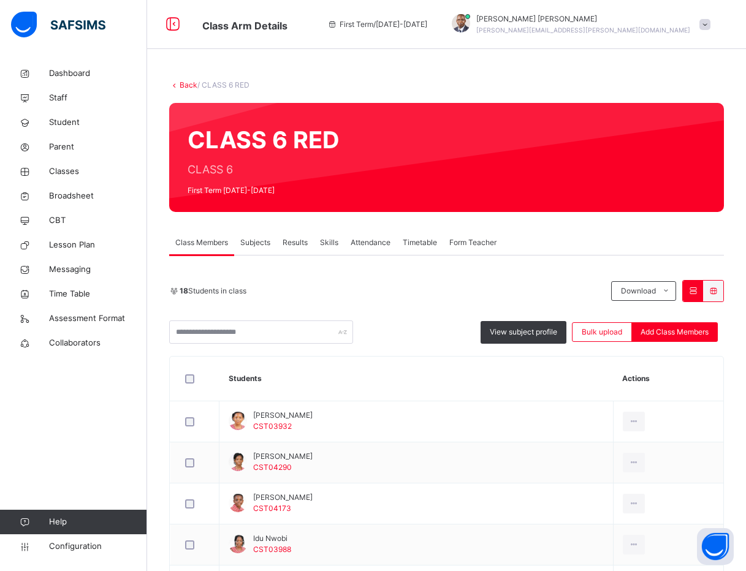
click at [183, 83] on link "Back" at bounding box center [188, 84] width 18 height 9
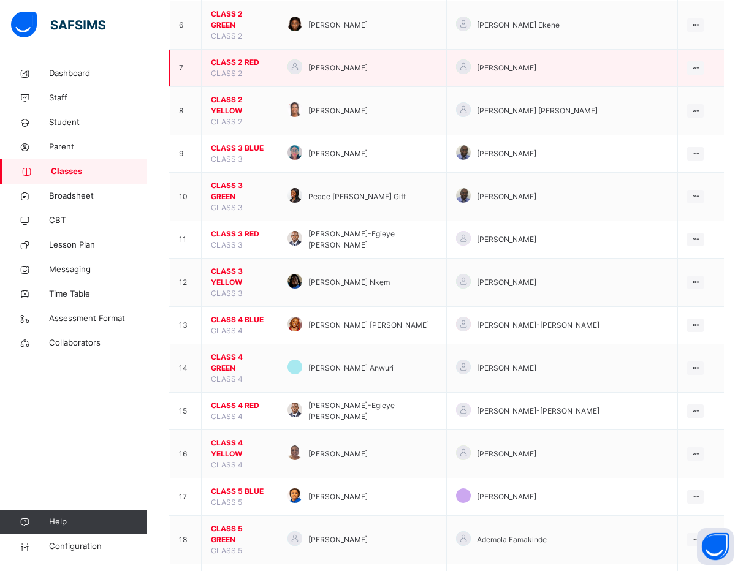
scroll to position [502, 0]
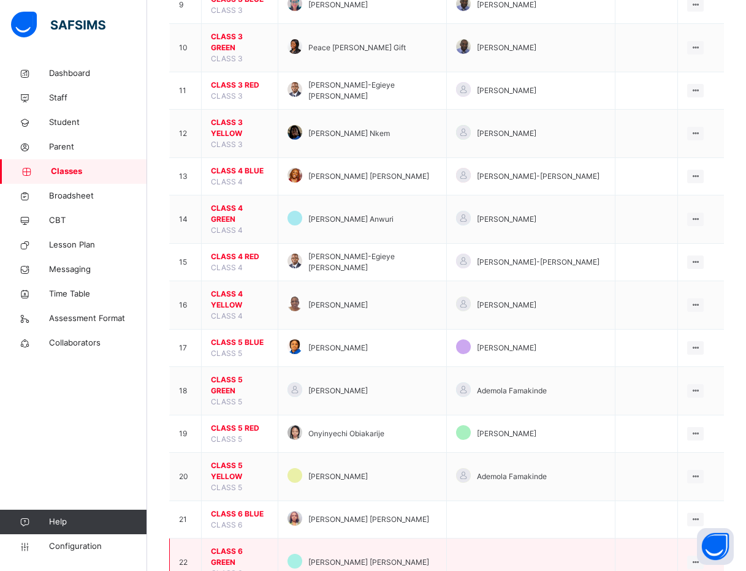
click at [240, 546] on span "CLASS 6 GREEN" at bounding box center [240, 557] width 58 height 22
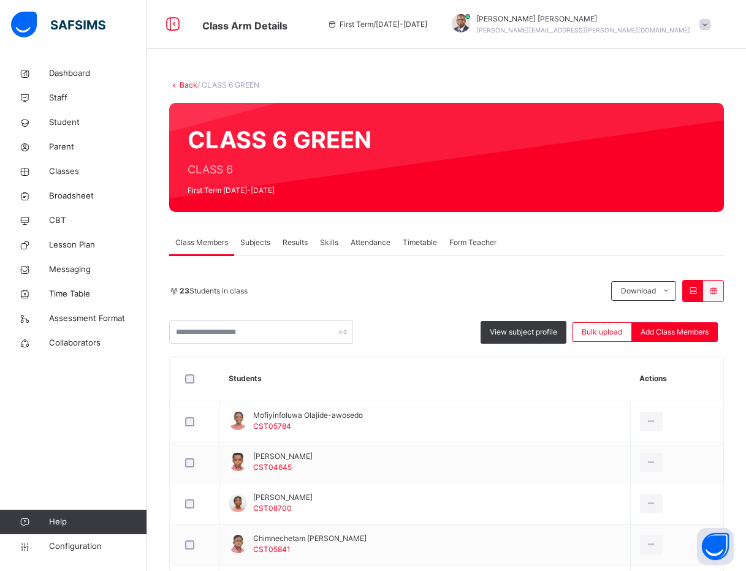
click at [183, 86] on link "Back" at bounding box center [188, 84] width 18 height 9
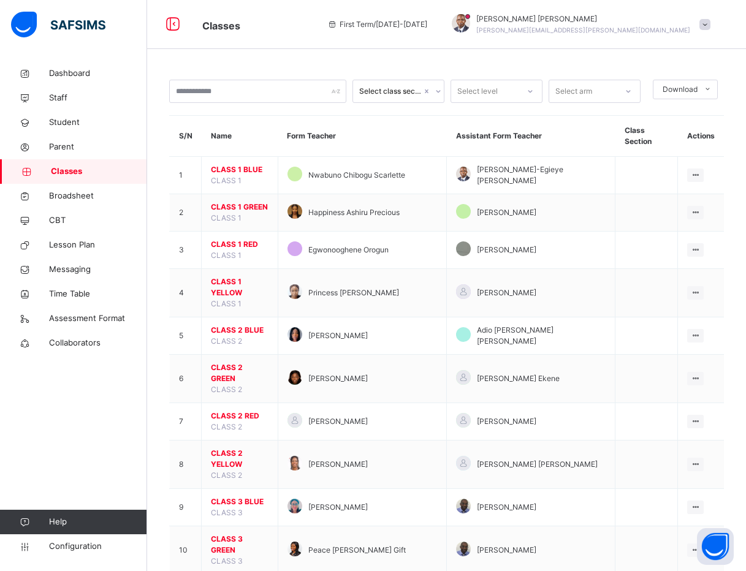
scroll to position [502, 0]
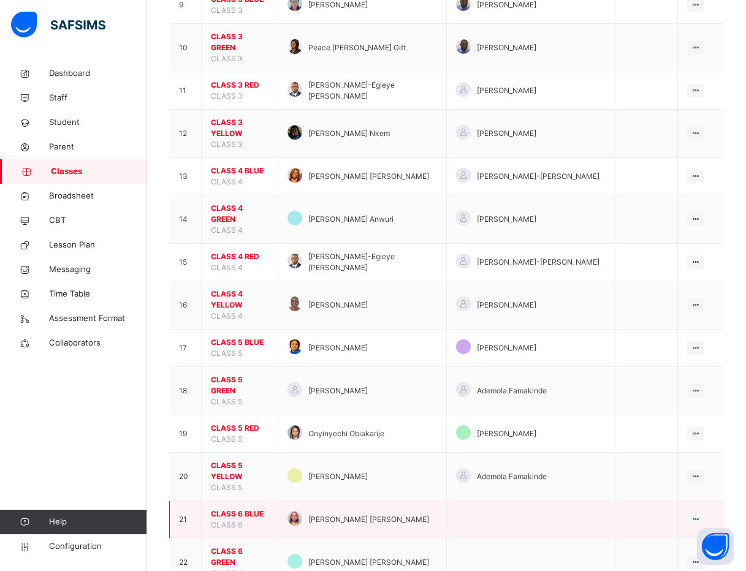
click at [243, 508] on span "CLASS 6 BLUE" at bounding box center [240, 513] width 58 height 11
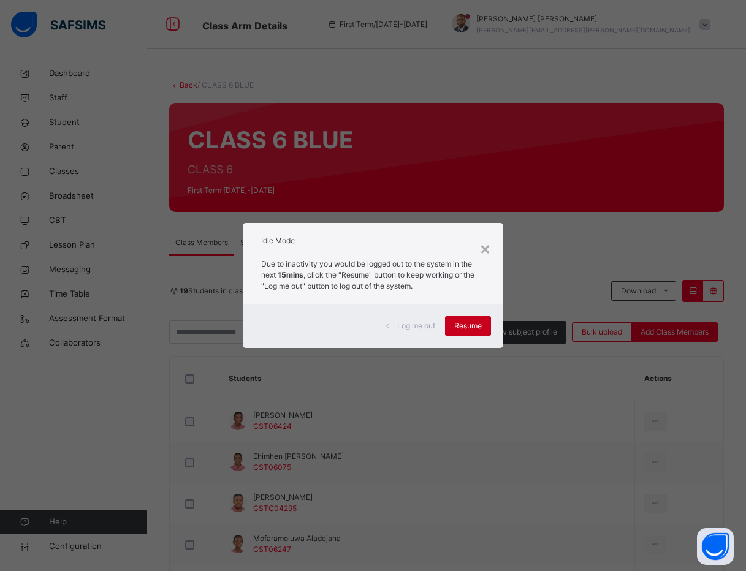
click at [472, 320] on div "Resume" at bounding box center [468, 326] width 46 height 20
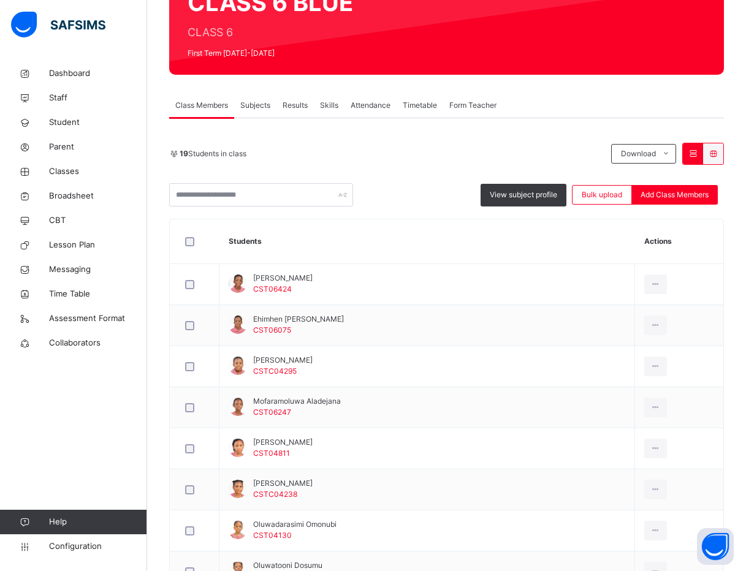
scroll to position [184, 0]
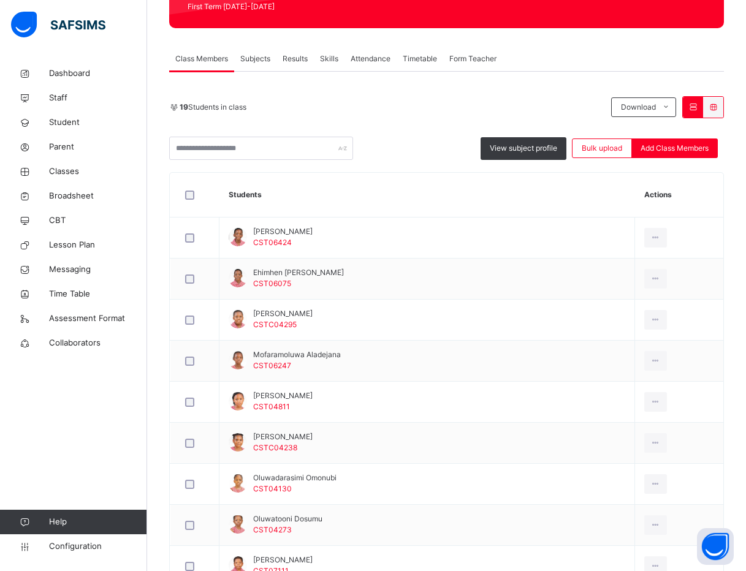
click at [412, 125] on div "19 Students in class Download Pdf Report Excel Report View subject profile Bulk…" at bounding box center [446, 128] width 554 height 64
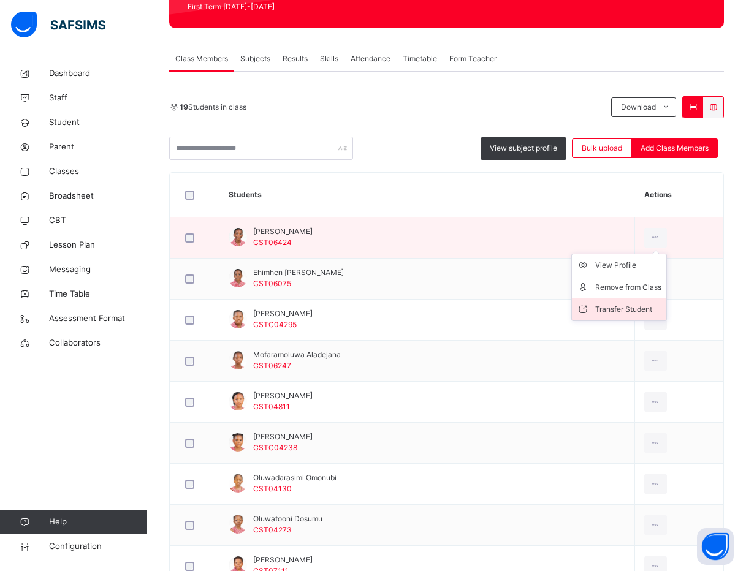
click at [635, 308] on div "Transfer Student" at bounding box center [628, 309] width 66 height 12
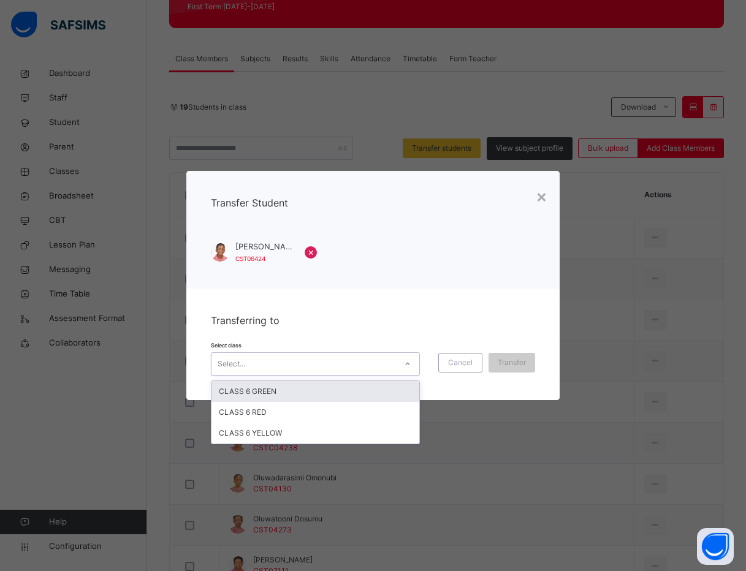
click at [251, 369] on div "Select..." at bounding box center [303, 363] width 184 height 19
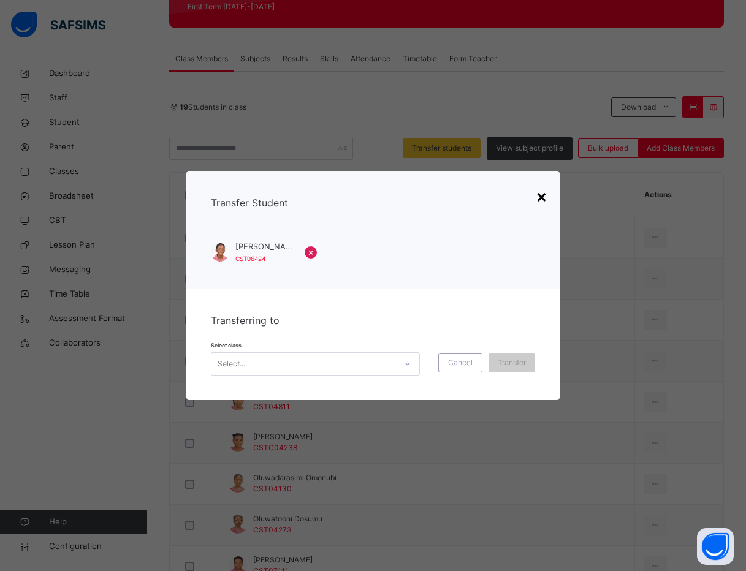
click at [546, 200] on div "×" at bounding box center [541, 196] width 12 height 26
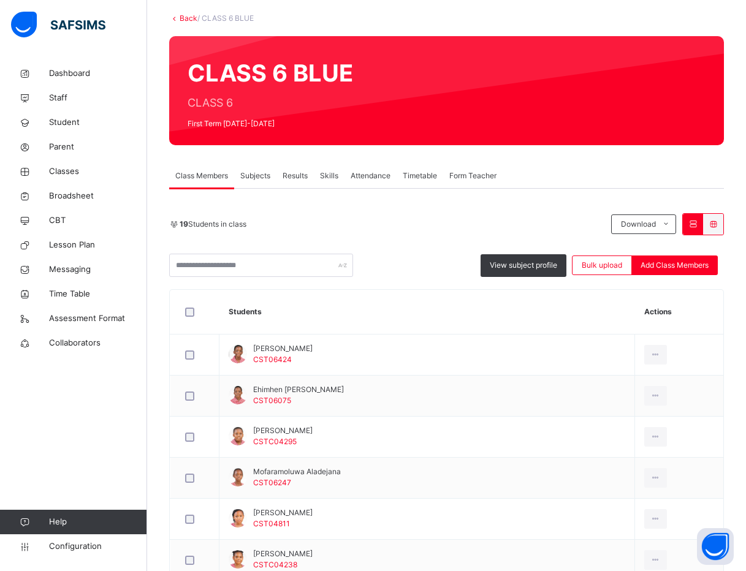
scroll to position [0, 0]
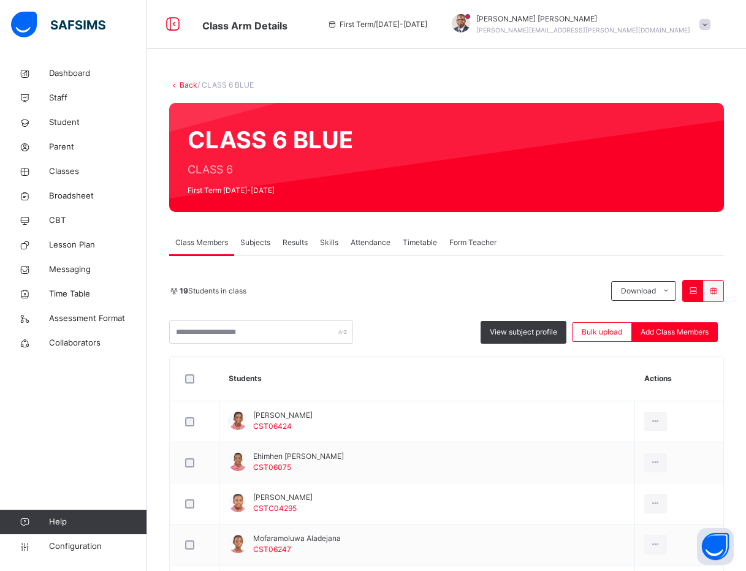
click at [189, 83] on link "Back" at bounding box center [188, 84] width 18 height 9
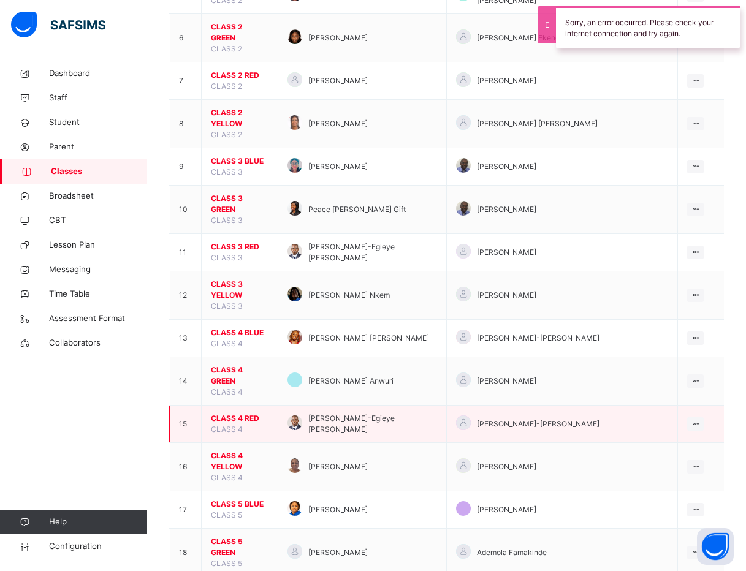
scroll to position [368, 0]
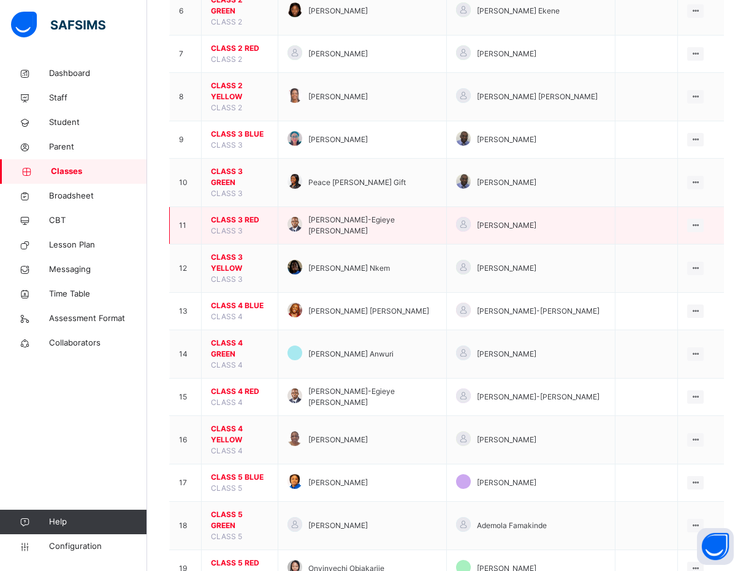
click at [240, 214] on span "CLASS 3 RED" at bounding box center [240, 219] width 58 height 11
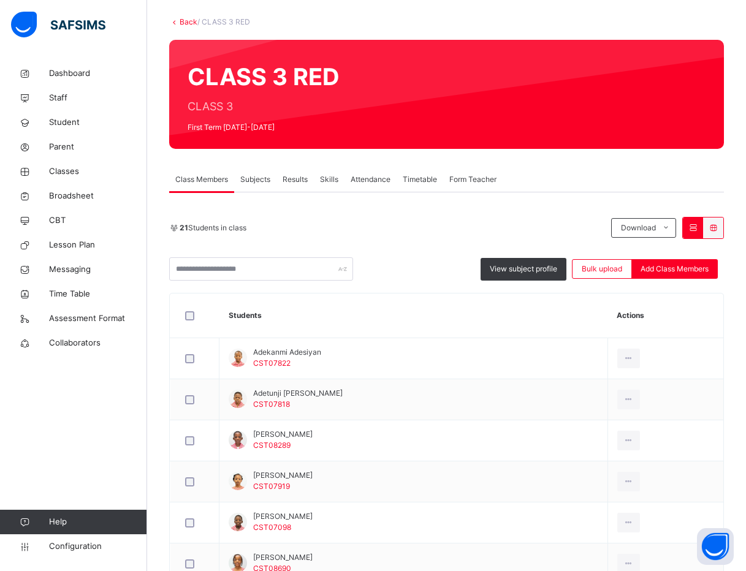
scroll to position [92, 0]
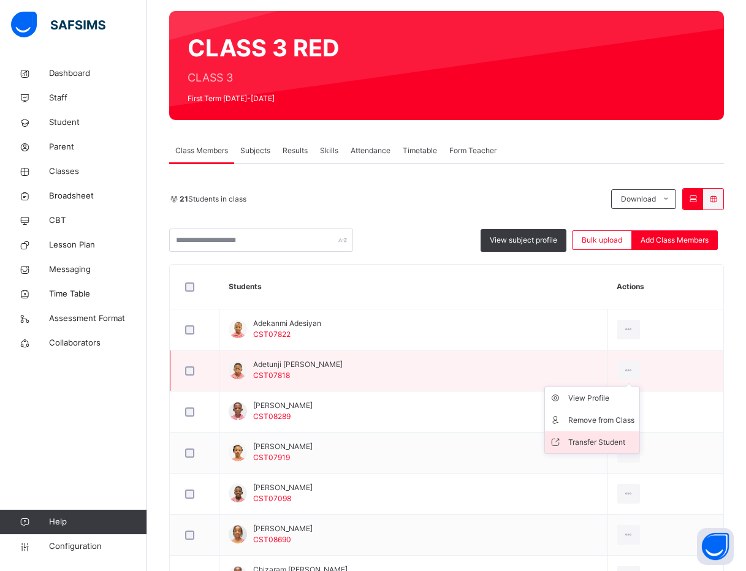
click at [617, 435] on li "Transfer Student" at bounding box center [592, 442] width 94 height 22
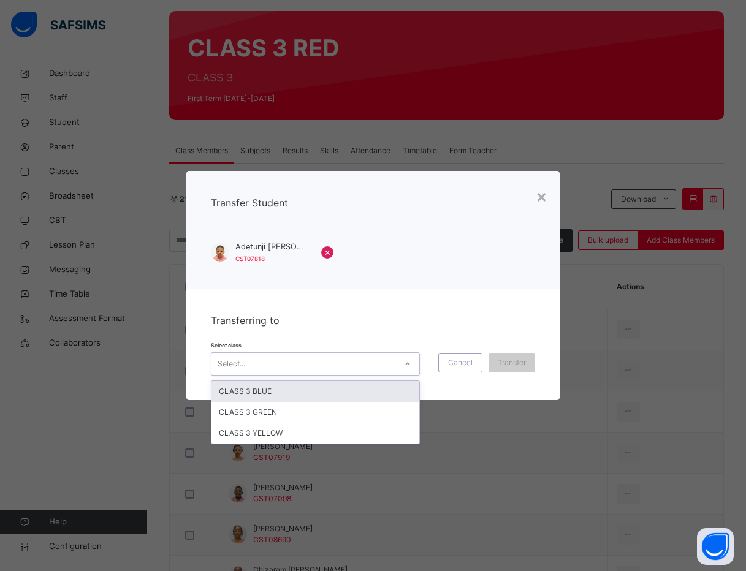
click at [328, 356] on div "Select..." at bounding box center [303, 363] width 184 height 19
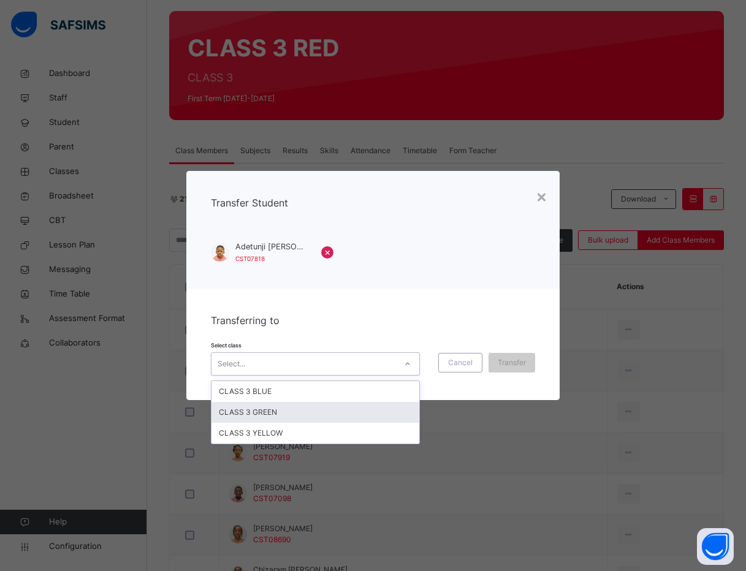
click at [250, 418] on div "CLASS 3 GREEN" at bounding box center [315, 412] width 208 height 21
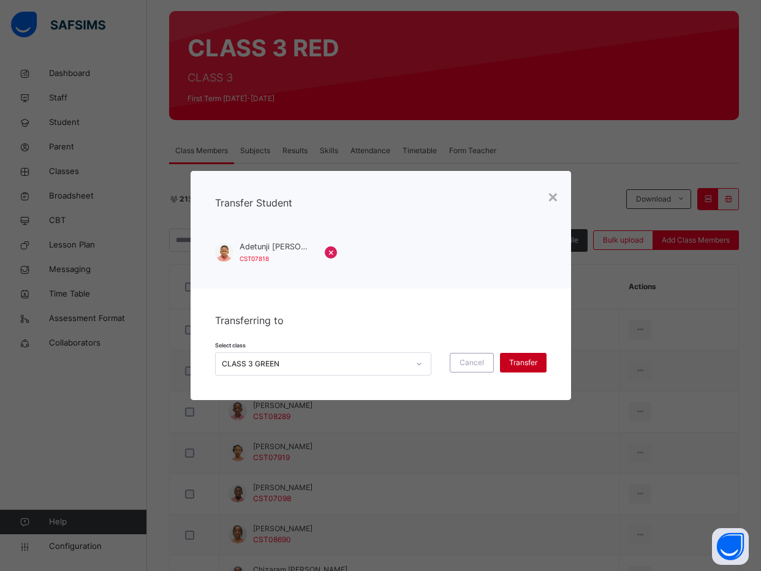
click at [523, 359] on span "Transfer" at bounding box center [523, 362] width 28 height 11
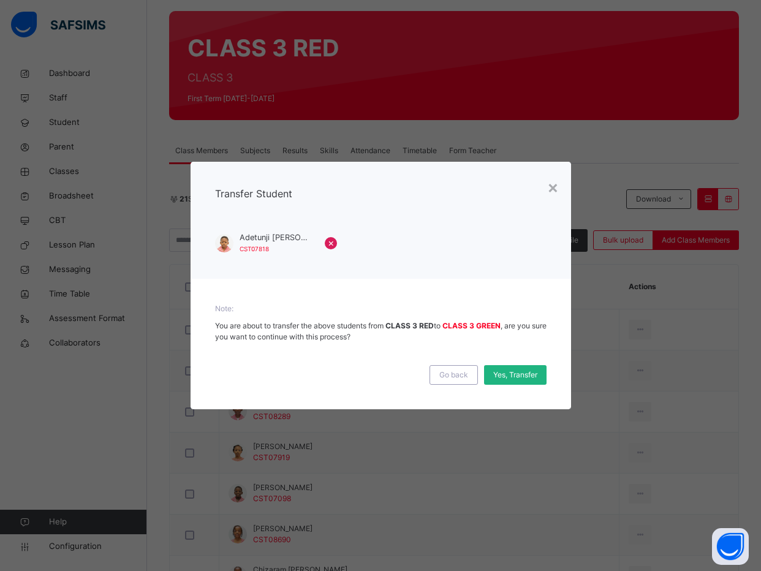
click at [517, 369] on div "Yes, Transfer" at bounding box center [515, 375] width 62 height 20
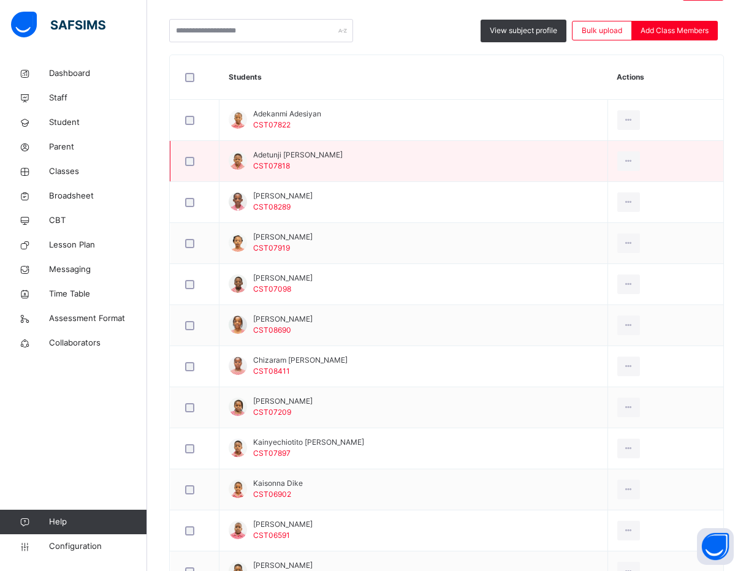
scroll to position [368, 0]
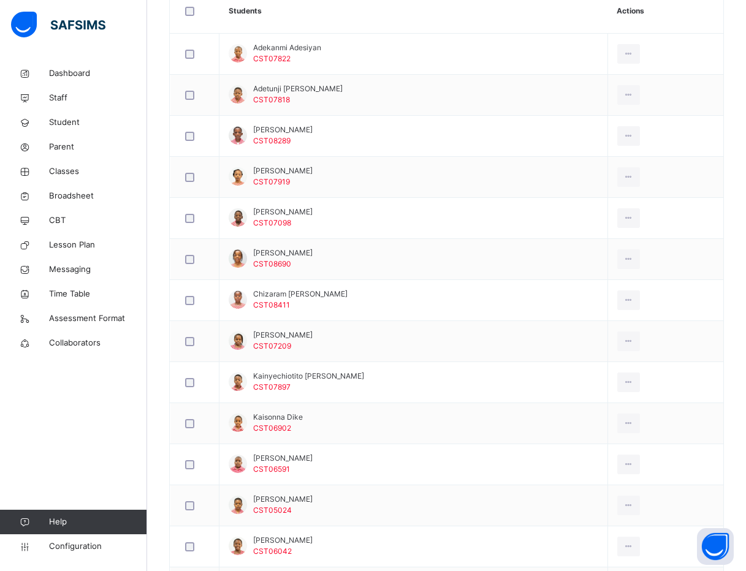
click at [155, 139] on div "Back / CLASS 3 RED CLASS 3 RED CLASS 3 First Term 2025-2026 Class Members Subje…" at bounding box center [446, 328] width 598 height 1269
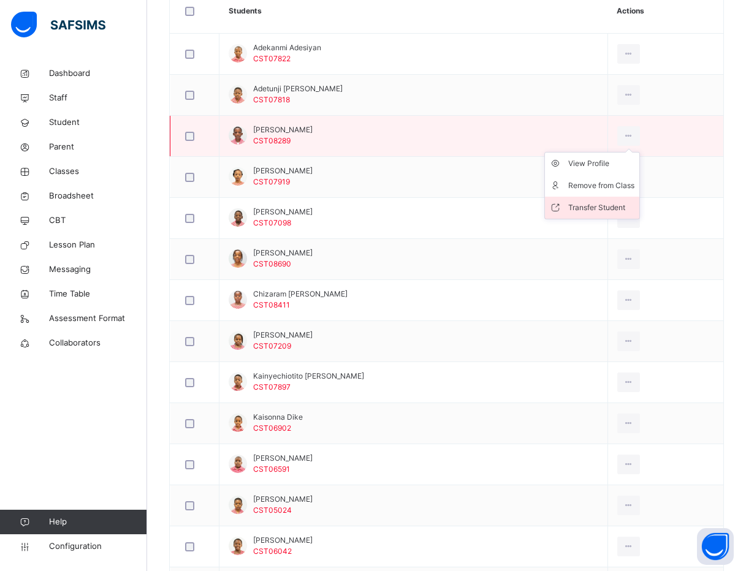
click at [628, 202] on div "Transfer Student" at bounding box center [601, 208] width 66 height 12
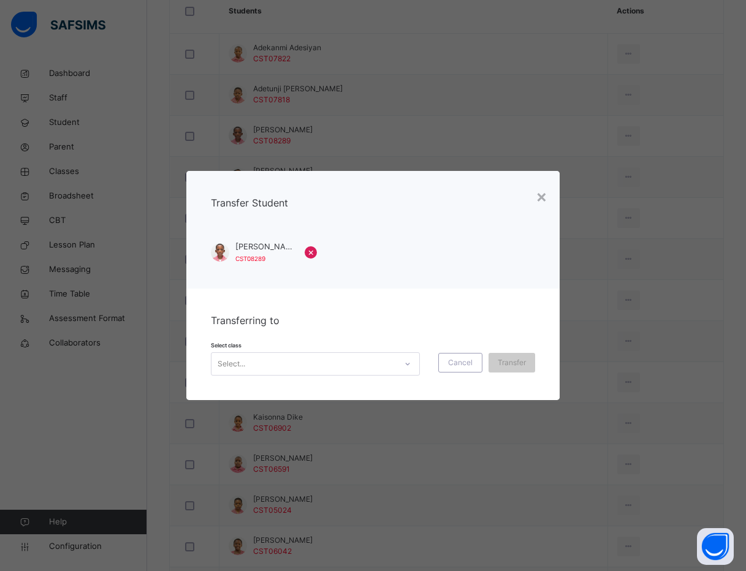
click at [396, 356] on div "Select..." at bounding box center [303, 363] width 184 height 19
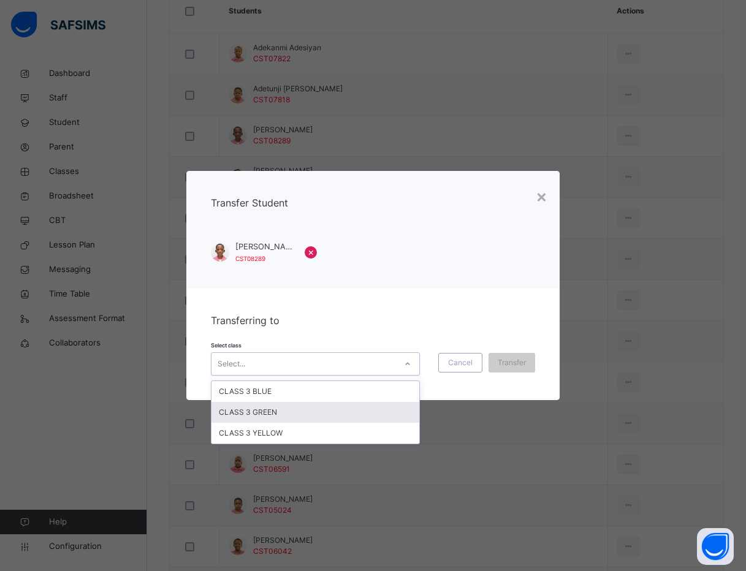
click at [374, 413] on div "CLASS 3 GREEN" at bounding box center [315, 412] width 208 height 21
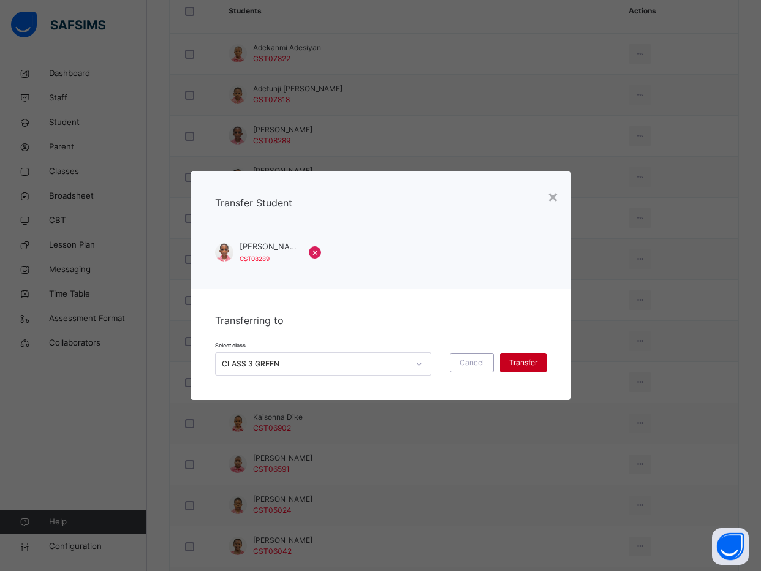
click at [537, 361] on div "Transfer" at bounding box center [523, 363] width 47 height 20
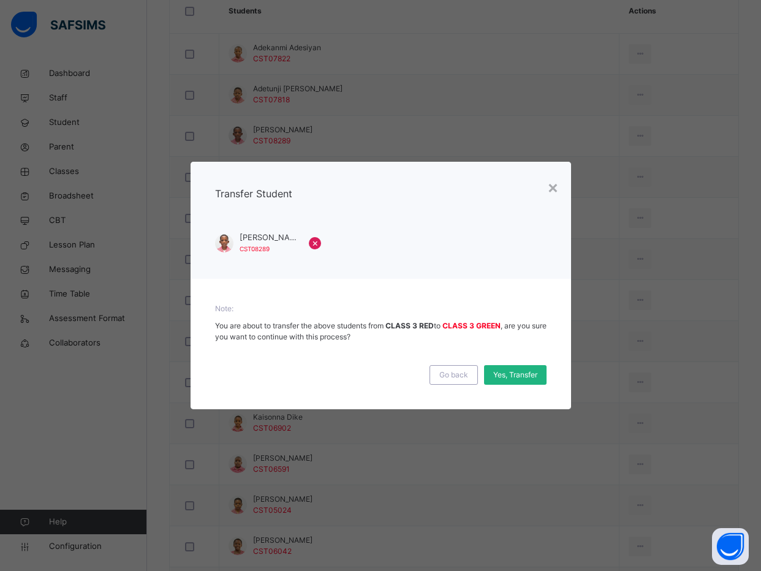
click at [502, 374] on span "Yes, Transfer" at bounding box center [515, 374] width 44 height 11
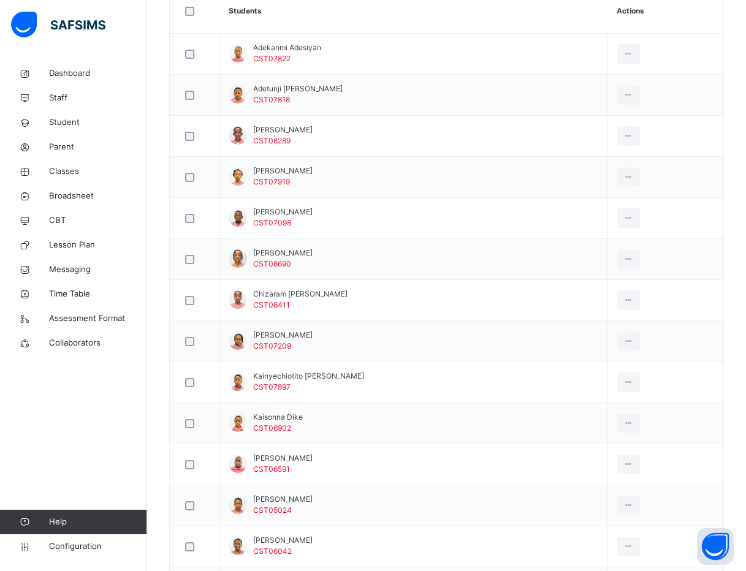
click at [155, 266] on div "Back / CLASS 3 RED CLASS 3 RED CLASS 3 First Term 2025-2026 Class Members Subje…" at bounding box center [446, 328] width 598 height 1269
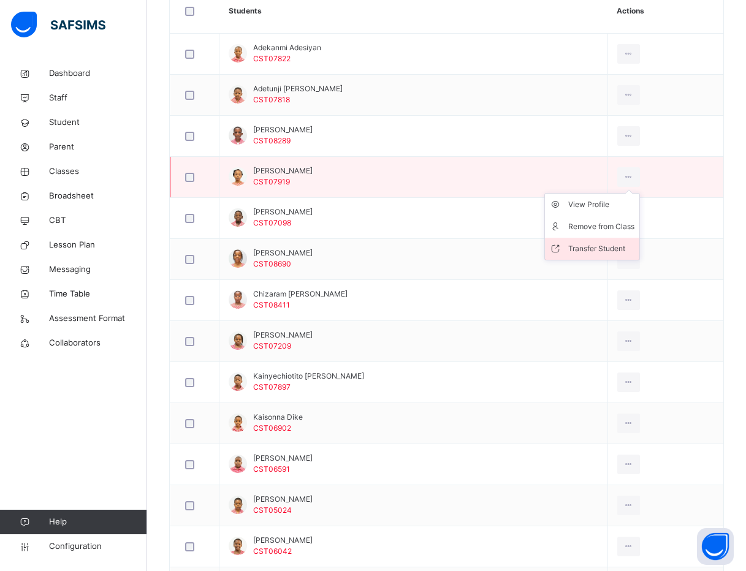
click at [600, 244] on div "Transfer Student" at bounding box center [601, 249] width 66 height 12
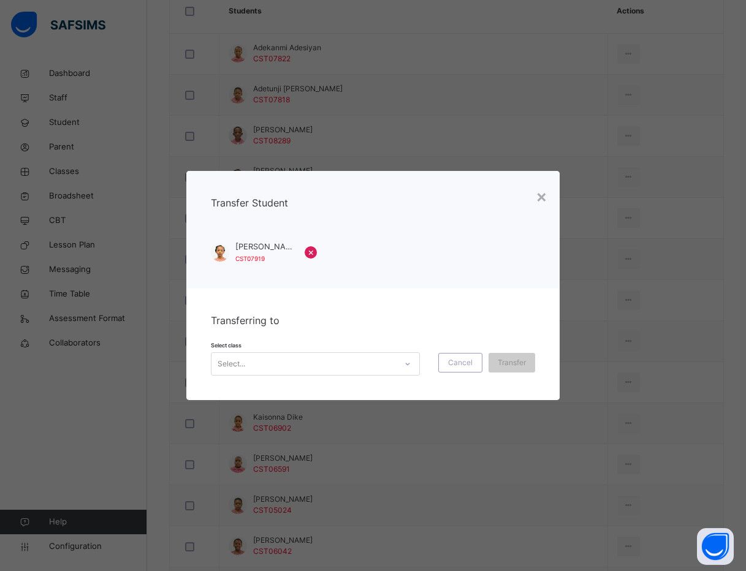
click at [336, 361] on div "Select..." at bounding box center [303, 363] width 184 height 19
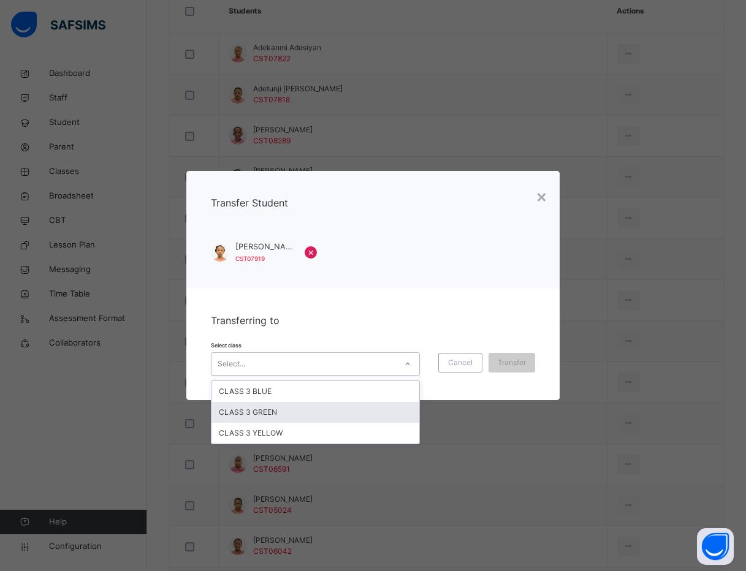
click at [311, 413] on div "CLASS 3 GREEN" at bounding box center [315, 412] width 208 height 21
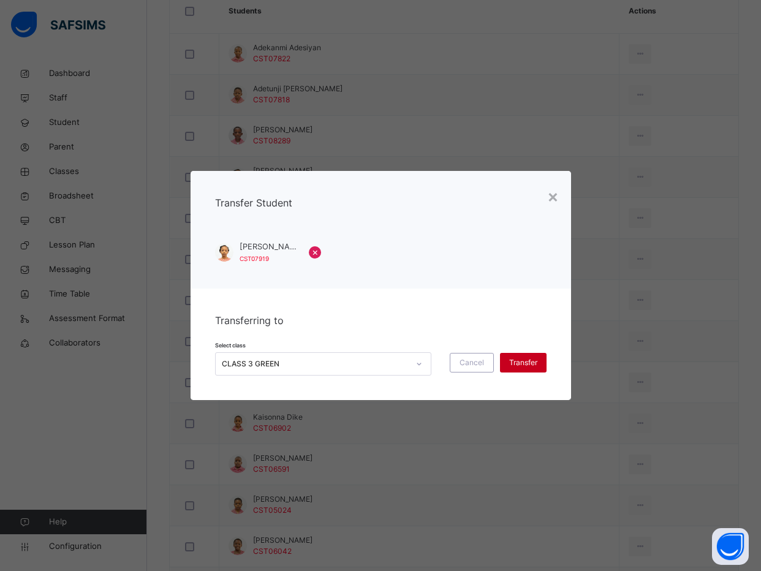
click at [532, 359] on span "Transfer" at bounding box center [523, 362] width 28 height 11
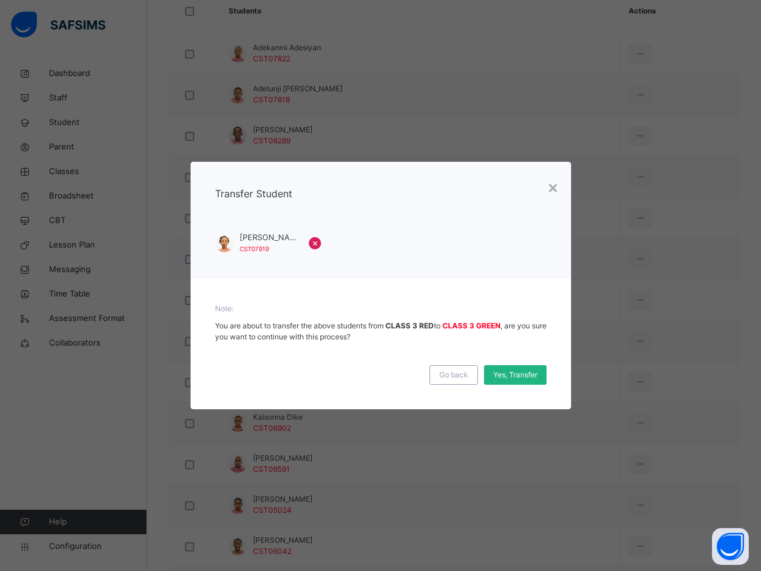
click at [528, 377] on span "Yes, Transfer" at bounding box center [515, 374] width 44 height 11
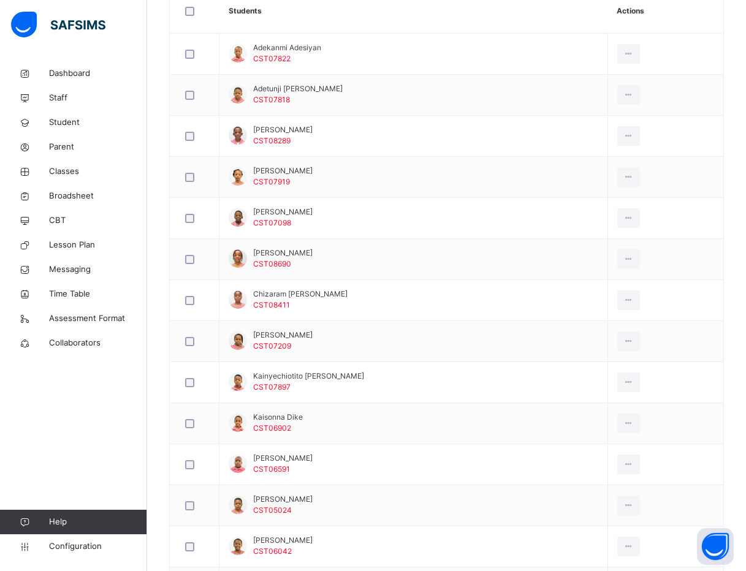
click at [123, 461] on div "Dashboard Staff Student Parent Classes Broadsheet CBT Lesson Plan Messaging Tim…" at bounding box center [73, 310] width 147 height 522
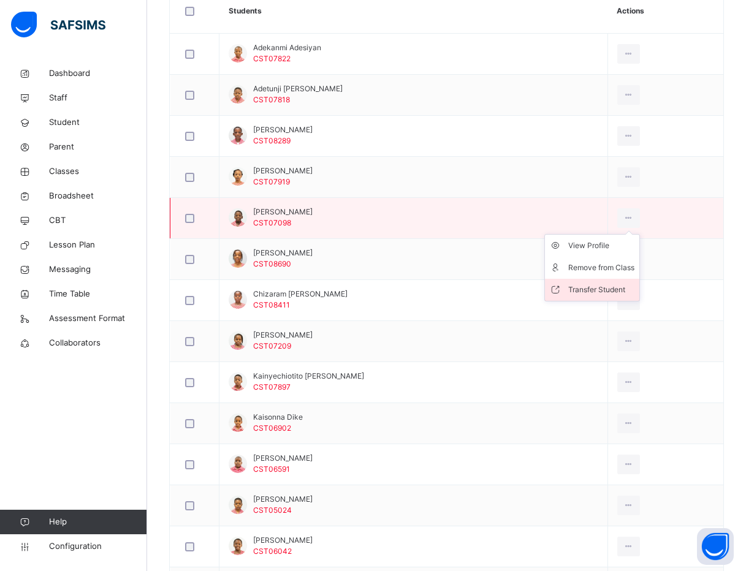
click at [592, 287] on div "Transfer Student" at bounding box center [601, 290] width 66 height 12
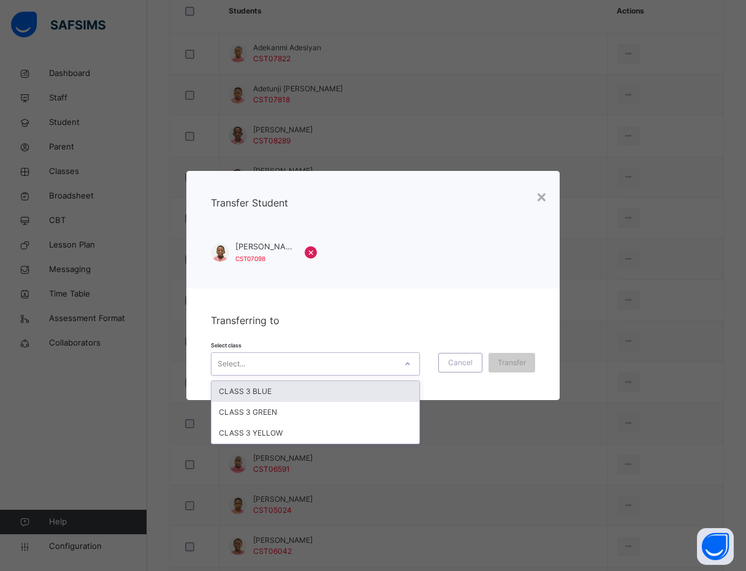
click at [238, 364] on div "Select..." at bounding box center [231, 363] width 28 height 23
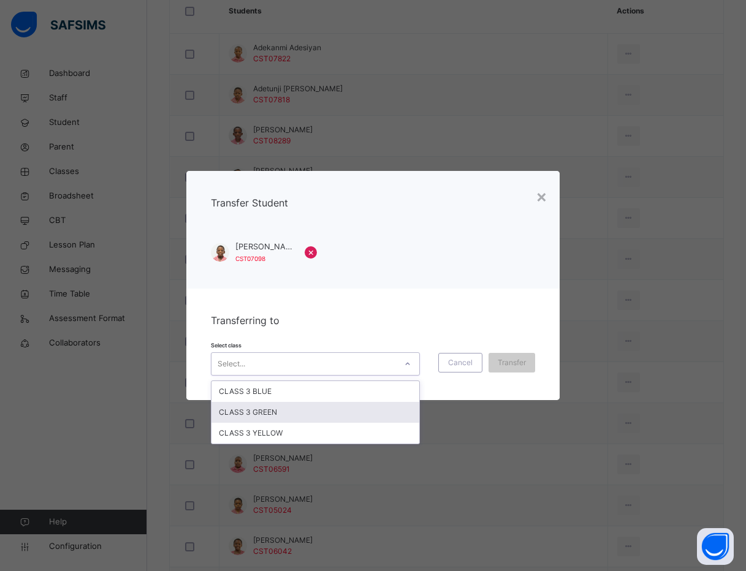
click at [256, 414] on div "CLASS 3 GREEN" at bounding box center [315, 412] width 208 height 21
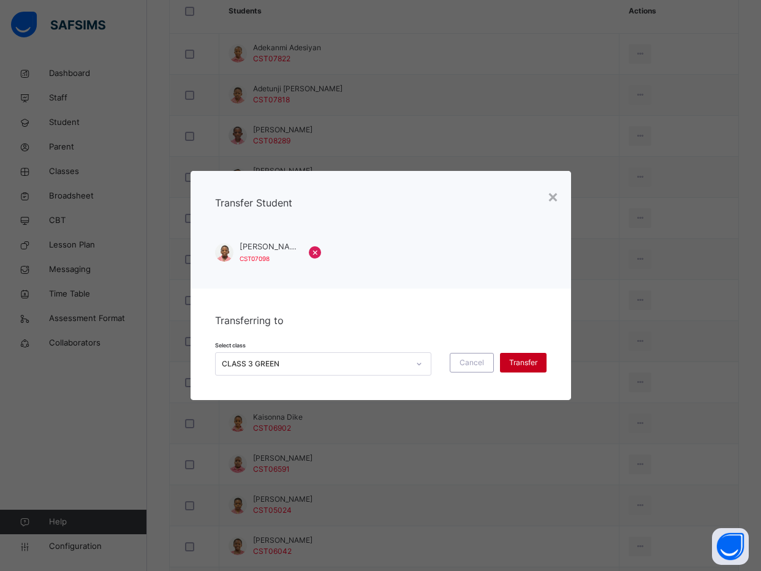
click at [533, 360] on span "Transfer" at bounding box center [523, 362] width 28 height 11
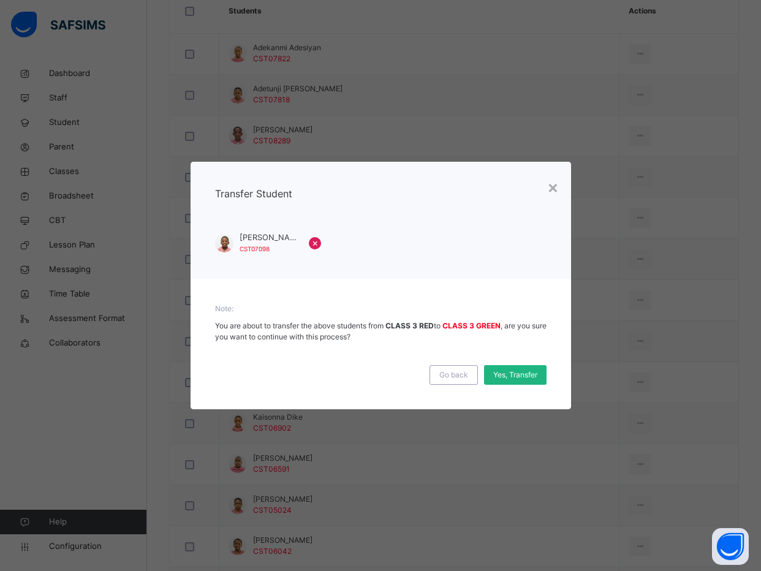
click at [532, 378] on span "Yes, Transfer" at bounding box center [515, 374] width 44 height 11
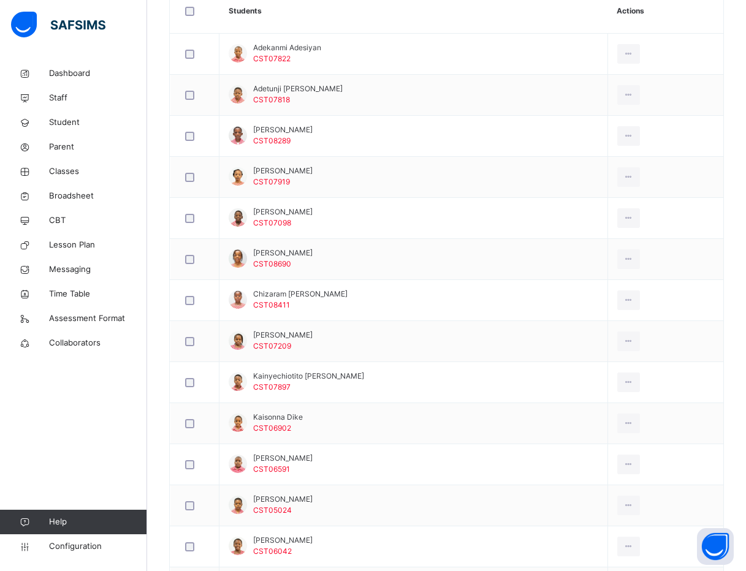
click at [139, 436] on div "Dashboard Staff Student Parent Classes Broadsheet CBT Lesson Plan Messaging Tim…" at bounding box center [73, 310] width 147 height 522
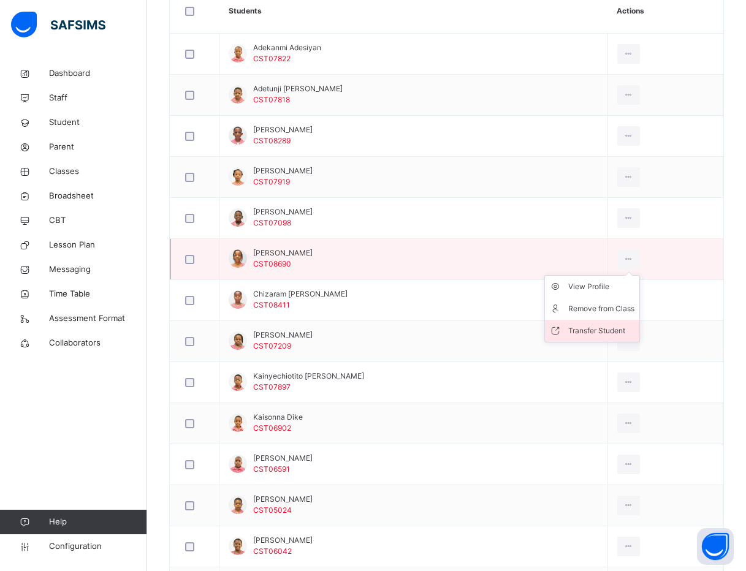
click at [610, 339] on li "Transfer Student" at bounding box center [592, 331] width 94 height 22
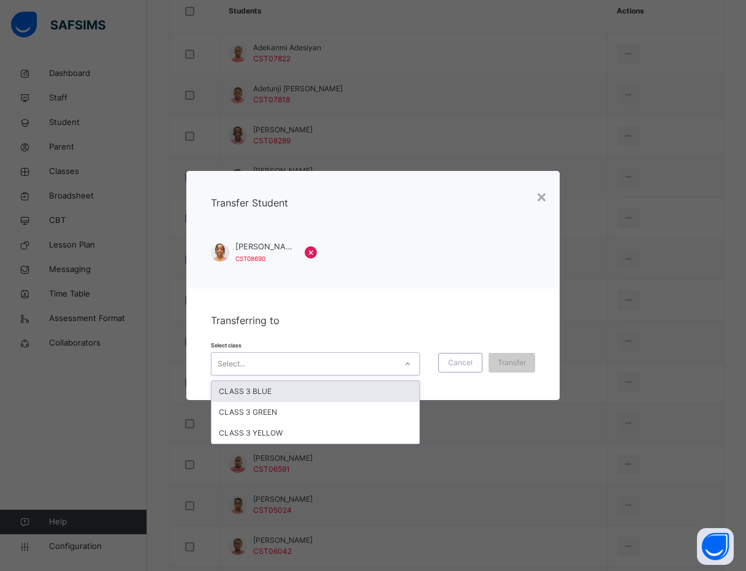
click at [211, 362] on div "Select..." at bounding box center [303, 363] width 184 height 19
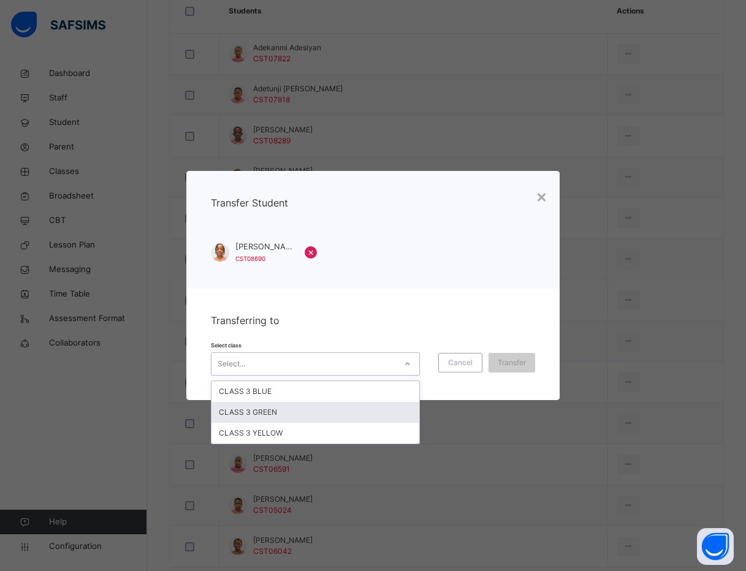
click at [242, 406] on div "CLASS 3 GREEN" at bounding box center [315, 412] width 208 height 21
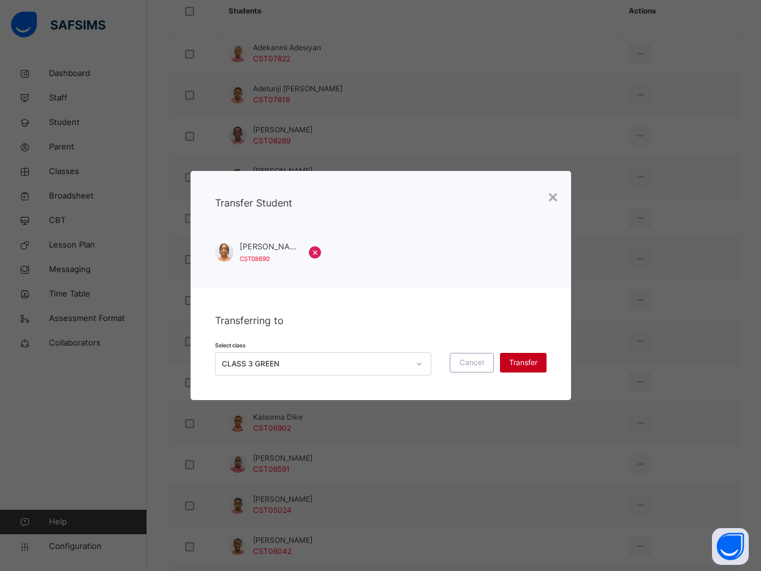
click at [514, 363] on span "Transfer" at bounding box center [523, 362] width 28 height 11
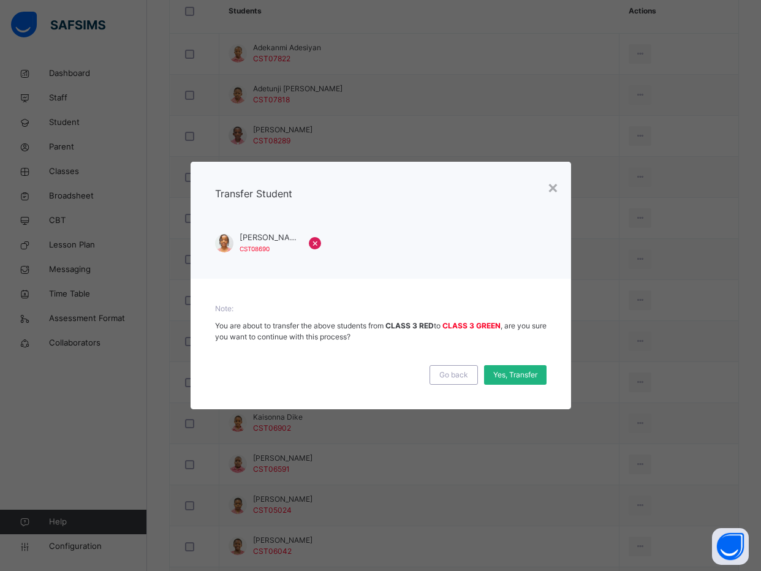
click at [513, 368] on div "Yes, Transfer" at bounding box center [515, 375] width 62 height 20
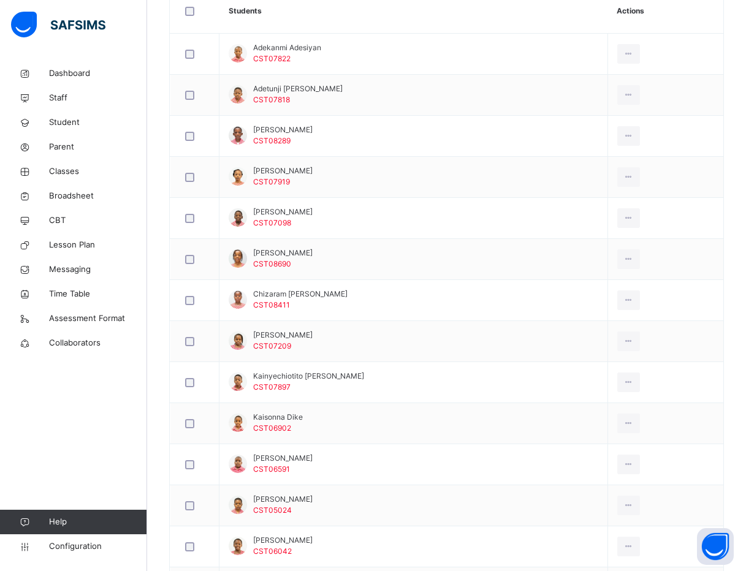
click at [92, 425] on div "Dashboard Staff Student Parent Classes Broadsheet CBT Lesson Plan Messaging Tim…" at bounding box center [73, 310] width 147 height 522
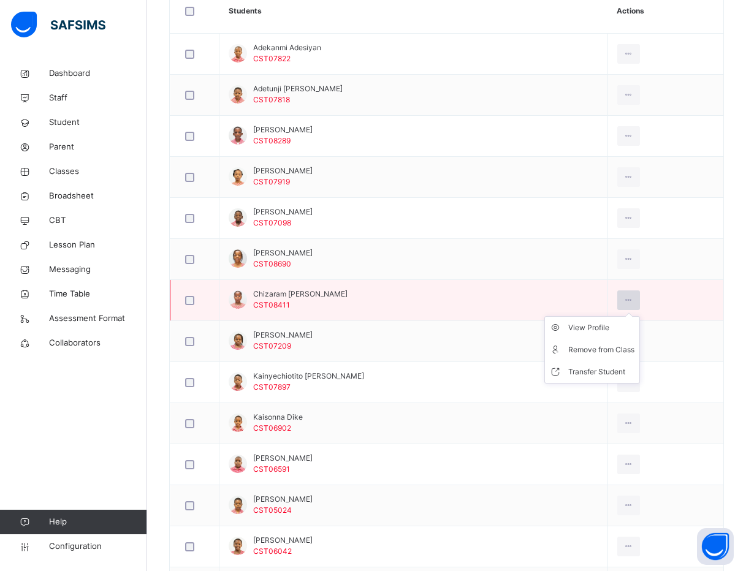
click at [633, 297] on icon at bounding box center [628, 300] width 10 height 11
click at [620, 374] on div "Transfer Student" at bounding box center [601, 372] width 66 height 12
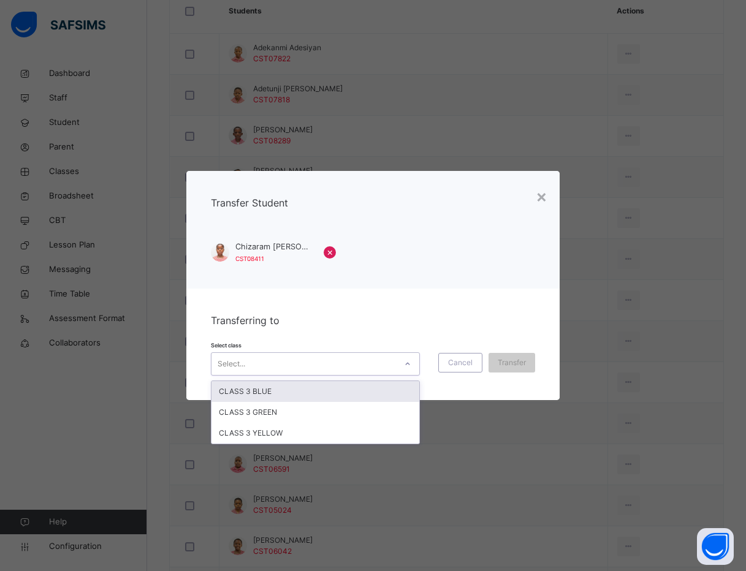
click at [383, 369] on div "Select..." at bounding box center [303, 363] width 184 height 19
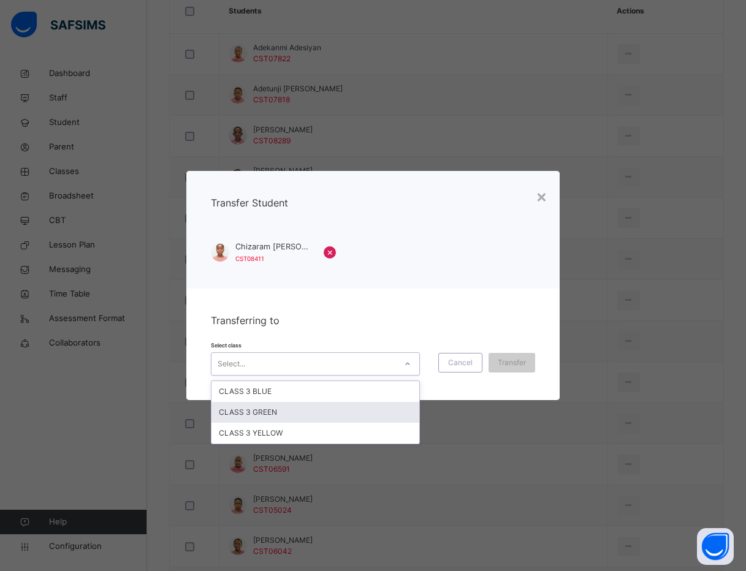
click at [360, 403] on div "CLASS 3 GREEN" at bounding box center [315, 412] width 208 height 21
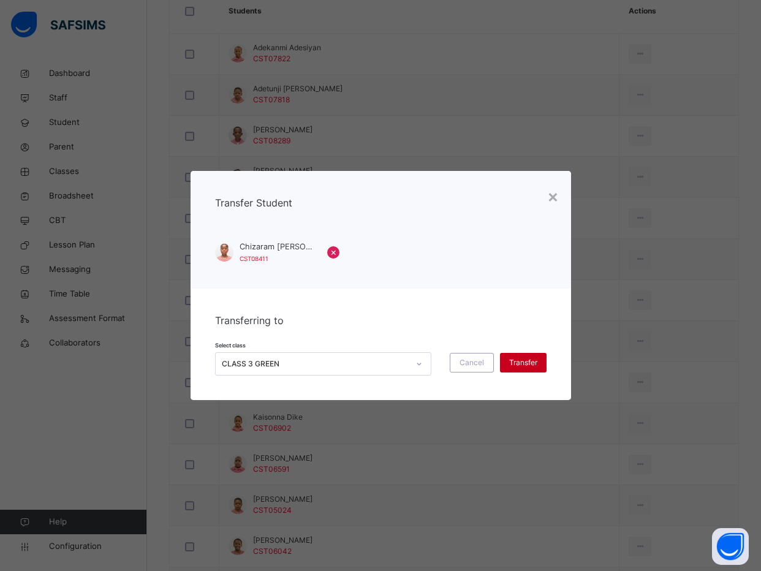
click at [528, 361] on span "Transfer" at bounding box center [523, 362] width 28 height 11
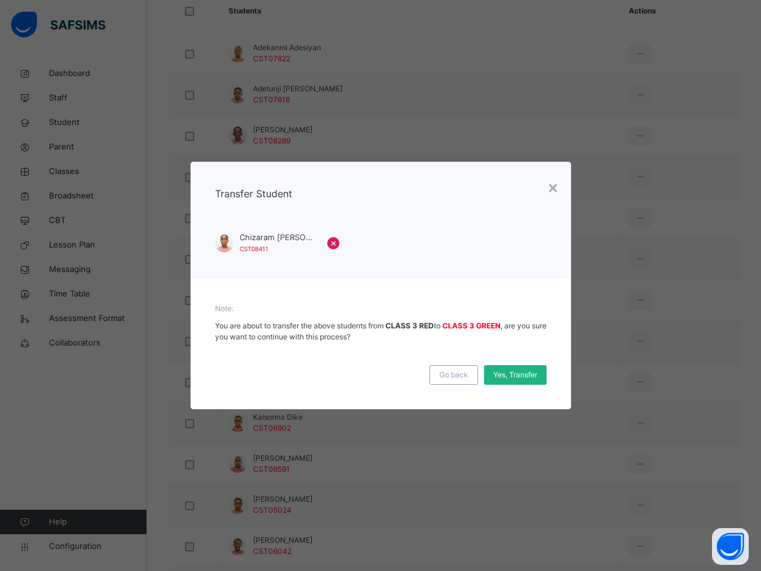
click at [521, 376] on span "Yes, Transfer" at bounding box center [515, 374] width 44 height 11
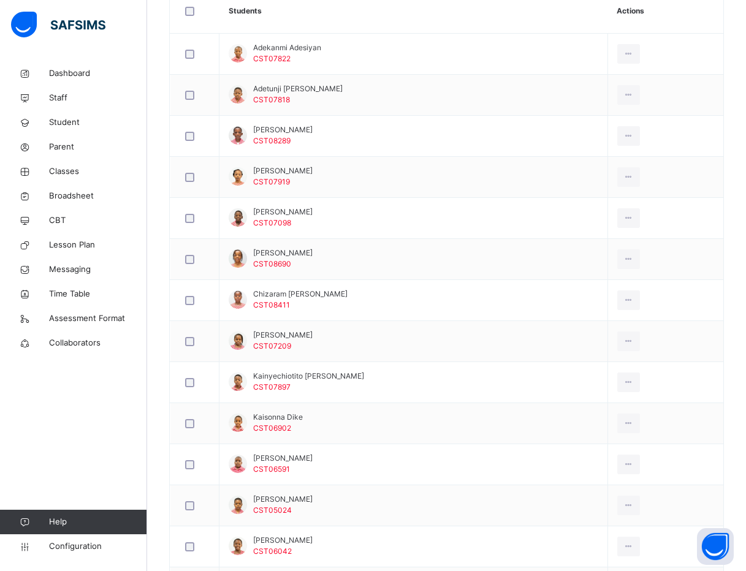
click at [143, 418] on div "Dashboard Staff Student Parent Classes Broadsheet CBT Lesson Plan Messaging Tim…" at bounding box center [73, 310] width 147 height 522
click at [135, 424] on div "Dashboard Staff Student Parent Classes Broadsheet CBT Lesson Plan Messaging Tim…" at bounding box center [73, 310] width 147 height 522
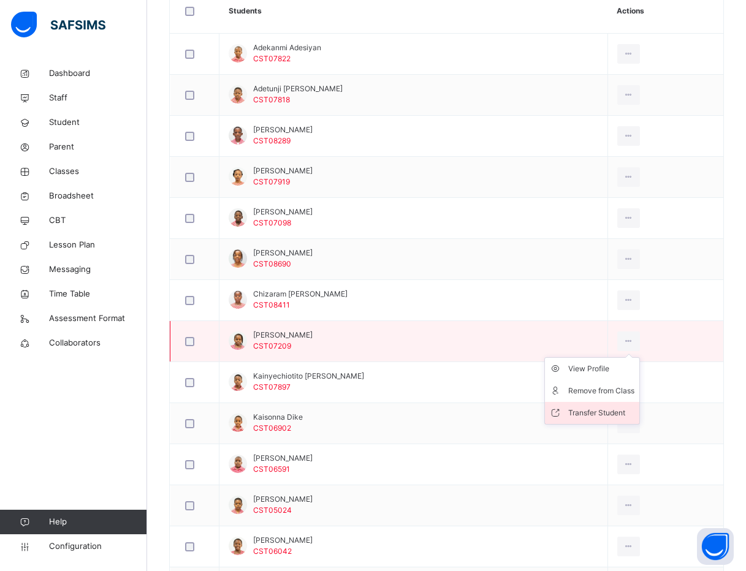
click at [597, 405] on li "Transfer Student" at bounding box center [592, 413] width 94 height 22
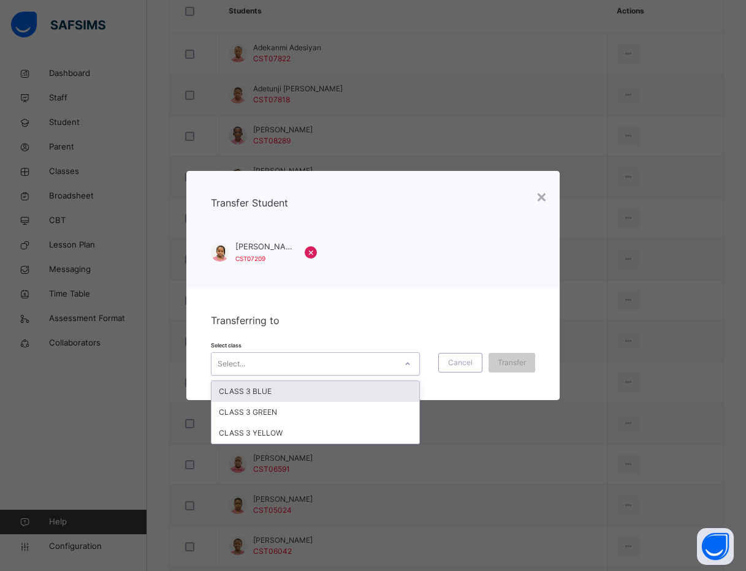
click at [325, 362] on div "Select..." at bounding box center [303, 363] width 184 height 19
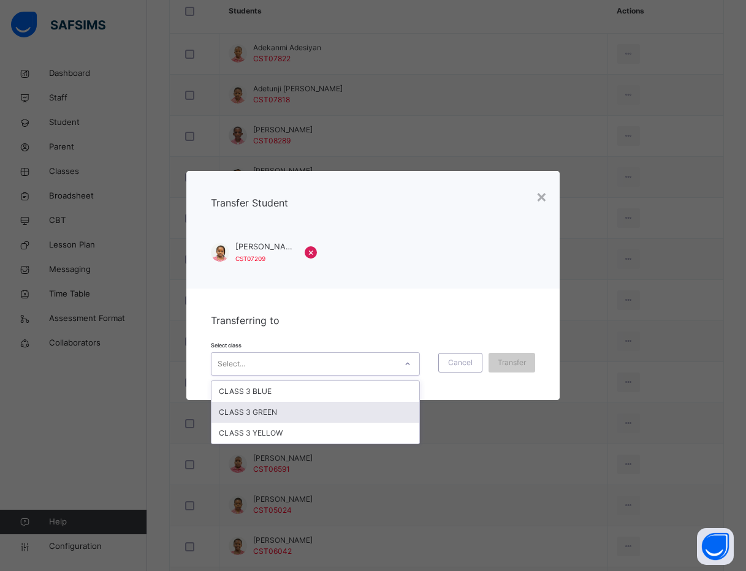
click at [290, 406] on div "CLASS 3 GREEN" at bounding box center [315, 412] width 208 height 21
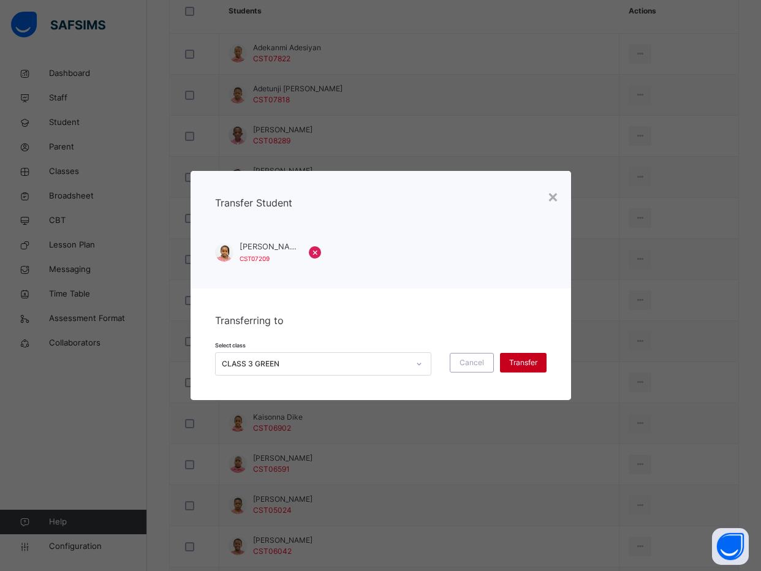
click at [509, 360] on span "Transfer" at bounding box center [523, 362] width 28 height 11
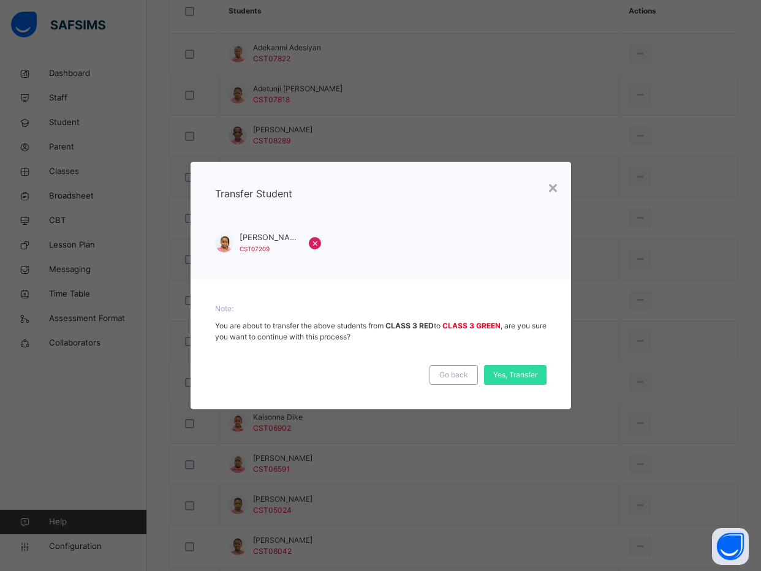
click at [508, 364] on div "Go back Yes, Transfer" at bounding box center [380, 370] width 331 height 30
click at [505, 371] on span "Yes, Transfer" at bounding box center [515, 374] width 44 height 11
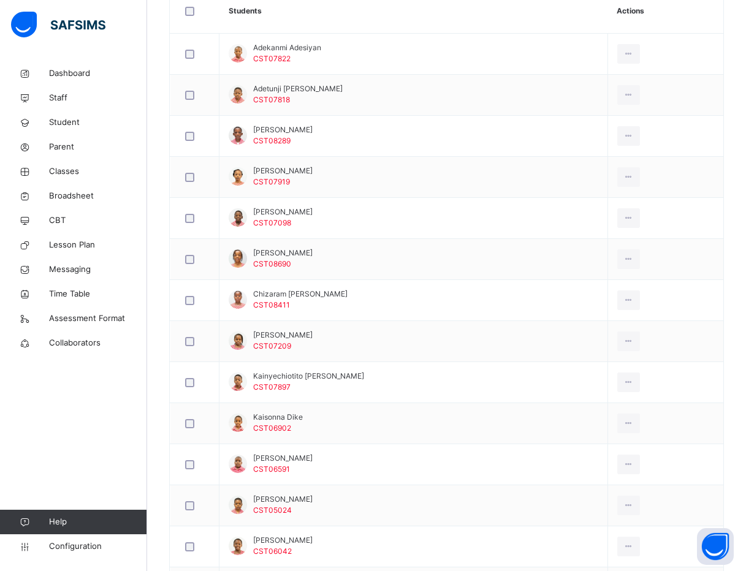
click at [110, 488] on div "Dashboard Staff Student Parent Classes Broadsheet CBT Lesson Plan Messaging Tim…" at bounding box center [73, 310] width 147 height 522
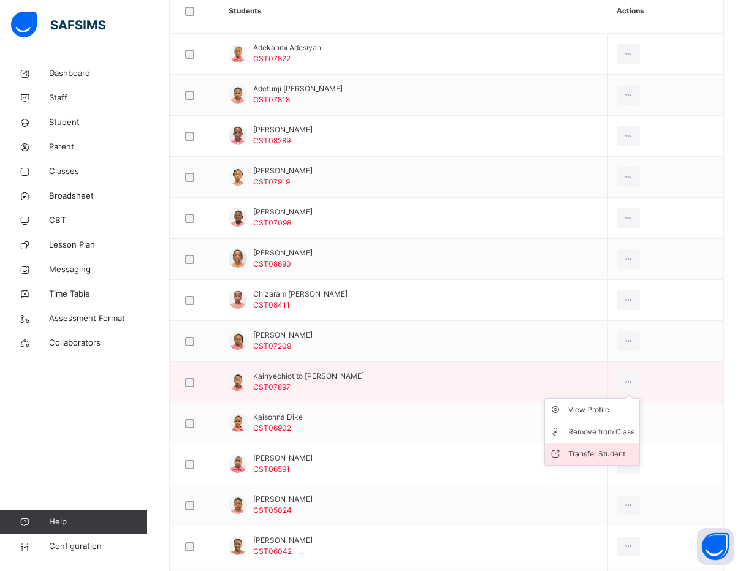
click at [585, 447] on li "Transfer Student" at bounding box center [592, 454] width 94 height 22
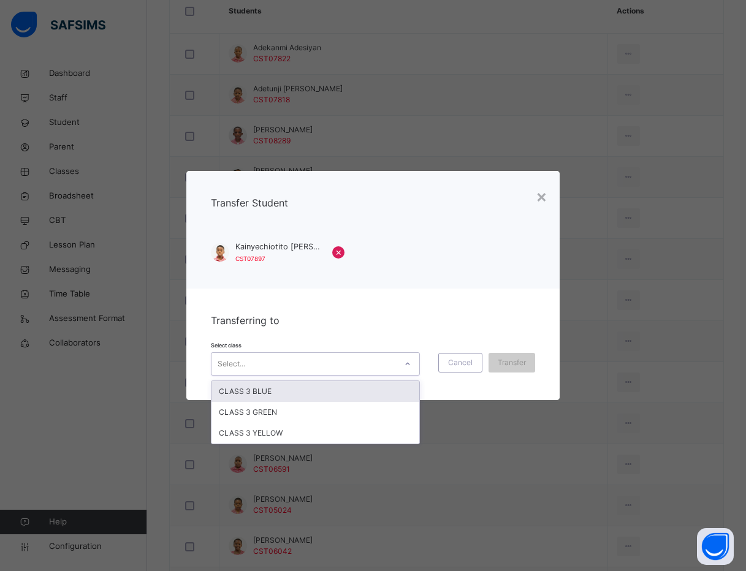
click at [317, 361] on div "Select..." at bounding box center [303, 363] width 184 height 19
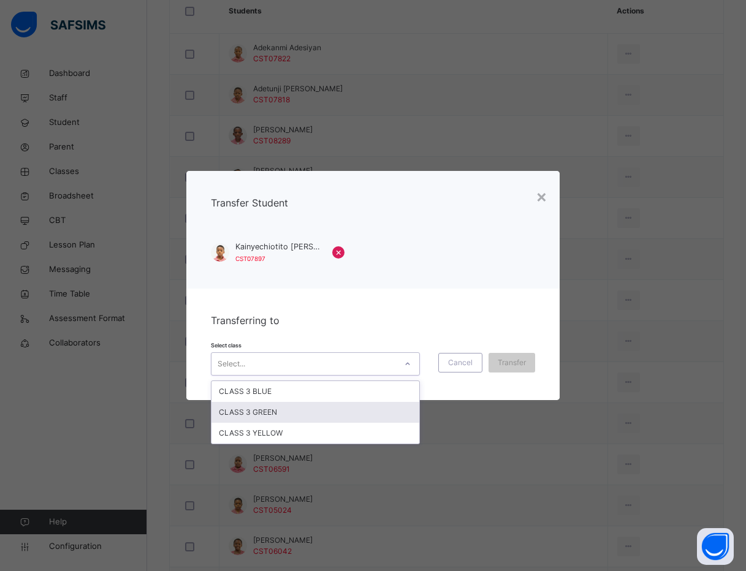
click at [302, 419] on div "CLASS 3 GREEN" at bounding box center [315, 412] width 208 height 21
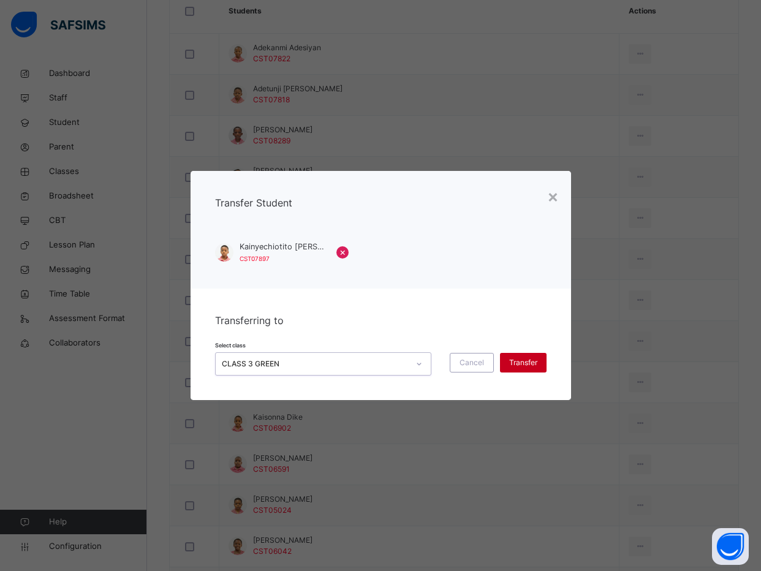
click at [526, 357] on span "Transfer" at bounding box center [523, 362] width 28 height 11
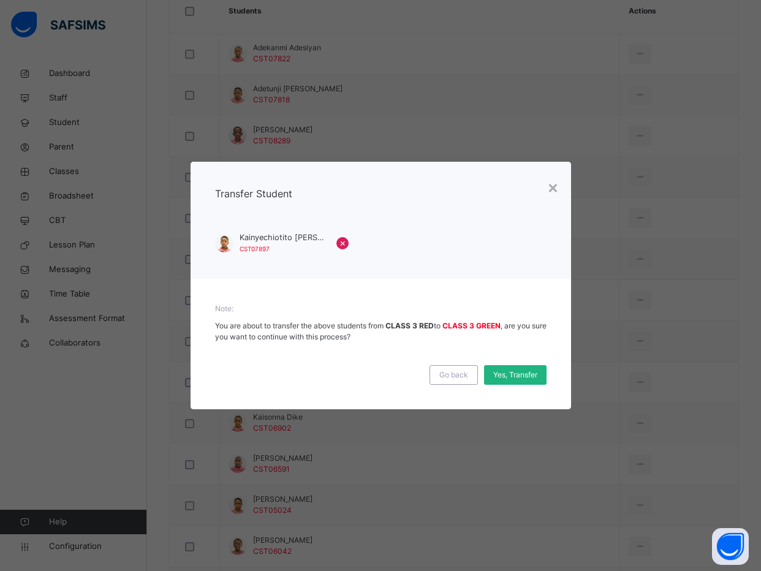
click at [526, 376] on span "Yes, Transfer" at bounding box center [515, 374] width 44 height 11
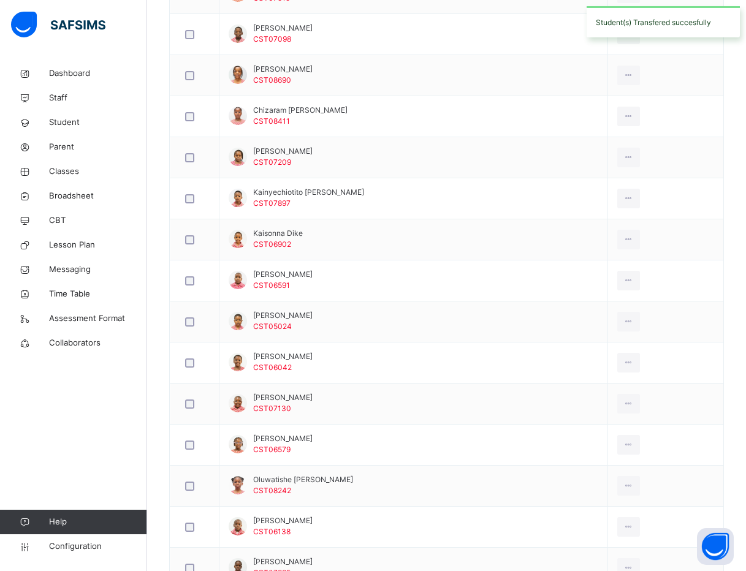
scroll to position [643, 0]
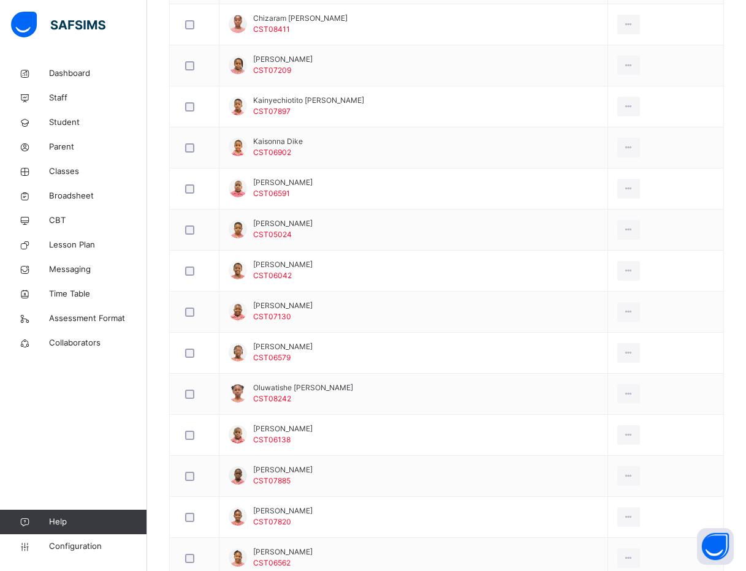
click at [103, 436] on div "Dashboard Staff Student Parent Classes Broadsheet CBT Lesson Plan Messaging Tim…" at bounding box center [73, 310] width 147 height 522
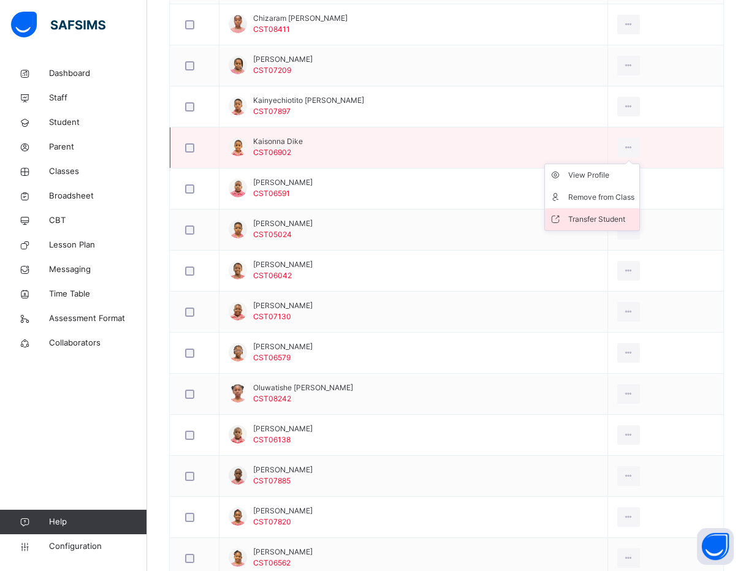
click at [594, 216] on div "Transfer Student" at bounding box center [601, 219] width 66 height 12
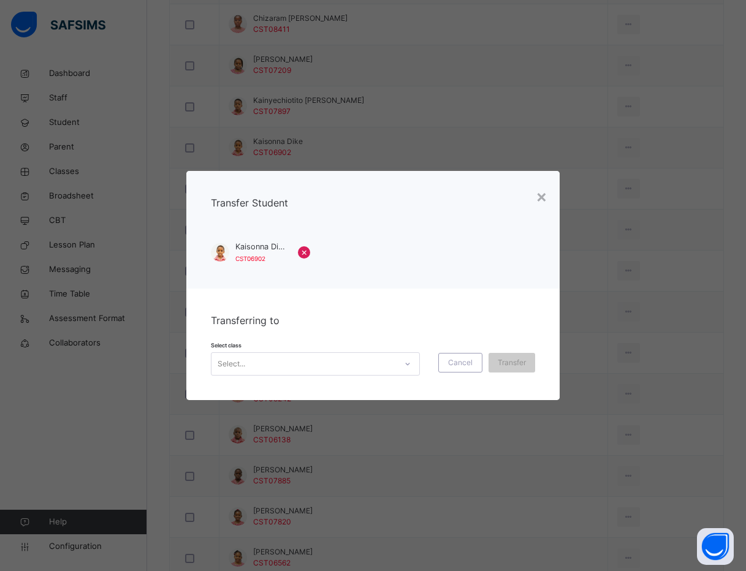
click at [322, 360] on div "Select..." at bounding box center [303, 363] width 184 height 19
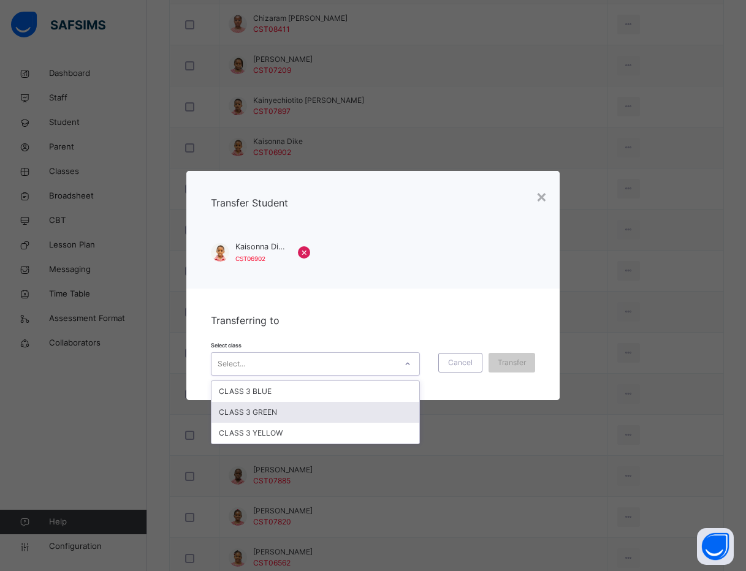
click at [309, 409] on div "CLASS 3 GREEN" at bounding box center [315, 412] width 208 height 21
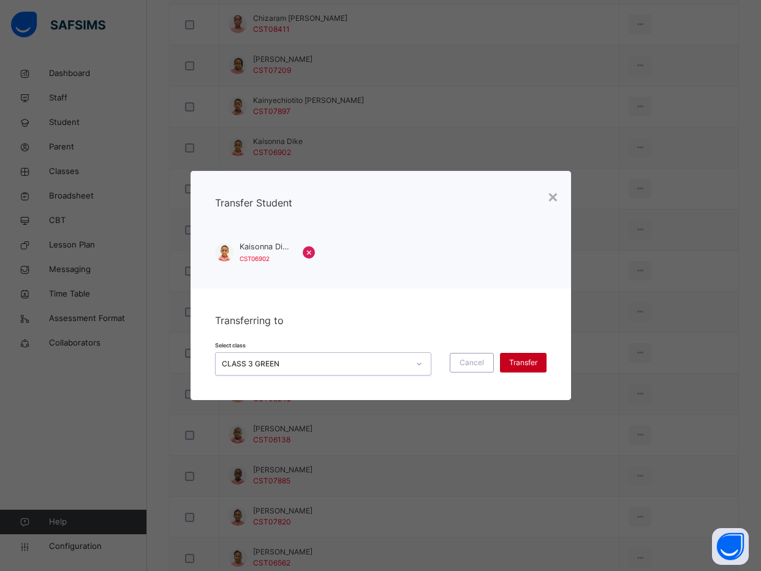
click at [532, 359] on span "Transfer" at bounding box center [523, 362] width 28 height 11
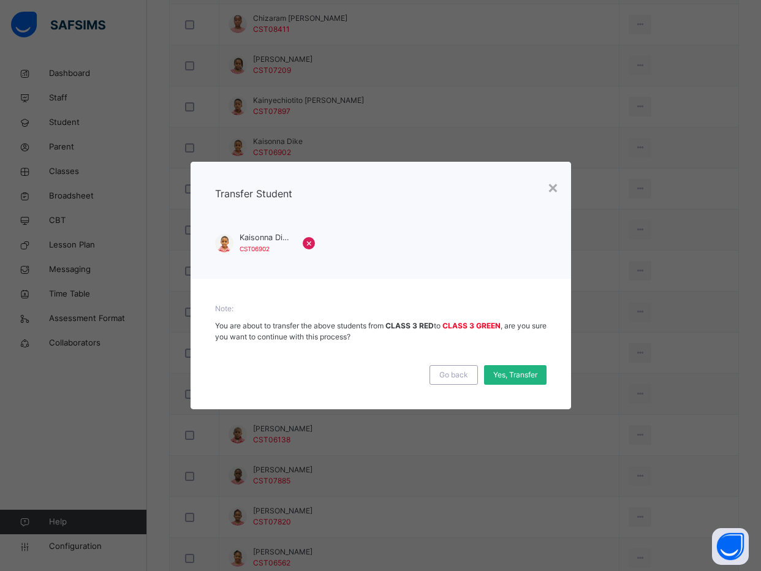
click at [511, 367] on div "Yes, Transfer" at bounding box center [515, 375] width 62 height 20
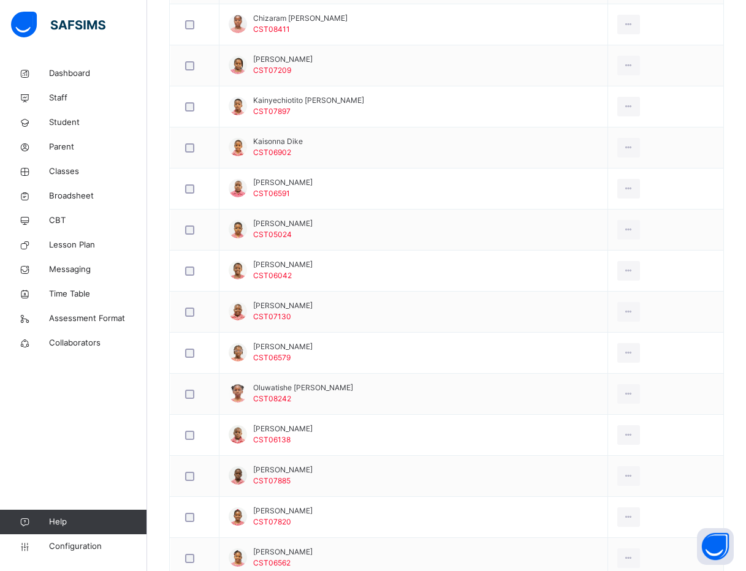
click at [64, 442] on div "Dashboard Staff Student Parent Classes Broadsheet CBT Lesson Plan Messaging Tim…" at bounding box center [73, 310] width 147 height 522
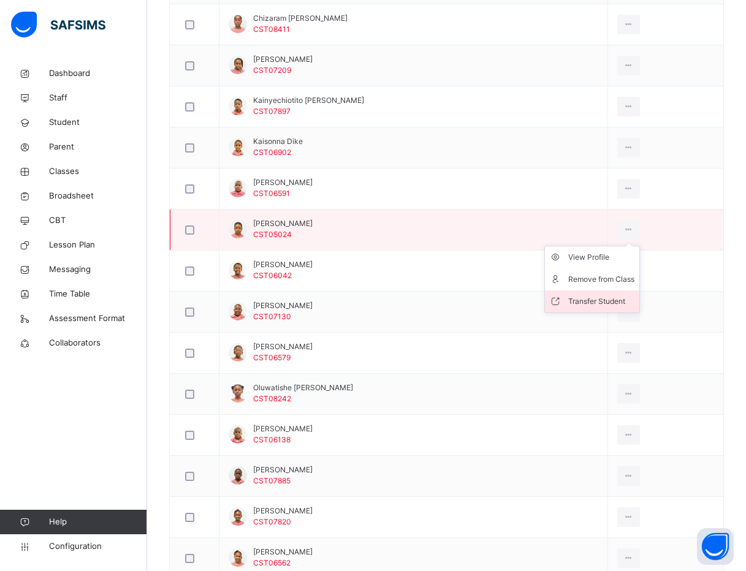
click at [603, 291] on li "Transfer Student" at bounding box center [592, 301] width 94 height 22
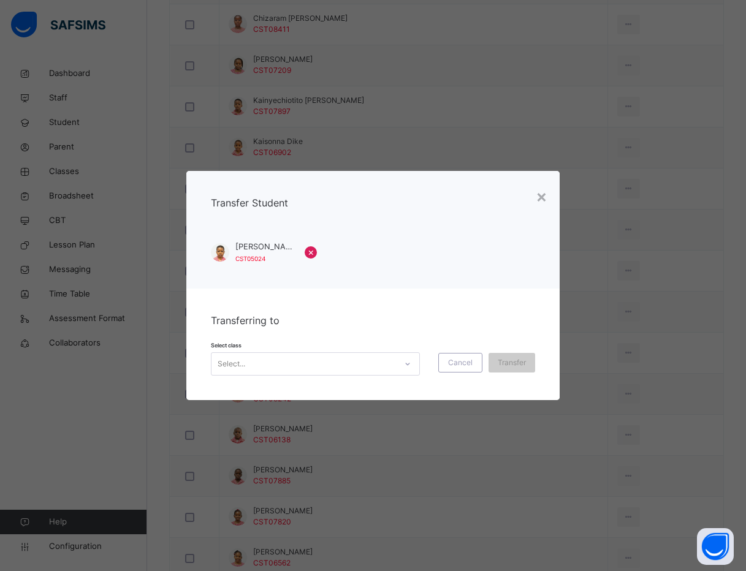
click at [385, 364] on div "Select..." at bounding box center [303, 363] width 184 height 19
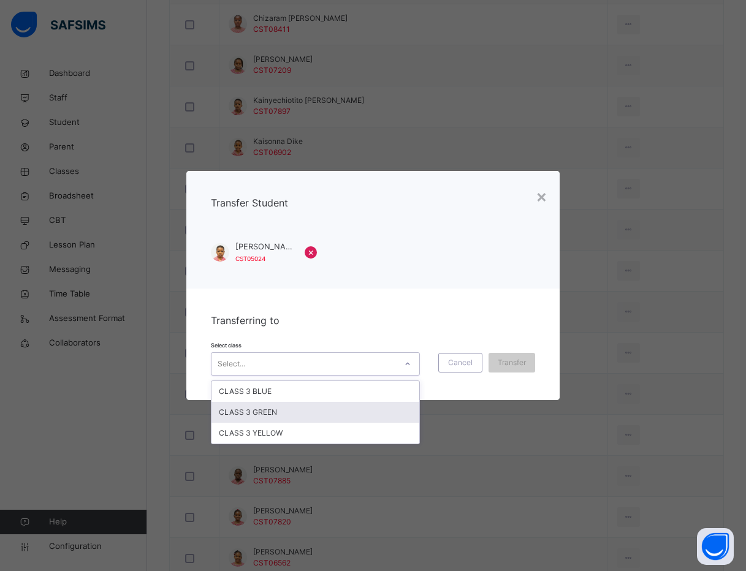
click at [320, 405] on div "CLASS 3 GREEN" at bounding box center [315, 412] width 208 height 21
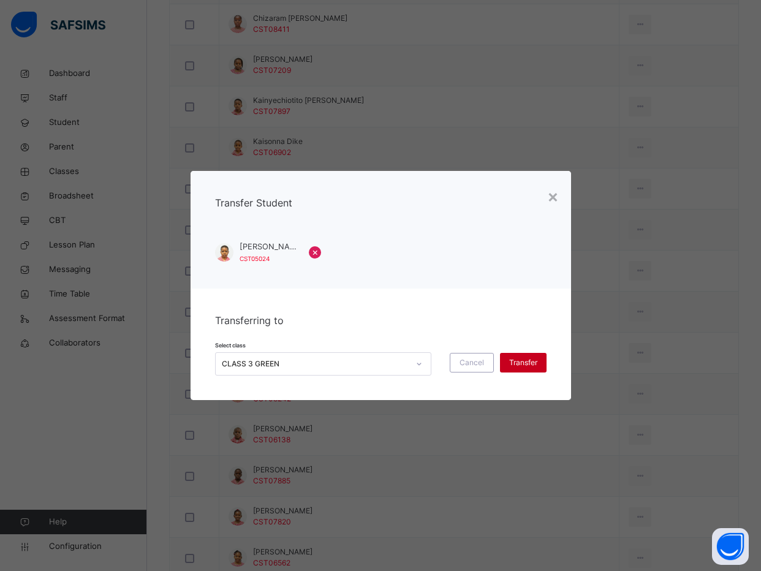
click at [533, 360] on span "Transfer" at bounding box center [523, 362] width 28 height 11
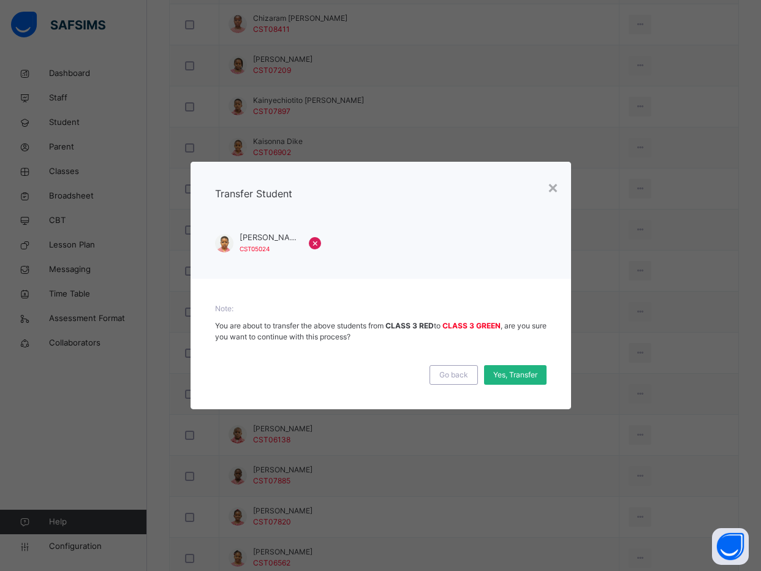
click at [530, 368] on div "Yes, Transfer" at bounding box center [515, 375] width 62 height 20
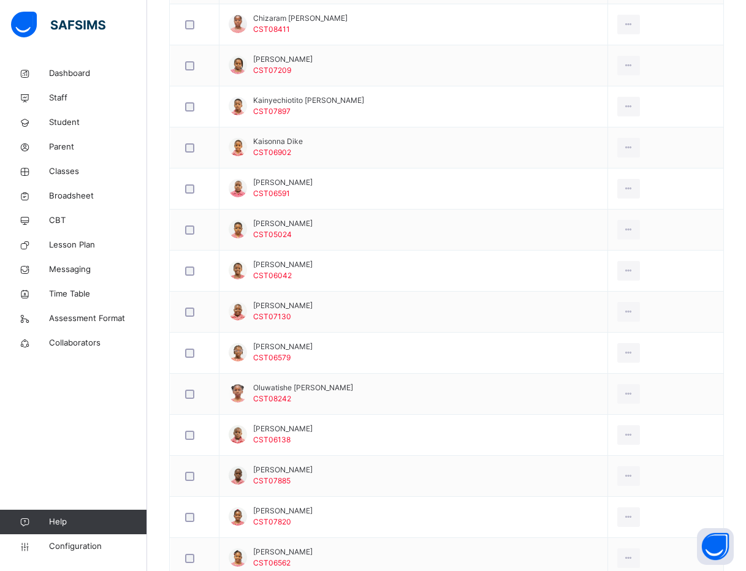
click at [48, 401] on div "Dashboard Staff Student Parent Classes Broadsheet CBT Lesson Plan Messaging Tim…" at bounding box center [73, 310] width 147 height 522
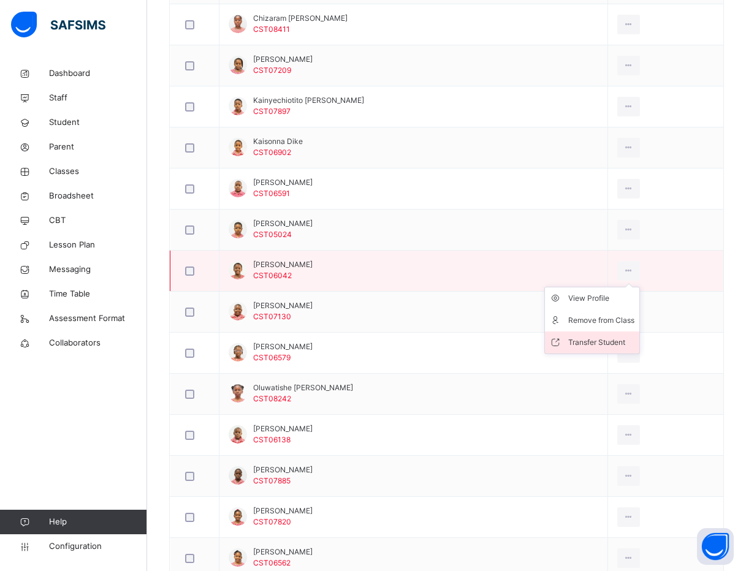
click at [603, 342] on div "Transfer Student" at bounding box center [601, 342] width 66 height 12
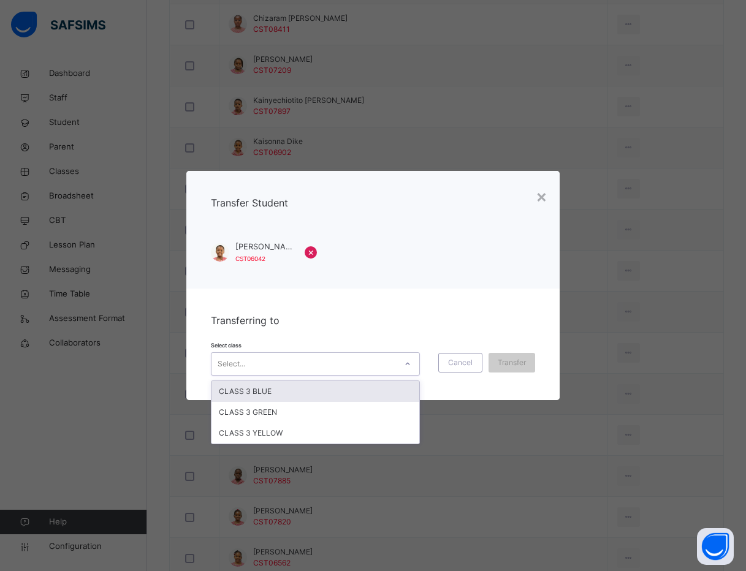
click at [342, 366] on div "Select..." at bounding box center [303, 363] width 184 height 19
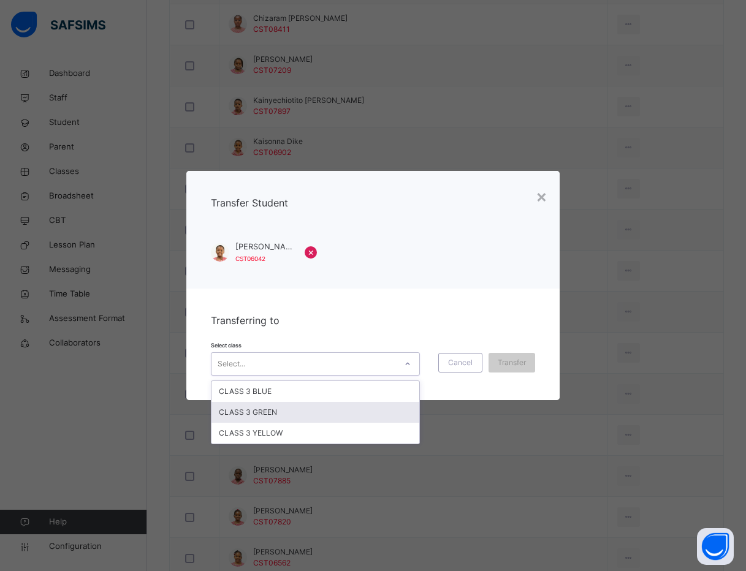
click at [285, 410] on div "CLASS 3 GREEN" at bounding box center [315, 412] width 208 height 21
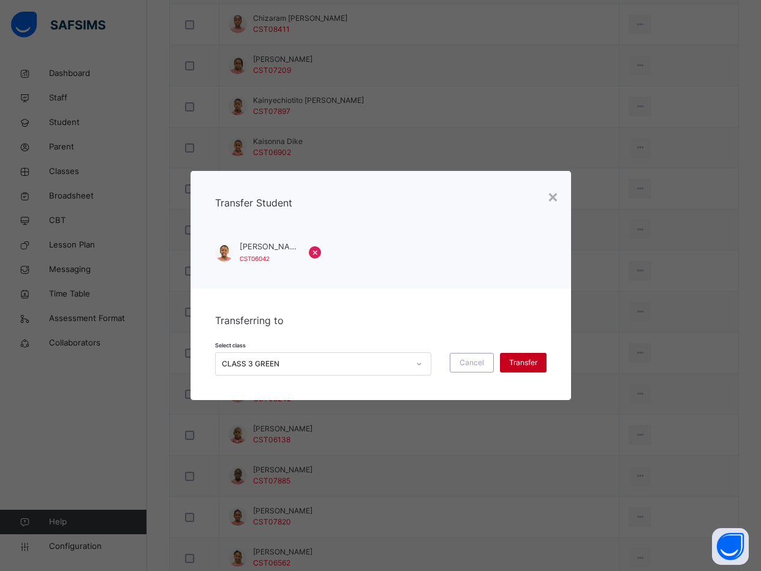
click at [521, 358] on span "Transfer" at bounding box center [523, 362] width 28 height 11
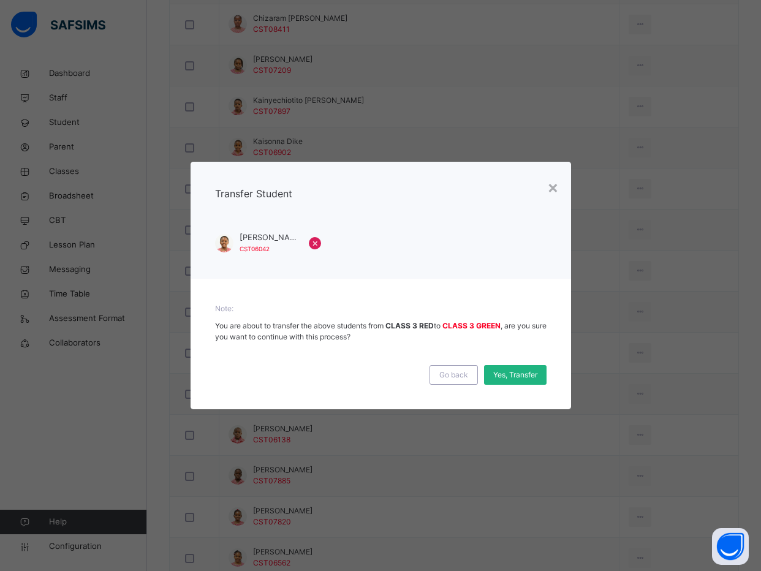
click at [516, 371] on span "Yes, Transfer" at bounding box center [515, 374] width 44 height 11
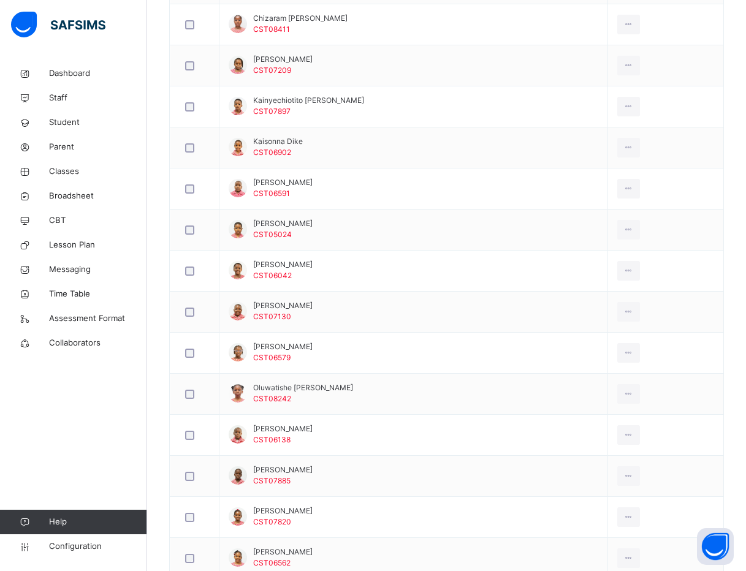
click at [72, 416] on div "Dashboard Staff Student Parent Classes Broadsheet CBT Lesson Plan Messaging Tim…" at bounding box center [73, 310] width 147 height 522
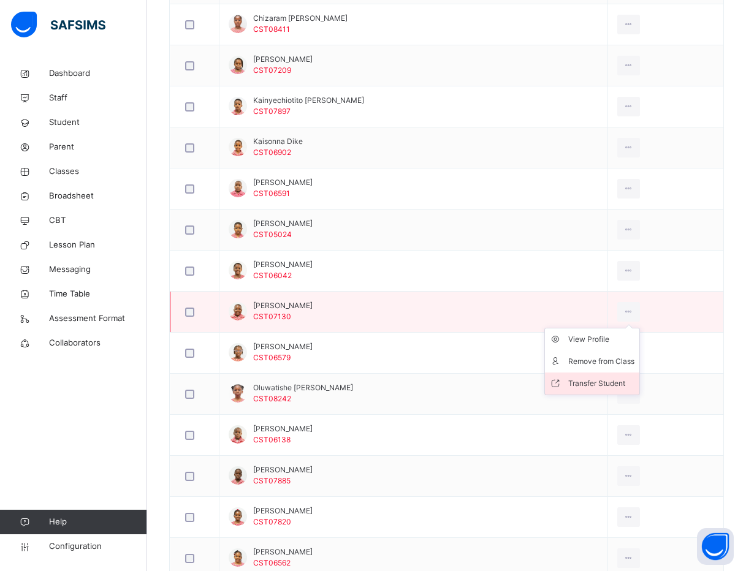
click at [600, 374] on li "Transfer Student" at bounding box center [592, 383] width 94 height 22
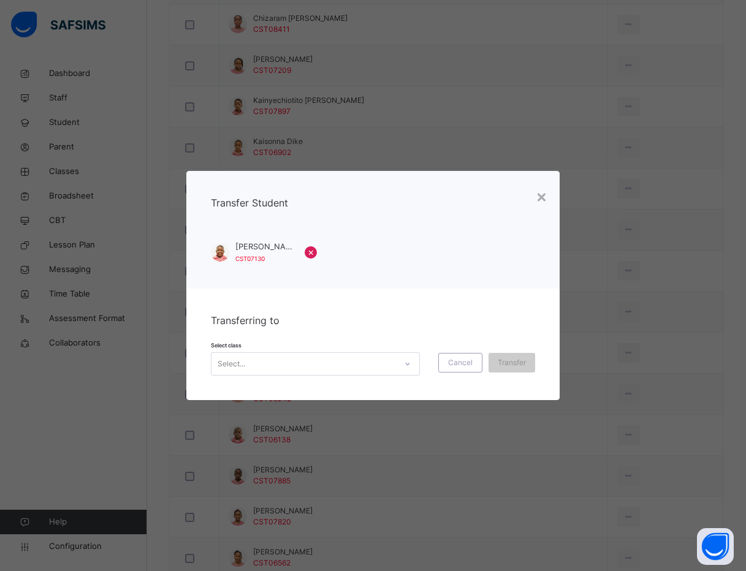
click at [346, 369] on div "Select..." at bounding box center [303, 363] width 184 height 19
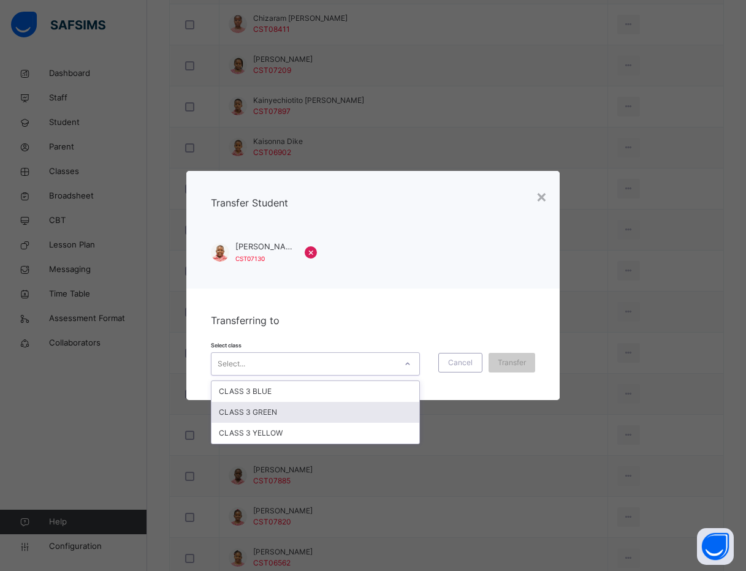
click at [327, 414] on div "CLASS 3 GREEN" at bounding box center [315, 412] width 208 height 21
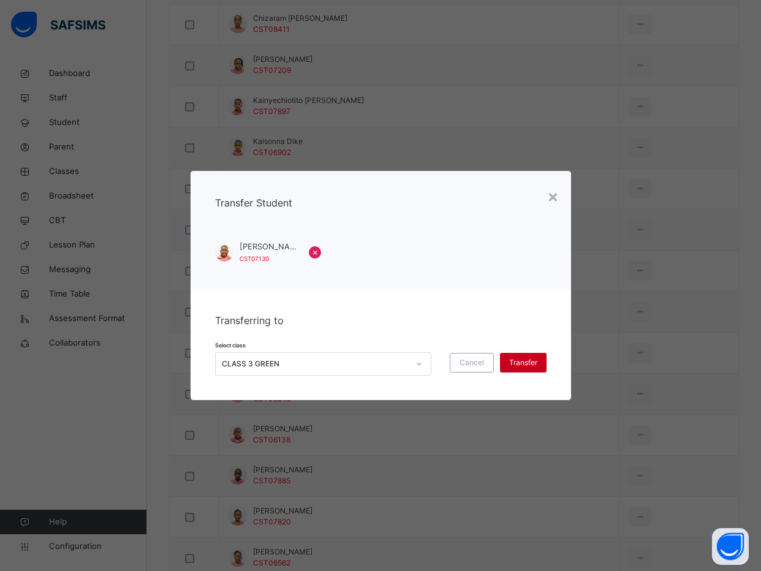
click at [528, 357] on div "Transfer" at bounding box center [523, 363] width 47 height 20
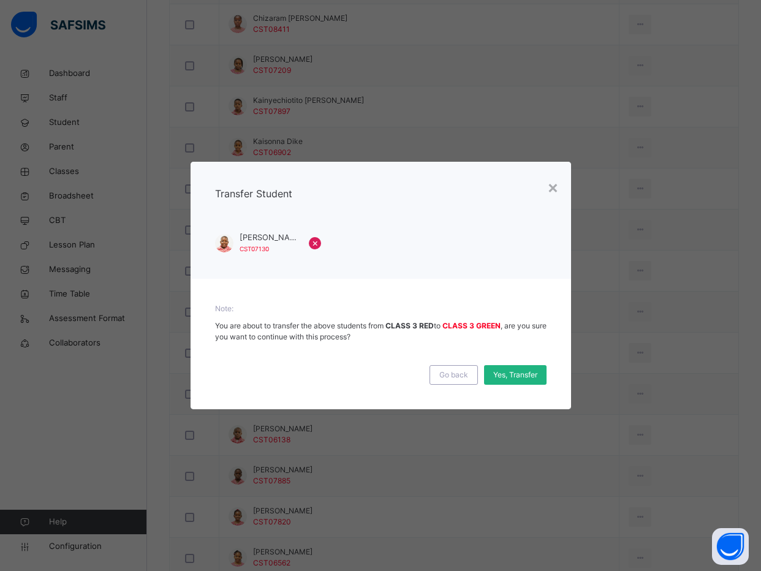
click at [531, 377] on span "Yes, Transfer" at bounding box center [515, 374] width 44 height 11
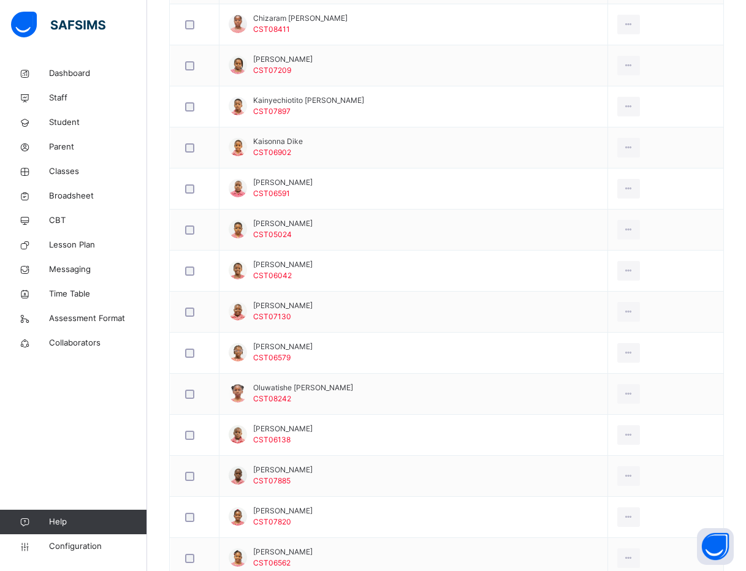
click at [125, 413] on div "Dashboard Staff Student Parent Classes Broadsheet CBT Lesson Plan Messaging Tim…" at bounding box center [73, 310] width 147 height 522
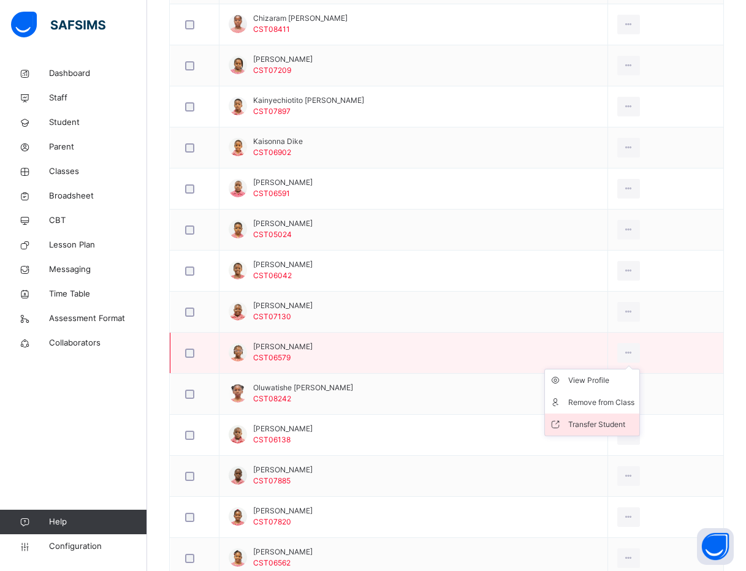
click at [607, 424] on div "Transfer Student" at bounding box center [601, 424] width 66 height 12
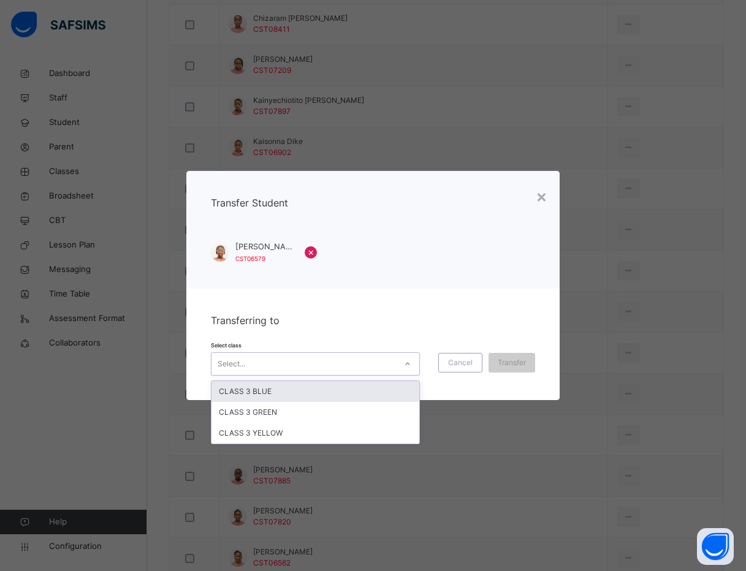
click at [404, 370] on div at bounding box center [407, 364] width 21 height 20
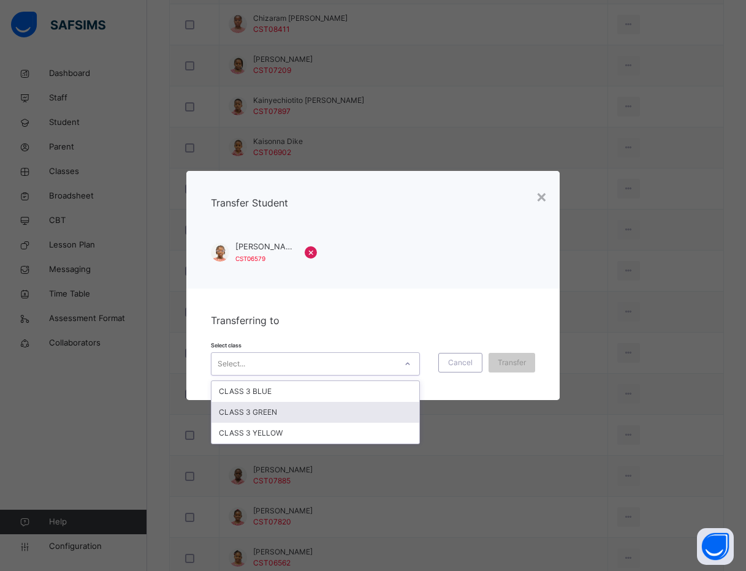
click at [348, 404] on div "CLASS 3 GREEN" at bounding box center [315, 412] width 208 height 21
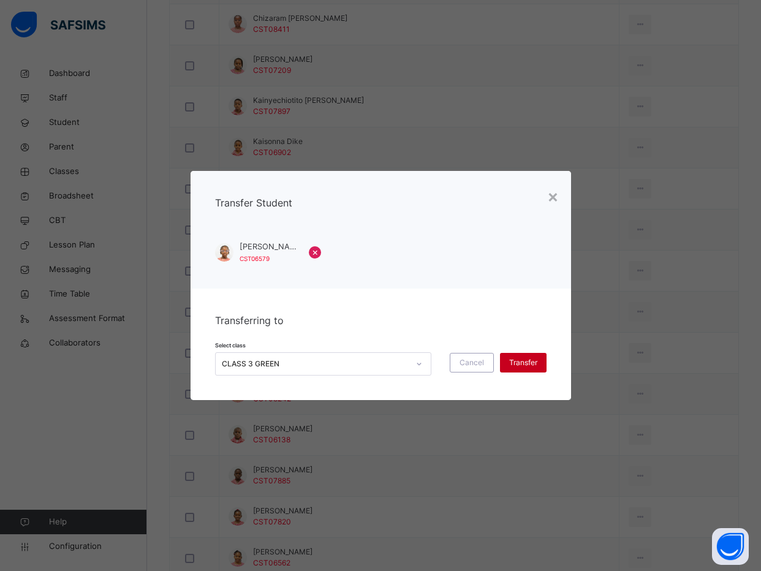
click at [510, 363] on span "Transfer" at bounding box center [523, 362] width 28 height 11
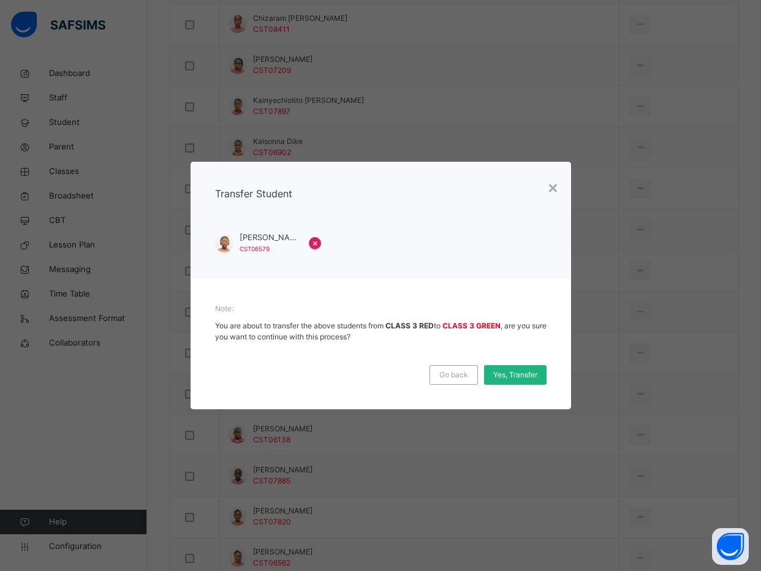
click at [505, 379] on span "Yes, Transfer" at bounding box center [515, 374] width 44 height 11
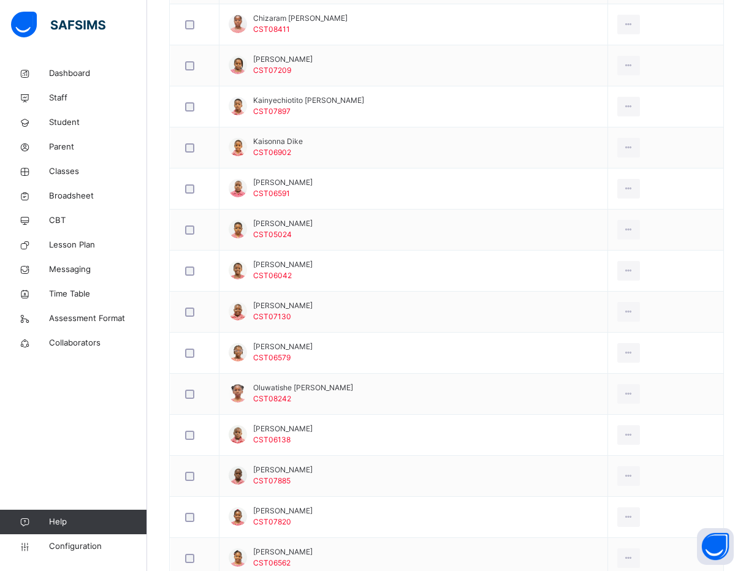
click at [114, 447] on div "Dashboard Staff Student Parent Classes Broadsheet CBT Lesson Plan Messaging Tim…" at bounding box center [73, 310] width 147 height 522
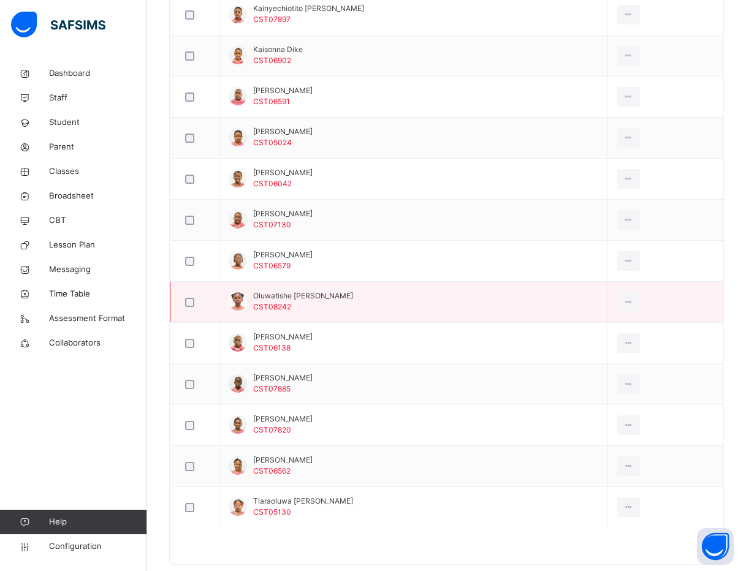
scroll to position [760, 0]
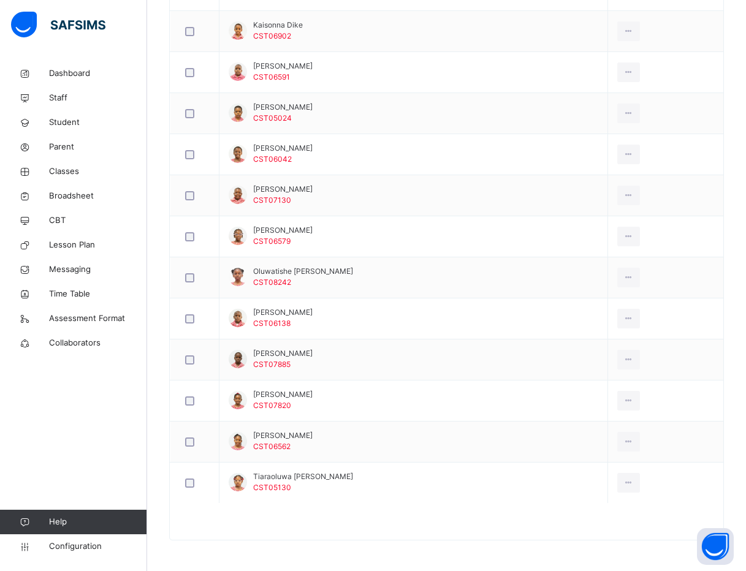
click at [118, 422] on div "Dashboard Staff Student Parent Classes Broadsheet CBT Lesson Plan Messaging Tim…" at bounding box center [73, 310] width 147 height 522
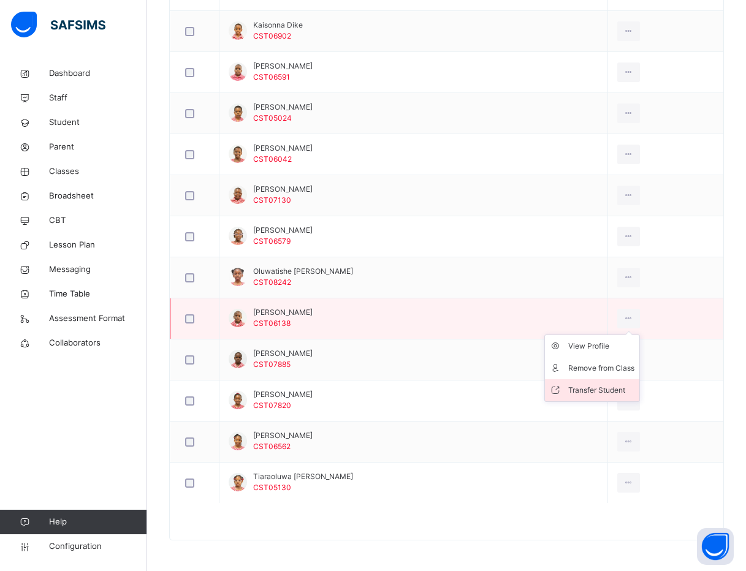
click at [608, 389] on div "Transfer Student" at bounding box center [601, 390] width 66 height 12
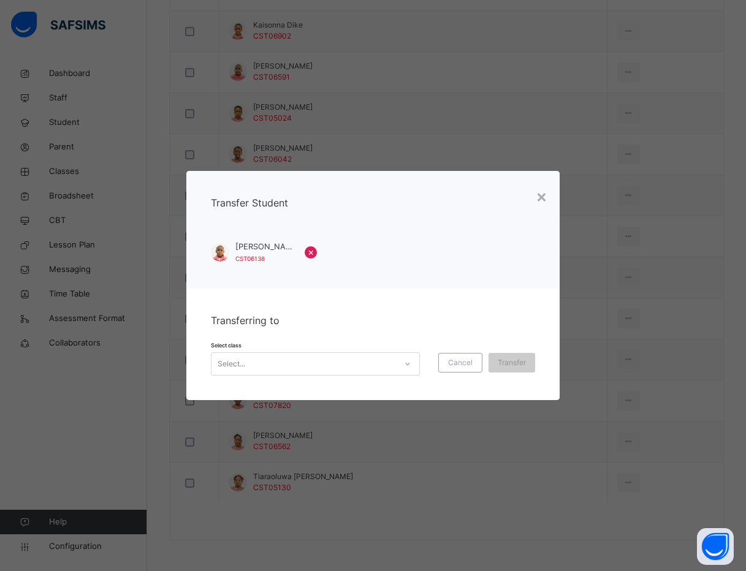
click at [407, 364] on icon at bounding box center [407, 364] width 7 height 12
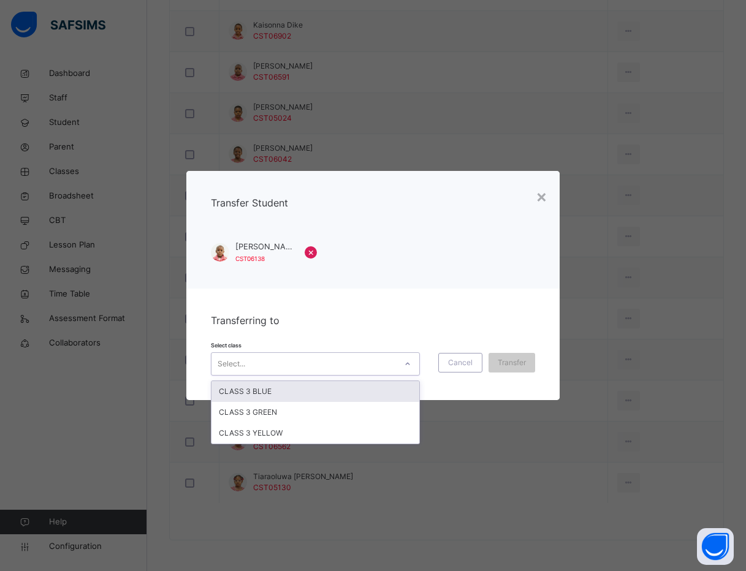
click at [399, 384] on div "CLASS 3 BLUE" at bounding box center [315, 391] width 208 height 21
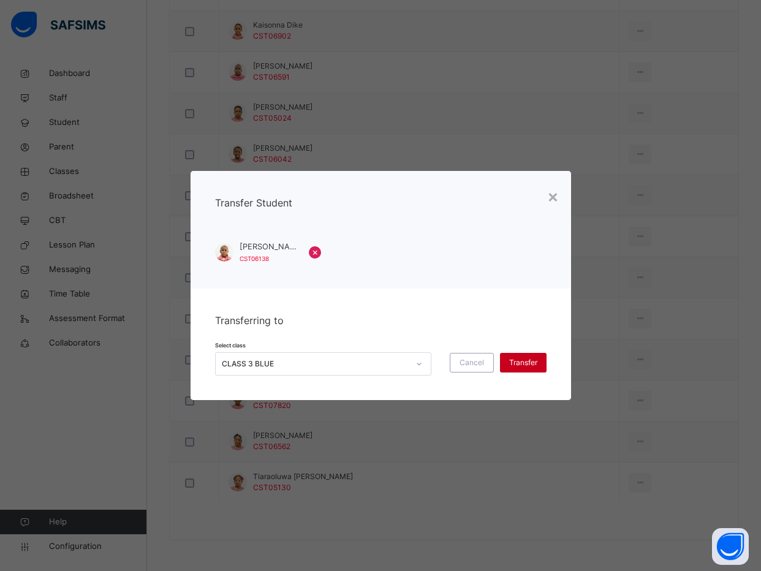
click at [510, 360] on span "Transfer" at bounding box center [523, 362] width 28 height 11
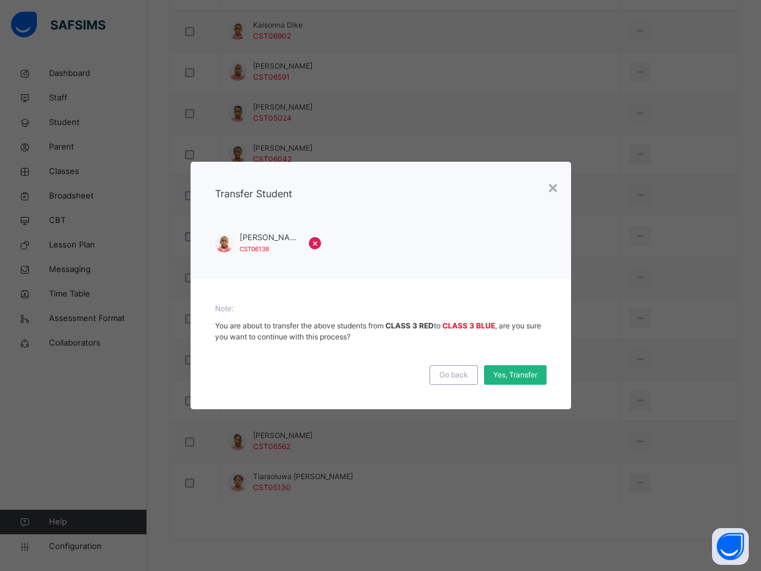
click at [510, 376] on span "Yes, Transfer" at bounding box center [515, 374] width 44 height 11
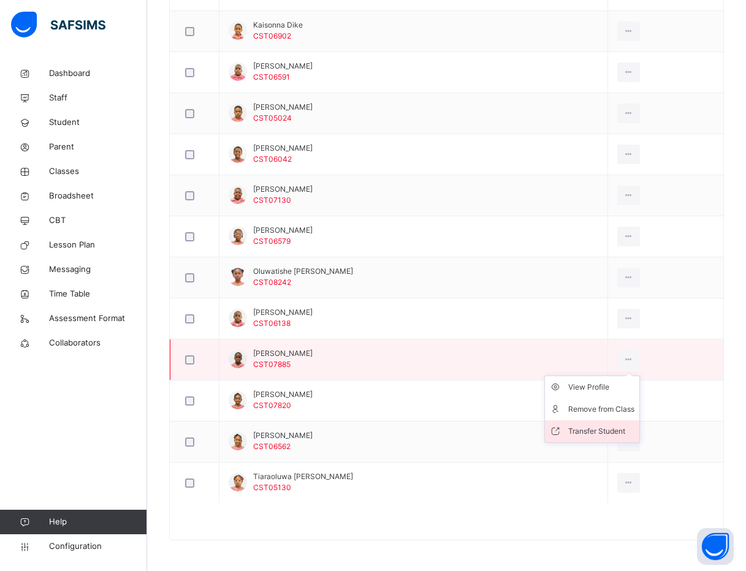
click at [612, 421] on li "Transfer Student" at bounding box center [592, 431] width 94 height 22
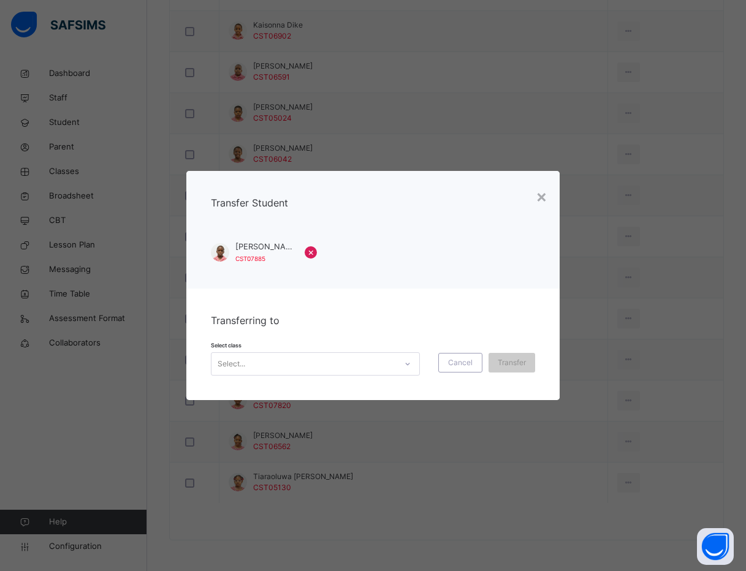
click at [261, 367] on div "Select..." at bounding box center [303, 363] width 184 height 19
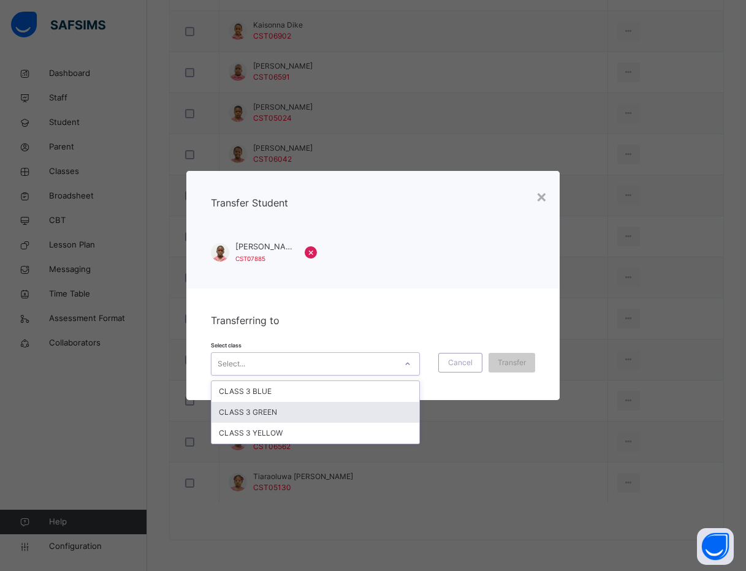
click at [249, 410] on div "CLASS 3 GREEN" at bounding box center [315, 412] width 208 height 21
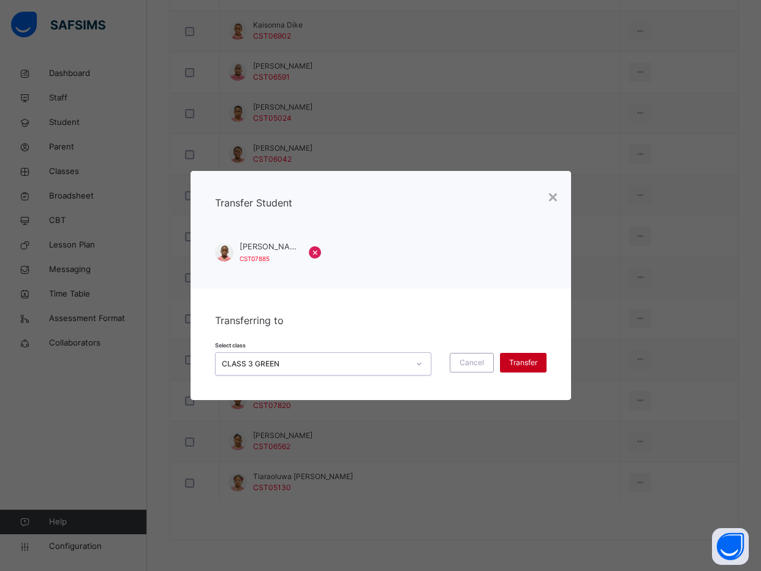
click at [509, 358] on span "Transfer" at bounding box center [523, 362] width 28 height 11
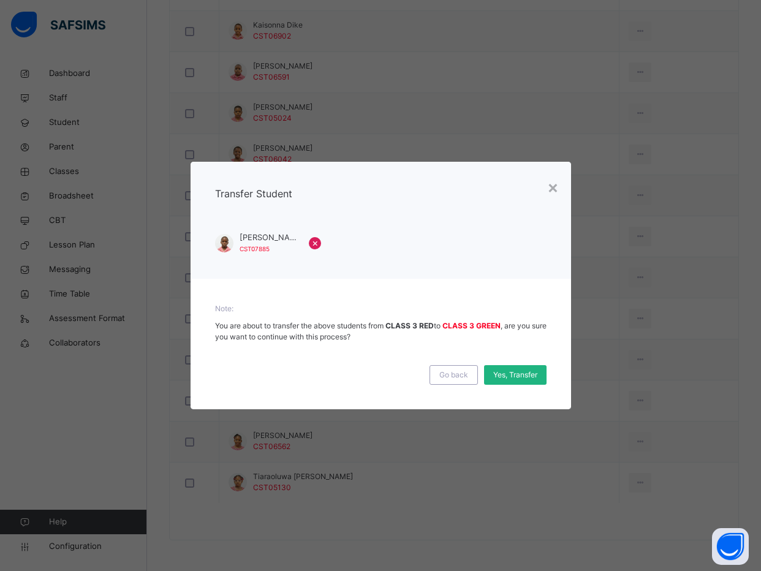
click at [516, 371] on span "Yes, Transfer" at bounding box center [515, 374] width 44 height 11
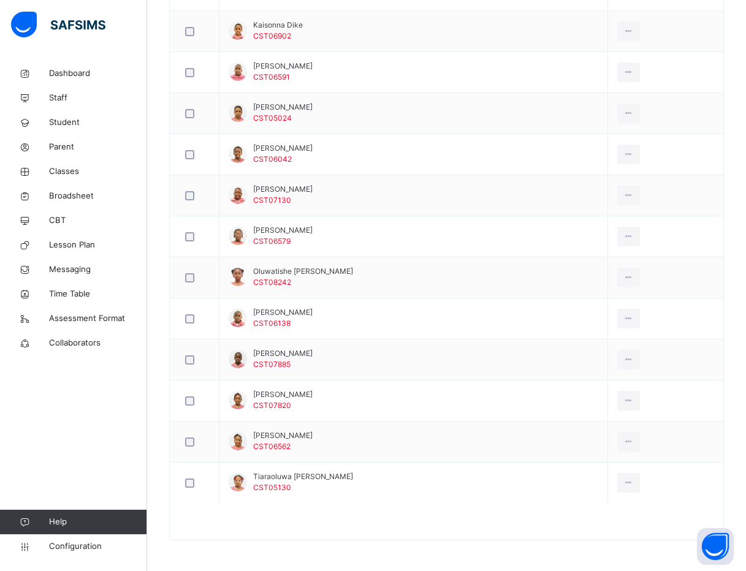
click at [50, 407] on div "Dashboard Staff Student Parent Classes Broadsheet CBT Lesson Plan Messaging Tim…" at bounding box center [73, 310] width 147 height 522
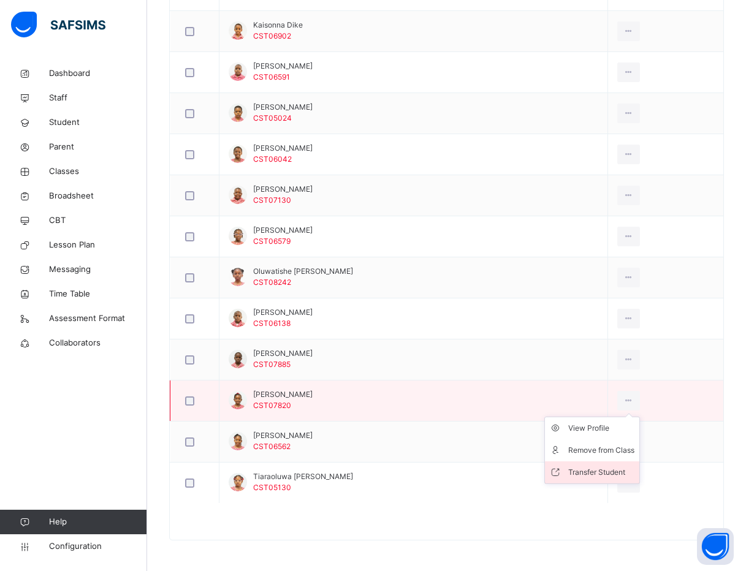
click at [616, 473] on div "Transfer Student" at bounding box center [601, 472] width 66 height 12
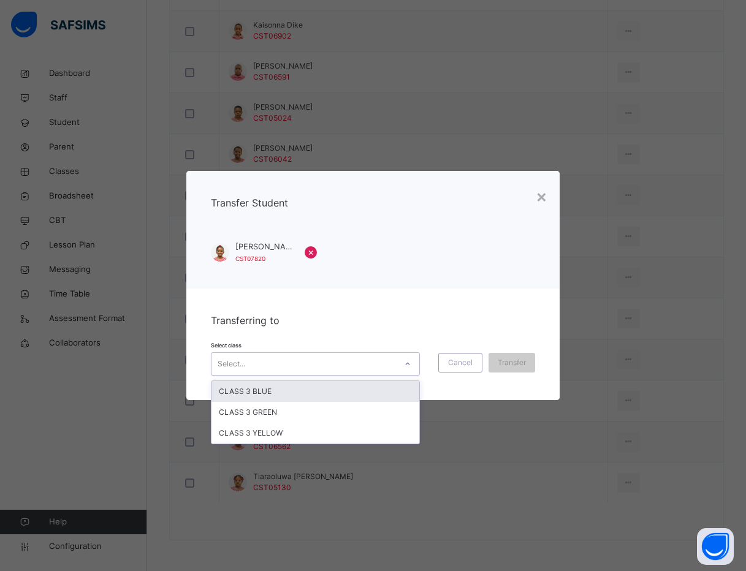
click at [336, 357] on div "Select..." at bounding box center [303, 363] width 184 height 19
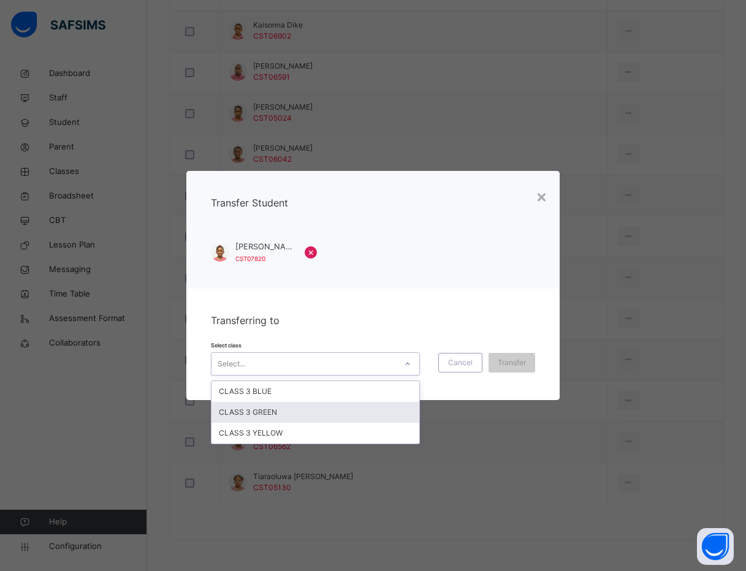
click at [306, 413] on div "CLASS 3 GREEN" at bounding box center [315, 412] width 208 height 21
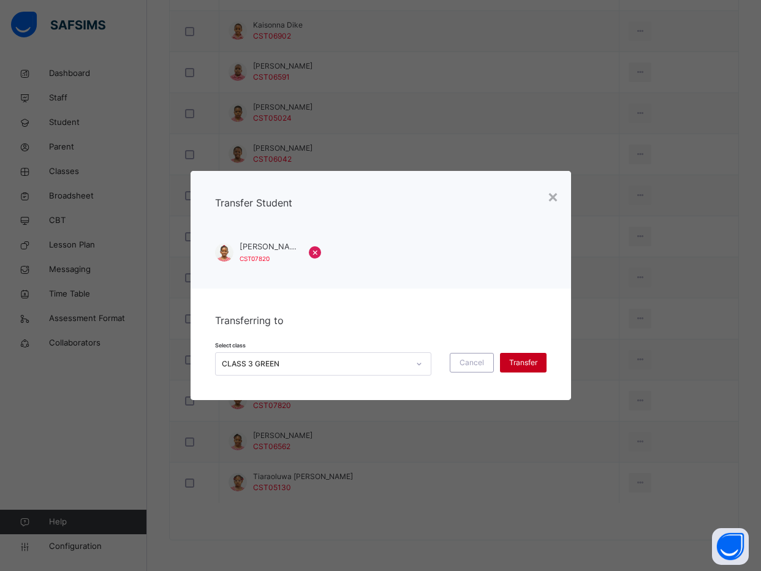
click at [527, 357] on div "Transfer" at bounding box center [523, 363] width 47 height 20
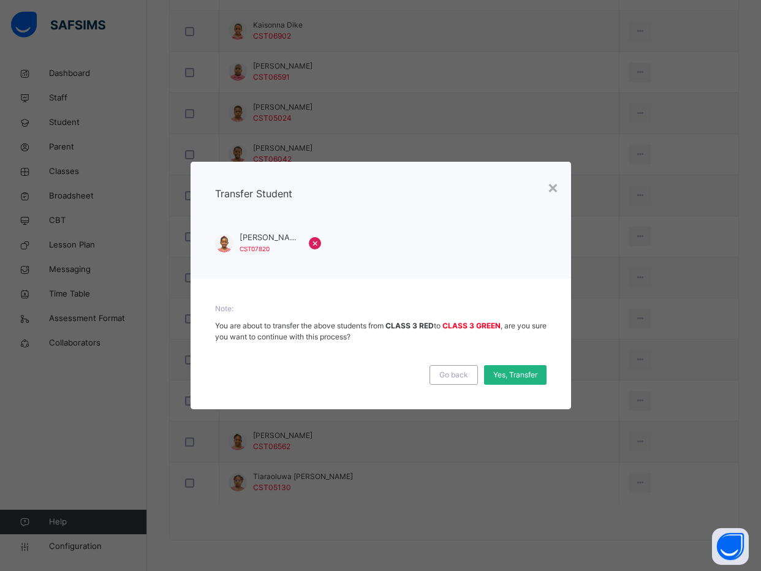
click at [527, 369] on div "Yes, Transfer" at bounding box center [515, 375] width 62 height 20
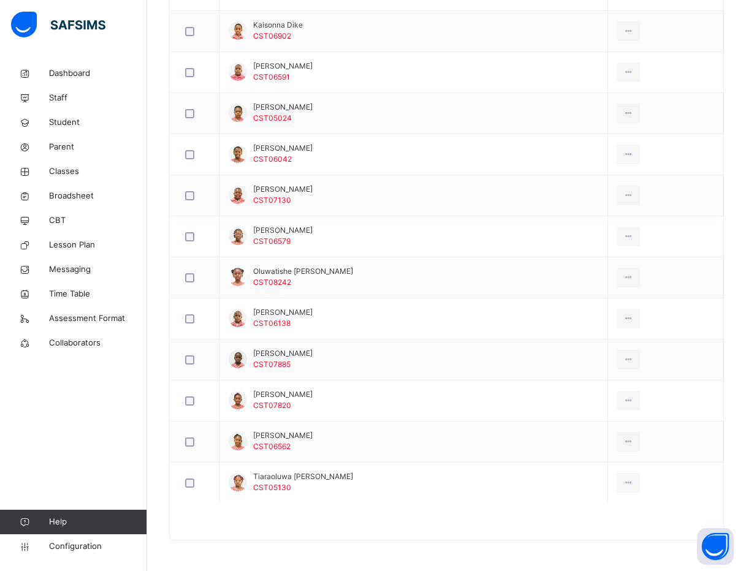
click at [78, 425] on div "Dashboard Staff Student Parent Classes Broadsheet CBT Lesson Plan Messaging Tim…" at bounding box center [73, 310] width 147 height 522
click at [64, 444] on div "Dashboard Staff Student Parent Classes Broadsheet CBT Lesson Plan Messaging Tim…" at bounding box center [73, 310] width 147 height 522
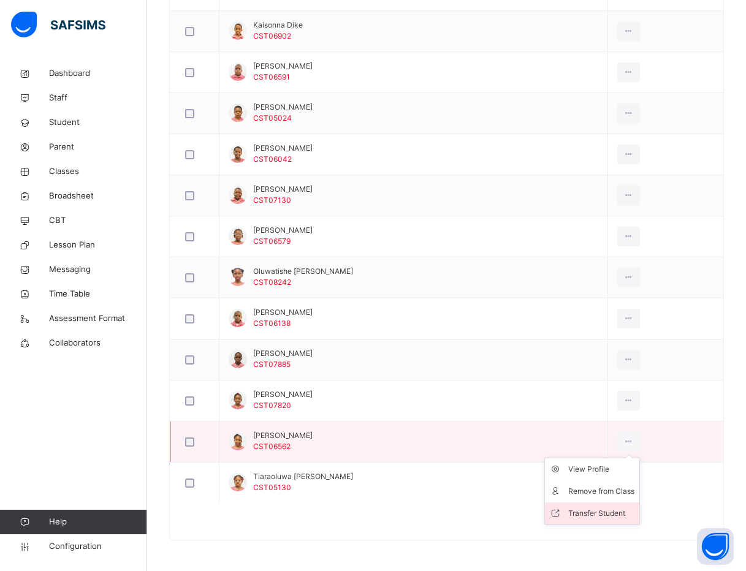
click at [599, 508] on div "Transfer Student" at bounding box center [601, 513] width 66 height 12
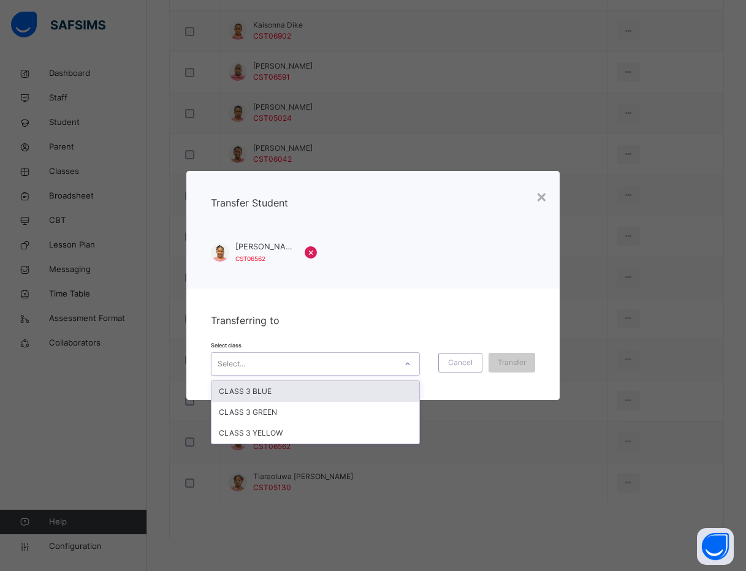
click at [334, 358] on div "Select..." at bounding box center [303, 363] width 184 height 19
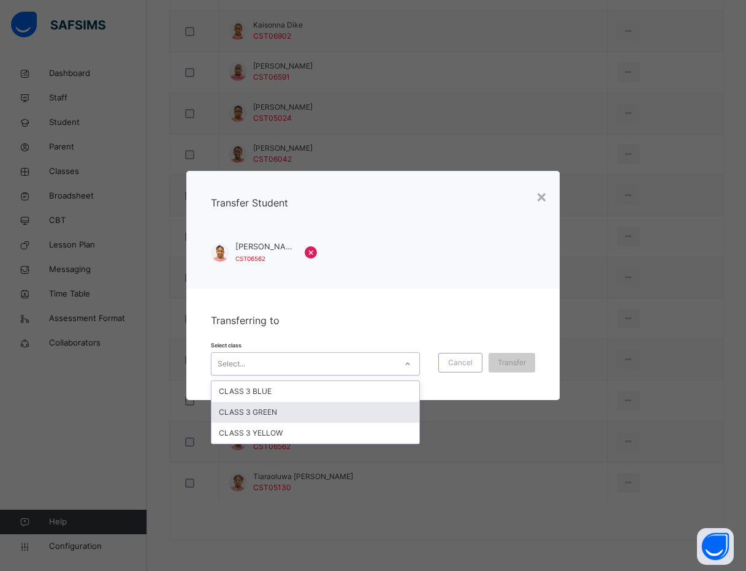
click at [328, 402] on div "CLASS 3 GREEN" at bounding box center [315, 412] width 208 height 21
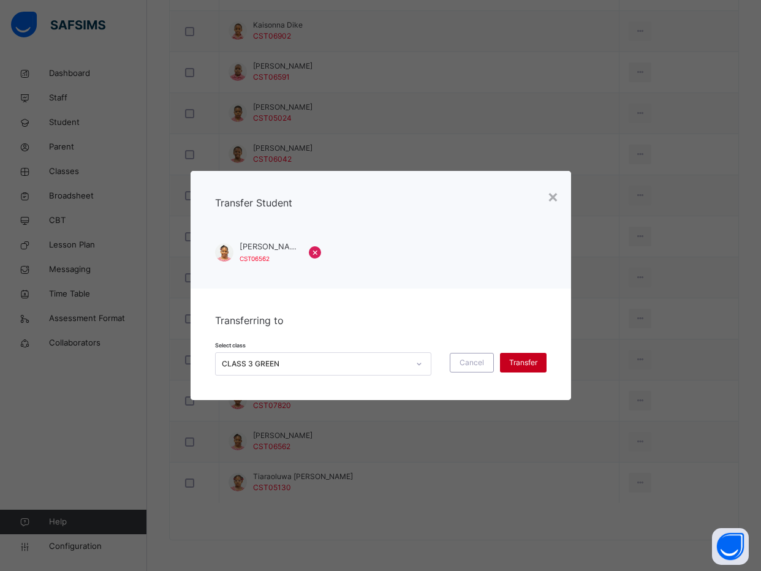
click at [520, 358] on span "Transfer" at bounding box center [523, 362] width 28 height 11
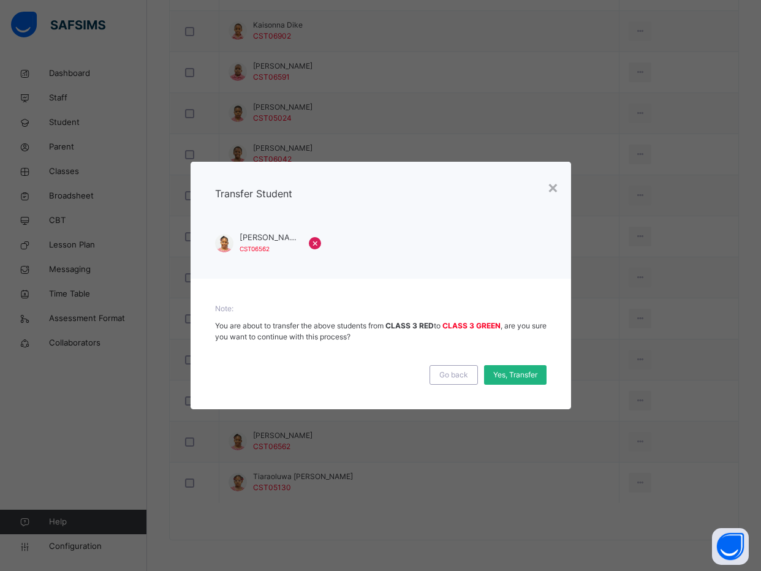
click at [511, 376] on span "Yes, Transfer" at bounding box center [515, 374] width 44 height 11
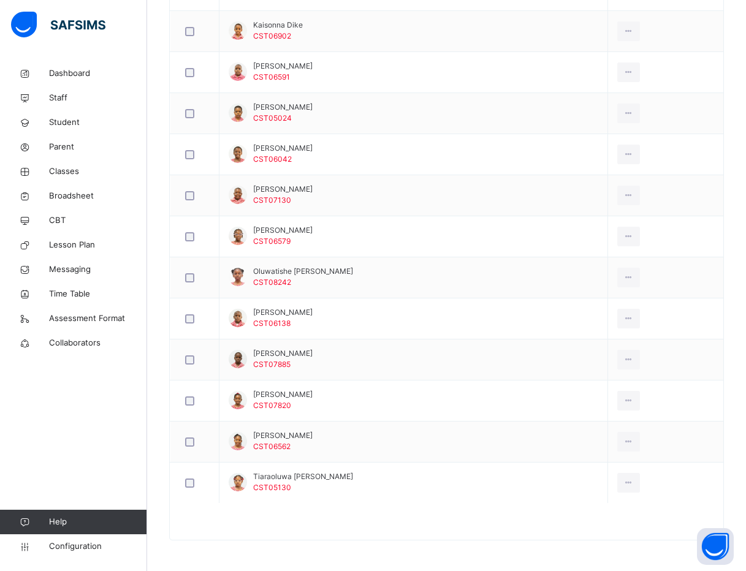
drag, startPoint x: 104, startPoint y: 458, endPoint x: 162, endPoint y: 448, distance: 59.1
click at [104, 458] on div "Dashboard Staff Student Parent Classes Broadsheet CBT Lesson Plan Messaging Tim…" at bounding box center [73, 310] width 147 height 522
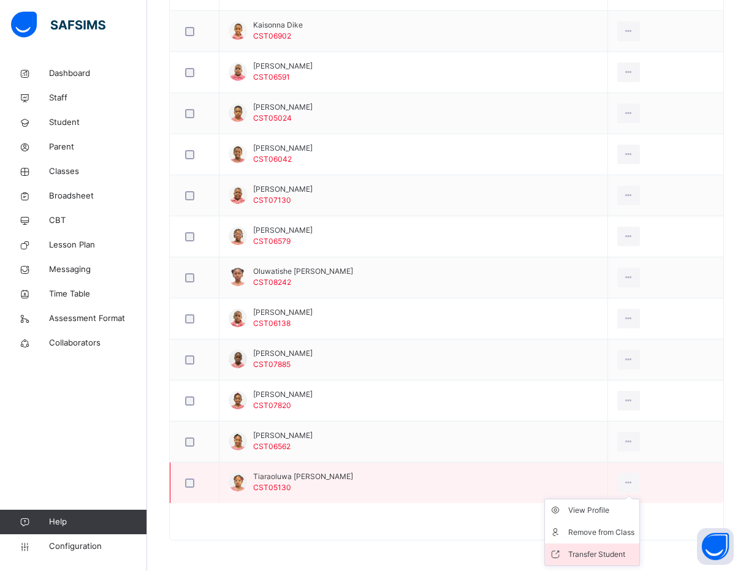
click at [602, 550] on div "Transfer Student" at bounding box center [601, 554] width 66 height 12
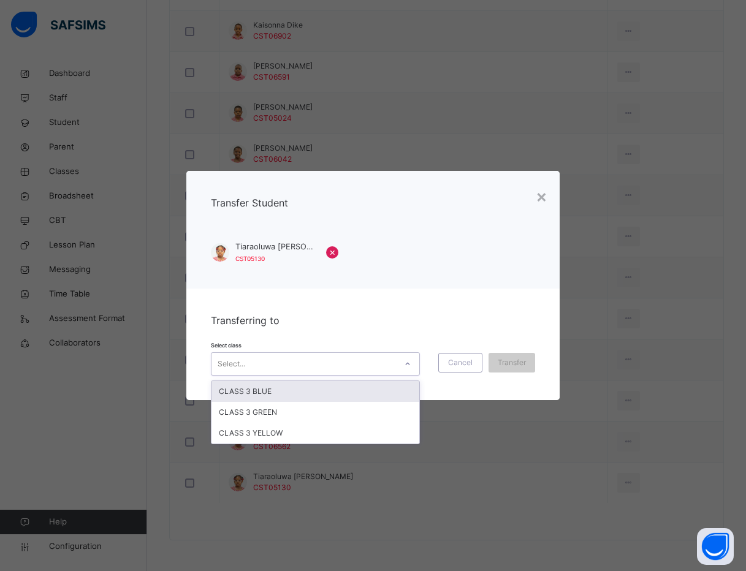
click at [345, 353] on div "Select..." at bounding box center [315, 363] width 209 height 23
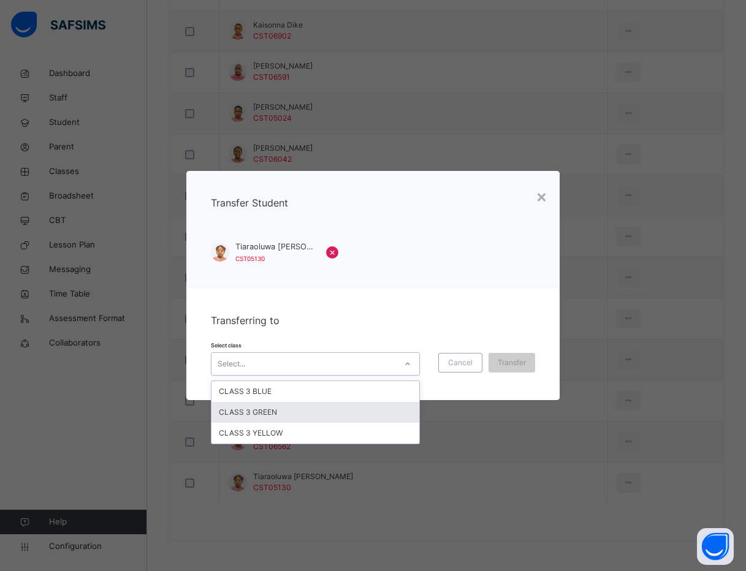
click at [327, 404] on div "CLASS 3 GREEN" at bounding box center [315, 412] width 208 height 21
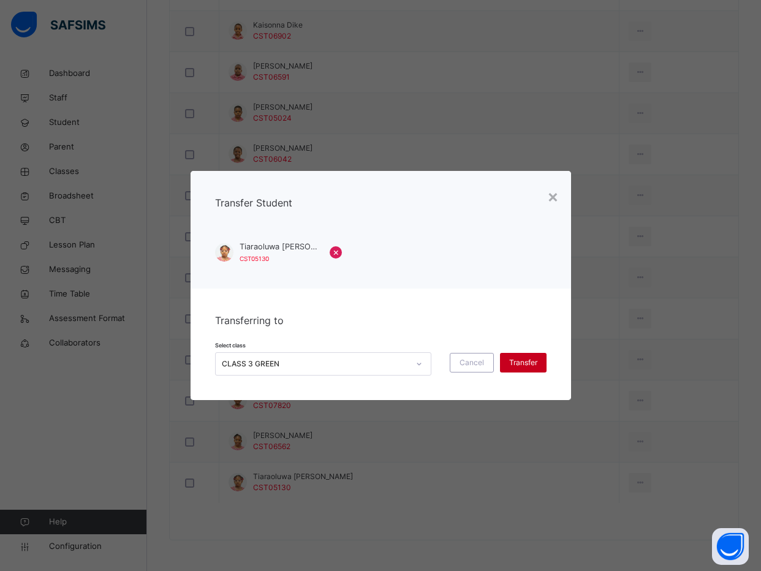
click at [521, 357] on span "Transfer" at bounding box center [523, 362] width 28 height 11
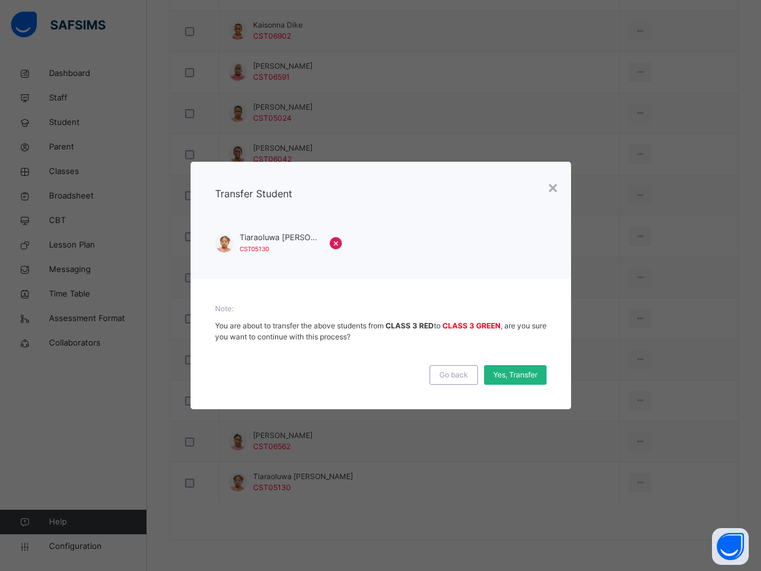
click at [521, 369] on span "Yes, Transfer" at bounding box center [515, 374] width 44 height 11
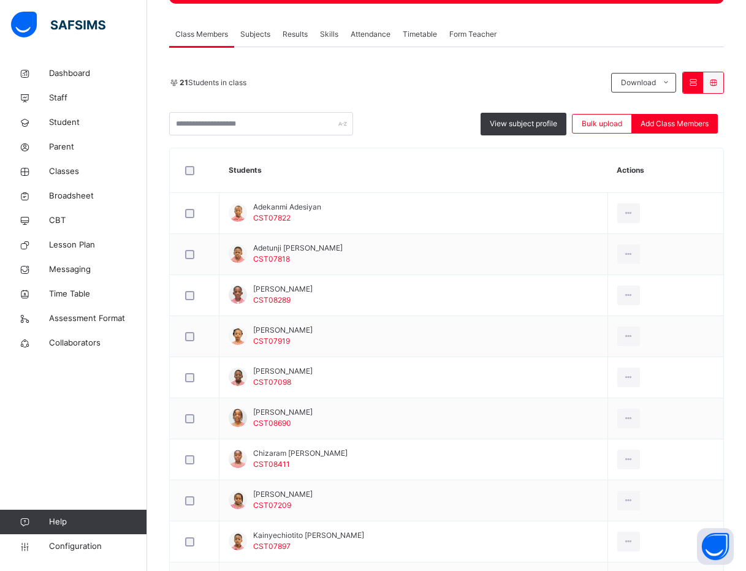
scroll to position [0, 0]
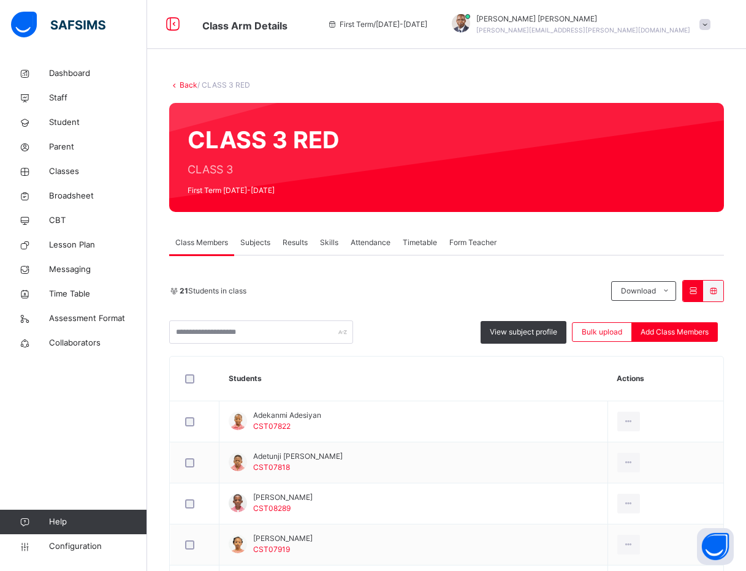
click at [488, 89] on div "Back / CLASS 3 RED" at bounding box center [446, 85] width 554 height 11
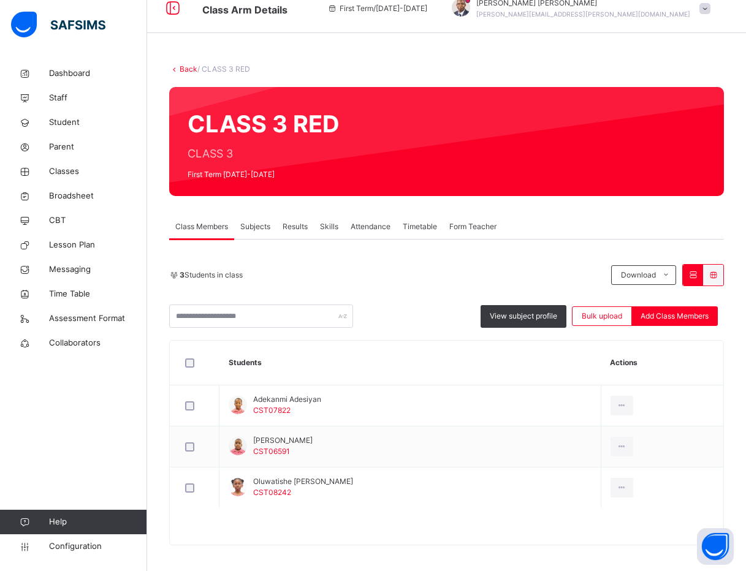
scroll to position [21, 0]
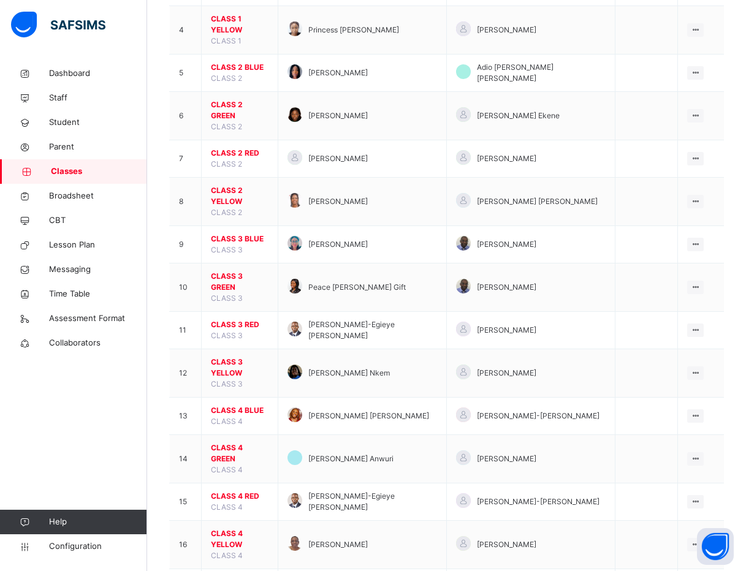
scroll to position [276, 0]
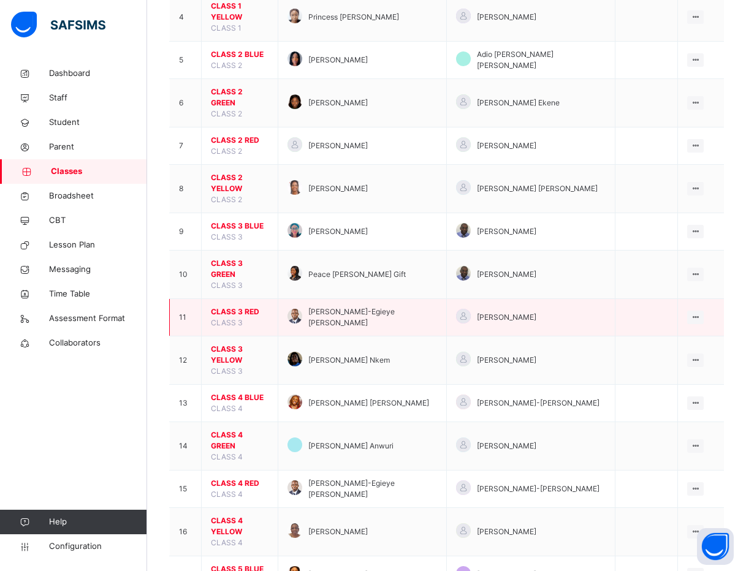
click at [230, 306] on span "CLASS 3 RED" at bounding box center [240, 311] width 58 height 11
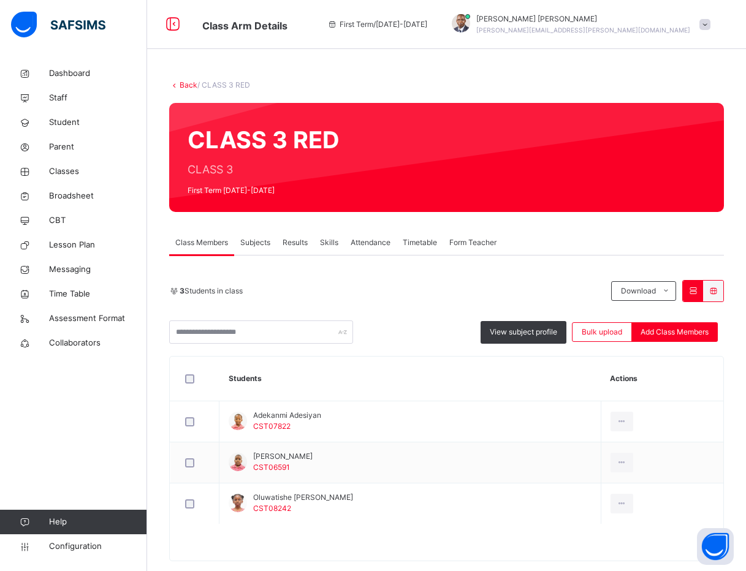
scroll to position [21, 0]
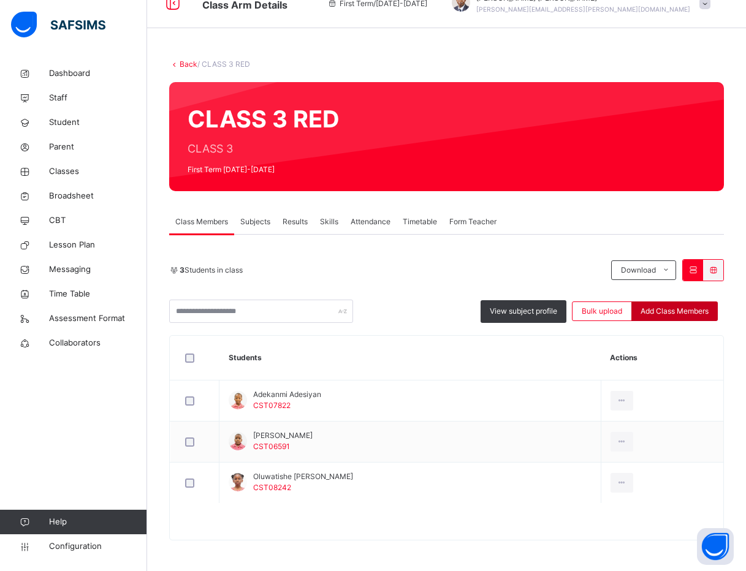
click at [667, 309] on span "Add Class Members" at bounding box center [674, 311] width 68 height 11
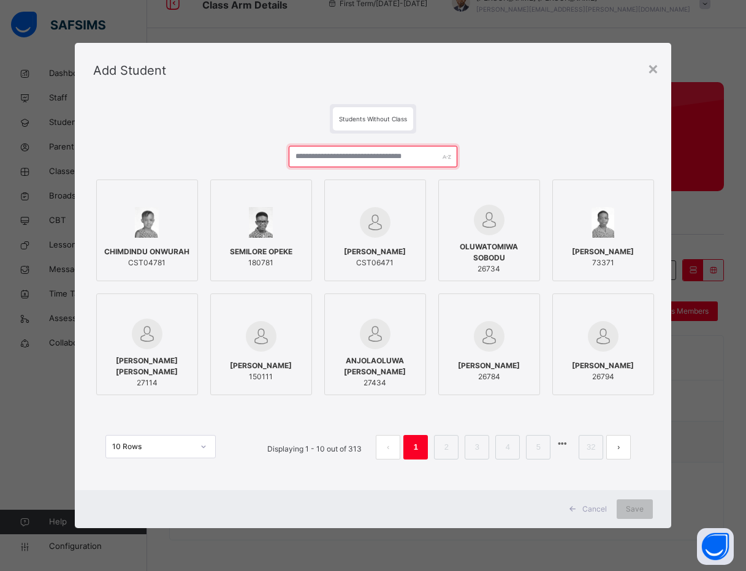
click at [350, 156] on input "text" at bounding box center [373, 156] width 168 height 21
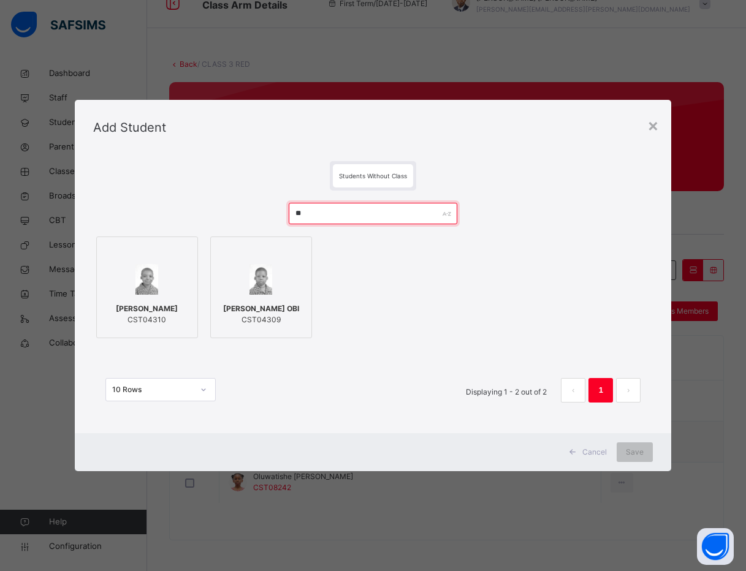
type input "*"
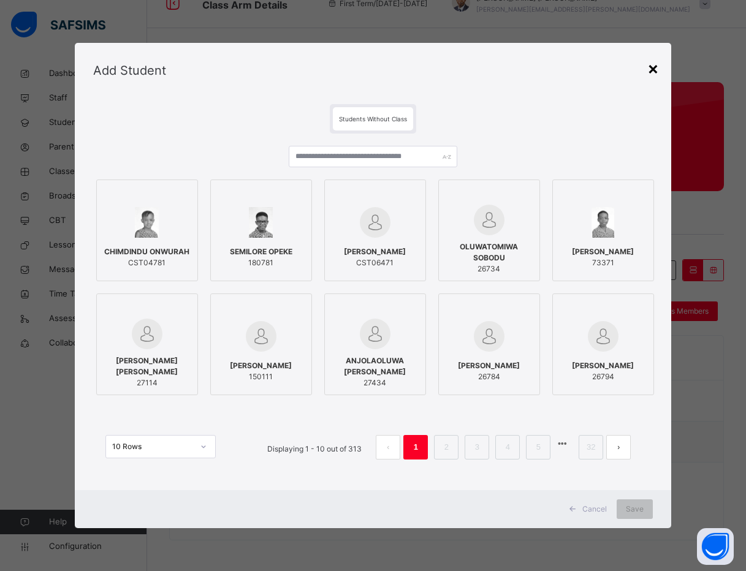
click at [659, 71] on div "×" at bounding box center [653, 68] width 12 height 26
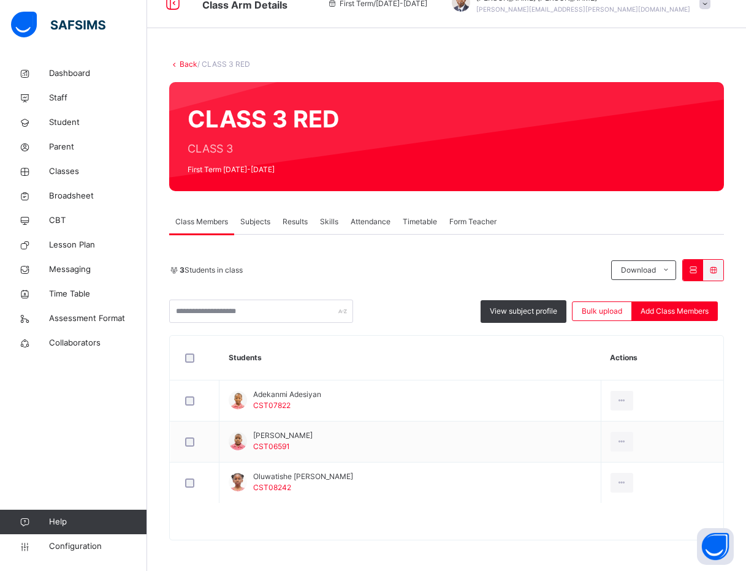
click at [433, 296] on div "3 Students in class Download Pdf Report Excel Report View subject profile Bulk …" at bounding box center [446, 291] width 554 height 64
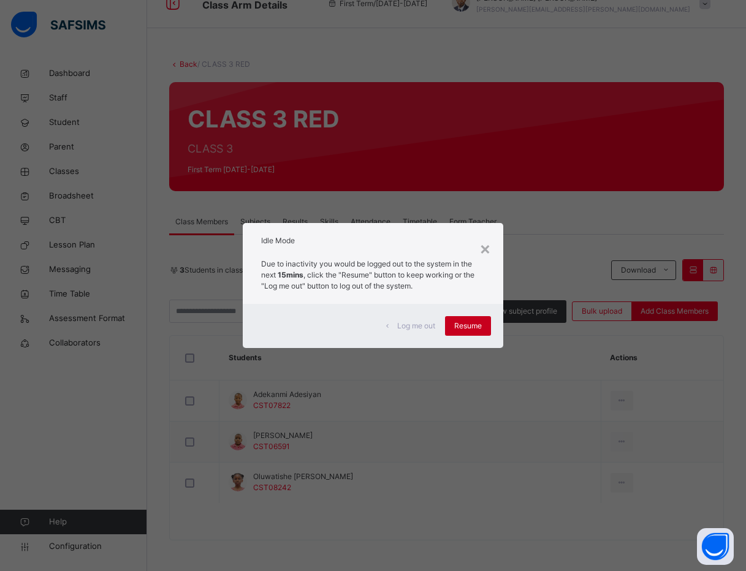
click at [475, 331] on div "Resume" at bounding box center [468, 326] width 46 height 20
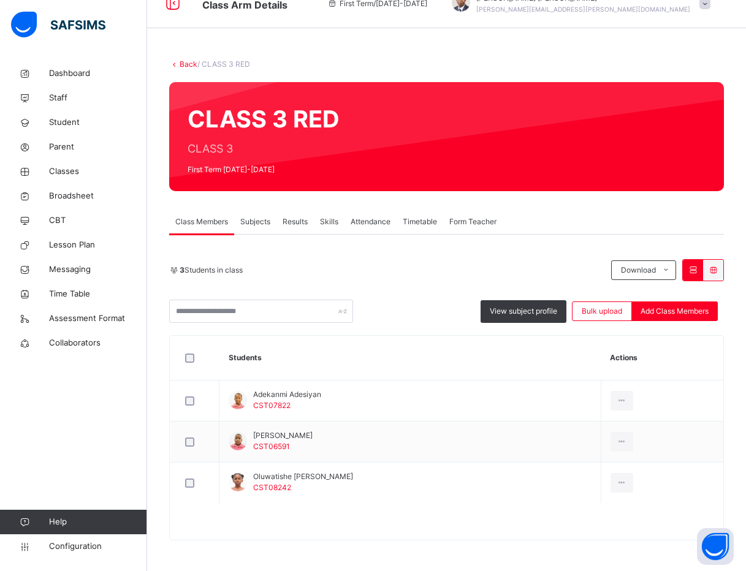
click at [187, 65] on link "Back" at bounding box center [188, 63] width 18 height 9
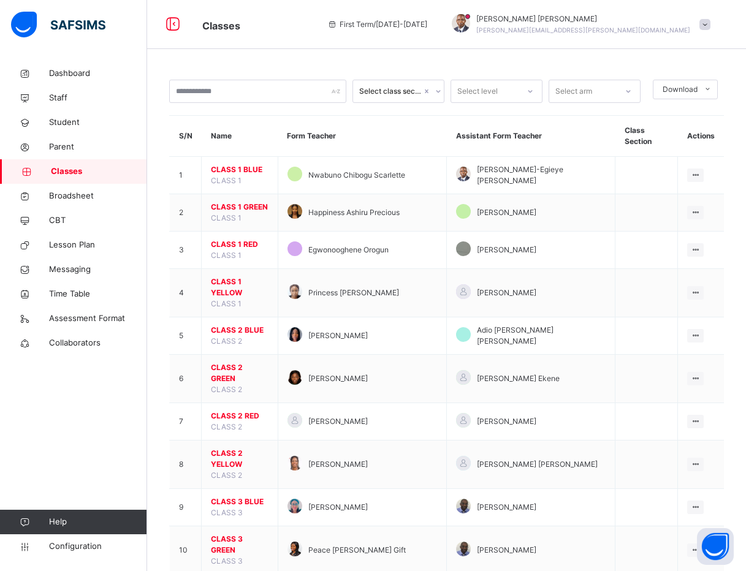
click at [348, 4] on div "Classes First Term / [DATE]-[DATE] [PERSON_NAME] Michael [EMAIL_ADDRESS][PERSON…" at bounding box center [373, 24] width 746 height 49
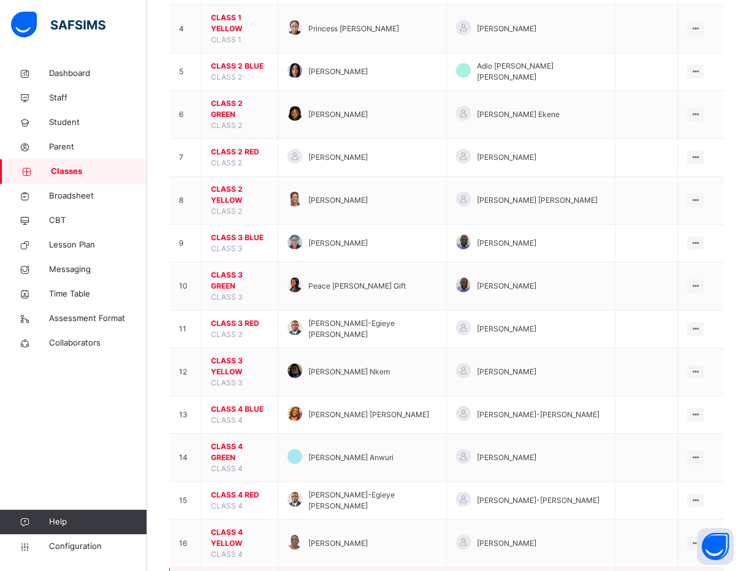
scroll to position [276, 0]
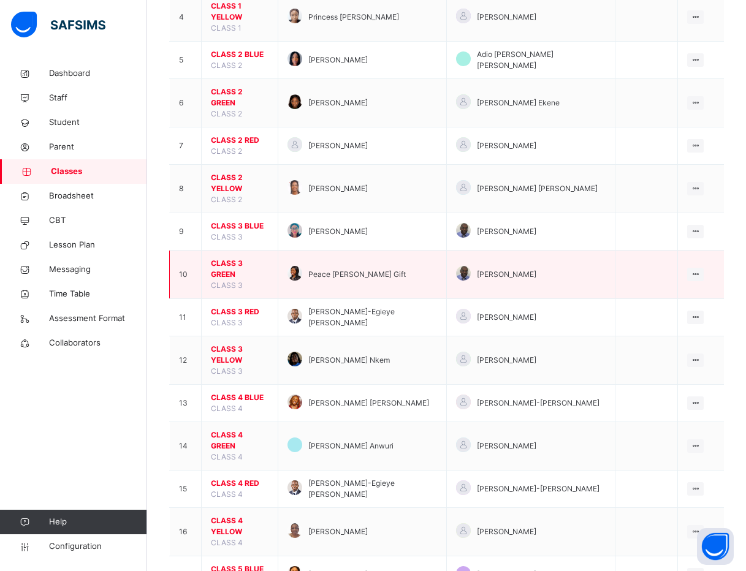
click at [246, 258] on span "CLASS 3 GREEN" at bounding box center [240, 269] width 58 height 22
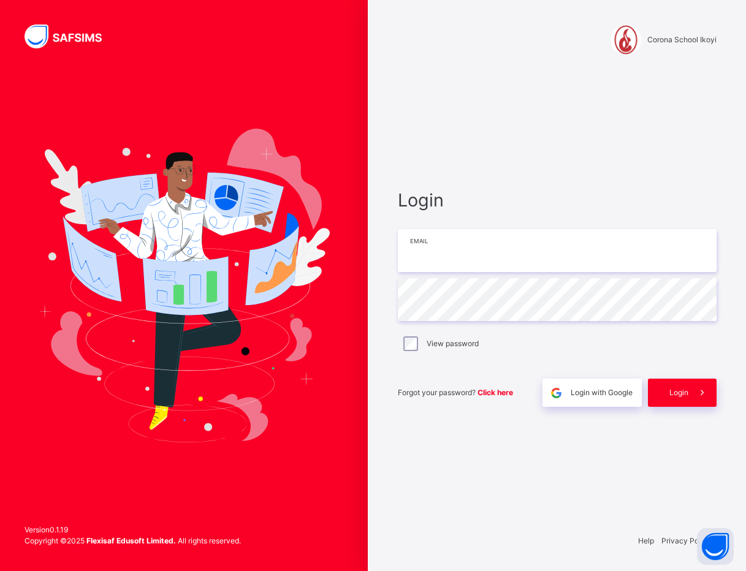
type input "**********"
